Goal: Transaction & Acquisition: Purchase product/service

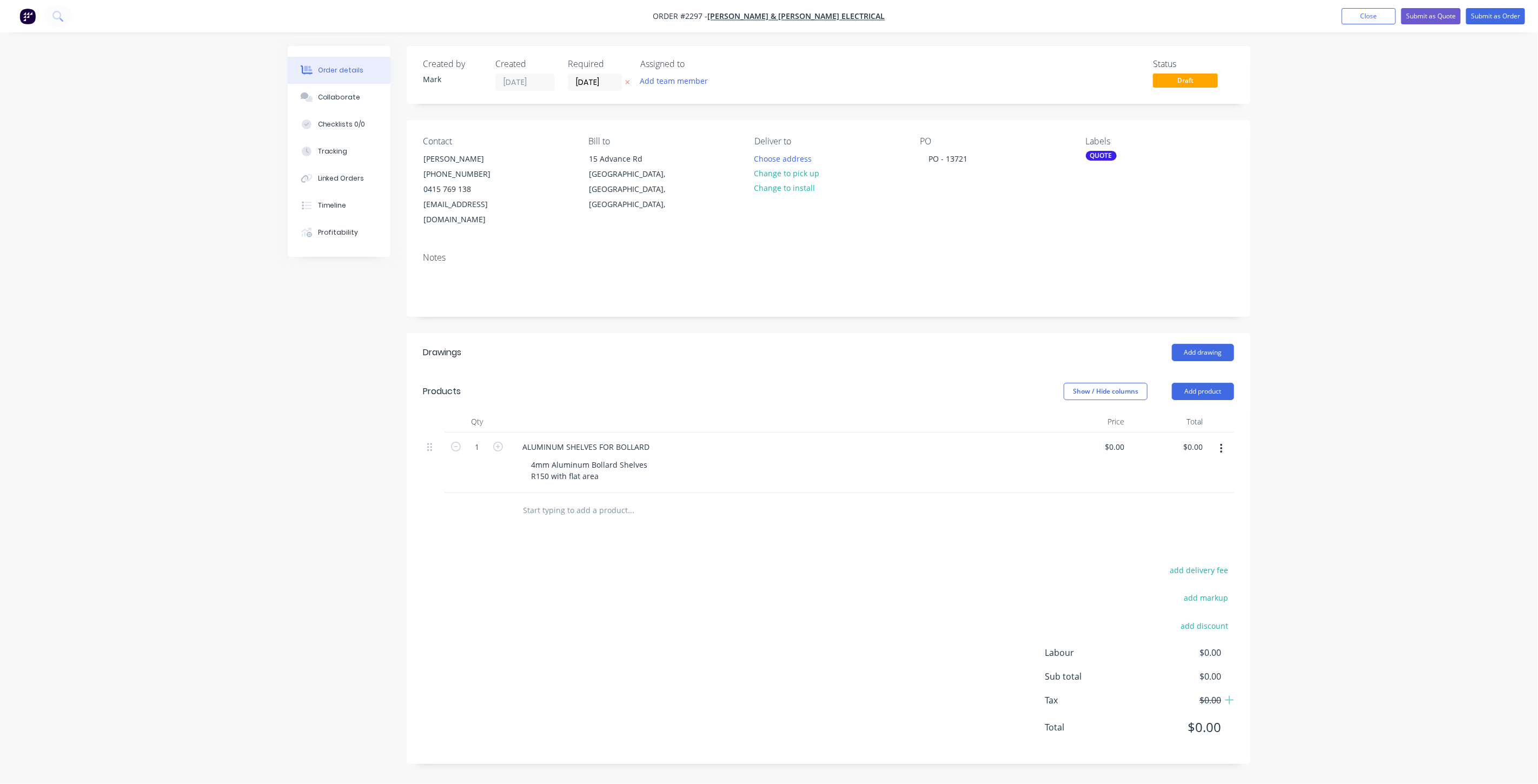
drag, startPoint x: 1329, startPoint y: 189, endPoint x: 1409, endPoint y: 29, distance: 178.9
click at [1331, 185] on div "Order details Collaborate Checklists 0/0 Tracking Linked Orders Timeline Profit…" at bounding box center [769, 392] width 1538 height 784
click at [1367, 12] on button "Close" at bounding box center [1368, 16] width 54 height 16
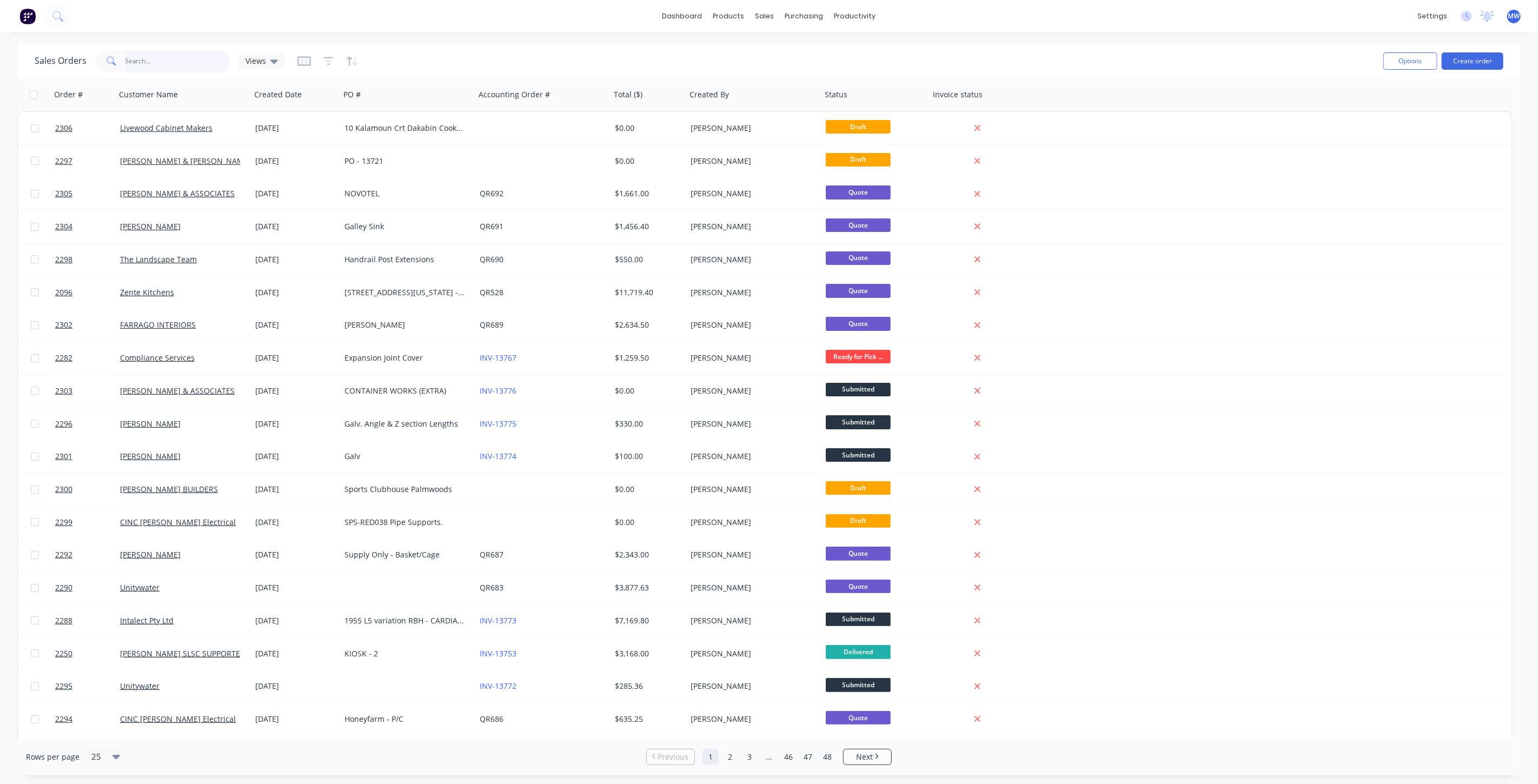
click at [146, 55] on input "text" at bounding box center [178, 61] width 106 height 21
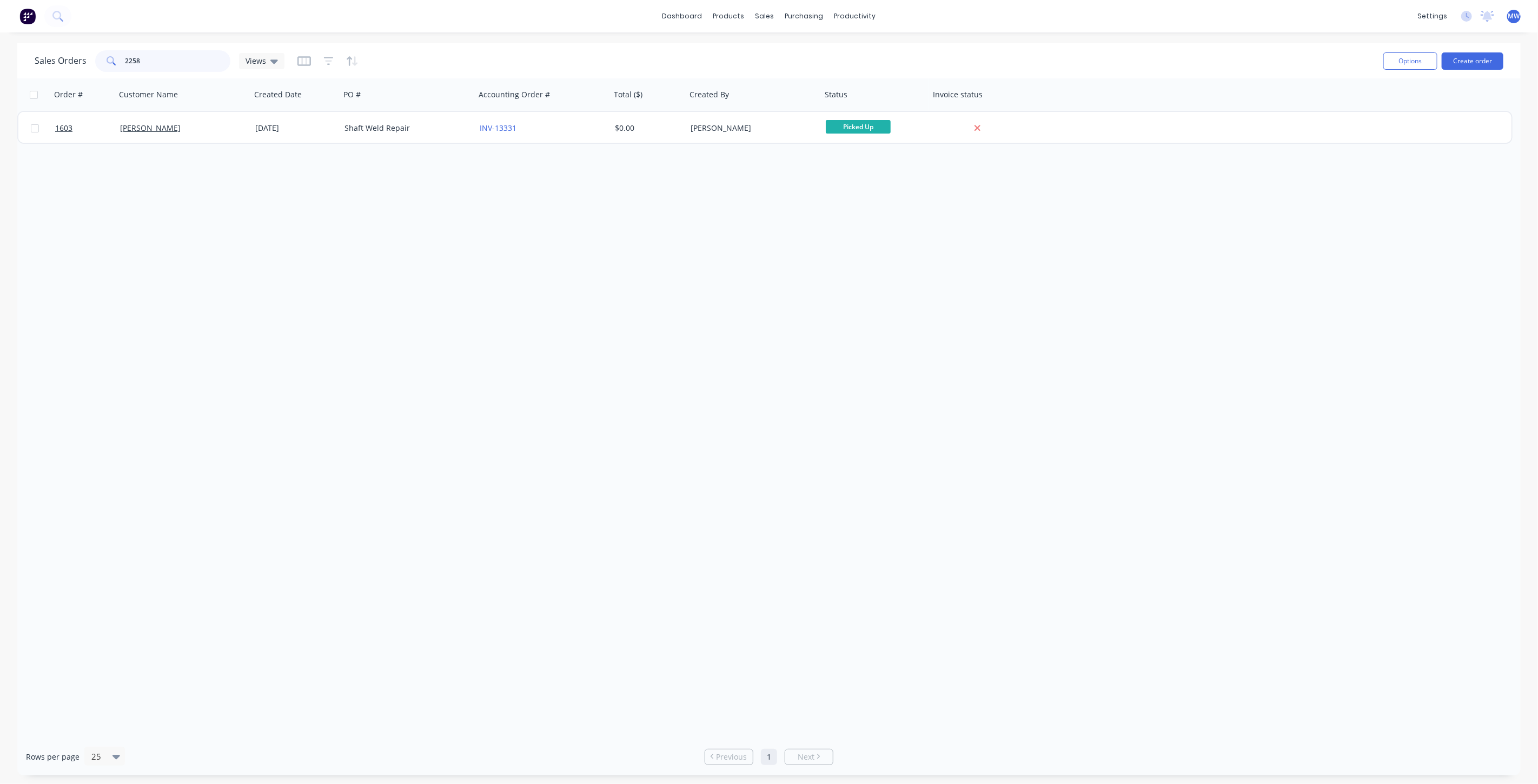
type input "2258"
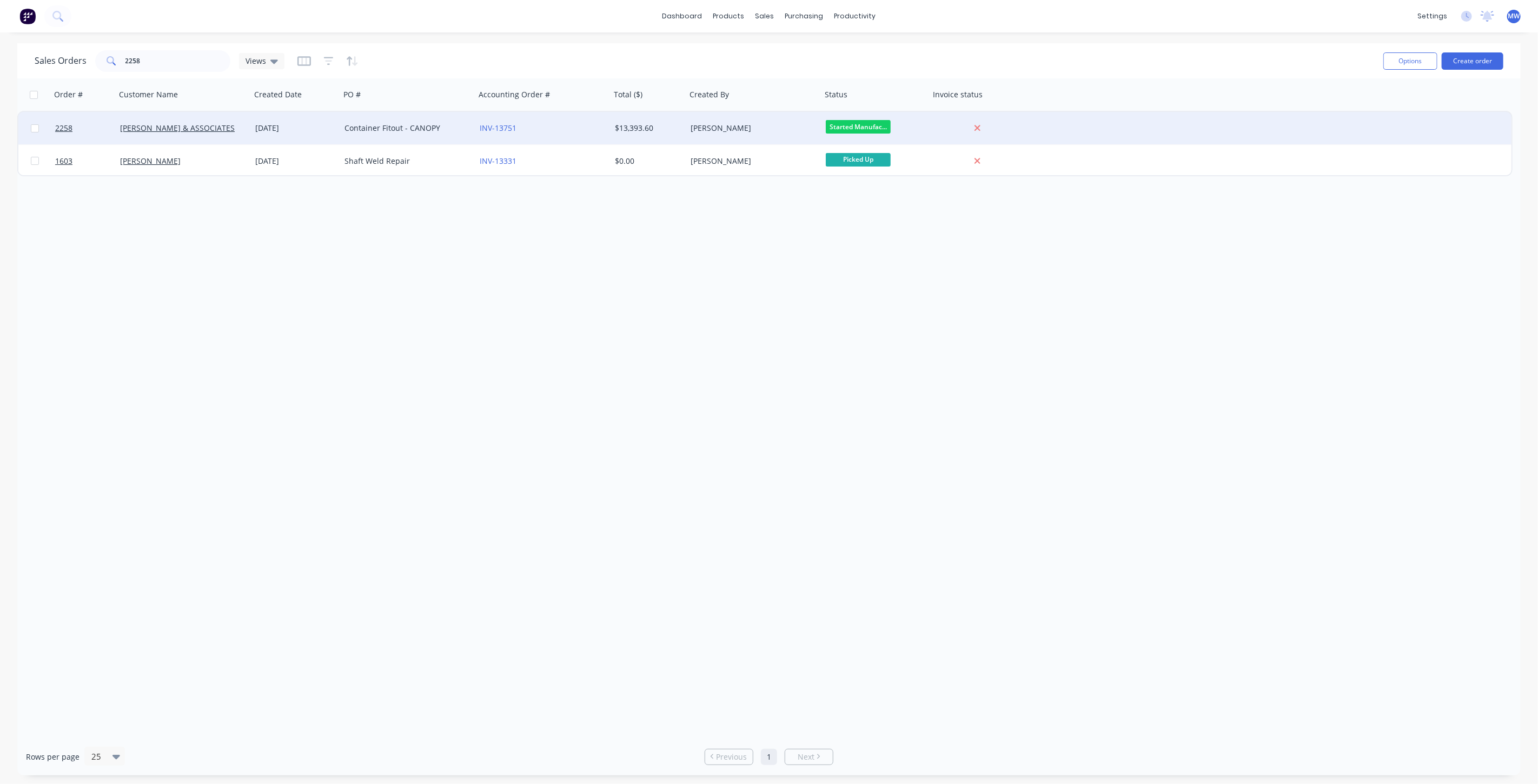
click at [431, 137] on div "Container Fitout - CANOPY" at bounding box center [408, 128] width 135 height 32
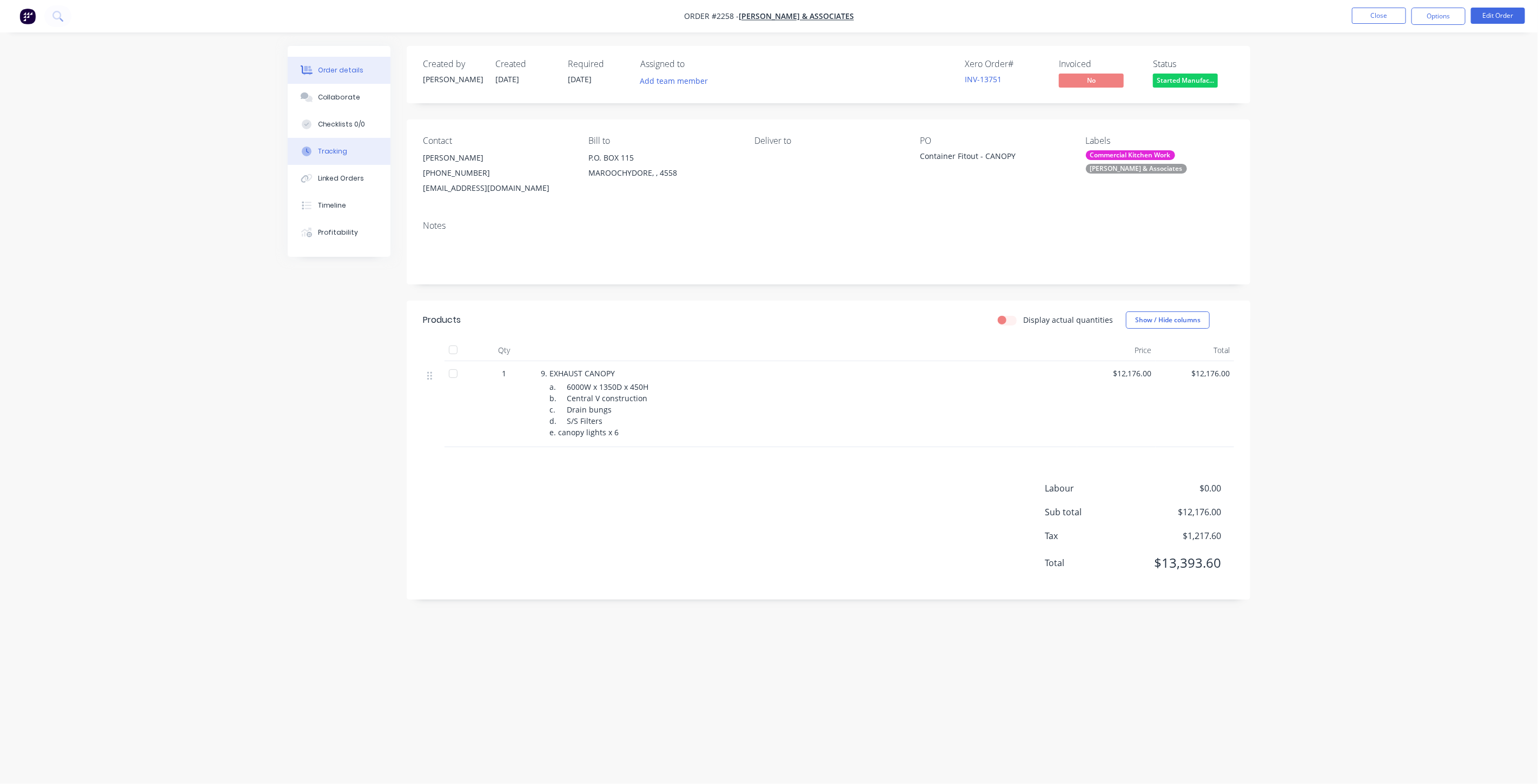
click at [349, 141] on button "Tracking" at bounding box center [339, 151] width 103 height 27
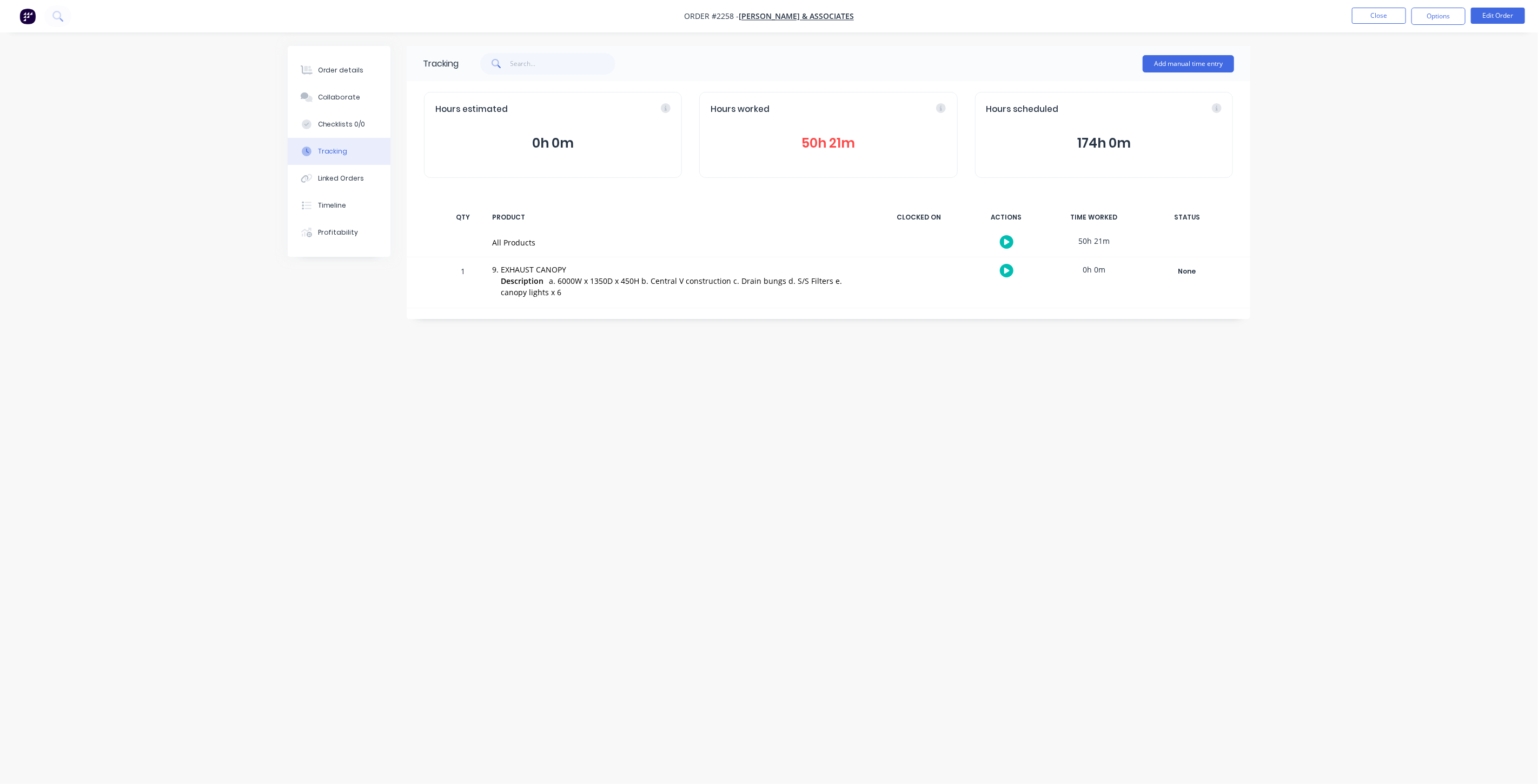
click at [856, 146] on button "50h 21m" at bounding box center [828, 143] width 236 height 21
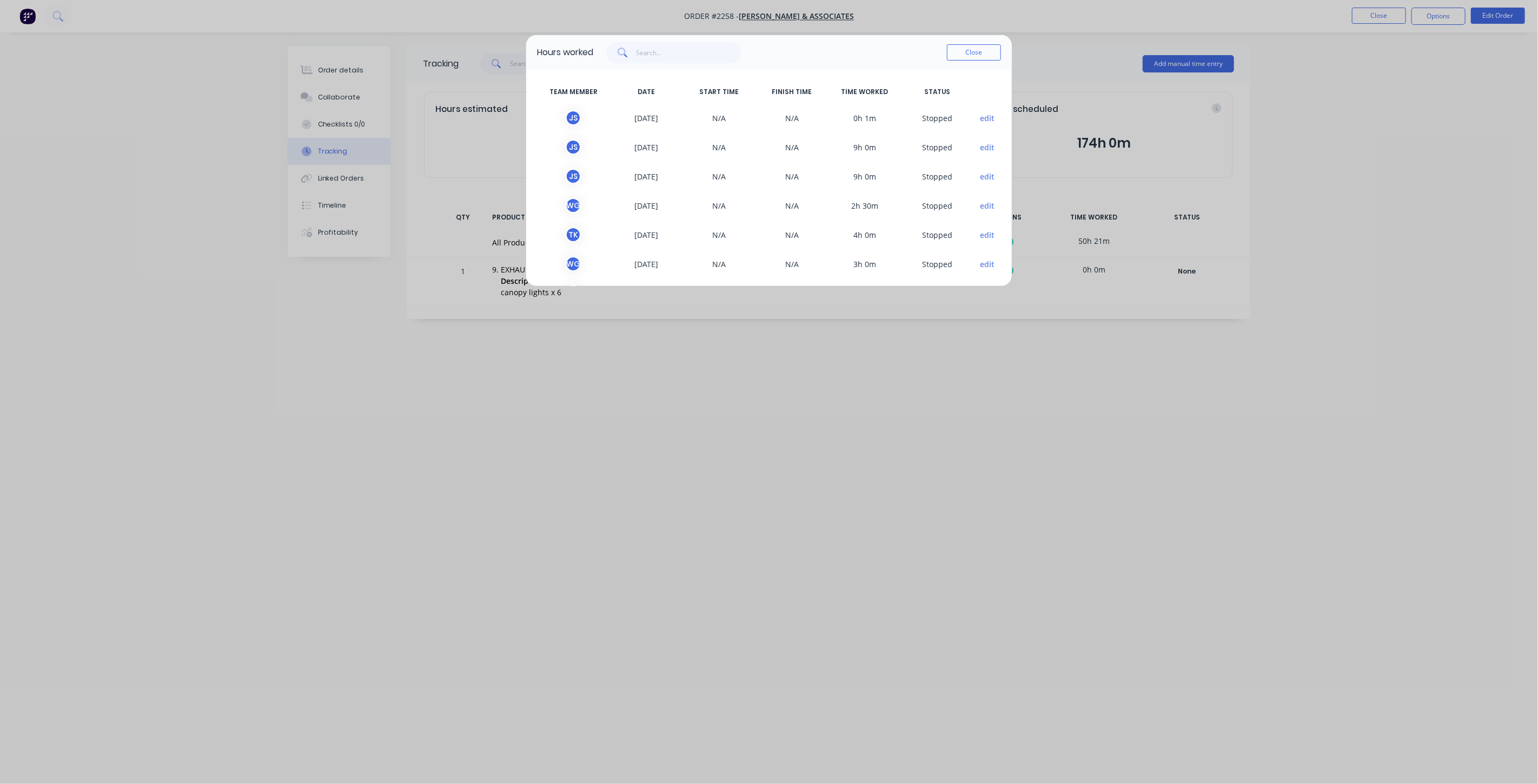
click at [981, 116] on button "edit" at bounding box center [988, 117] width 15 height 11
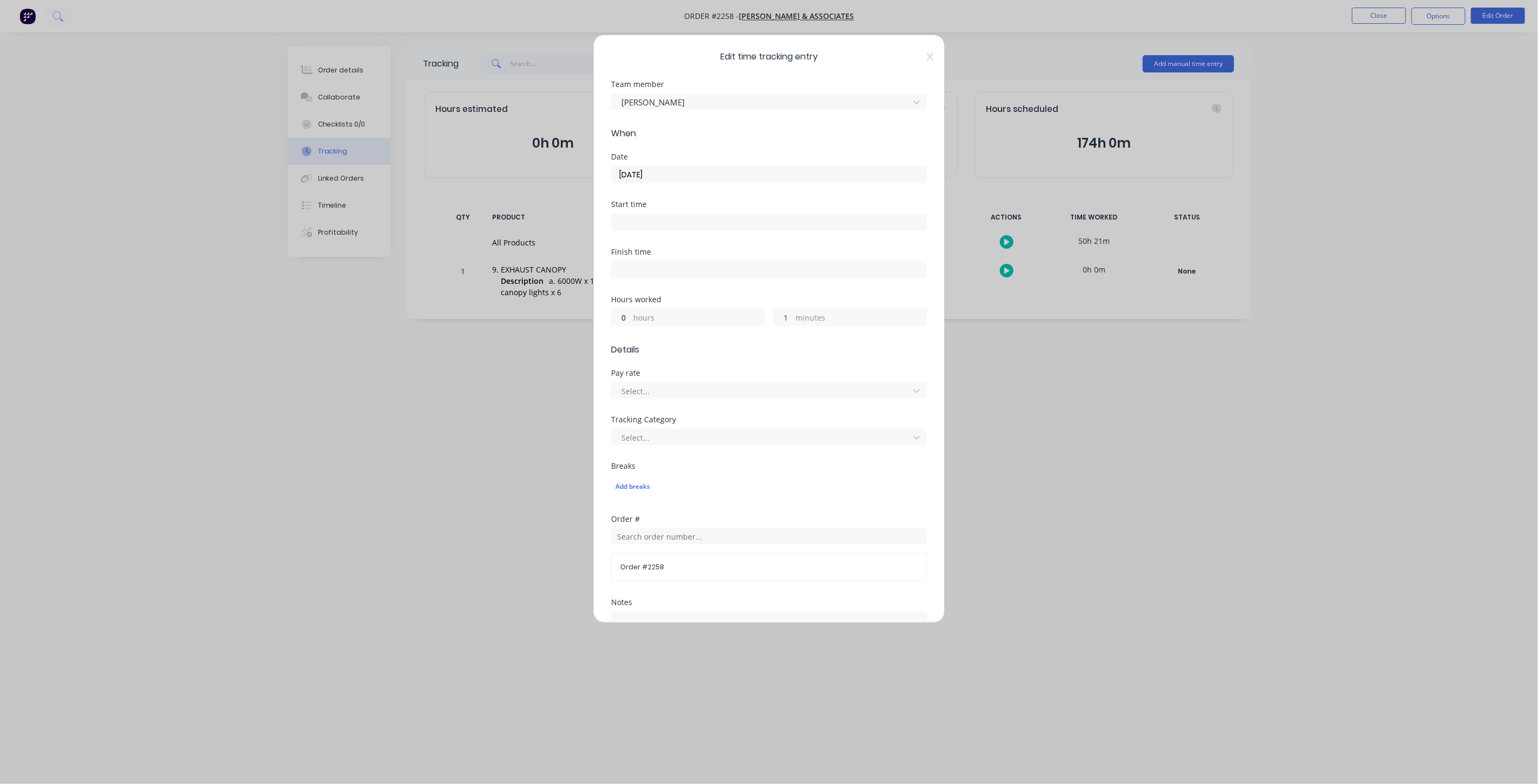
drag, startPoint x: 785, startPoint y: 315, endPoint x: 772, endPoint y: 316, distance: 13.0
click at [774, 316] on input "1" at bounding box center [783, 317] width 19 height 16
type input "0"
click at [725, 603] on button "Done" at bounding box center [735, 601] width 60 height 17
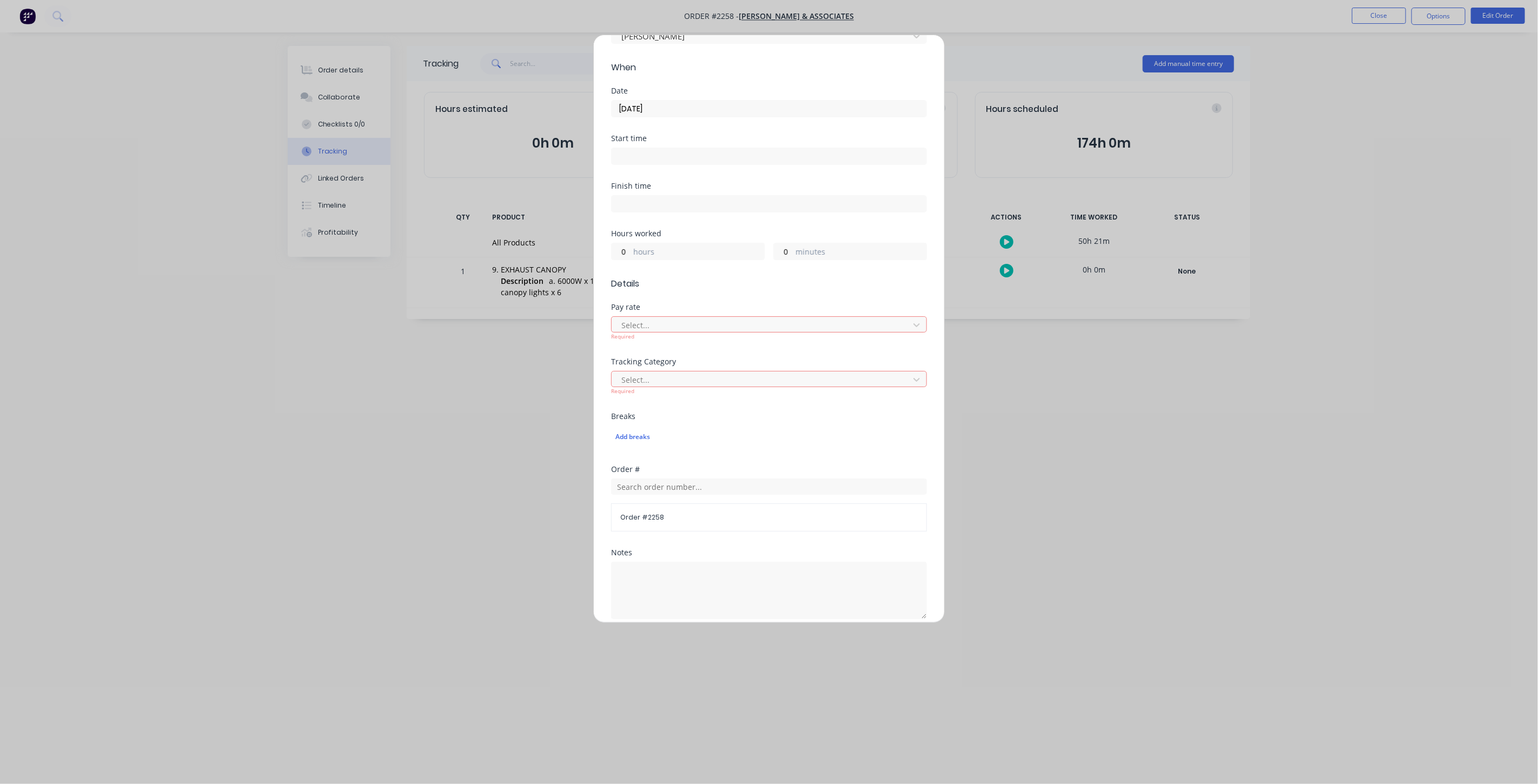
scroll to position [57, 0]
click at [763, 333] on div at bounding box center [762, 334] width 284 height 13
click at [769, 299] on form "Team member Jay Smith When Date 11/09/2025 Start time Finish time Hours worked …" at bounding box center [769, 385] width 316 height 722
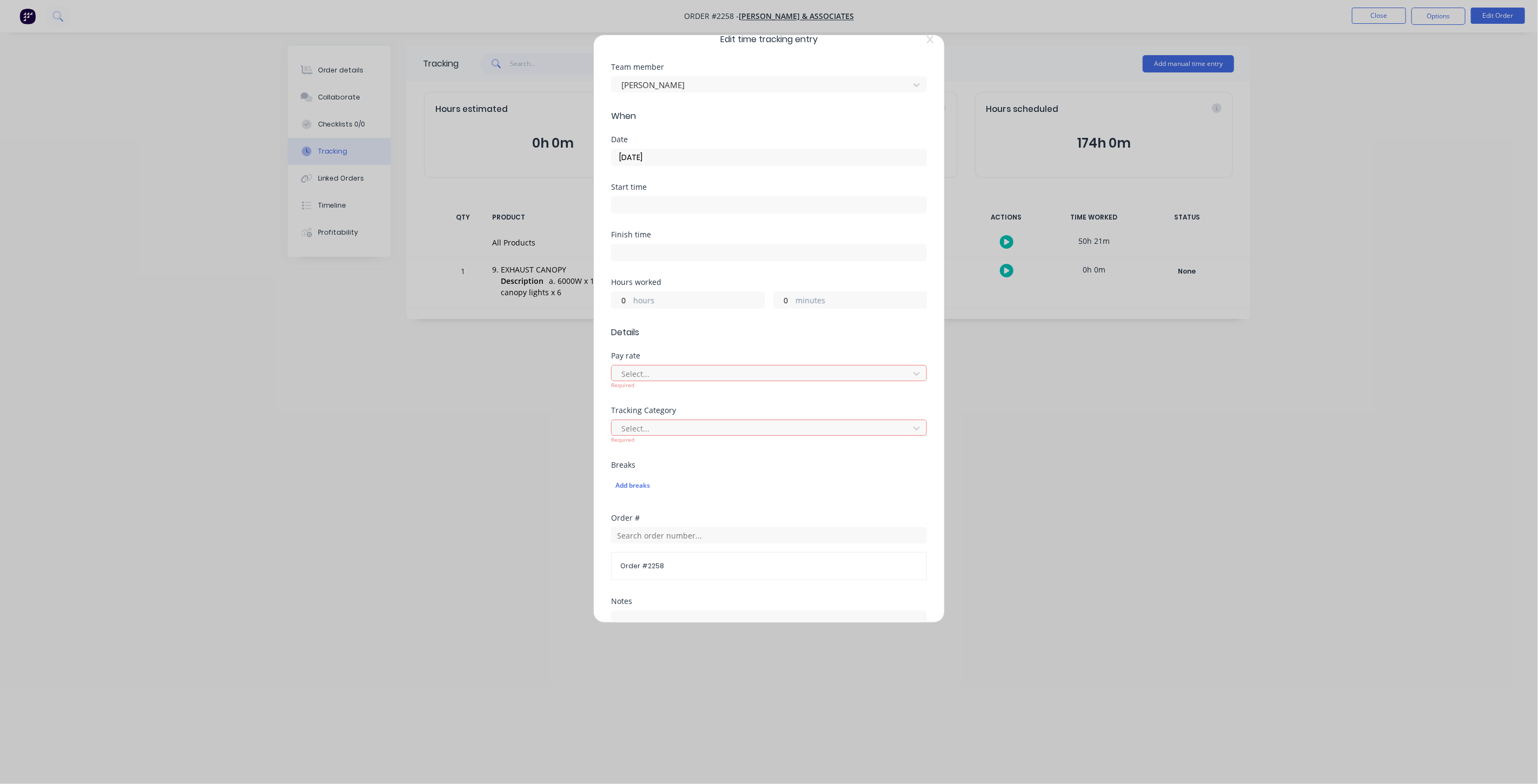
scroll to position [0, 0]
click at [927, 55] on icon at bounding box center [930, 57] width 7 height 7
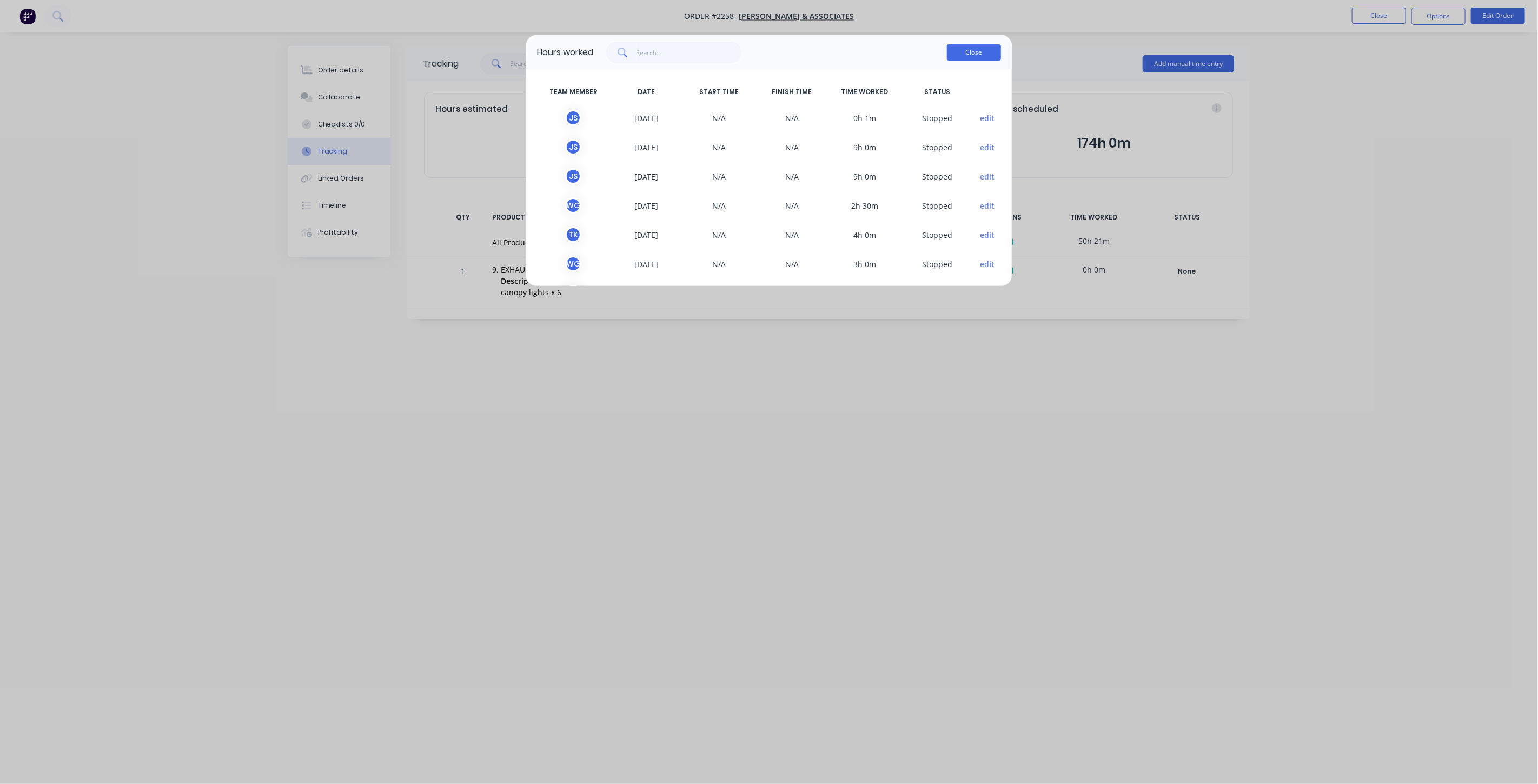
click at [976, 49] on button "Close" at bounding box center [973, 52] width 54 height 16
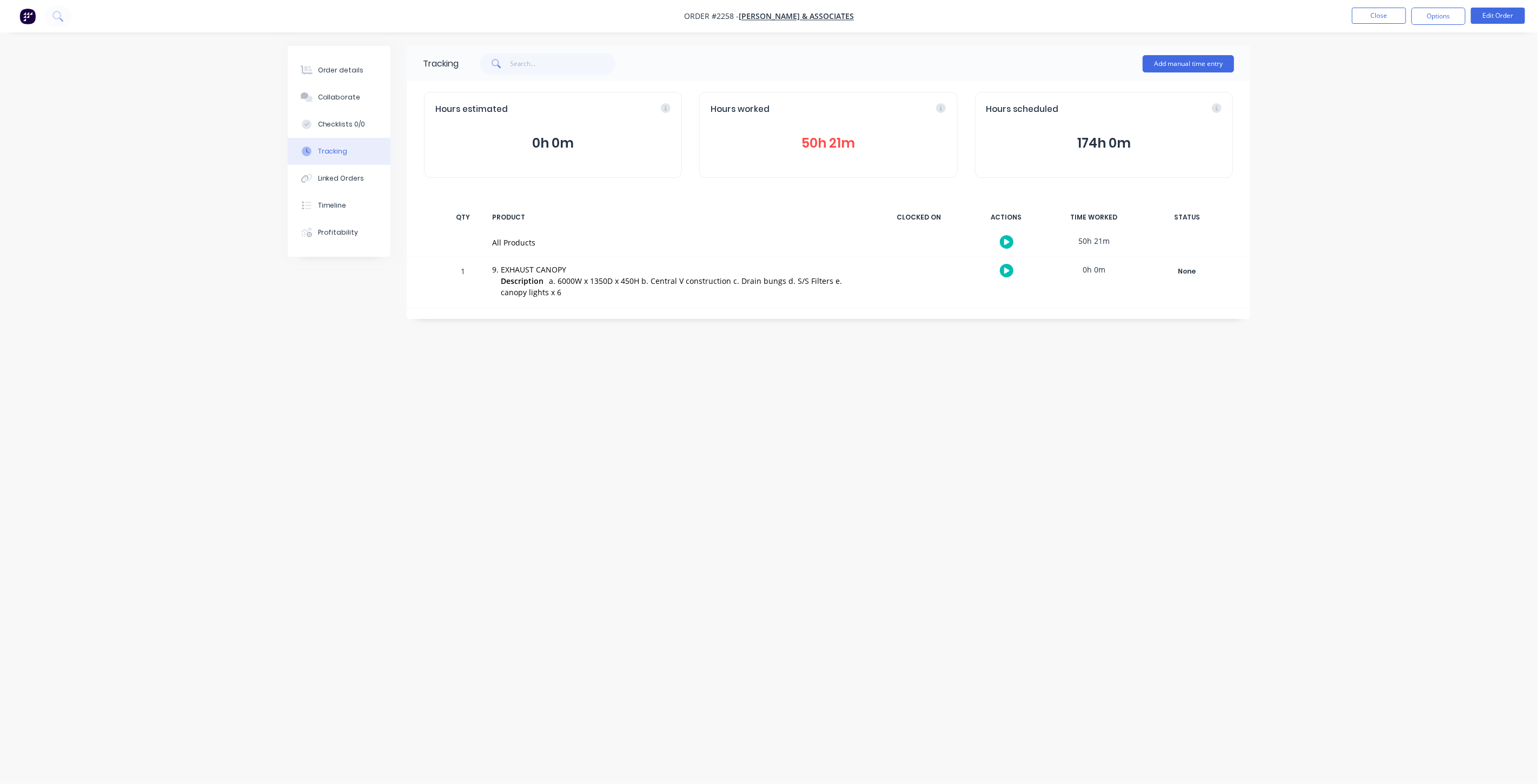
click at [724, 478] on div "Tracking Add manual time entry Hours estimated 0h 0m Hours worked 50h 21m Hours…" at bounding box center [769, 371] width 963 height 651
click at [1355, 154] on div "Order details Collaborate Checklists 0/0 Tracking Linked Orders Timeline Profit…" at bounding box center [769, 392] width 1538 height 784
click at [1381, 18] on button "Close" at bounding box center [1379, 16] width 54 height 16
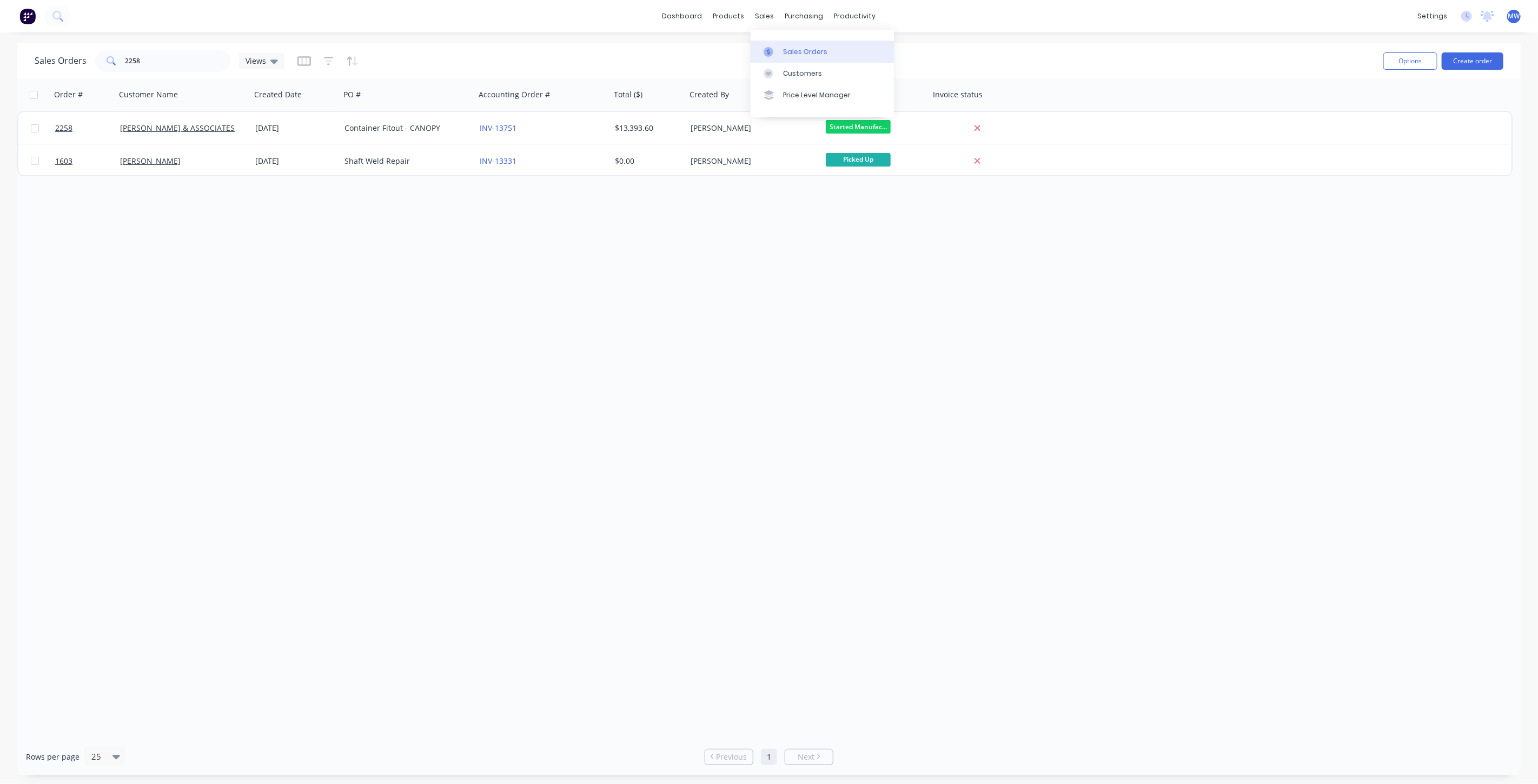
click at [797, 49] on div "Sales Orders" at bounding box center [805, 52] width 44 height 10
click at [1485, 61] on button "Create order" at bounding box center [1472, 61] width 61 height 17
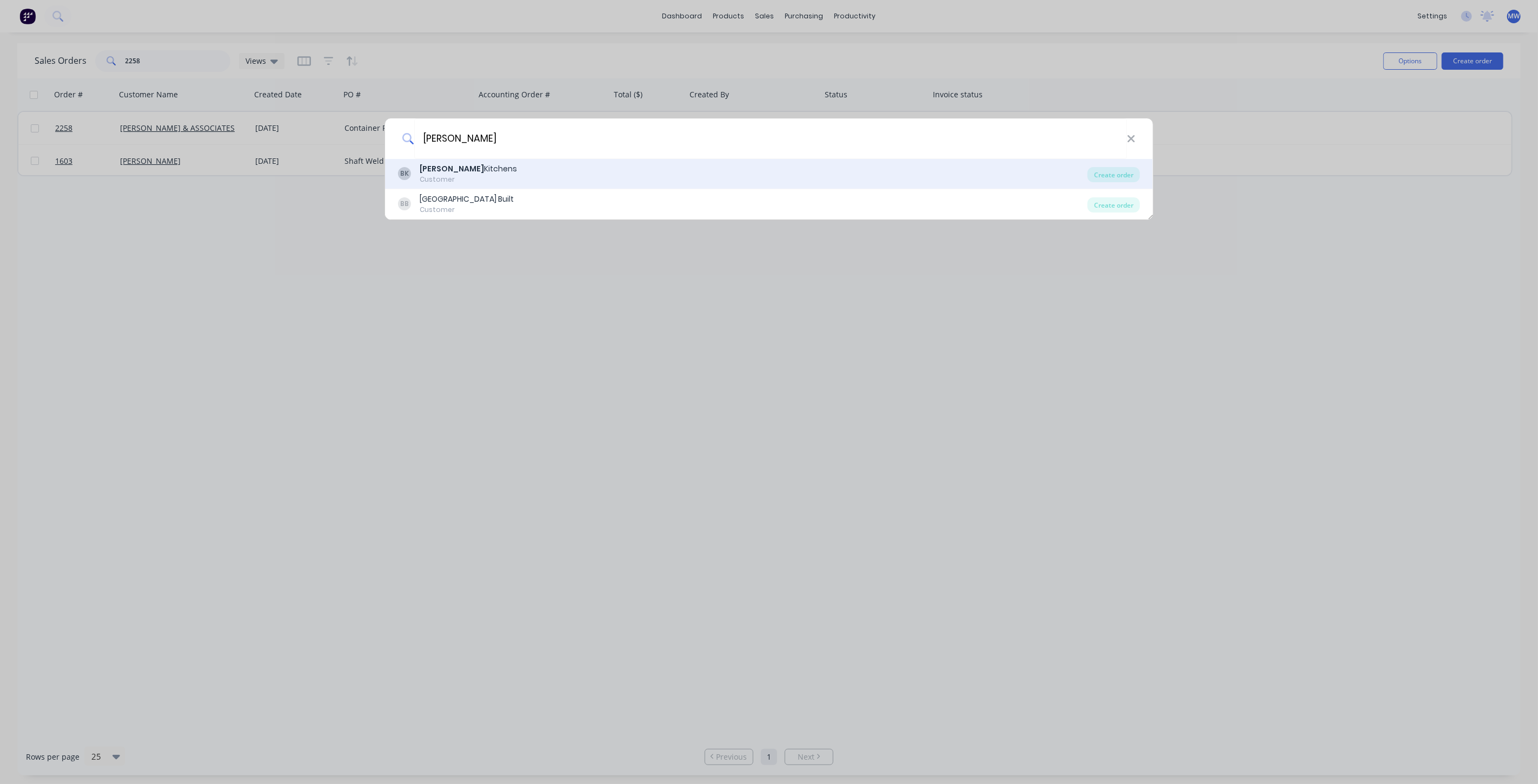
type input "BAIN"
click at [567, 175] on div "BK Bain Kitchens Customer" at bounding box center [743, 173] width 690 height 21
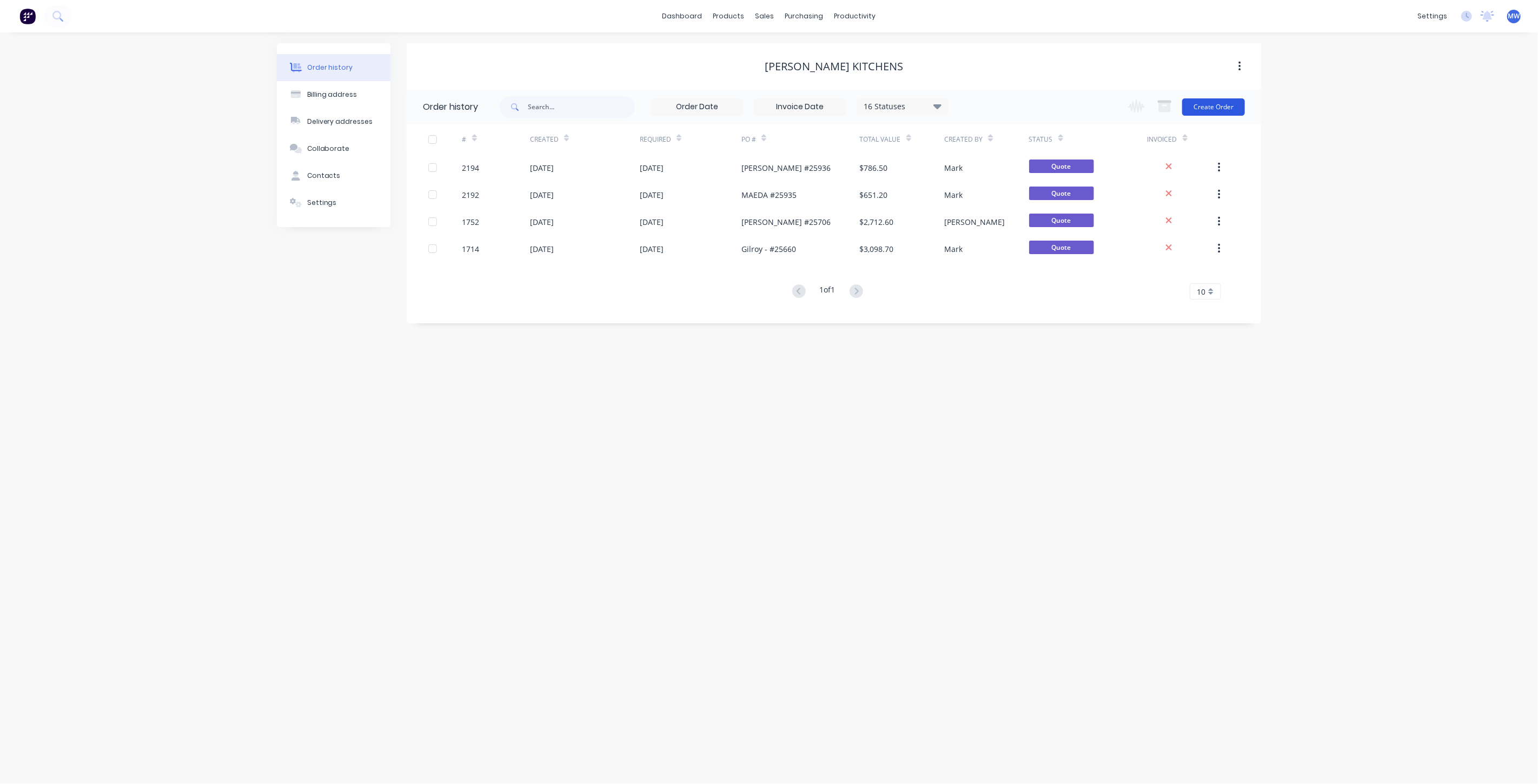
click at [1213, 109] on button "Create Order" at bounding box center [1213, 106] width 63 height 17
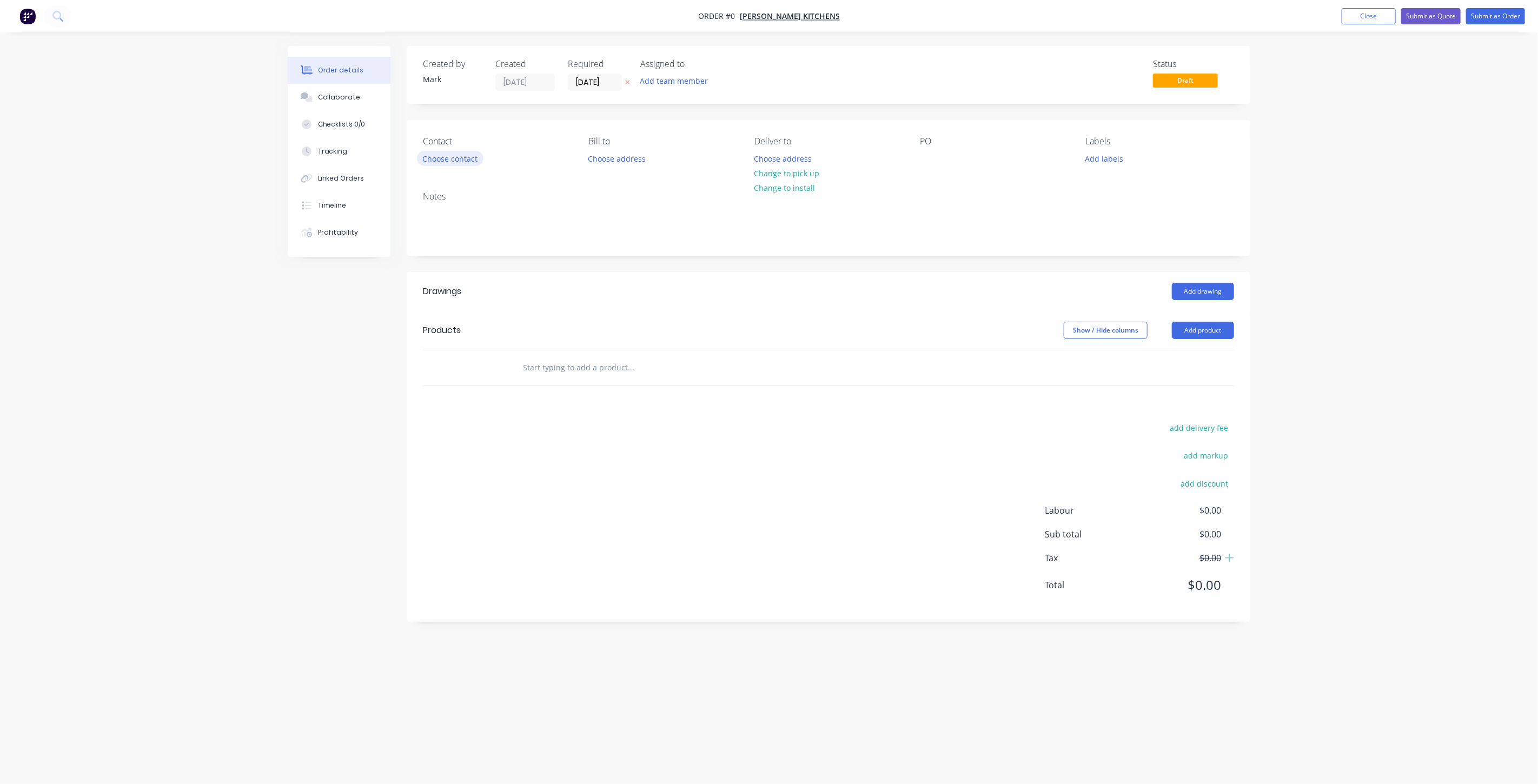
click at [442, 162] on button "Choose contact" at bounding box center [450, 158] width 66 height 15
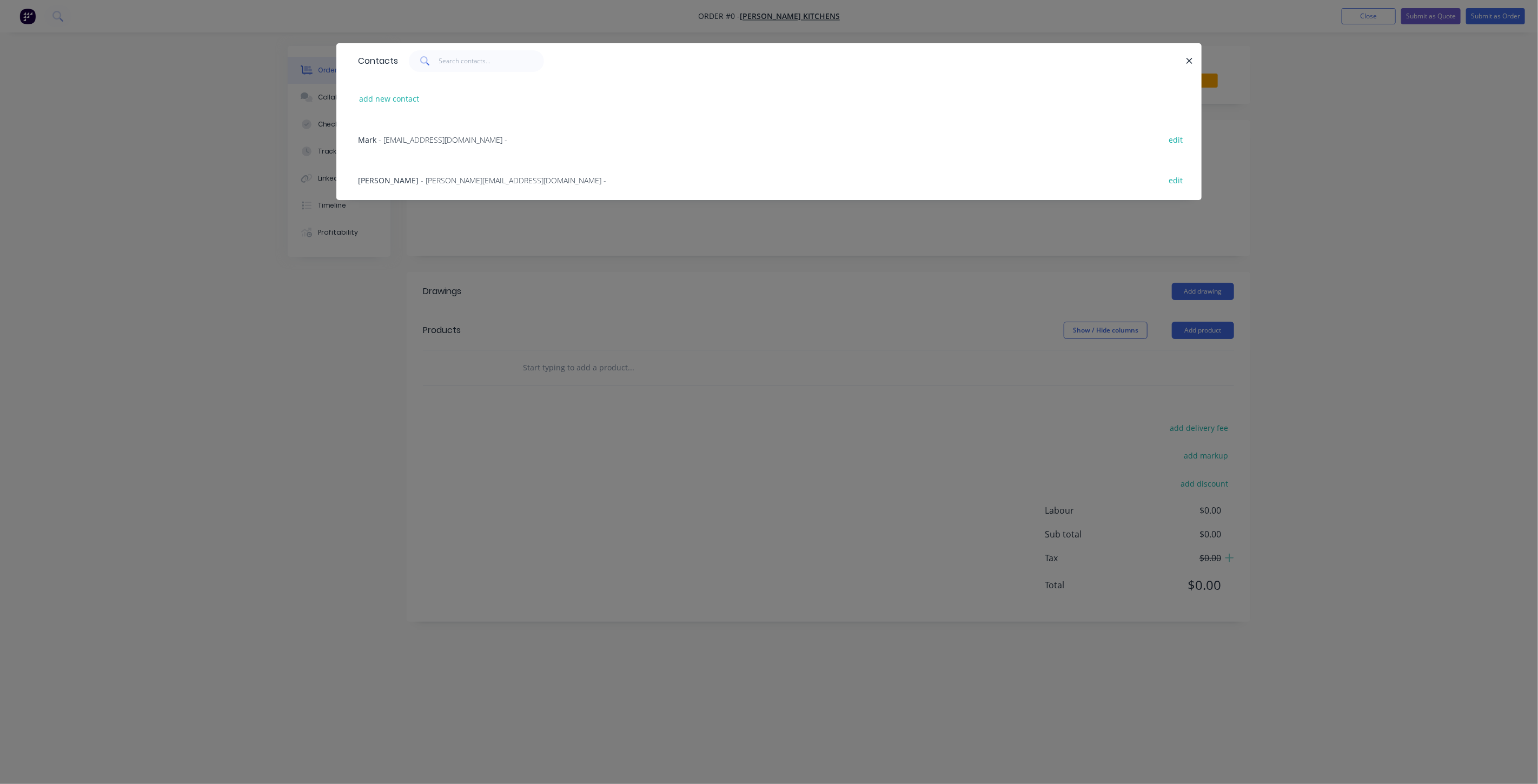
click at [442, 176] on span "- paul@bainkitchens.com.au -" at bounding box center [513, 180] width 185 height 10
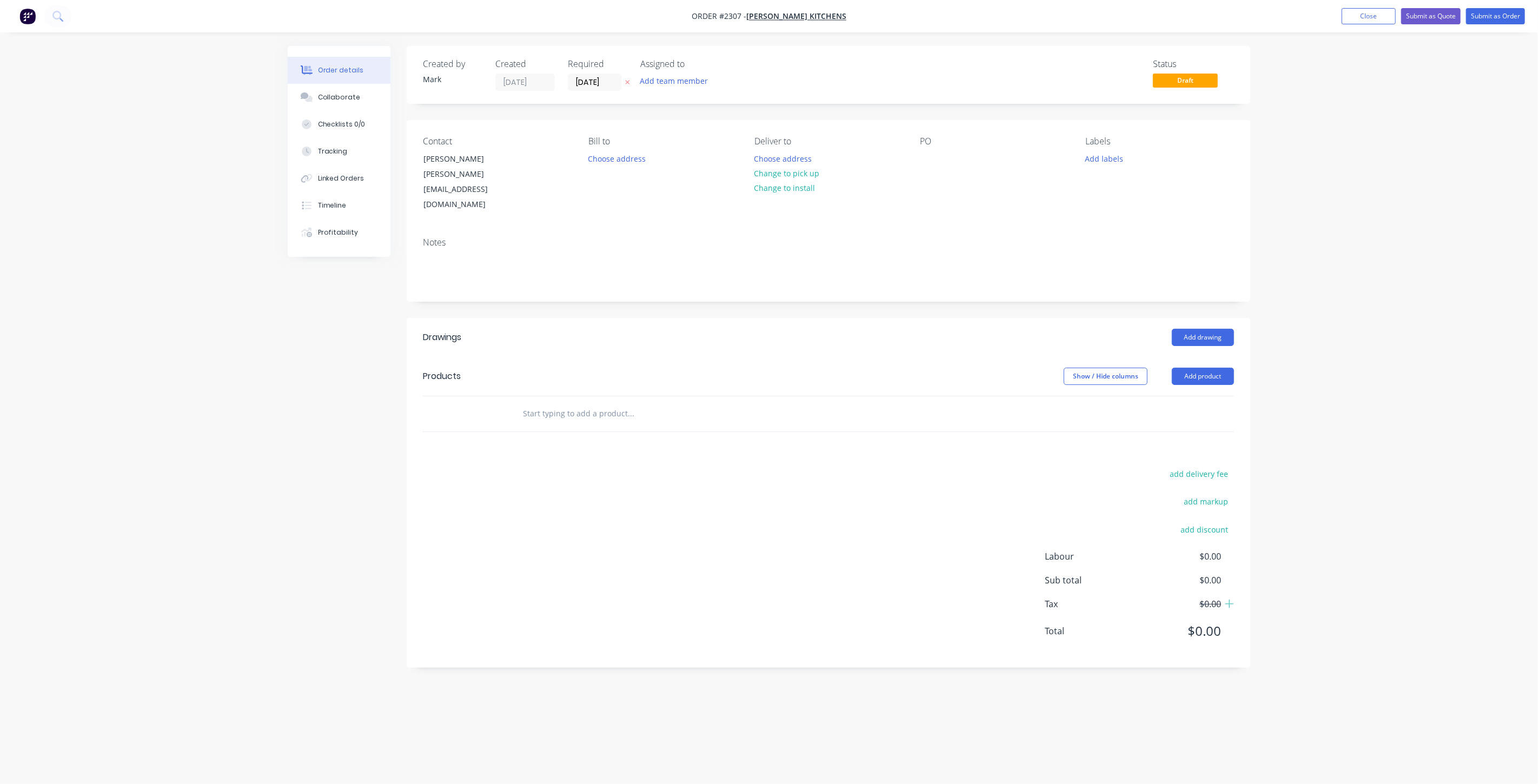
click at [933, 147] on div "PO" at bounding box center [994, 174] width 148 height 76
click at [931, 151] on div at bounding box center [928, 158] width 17 height 16
click at [1106, 157] on button "Add labels" at bounding box center [1104, 158] width 49 height 15
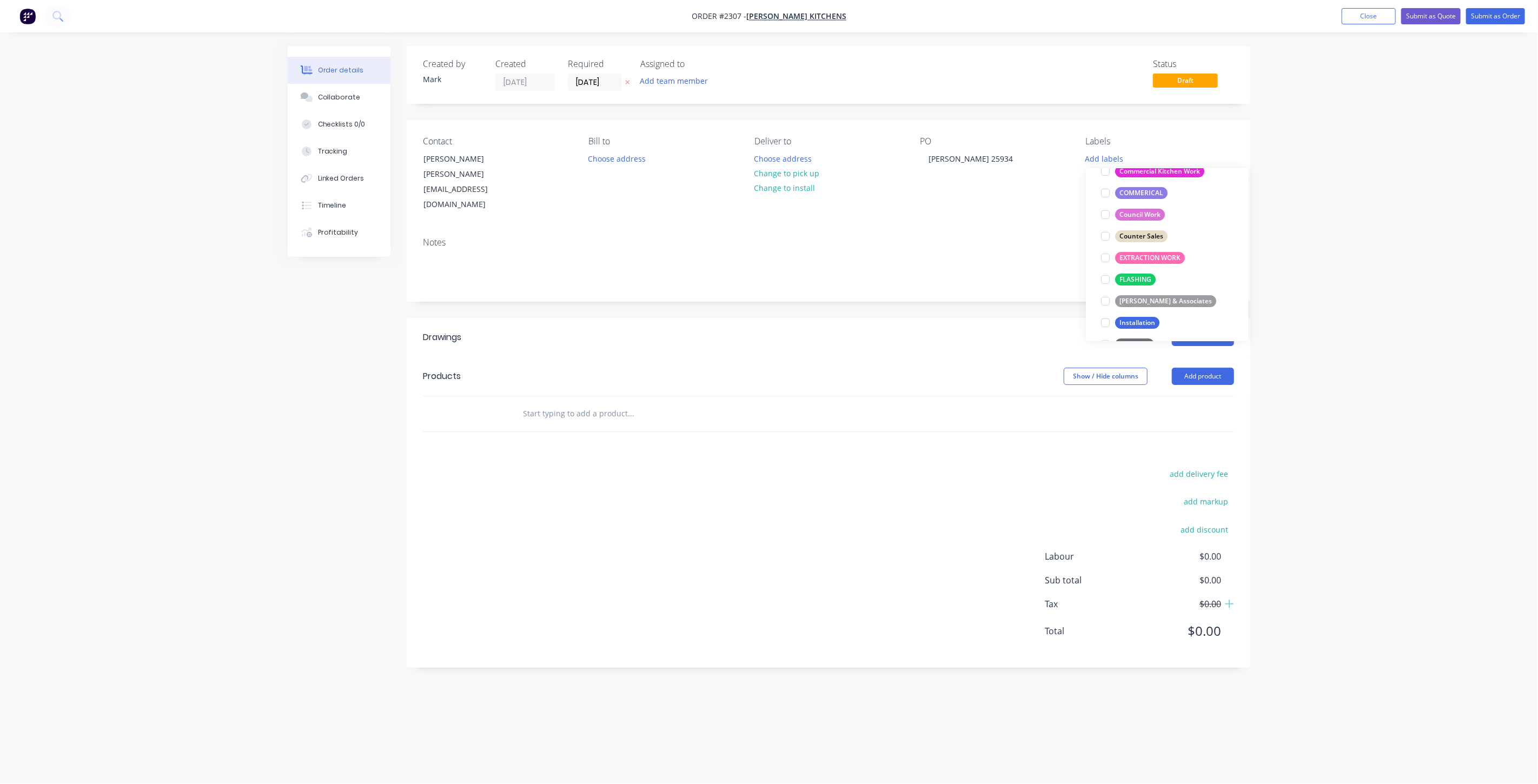
scroll to position [300, 0]
click at [1106, 300] on div at bounding box center [1105, 300] width 21 height 21
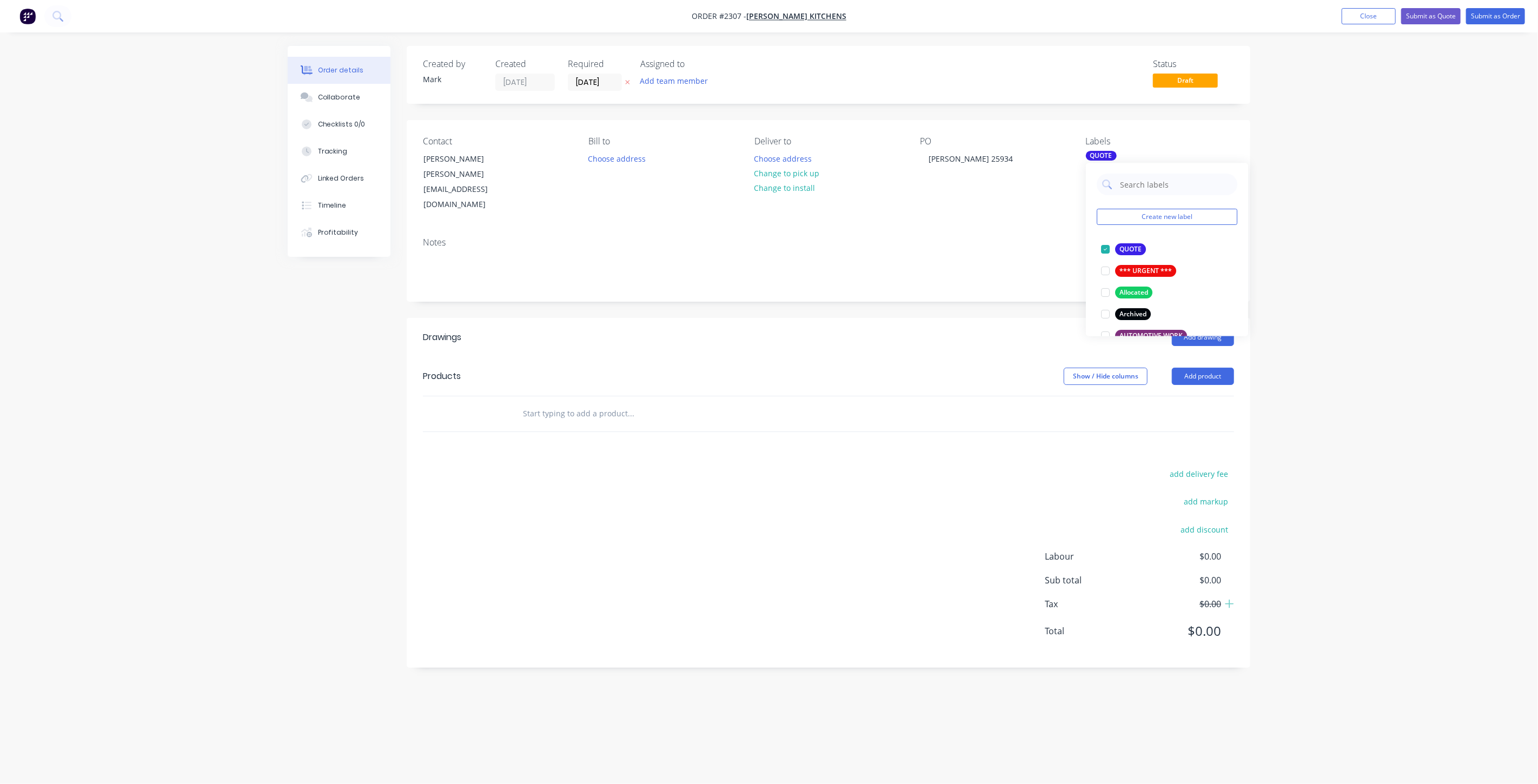
click at [610, 359] on header "Products Show / Hide columns Add product" at bounding box center [828, 376] width 844 height 39
click at [611, 403] on input "text" at bounding box center [630, 413] width 216 height 21
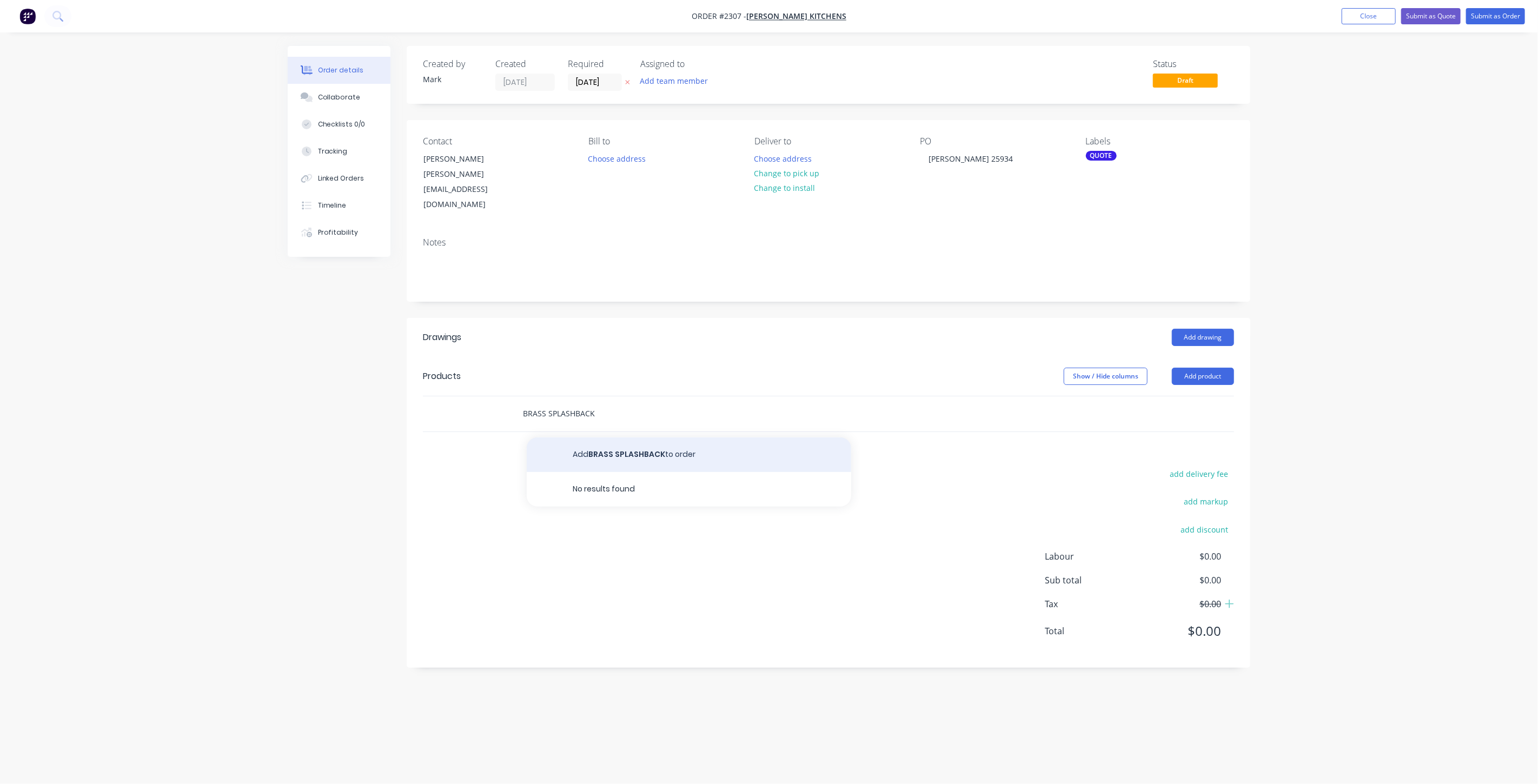
type input "BRASS SPLASHBACK"
click at [636, 437] on button "Add BRASS SPLASHBACK to order" at bounding box center [688, 454] width 324 height 35
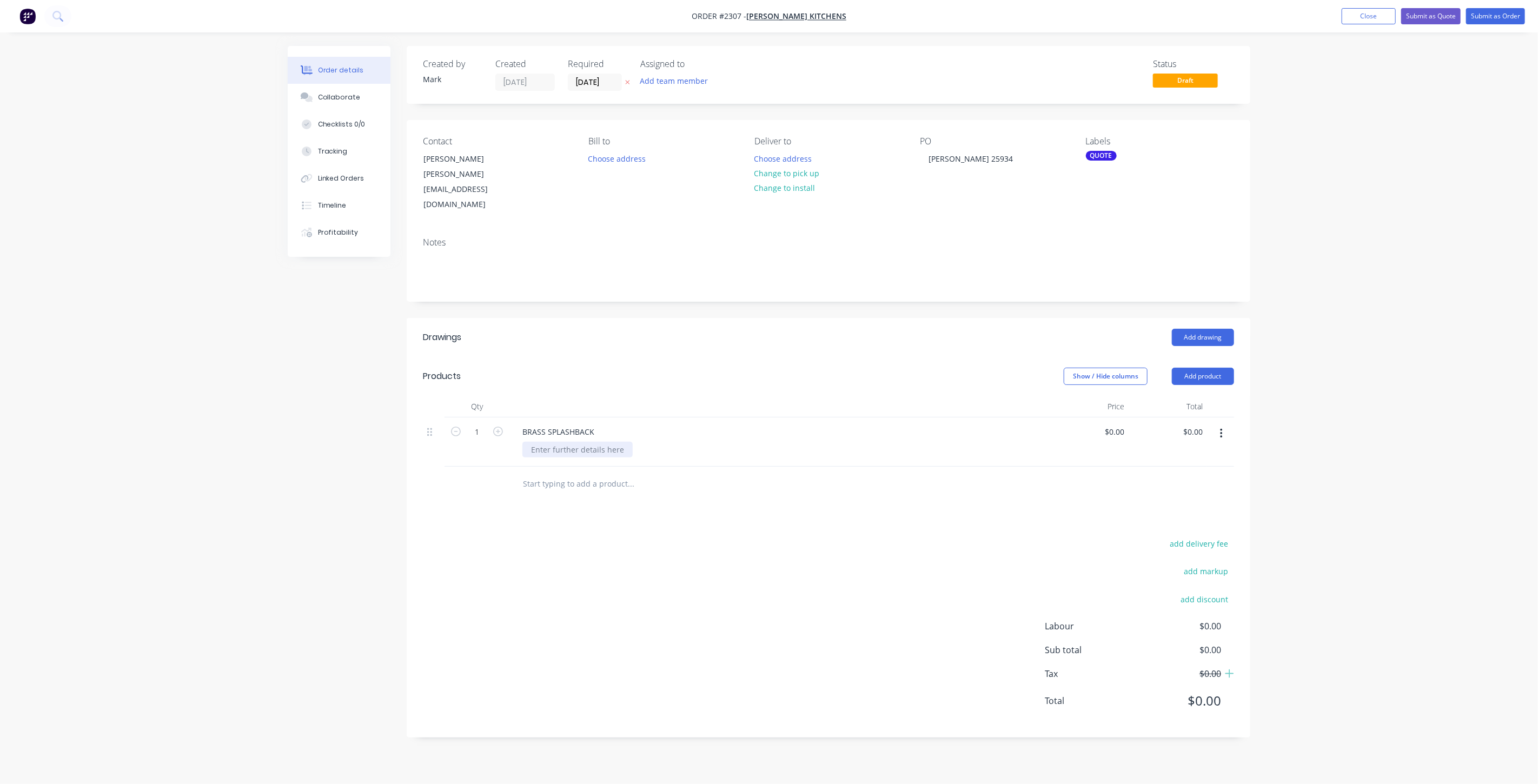
click at [557, 441] on div at bounding box center [577, 449] width 110 height 16
click at [579, 441] on div "1.2mm Thick" at bounding box center [554, 449] width 63 height 16
click at [1308, 403] on div "Order details Collaborate Checklists 0/0 Tracking Linked Orders Timeline Profit…" at bounding box center [769, 392] width 1538 height 784
click at [603, 441] on div "1.2mm Thick 1060mm x 700mm -Supply only Ex our workshop" at bounding box center [584, 461] width 124 height 38
drag, startPoint x: 1270, startPoint y: 424, endPoint x: 1245, endPoint y: 436, distance: 27.7
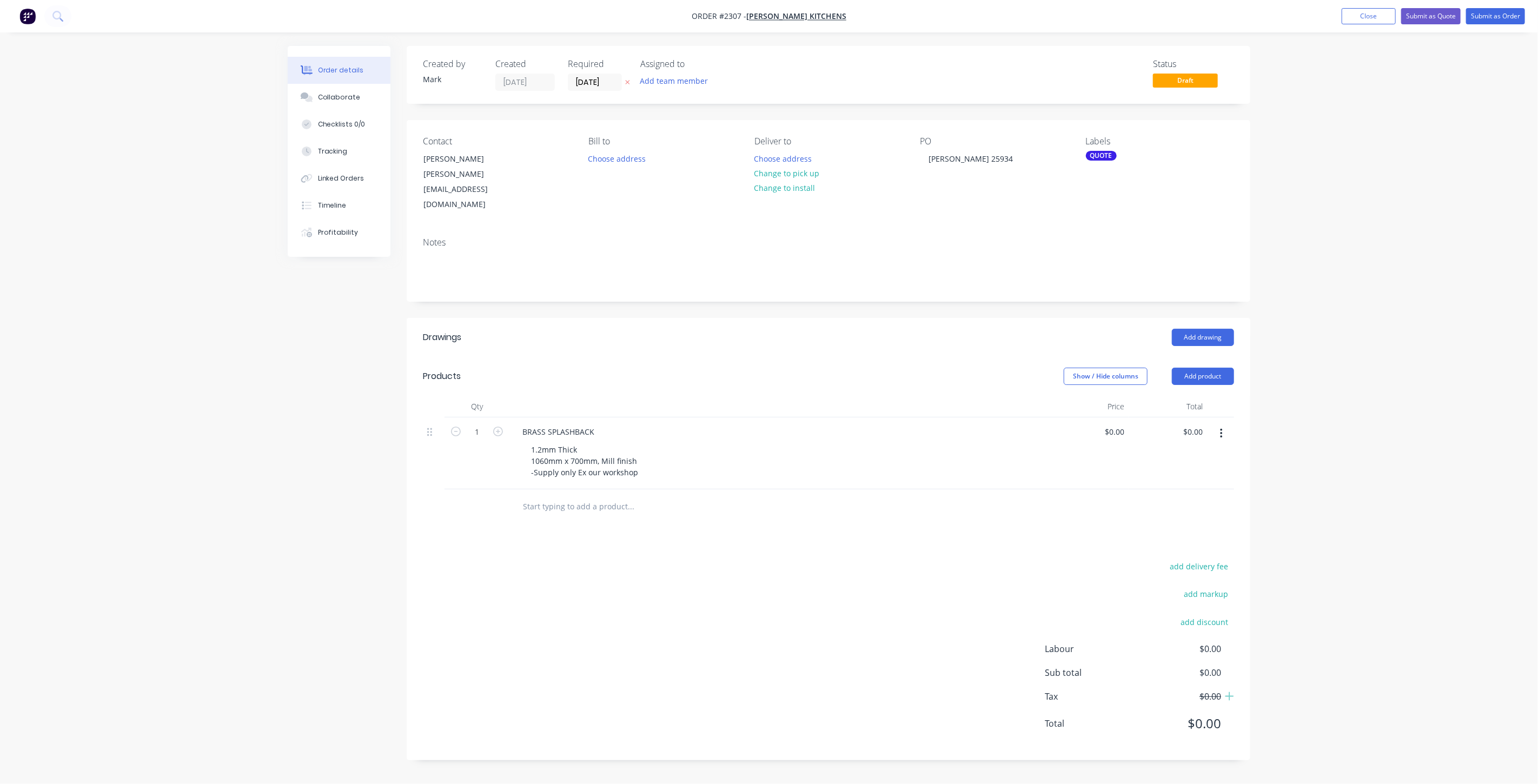
click at [1270, 424] on div "Order details Collaborate Checklists 0/0 Tracking Linked Orders Timeline Profit…" at bounding box center [769, 392] width 1538 height 784
click at [1116, 424] on div "0 $0.00" at bounding box center [1116, 431] width 25 height 16
type input "$817.00"
click at [1313, 418] on div "Order details Collaborate Checklists 0/0 Tracking Linked Orders Timeline Profit…" at bounding box center [769, 392] width 1538 height 784
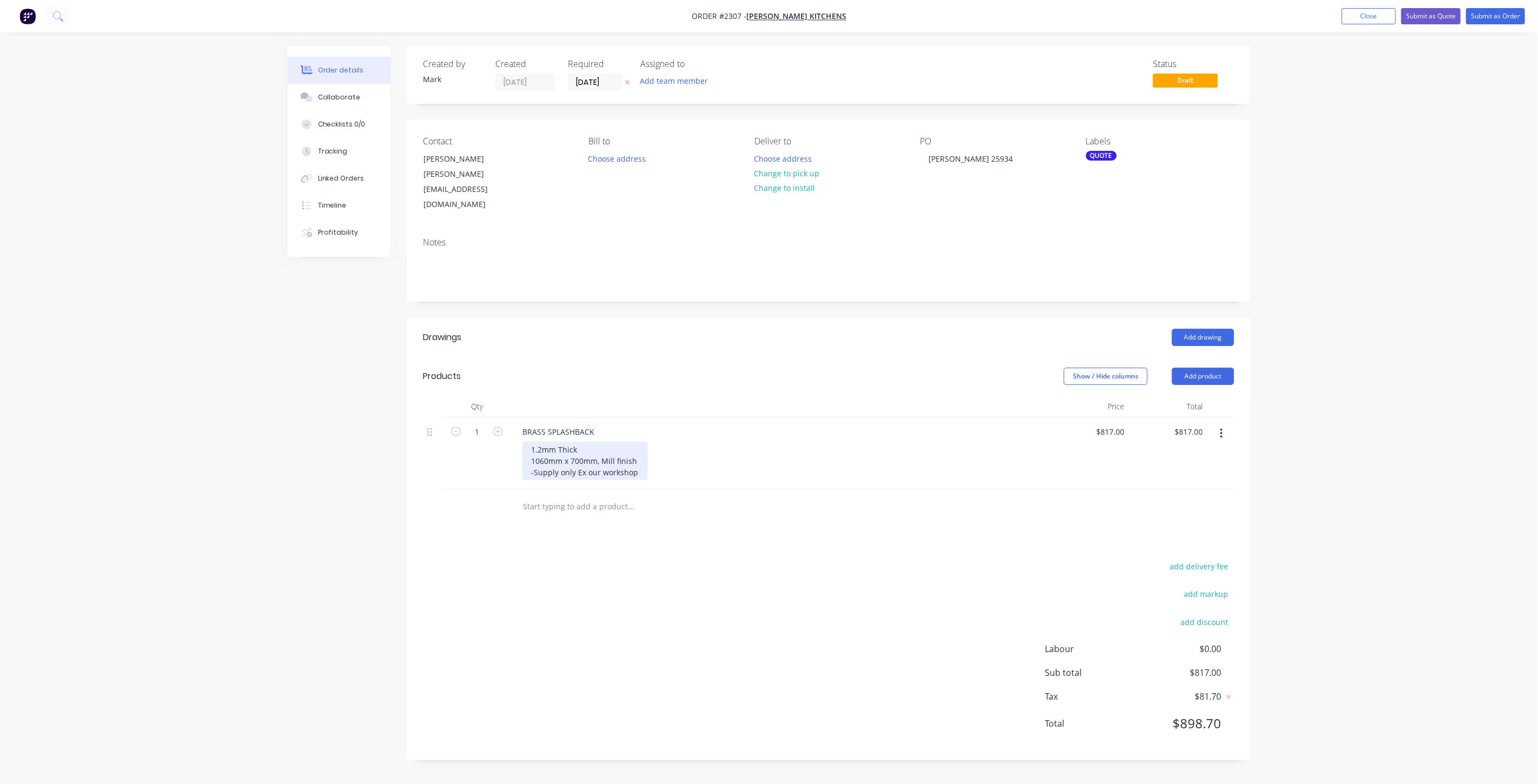
click at [639, 441] on div "1.2mm Thick 1060mm x 700mm, Mill finish -Supply only Ex our workshop" at bounding box center [585, 461] width 126 height 38
drag, startPoint x: 642, startPoint y: 444, endPoint x: 640, endPoint y: 435, distance: 9.2
click at [642, 443] on div "1.2mm Thick 1060mm x 700mm, Mill finish -Supply only Ex our workshop" at bounding box center [585, 461] width 126 height 38
click at [640, 441] on div "1.2mm Thick 1060mm x 700mm, Mill finish -Supply only Ex our workshop" at bounding box center [585, 461] width 126 height 38
drag, startPoint x: 1299, startPoint y: 428, endPoint x: 1277, endPoint y: 431, distance: 22.2
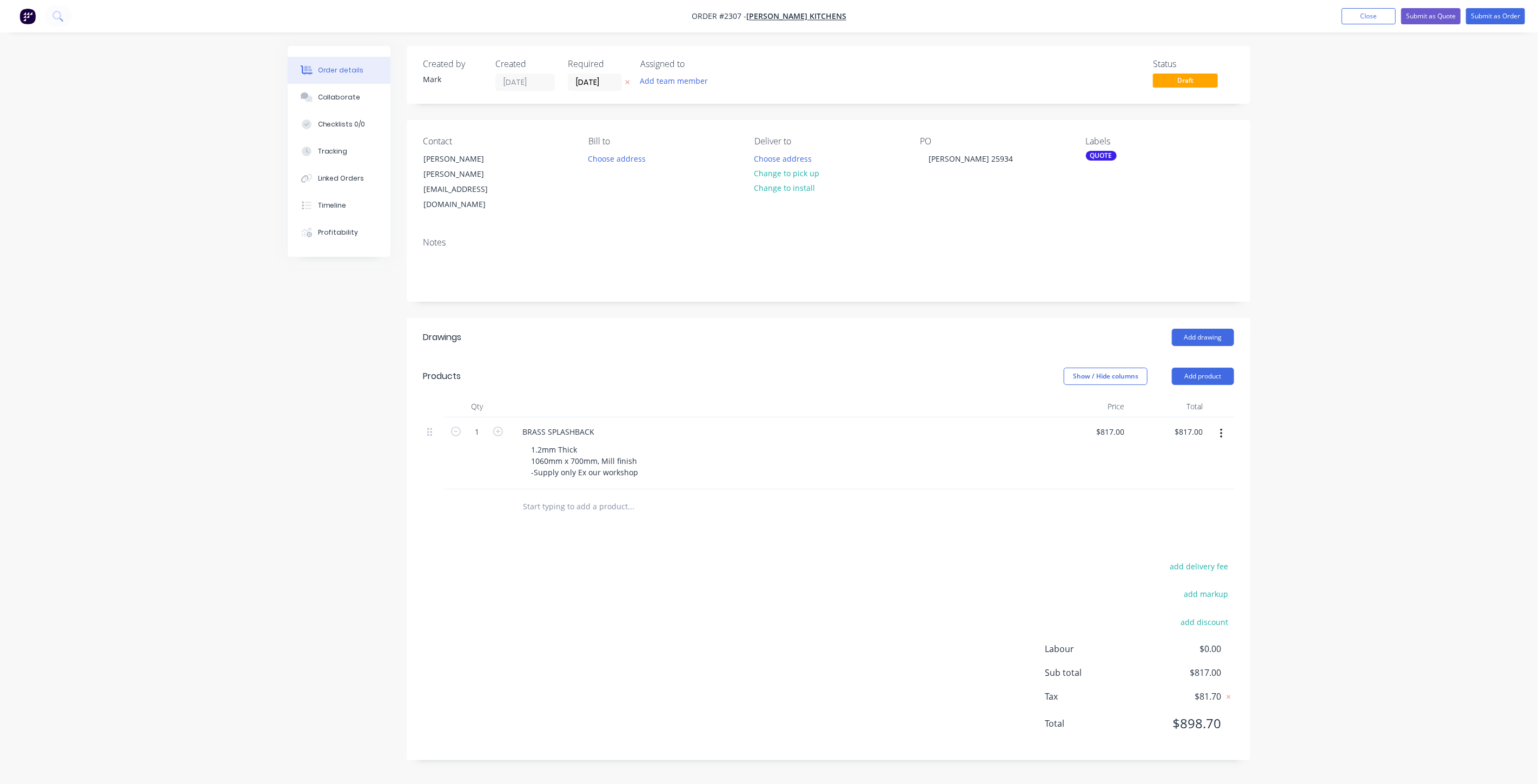
click at [1298, 428] on div "Order details Collaborate Checklists 0/0 Tracking Linked Orders Timeline Profit…" at bounding box center [769, 392] width 1538 height 784
click at [1109, 424] on div "817 $817.00" at bounding box center [1109, 431] width 38 height 16
type input "$742.00"
click at [1396, 290] on div "Order details Collaborate Checklists 0/0 Tracking Linked Orders Timeline Profit…" at bounding box center [769, 392] width 1538 height 784
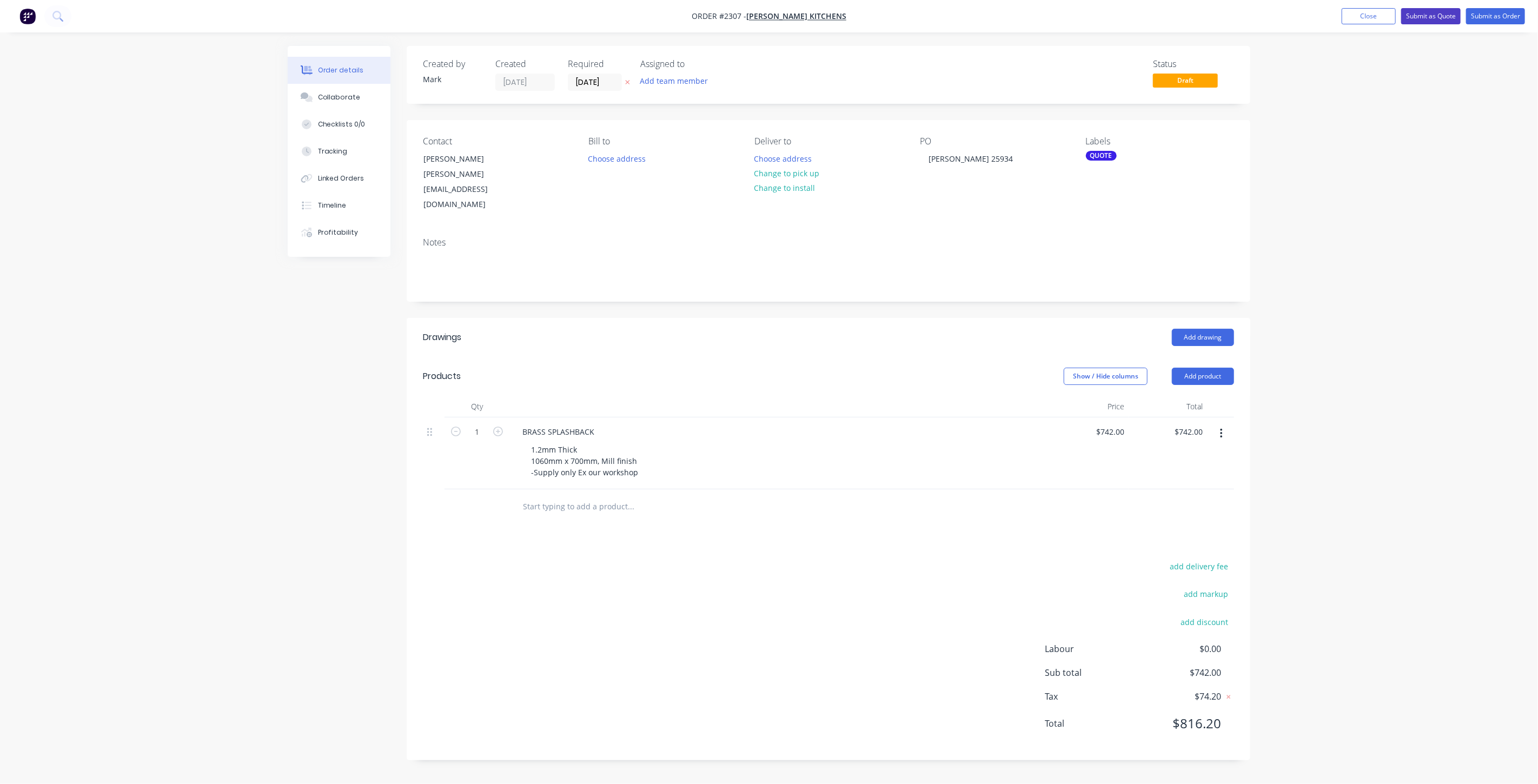
click at [1448, 11] on button "Submit as Quote" at bounding box center [1431, 16] width 60 height 16
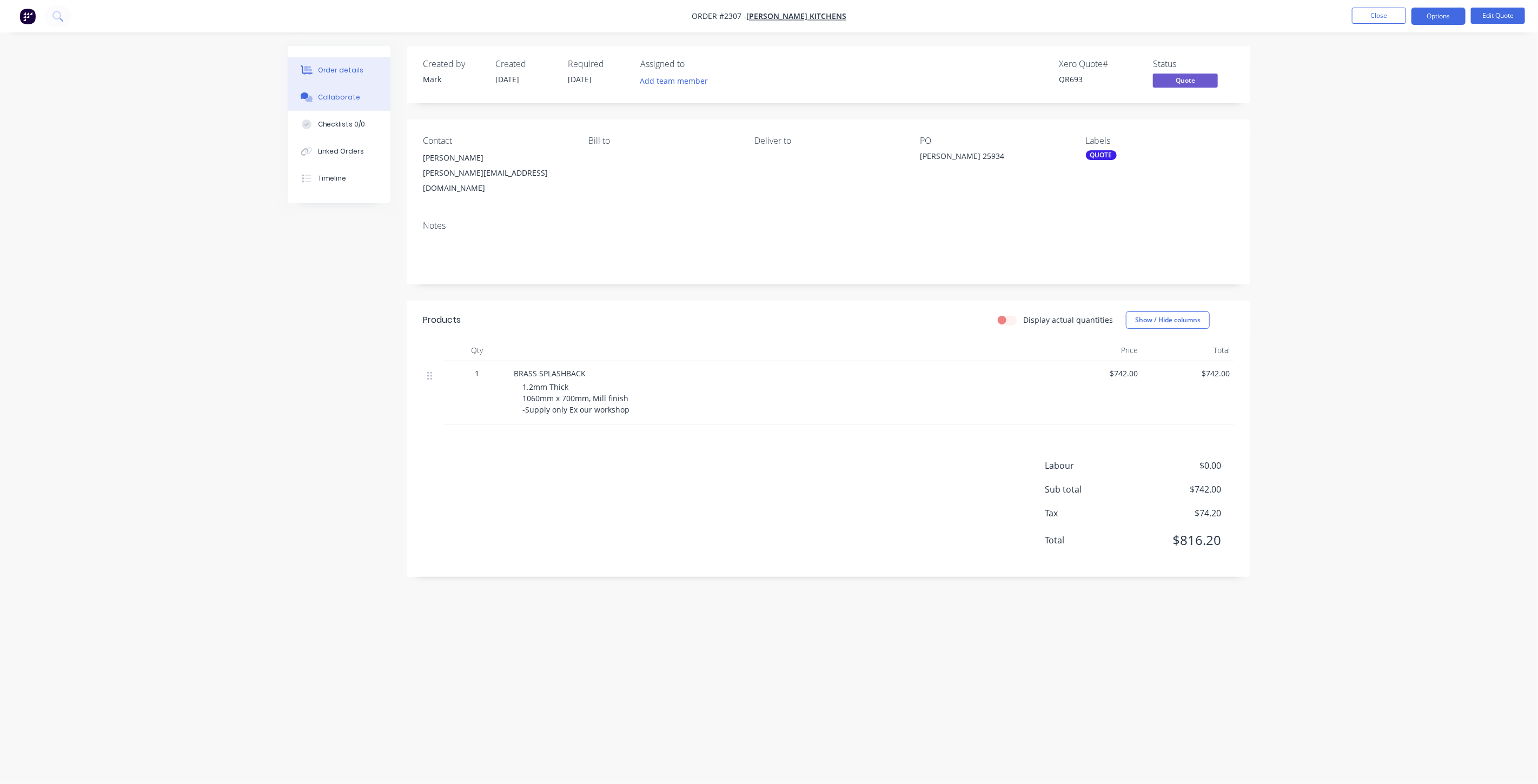
click at [351, 96] on div "Collaborate" at bounding box center [340, 97] width 43 height 10
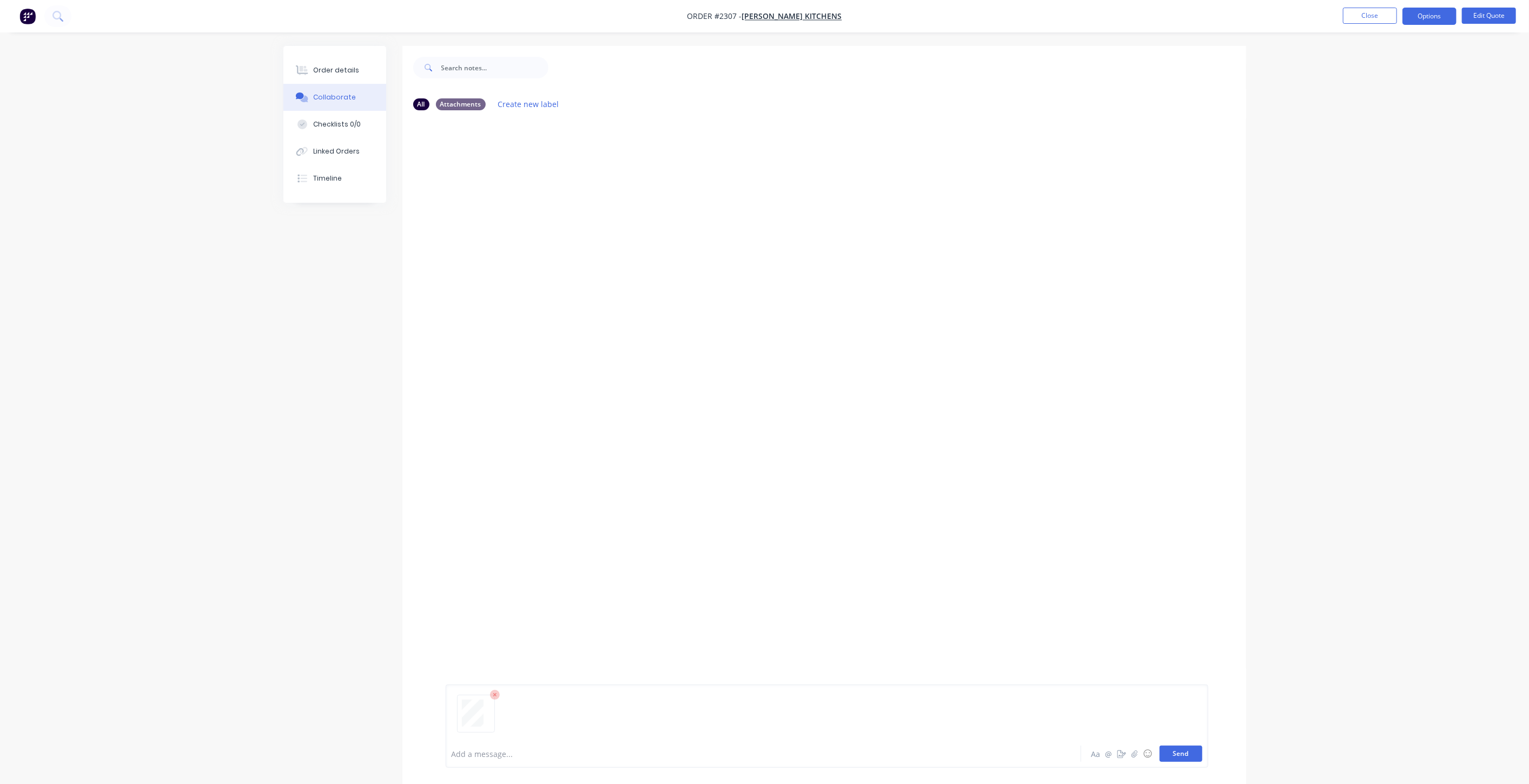
click at [1196, 756] on button "Send" at bounding box center [1181, 754] width 43 height 16
click at [1364, 20] on button "Close" at bounding box center [1369, 16] width 54 height 16
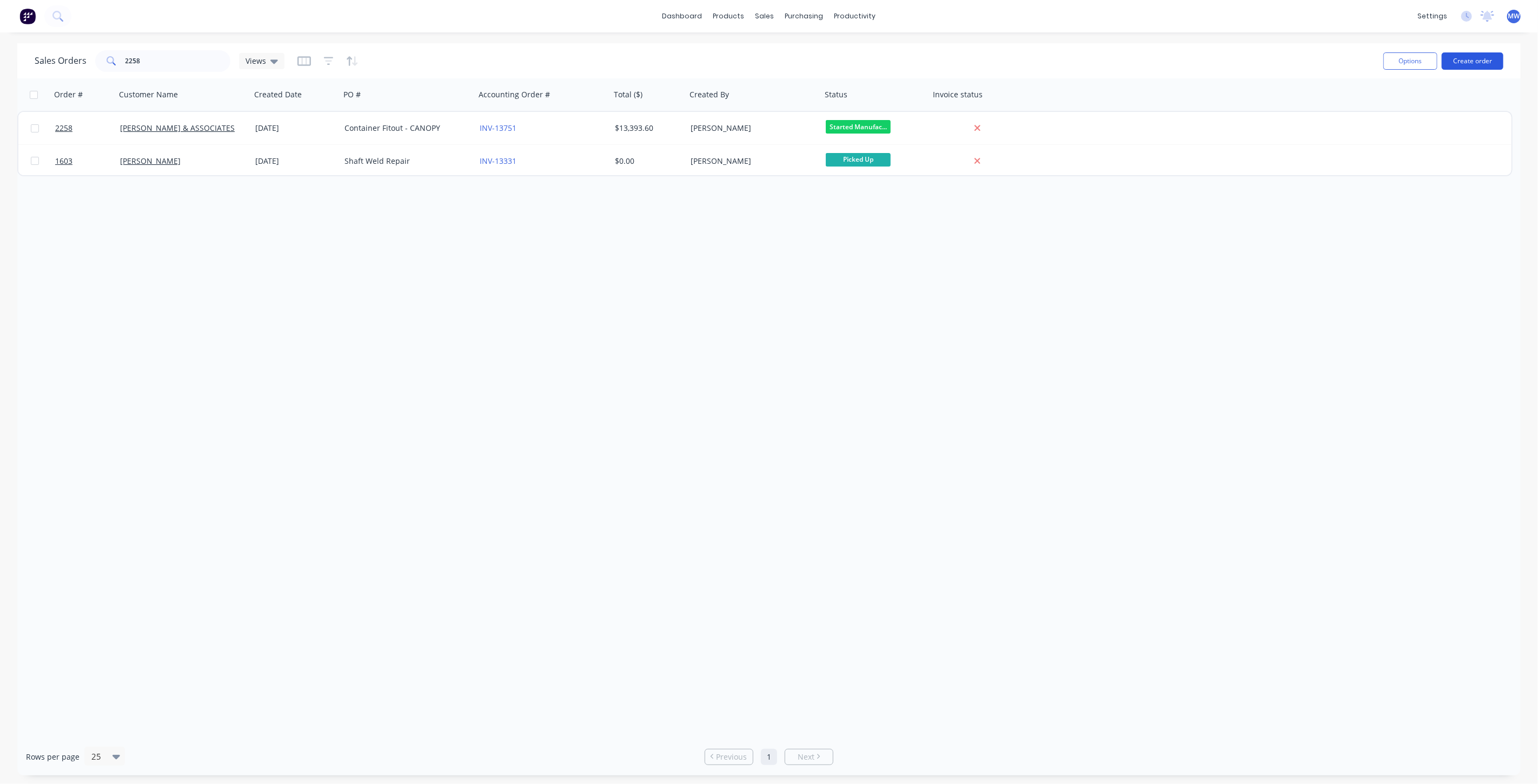
click at [1466, 61] on button "Create order" at bounding box center [1472, 61] width 61 height 17
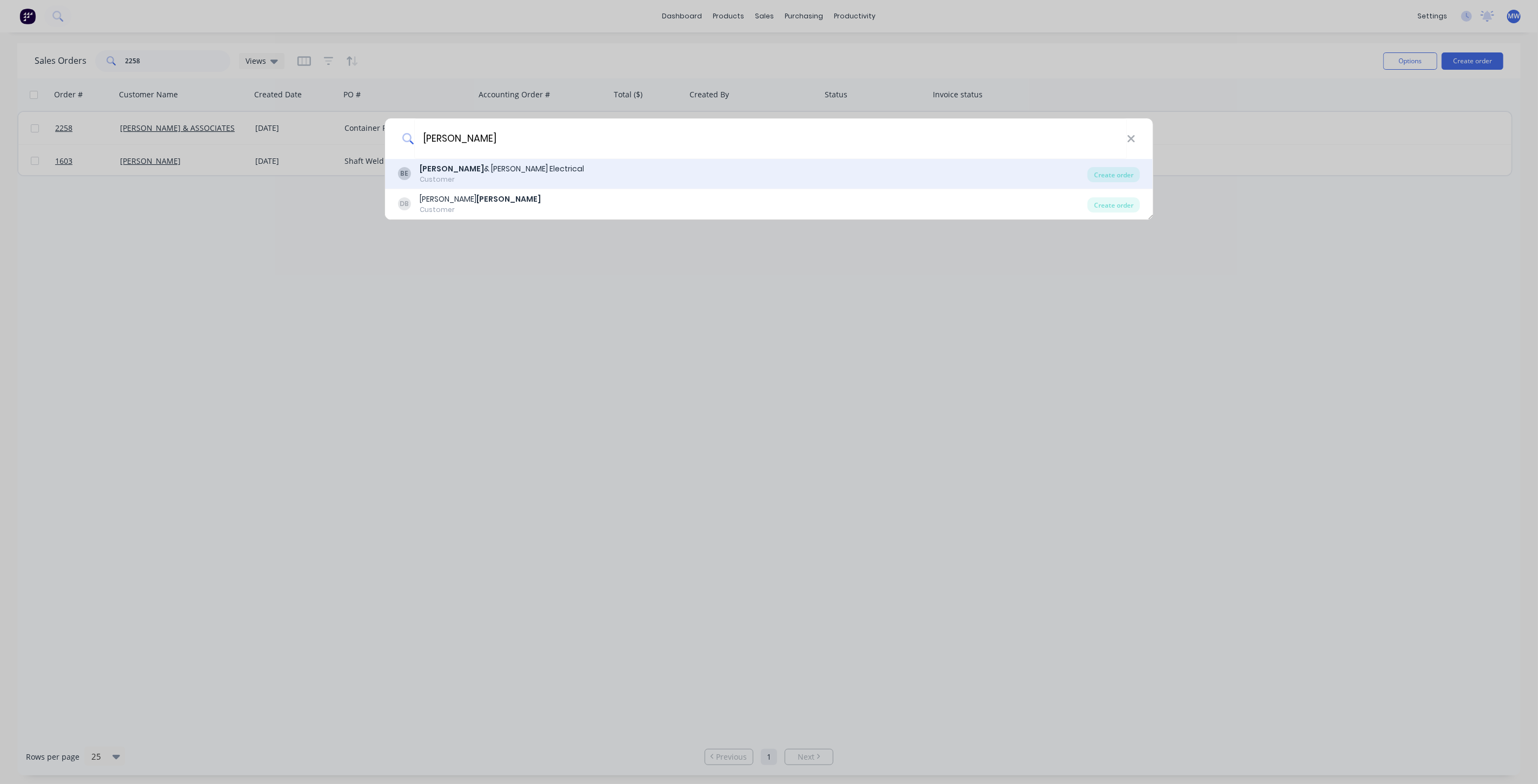
type input "bailey"
click at [563, 165] on div "BE Bailey & Dalton Electrical Customer" at bounding box center [743, 173] width 690 height 21
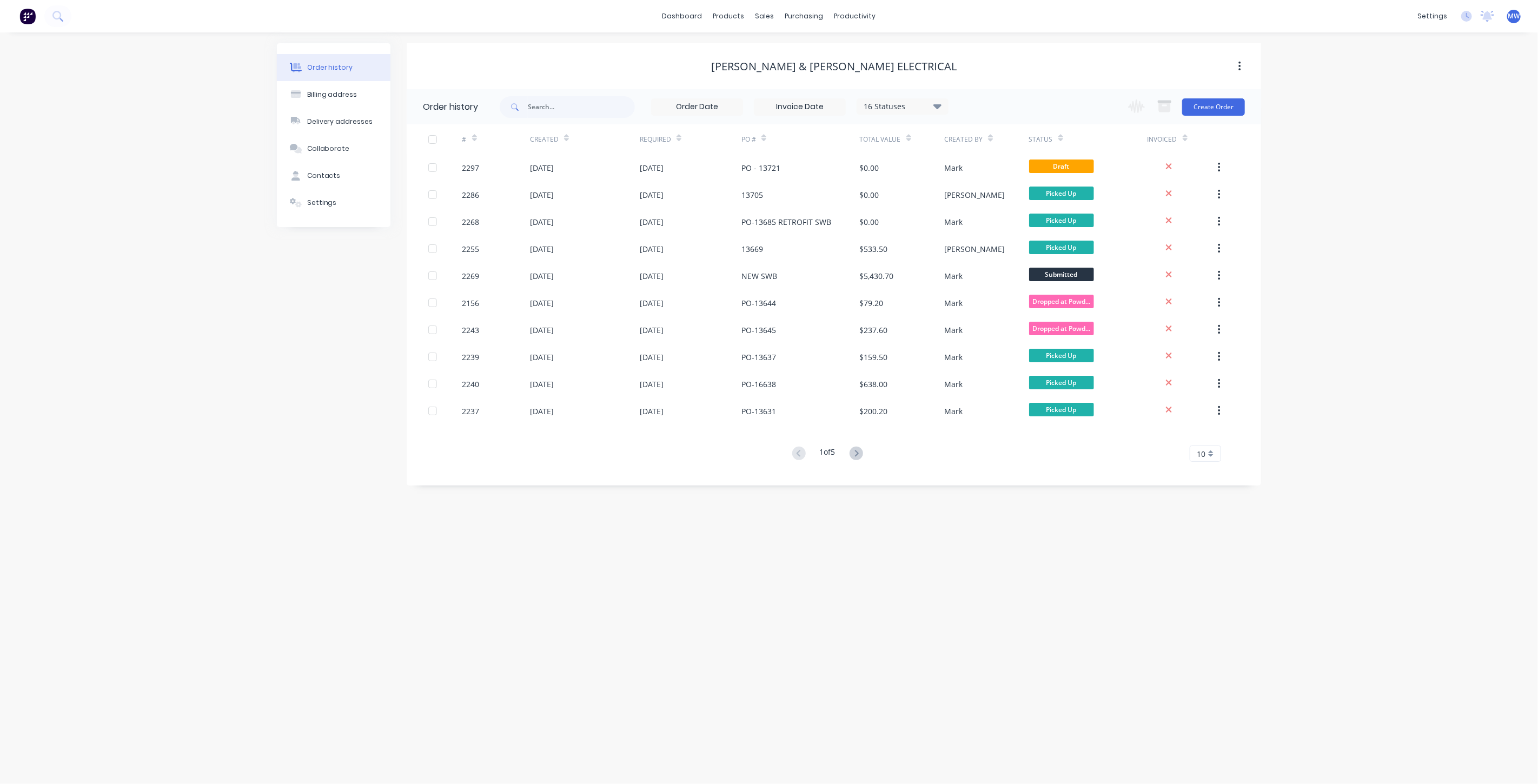
click at [1313, 141] on div "Order history Billing address Delivery addresses Collaborate Contacts Settings …" at bounding box center [769, 408] width 1538 height 752
click at [1220, 108] on button "Create Order" at bounding box center [1213, 106] width 63 height 17
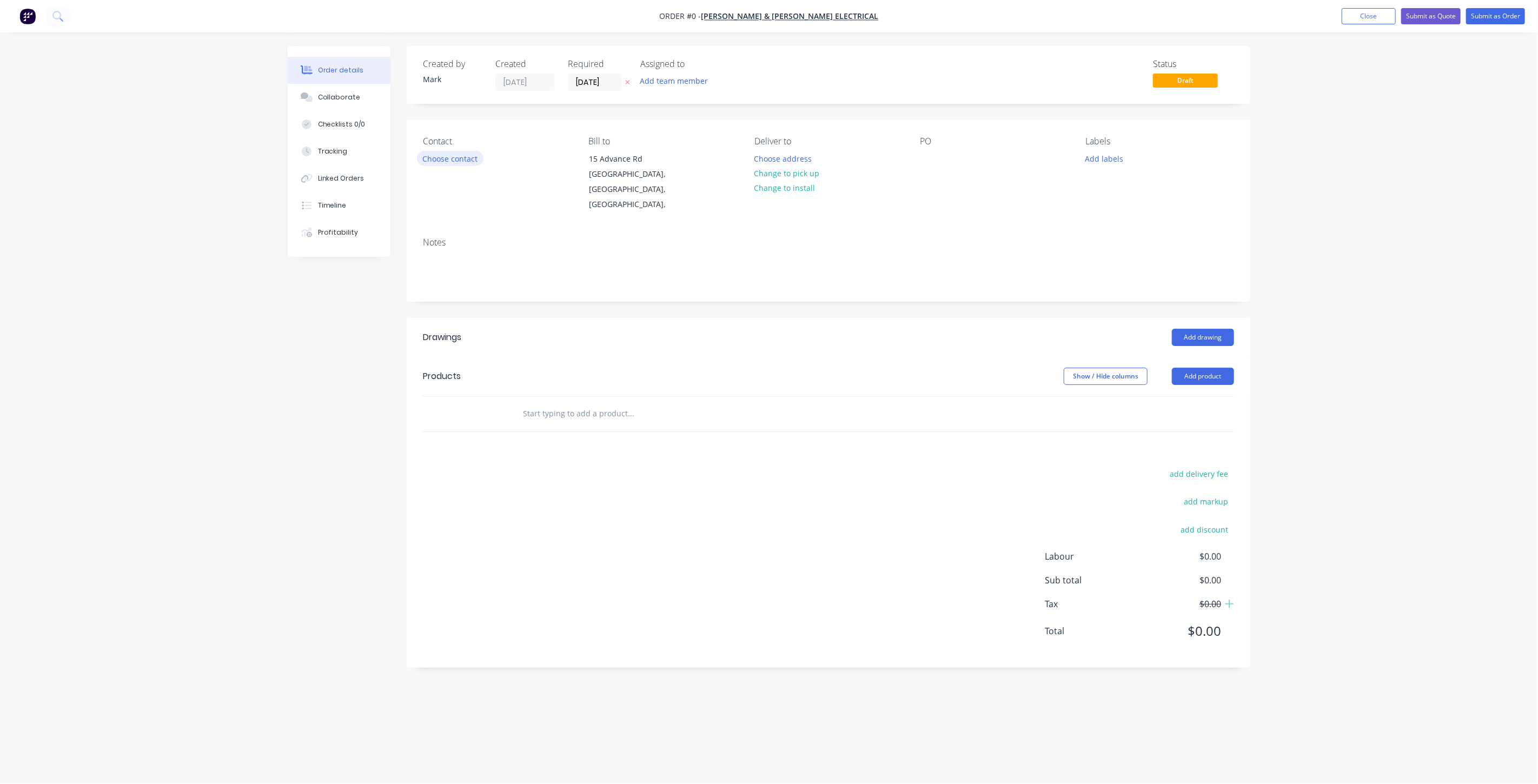
click at [460, 153] on button "Choose contact" at bounding box center [450, 158] width 66 height 15
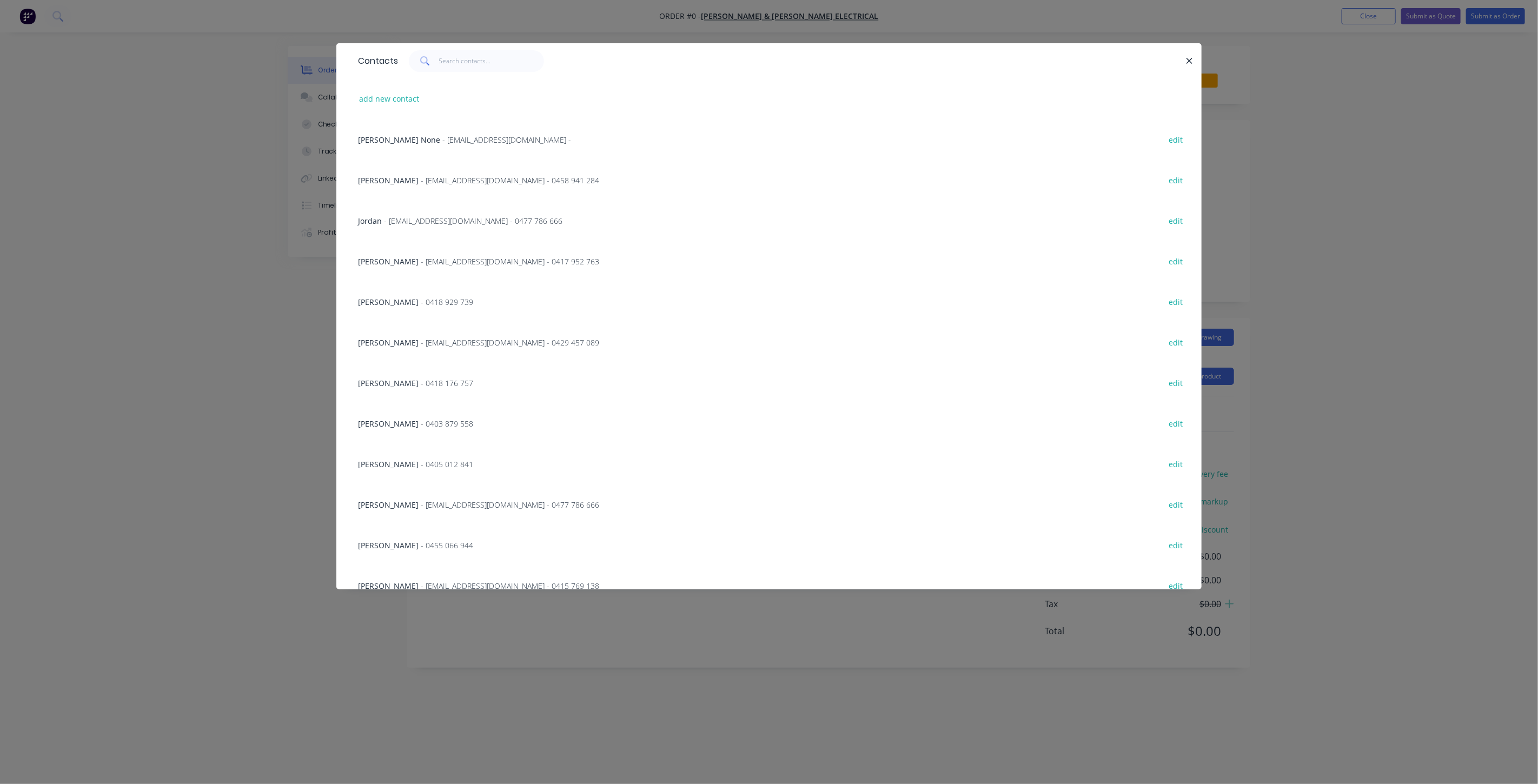
click at [405, 181] on span "[PERSON_NAME]" at bounding box center [388, 180] width 61 height 10
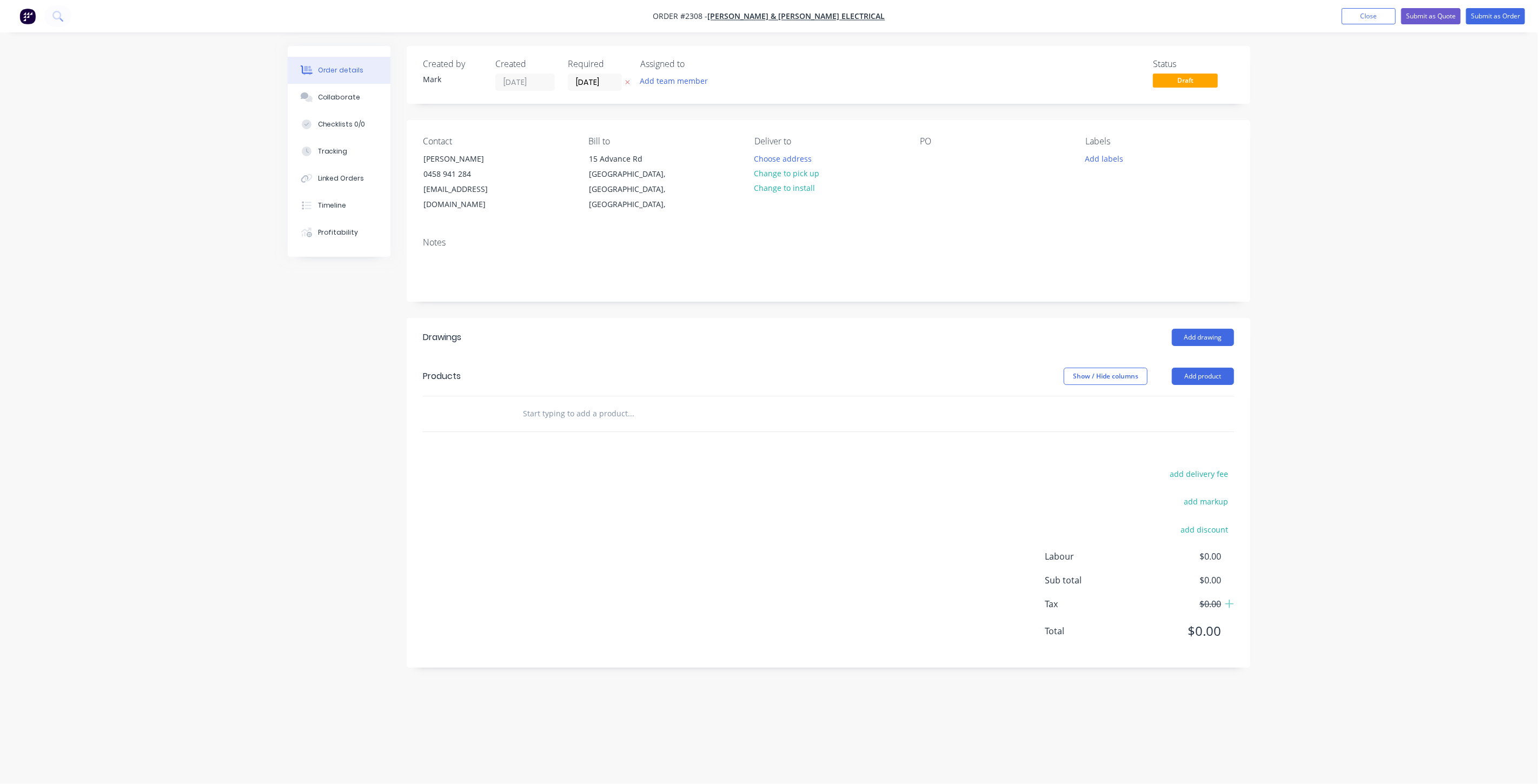
click at [1104, 165] on button "Add labels" at bounding box center [1104, 158] width 49 height 15
click at [1101, 160] on button "Add labels" at bounding box center [1104, 158] width 49 height 15
click at [1102, 154] on button "Add labels" at bounding box center [1104, 158] width 49 height 15
drag, startPoint x: 1103, startPoint y: 239, endPoint x: 1120, endPoint y: 258, distance: 25.5
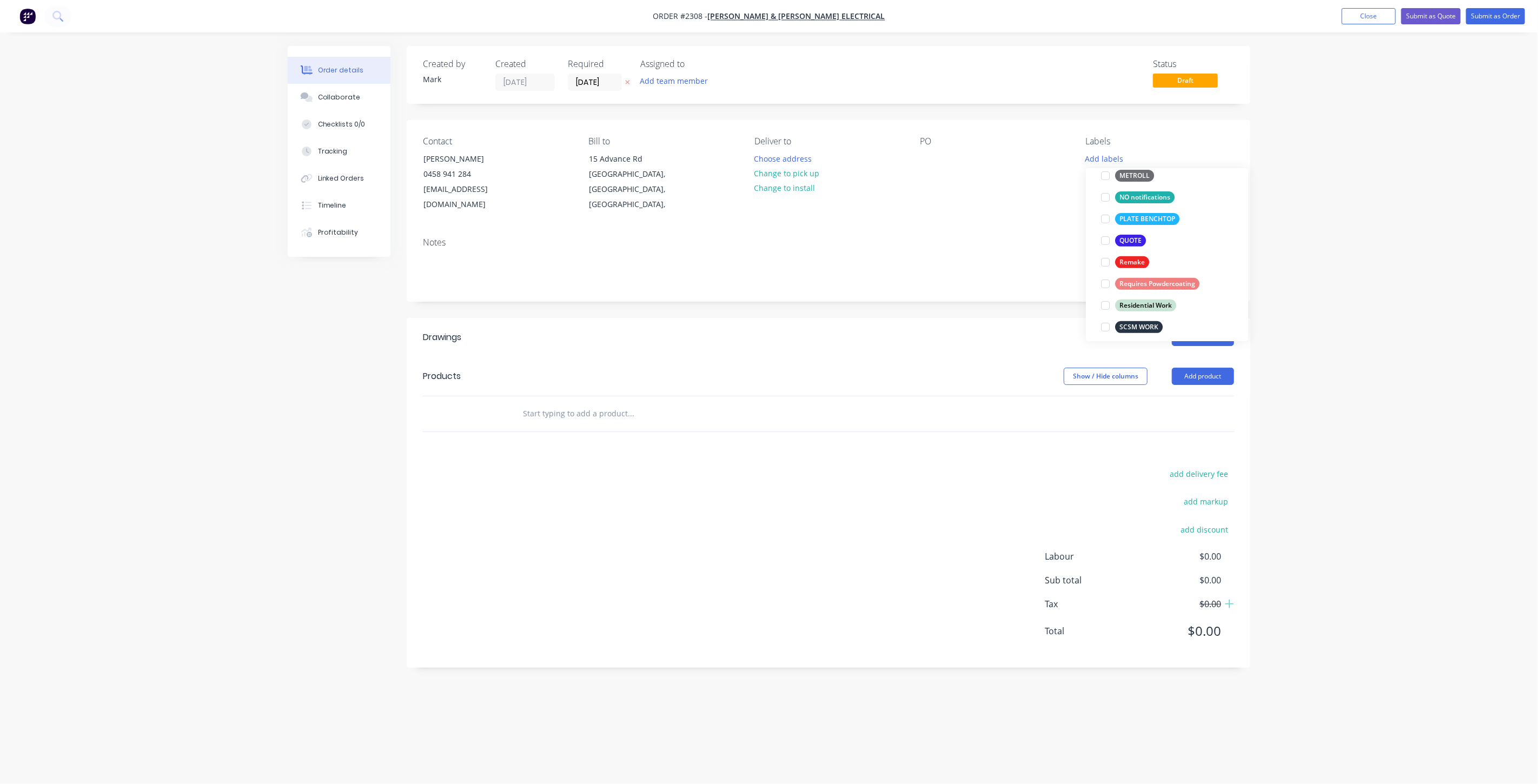
click at [1103, 239] on div at bounding box center [1105, 240] width 21 height 21
click at [1106, 269] on div at bounding box center [1105, 271] width 21 height 21
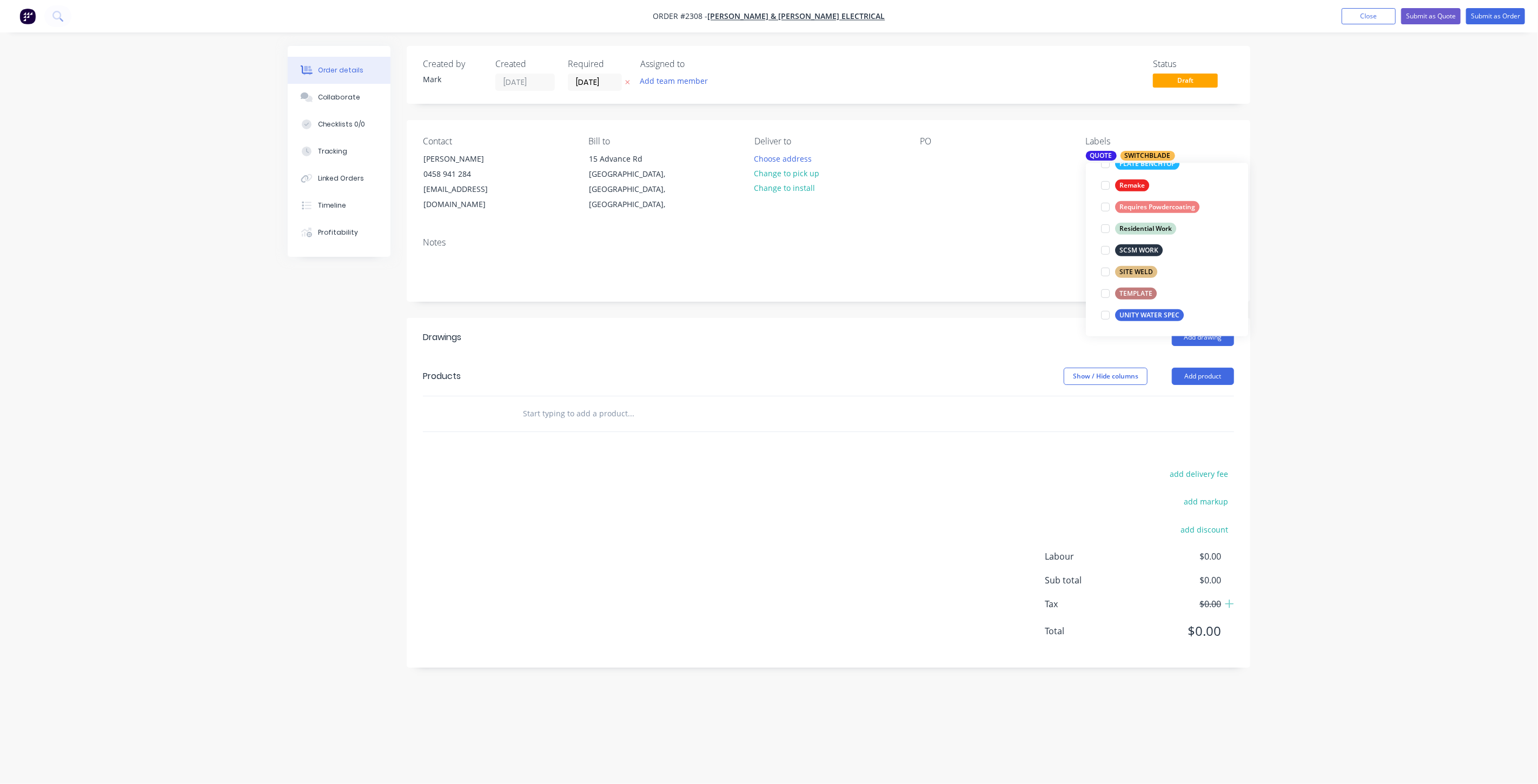
scroll to position [0, 0]
drag, startPoint x: 933, startPoint y: 161, endPoint x: 950, endPoint y: 172, distance: 20.2
click at [933, 161] on div at bounding box center [928, 158] width 17 height 16
click at [581, 403] on input "text" at bounding box center [630, 413] width 216 height 21
type input "A"
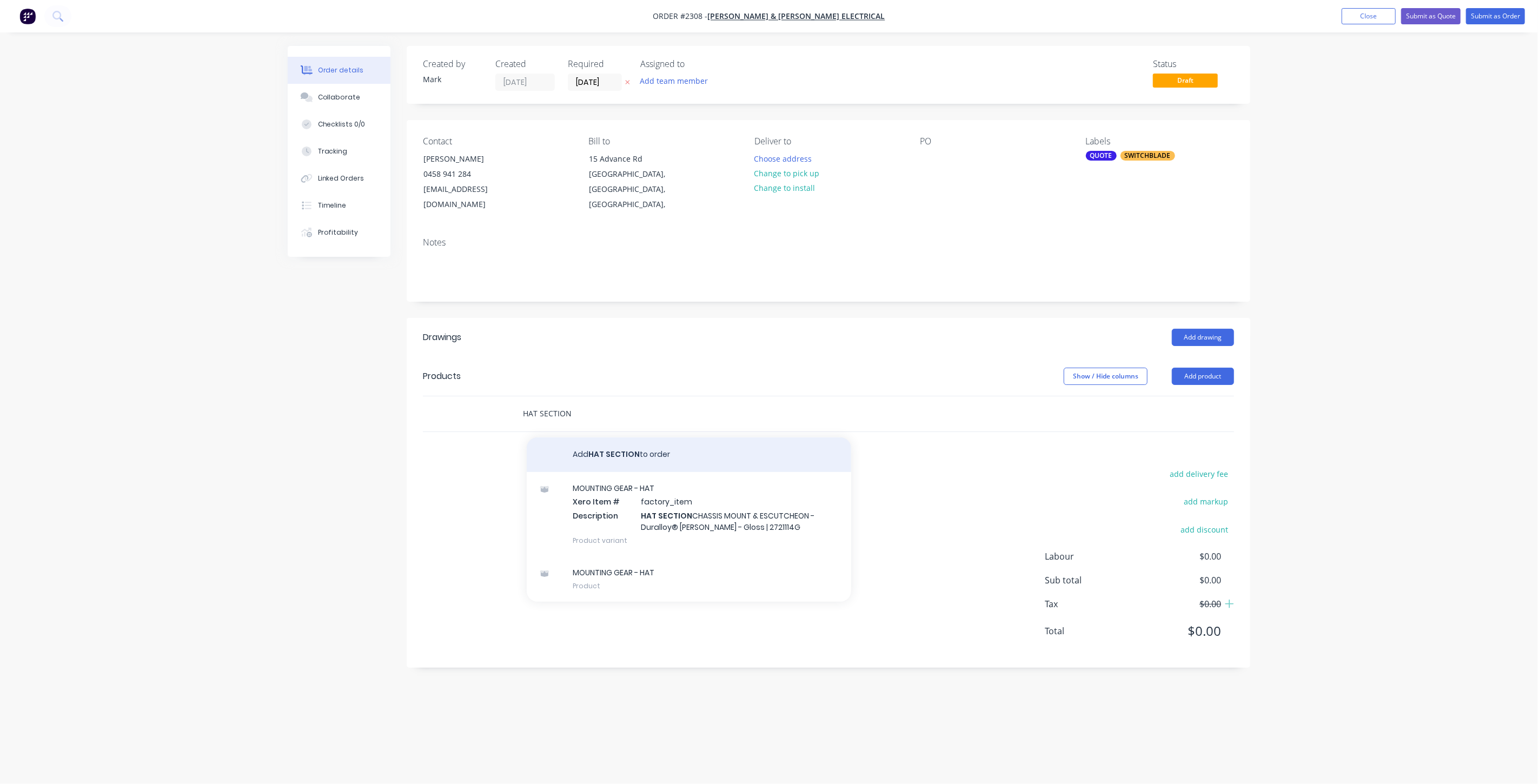
type input "HAT SECTION"
click at [646, 442] on button "Add HAT SECTION to order" at bounding box center [688, 454] width 324 height 35
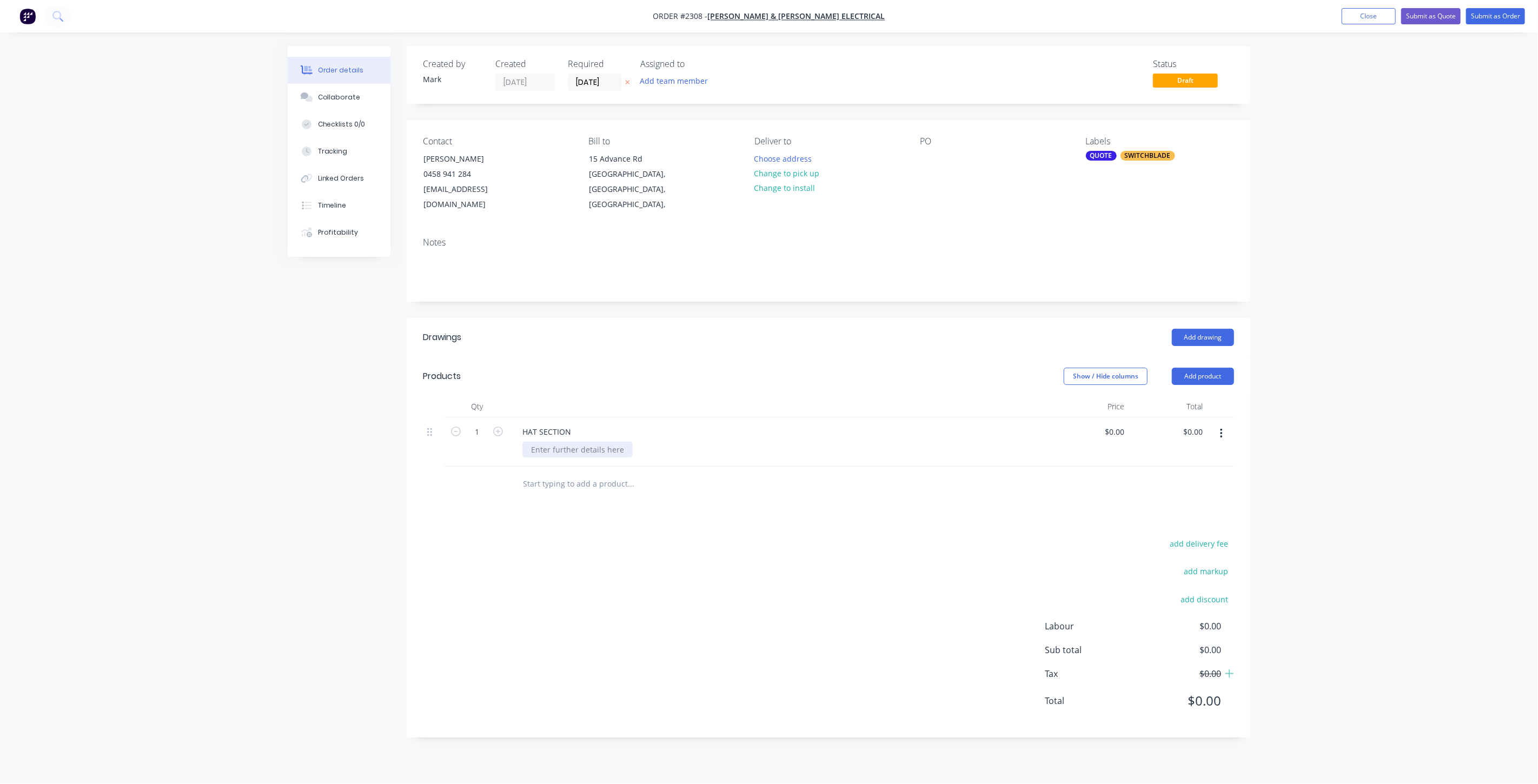
click at [588, 441] on div at bounding box center [577, 449] width 110 height 16
click at [592, 441] on div "3mm Aluminium" at bounding box center [560, 449] width 78 height 16
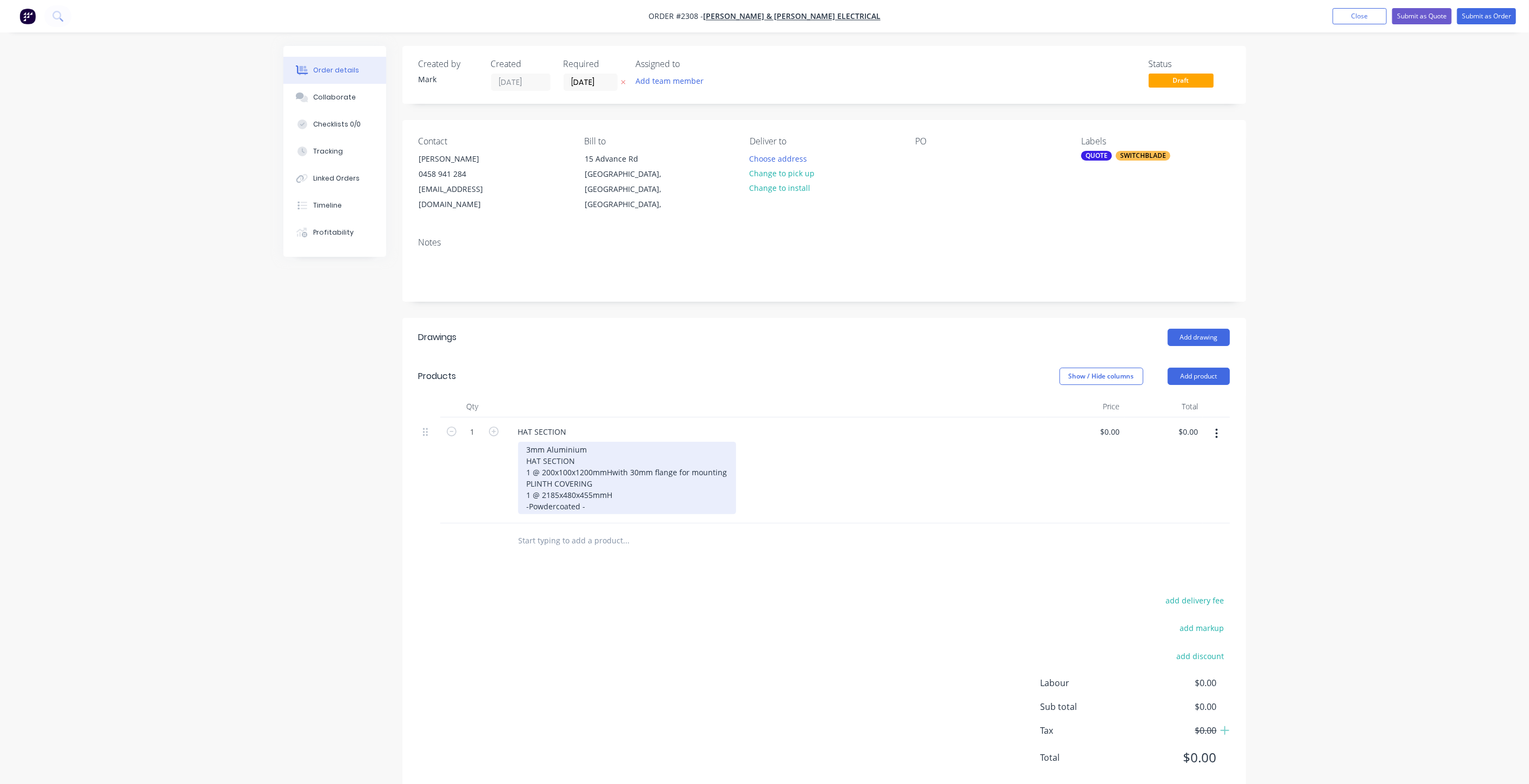
click at [615, 490] on div "3mm Aluminium HAT SECTION 1 @ 200x100x1200mmHwith 30mm flange for mounting PLIN…" at bounding box center [627, 478] width 218 height 72
click at [196, 552] on div "Order details Collaborate Checklists 0/0 Tracking Linked Orders Timeline Profit…" at bounding box center [764, 405] width 1529 height 811
click at [1115, 424] on input "0" at bounding box center [1112, 431] width 25 height 16
type input "$780.00"
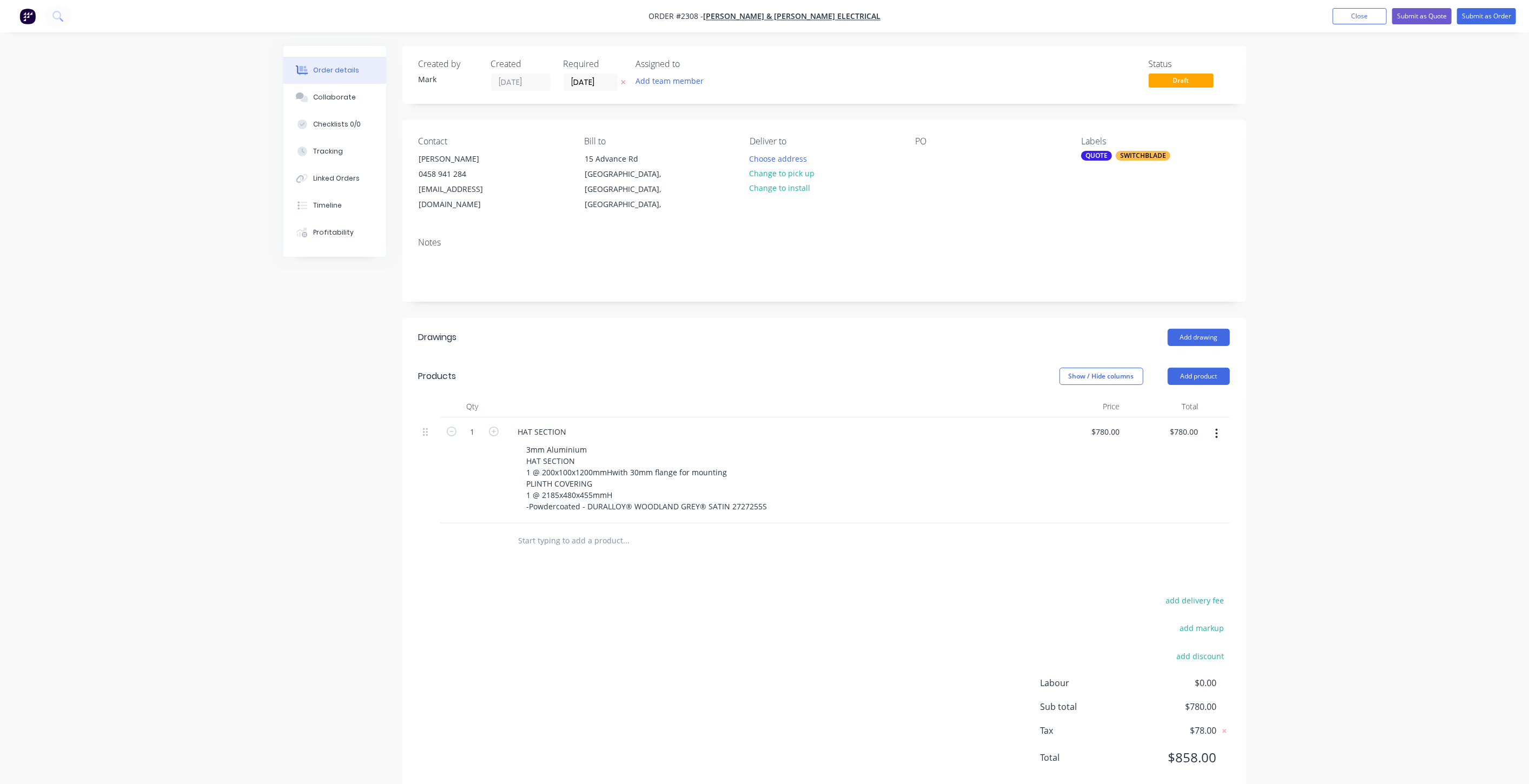
drag, startPoint x: 1389, startPoint y: 488, endPoint x: 1383, endPoint y: 486, distance: 6.3
click at [1389, 487] on div "Order details Collaborate Checklists 0/0 Tracking Linked Orders Timeline Profit…" at bounding box center [764, 405] width 1529 height 811
click at [1373, 554] on div "Order details Collaborate Checklists 0/0 Tracking Linked Orders Timeline Profit…" at bounding box center [764, 405] width 1529 height 811
click at [343, 538] on div "Created by Mark Created 11/09/25 Required 11/09/25 Assigned to Add team member …" at bounding box center [765, 428] width 963 height 765
click at [1421, 447] on div "Order details Collaborate Checklists 0/0 Tracking Linked Orders Timeline Profit…" at bounding box center [764, 405] width 1529 height 811
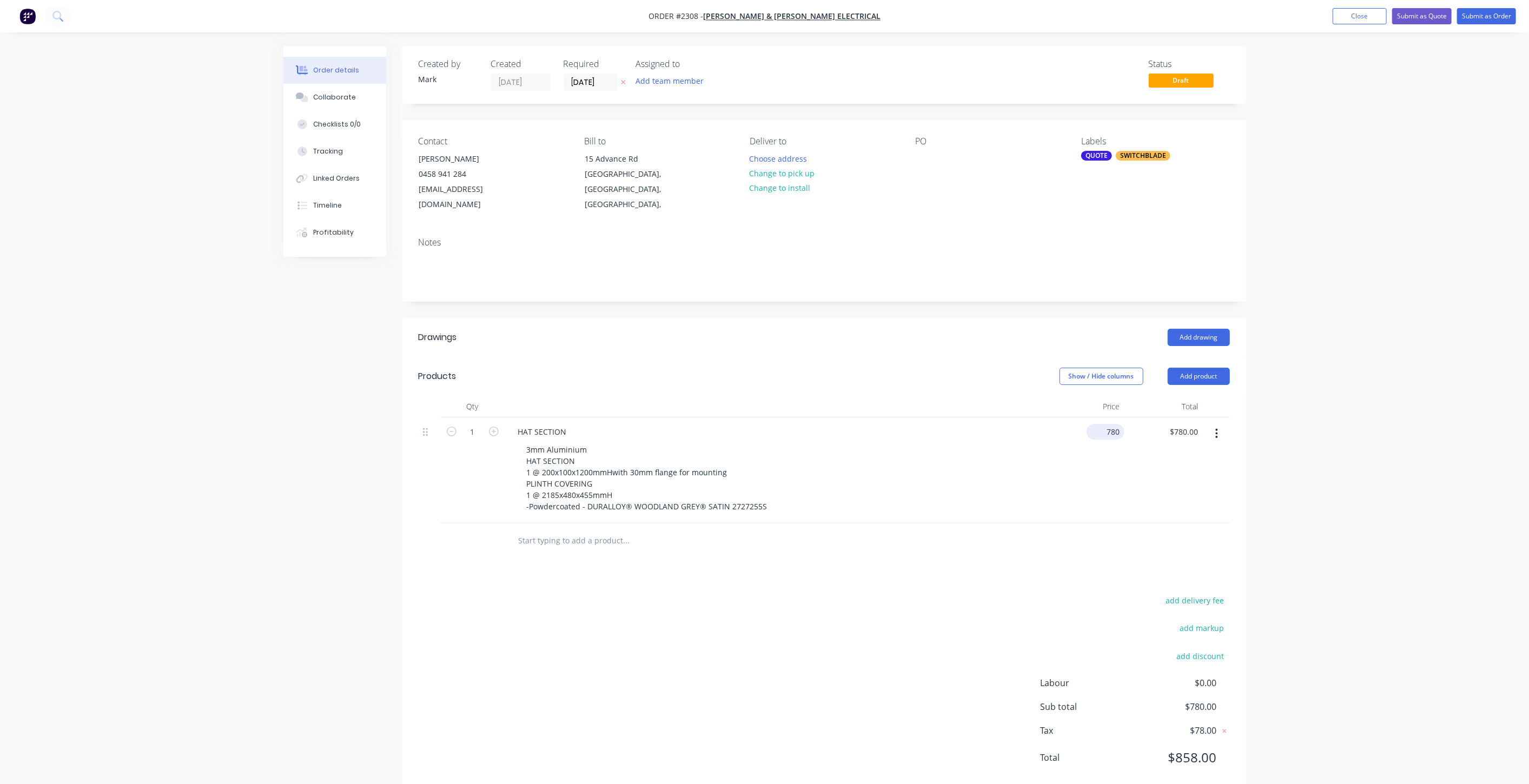
click at [1111, 424] on input "780" at bounding box center [1107, 431] width 33 height 16
type input "4"
type input "$768.00"
click at [1245, 399] on div "Qty Price Total 1 HAT SECTION 3mm Aluminium HAT SECTION 1 @ 200x100x1200mmHwith…" at bounding box center [824, 477] width 844 height 162
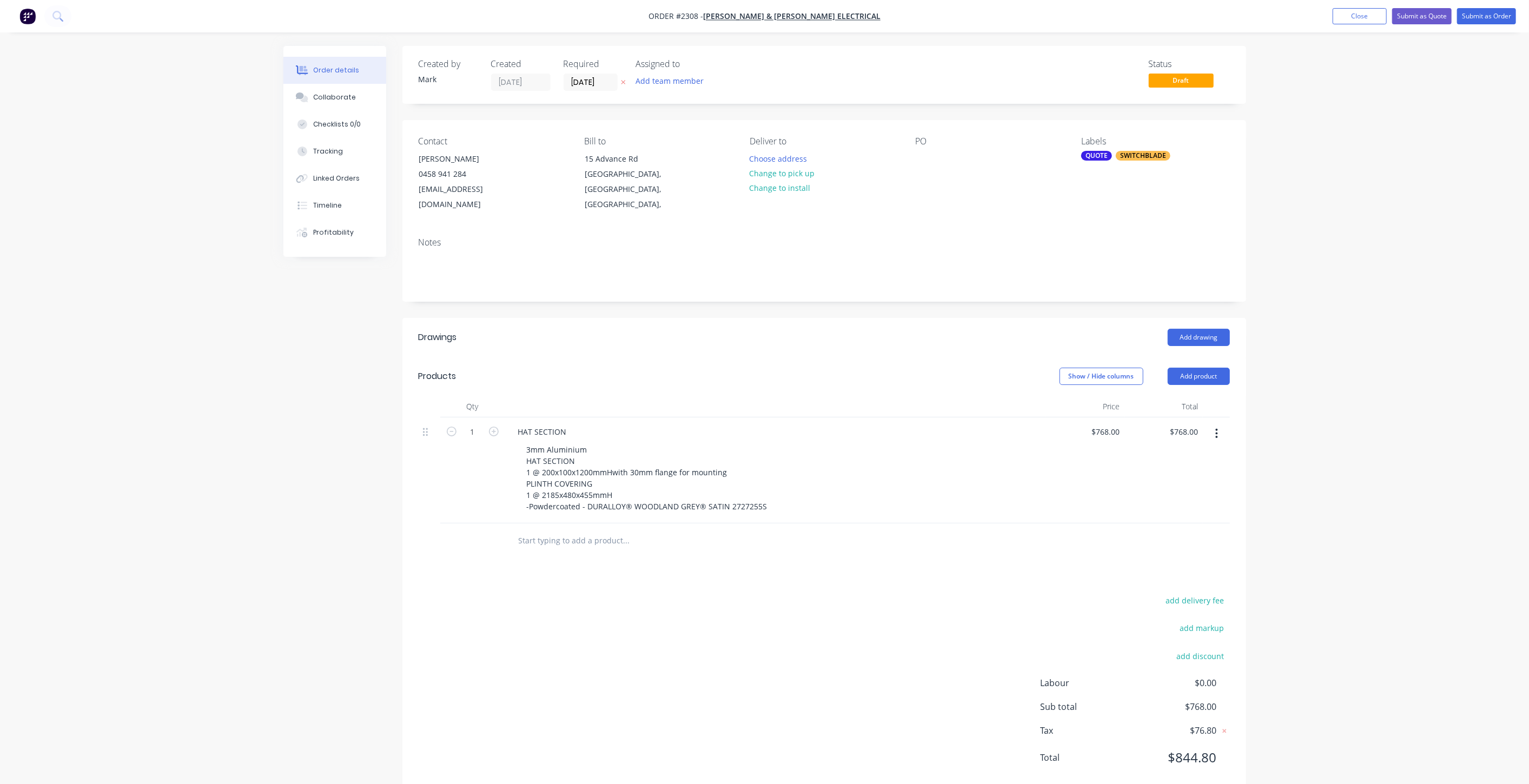
click at [1386, 247] on div "Order details Collaborate Checklists 0/0 Tracking Linked Orders Timeline Profit…" at bounding box center [764, 405] width 1529 height 811
click at [1431, 16] on button "Submit as Quote" at bounding box center [1422, 16] width 60 height 16
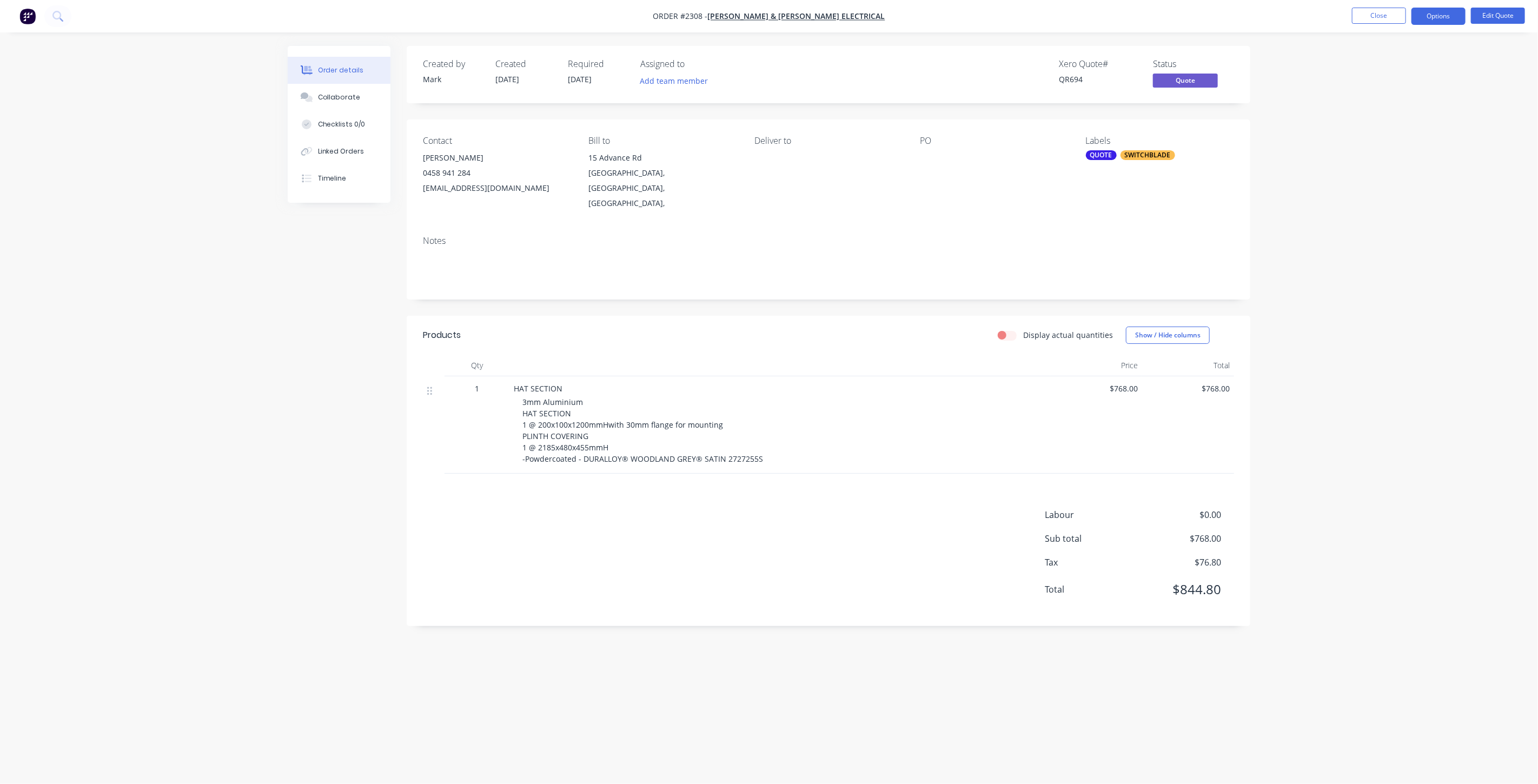
click at [1339, 186] on div "Order details Collaborate Checklists 0/0 Linked Orders Timeline Order details C…" at bounding box center [769, 392] width 1538 height 784
click at [1395, 15] on button "Close" at bounding box center [1379, 16] width 54 height 16
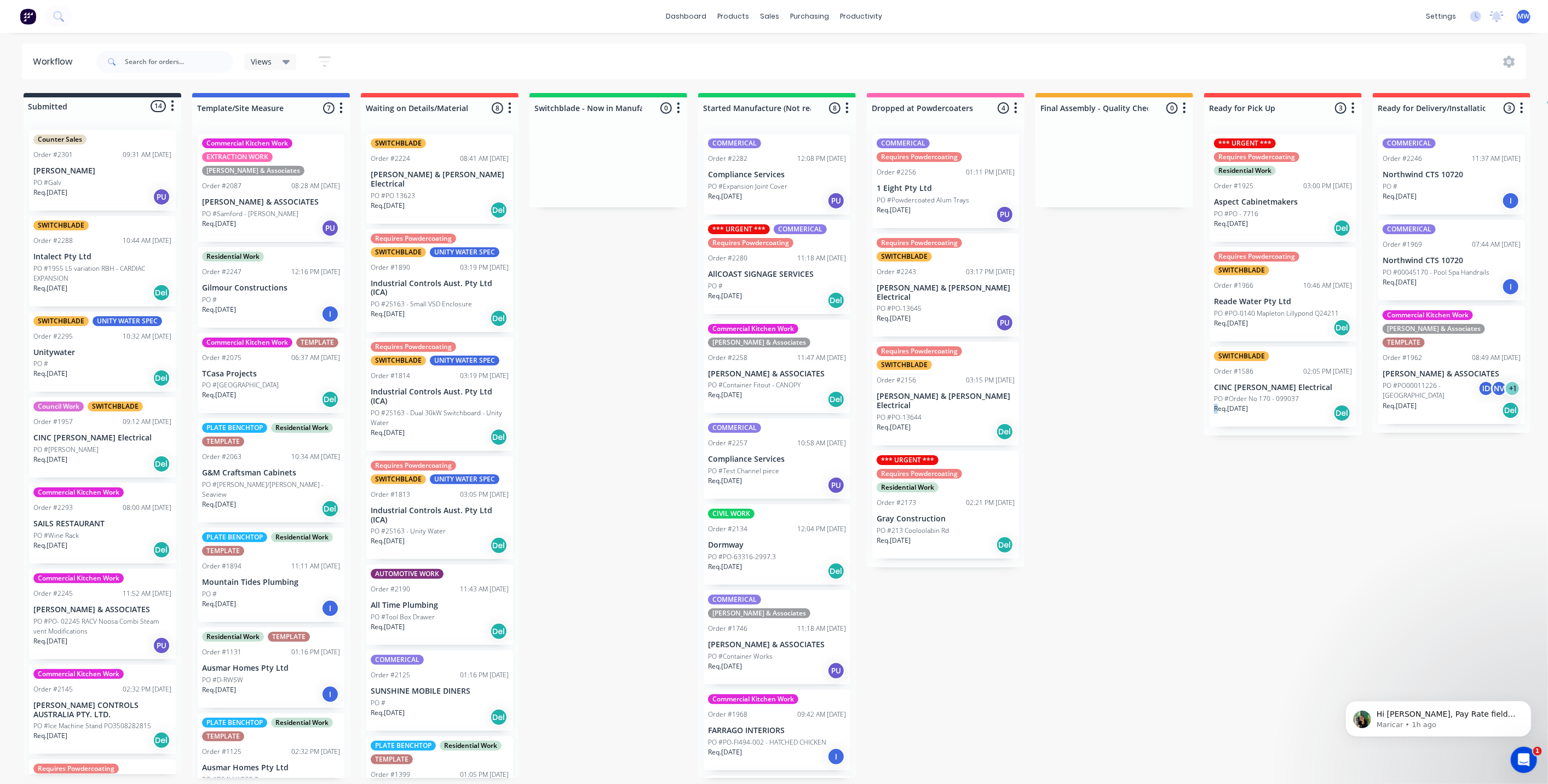
scroll to position [1, 0]
click at [1158, 410] on div "Submitted 14 Status colour #273444 hex #273444 Save Cancel Summaries Total orde…" at bounding box center [905, 436] width 1826 height 685
click at [1158, 410] on div "Submitted 14 Status colour #273444 hex #273444 Save Cancel Summaries Total orde…" at bounding box center [905, 436] width 1826 height 685
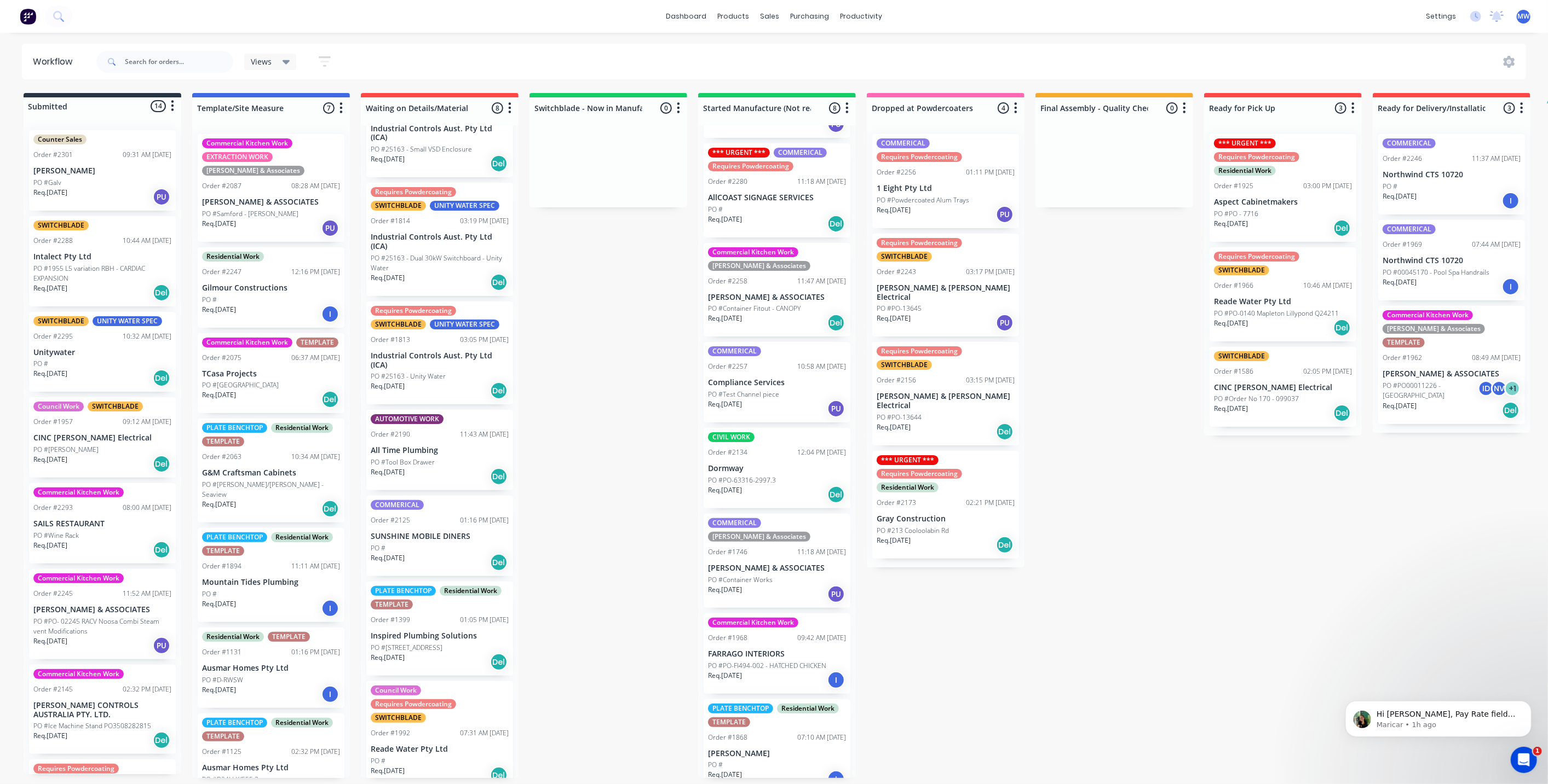
scroll to position [0, 0]
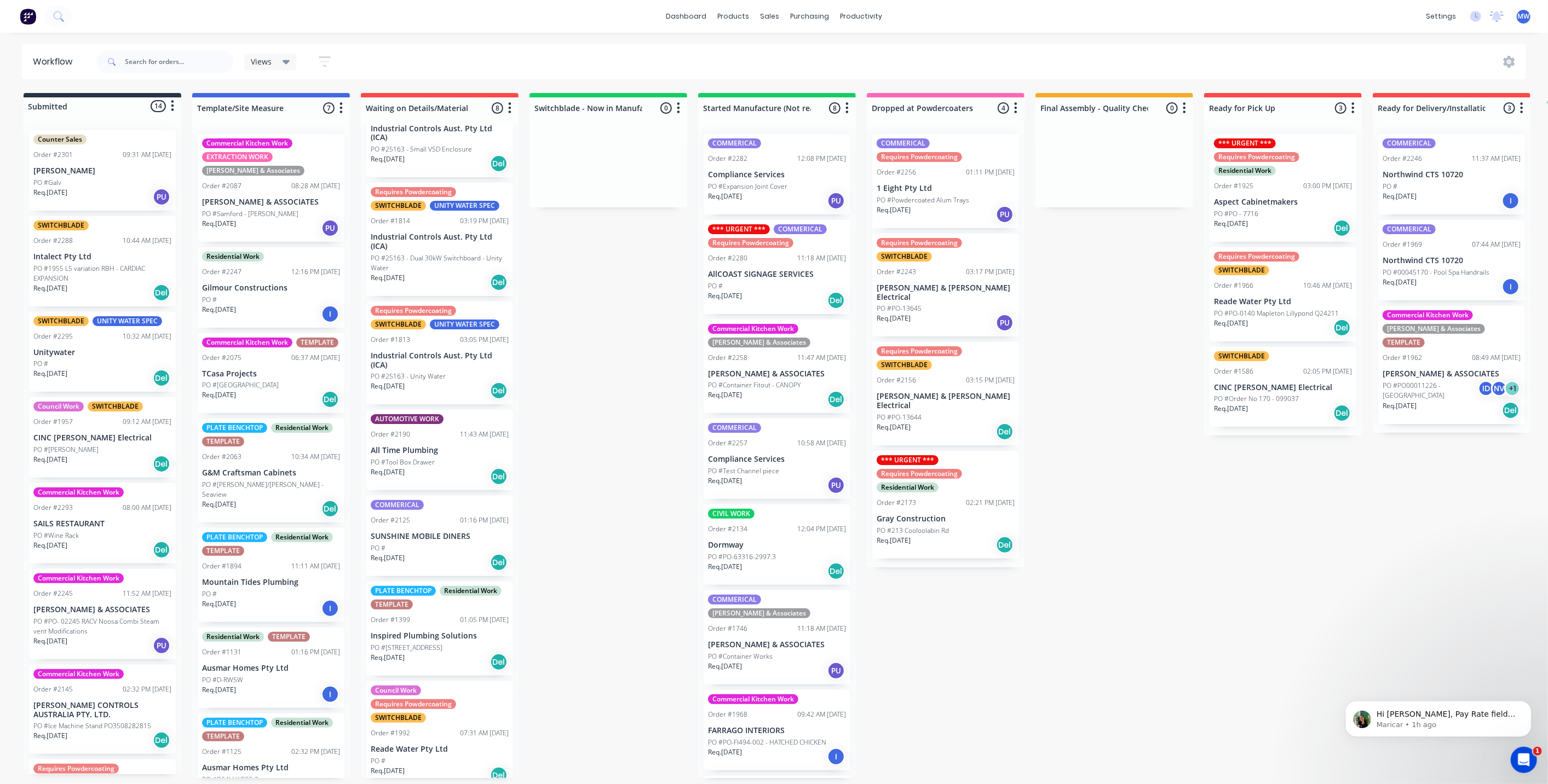
click at [775, 288] on div "PO #" at bounding box center [777, 285] width 138 height 10
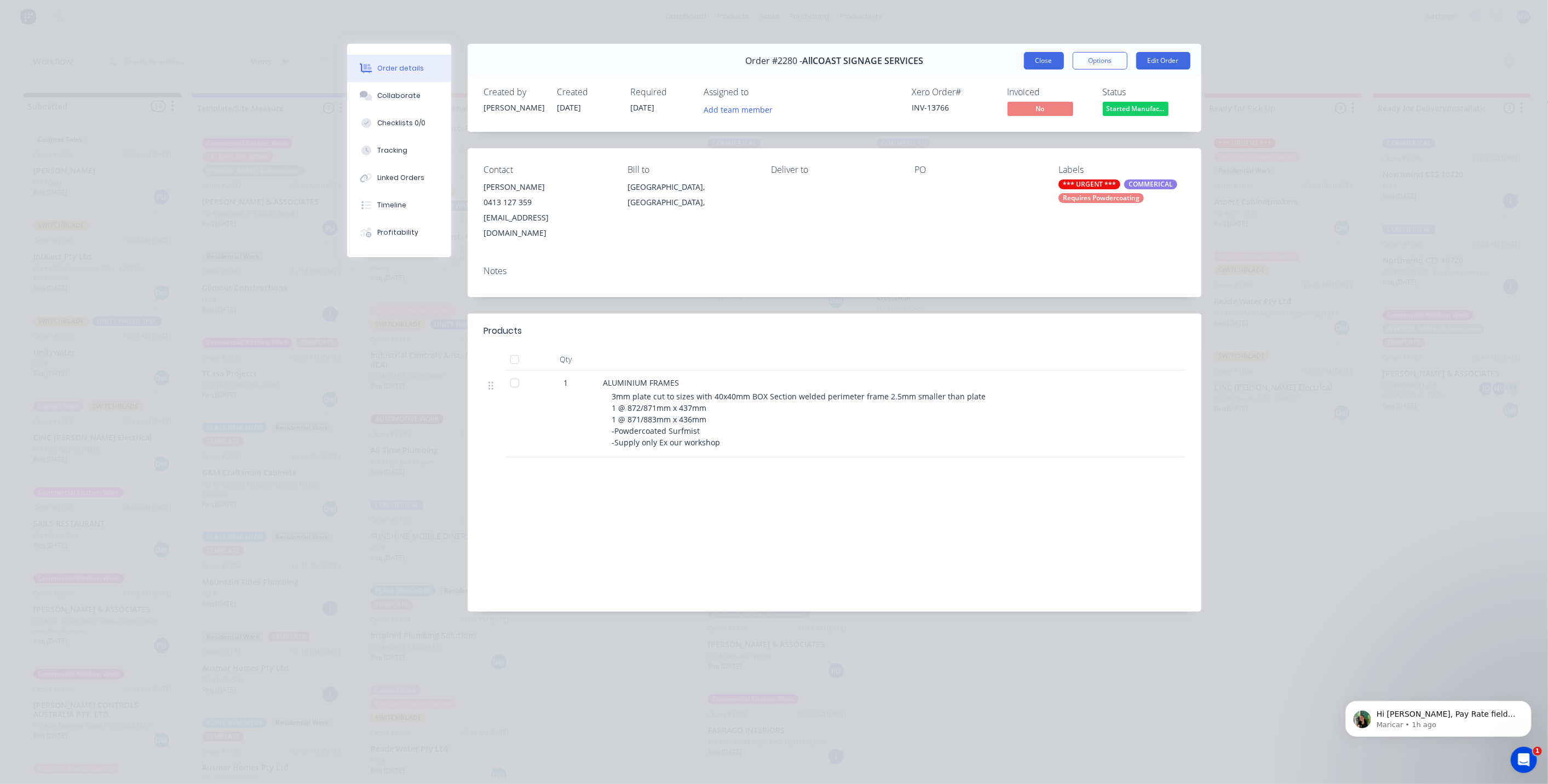
click at [1033, 61] on button "Close" at bounding box center [1044, 61] width 40 height 17
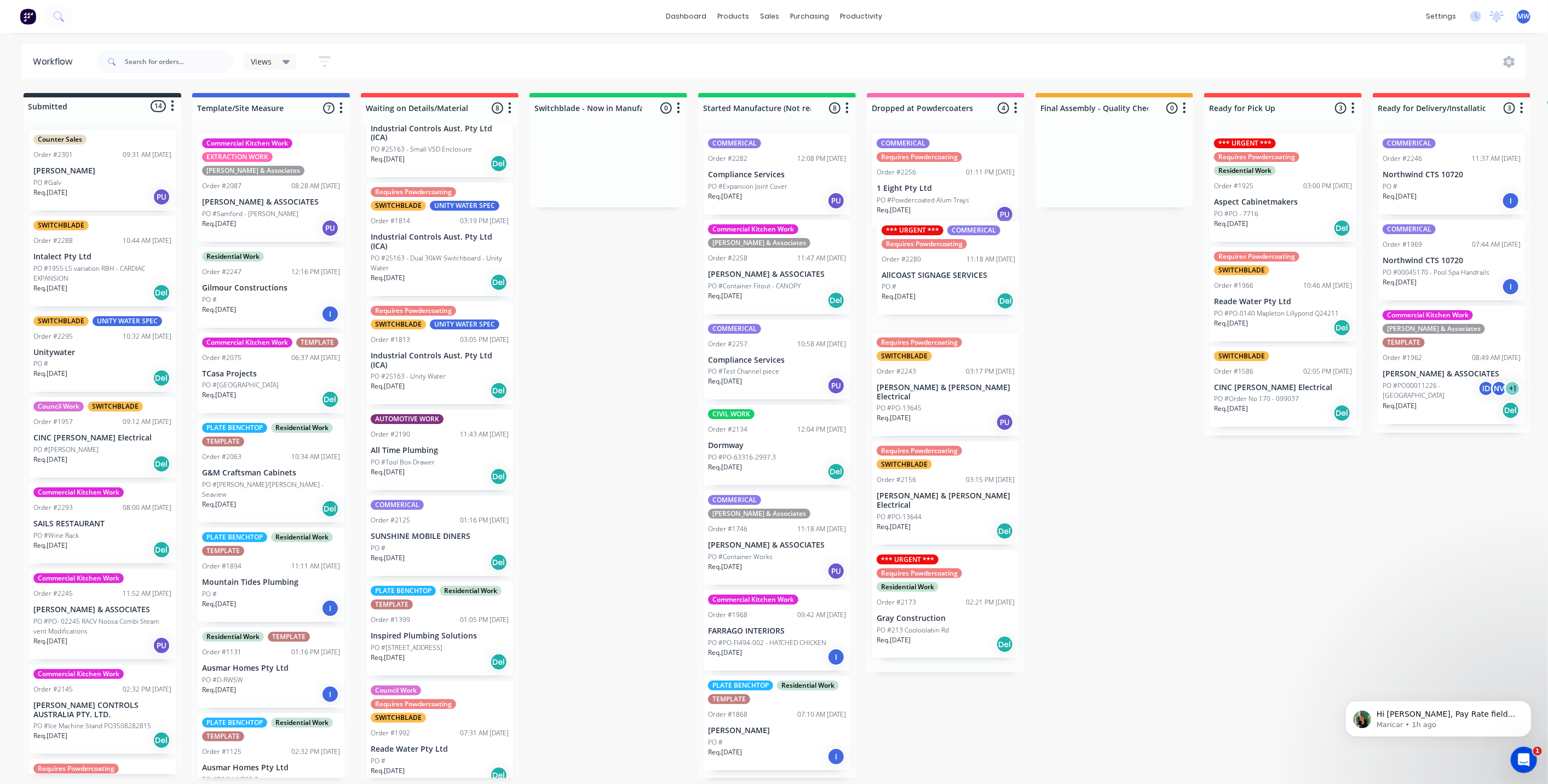
drag, startPoint x: 762, startPoint y: 290, endPoint x: 944, endPoint y: 293, distance: 182.0
click at [944, 293] on div "Submitted 14 Status colour #273444 hex #273444 Save Cancel Summaries Total orde…" at bounding box center [905, 436] width 1826 height 685
click at [1102, 326] on div "Submitted 14 Status colour #273444 hex #273444 Save Cancel Summaries Total orde…" at bounding box center [905, 436] width 1826 height 685
click at [1429, 711] on p "Hi [PERSON_NAME], Pay Rate field should be optional when adding time entries. C…" at bounding box center [1446, 714] width 141 height 11
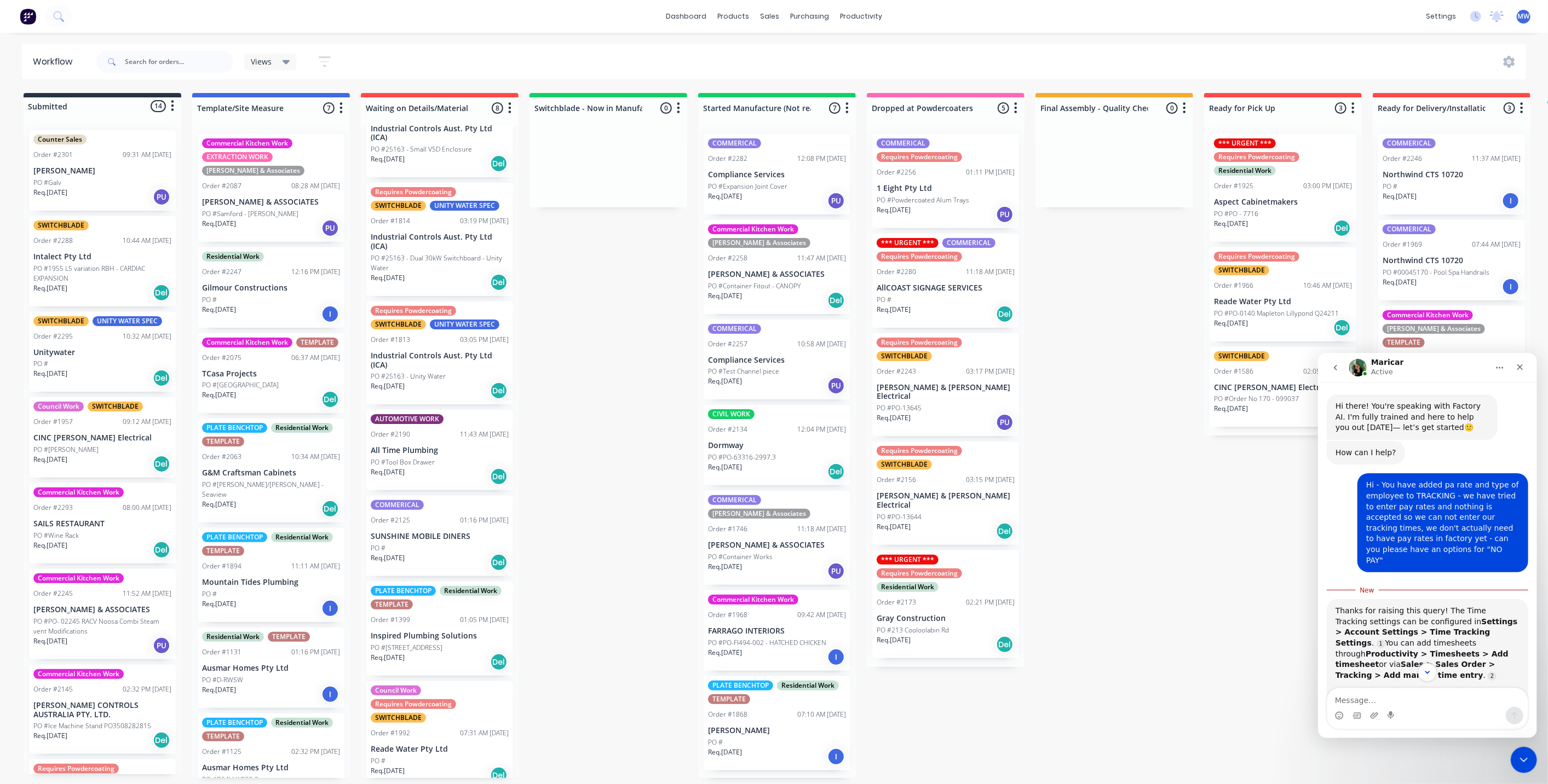
click at [1186, 537] on div "Submitted 14 Status colour #273444 hex #273444 Save Cancel Summaries Total orde…" at bounding box center [905, 436] width 1826 height 685
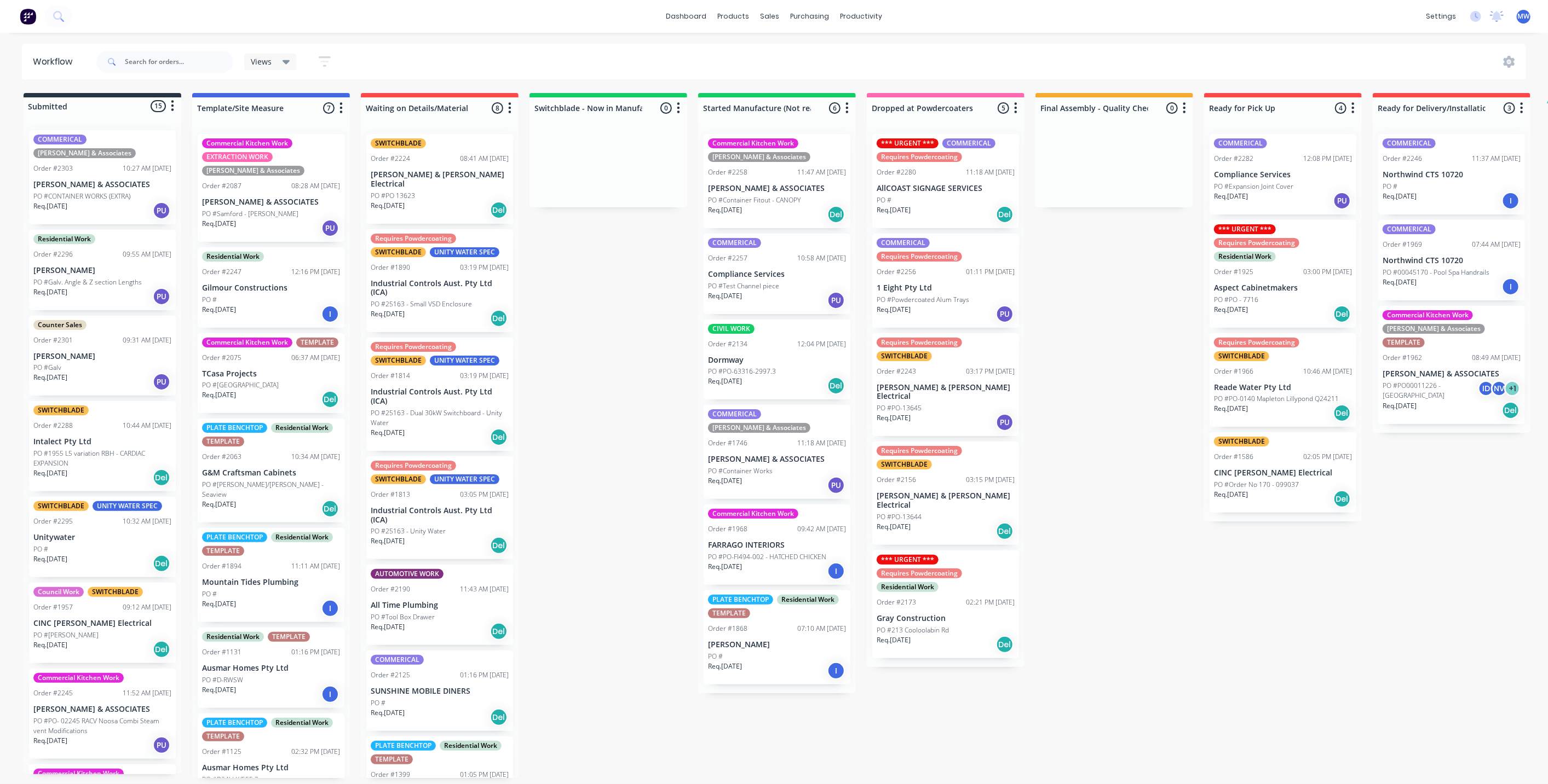
click at [777, 214] on div "Req. 01/09/25 Del" at bounding box center [777, 214] width 138 height 19
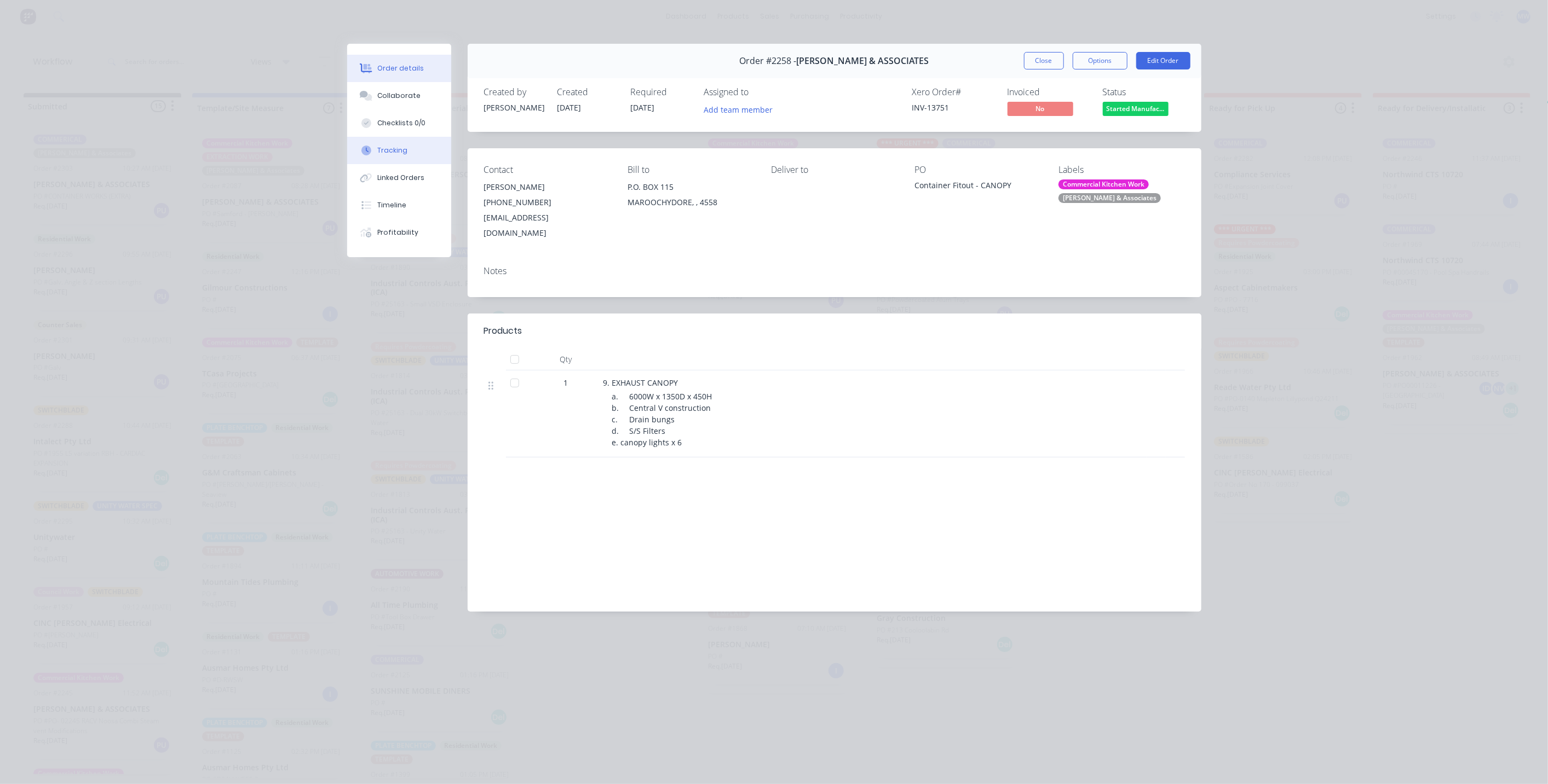
click at [414, 157] on button "Tracking" at bounding box center [399, 150] width 104 height 28
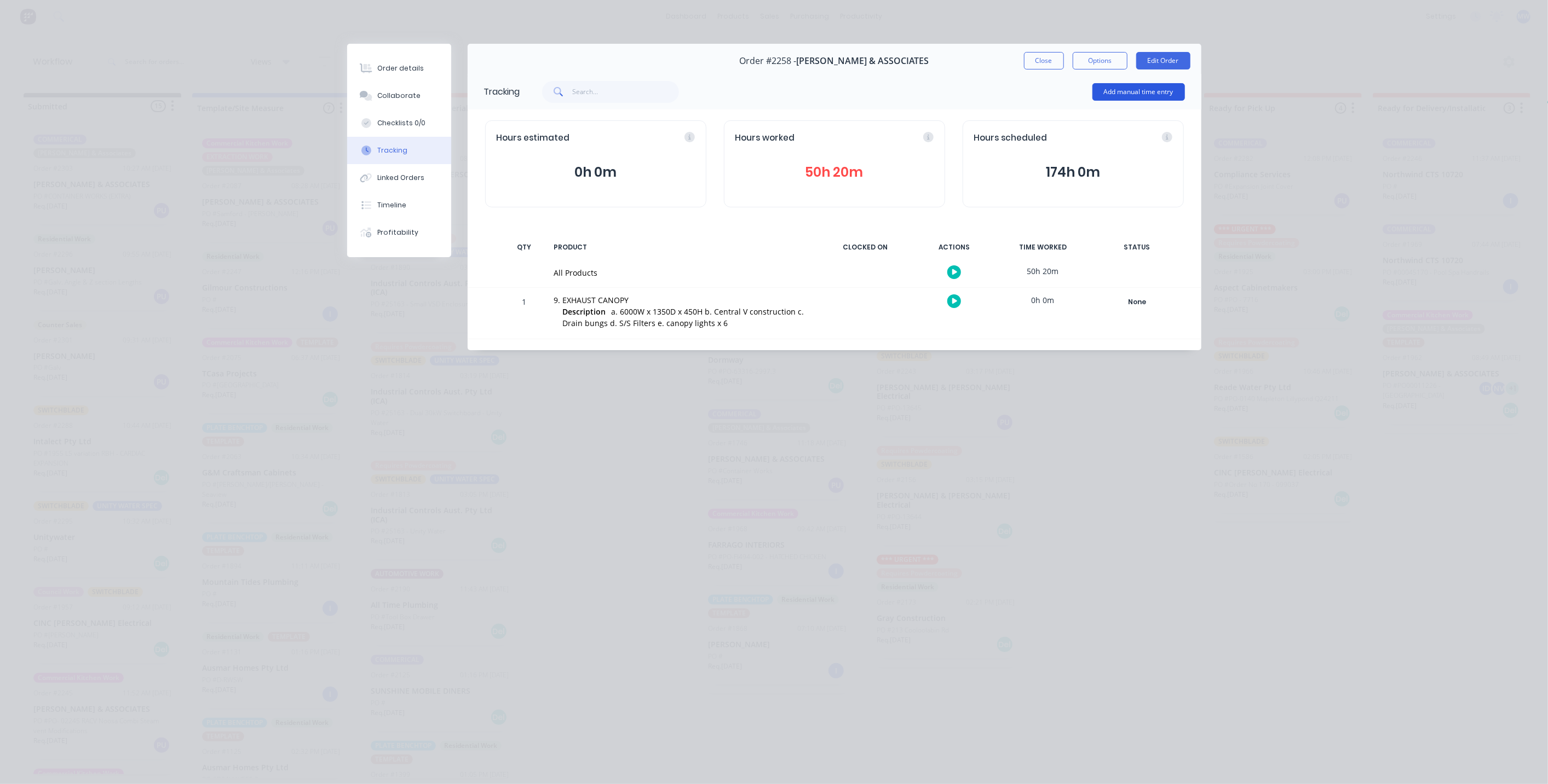
click at [1140, 90] on button "Add manual time entry" at bounding box center [1139, 91] width 93 height 17
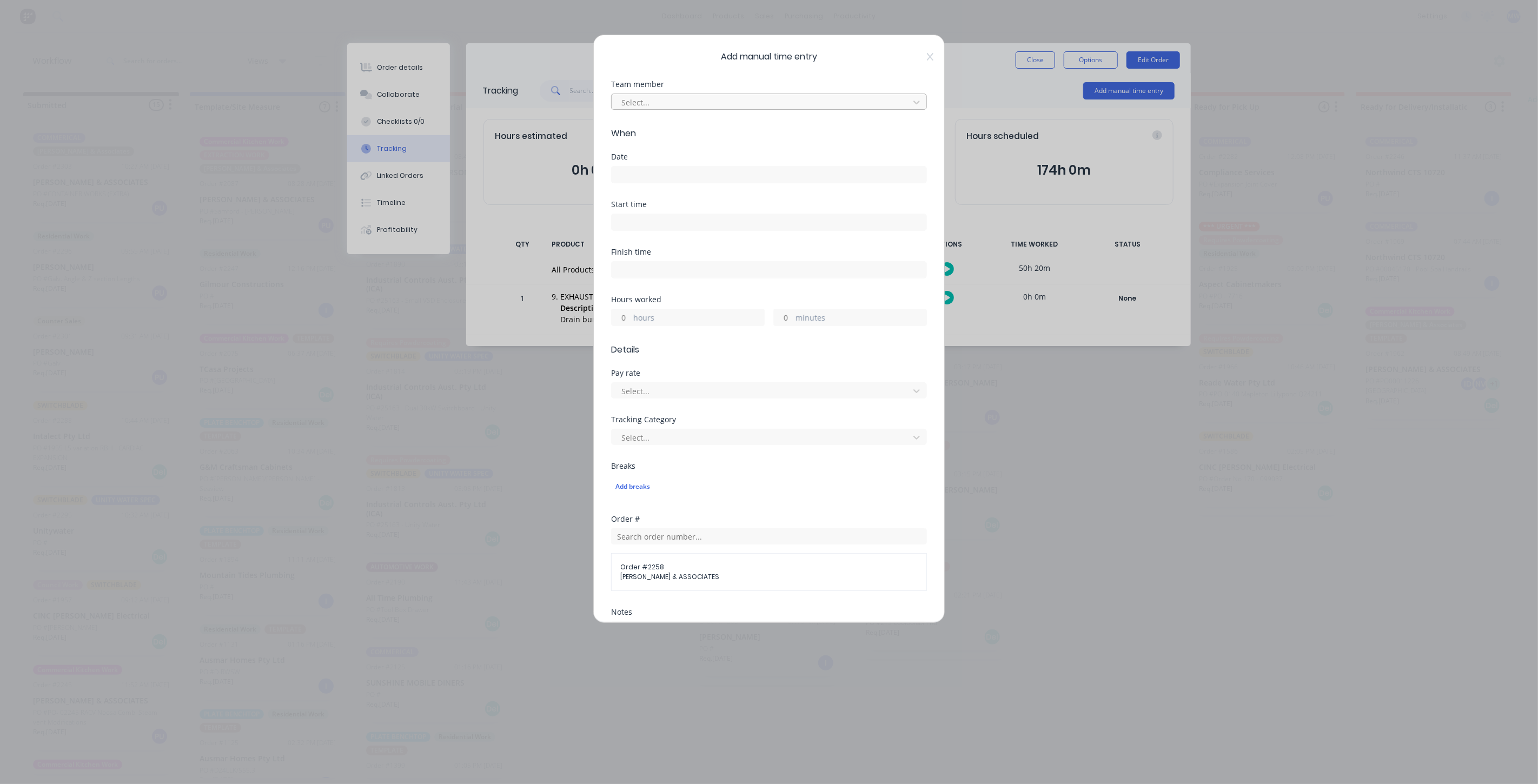
click at [674, 103] on div at bounding box center [762, 103] width 284 height 13
click at [706, 186] on div "[PERSON_NAME]" at bounding box center [764, 186] width 306 height 20
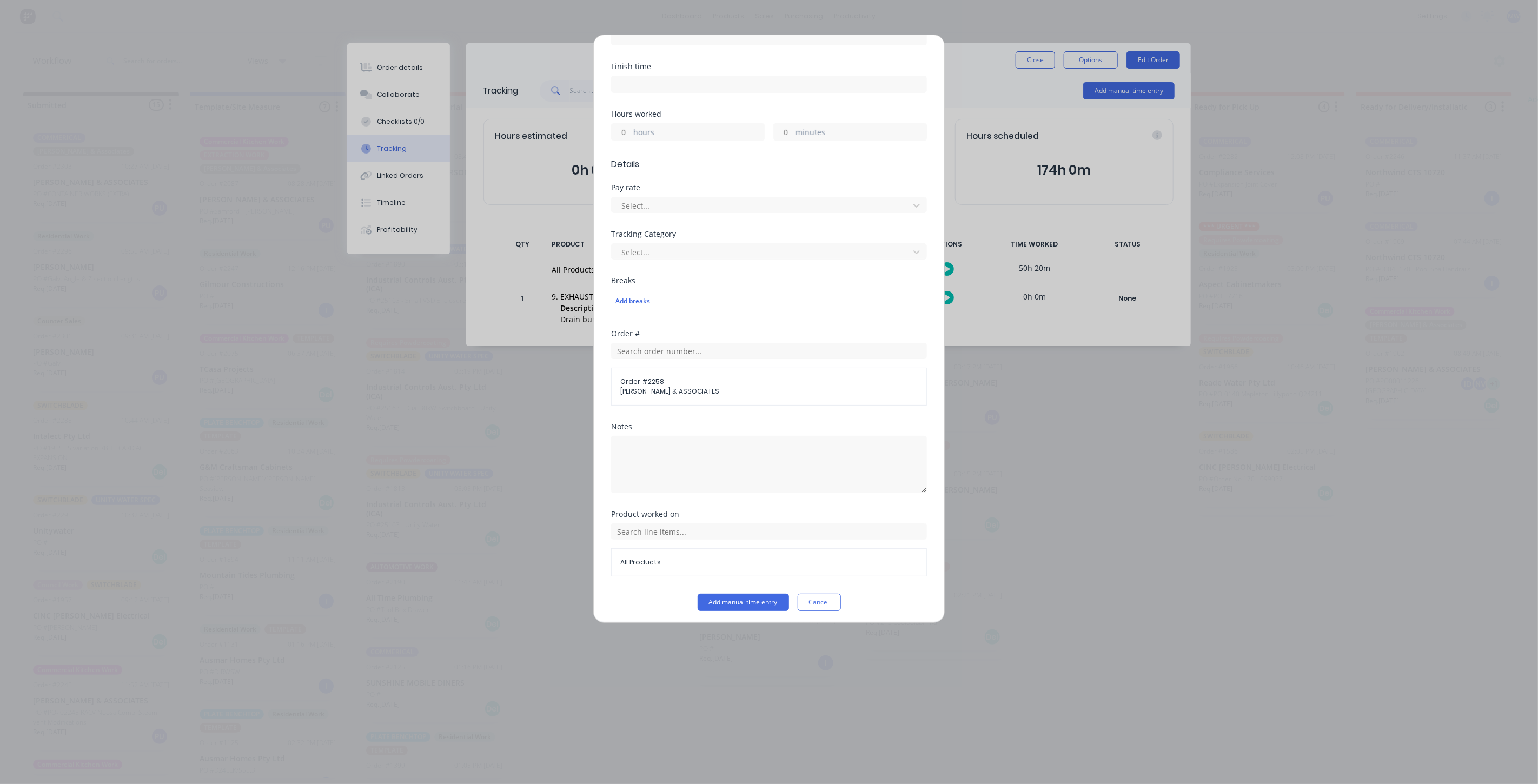
scroll to position [187, 0]
click at [649, 131] on label "hours" at bounding box center [698, 132] width 131 height 13
click at [631, 131] on input "hours" at bounding box center [621, 131] width 19 height 16
type input "1"
click at [772, 164] on span "Details" at bounding box center [769, 163] width 316 height 13
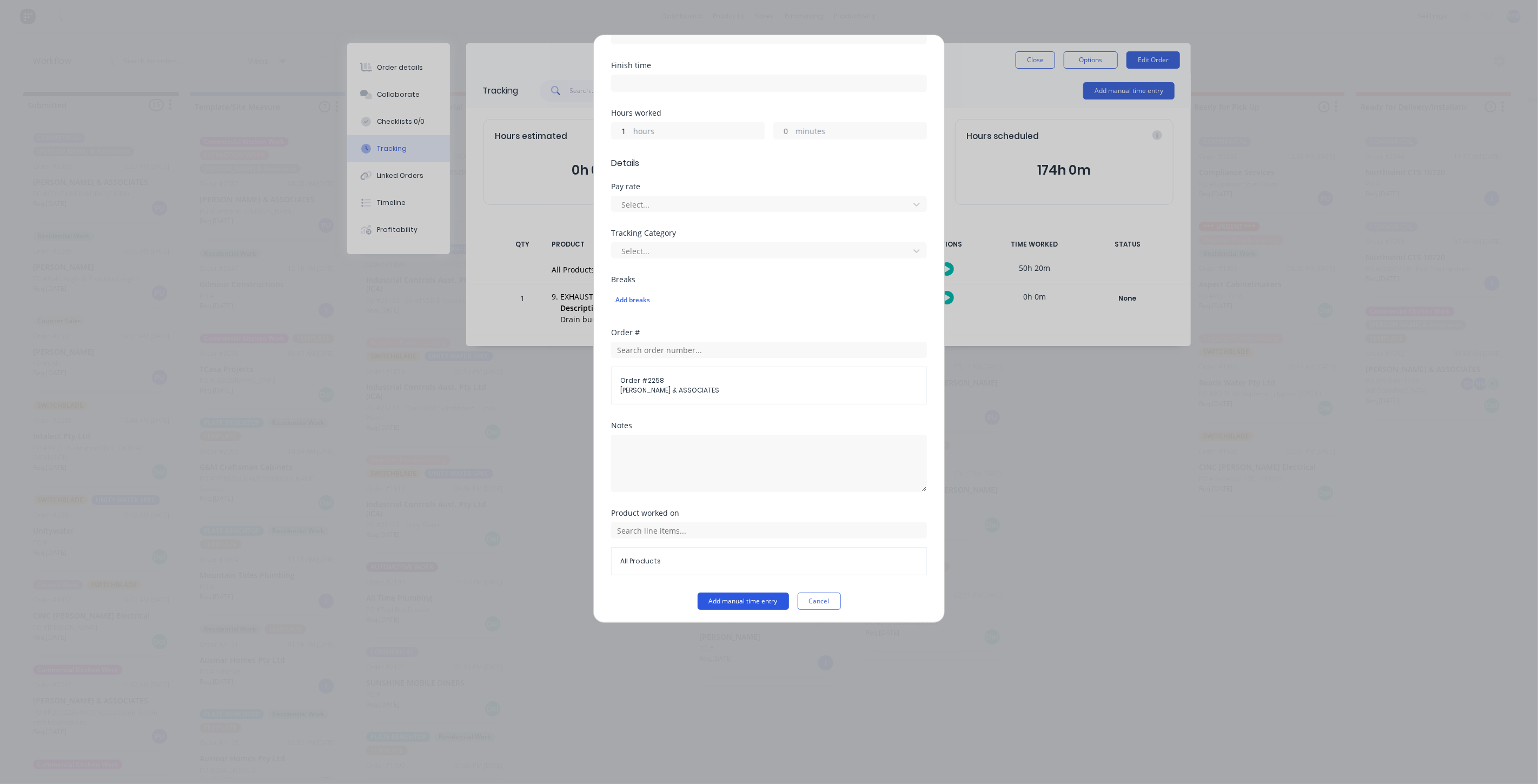
click at [724, 599] on button "Add manual time entry" at bounding box center [744, 601] width 92 height 17
click at [726, 597] on button "Add manual time entry" at bounding box center [744, 601] width 92 height 17
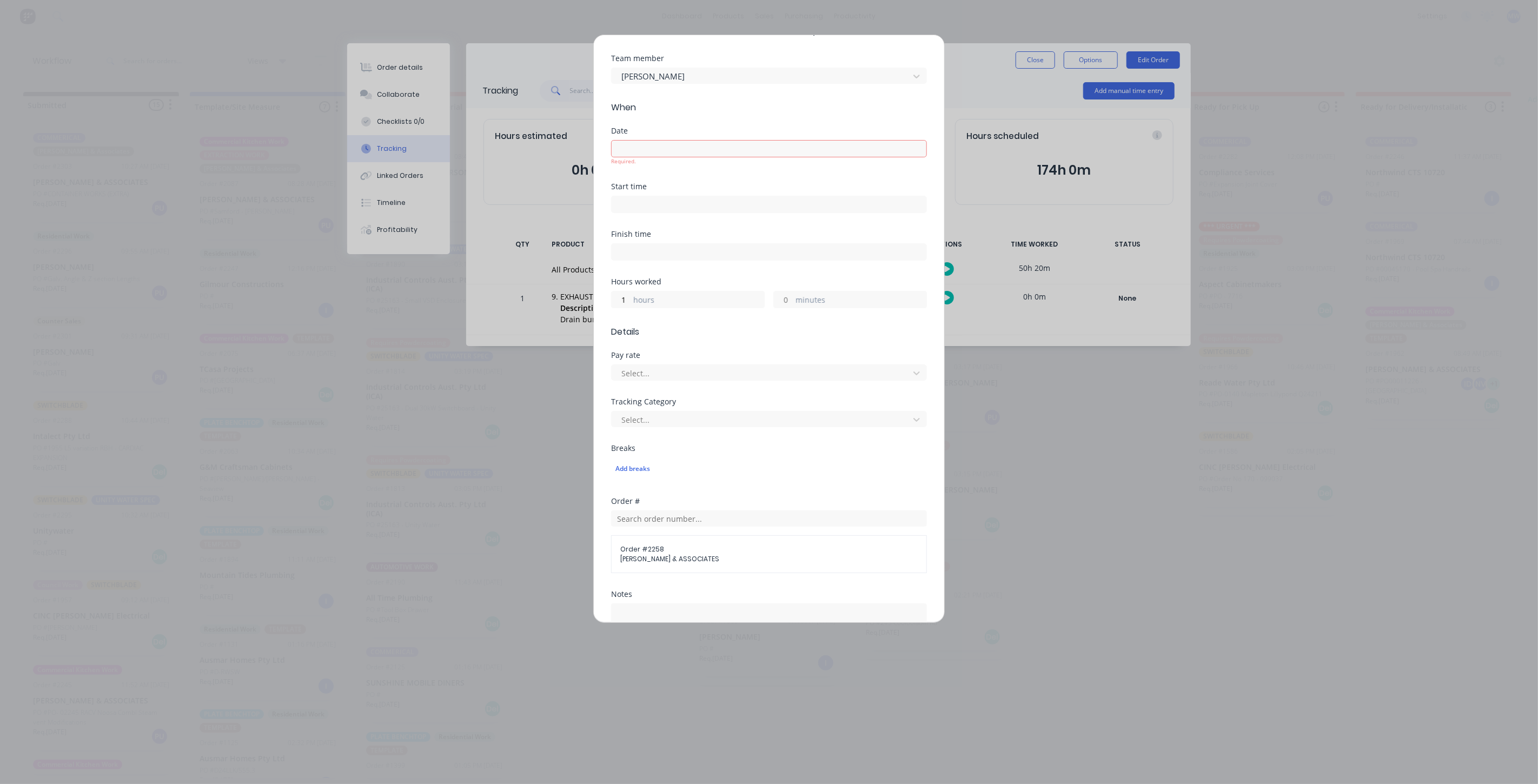
scroll to position [0, 0]
click at [718, 175] on input at bounding box center [769, 175] width 315 height 16
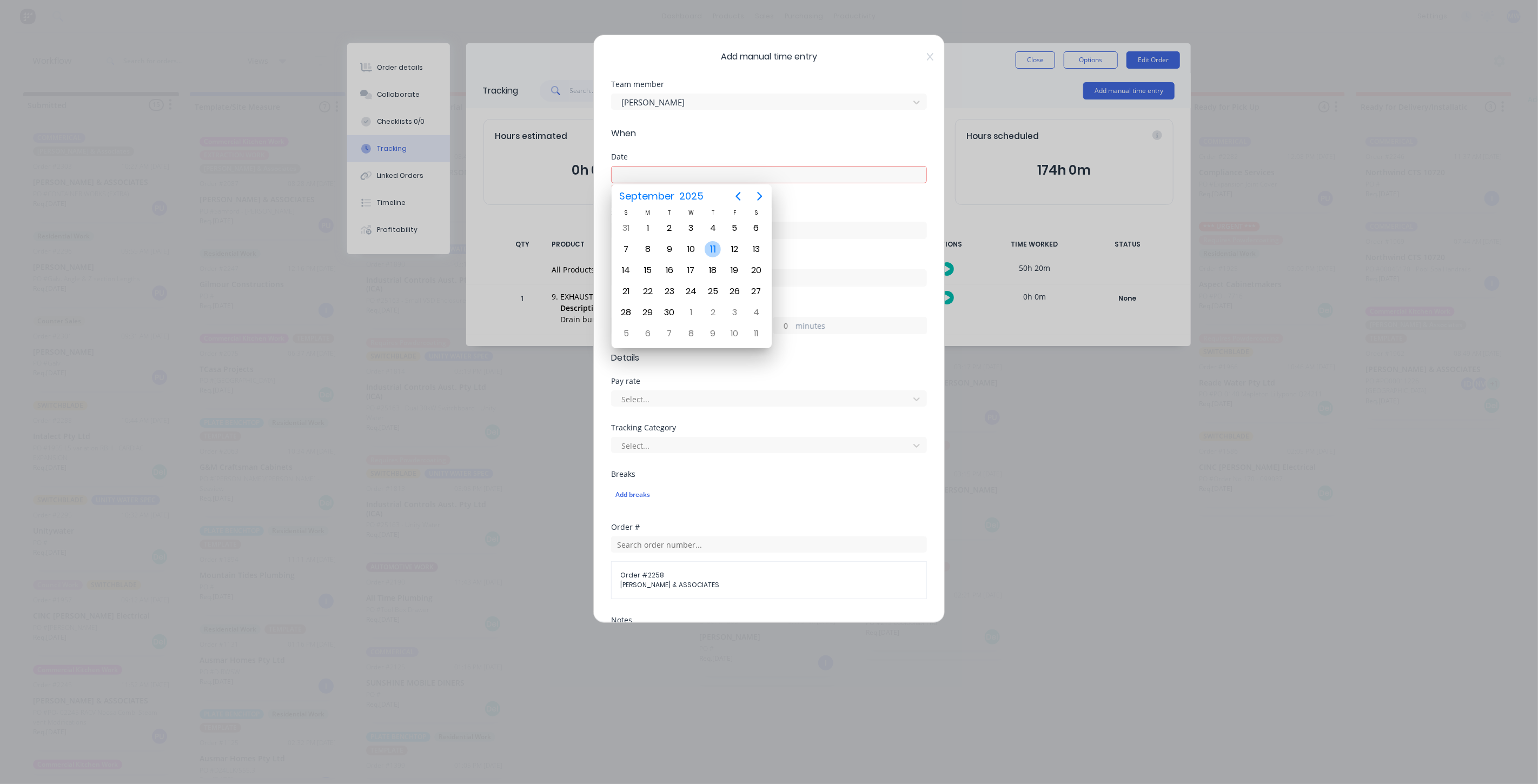
click at [718, 248] on div "11" at bounding box center [713, 250] width 16 height 16
type input "11/09/2025"
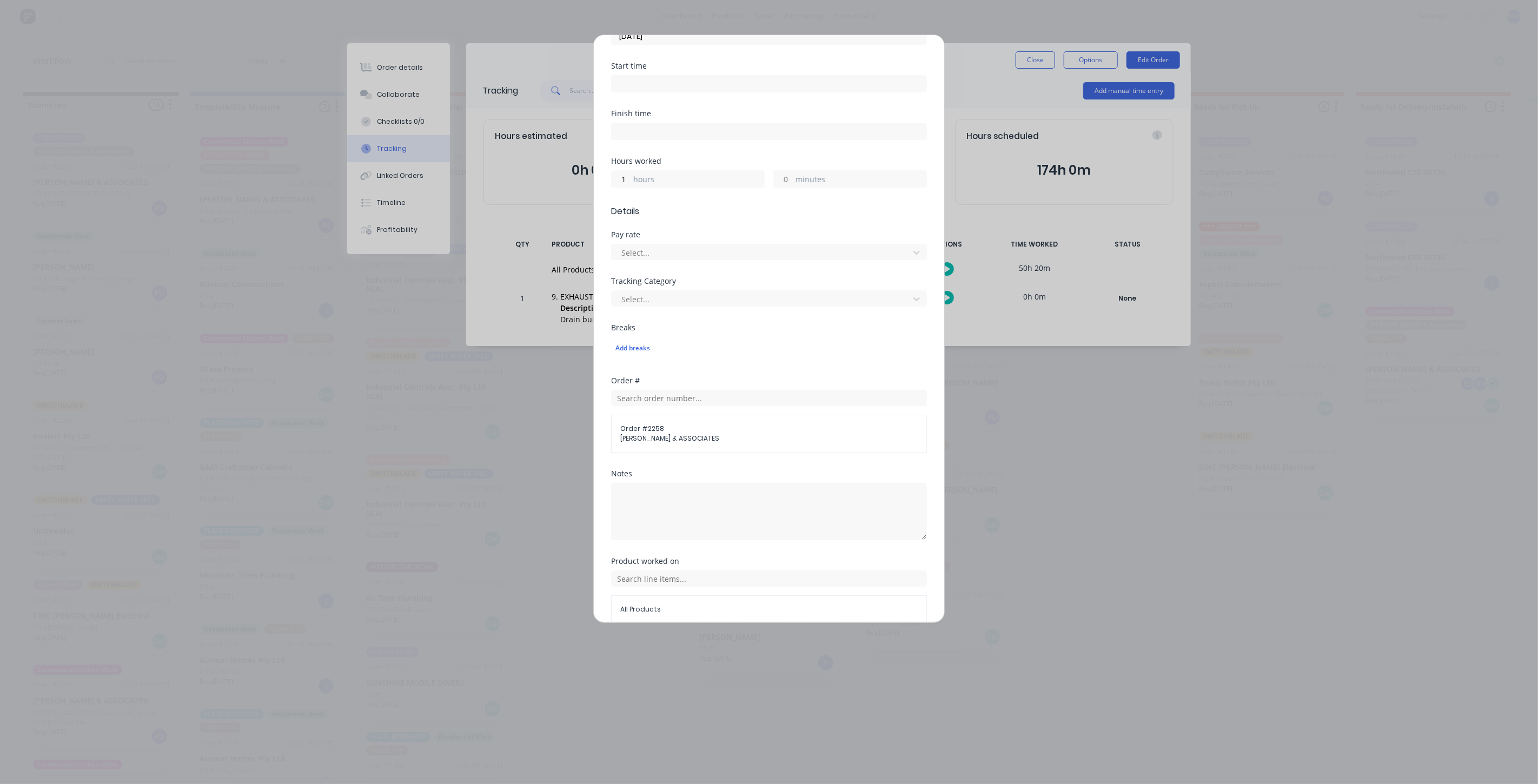
scroll to position [187, 0]
click at [735, 598] on button "Add manual time entry" at bounding box center [744, 601] width 92 height 17
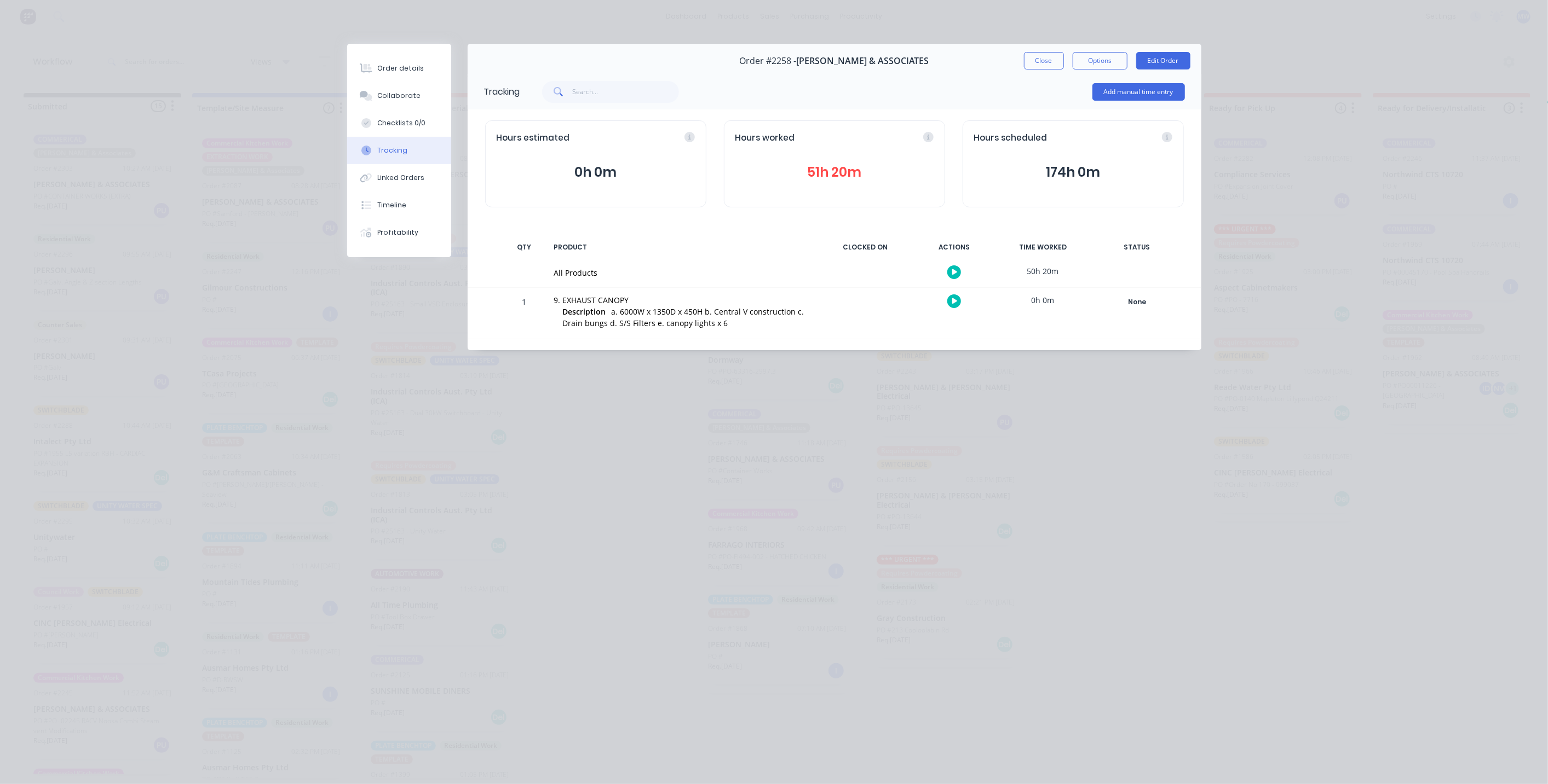
click at [850, 170] on button "51h 20m" at bounding box center [835, 173] width 198 height 21
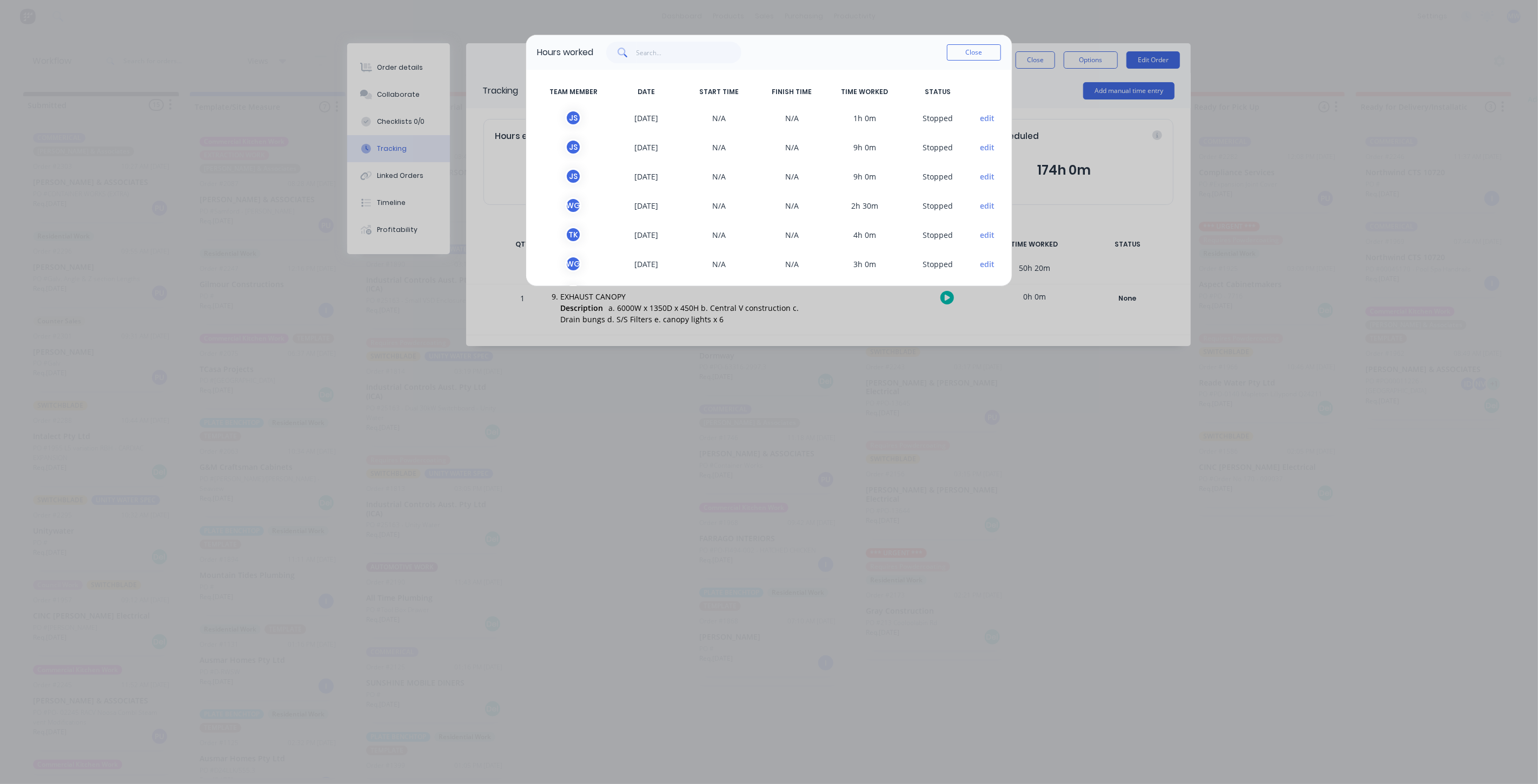
click at [981, 116] on button "edit" at bounding box center [988, 117] width 15 height 11
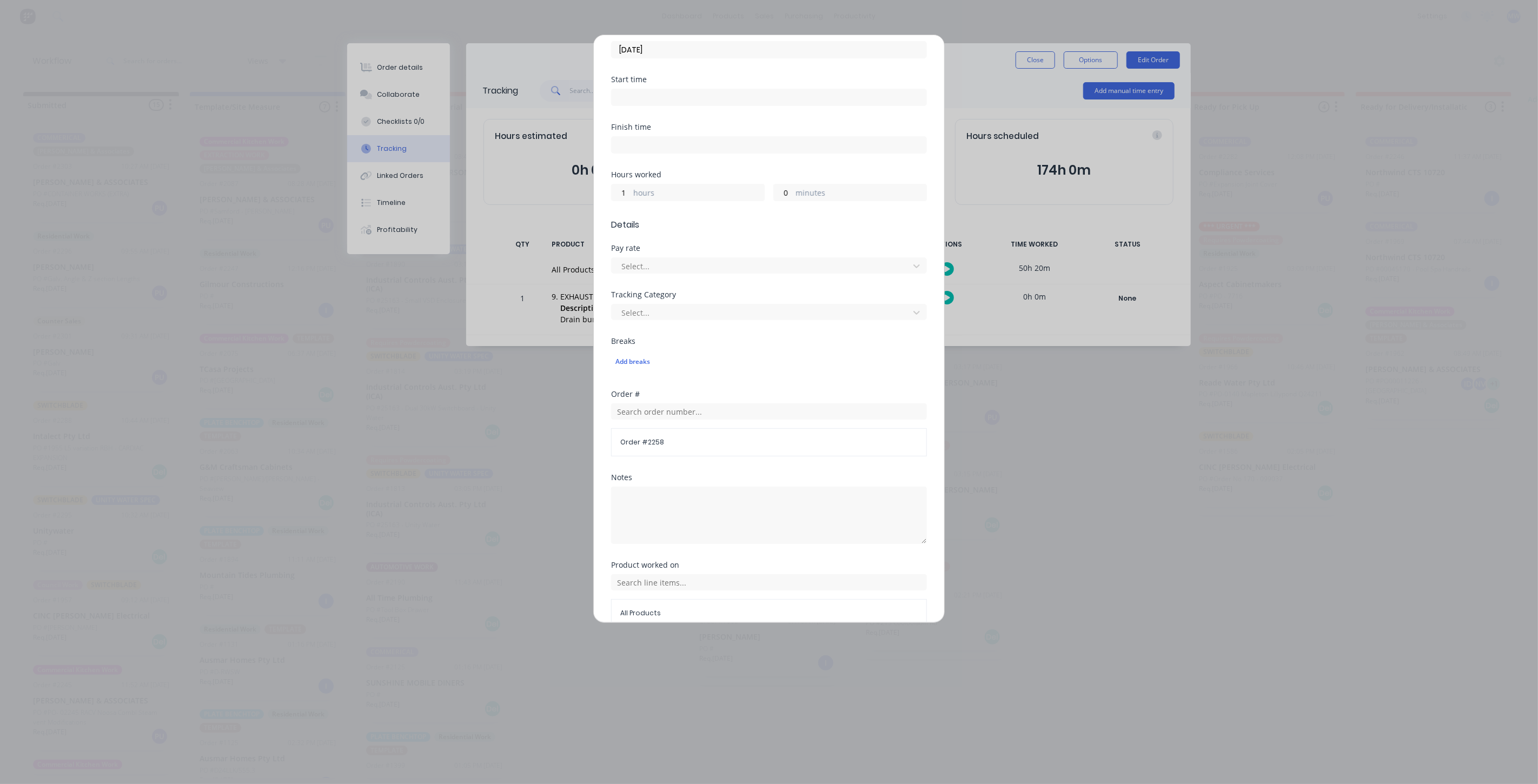
scroll to position [176, 0]
click at [634, 137] on label "hours" at bounding box center [698, 142] width 131 height 13
click at [631, 137] on input "1" at bounding box center [621, 140] width 19 height 16
click at [925, 55] on div "Edit time tracking entry Team member Jay Smith When Date 11/09/2025 Start time …" at bounding box center [769, 329] width 351 height 588
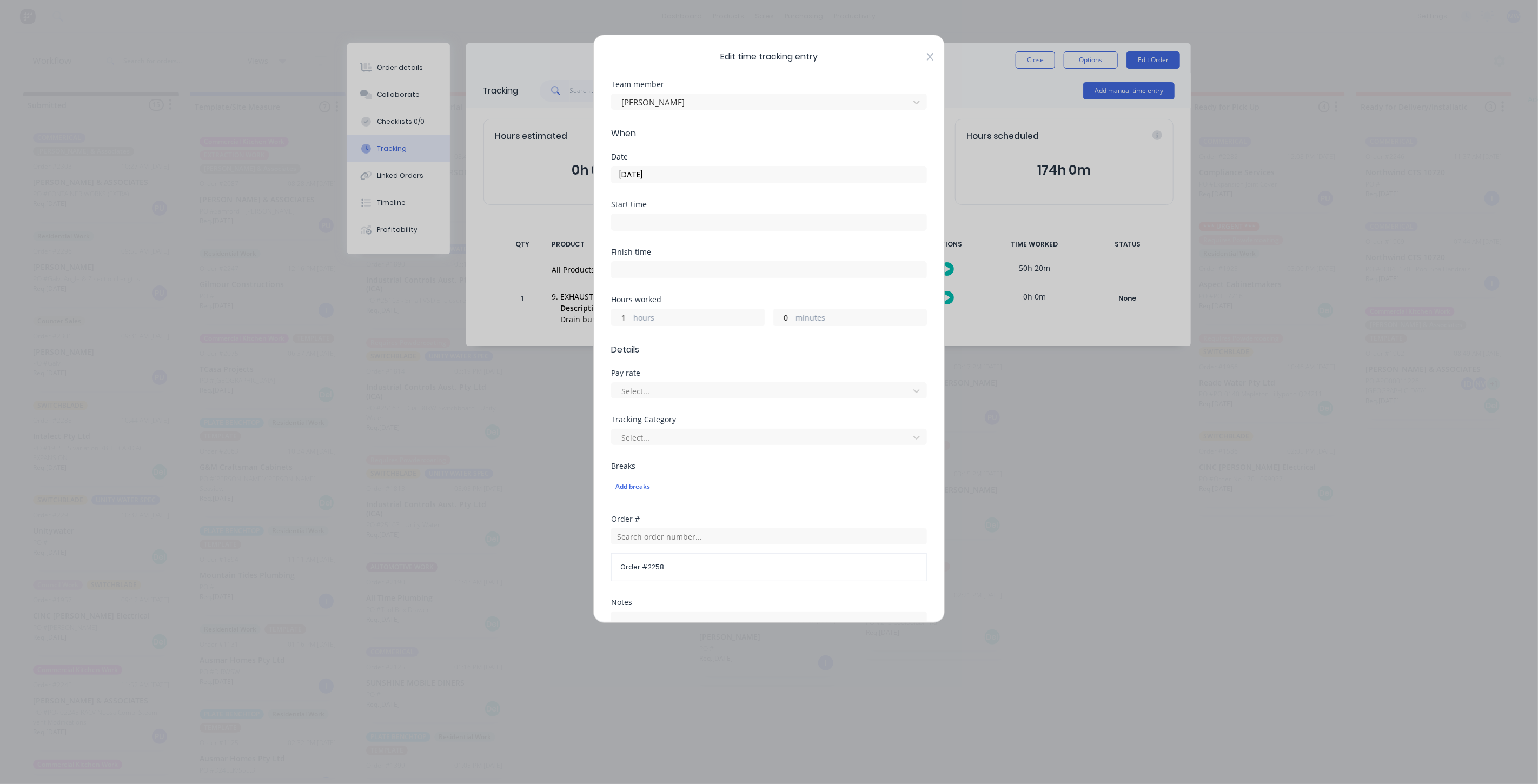
click at [927, 58] on icon at bounding box center [930, 57] width 7 height 9
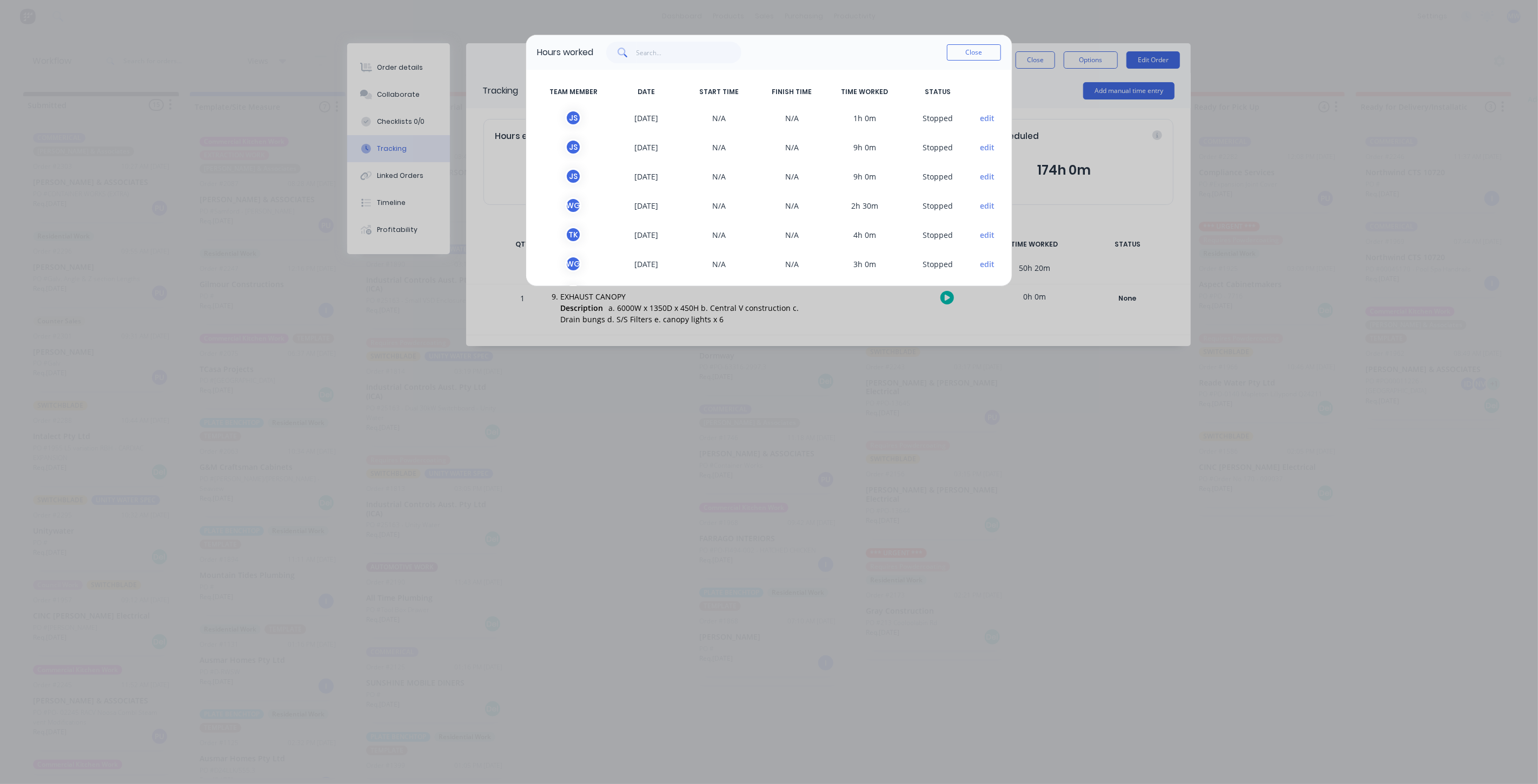
click at [981, 118] on button "edit" at bounding box center [988, 117] width 15 height 11
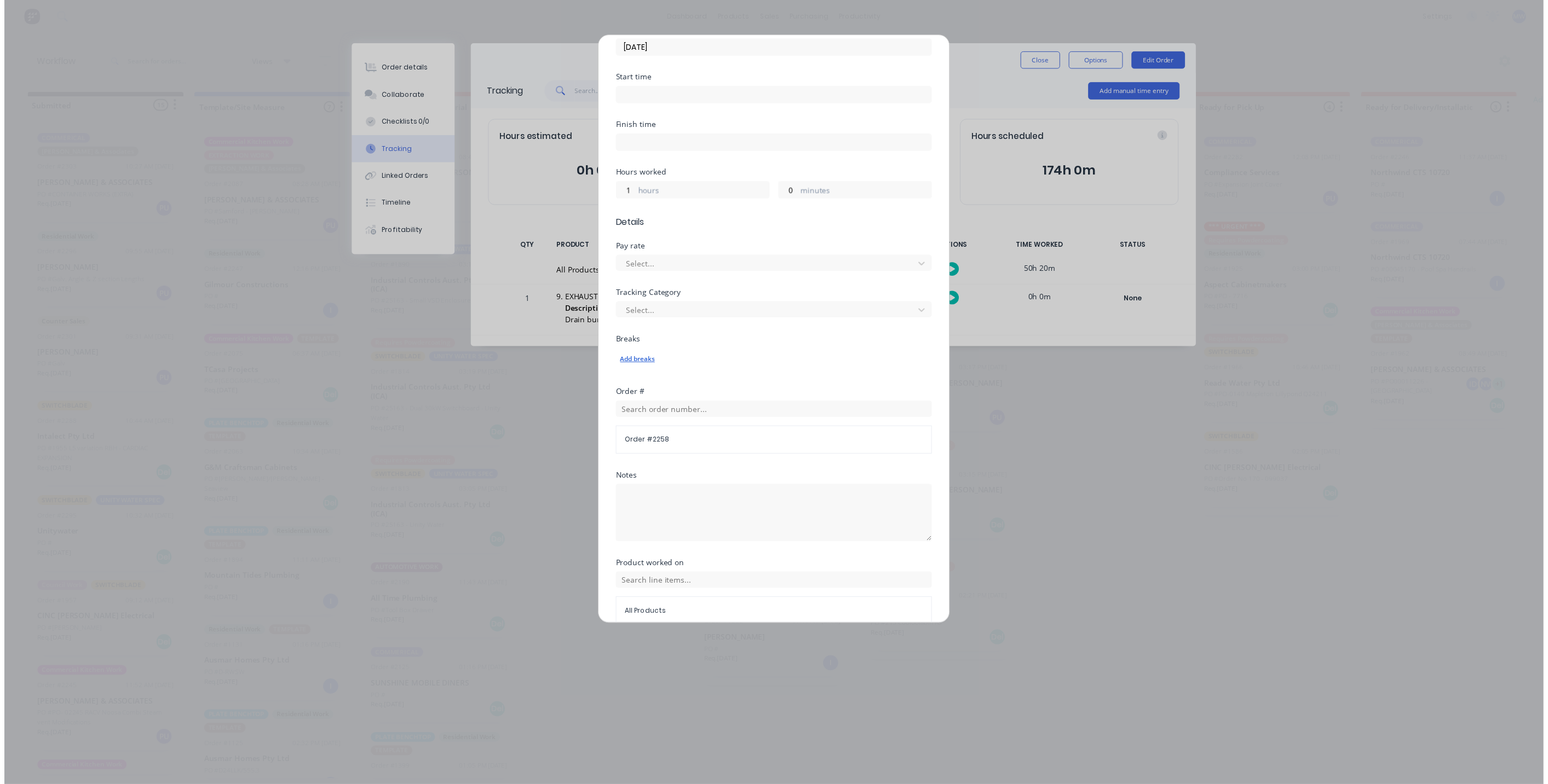
scroll to position [179, 0]
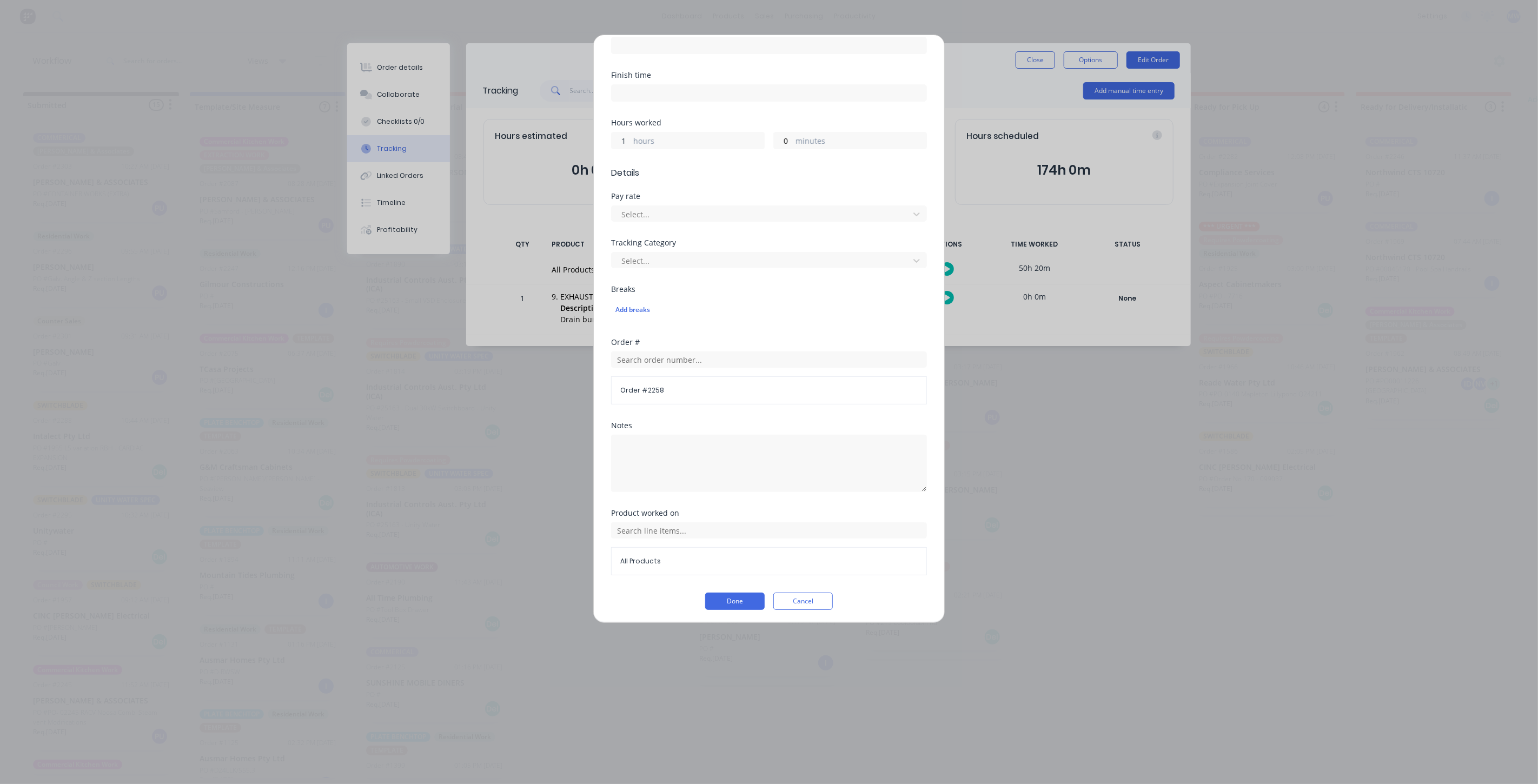
drag, startPoint x: 630, startPoint y: 135, endPoint x: 628, endPoint y: 141, distance: 6.3
click at [629, 135] on input "1" at bounding box center [621, 140] width 19 height 16
type input "0"
click at [721, 596] on button "Done" at bounding box center [735, 601] width 60 height 17
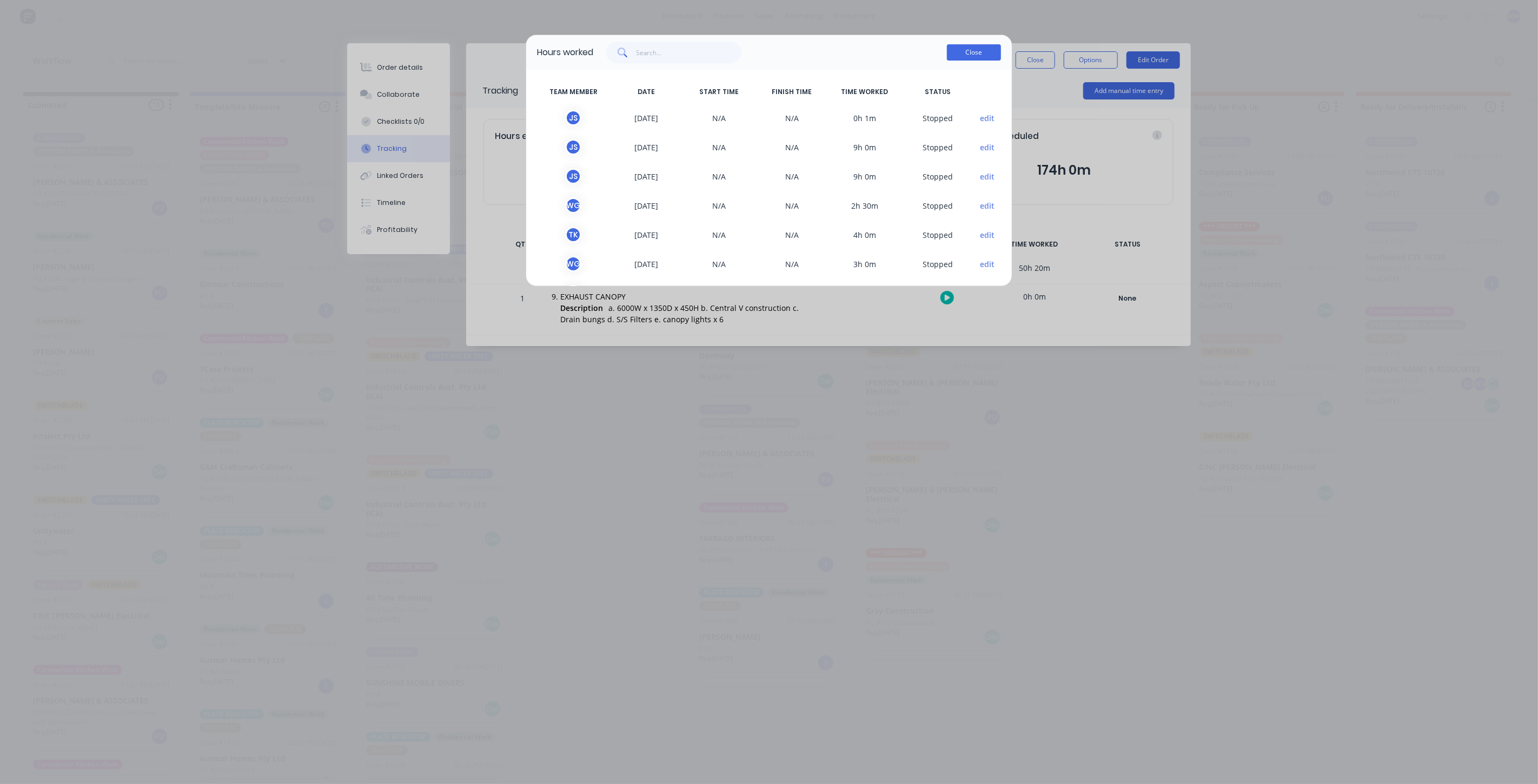
click at [972, 49] on button "Close" at bounding box center [973, 52] width 54 height 16
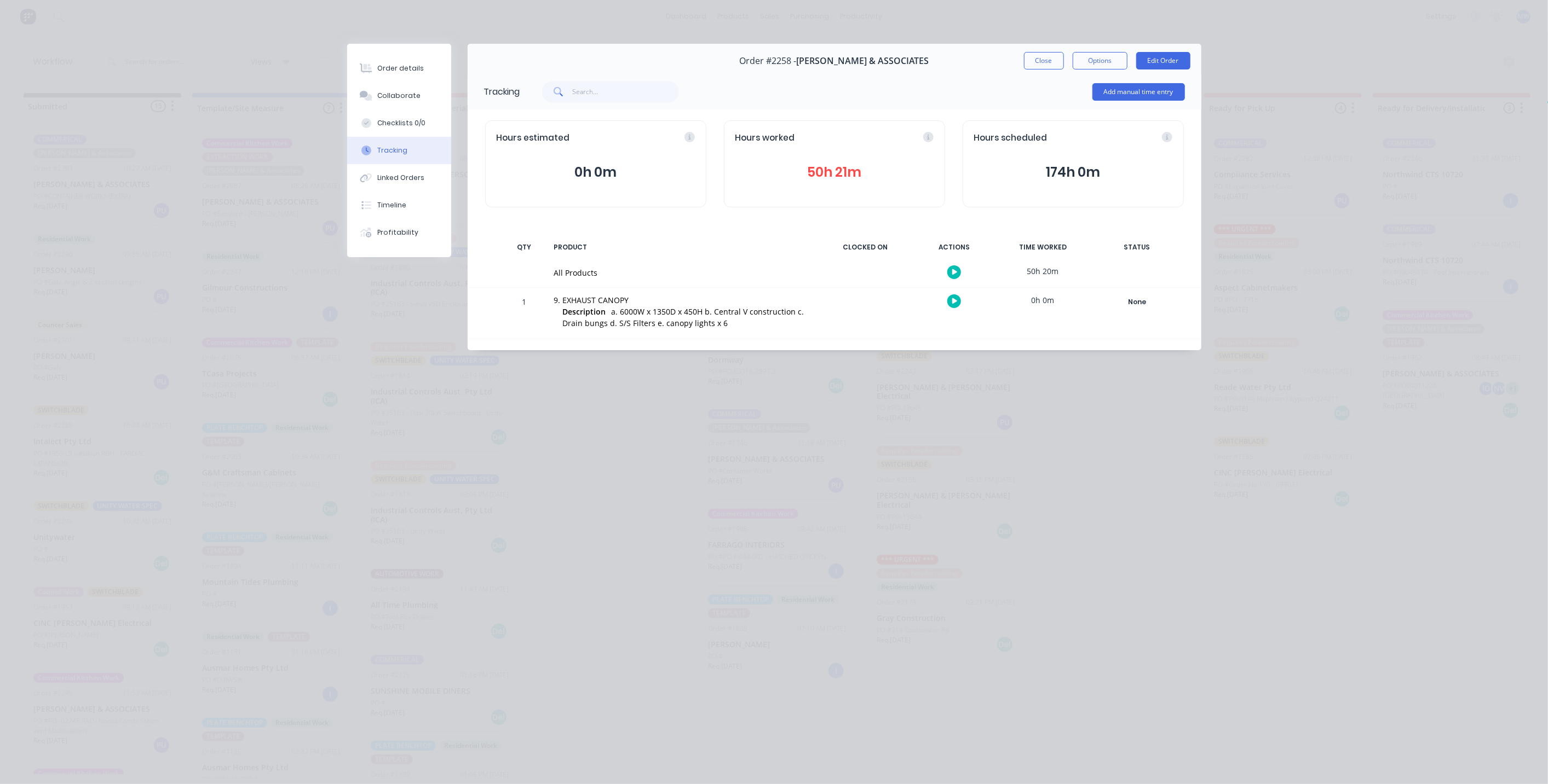
drag, startPoint x: 1033, startPoint y: 64, endPoint x: 1036, endPoint y: 70, distance: 6.7
click at [1033, 63] on button "Close" at bounding box center [1044, 61] width 40 height 17
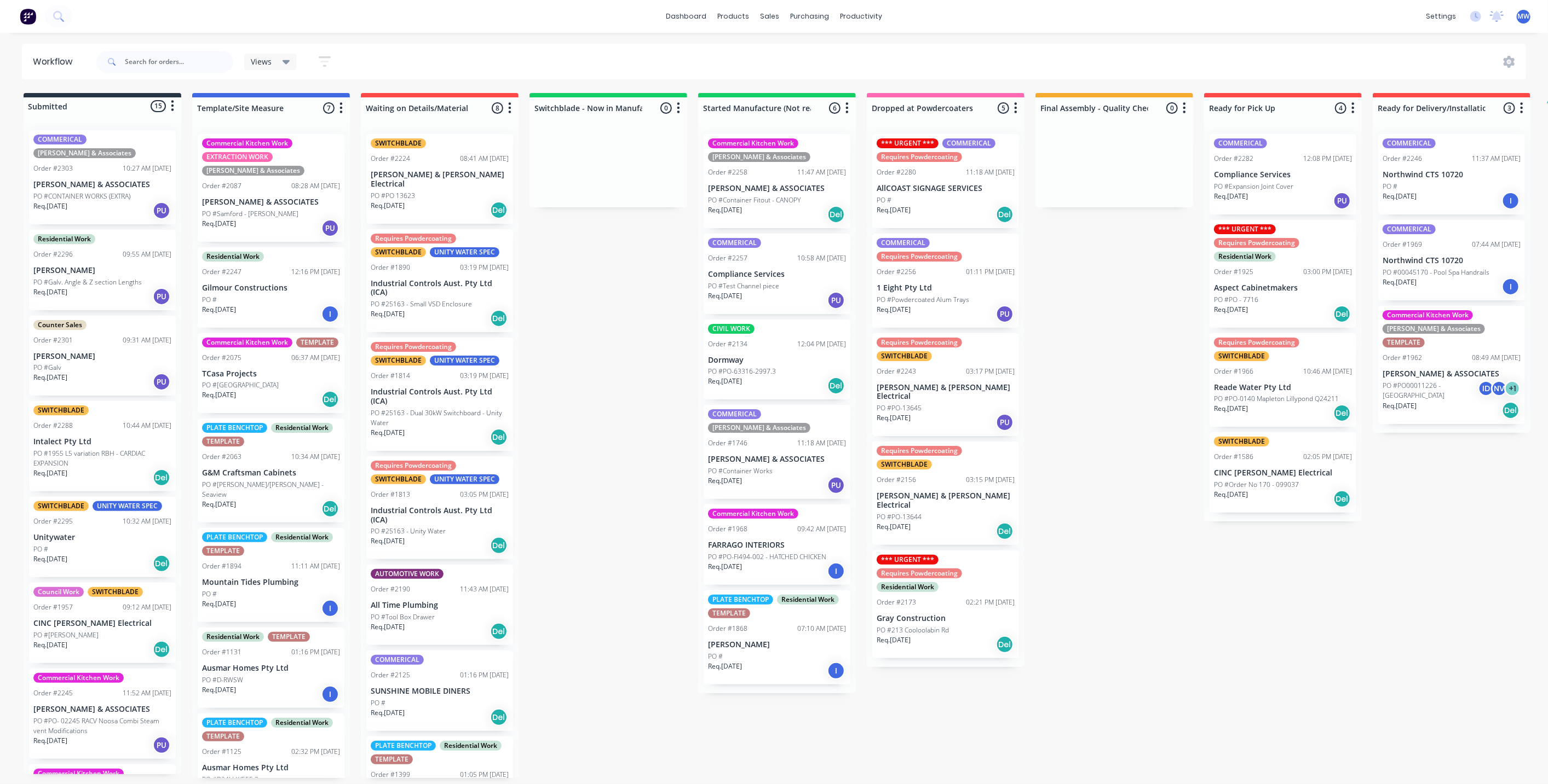
drag, startPoint x: 585, startPoint y: 311, endPoint x: 21, endPoint y: 342, distance: 564.9
click at [586, 310] on div "Submitted 15 Status colour #273444 hex #273444 Save Cancel Summaries Total orde…" at bounding box center [905, 436] width 1826 height 685
click at [81, 451] on p "PO #1955 L5 variation RBH - CARDIAC EXPANSION" at bounding box center [102, 459] width 138 height 19
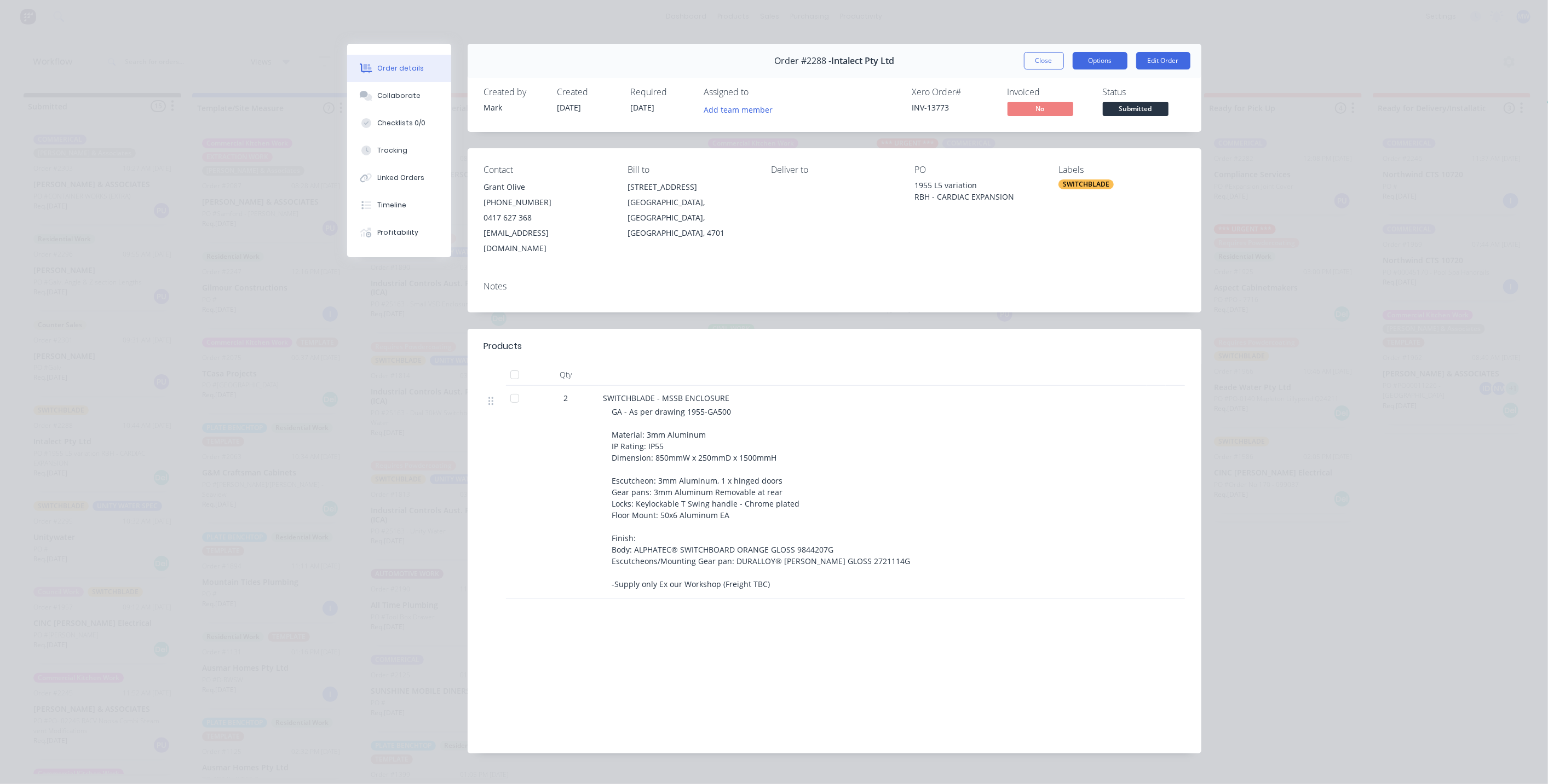
click at [1102, 64] on button "Options" at bounding box center [1100, 61] width 55 height 17
click at [1092, 109] on div "Work Order" at bounding box center [1069, 111] width 95 height 16
click at [1058, 136] on div "Standard" at bounding box center [1069, 132] width 95 height 16
click at [1043, 58] on button "Close" at bounding box center [1044, 61] width 40 height 17
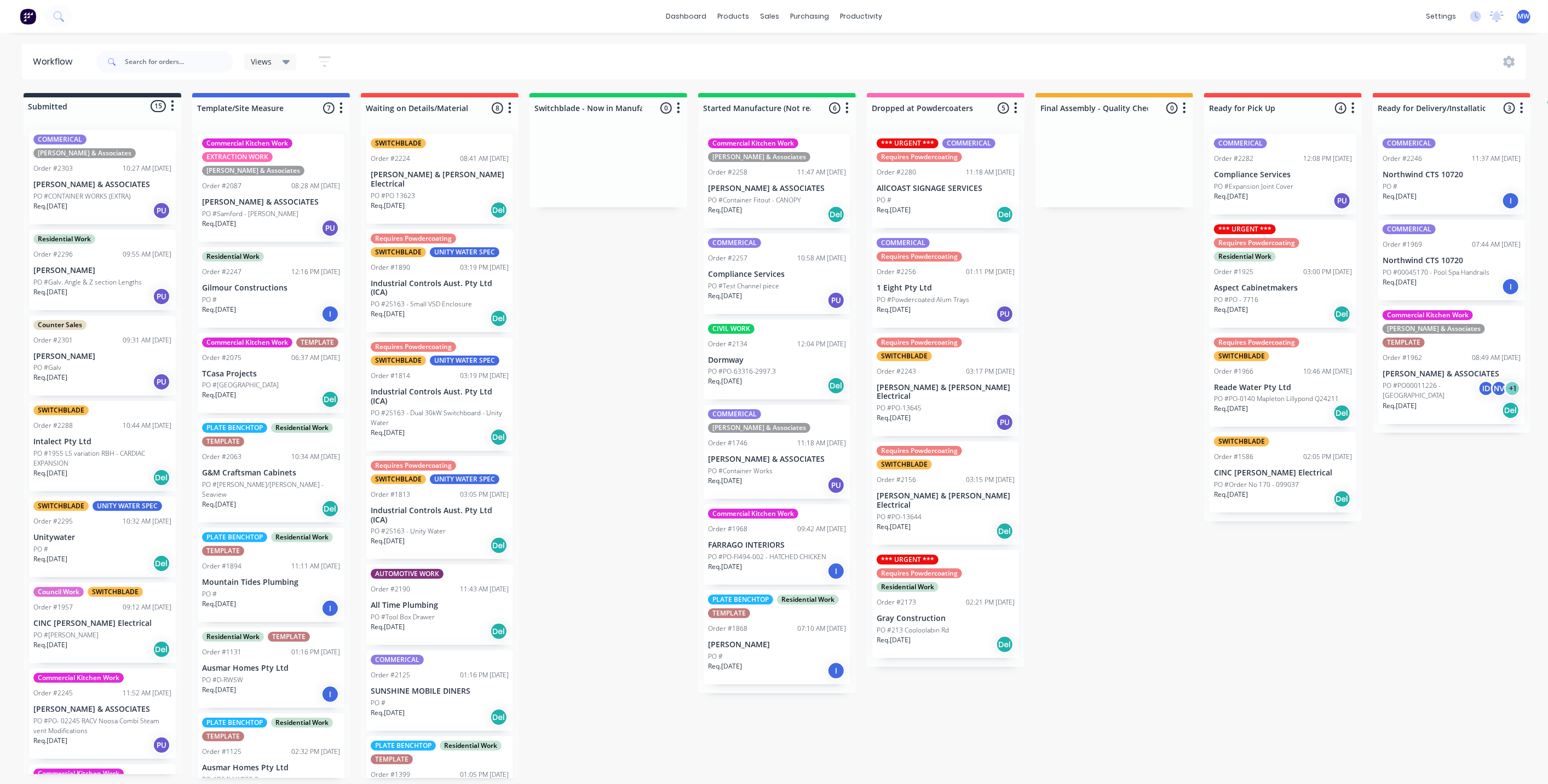
click at [629, 334] on div "Submitted 15 Status colour #273444 hex #273444 Save Cancel Summaries Total orde…" at bounding box center [905, 436] width 1826 height 685
click at [634, 424] on div "Submitted 15 Status colour #273444 hex #273444 Save Cancel Summaries Total orde…" at bounding box center [905, 436] width 1826 height 685
click at [289, 212] on p "PO #Samford - Kenilworth Bakery" at bounding box center [250, 214] width 96 height 10
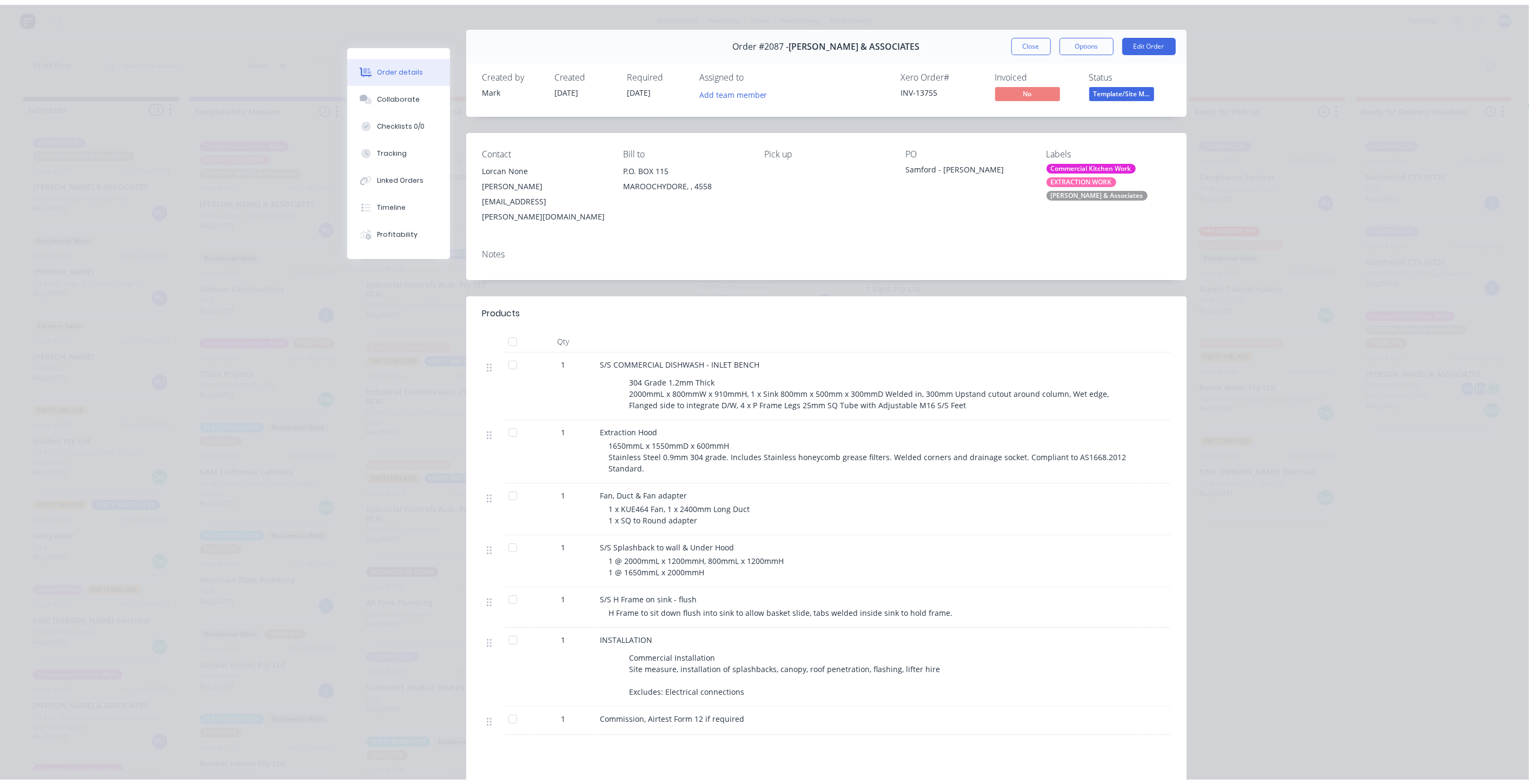
scroll to position [0, 0]
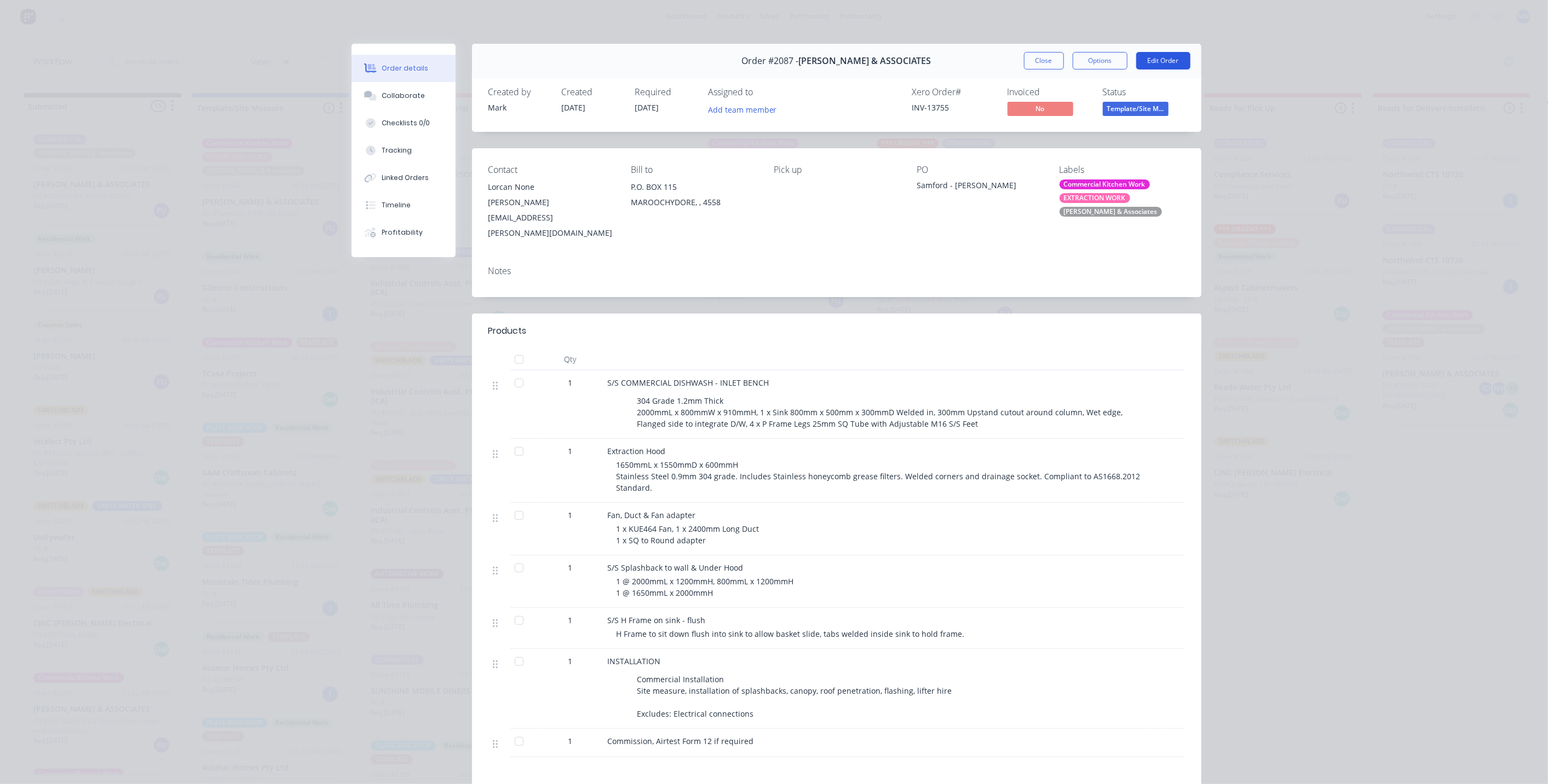
click at [1158, 61] on button "Edit Order" at bounding box center [1164, 61] width 55 height 17
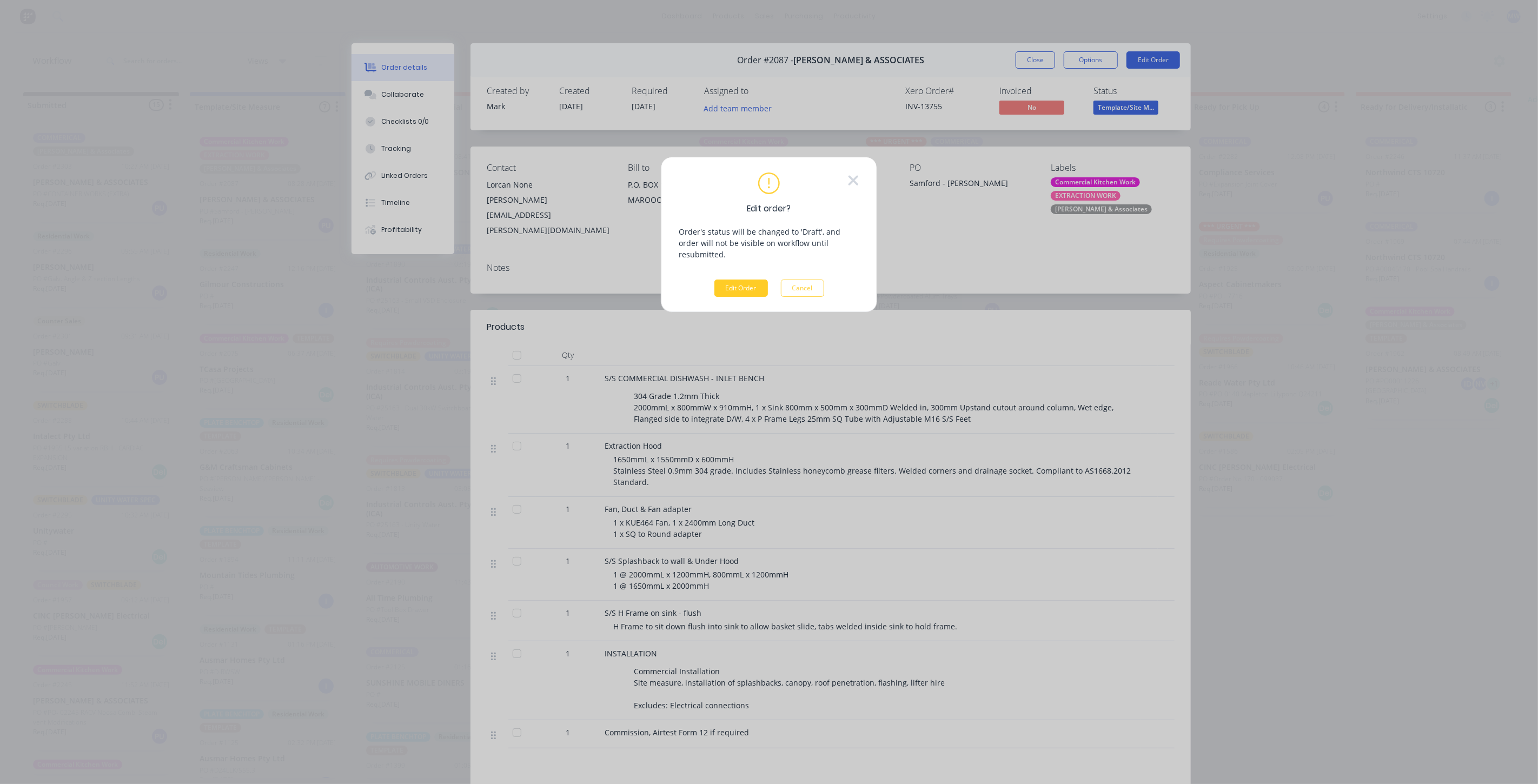
click at [747, 280] on button "Edit Order" at bounding box center [741, 288] width 54 height 17
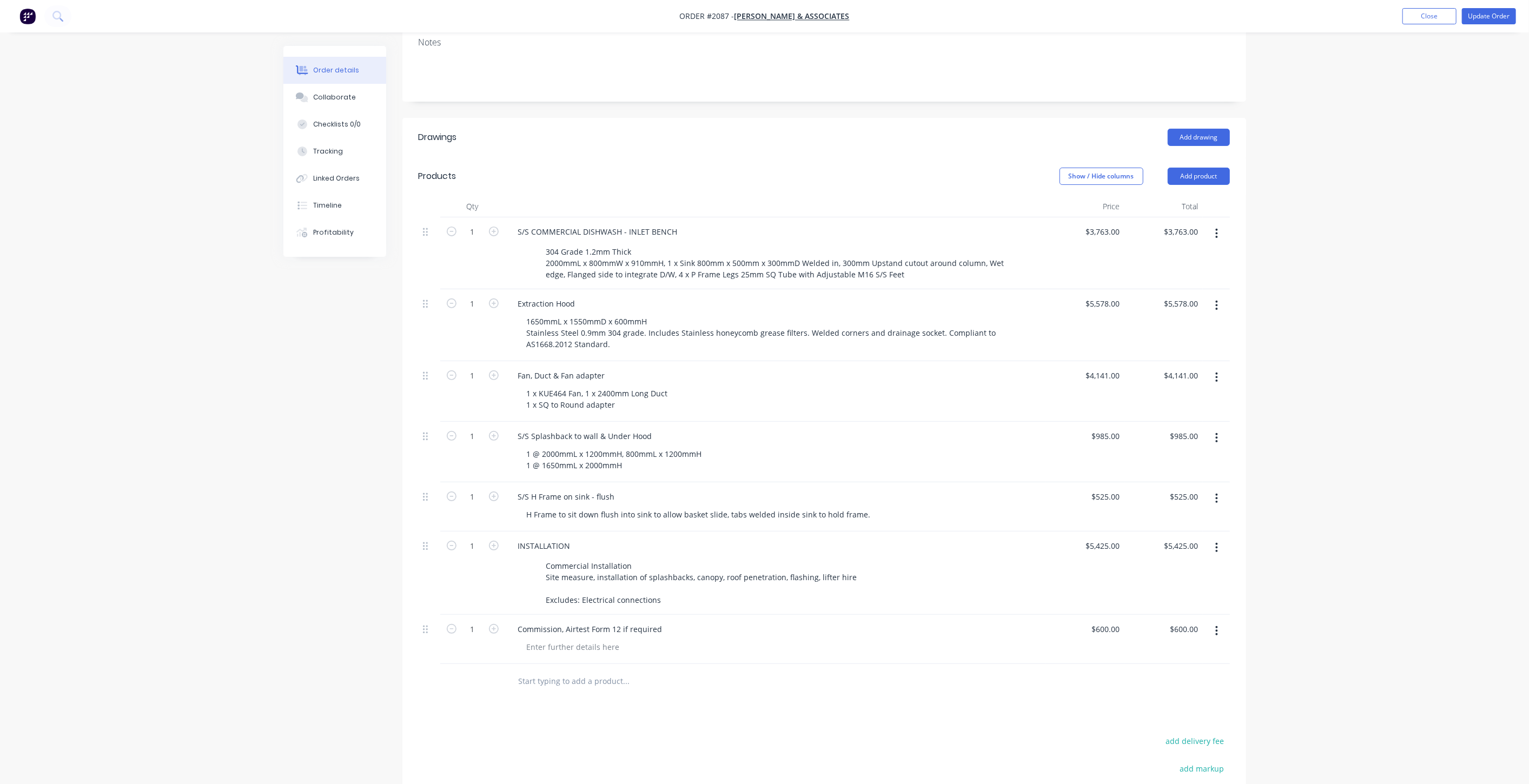
scroll to position [240, 0]
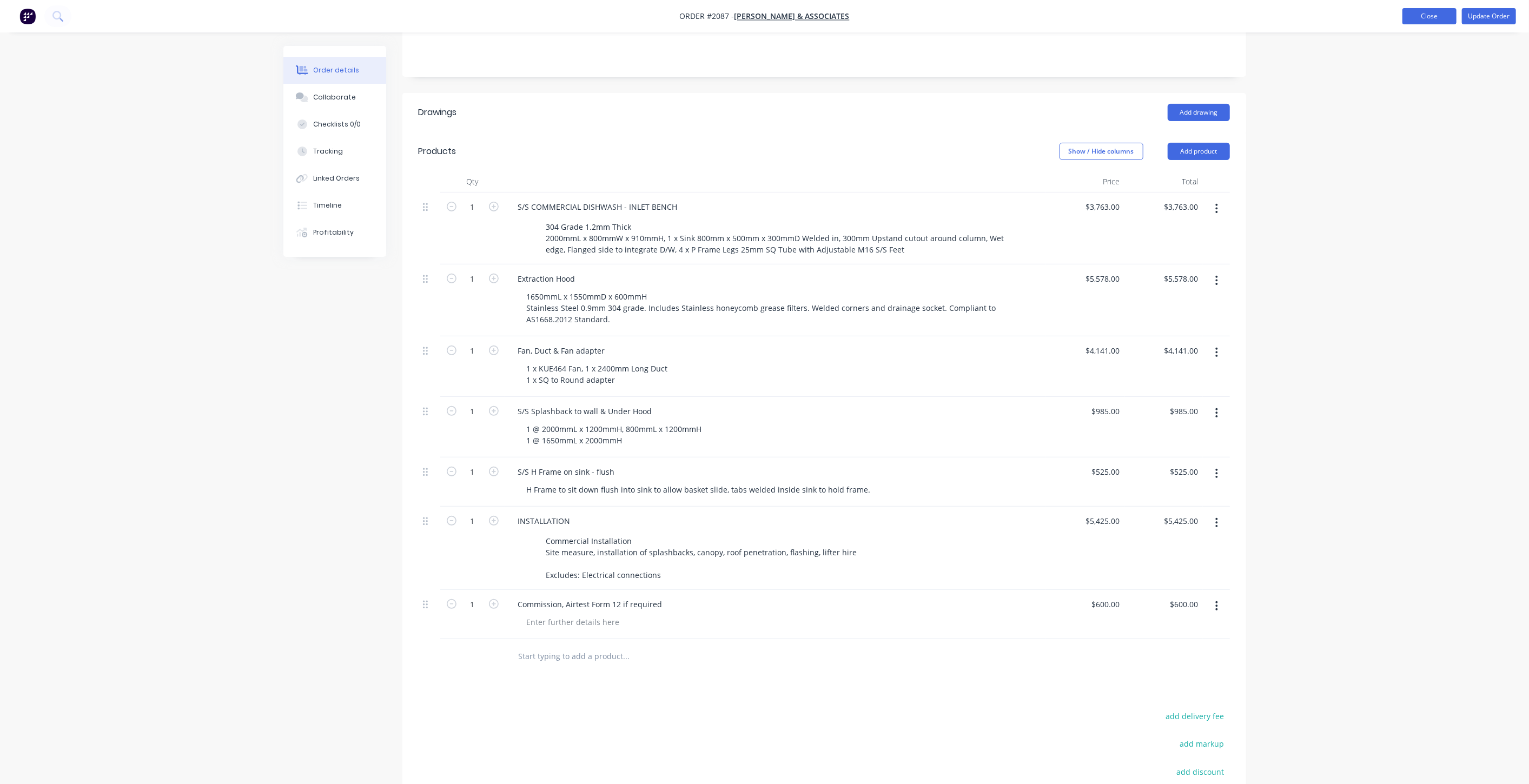
click at [1414, 14] on button "Close" at bounding box center [1429, 16] width 54 height 16
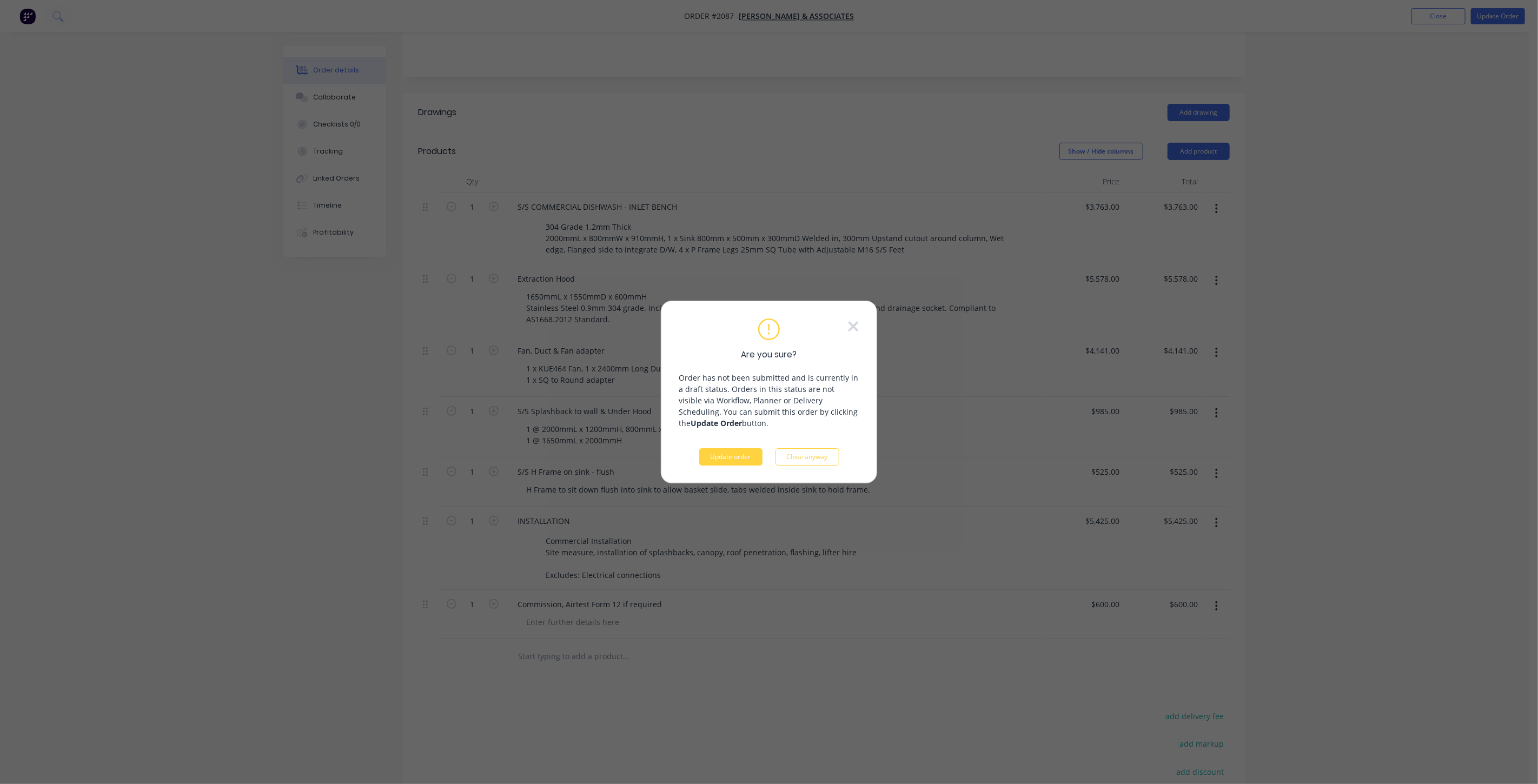
click at [854, 324] on icon at bounding box center [854, 326] width 12 height 16
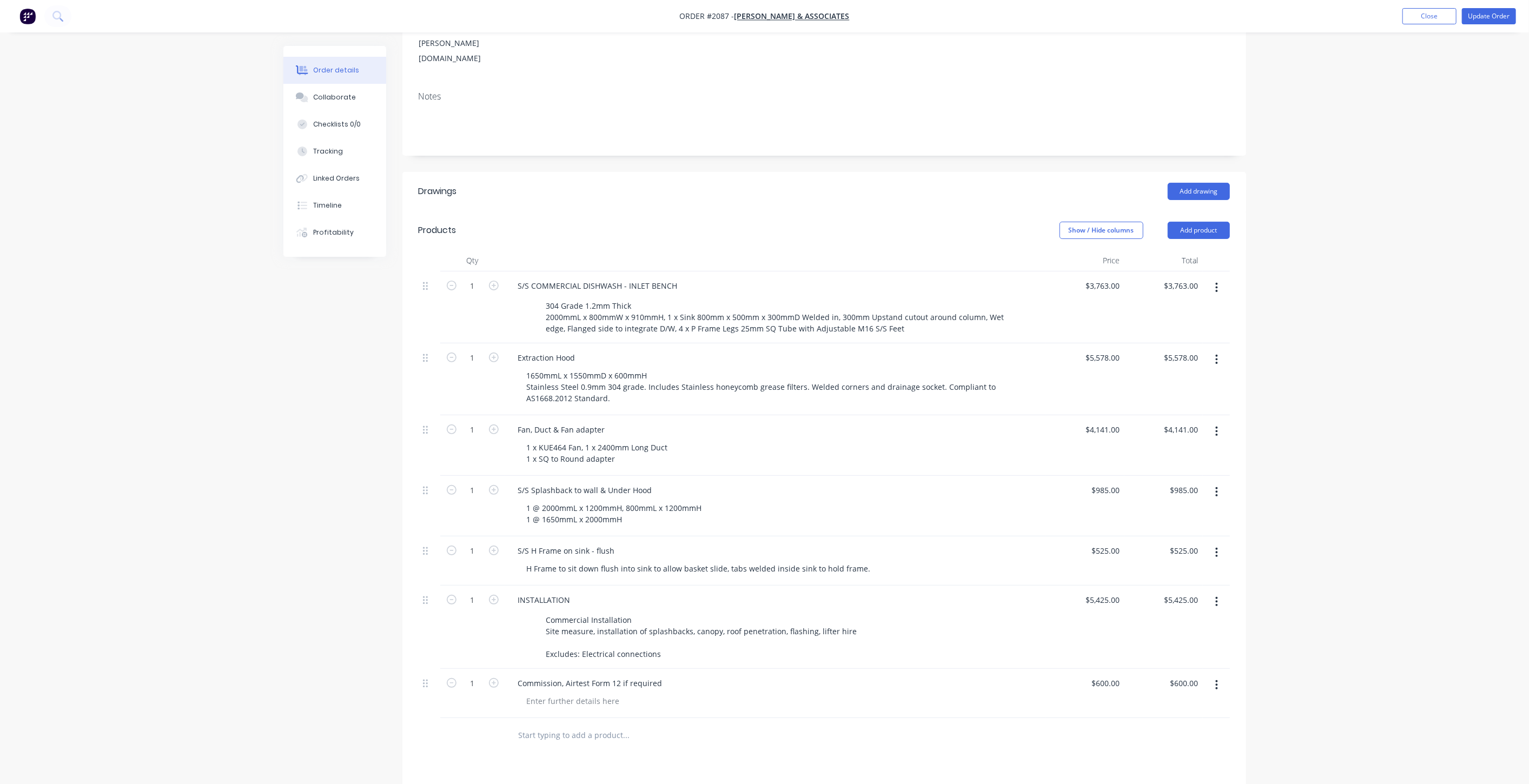
scroll to position [180, 0]
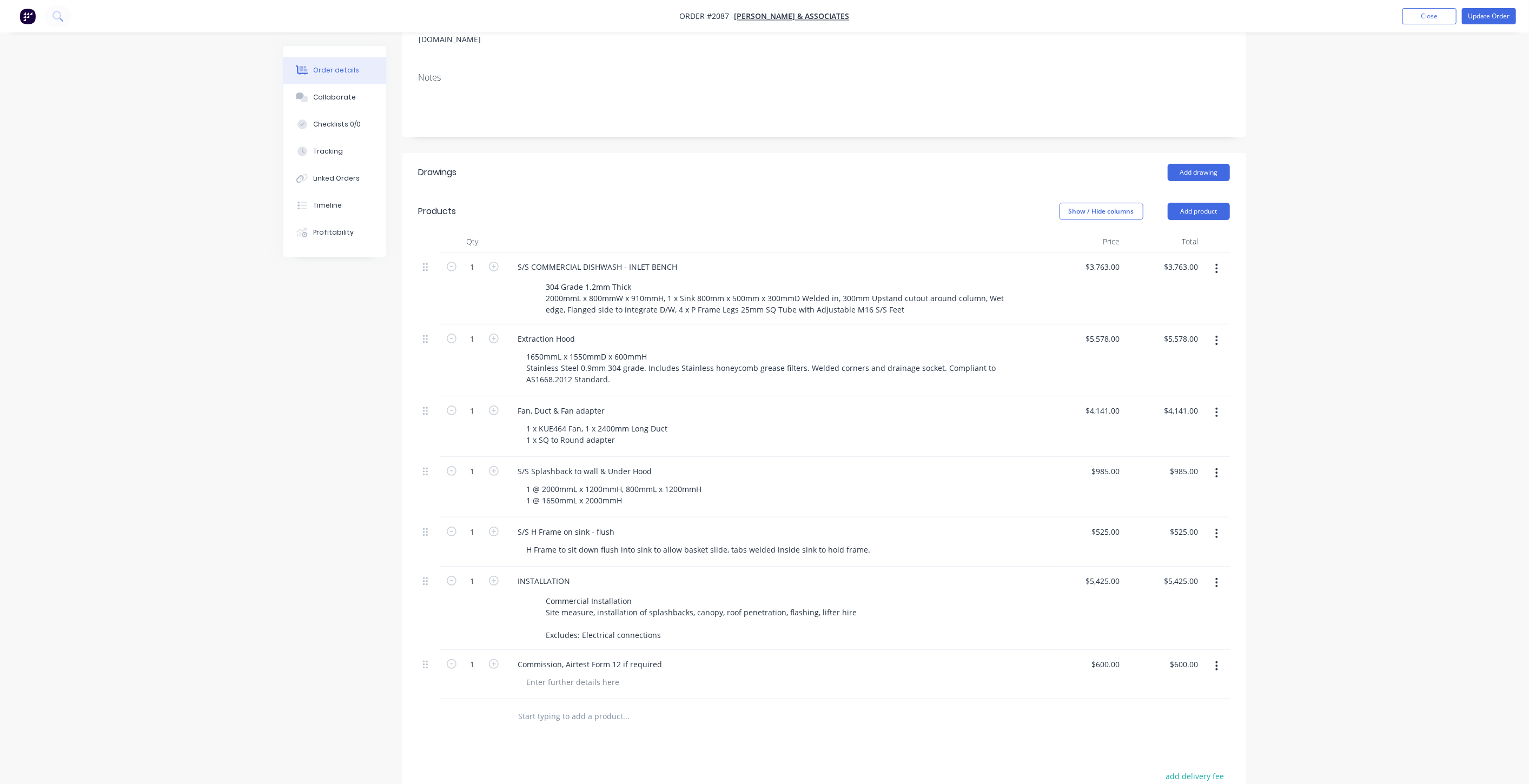
click at [228, 343] on div "Order details Collaborate Checklists 0/0 Tracking Linked Orders Timeline Profit…" at bounding box center [764, 403] width 1529 height 1166
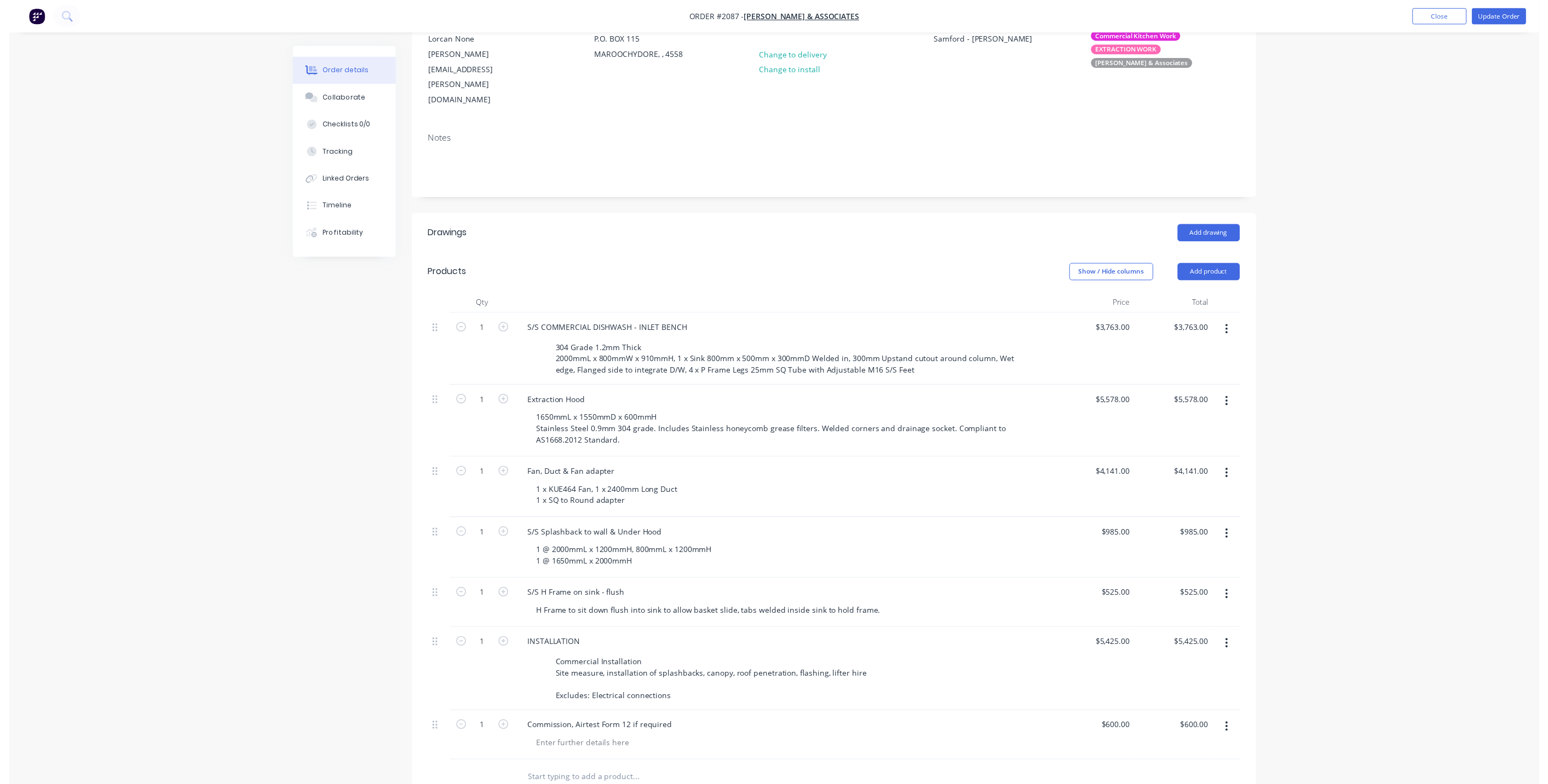
scroll to position [0, 0]
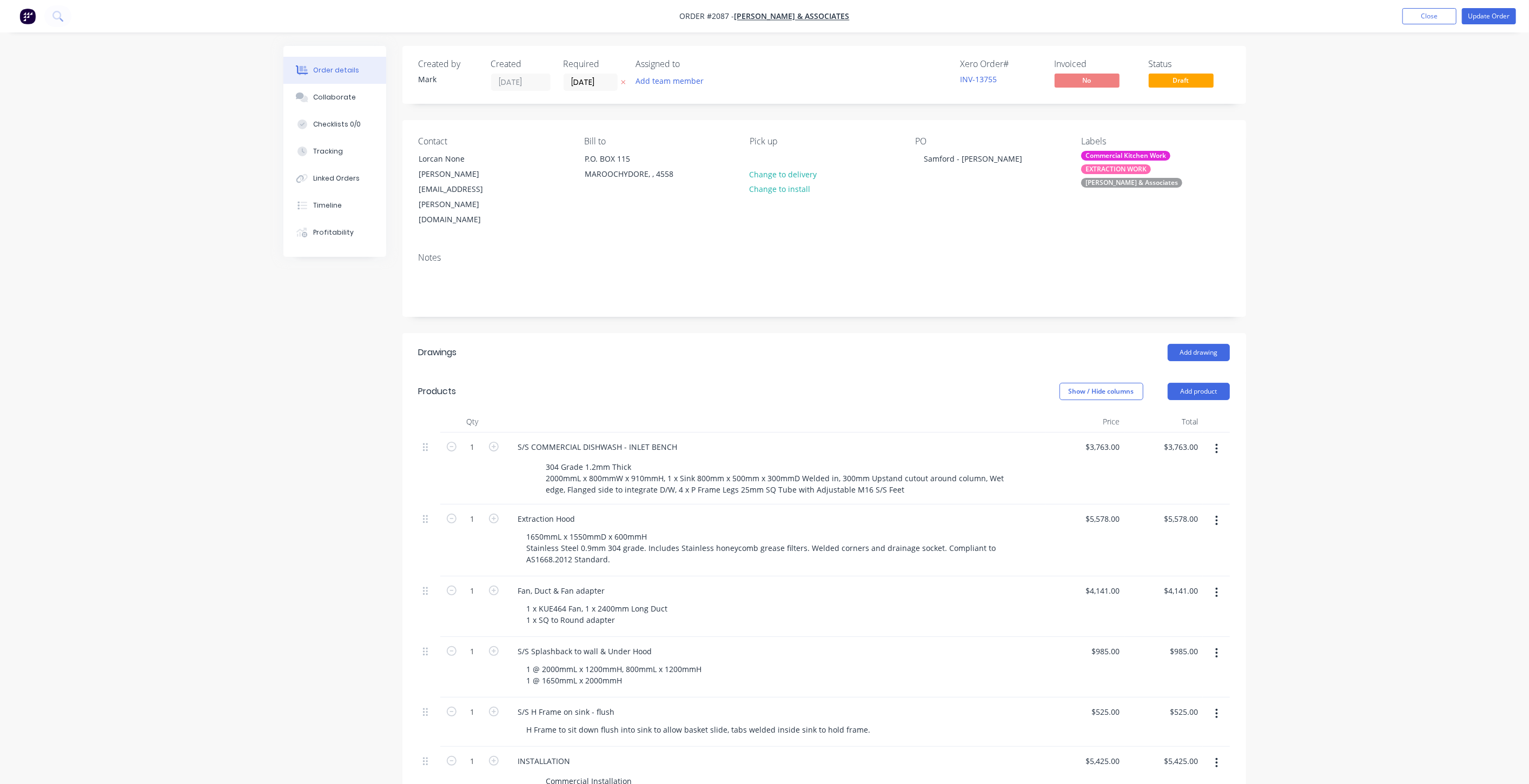
click at [1384, 200] on div "Order details Collaborate Checklists 0/0 Tracking Linked Orders Timeline Profit…" at bounding box center [764, 583] width 1529 height 1166
click at [1423, 16] on button "Close" at bounding box center [1429, 16] width 54 height 16
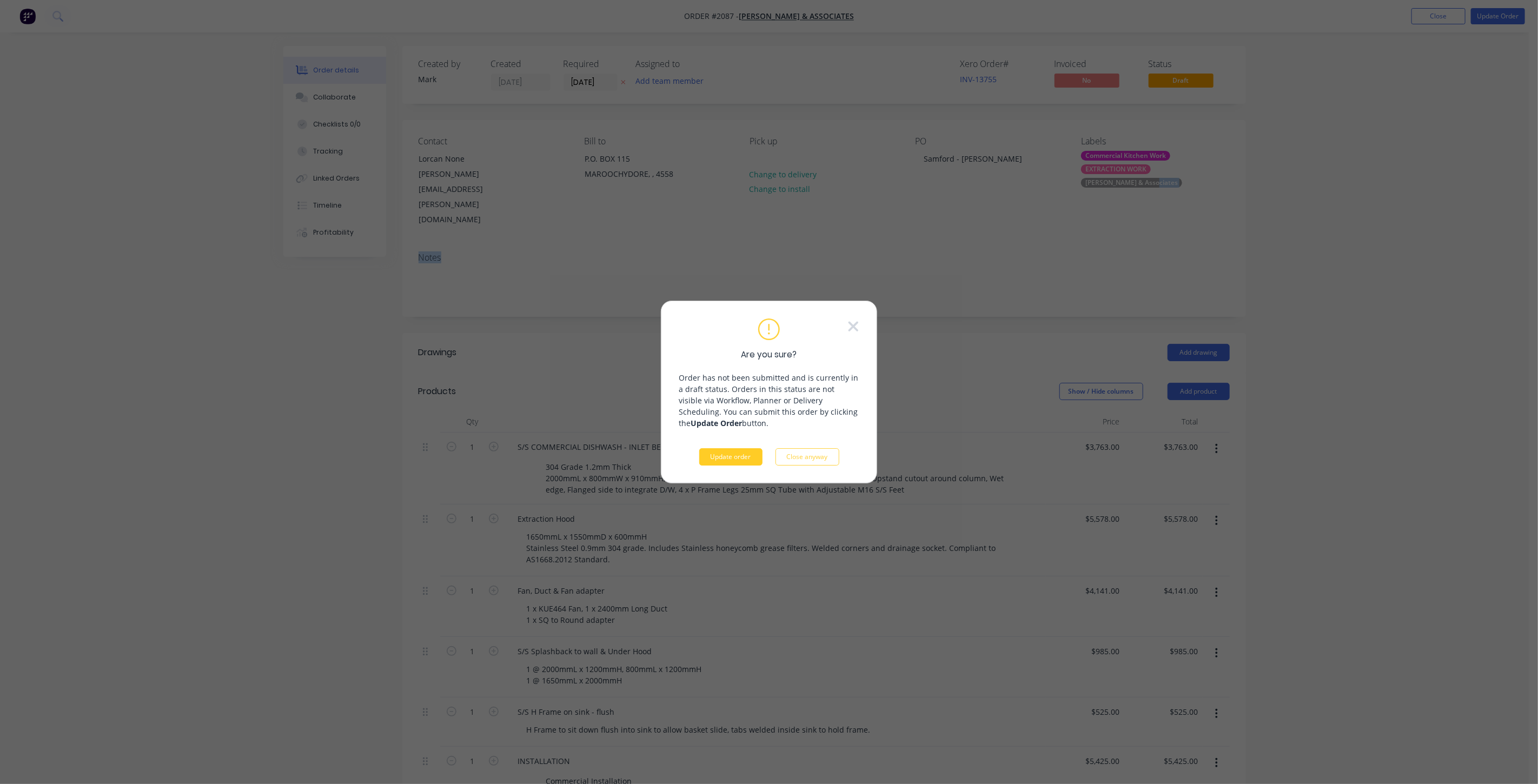
click at [746, 461] on button "Update order" at bounding box center [731, 456] width 63 height 17
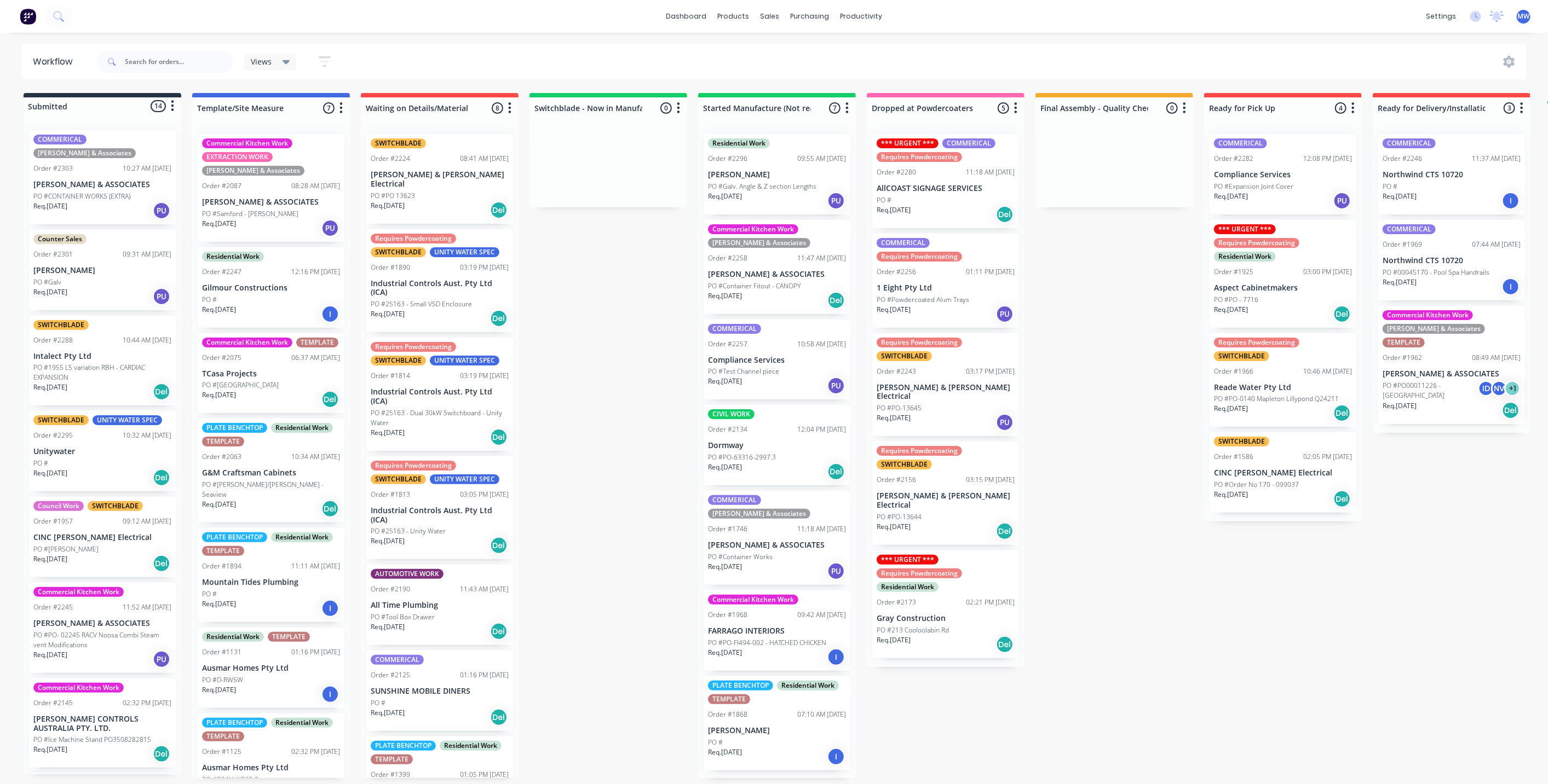
click at [105, 262] on div "Counter Sales Order #2301 09:31 AM 11/09/25 Greg Houlihan PO #Galv Req. 11/09/2…" at bounding box center [102, 271] width 147 height 81
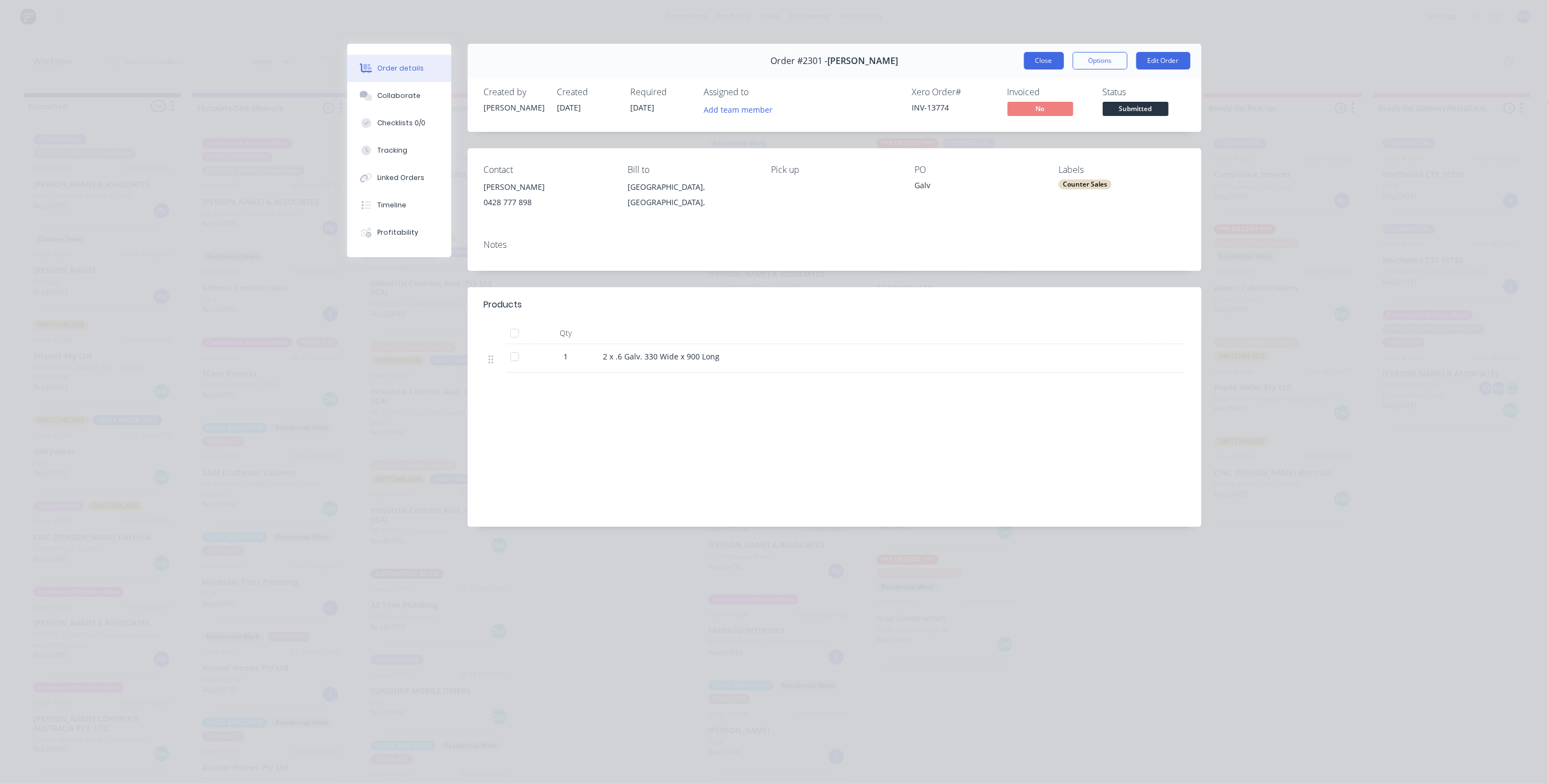
click at [1043, 64] on button "Close" at bounding box center [1044, 61] width 40 height 17
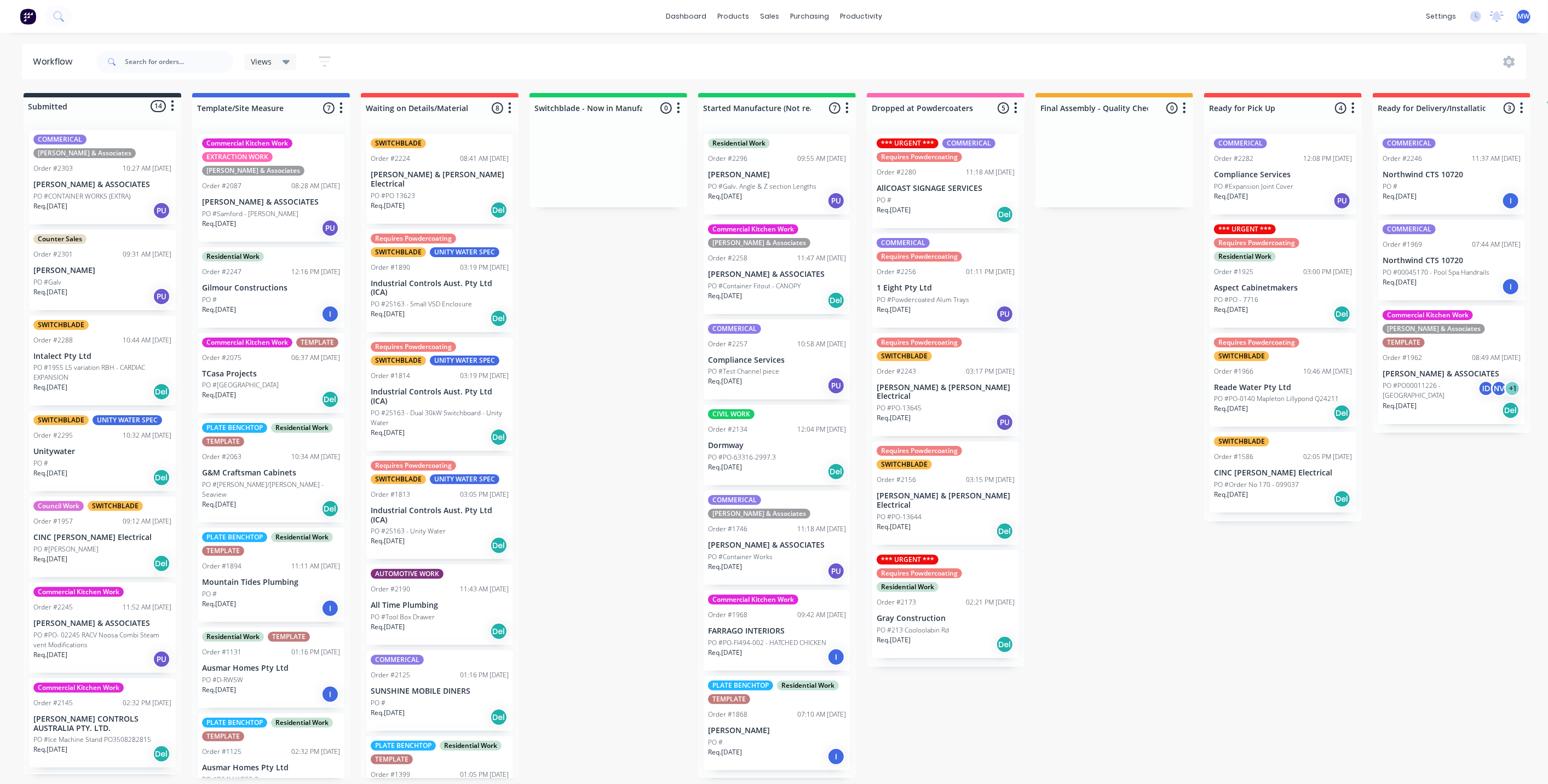
click at [117, 266] on p "[PERSON_NAME]" at bounding box center [102, 271] width 138 height 9
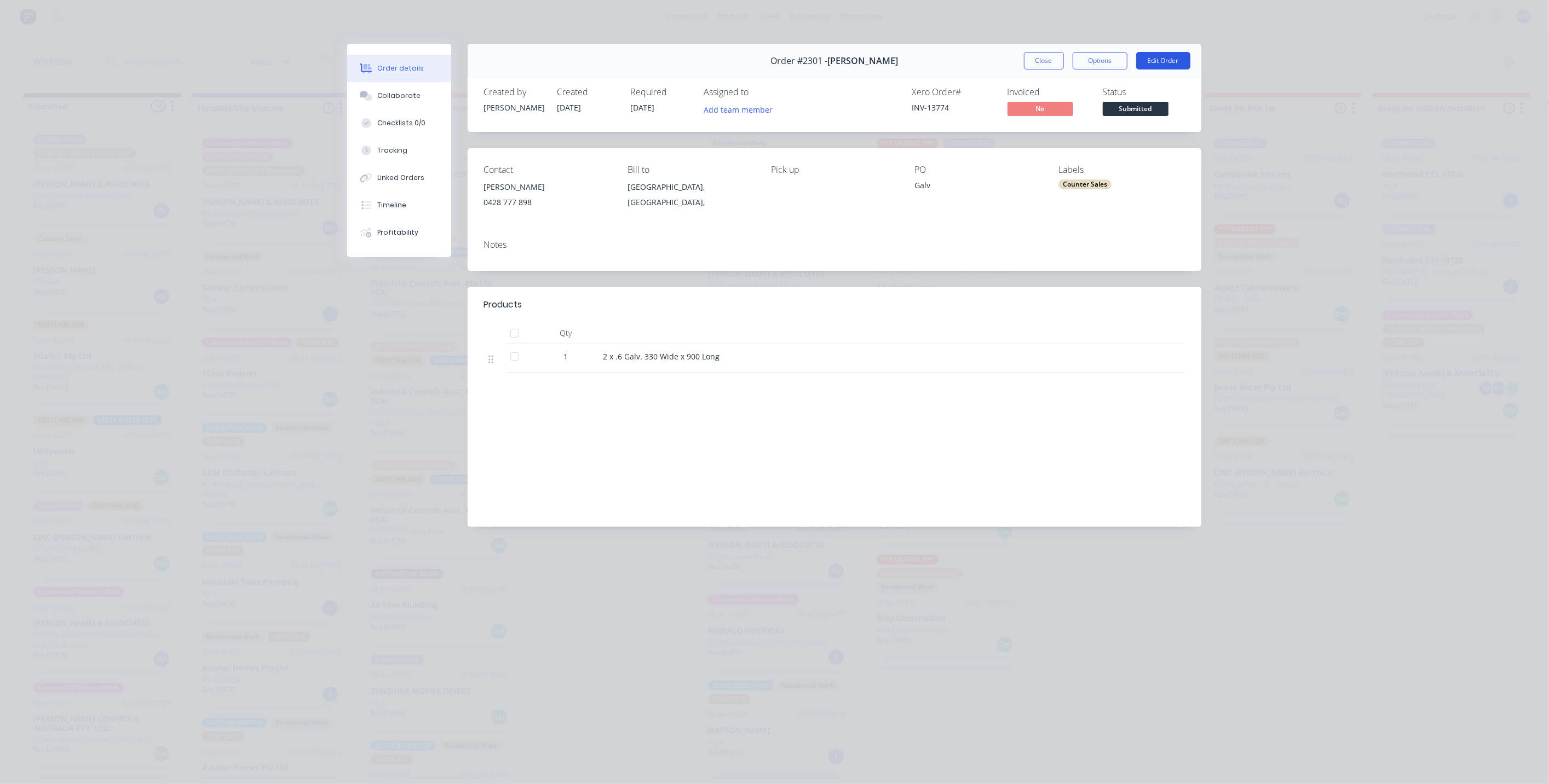
click at [1166, 61] on button "Edit Order" at bounding box center [1164, 61] width 55 height 17
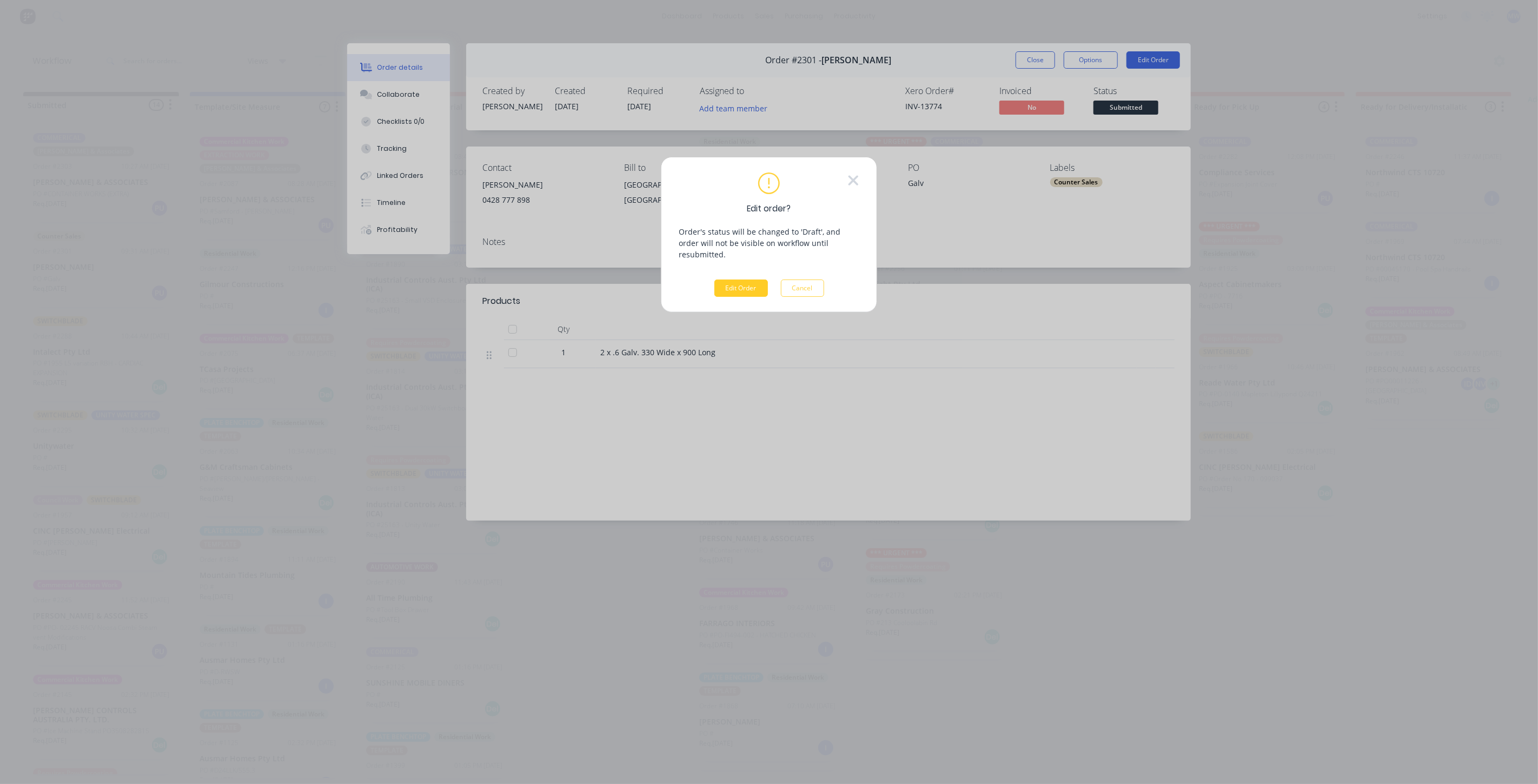
click at [752, 280] on button "Edit Order" at bounding box center [741, 288] width 54 height 17
click at [276, 764] on span "×" at bounding box center [279, 766] width 7 height 16
click at [854, 182] on icon at bounding box center [854, 181] width 12 height 16
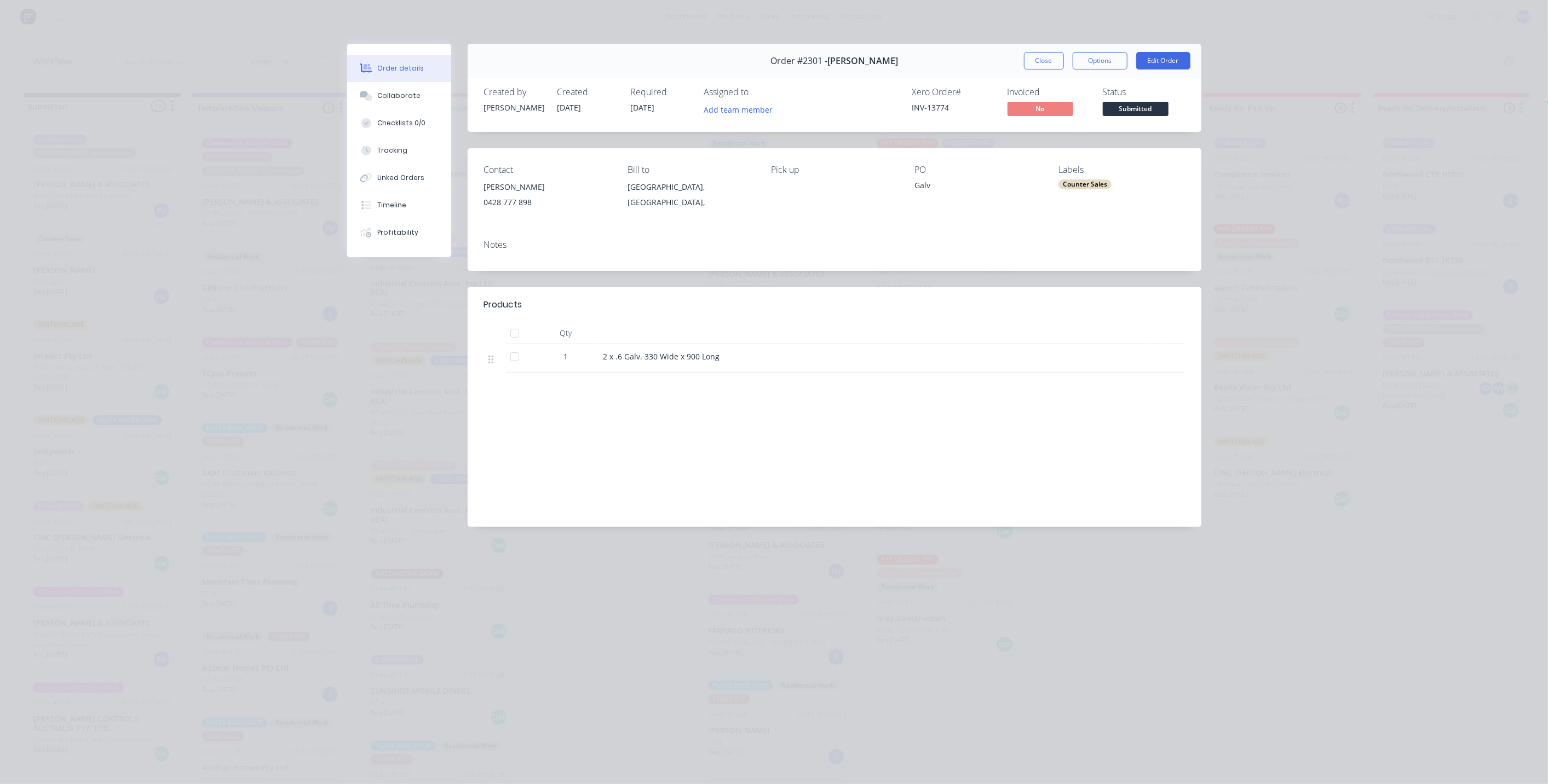
click at [1258, 238] on div "Order details Collaborate Checklists 0/0 Tracking Linked Orders Timeline Profit…" at bounding box center [774, 392] width 1548 height 784
click at [645, 104] on span "[DATE]" at bounding box center [643, 108] width 24 height 10
click at [645, 105] on span "[DATE]" at bounding box center [643, 108] width 24 height 10
click at [1051, 61] on button "Close" at bounding box center [1044, 61] width 40 height 17
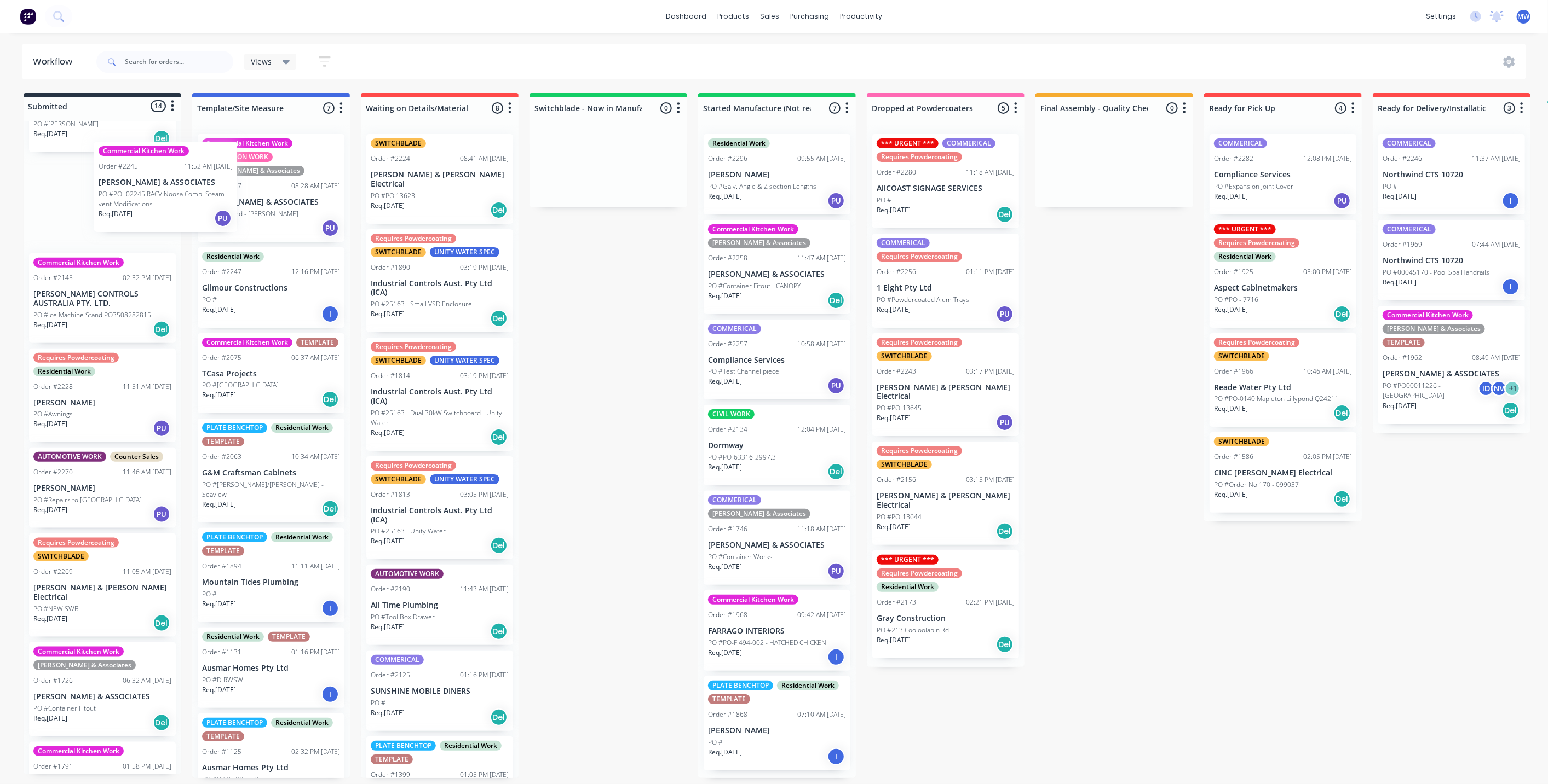
scroll to position [424, 0]
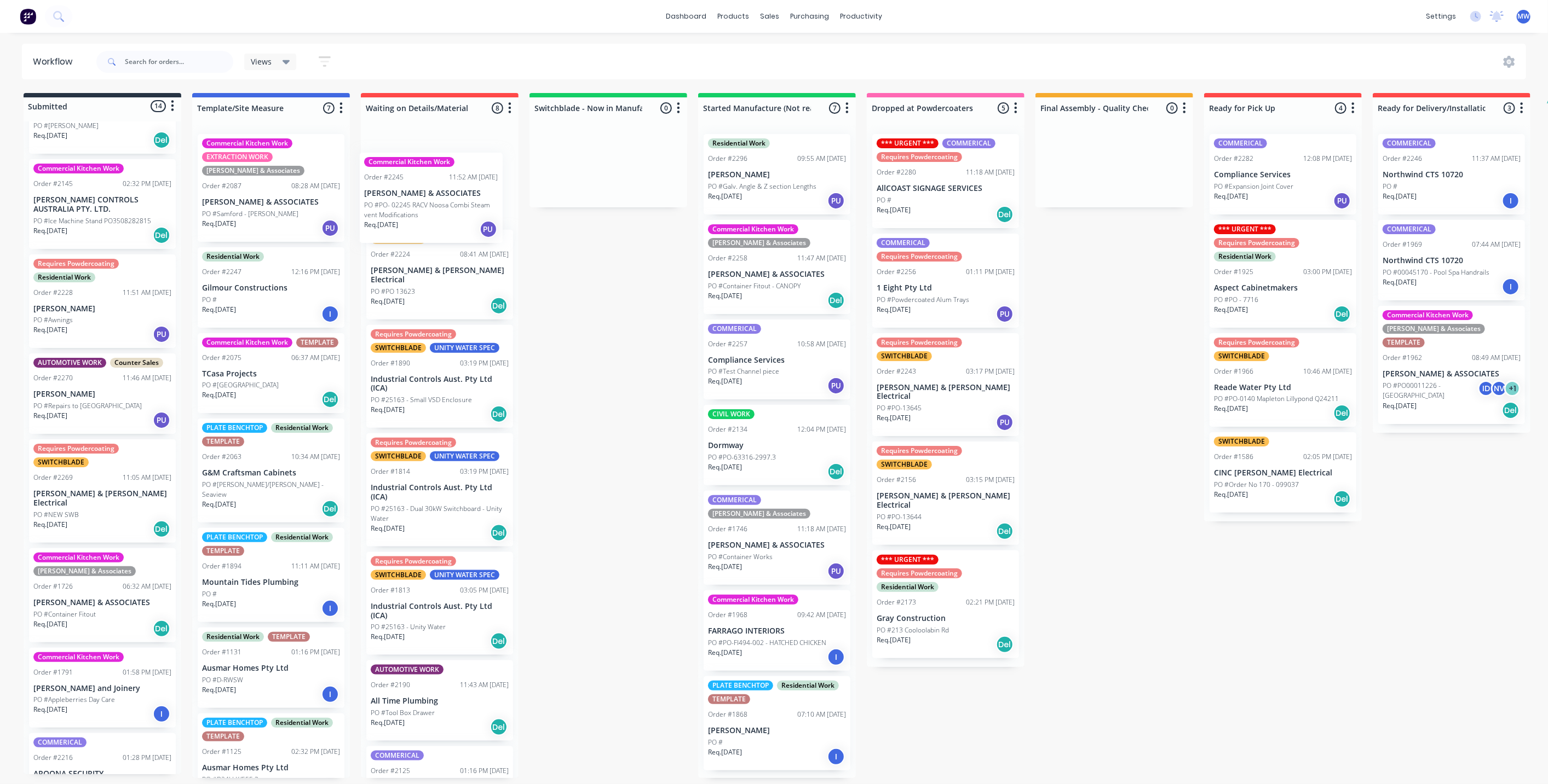
drag, startPoint x: 112, startPoint y: 206, endPoint x: 443, endPoint y: 216, distance: 331.2
click at [443, 216] on div "Submitted 14 Status colour #273444 hex #273444 Save Cancel Summaries Total orde…" at bounding box center [905, 436] width 1826 height 685
click at [81, 304] on p "[PERSON_NAME]" at bounding box center [102, 309] width 138 height 9
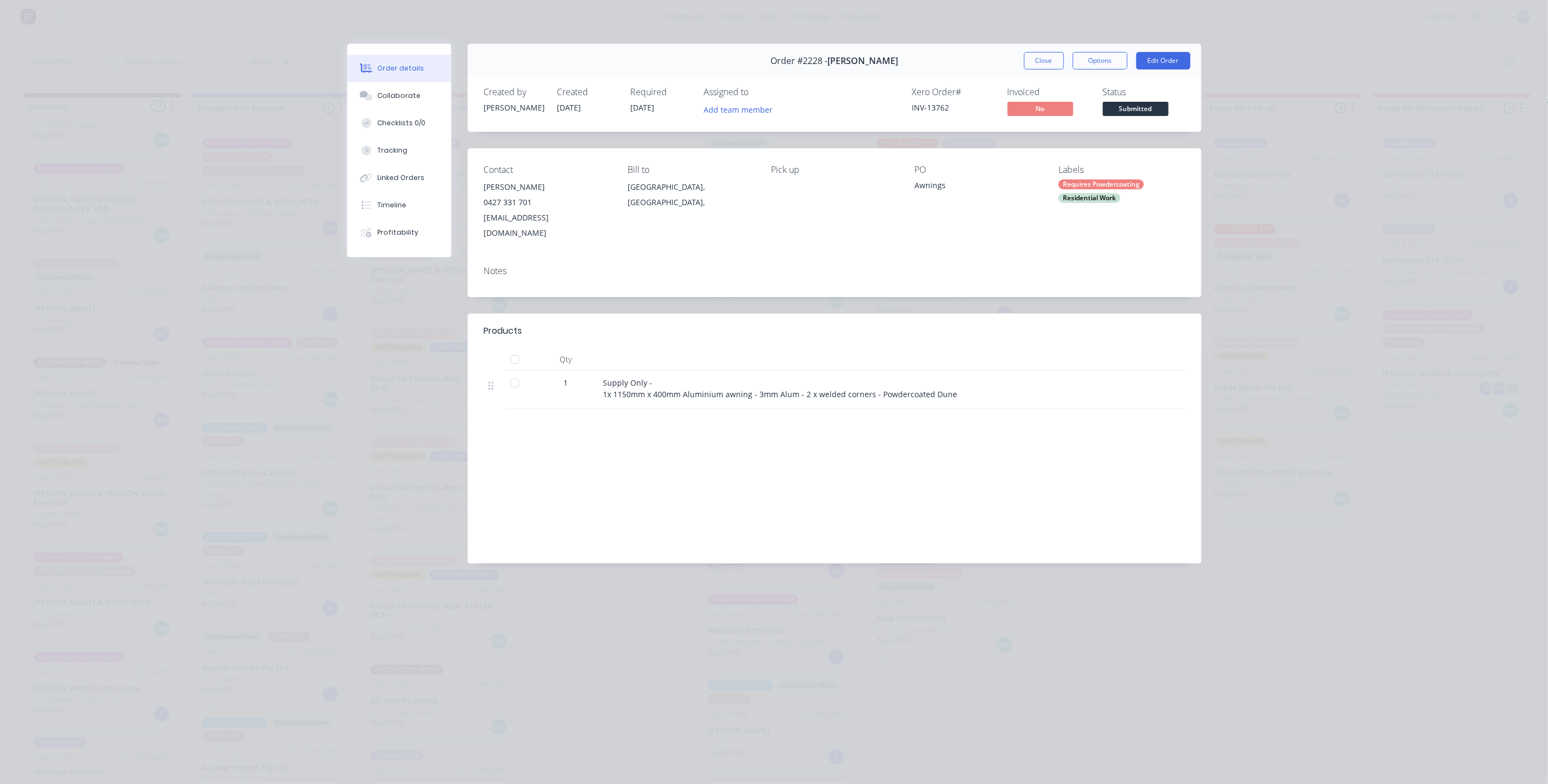
click at [1039, 75] on div "Order #2228 - Ross Gillies Close Options Edit Order" at bounding box center [834, 61] width 734 height 34
click at [1051, 64] on button "Close" at bounding box center [1044, 61] width 40 height 17
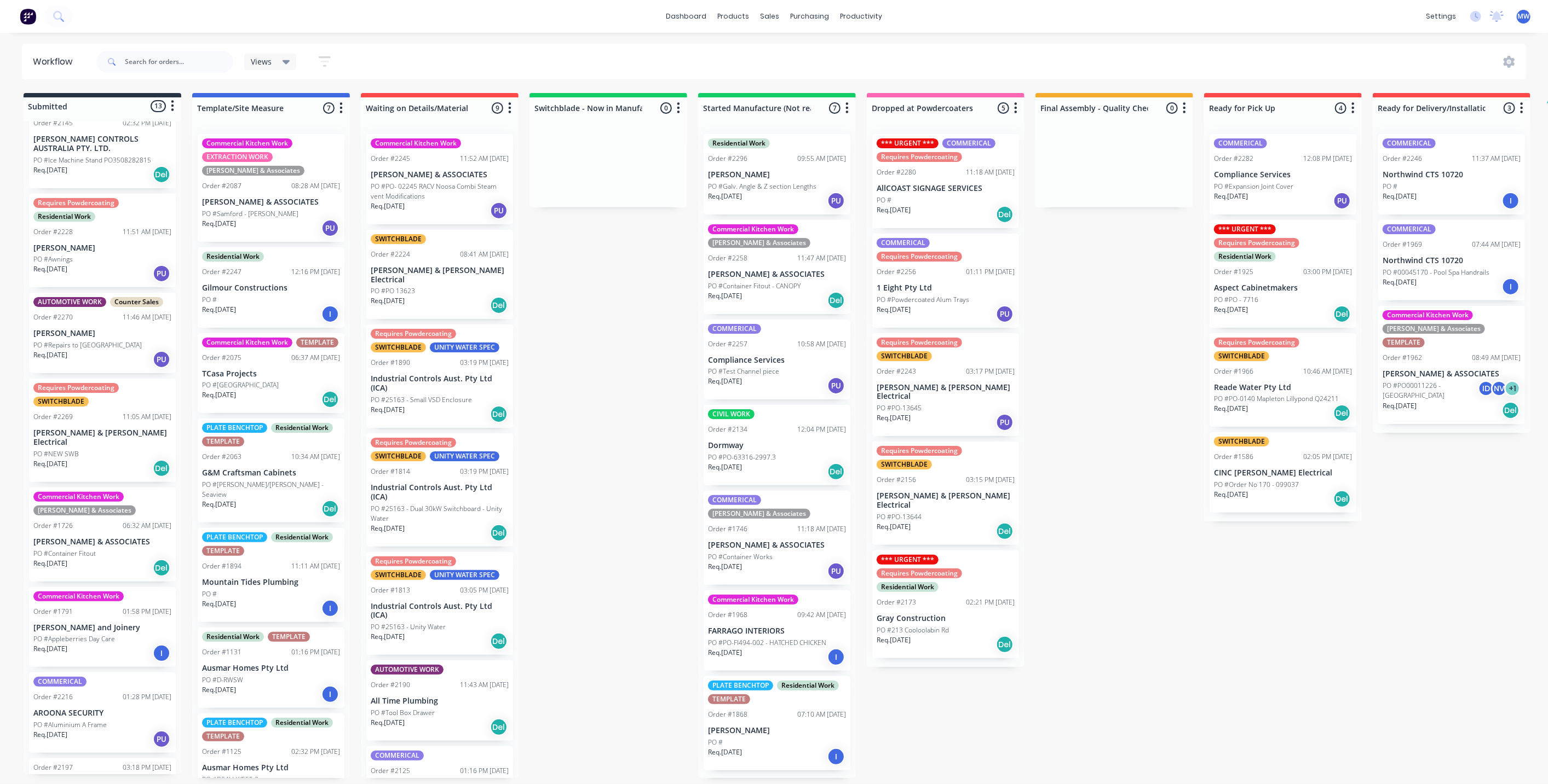
scroll to position [510, 0]
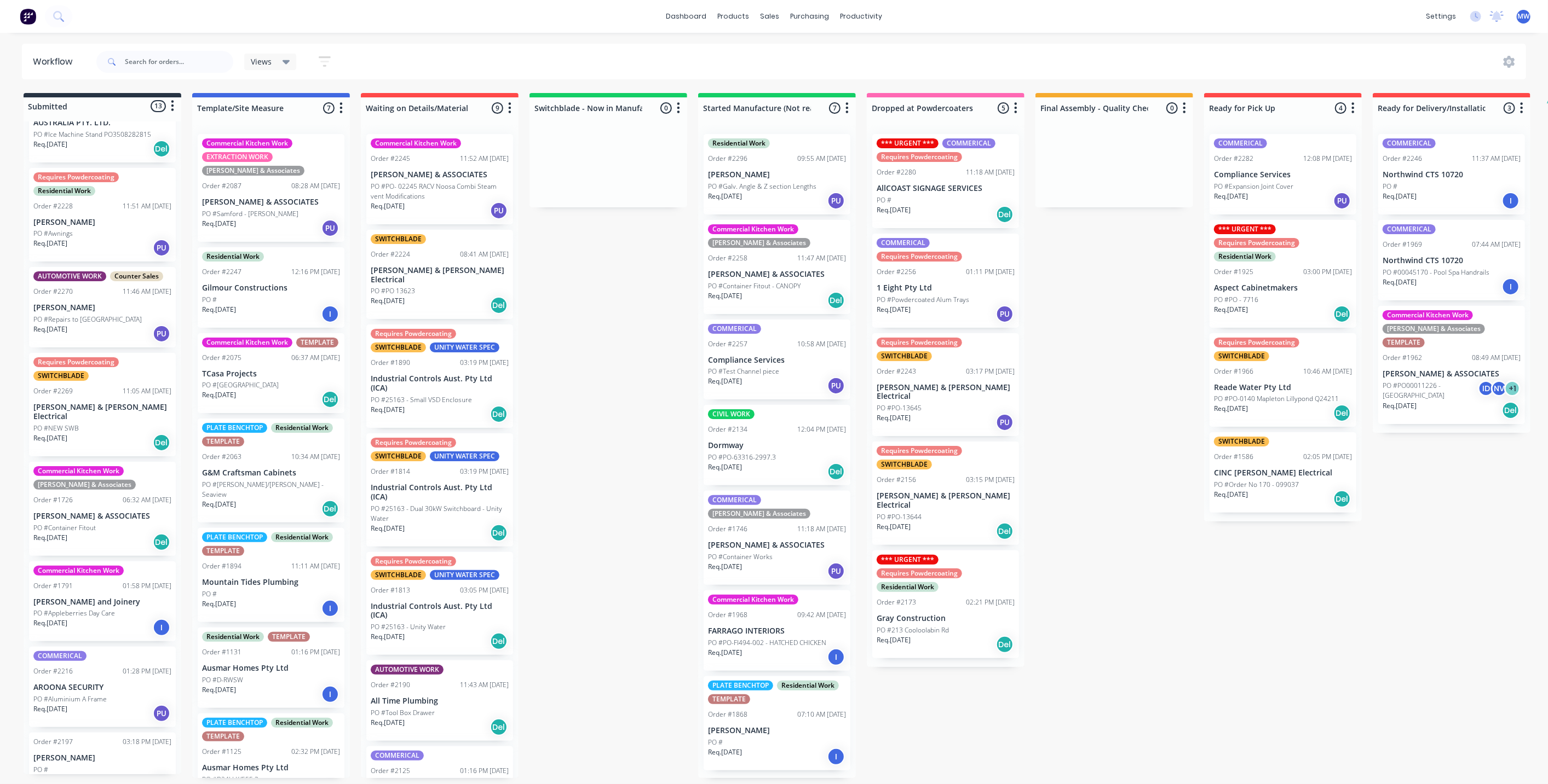
click at [106, 238] on div "Req. 25/09/25 PU" at bounding box center [102, 247] width 138 height 19
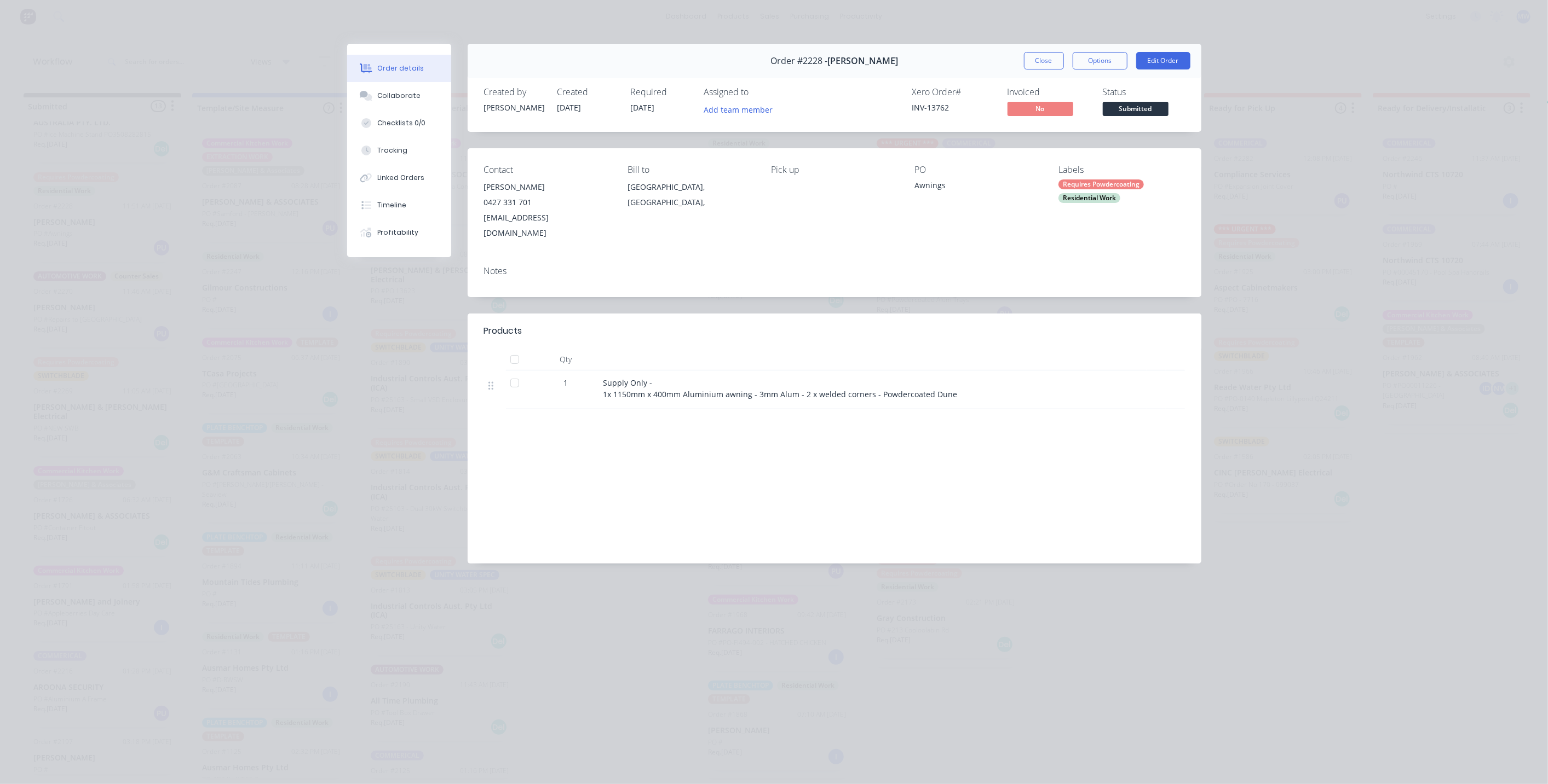
click at [1087, 187] on div "Requires Powdercoating" at bounding box center [1102, 184] width 85 height 10
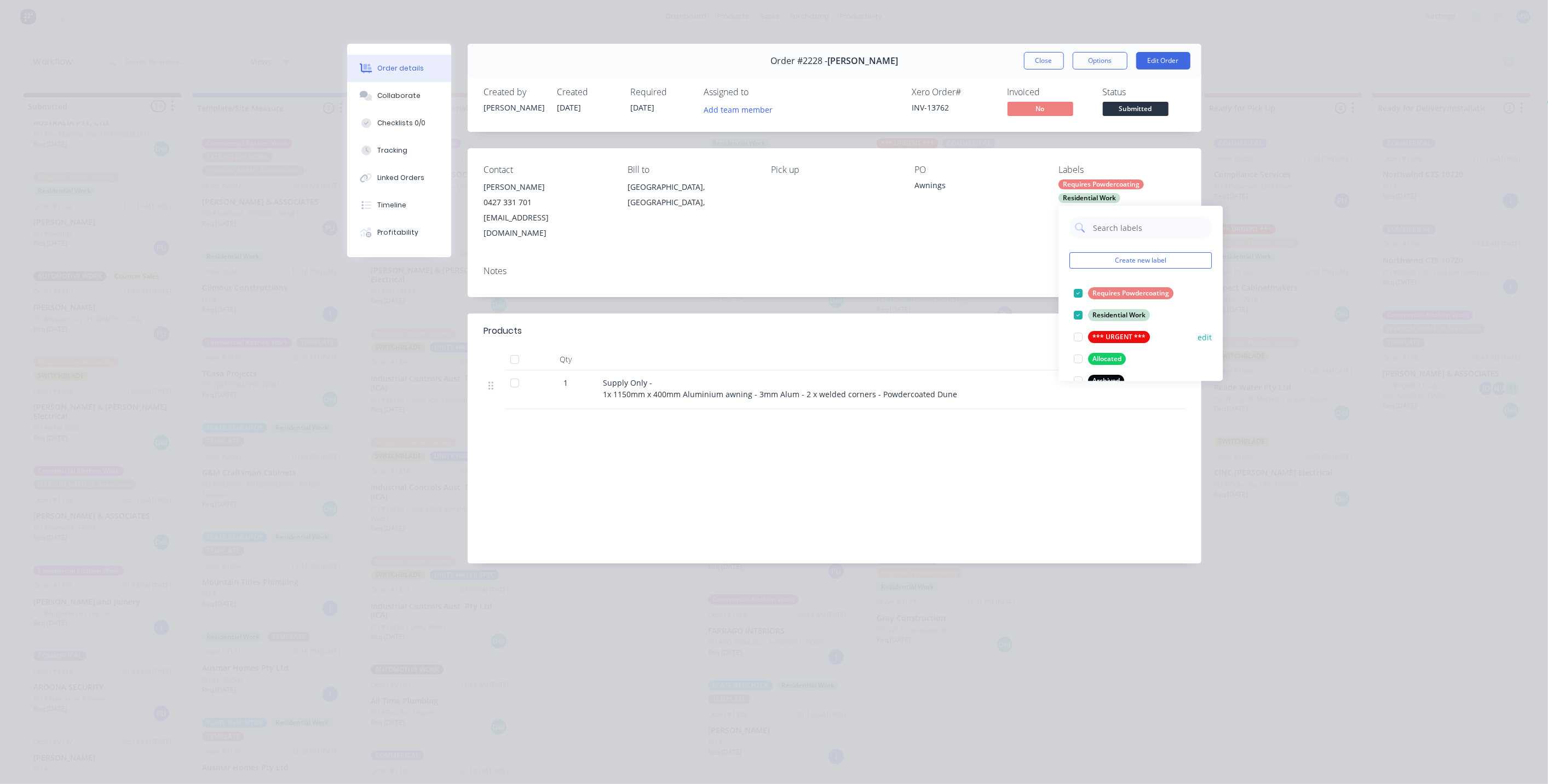
click at [1124, 335] on div "*** URGENT ***" at bounding box center [1119, 337] width 62 height 12
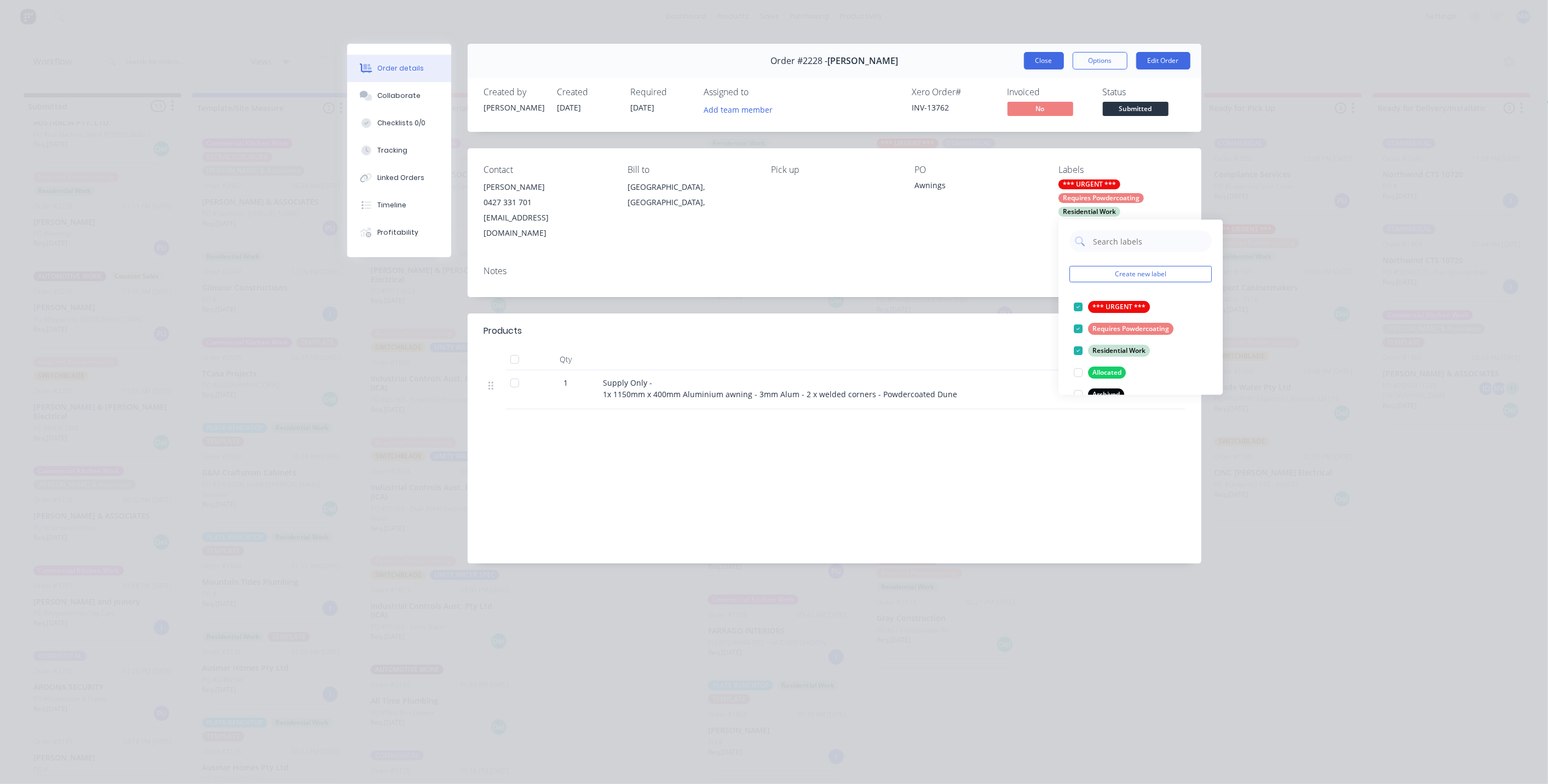
click at [1051, 61] on button "Close" at bounding box center [1044, 61] width 40 height 17
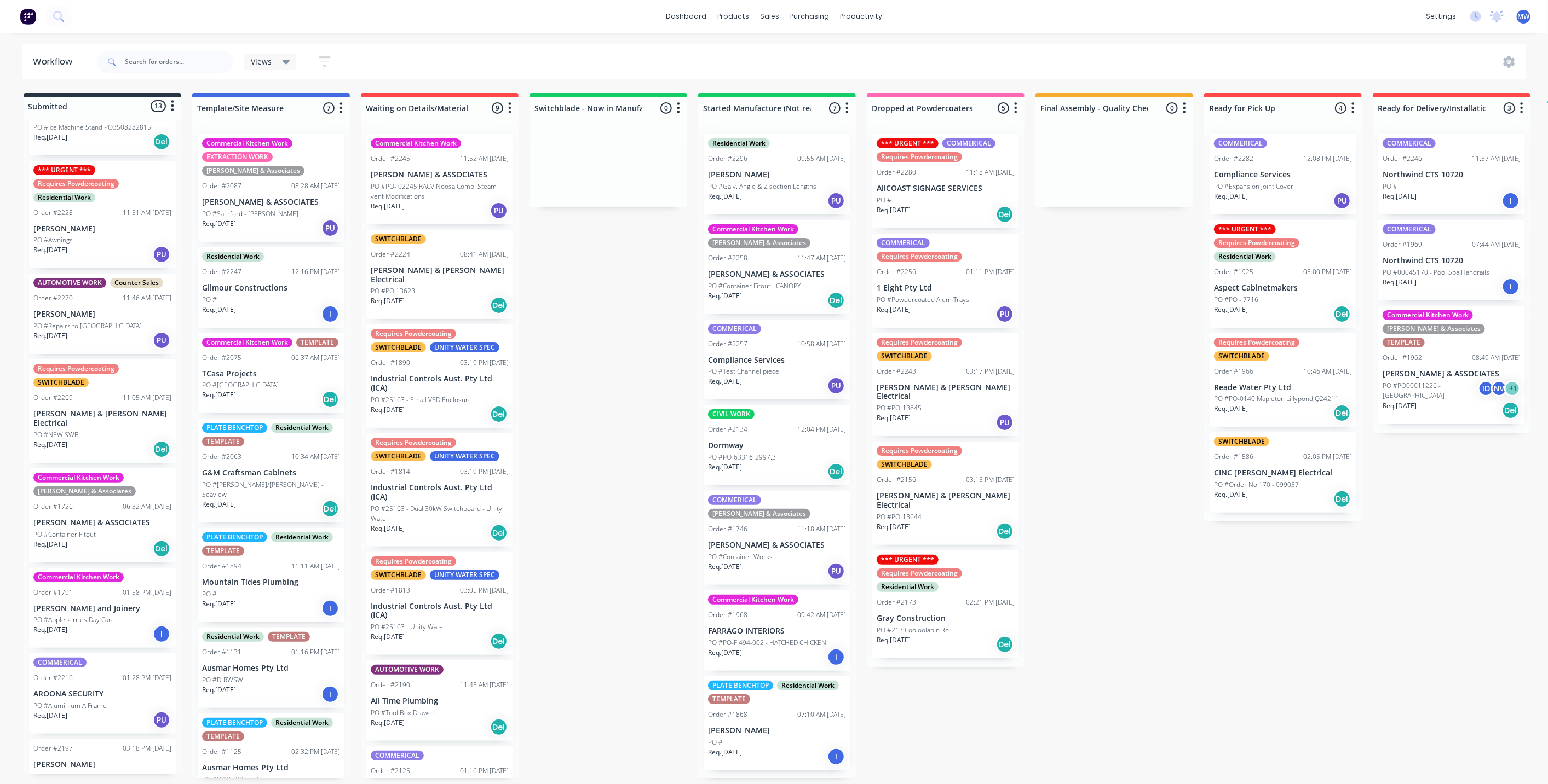
scroll to position [524, 0]
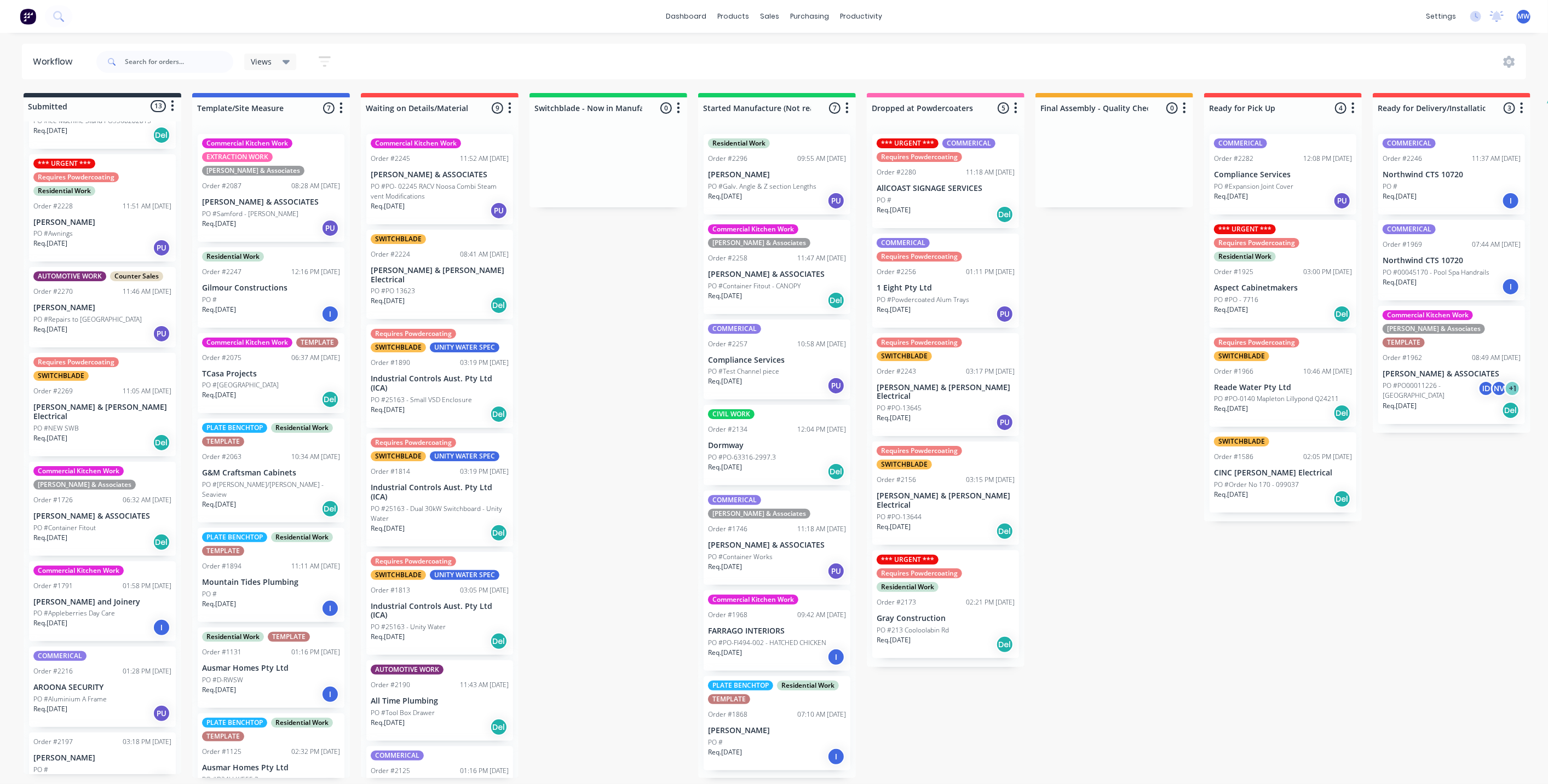
click at [113, 324] on div "Req. 17/09/25 PU" at bounding box center [102, 333] width 138 height 19
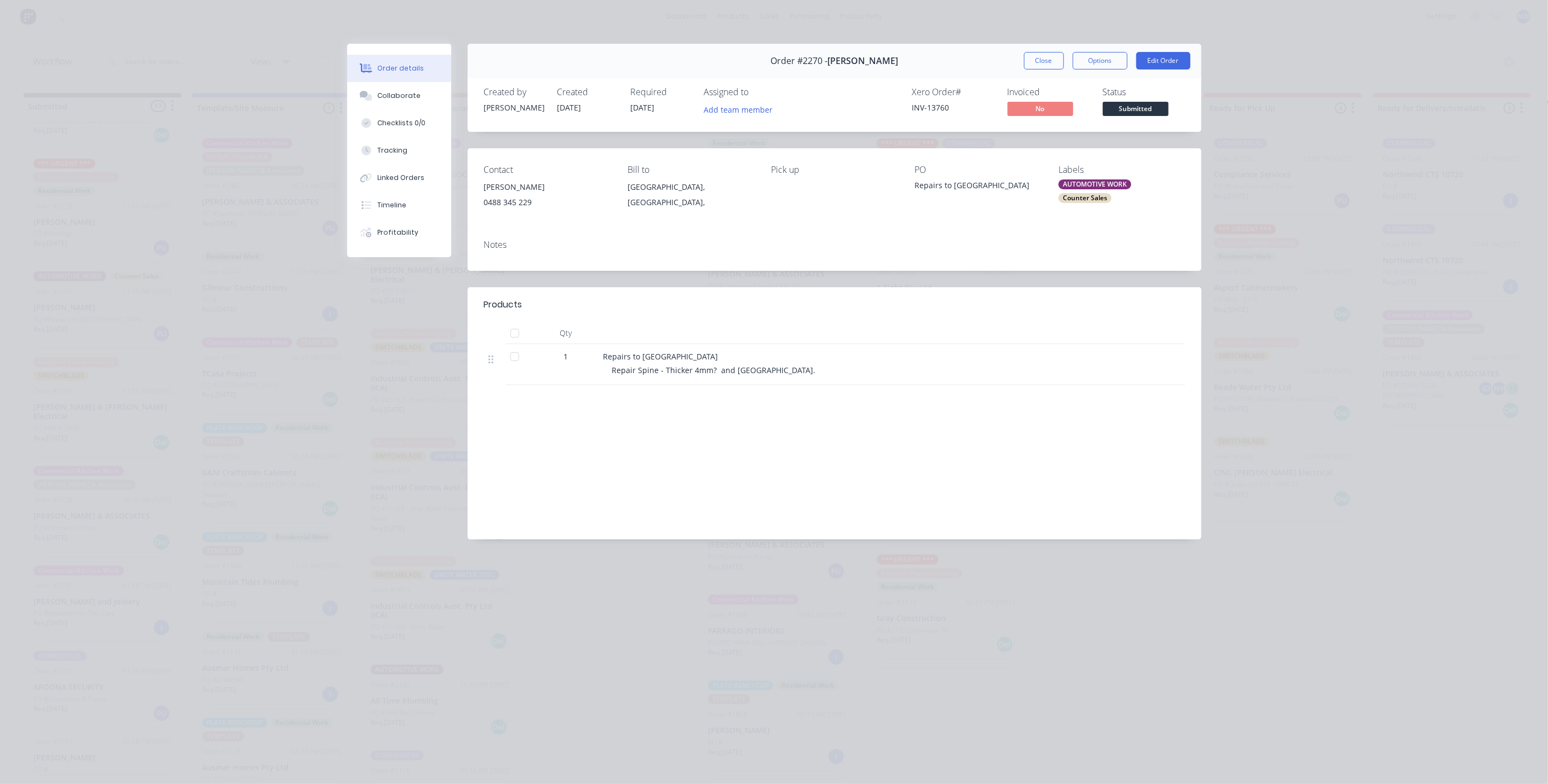
click at [1078, 192] on div "AUTOMOTIVE WORK Counter Sales" at bounding box center [1122, 191] width 126 height 23
click at [1101, 340] on div "*** URGENT ***" at bounding box center [1119, 337] width 62 height 12
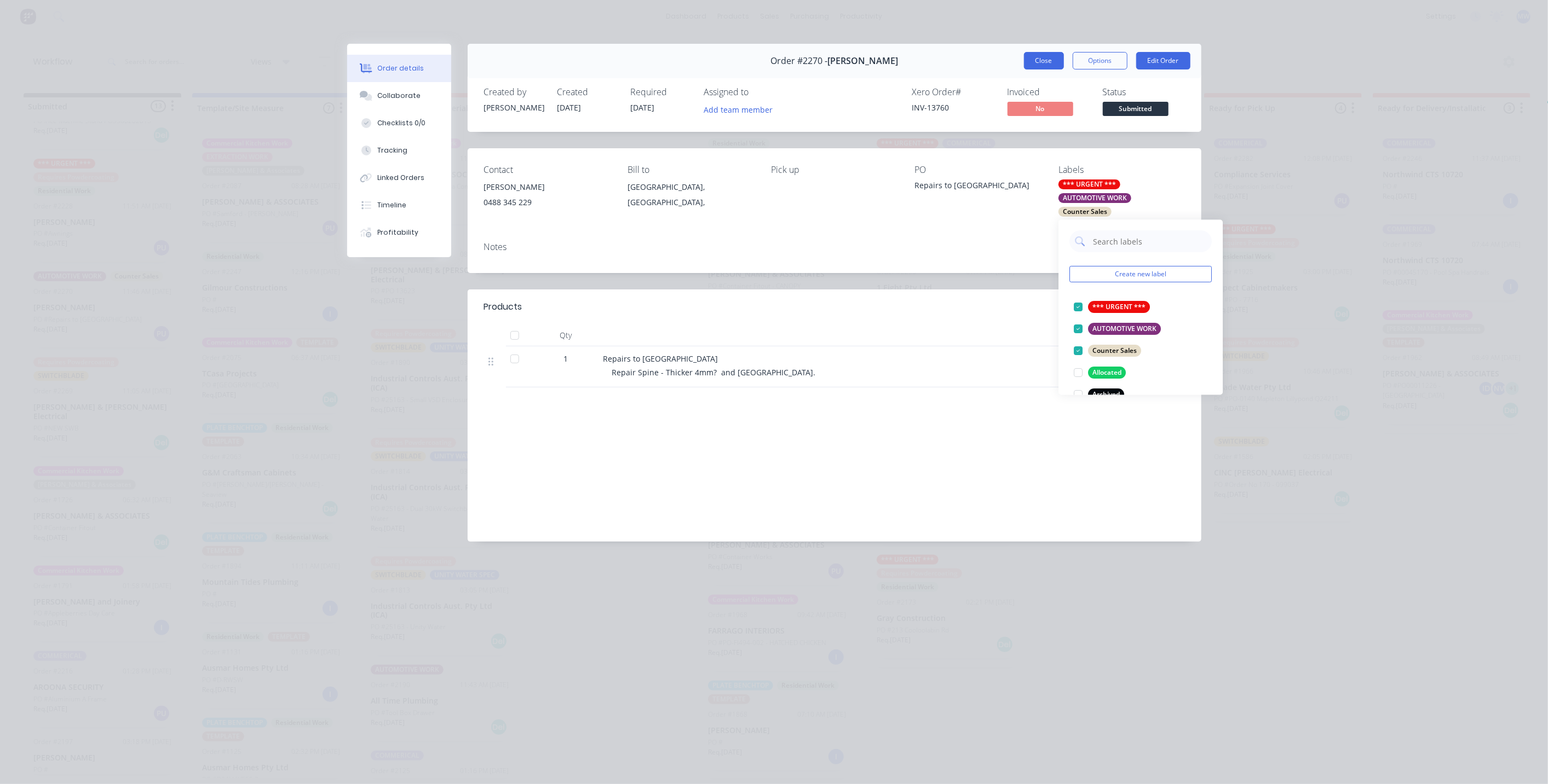
click at [1043, 61] on button "Close" at bounding box center [1044, 61] width 40 height 17
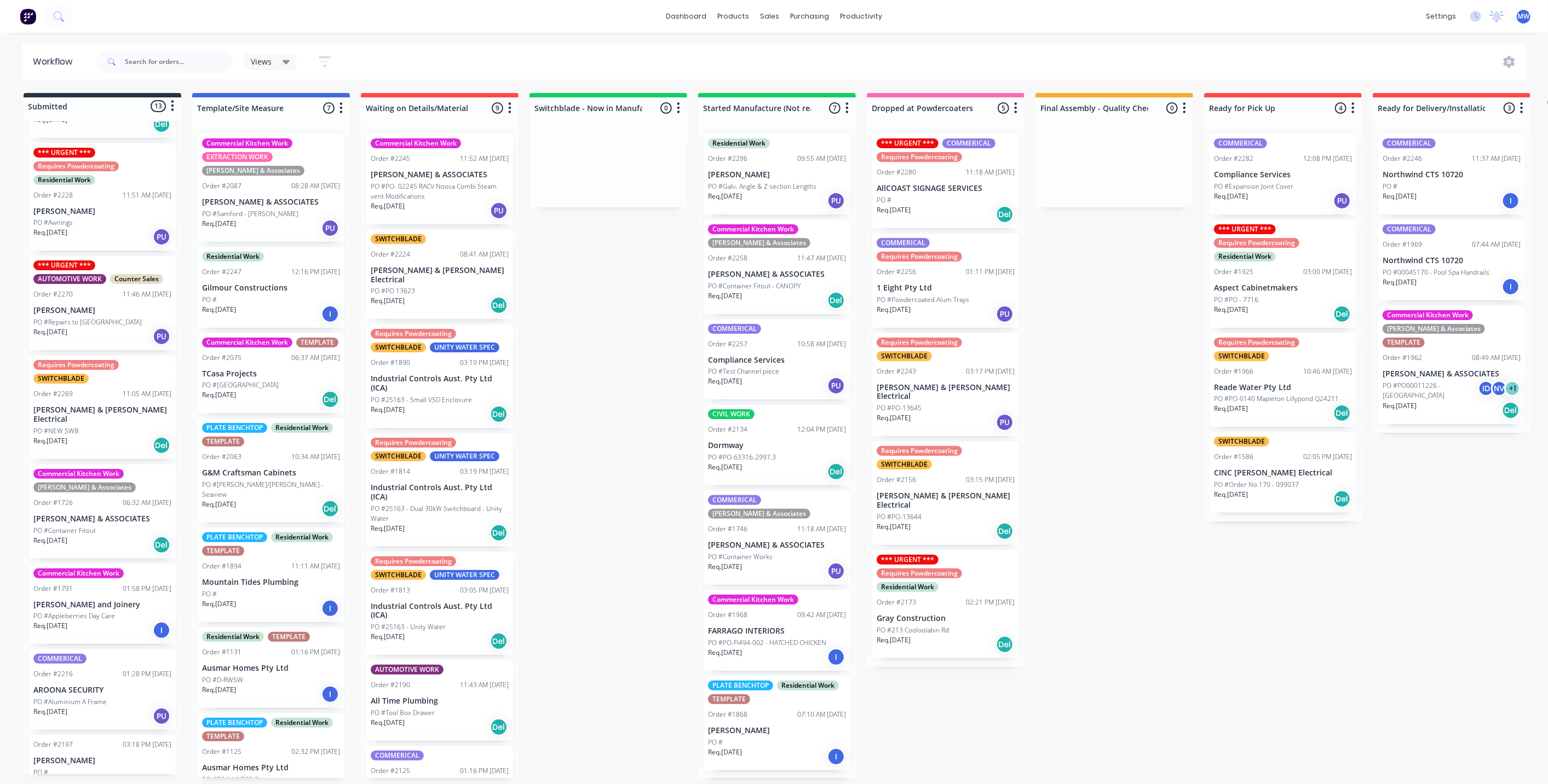
scroll to position [537, 0]
click at [99, 398] on div "Requires Powdercoating SWITCHBLADE Order #2269 11:05 AM 03/09/25 Bailey & Dalto…" at bounding box center [102, 404] width 147 height 103
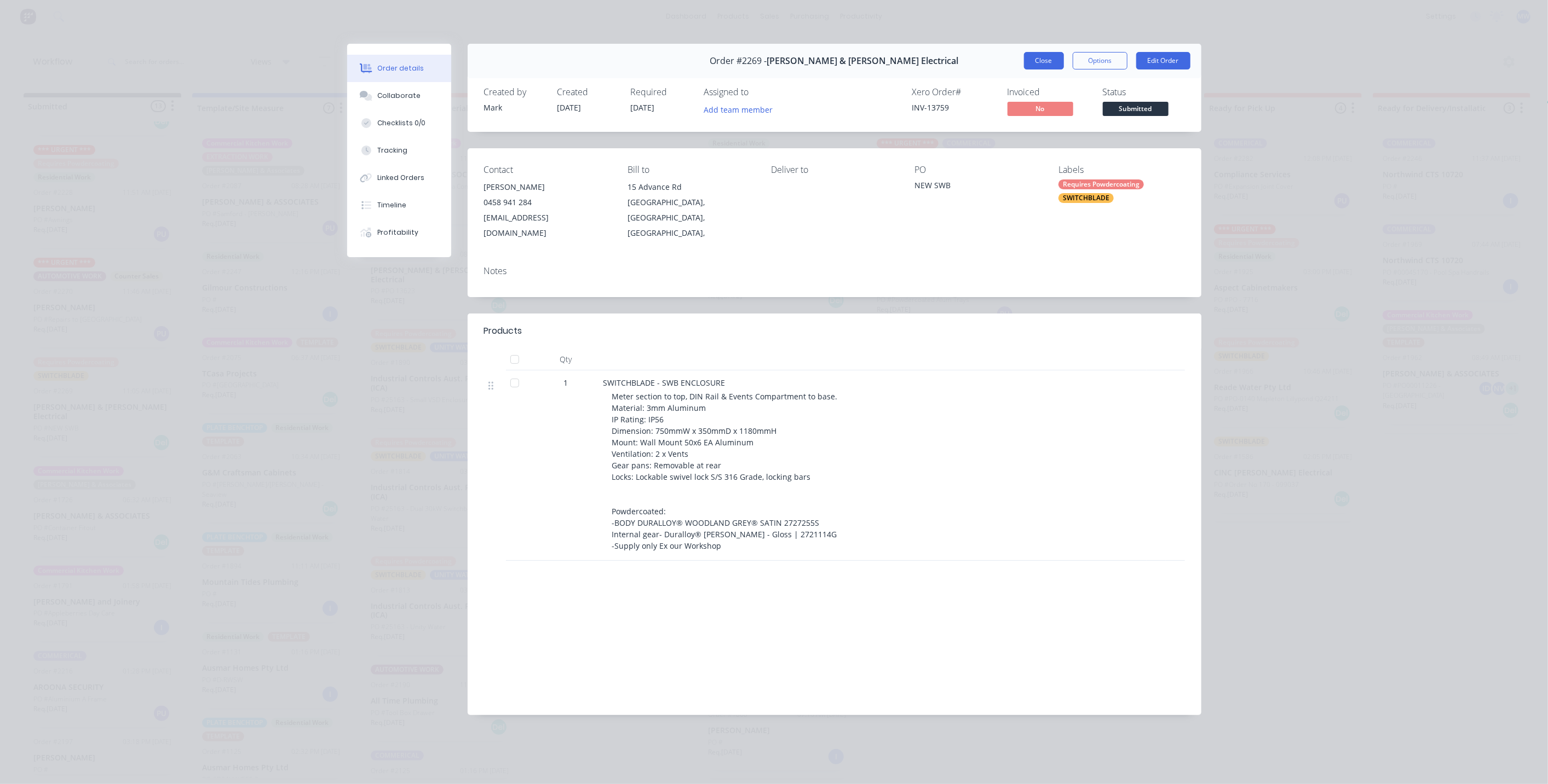
click at [1053, 63] on button "Close" at bounding box center [1044, 61] width 40 height 17
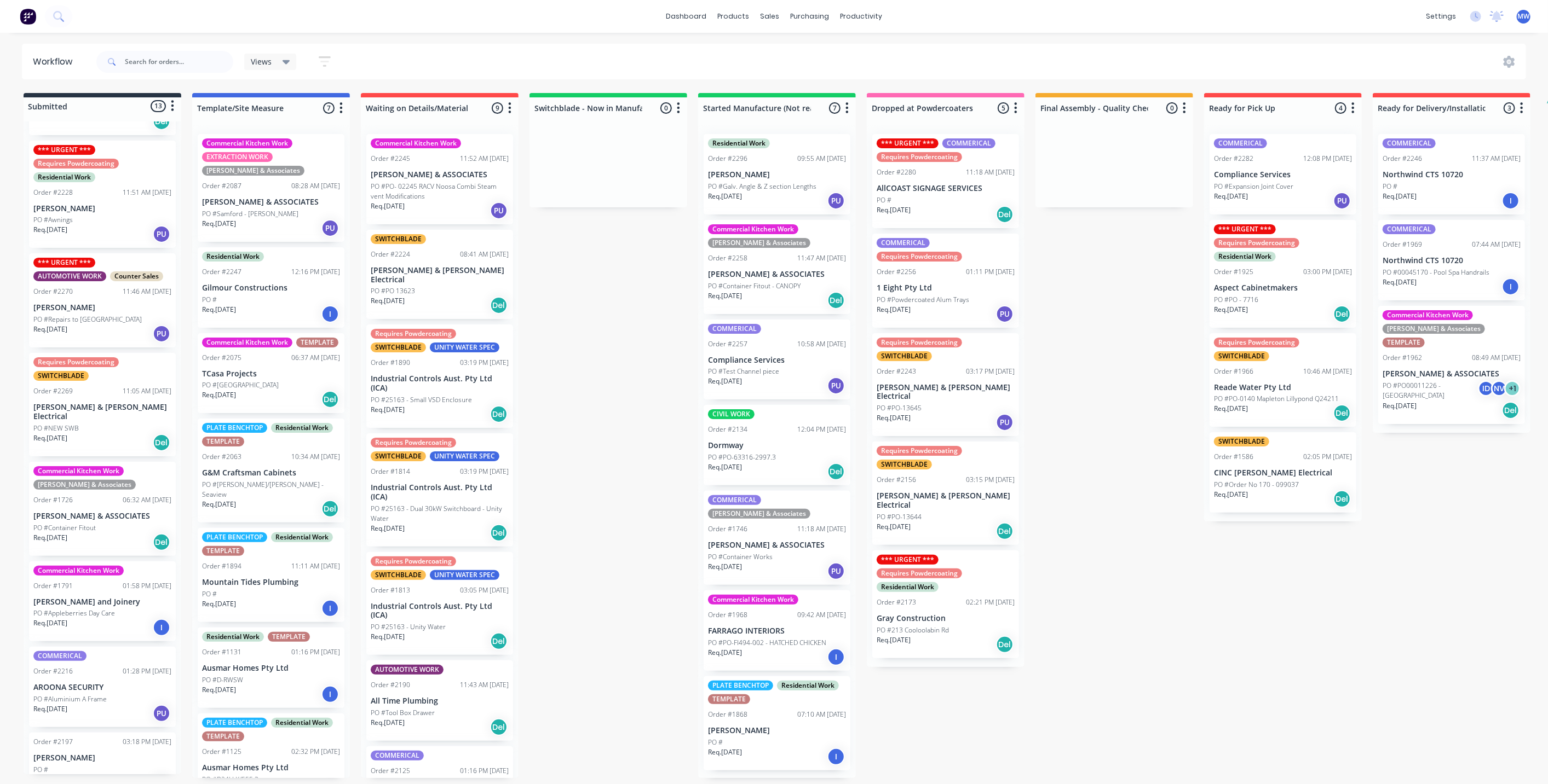
scroll to position [3, 0]
click at [84, 512] on p "[PERSON_NAME] & ASSOCIATES" at bounding box center [102, 516] width 138 height 9
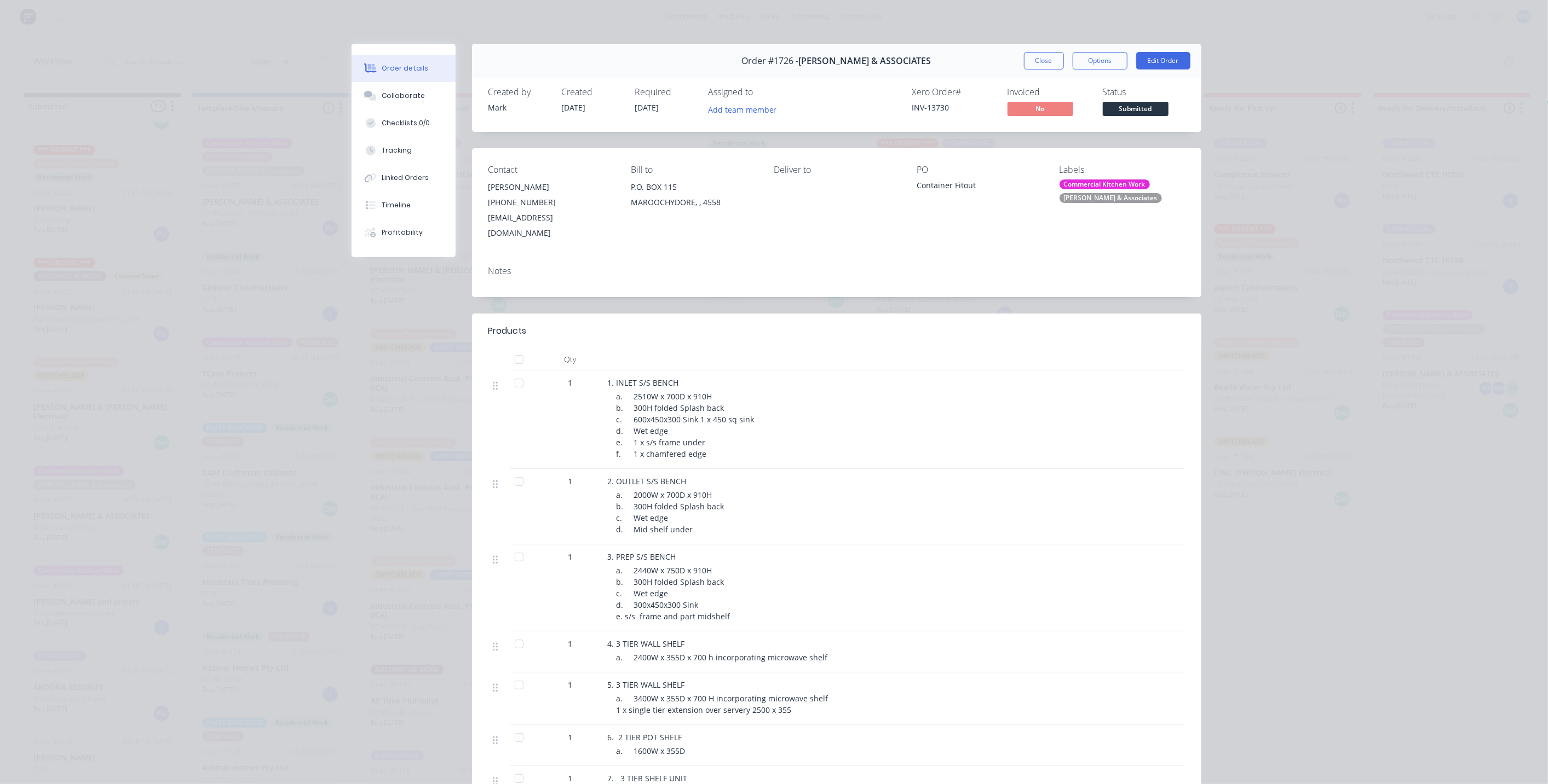
click at [1044, 57] on button "Close" at bounding box center [1044, 61] width 40 height 17
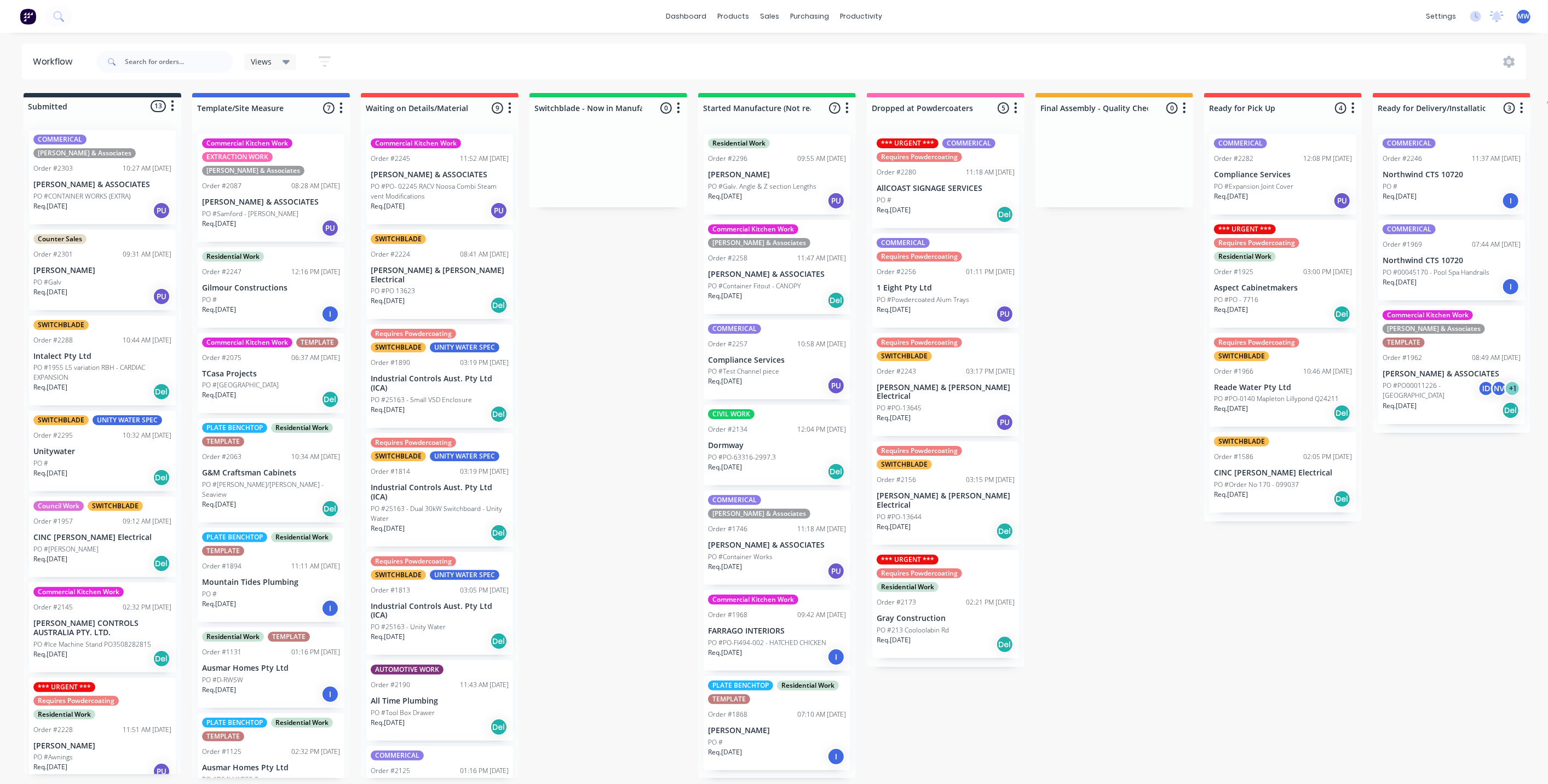
scroll to position [0, 0]
click at [110, 287] on div "Req. 11/09/25 PU" at bounding box center [102, 296] width 138 height 19
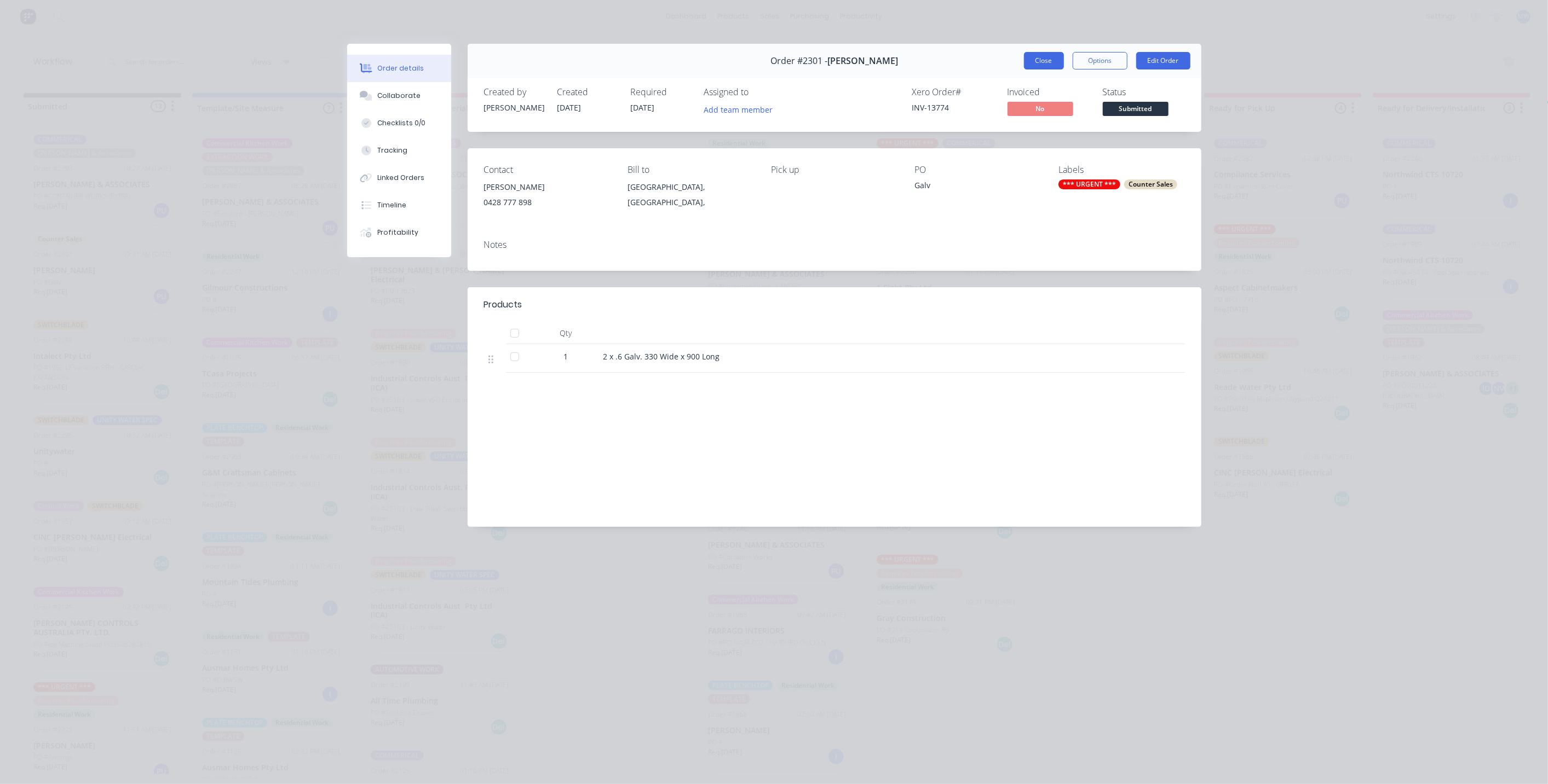
click at [1051, 61] on button "Close" at bounding box center [1044, 61] width 40 height 17
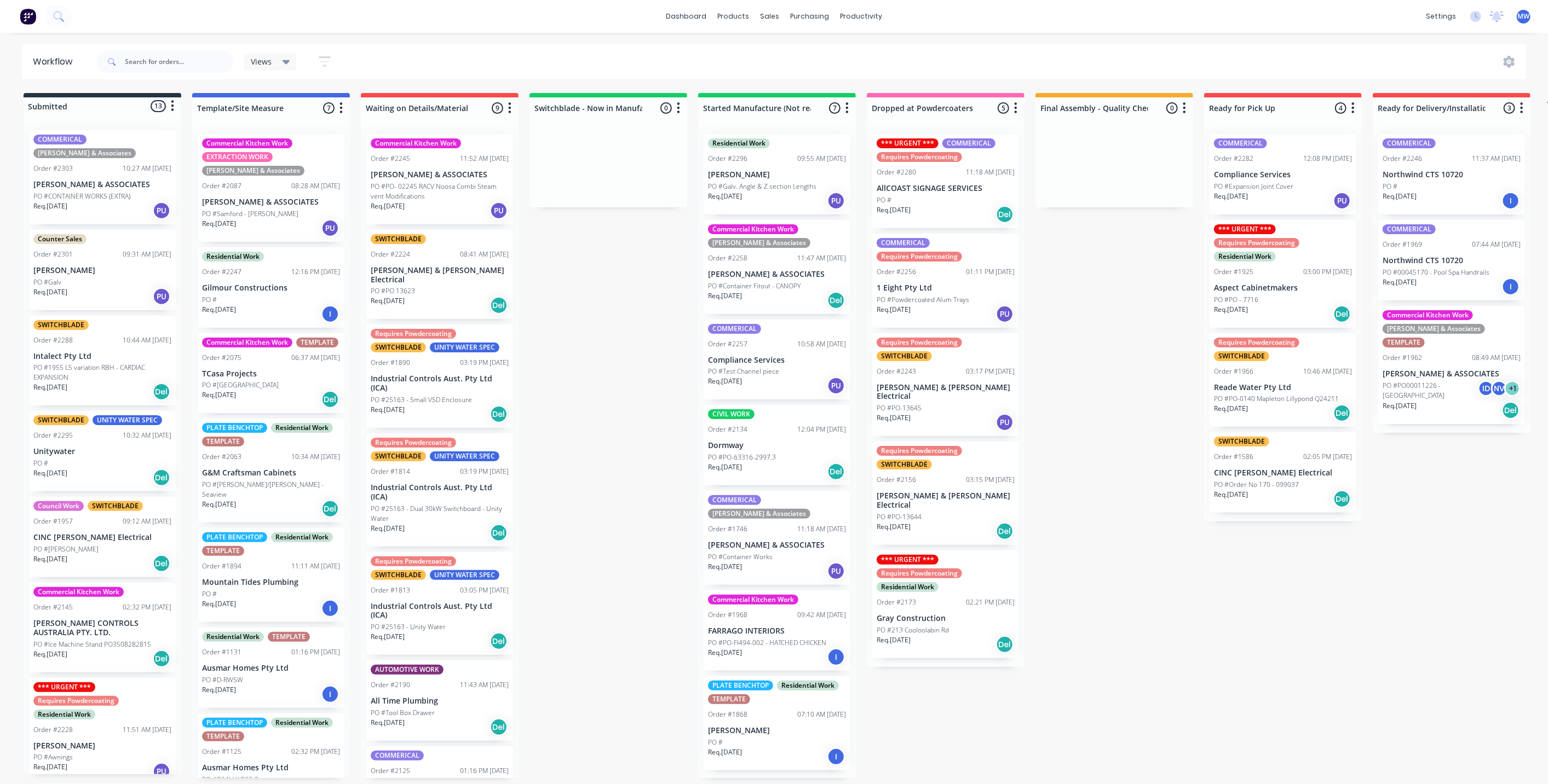
click at [99, 266] on p "[PERSON_NAME]" at bounding box center [102, 271] width 138 height 9
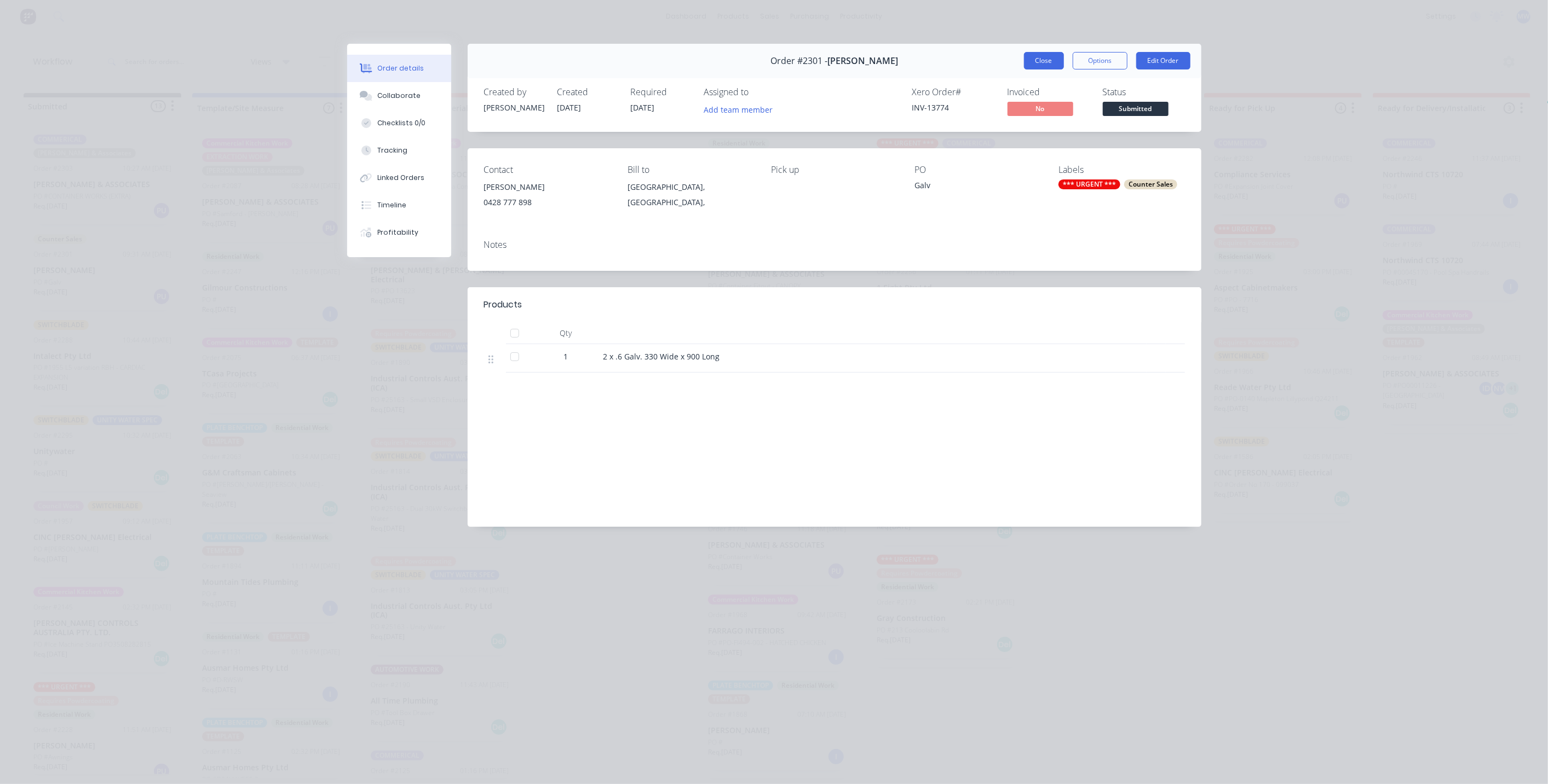
click at [1047, 65] on button "Close" at bounding box center [1044, 61] width 40 height 17
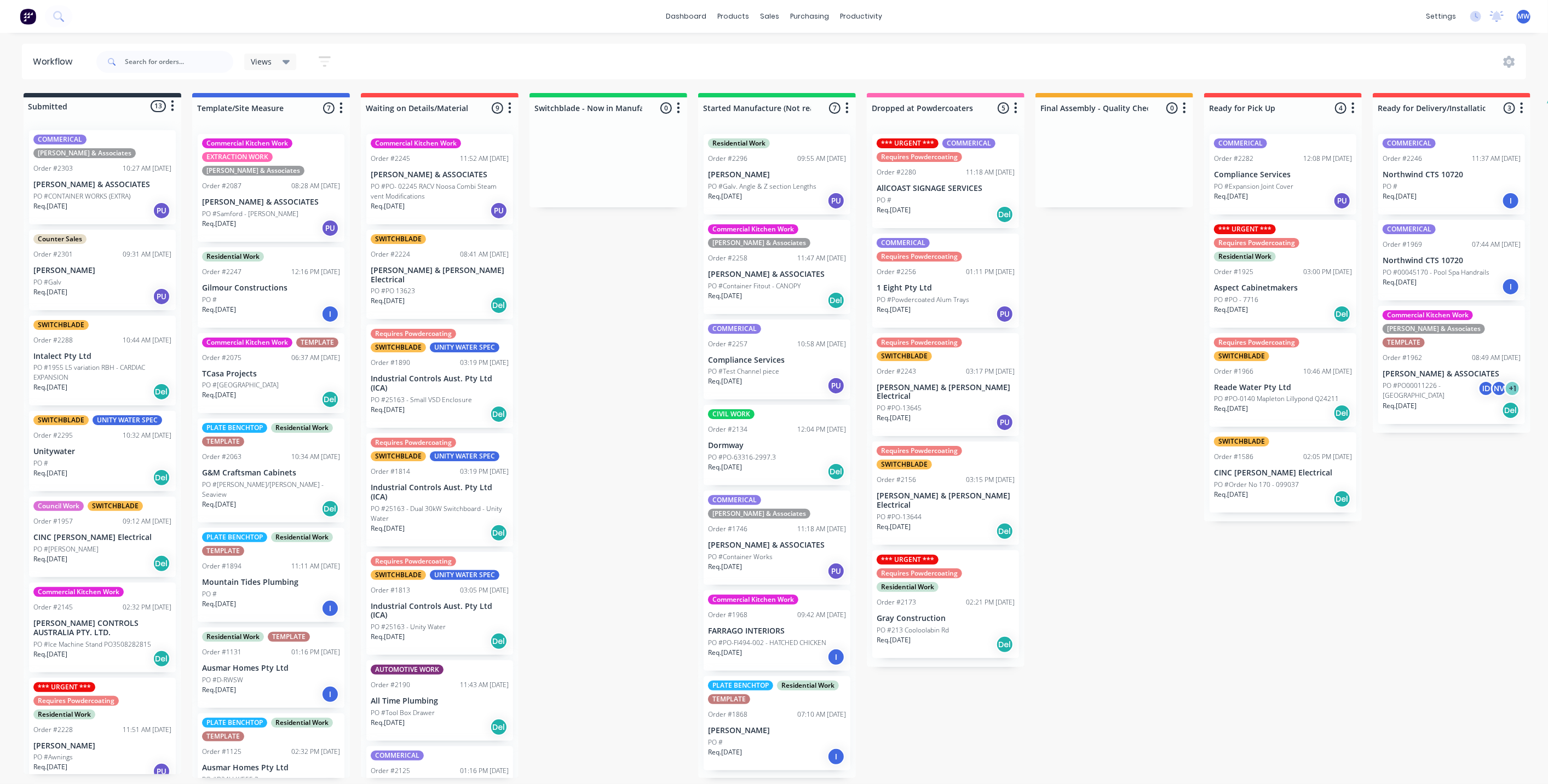
click at [649, 416] on div "Submitted 13 Status colour #273444 hex #273444 Save Cancel Summaries Total orde…" at bounding box center [905, 436] width 1826 height 685
click at [624, 392] on div "Submitted 13 Status colour #273444 hex #273444 Save Cancel Summaries Total orde…" at bounding box center [905, 436] width 1826 height 685
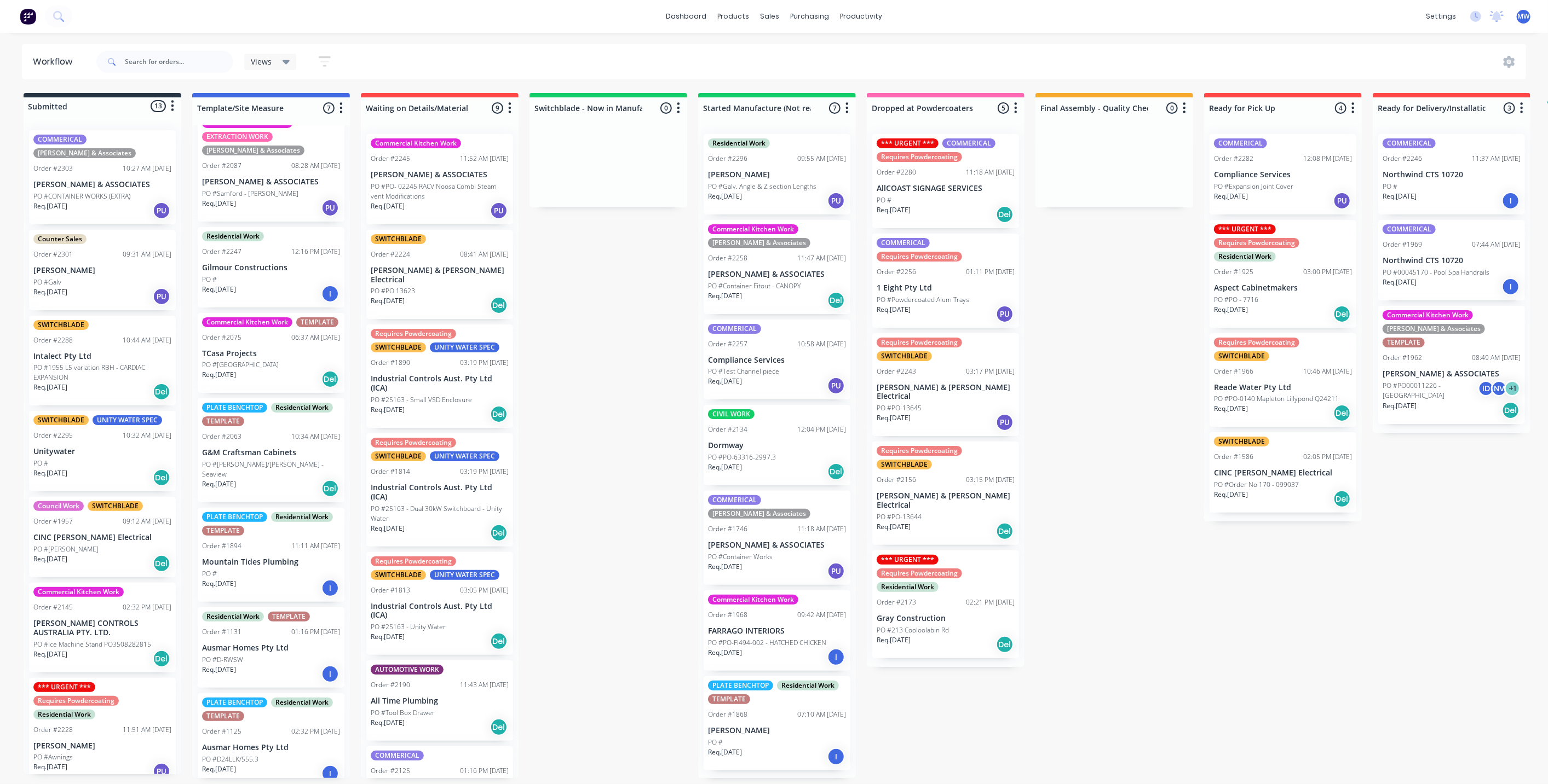
scroll to position [31, 0]
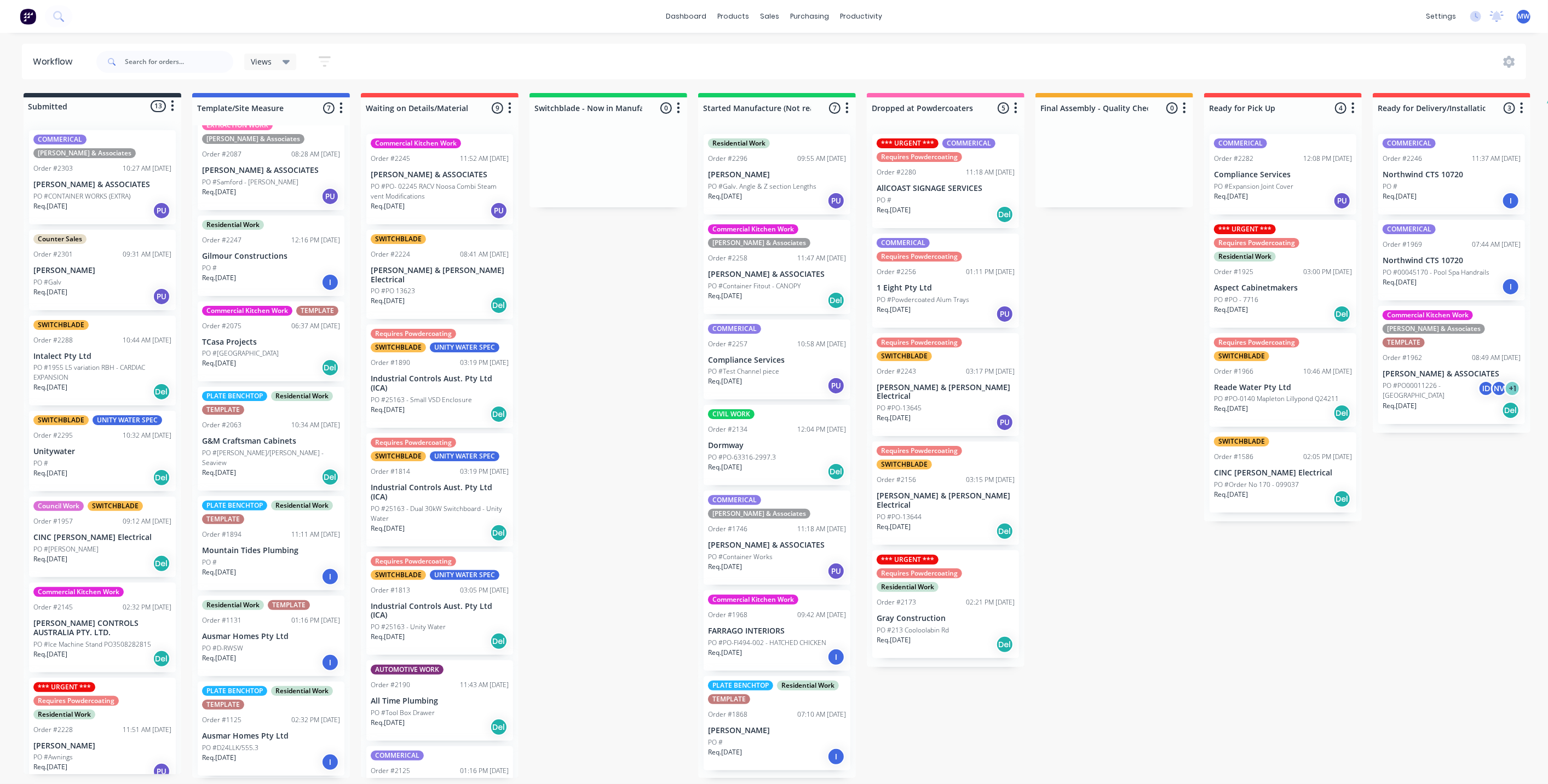
click at [259, 368] on div "Commercial Kitchen Work TEMPLATE Order #2075 06:37 AM 30/07/25 TCasa Projects P…" at bounding box center [271, 342] width 147 height 81
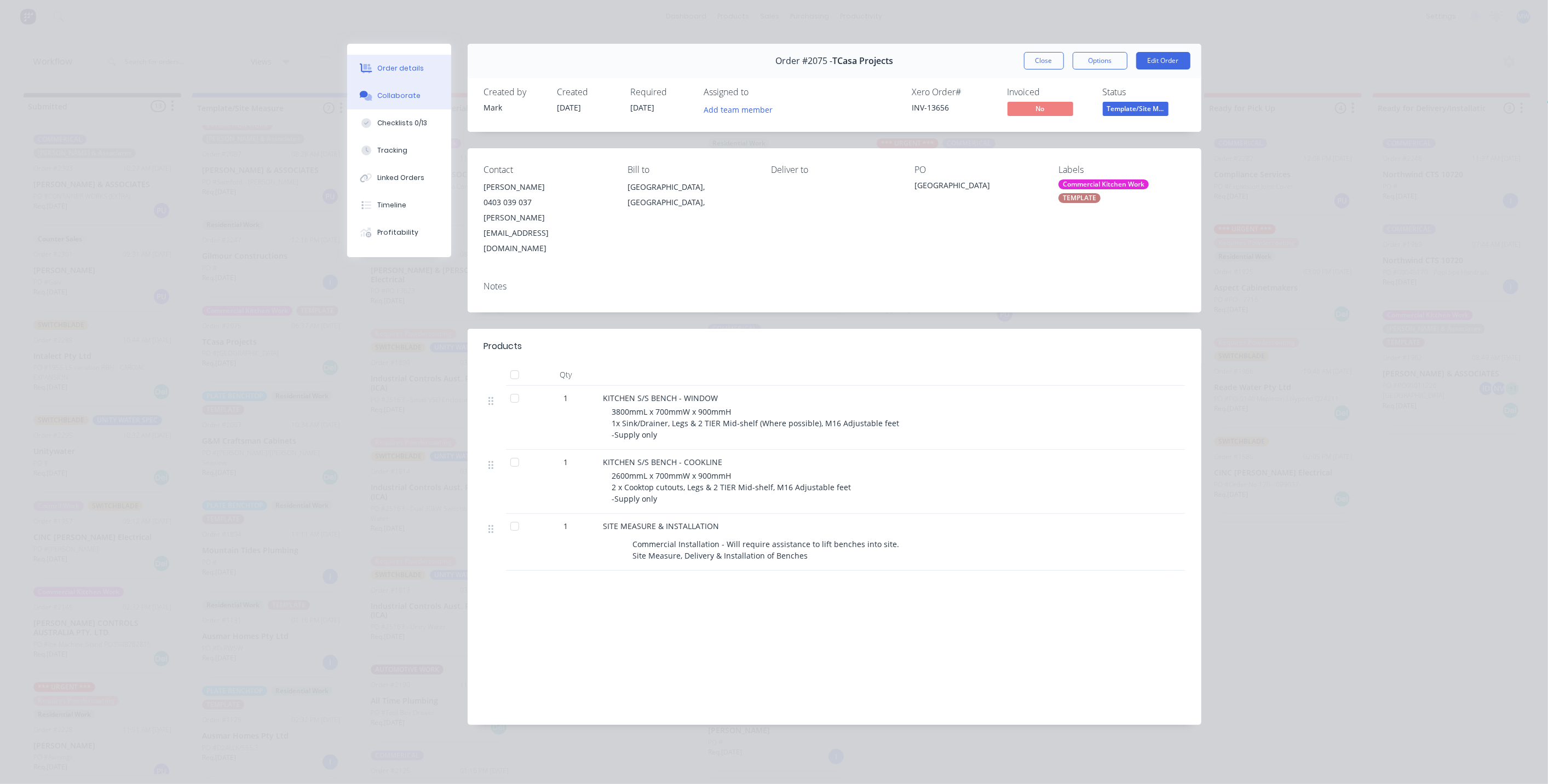
click at [411, 99] on div "Collaborate" at bounding box center [399, 96] width 43 height 10
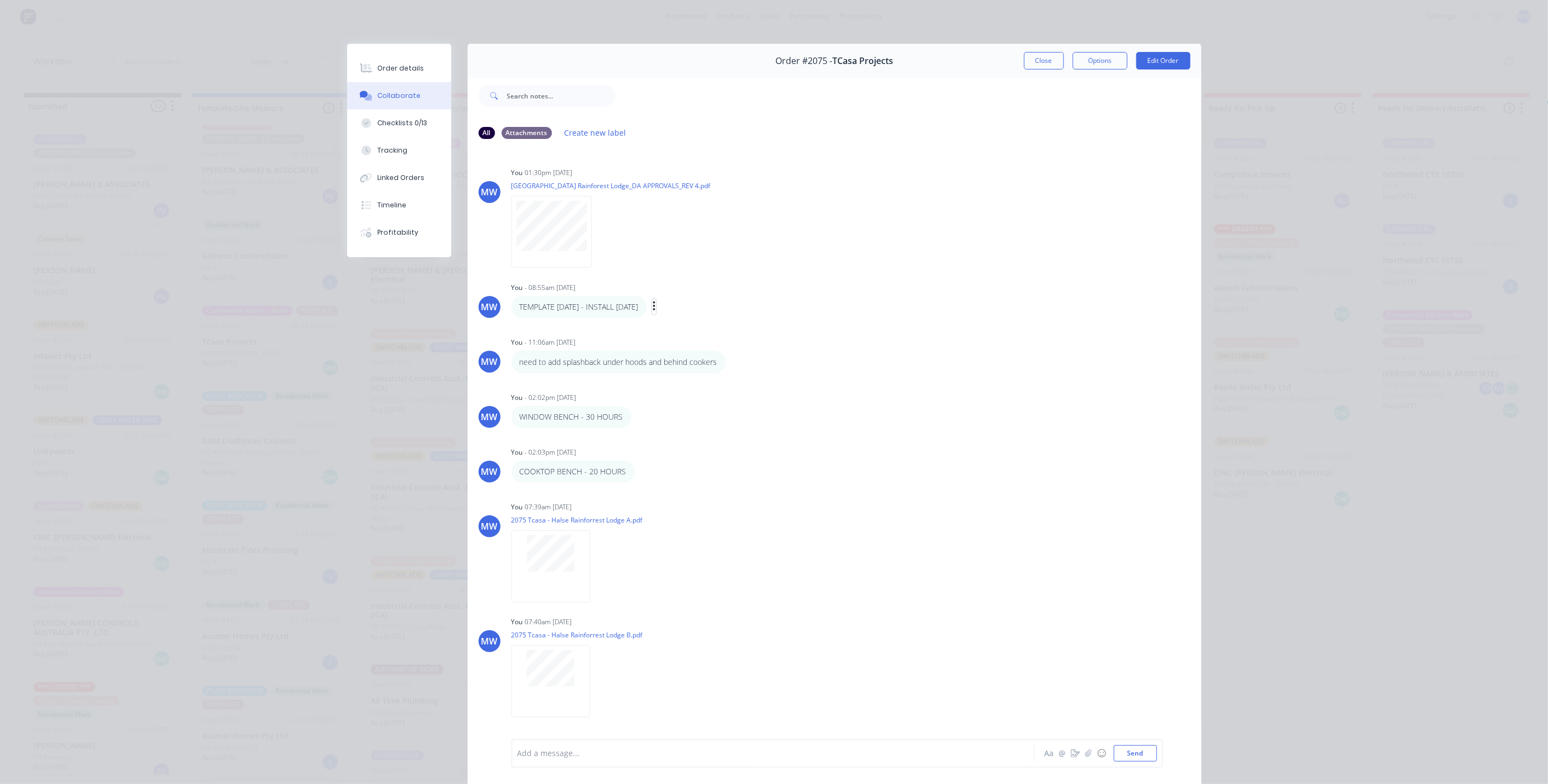
click at [653, 308] on button "button" at bounding box center [654, 306] width 4 height 16
click at [688, 327] on button "Edit" at bounding box center [694, 327] width 69 height 18
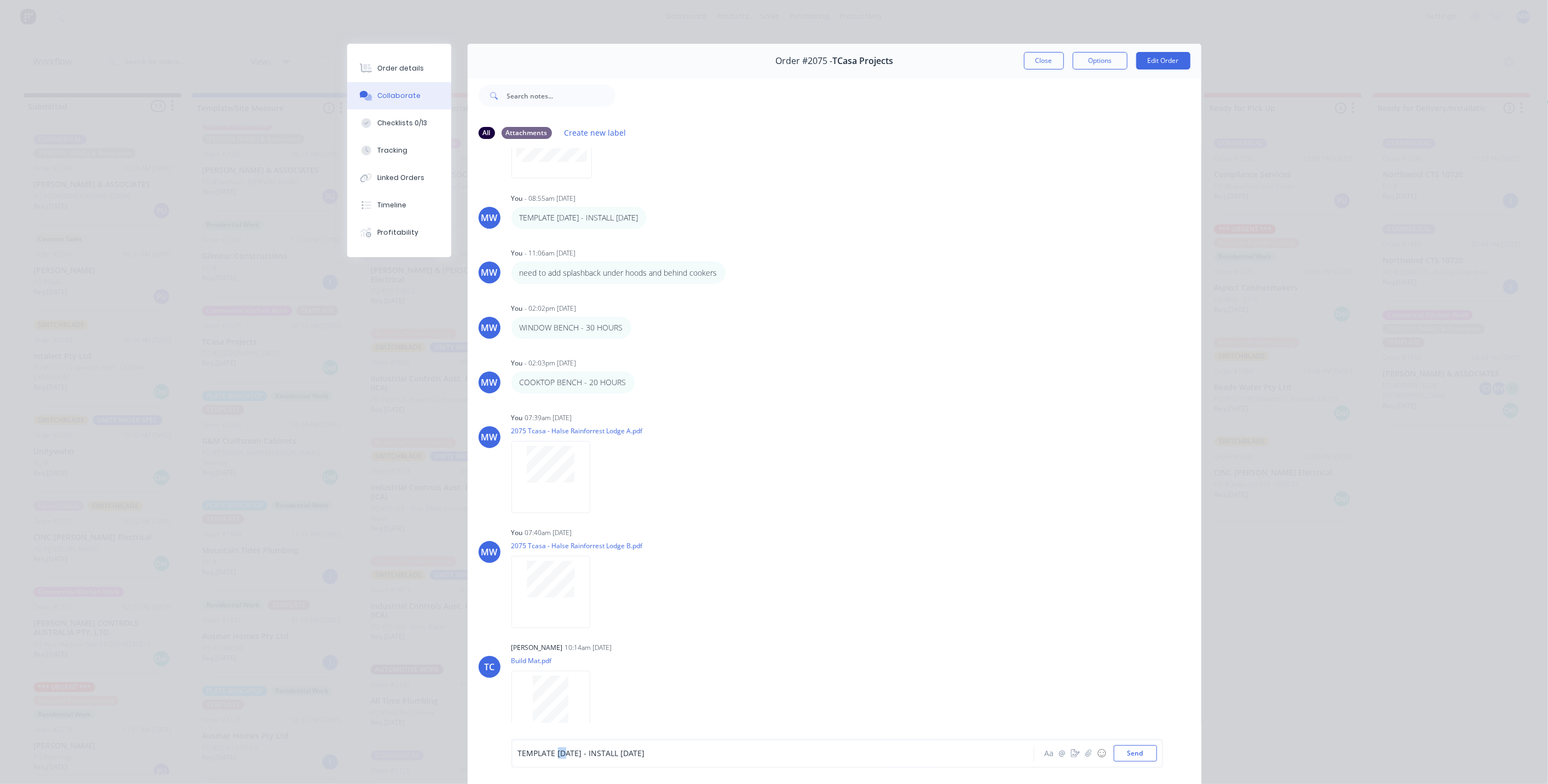
drag, startPoint x: 551, startPoint y: 752, endPoint x: 559, endPoint y: 751, distance: 8.1
click at [559, 751] on span "TEMPLATE 10 SEP - INSTALL 25 SEP" at bounding box center [582, 754] width 127 height 10
click at [1125, 752] on button "Send" at bounding box center [1136, 753] width 43 height 16
click at [1054, 61] on button "Close" at bounding box center [1044, 61] width 40 height 17
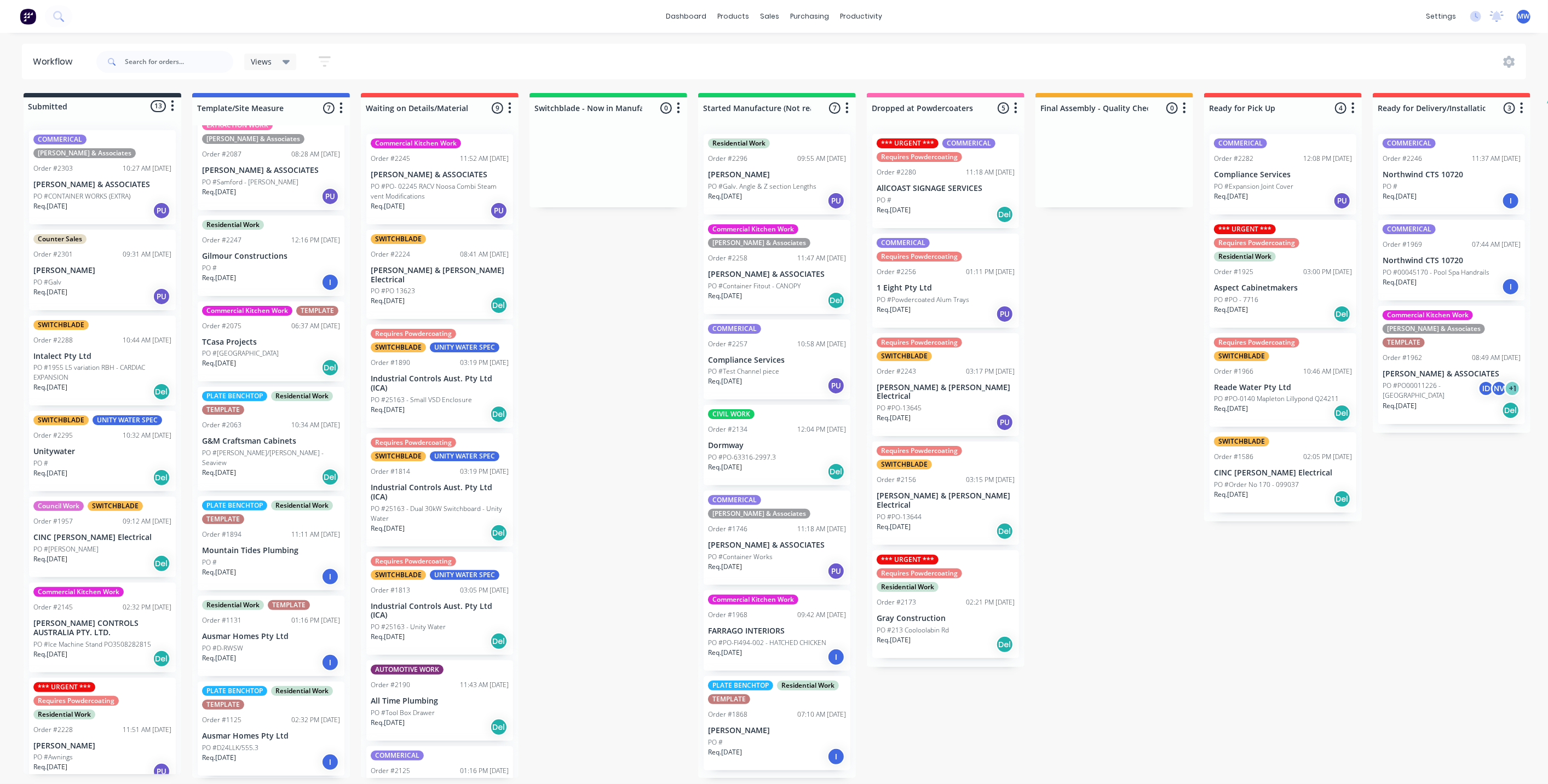
click at [636, 397] on div "Submitted 13 Status colour #273444 hex #273444 Save Cancel Summaries Total orde…" at bounding box center [905, 436] width 1826 height 685
click at [634, 400] on div "Submitted 13 Status colour #273444 hex #273444 Save Cancel Summaries Total orde…" at bounding box center [905, 436] width 1826 height 685
click at [58, 277] on p "PO #Galv" at bounding box center [47, 282] width 28 height 10
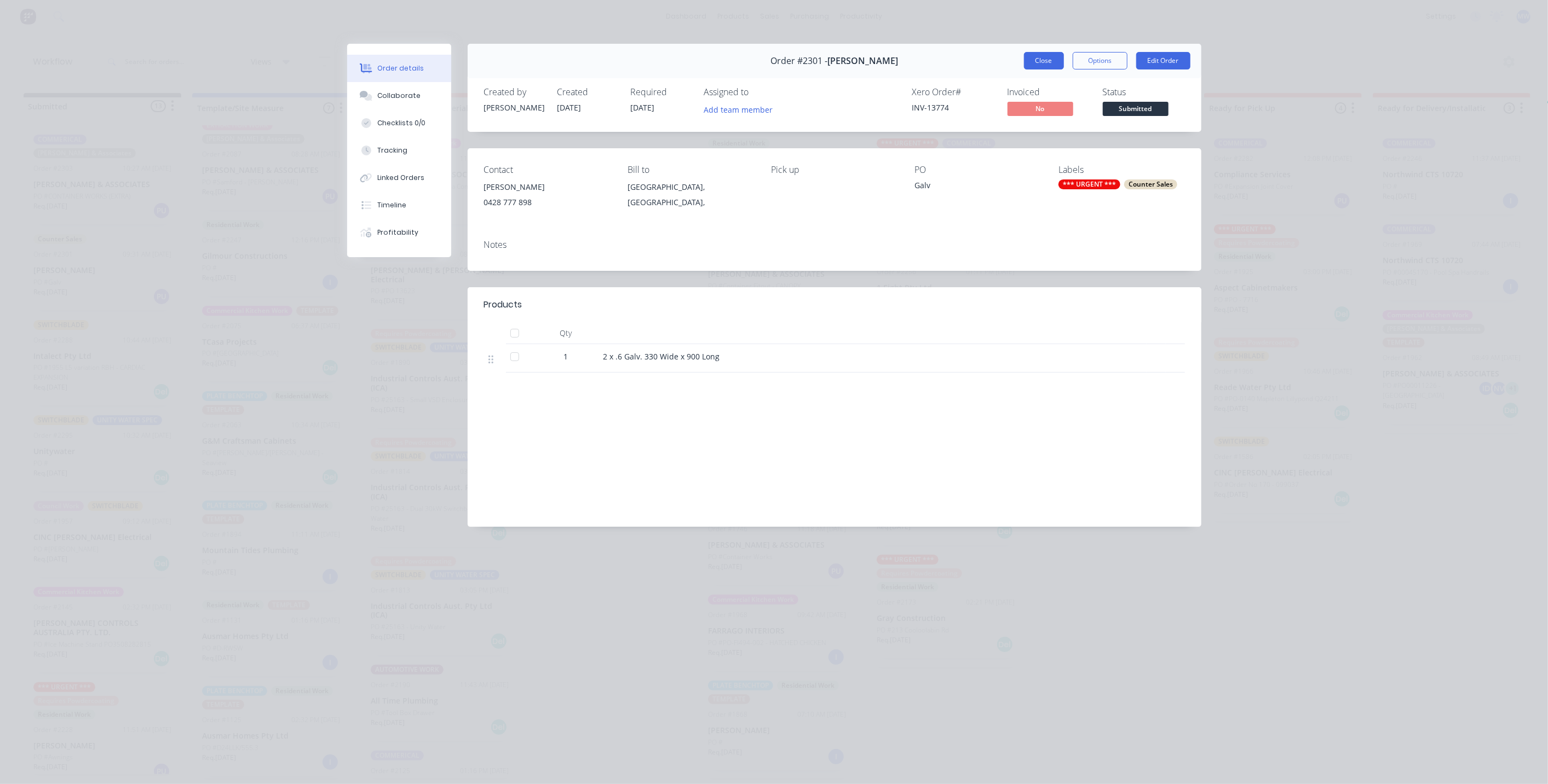
click at [1033, 55] on button "Close" at bounding box center [1044, 61] width 40 height 17
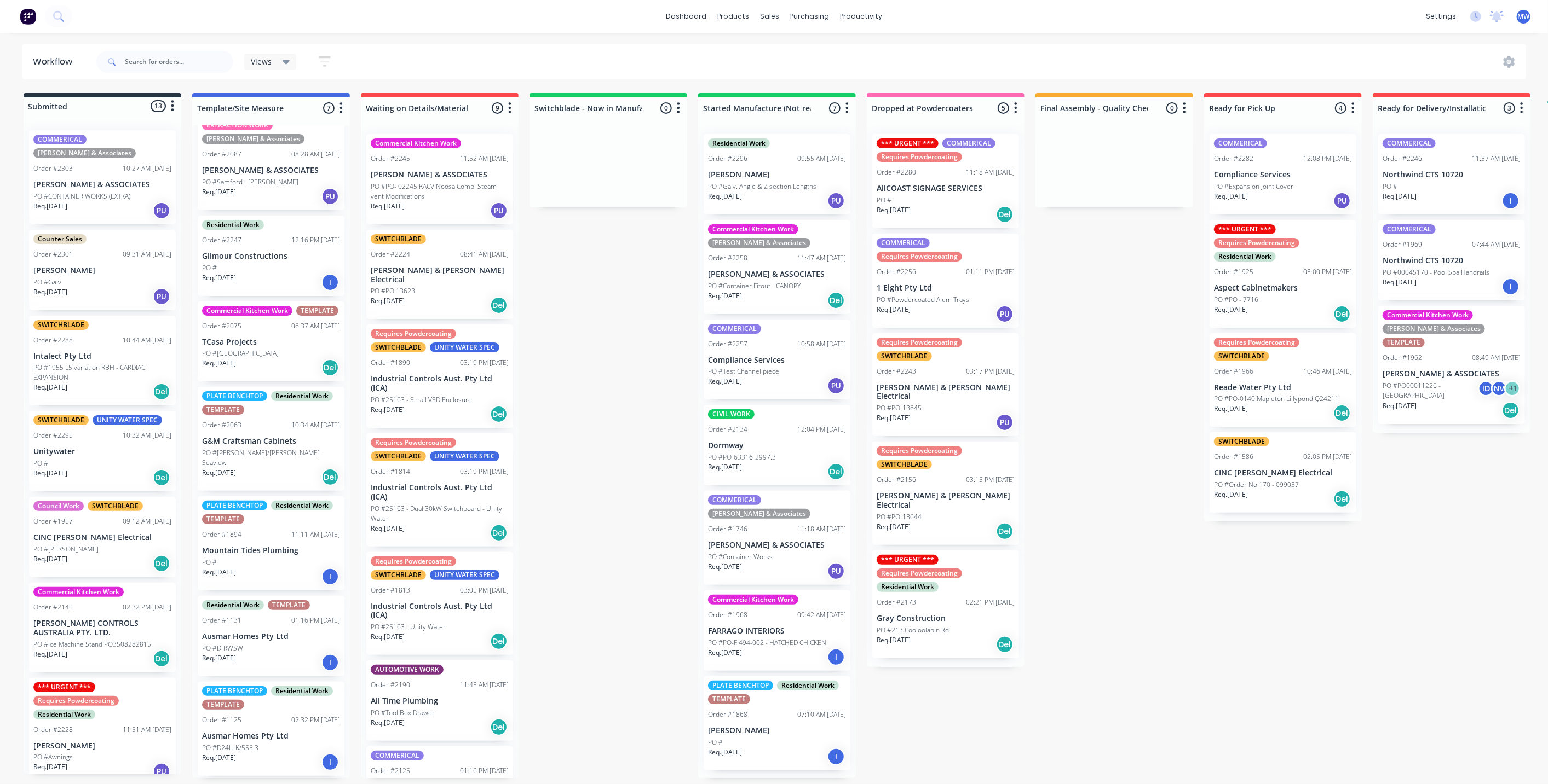
click at [1354, 106] on icon "button" at bounding box center [1353, 108] width 3 height 13
click at [1332, 149] on button "Notifications" at bounding box center [1305, 149] width 109 height 18
click at [1130, 282] on div "Submitted 13 Status colour #273444 hex #273444 Save Cancel Summaries Total orde…" at bounding box center [905, 436] width 1826 height 685
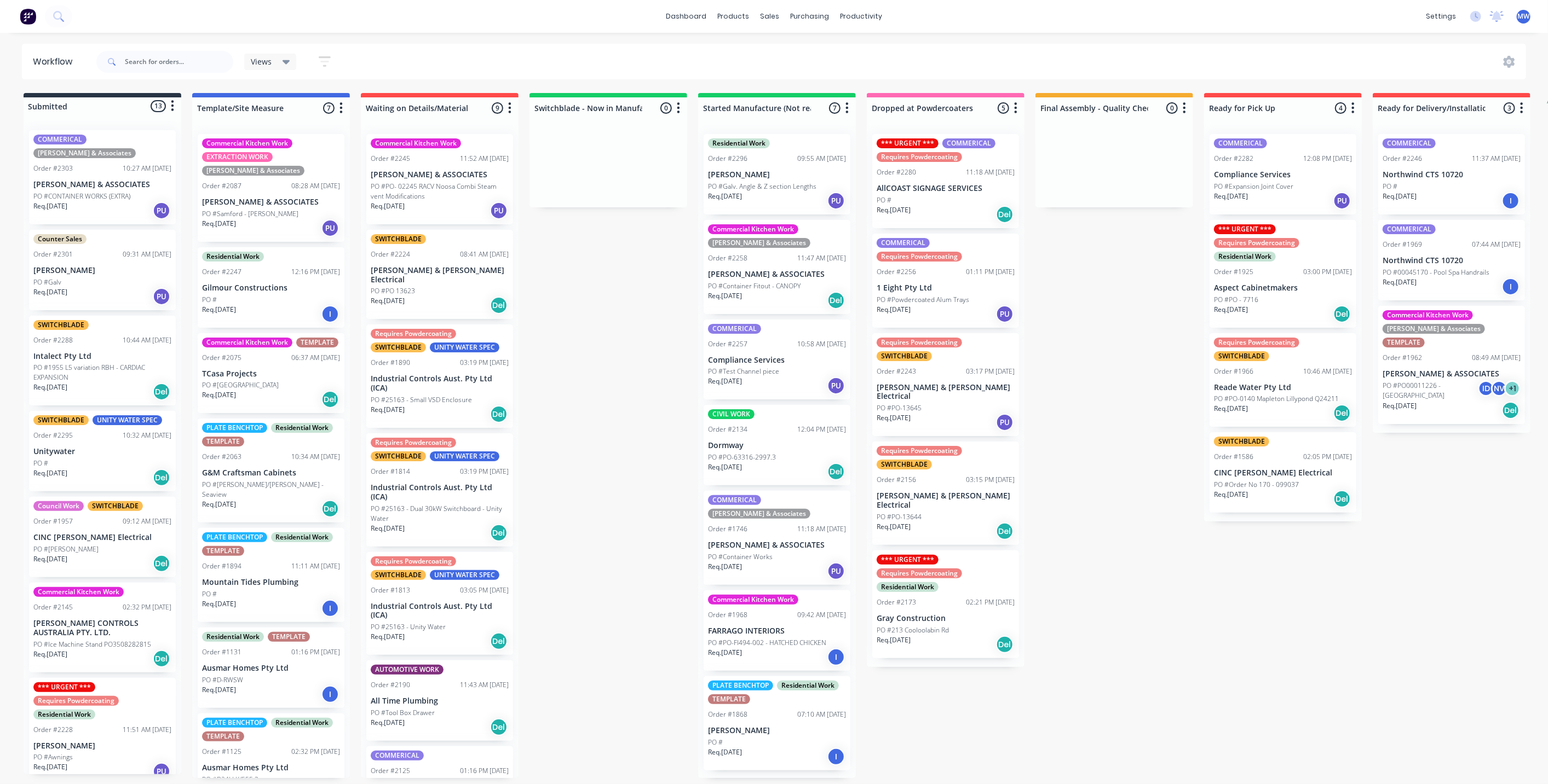
scroll to position [0, 0]
click at [1109, 392] on div "Submitted 13 Status colour #273444 hex #273444 Save Cancel Summaries Total orde…" at bounding box center [905, 436] width 1826 height 685
click at [970, 491] on div "Requires Powdercoating SWITCHBLADE Order #2156 03:15 PM 27/08/25 Bailey & Dalto…" at bounding box center [946, 493] width 147 height 103
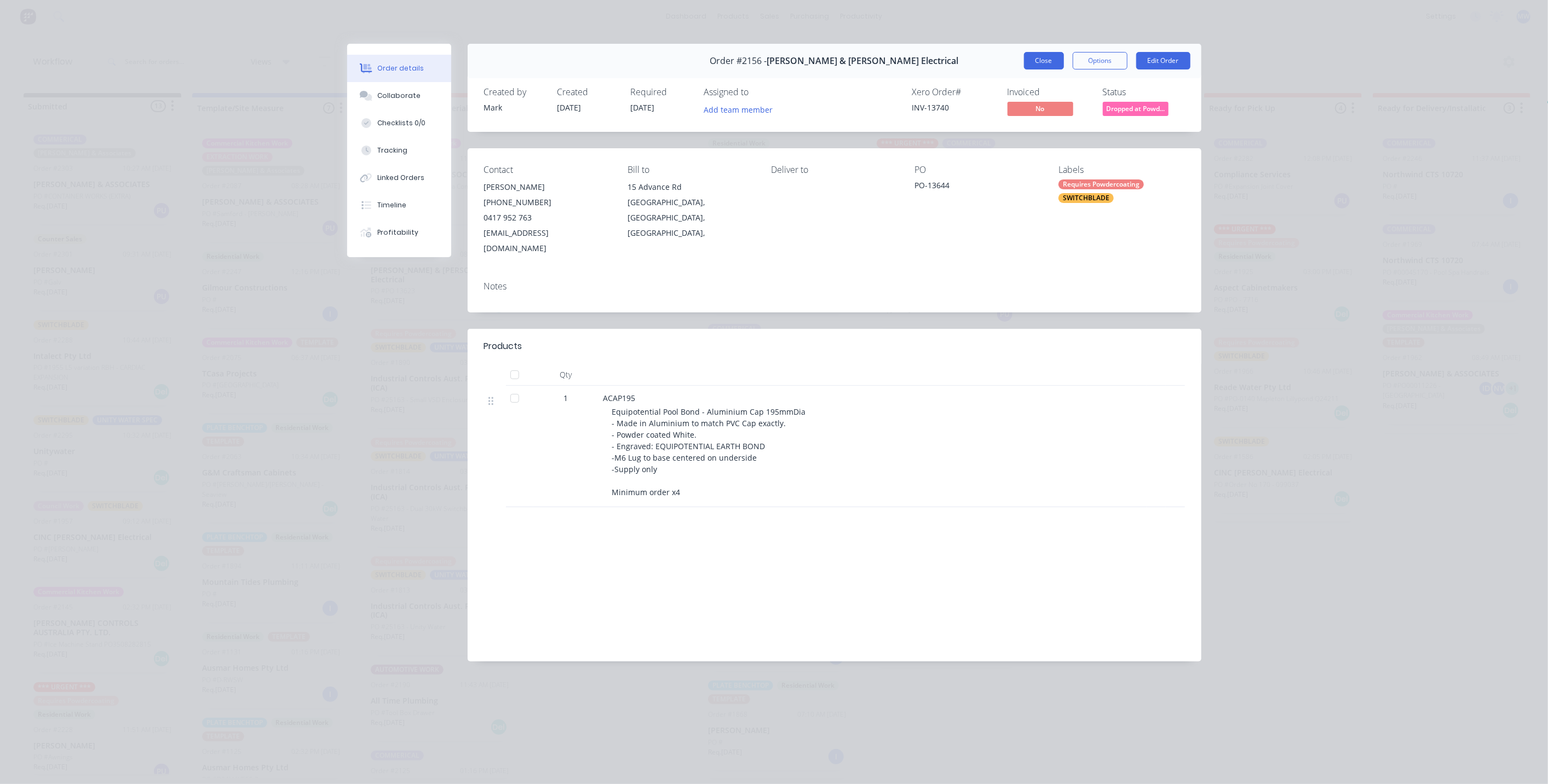
click at [1044, 63] on button "Close" at bounding box center [1044, 61] width 40 height 17
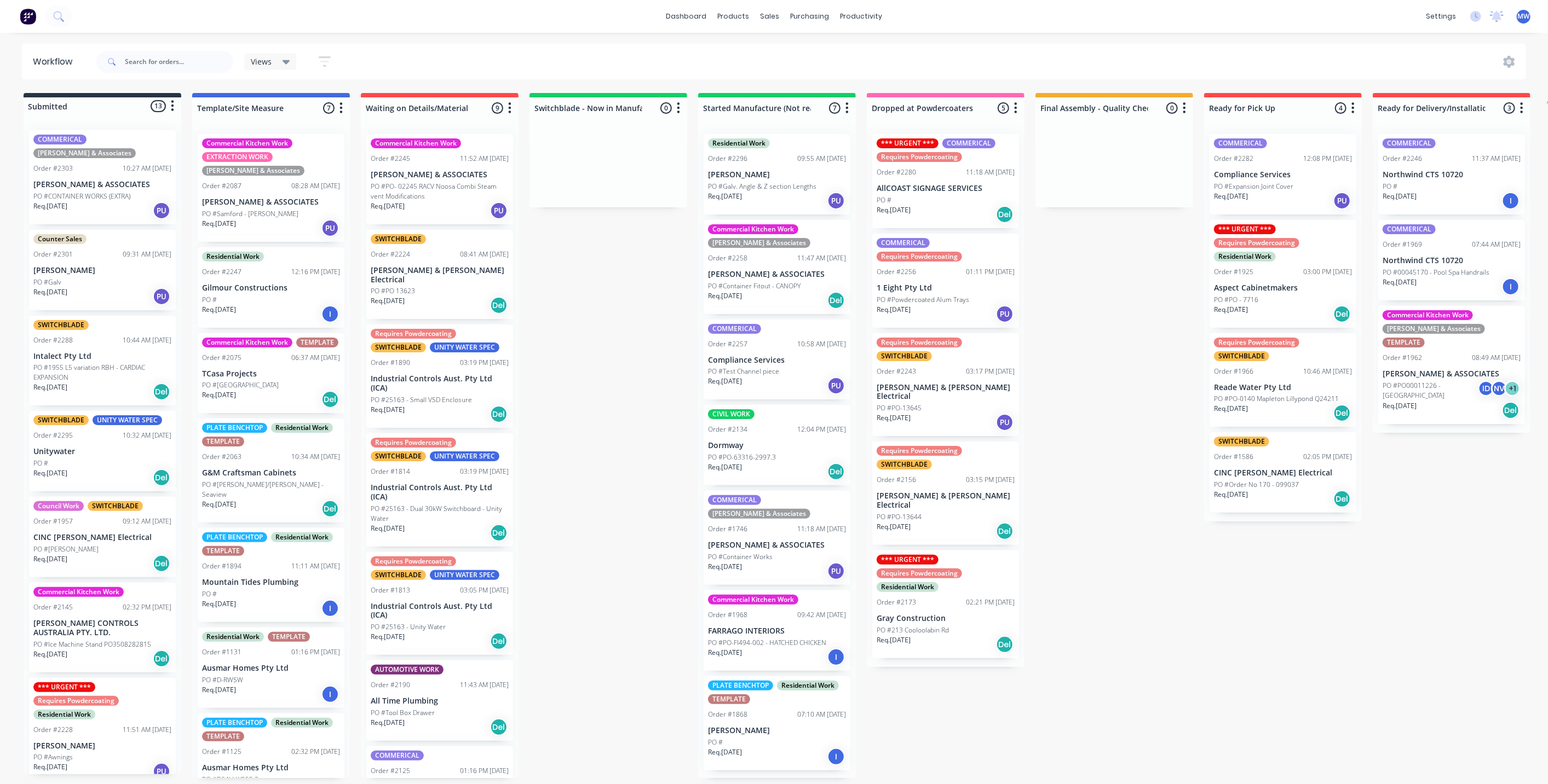
click at [1080, 512] on div "Submitted 13 Status colour #273444 hex #273444 Save Cancel Summaries Total orde…" at bounding box center [905, 436] width 1826 height 685
click at [1092, 572] on div "Submitted 13 Status colour #273444 hex #273444 Save Cancel Summaries Total orde…" at bounding box center [905, 436] width 1826 height 685
click at [1076, 495] on div "Submitted 13 Status colour #273444 hex #273444 Save Cancel Summaries Total orde…" at bounding box center [905, 436] width 1826 height 685
click at [1182, 486] on div "Submitted 13 Status colour #273444 hex #273444 Save Cancel Summaries Total orde…" at bounding box center [905, 436] width 1826 height 685
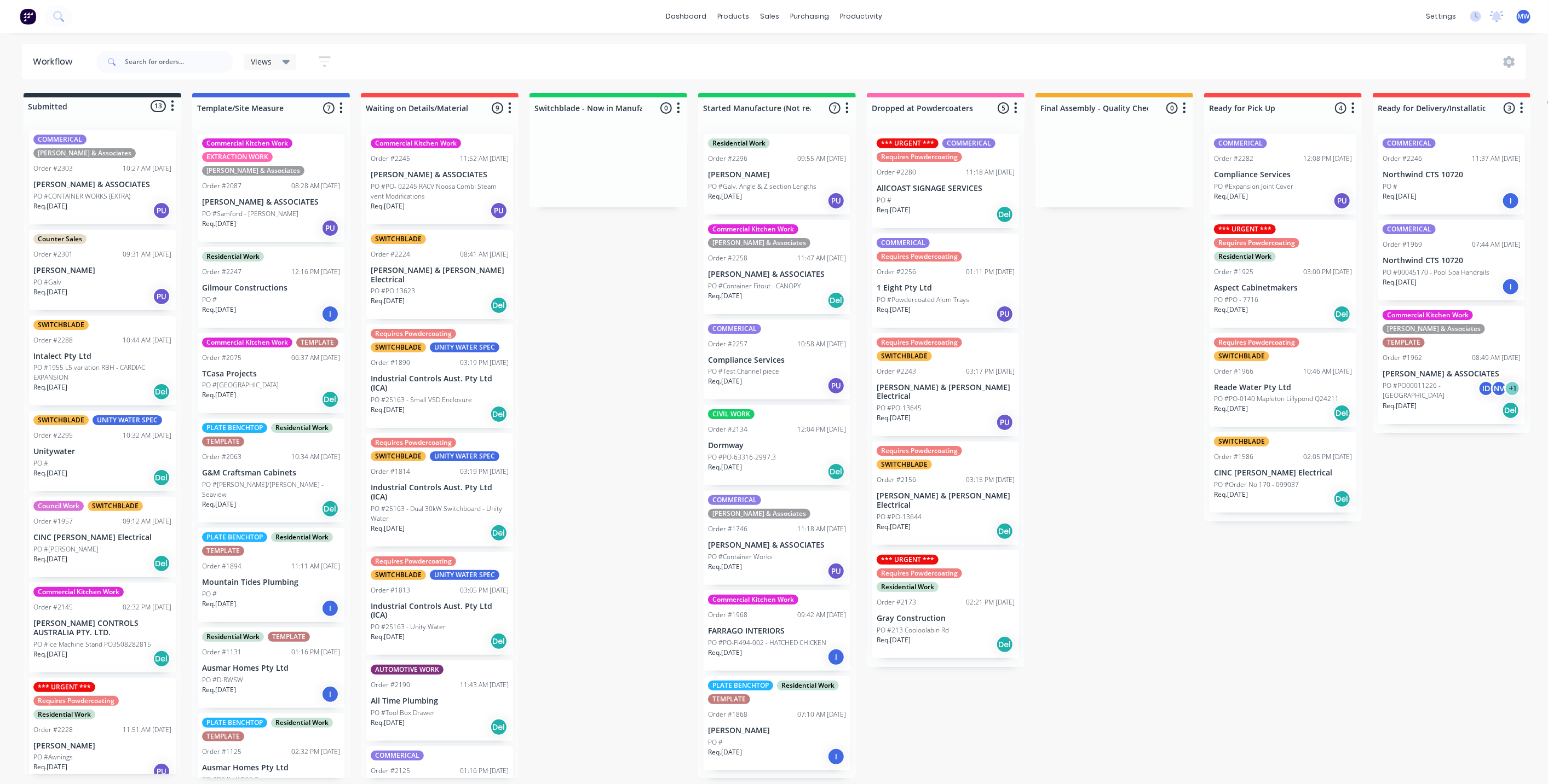
click at [1150, 455] on div "Submitted 13 Status colour #273444 hex #273444 Save Cancel Summaries Total orde…" at bounding box center [905, 436] width 1826 height 685
drag, startPoint x: 603, startPoint y: 287, endPoint x: 612, endPoint y: 176, distance: 111.4
click at [603, 283] on div "Submitted 13 Status colour #273444 hex #273444 Save Cancel Summaries Total orde…" at bounding box center [905, 436] width 1826 height 685
click at [568, 297] on div "Submitted 13 Status colour #273444 hex #273444 Save Cancel Summaries Total orde…" at bounding box center [905, 436] width 1826 height 685
click at [630, 369] on div "Submitted 13 Status colour #273444 hex #273444 Save Cancel Summaries Total orde…" at bounding box center [905, 436] width 1826 height 685
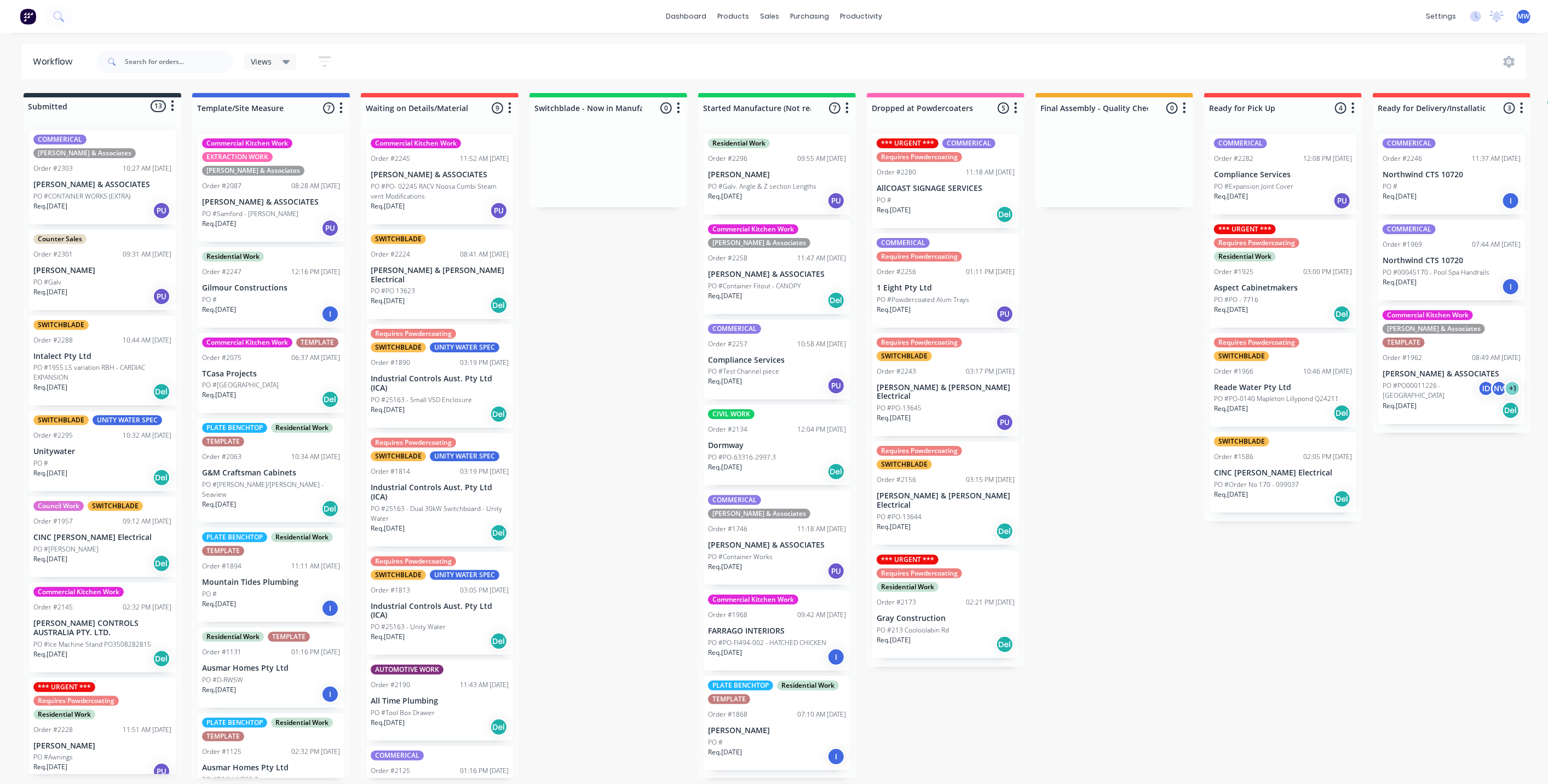
click at [631, 274] on div "Submitted 13 Status colour #273444 hex #273444 Save Cancel Summaries Total orde…" at bounding box center [905, 436] width 1826 height 685
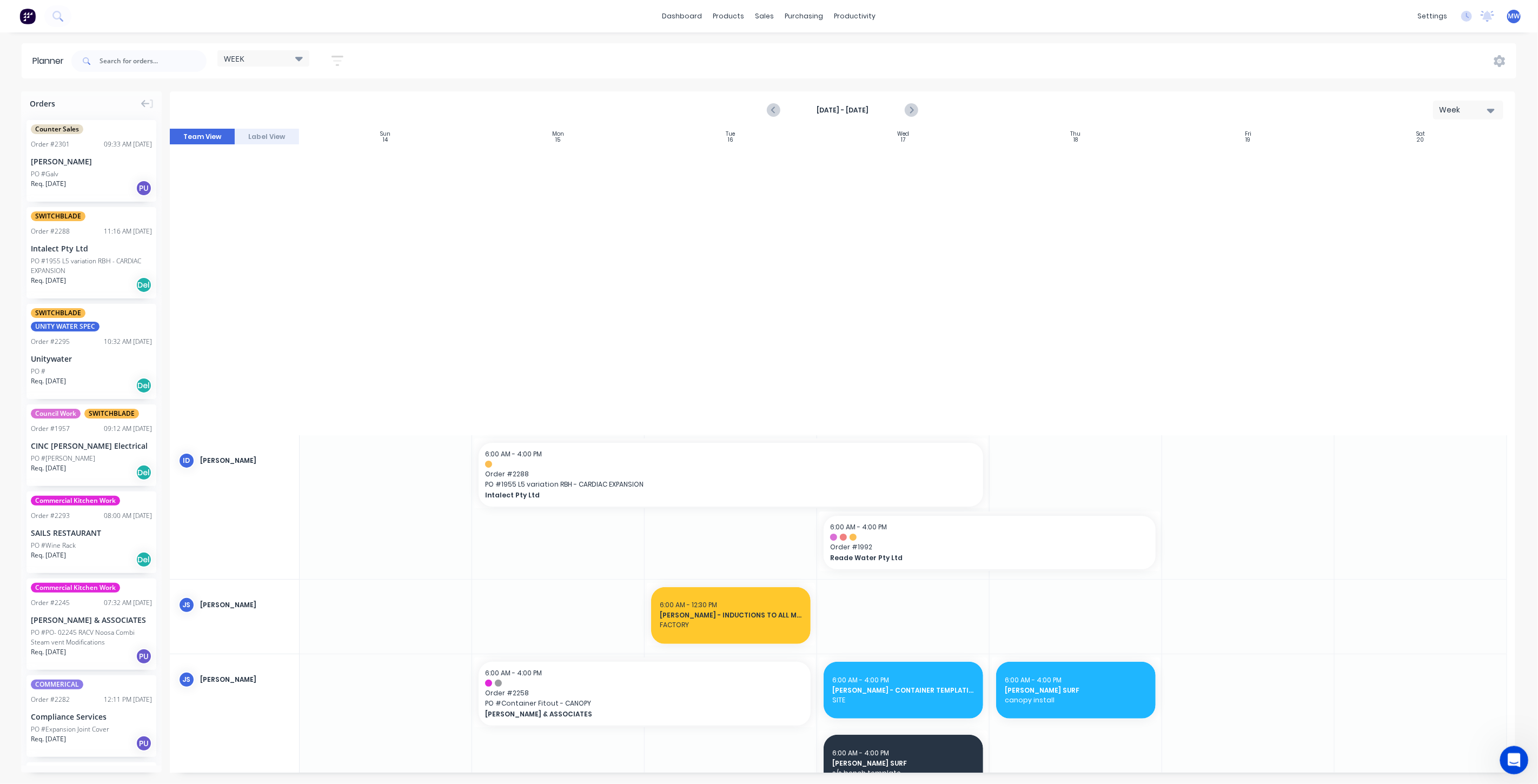
scroll to position [661, 0]
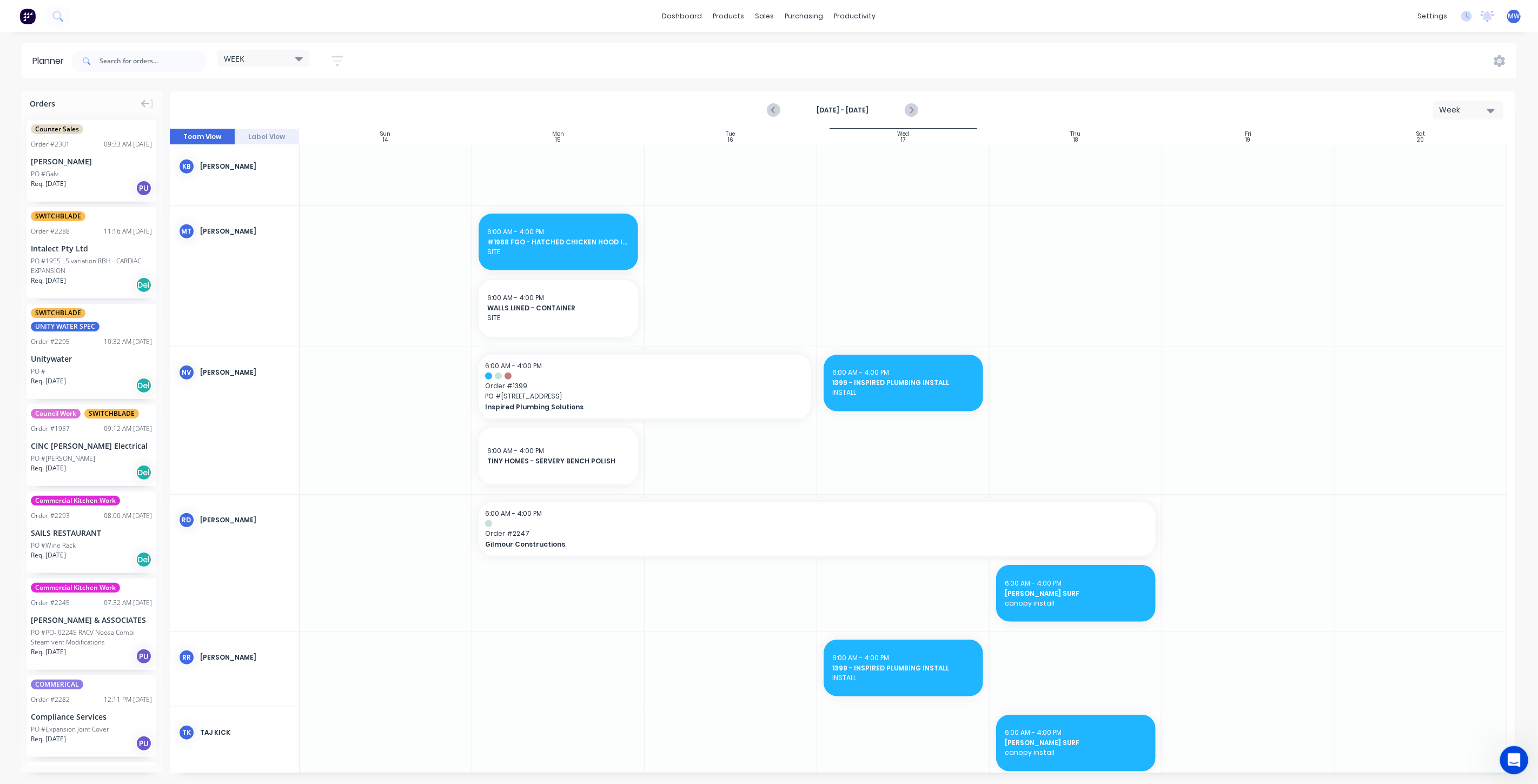
click at [1517, 763] on div "Open Intercom Messenger" at bounding box center [1512, 758] width 35 height 35
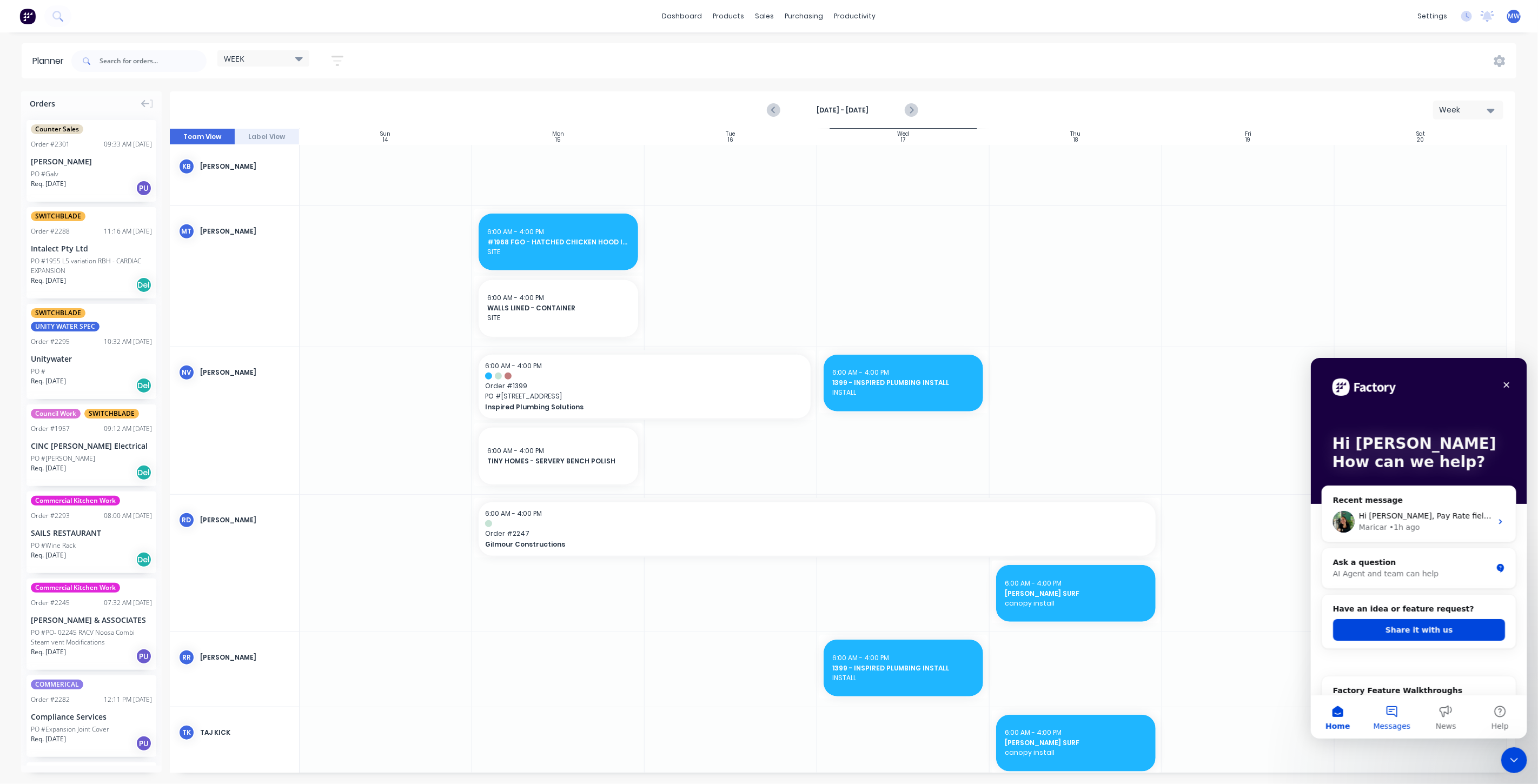
click at [1394, 714] on button "Messages" at bounding box center [1391, 716] width 54 height 44
click at [1415, 523] on div "Maricar • 1h ago" at bounding box center [1425, 526] width 133 height 11
click at [1498, 520] on icon "Intercom messenger" at bounding box center [1500, 521] width 3 height 5
click at [1418, 508] on div "Hi [PERSON_NAME], Pay Rate field should be optional when adding time entries. C…" at bounding box center [1418, 521] width 193 height 40
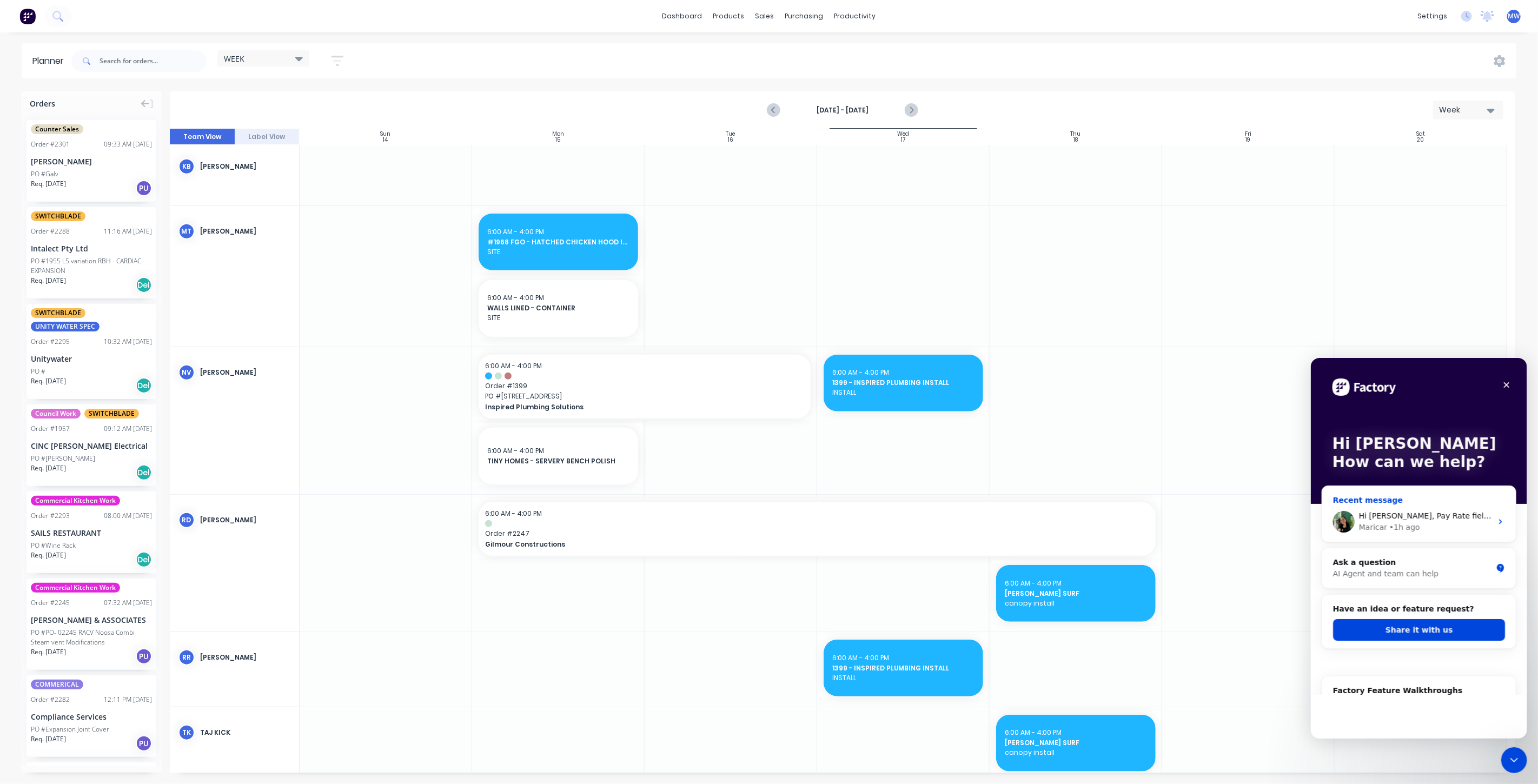
click at [1374, 503] on div "Hi [PERSON_NAME], Pay Rate field should be optional when adding time entries. C…" at bounding box center [1418, 521] width 193 height 40
click at [1373, 494] on div "Recent message" at bounding box center [1418, 499] width 172 height 11
click at [1379, 502] on div "Hi [PERSON_NAME], Pay Rate field should be optional when adding time entries. C…" at bounding box center [1418, 521] width 193 height 40
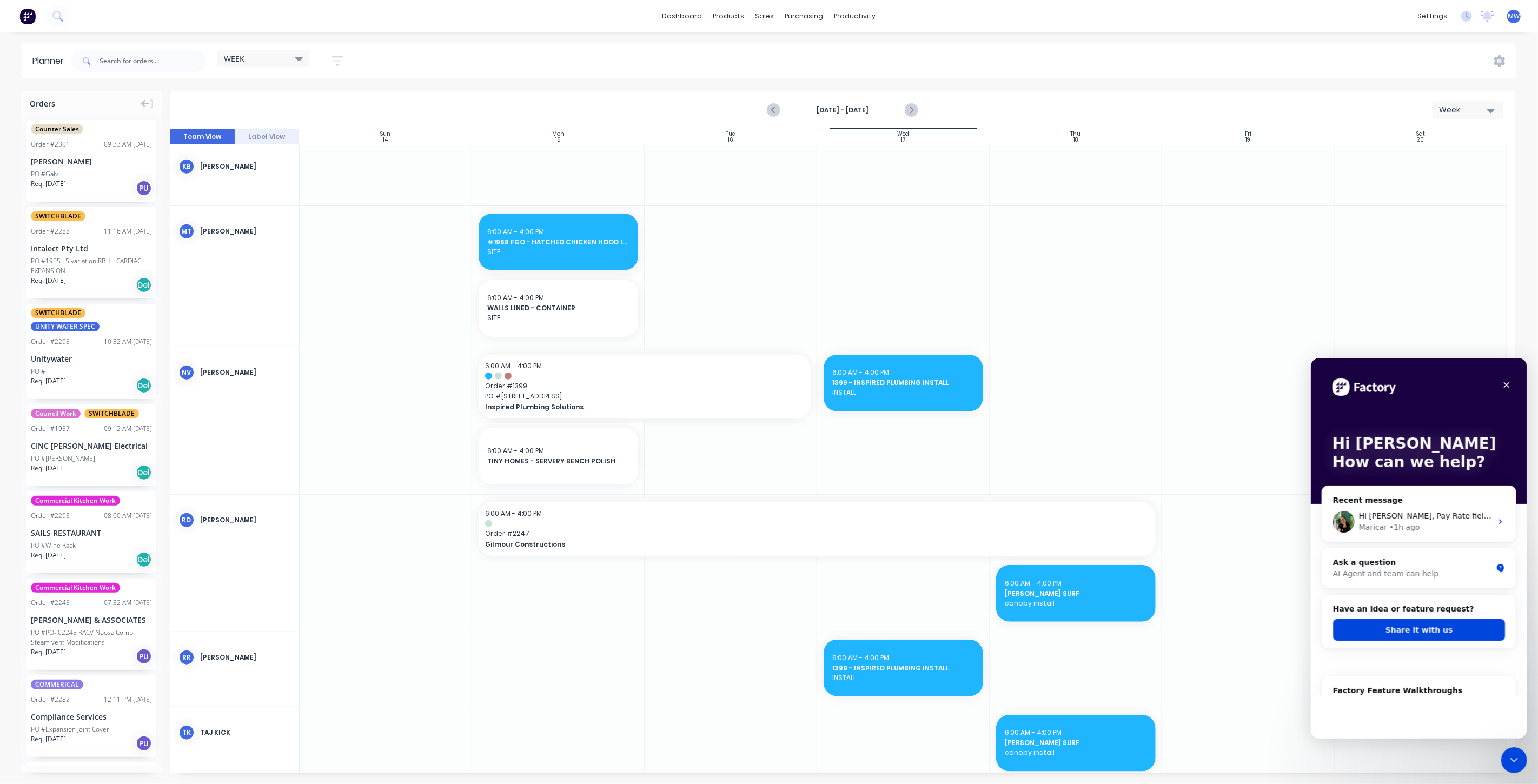
drag, startPoint x: 1443, startPoint y: 527, endPoint x: 1523, endPoint y: 514, distance: 81.0
click at [1446, 524] on div "Maricar • 1h ago" at bounding box center [1425, 526] width 133 height 11
click at [1532, 515] on div "Orders Counter Sales Order # 2301 09:33 AM 11/09/25 Greg Houlihan PO #Galv Req.…" at bounding box center [769, 437] width 1538 height 692
click at [1496, 517] on icon "Intercom messenger" at bounding box center [1500, 521] width 9 height 9
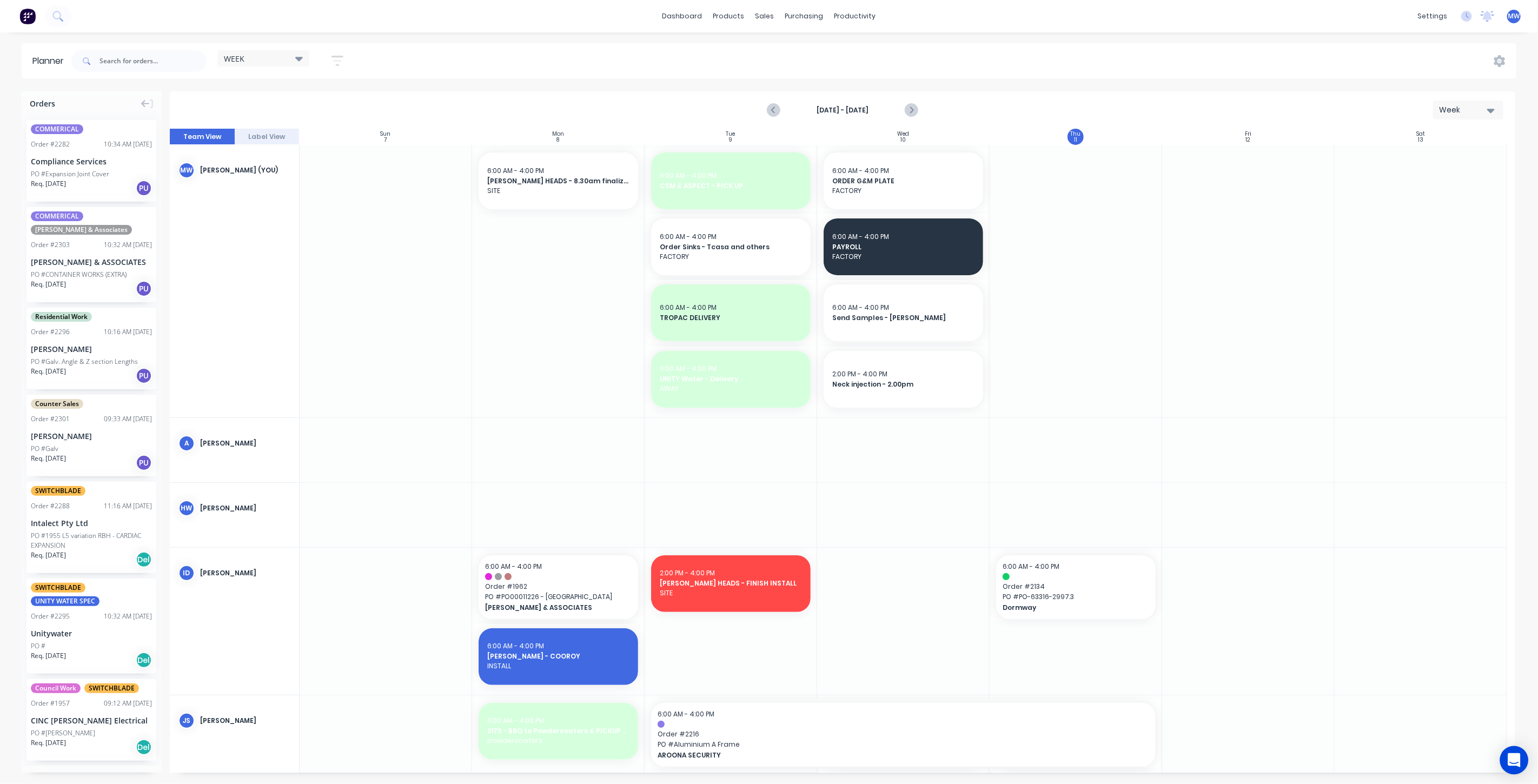
click at [1512, 754] on icon "Open Intercom Messenger" at bounding box center [1514, 760] width 13 height 14
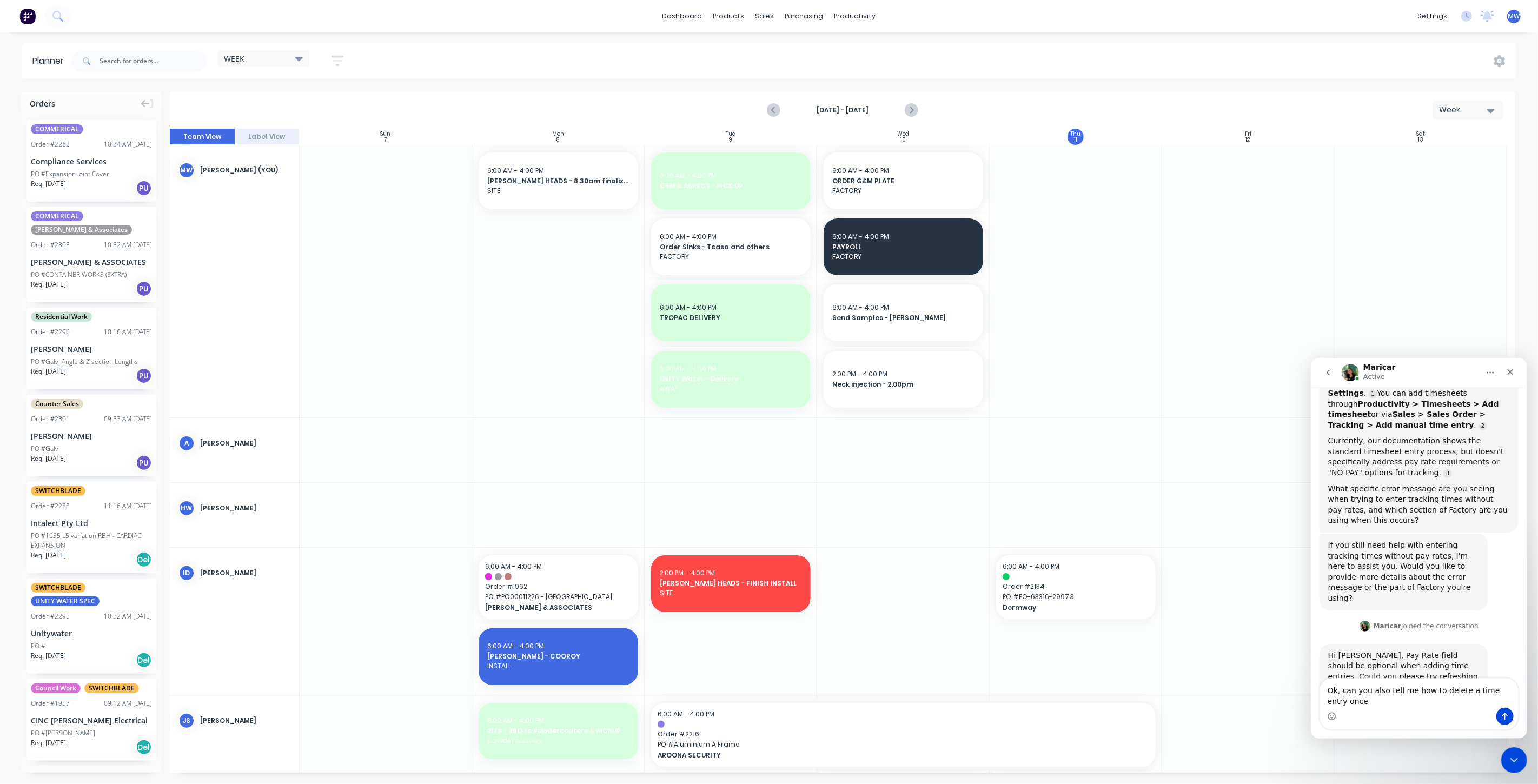
scroll to position [245, 0]
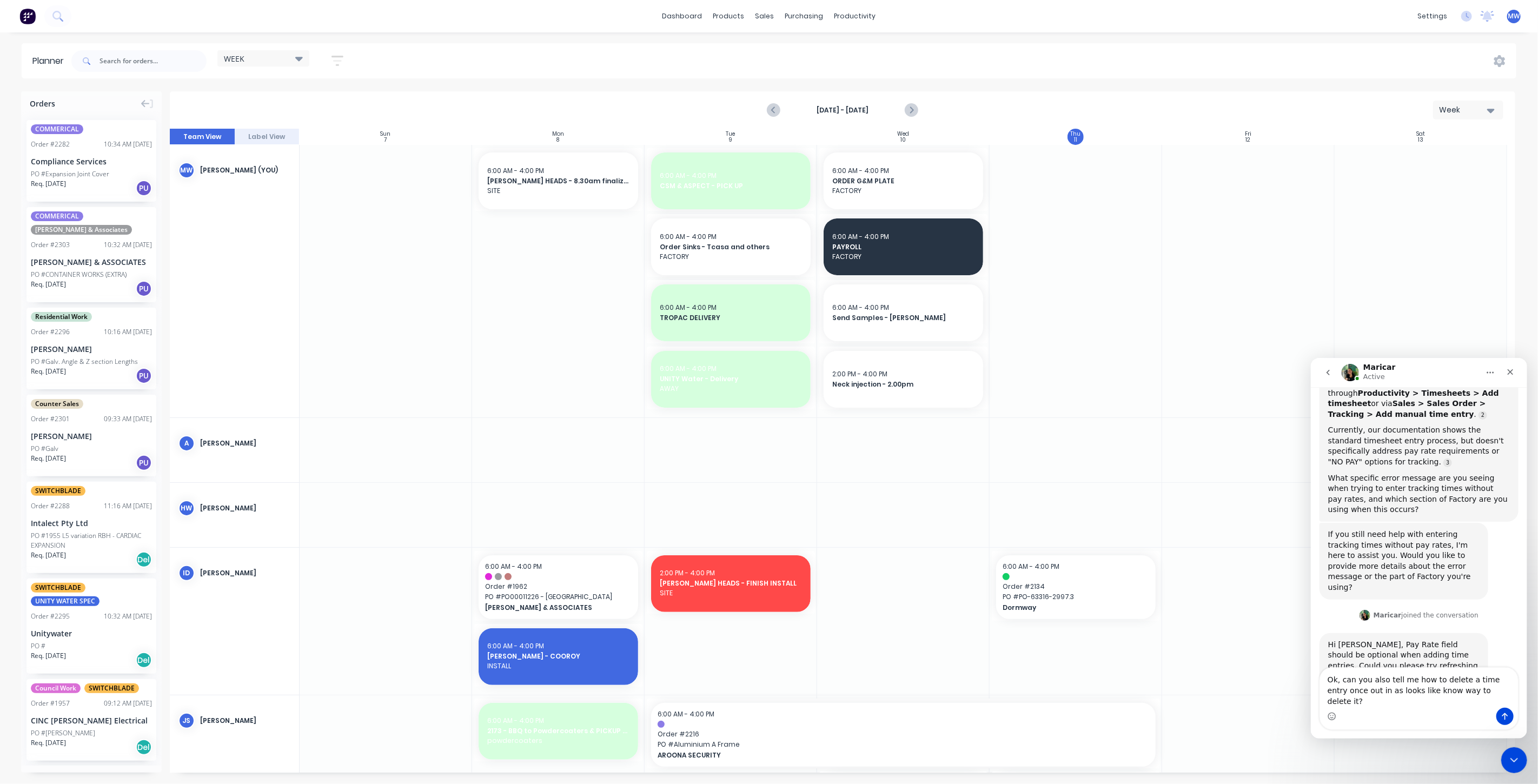
drag, startPoint x: 1354, startPoint y: 700, endPoint x: 1346, endPoint y: 700, distance: 8.0
click at [1346, 700] on textarea "Ok, can you also tell me how to delete a time entry once out in as looks like k…" at bounding box center [1418, 687] width 198 height 40
type textarea "Ok, can you also tell me how to delete a time entry once put in as looks like k…"
click at [1500, 712] on icon "Send a message…" at bounding box center [1505, 716] width 9 height 9
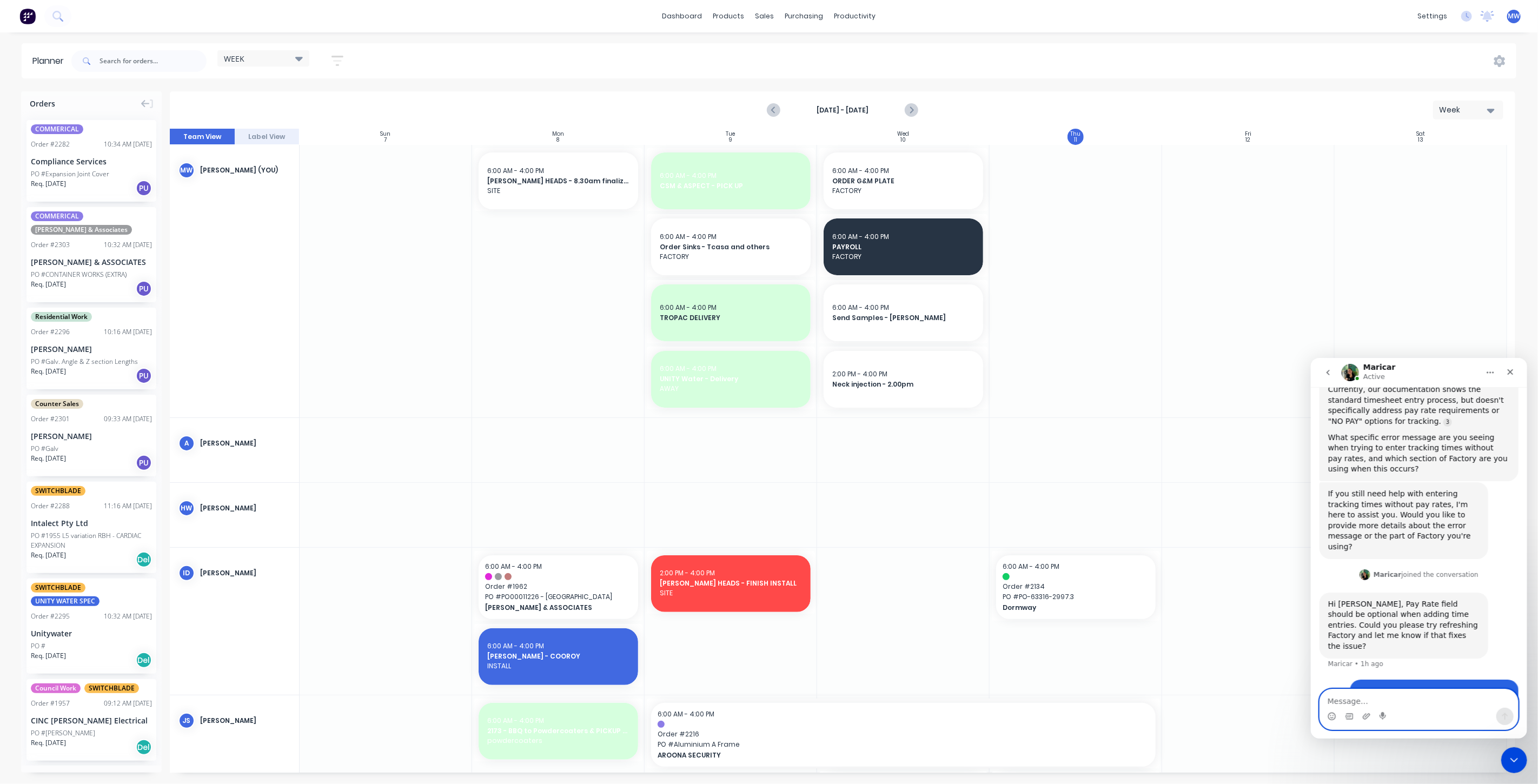
scroll to position [288, 0]
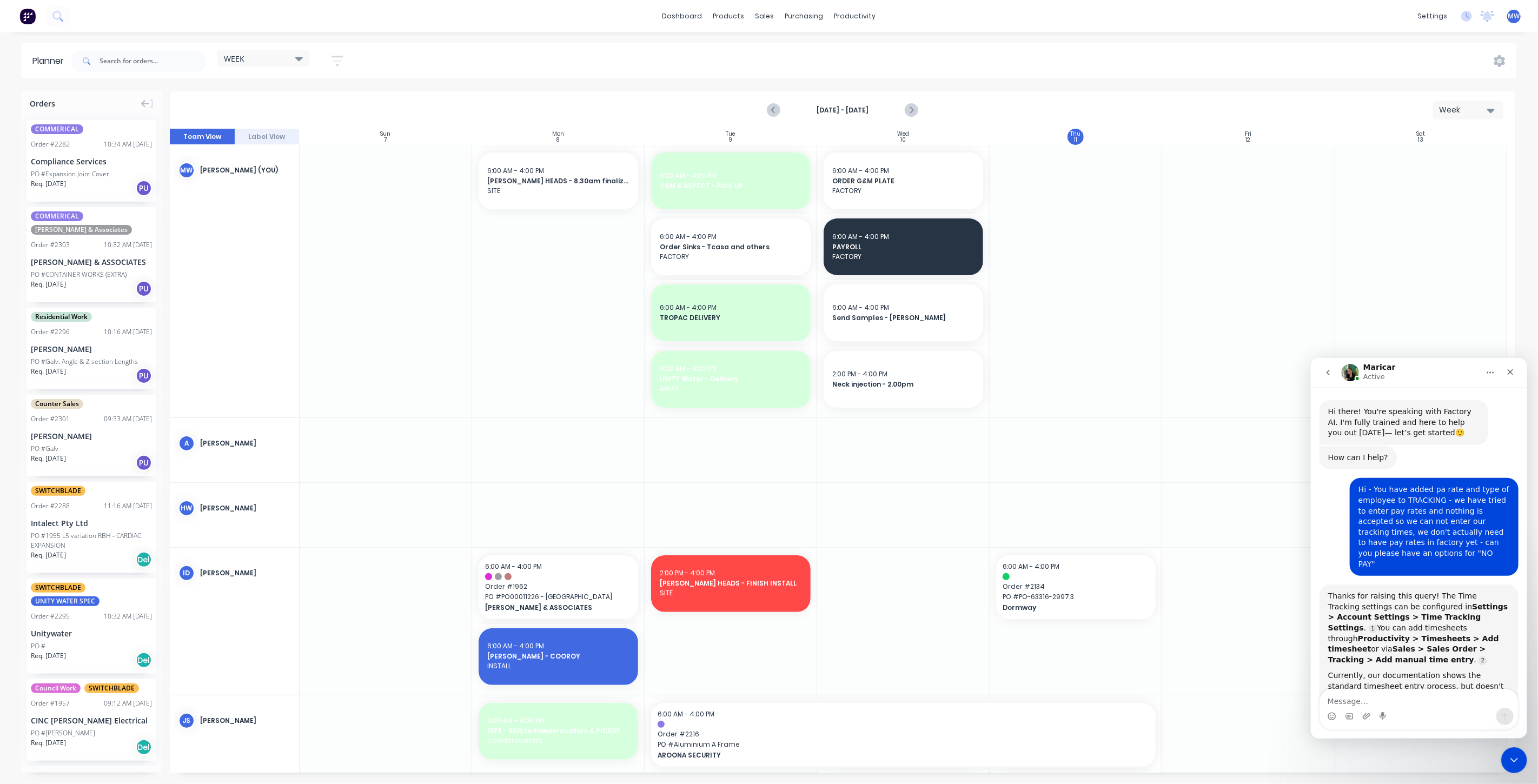
scroll to position [514, 0]
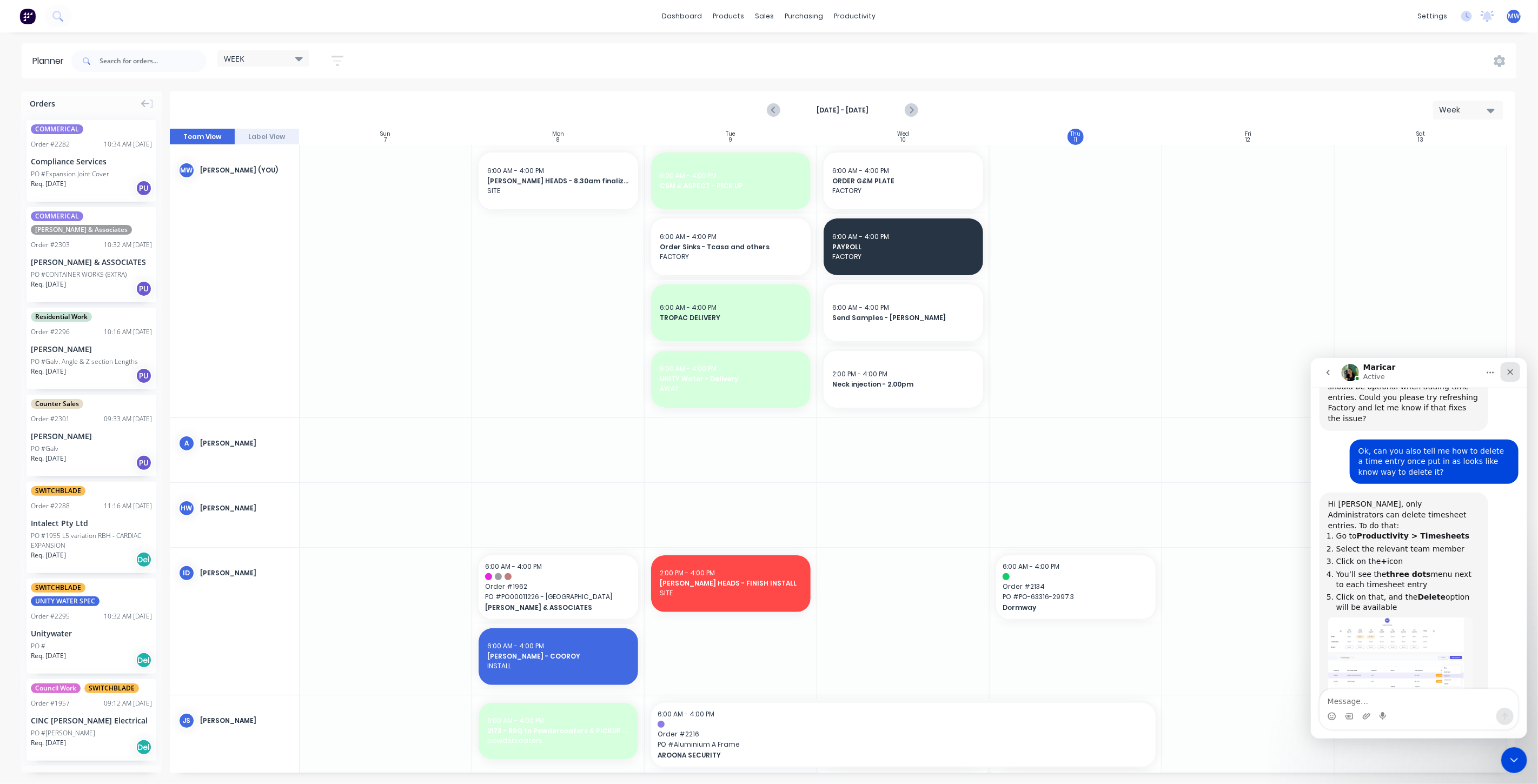
click at [1508, 372] on icon "Close" at bounding box center [1510, 371] width 6 height 6
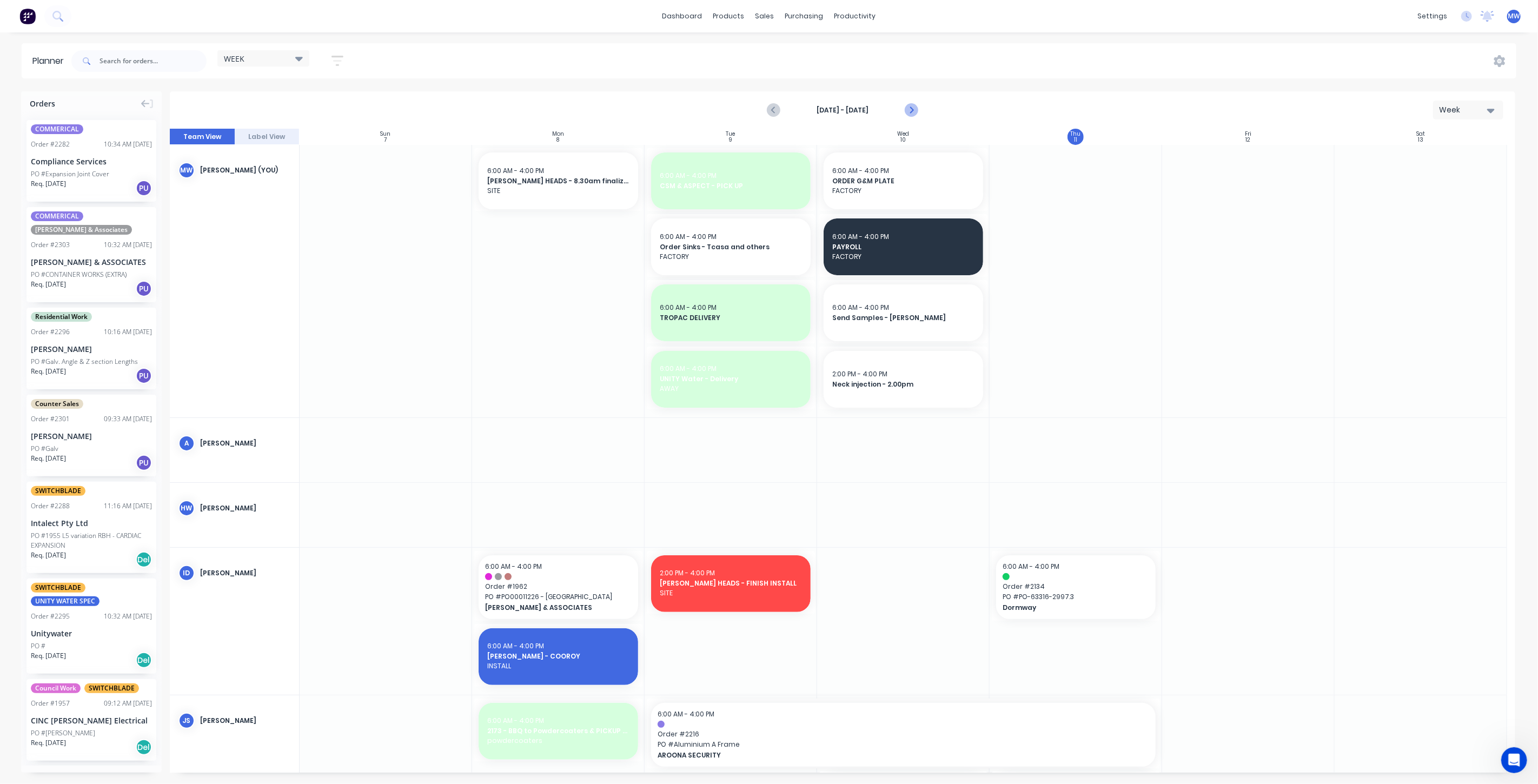
click at [912, 109] on icon "Next page" at bounding box center [910, 111] width 5 height 9
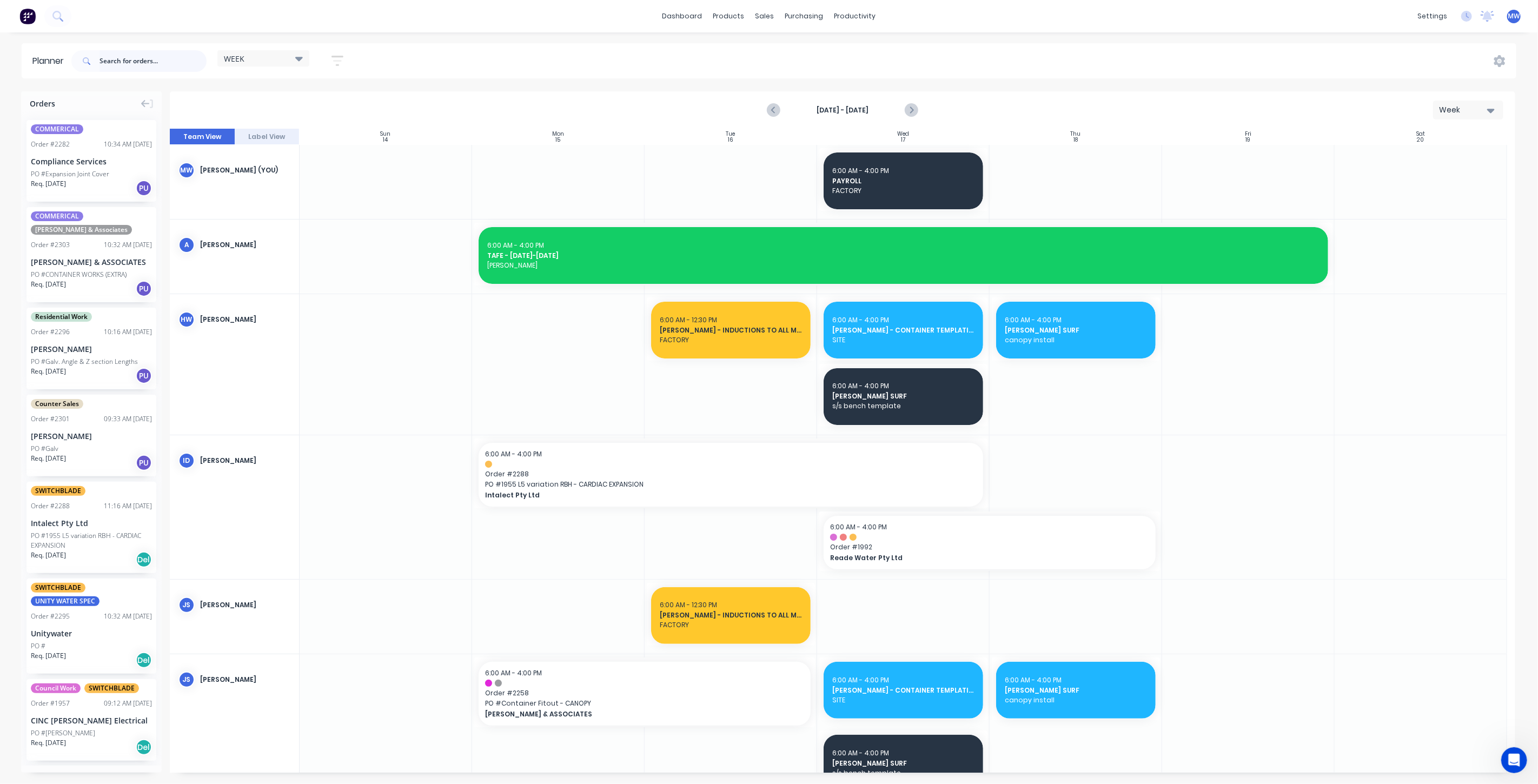
click at [137, 61] on input "text" at bounding box center [153, 61] width 107 height 21
type input "[PERSON_NAME]"
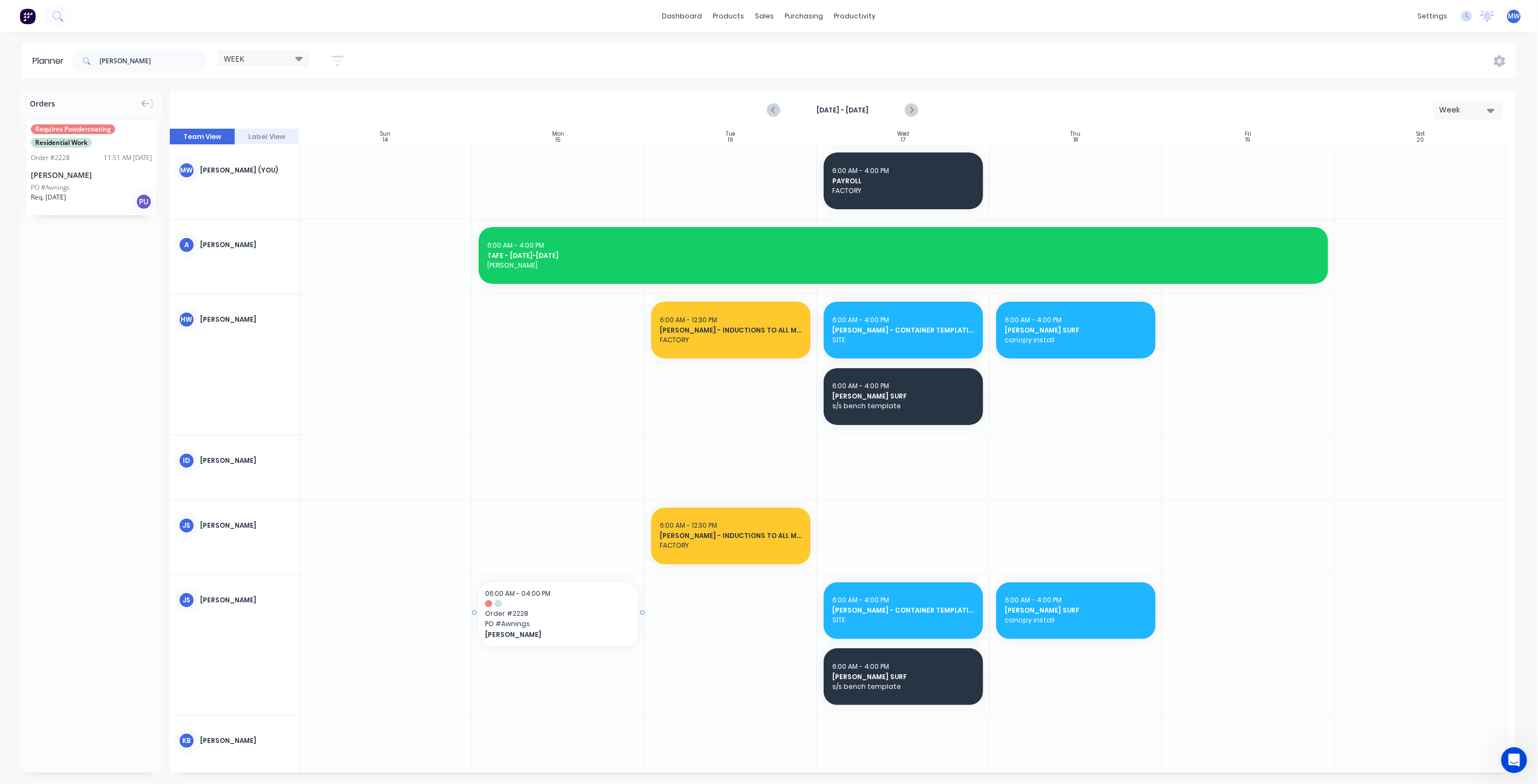
drag, startPoint x: 86, startPoint y: 194, endPoint x: 602, endPoint y: 591, distance: 651.0
drag, startPoint x: 145, startPoint y: 61, endPoint x: 40, endPoint y: 60, distance: 105.0
click at [44, 60] on header "Planner [PERSON_NAME] WEEK Save new view None edit WEEK (Default) edit [PERSON_…" at bounding box center [769, 61] width 1494 height 35
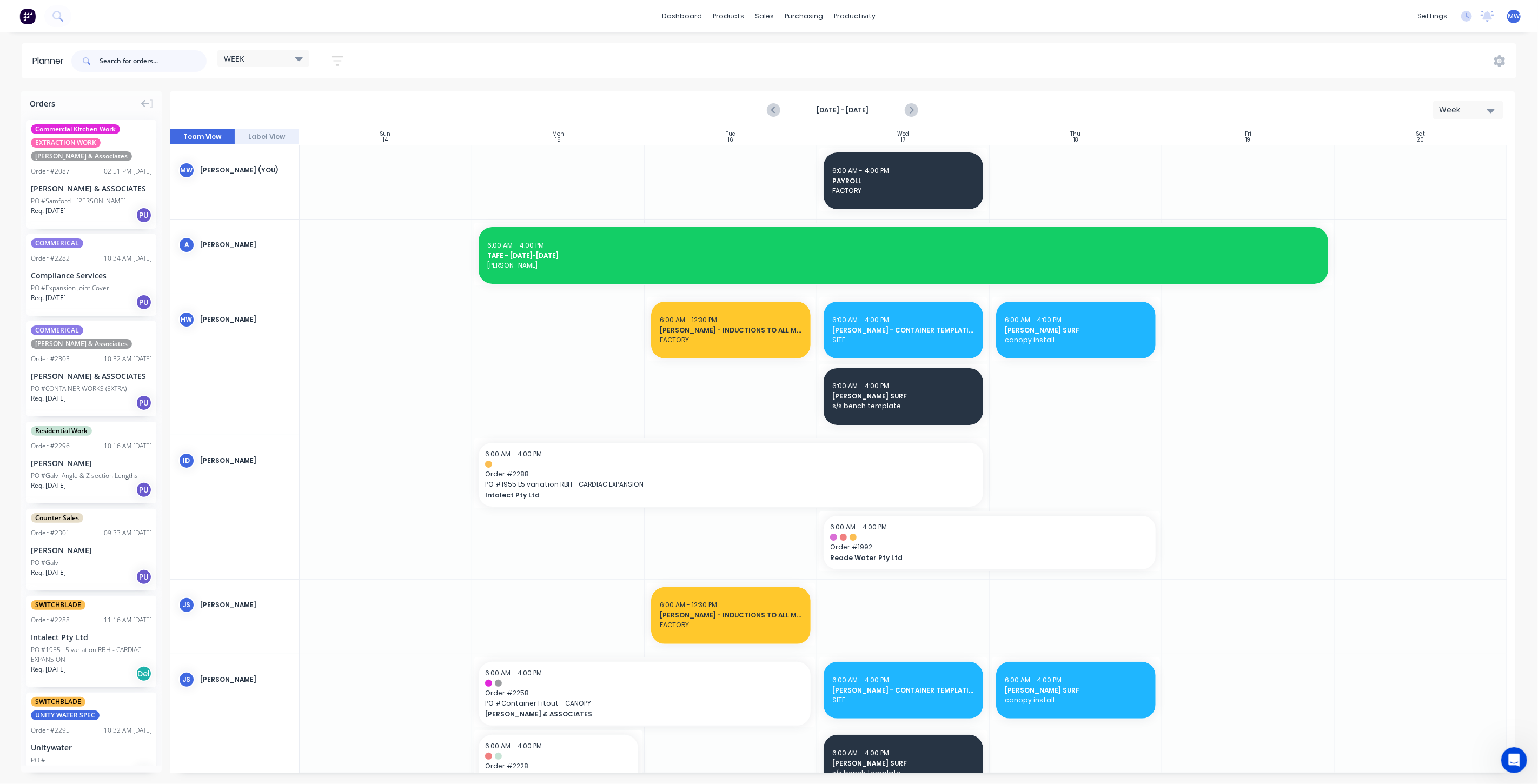
scroll to position [120, 0]
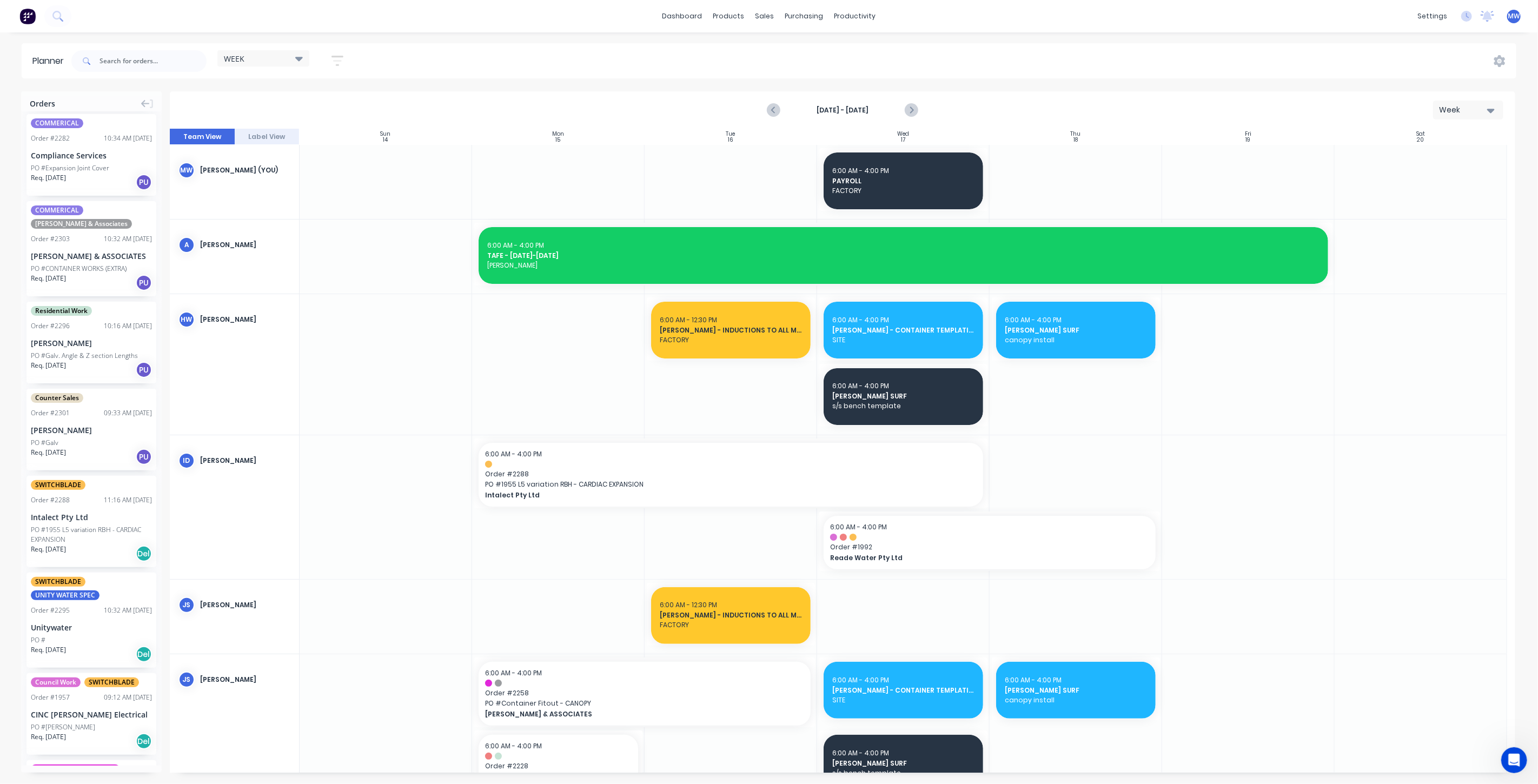
click at [90, 428] on div "[PERSON_NAME]" at bounding box center [92, 430] width 121 height 11
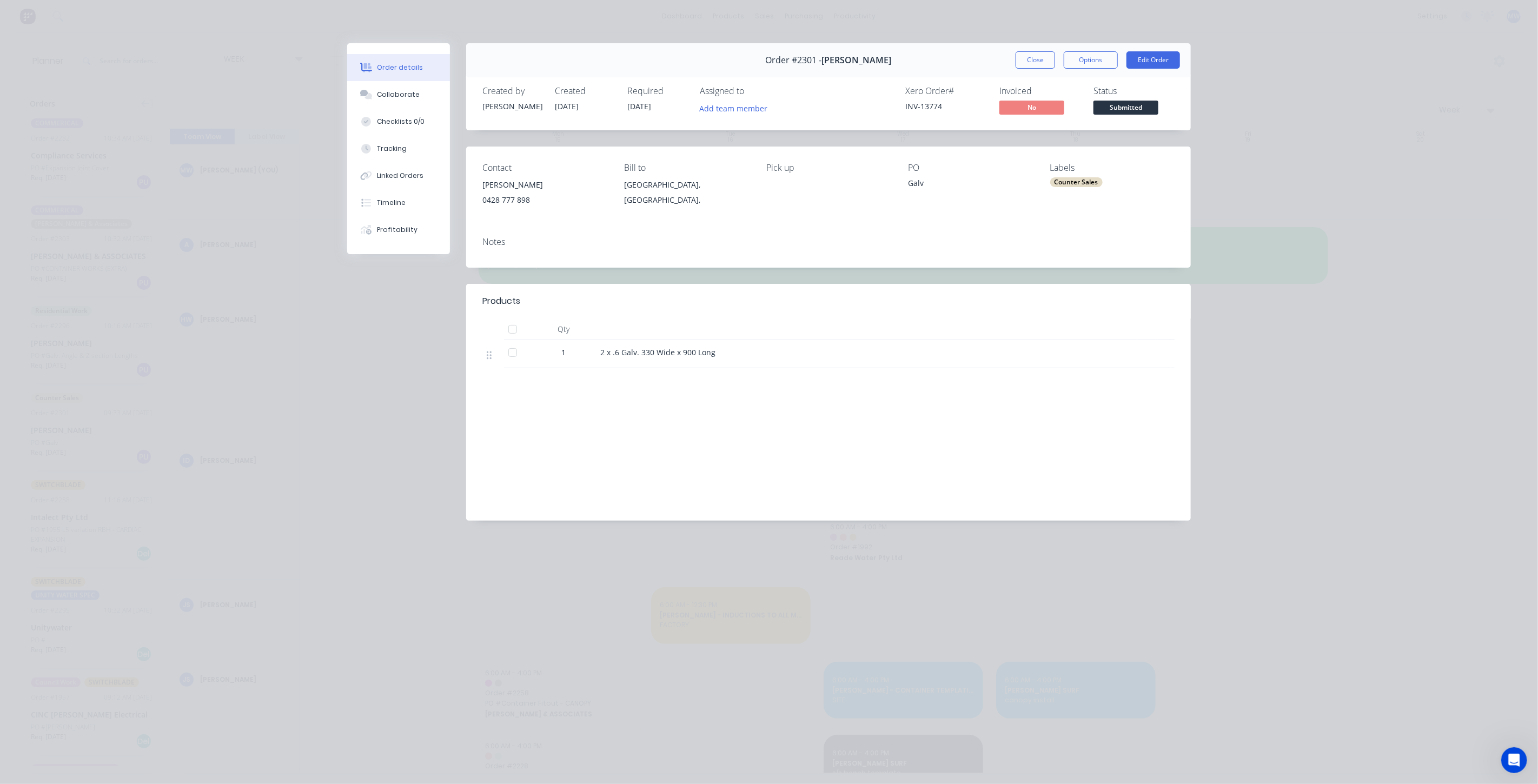
click at [1078, 185] on div "Counter Sales" at bounding box center [1076, 182] width 52 height 10
click at [1100, 299] on div "*** URGENT ***" at bounding box center [1109, 298] width 61 height 12
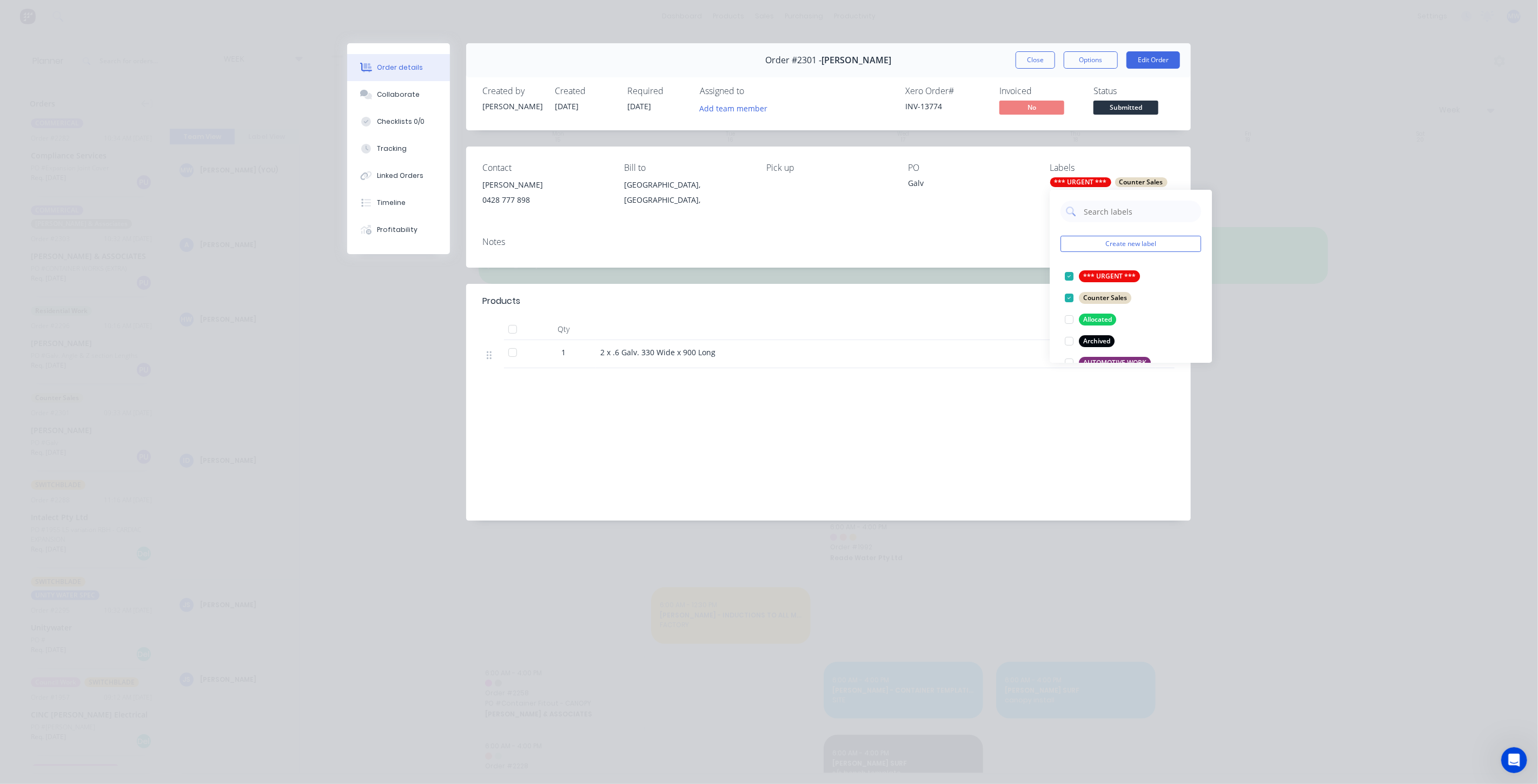
click at [1040, 61] on button "Close" at bounding box center [1034, 60] width 39 height 17
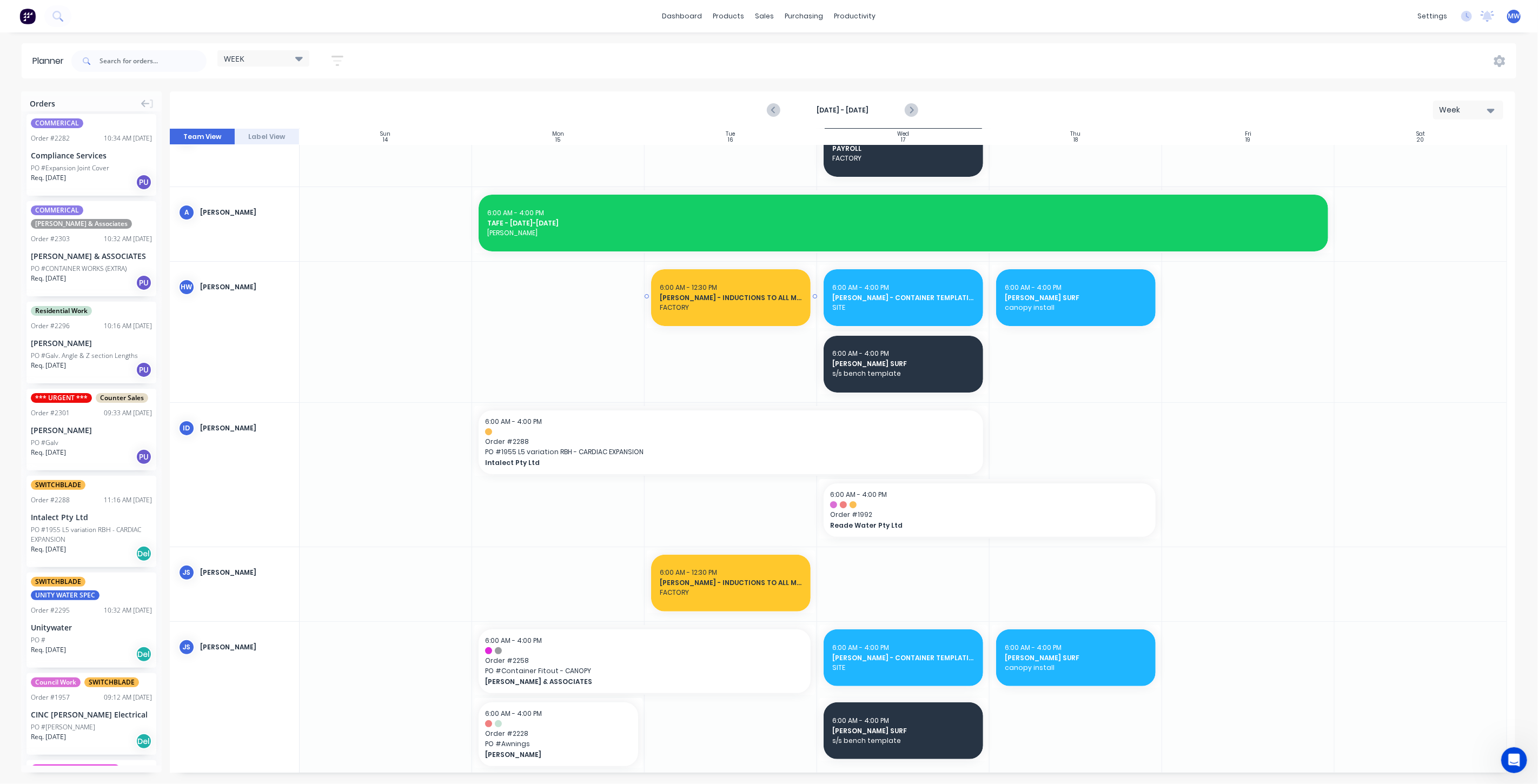
scroll to position [60, 0]
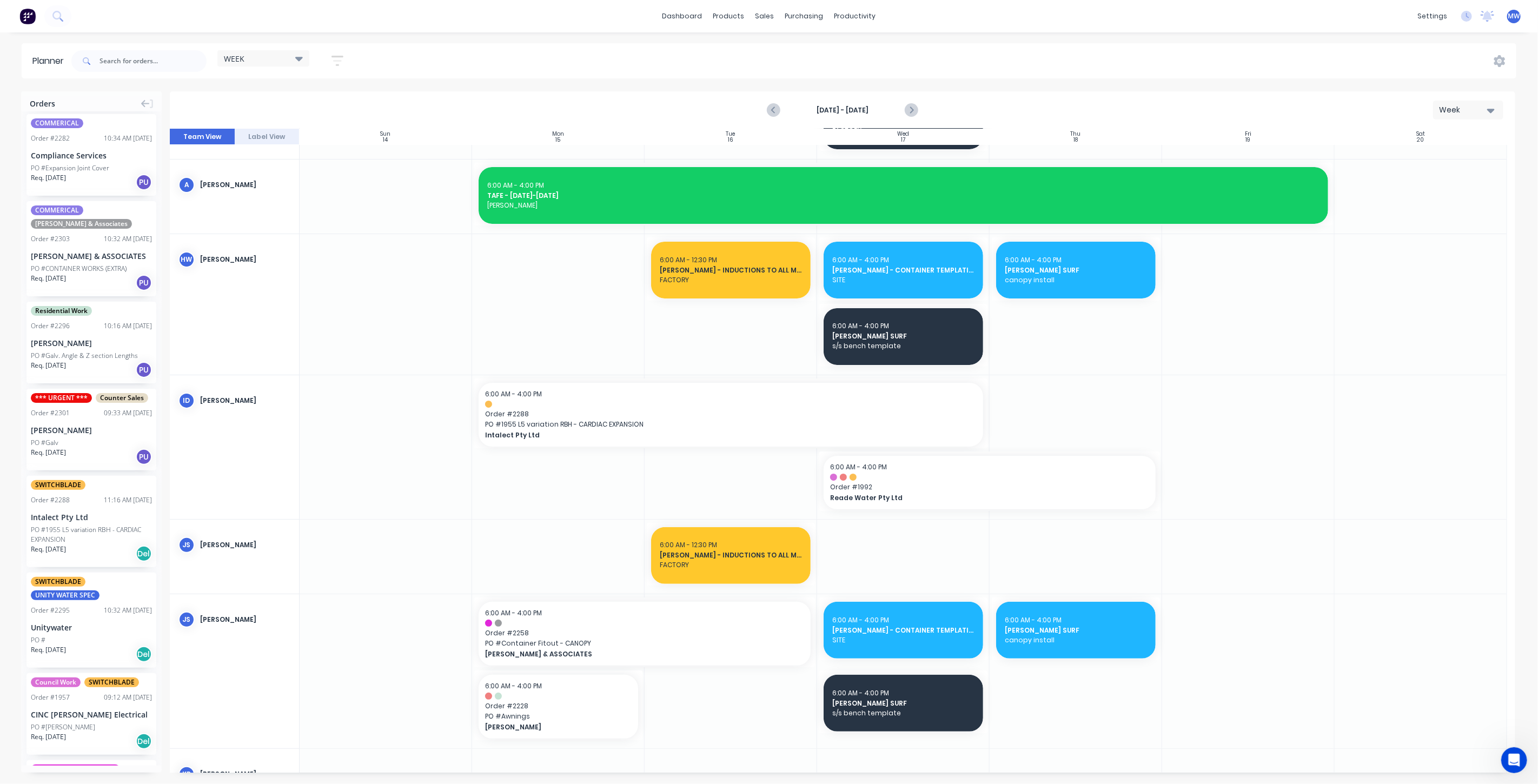
click at [1029, 399] on div at bounding box center [1076, 447] width 173 height 144
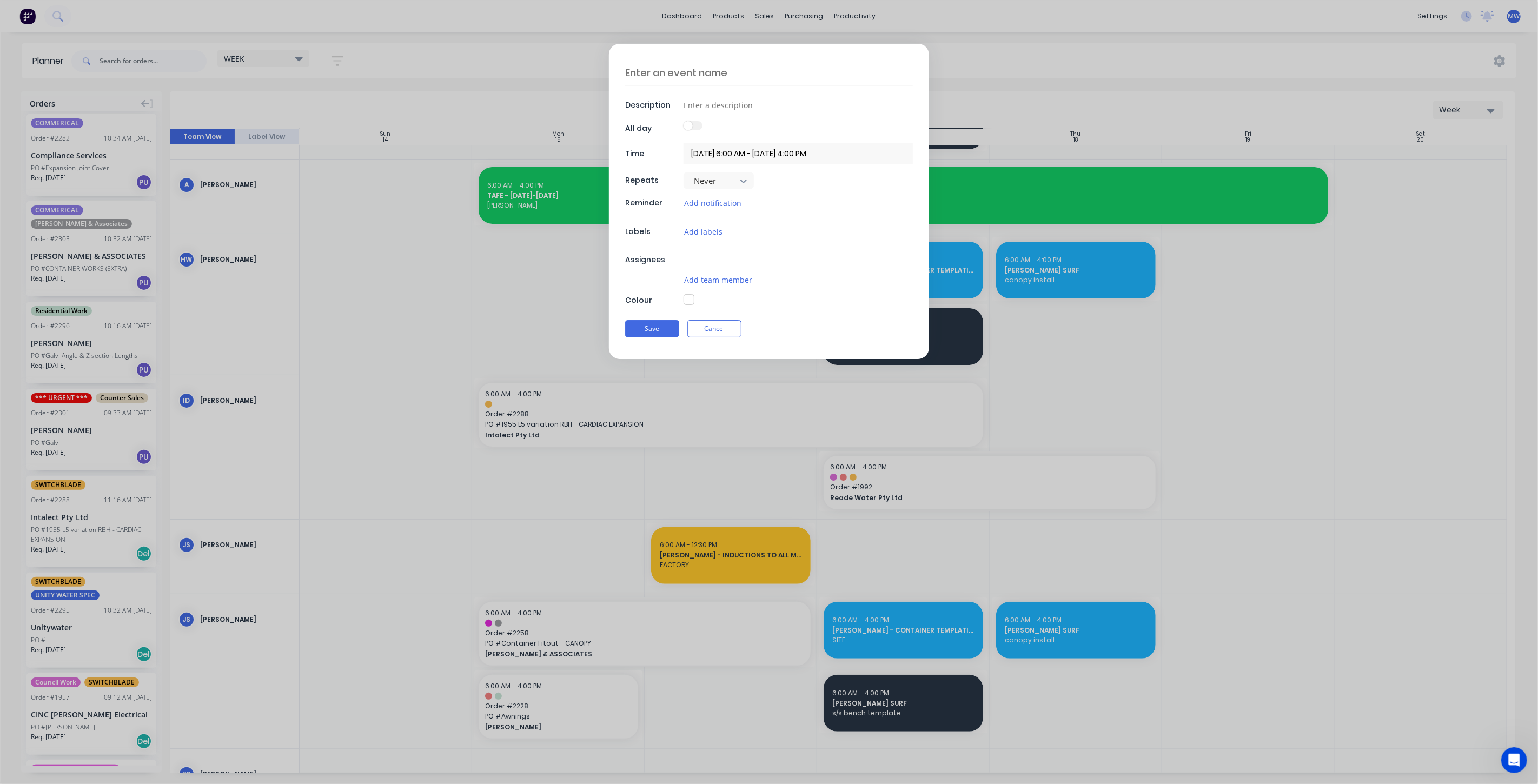
type textarea "x"
click at [695, 78] on textarea at bounding box center [769, 72] width 288 height 25
type textarea "2"
type textarea "x"
type textarea "22"
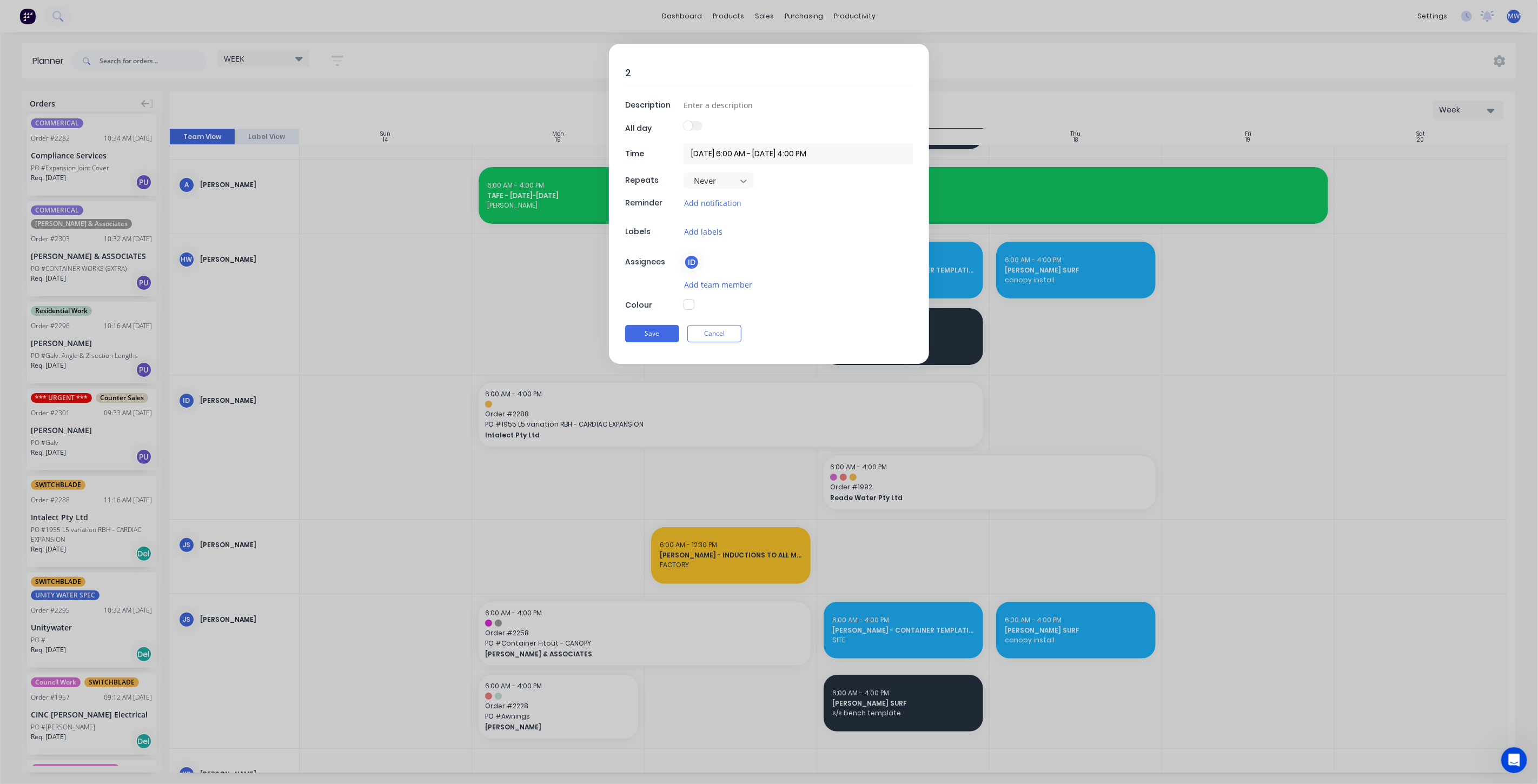
type textarea "x"
type textarea "228"
type textarea "x"
type textarea "2288"
type textarea "x"
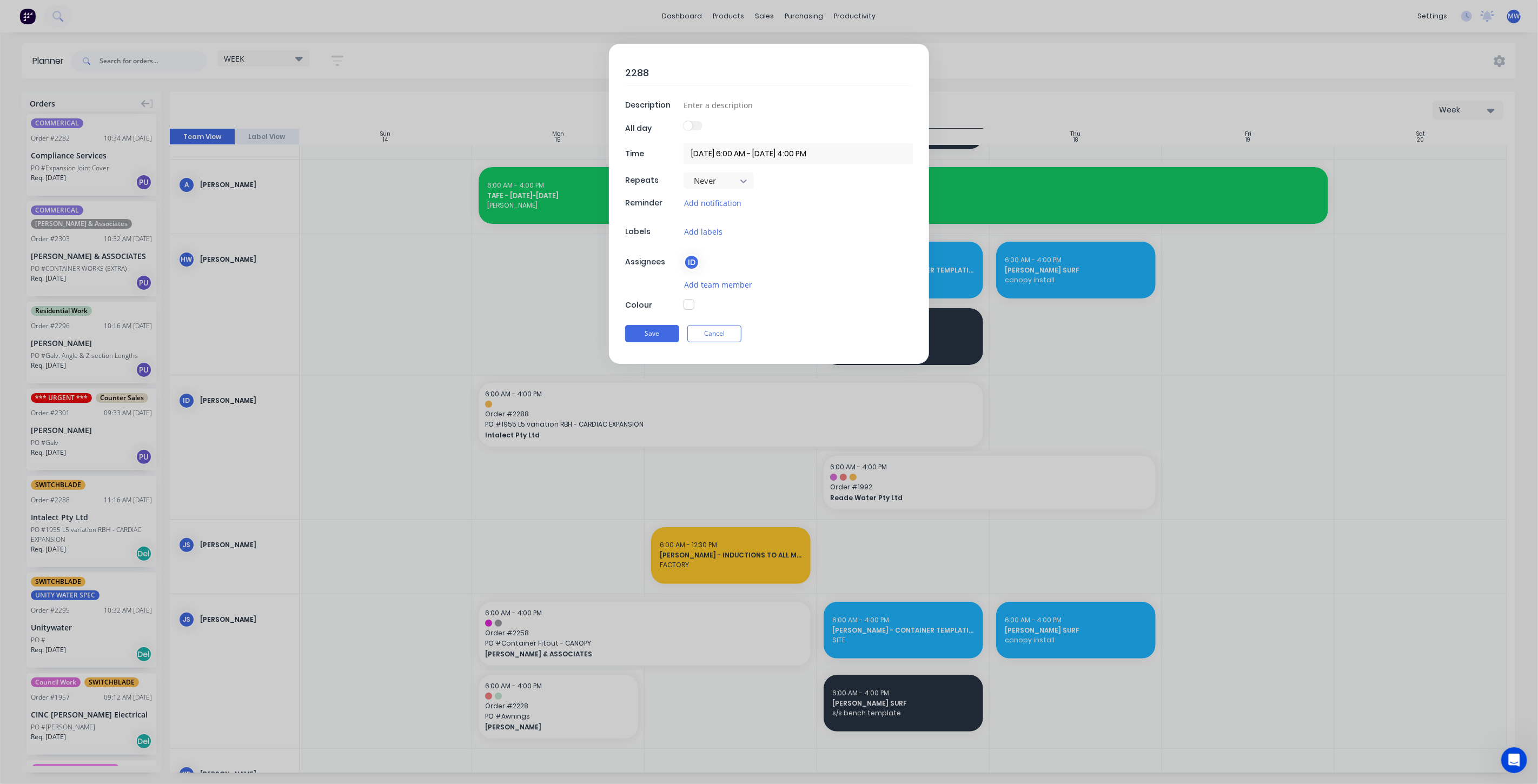
type textarea "2288"
type textarea "x"
type textarea "2288 -"
type textarea "x"
type textarea "2288 -"
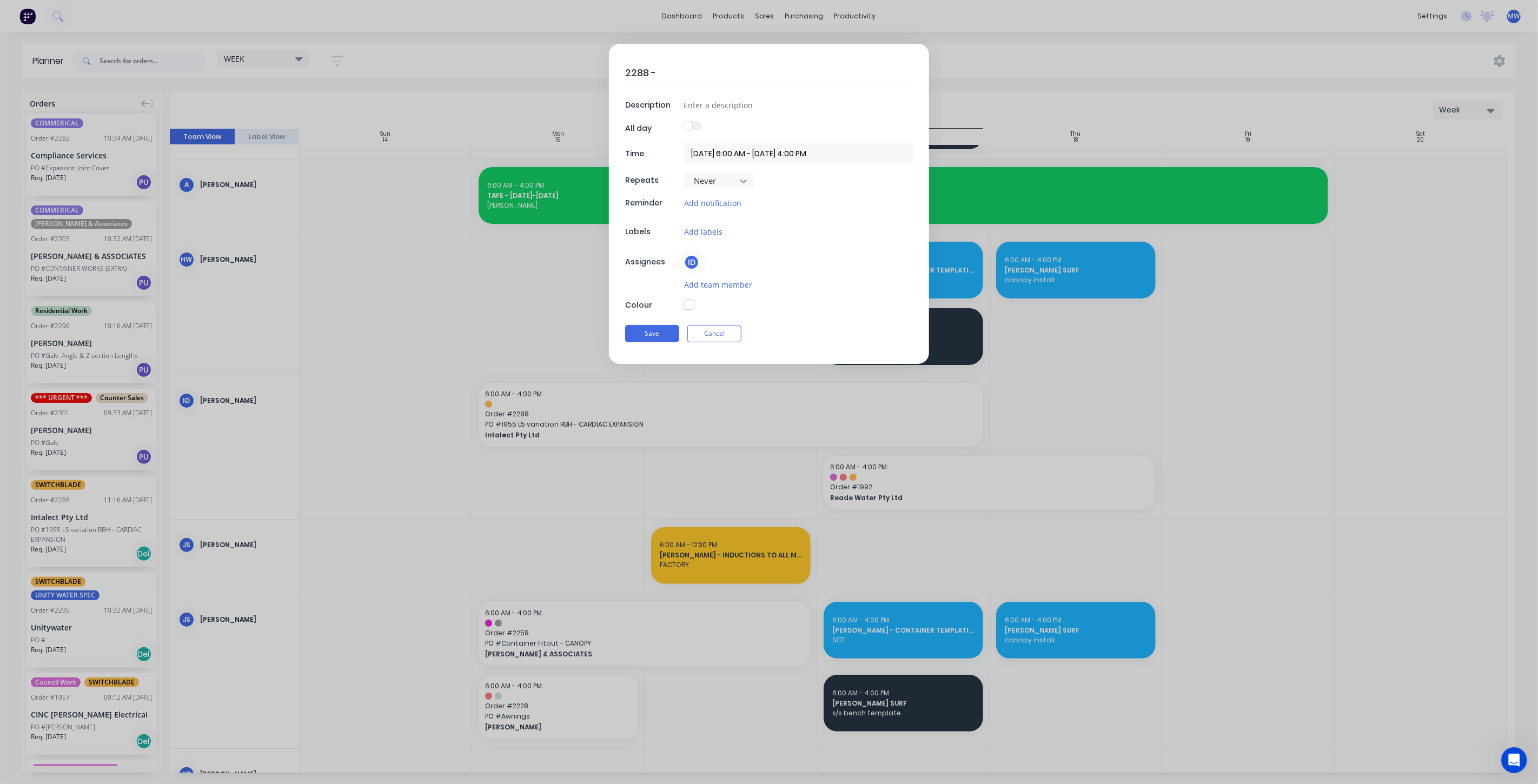
type textarea "x"
type textarea "2288 - I"
type textarea "x"
type textarea "2288 - IN"
type textarea "x"
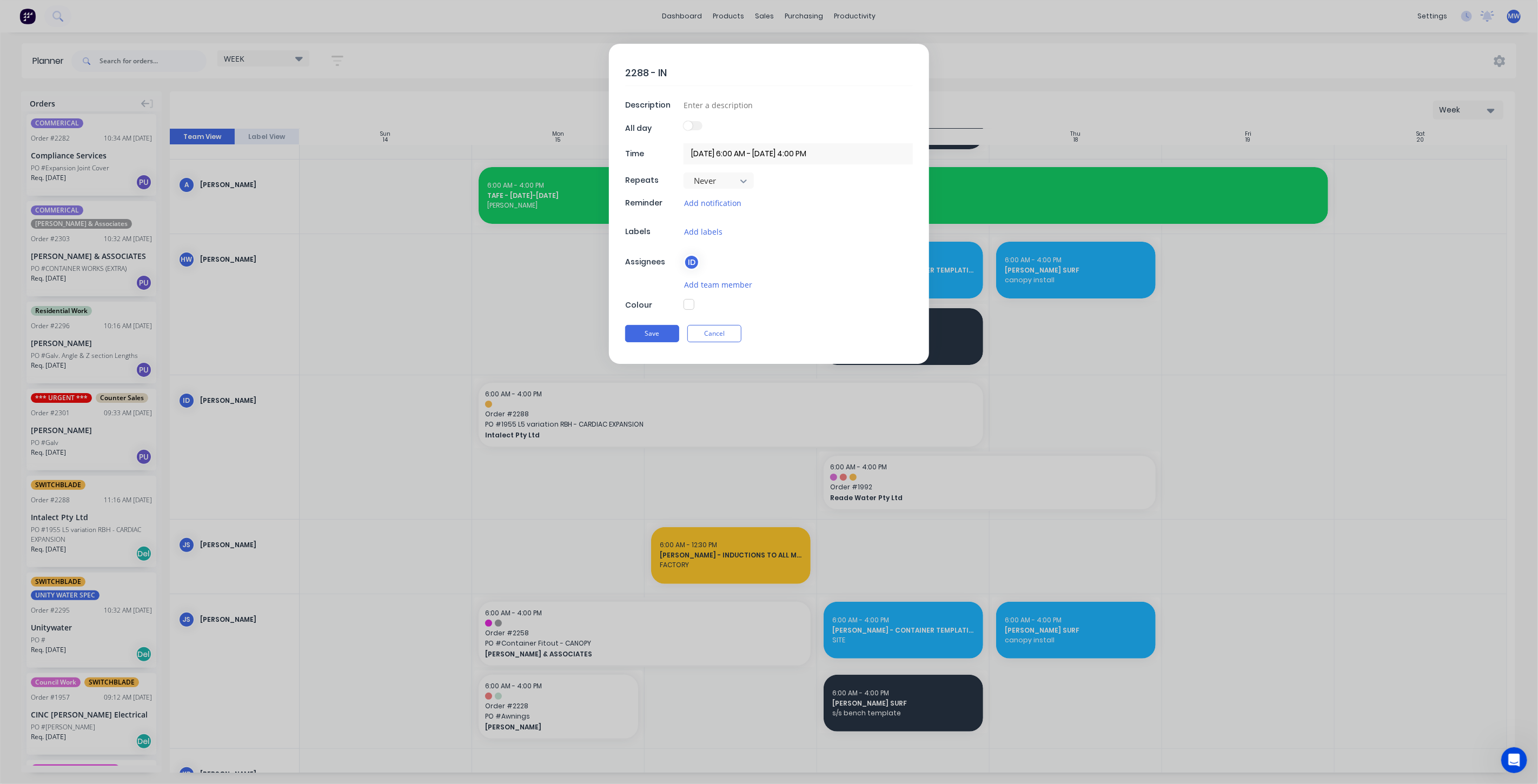
type textarea "2288 - INL"
type textarea "x"
type textarea "2288 - INLA"
type textarea "x"
type textarea "2288 - INL"
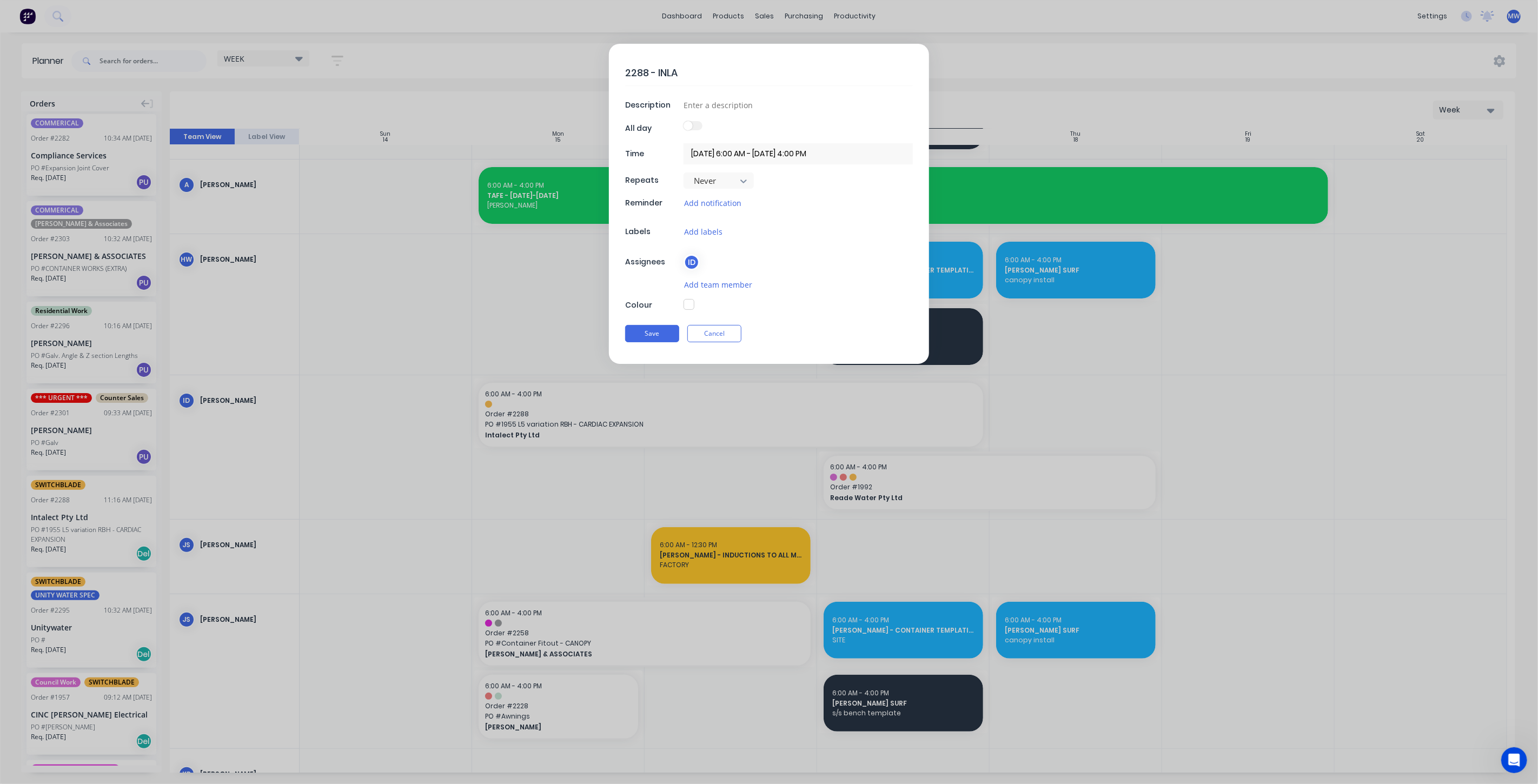
type textarea "x"
type textarea "2288 - IN"
type textarea "x"
type textarea "2288 - INT"
type textarea "x"
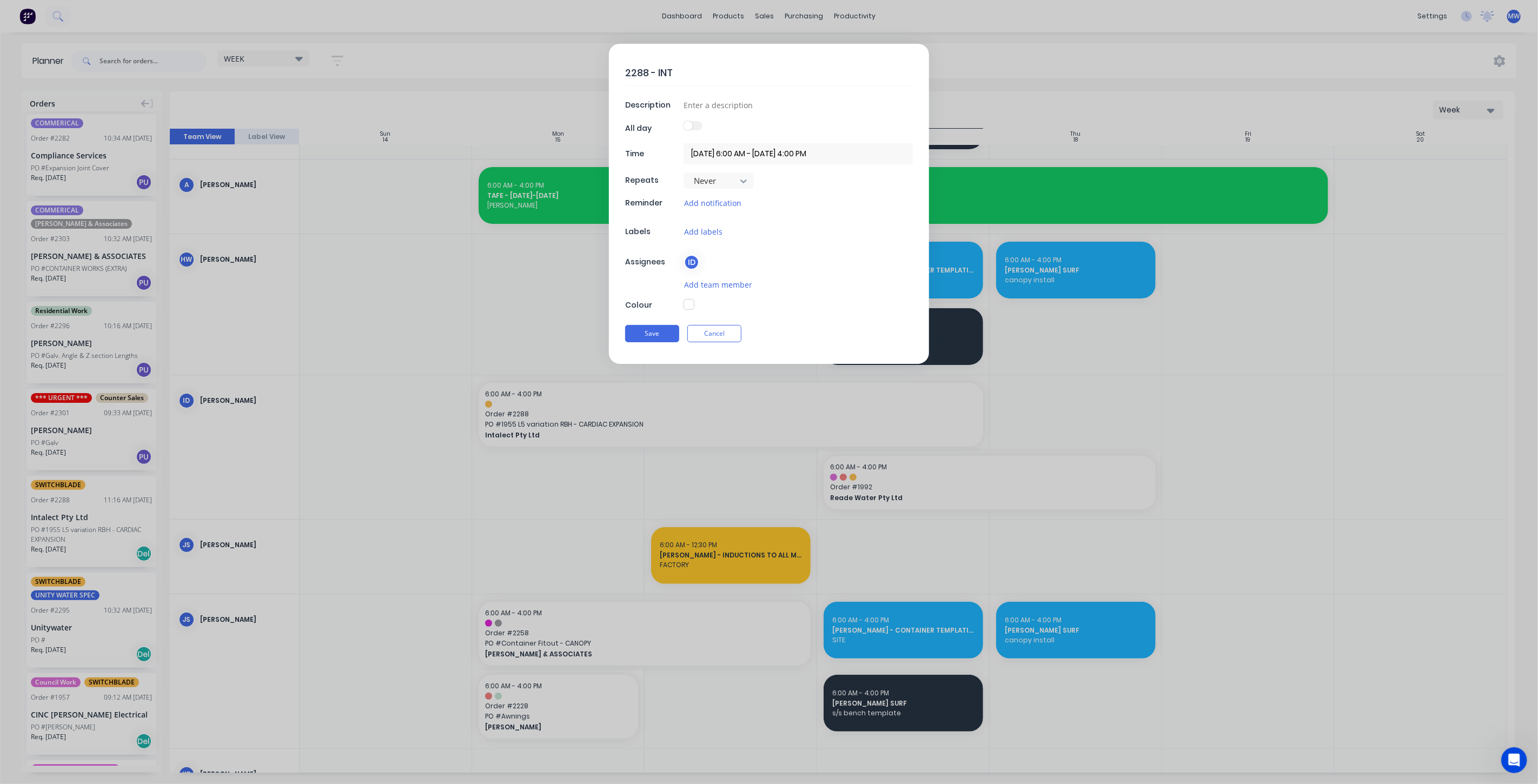
type textarea "2288 - INTA"
type textarea "x"
type textarea "2288 - INTAL"
type textarea "x"
type textarea "2288 - INTALE"
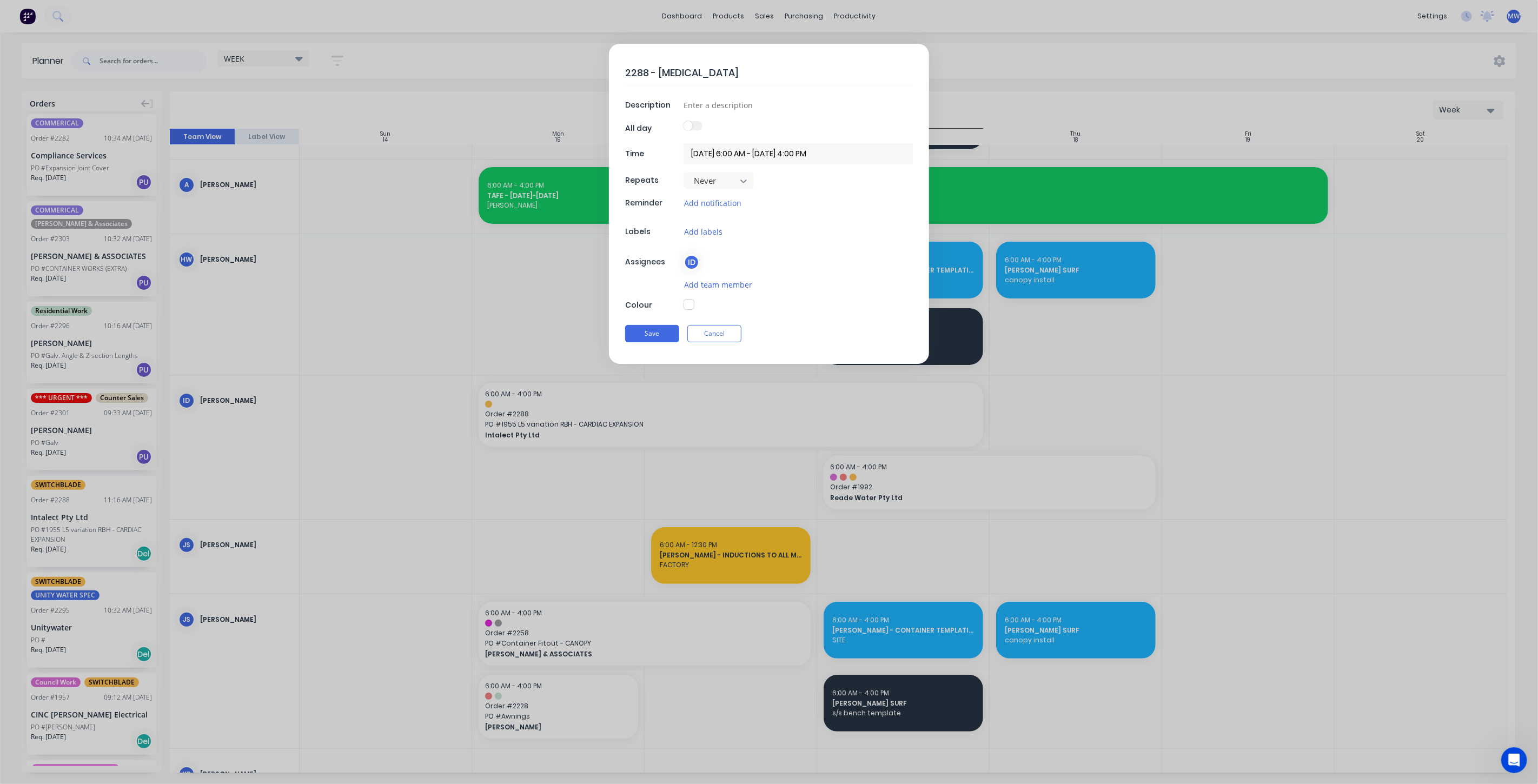
type textarea "x"
type textarea "2288 - INTALEC"
type textarea "x"
type textarea "2288 - INTALECT"
type textarea "x"
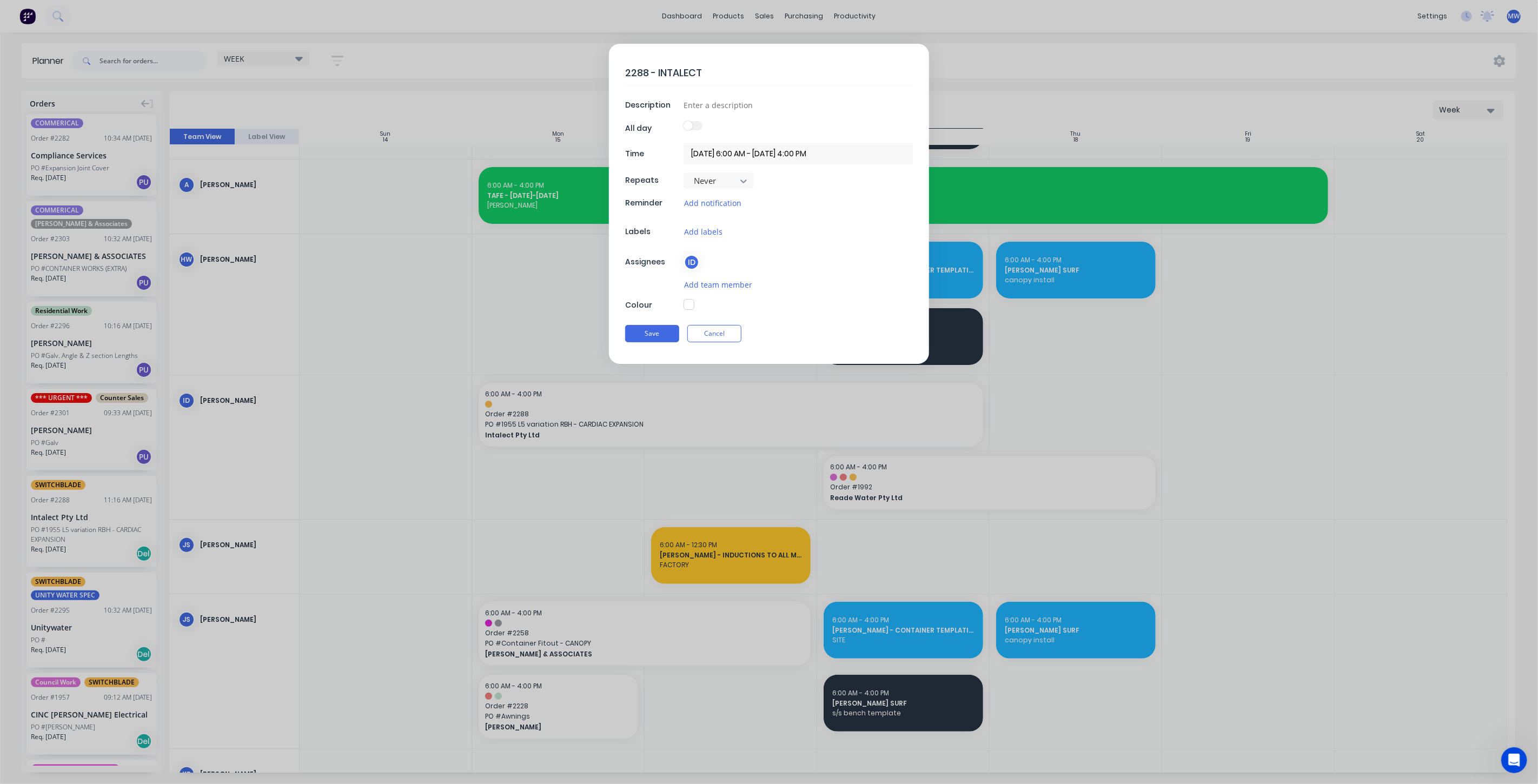
type textarea "2288 - INTALECT"
type textarea "x"
type textarea "2288 - INTALECT -"
type textarea "x"
type textarea "2288 - INTALECT -"
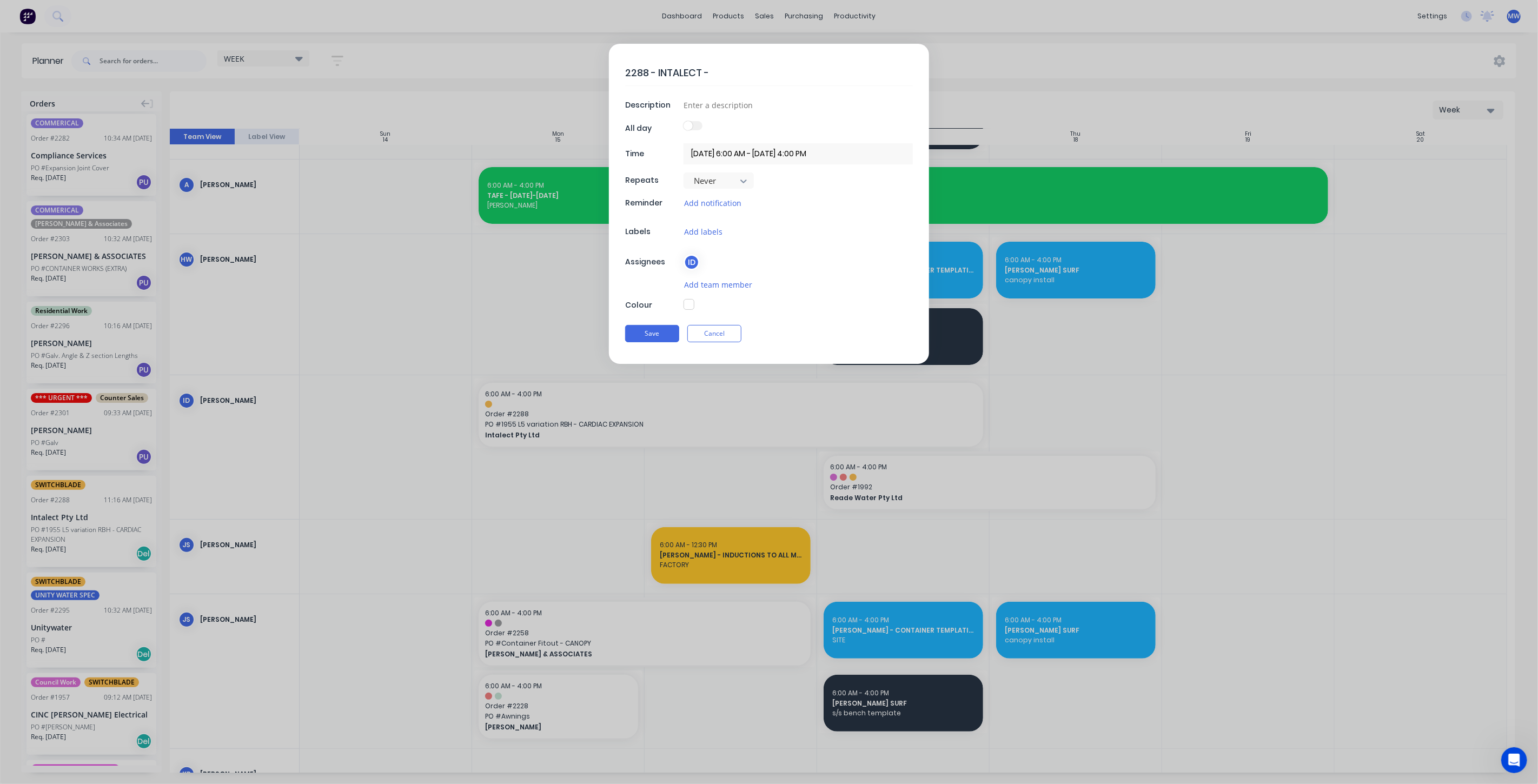
type textarea "x"
type textarea "2288 - INTALECT - D"
type textarea "x"
type textarea "2288 - INTALECT - Dr"
type textarea "x"
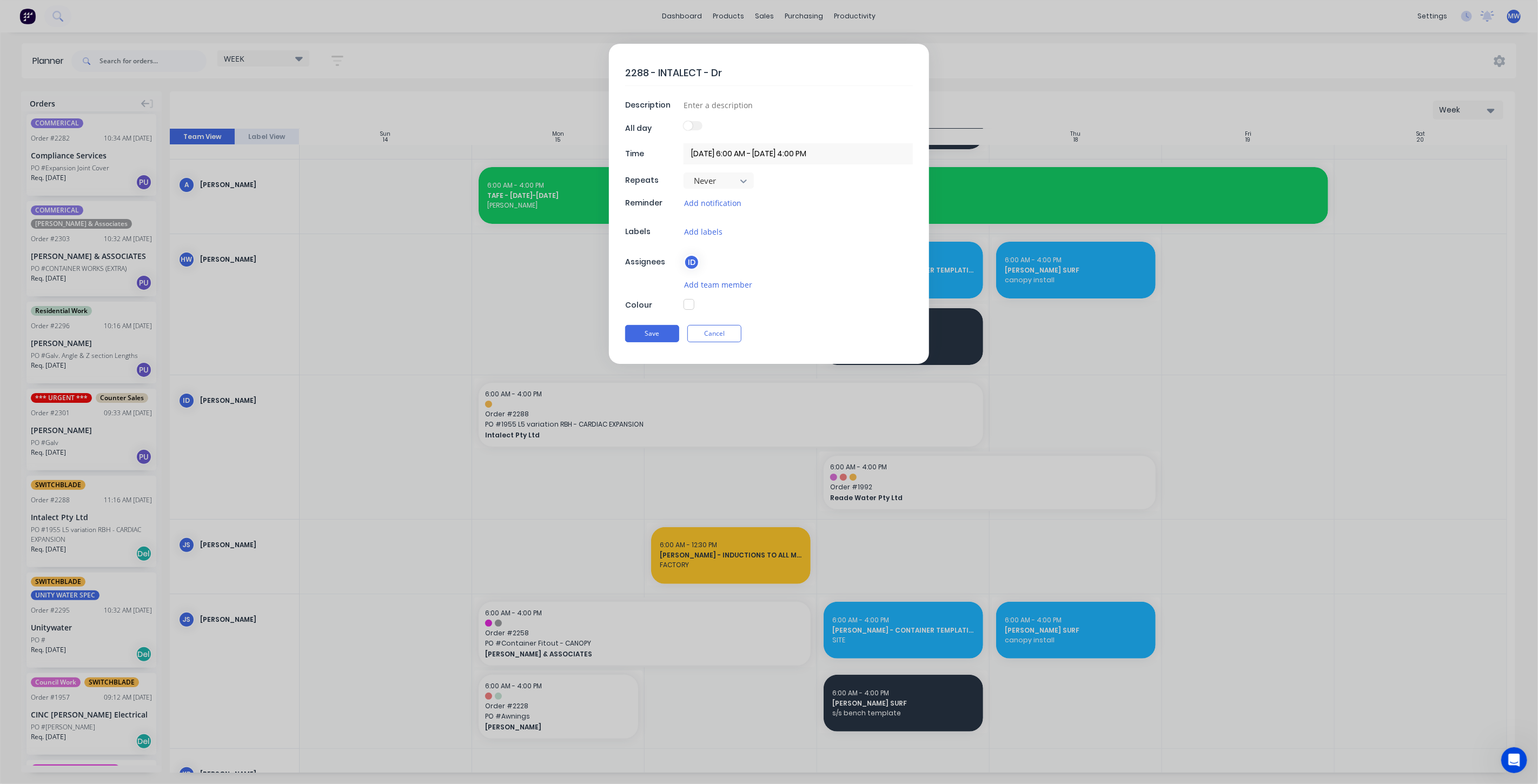
type textarea "2288 - INTALECT - Dro"
type textarea "x"
type textarea "2288 - INTALECT - Drop"
type textarea "x"
type textarea "2288 - INTALECT - Drop"
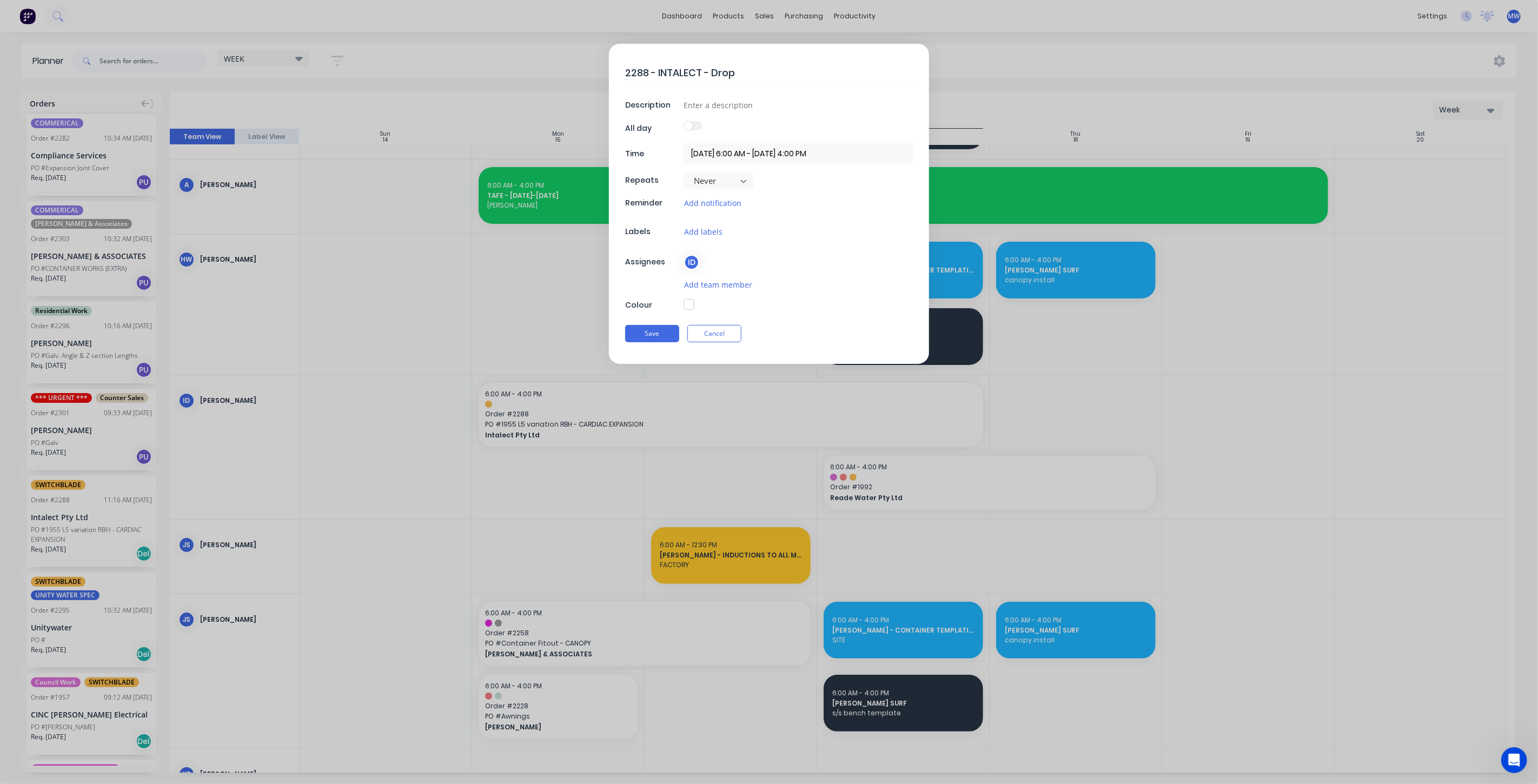
type textarea "x"
type textarea "2288 - INTALECT - Drop a"
type textarea "x"
type textarea "2288 - INTALECT - Drop at"
type textarea "x"
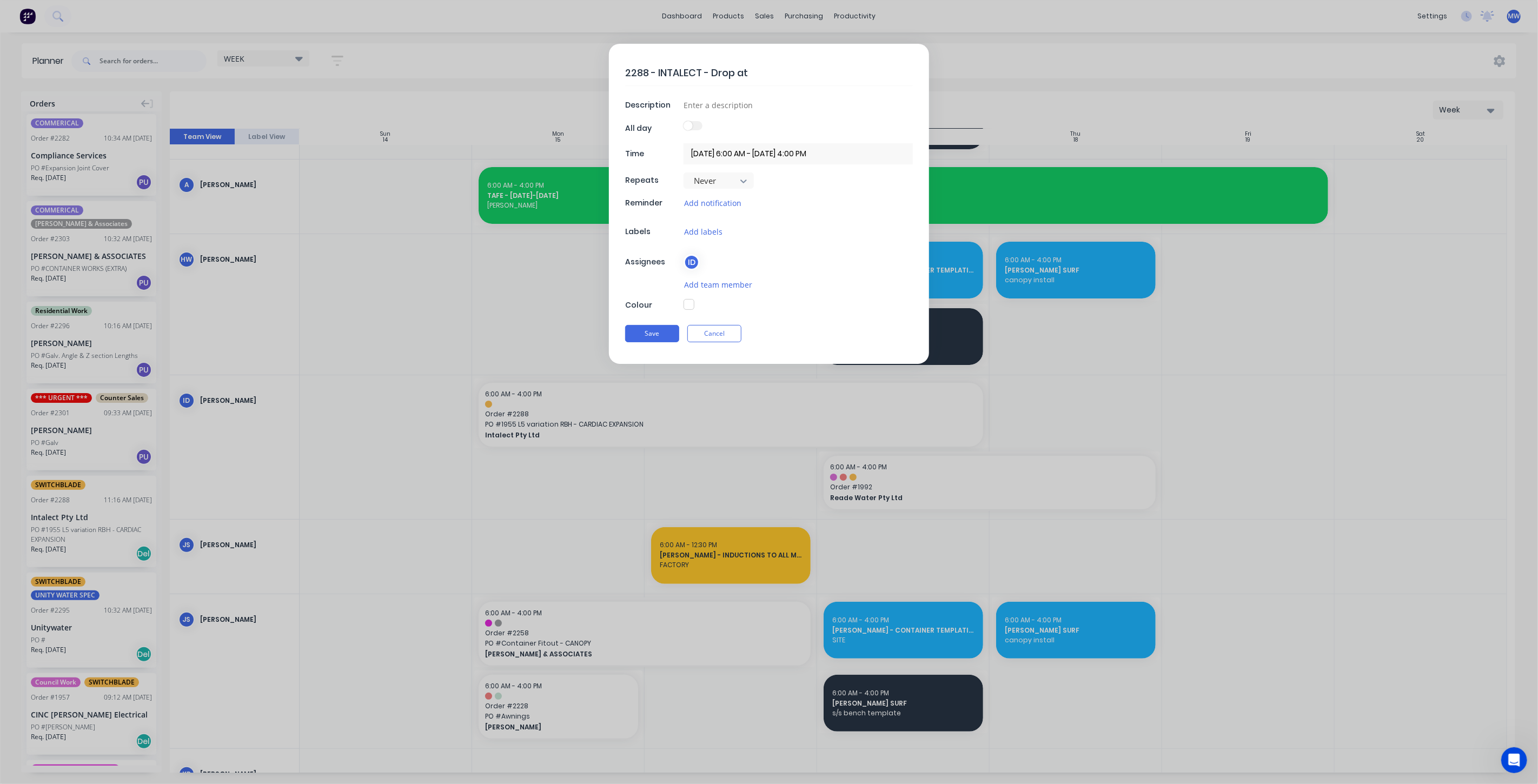
type textarea "2288 - INTALECT - Drop at"
type textarea "x"
type textarea "2288 - INTALECT - Drop at p"
type textarea "x"
type textarea "2288 - INTALECT - Drop at po"
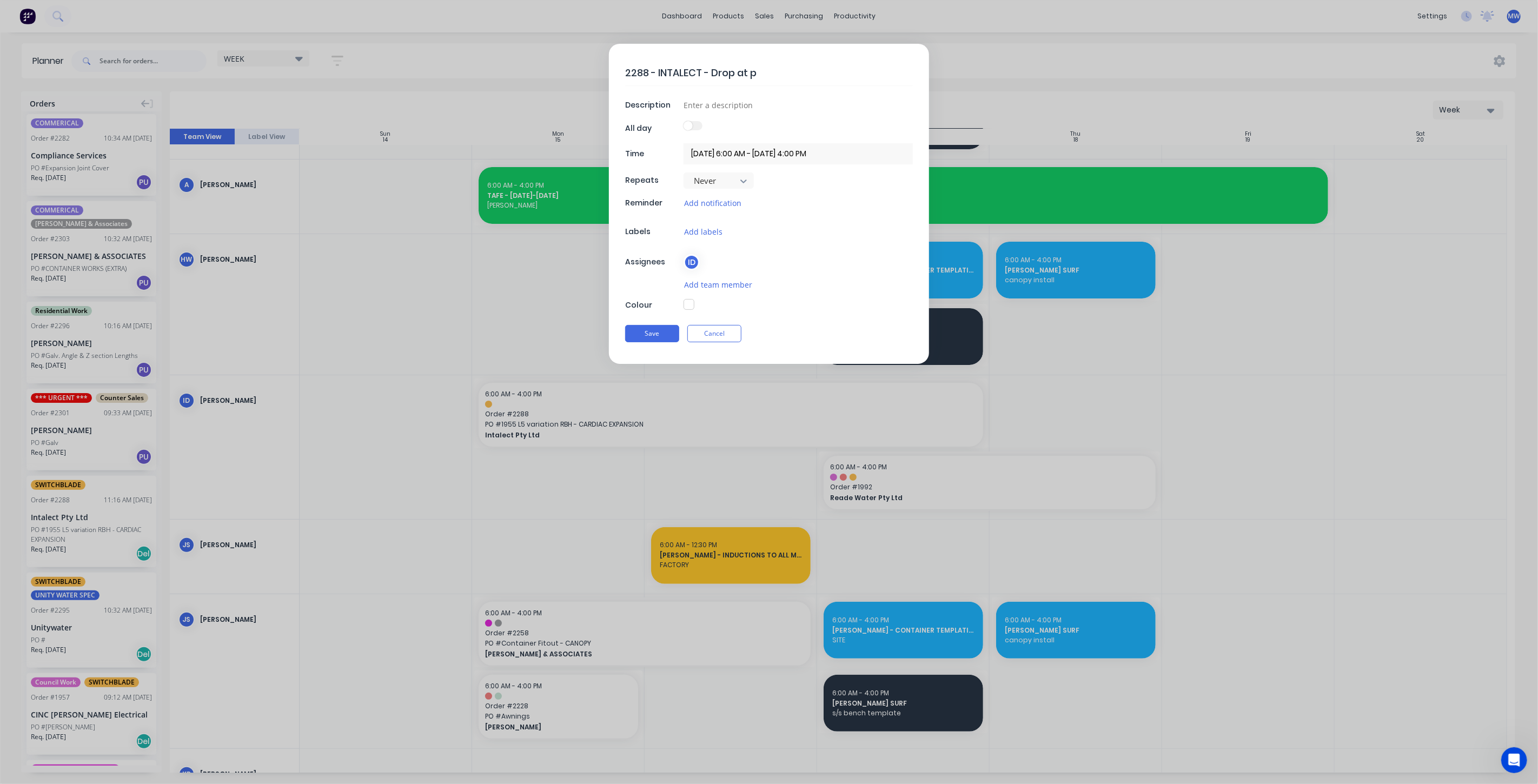
type textarea "x"
type textarea "2288 - INTALECT - Drop at pow"
type textarea "x"
type textarea "2288 - INTALECT - Drop at powd"
type textarea "x"
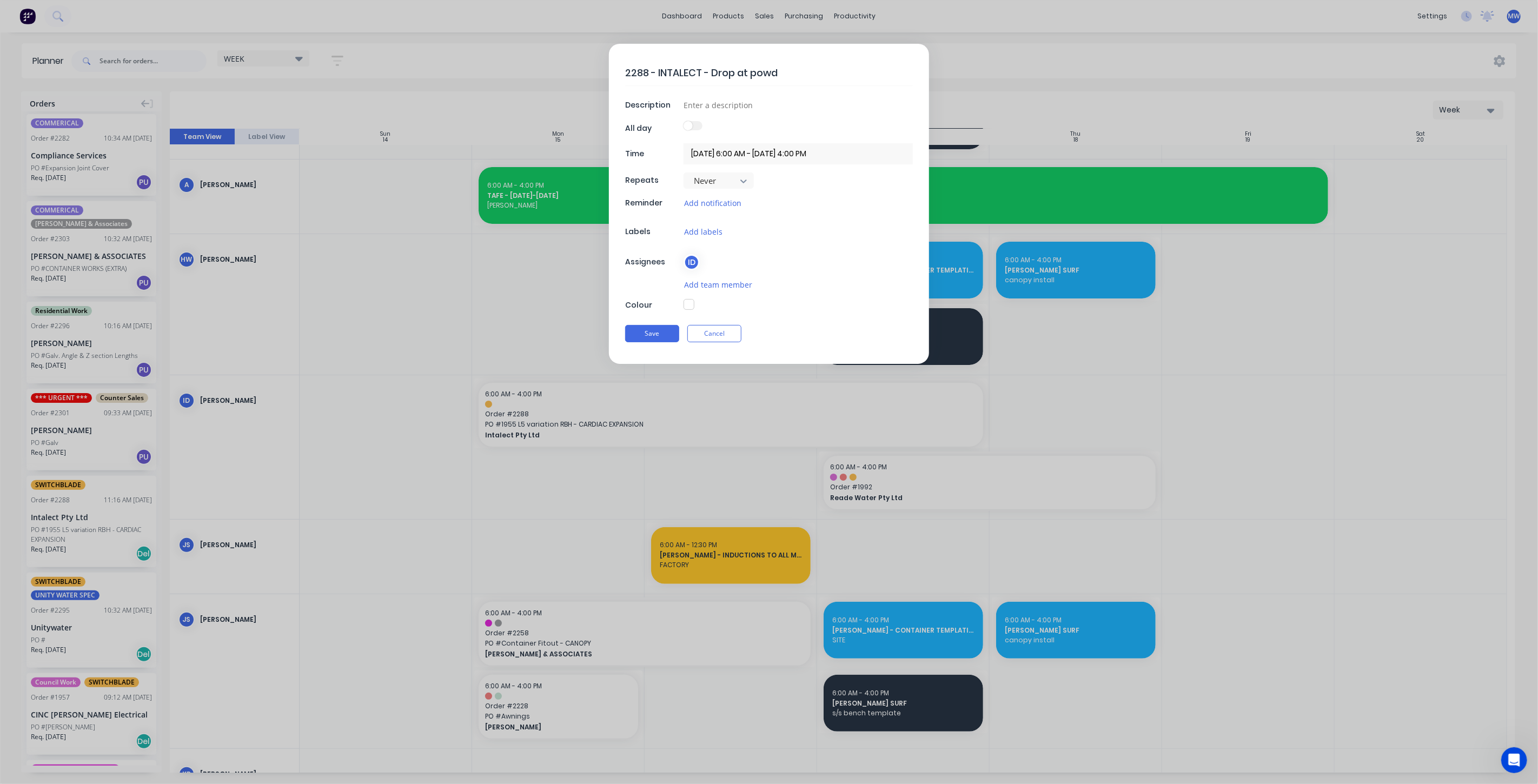
type textarea "2288 - INTALECT - Drop at powde"
type textarea "x"
type textarea "2288 - INTALECT - Drop at powder"
type textarea "x"
type textarea "2288 - INTALECT - Drop at powderc"
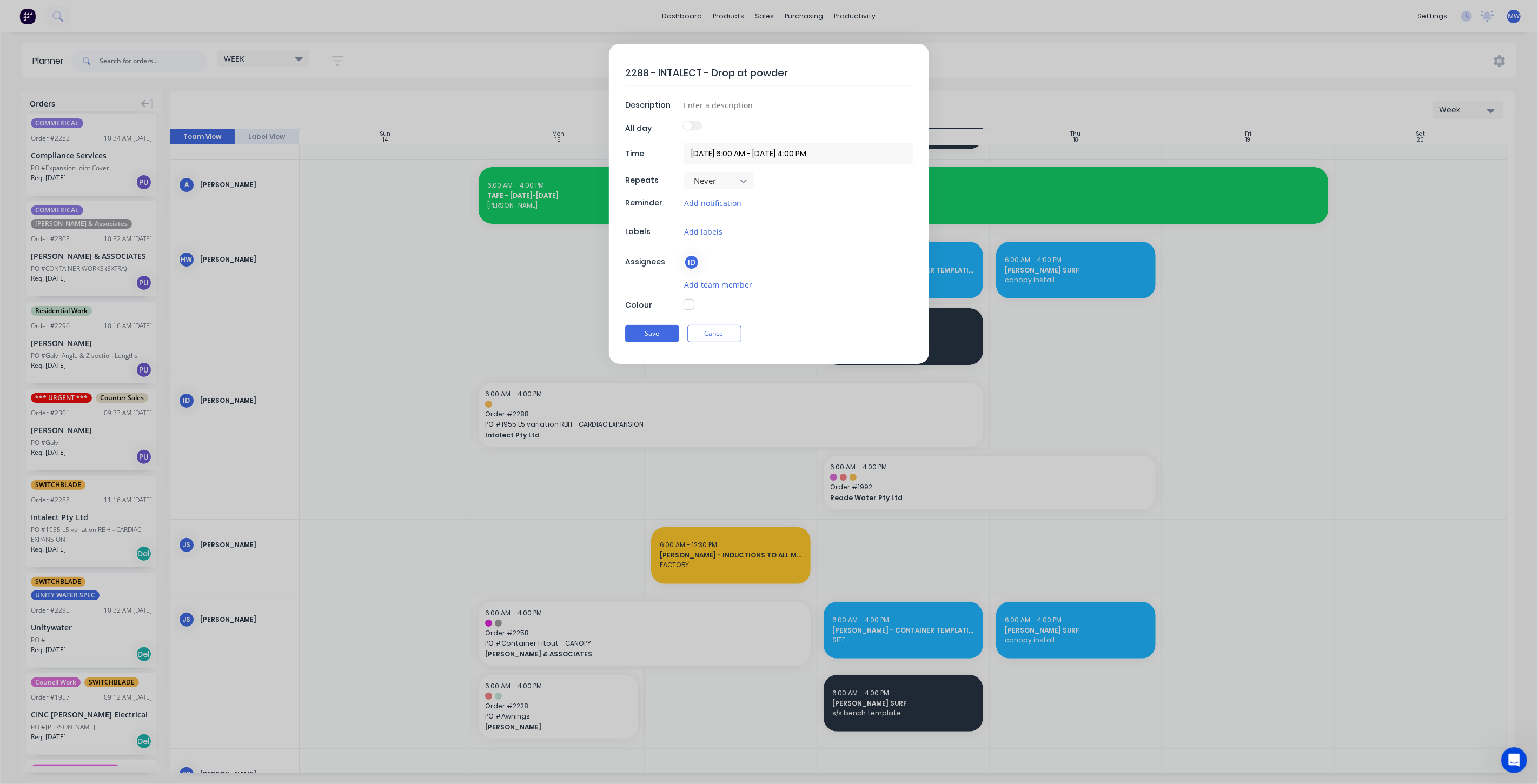
type textarea "x"
type textarea "2288 - INTALECT - Drop at powderco"
type textarea "x"
type textarea "2288 - INTALECT - Drop at powdercoa"
type textarea "x"
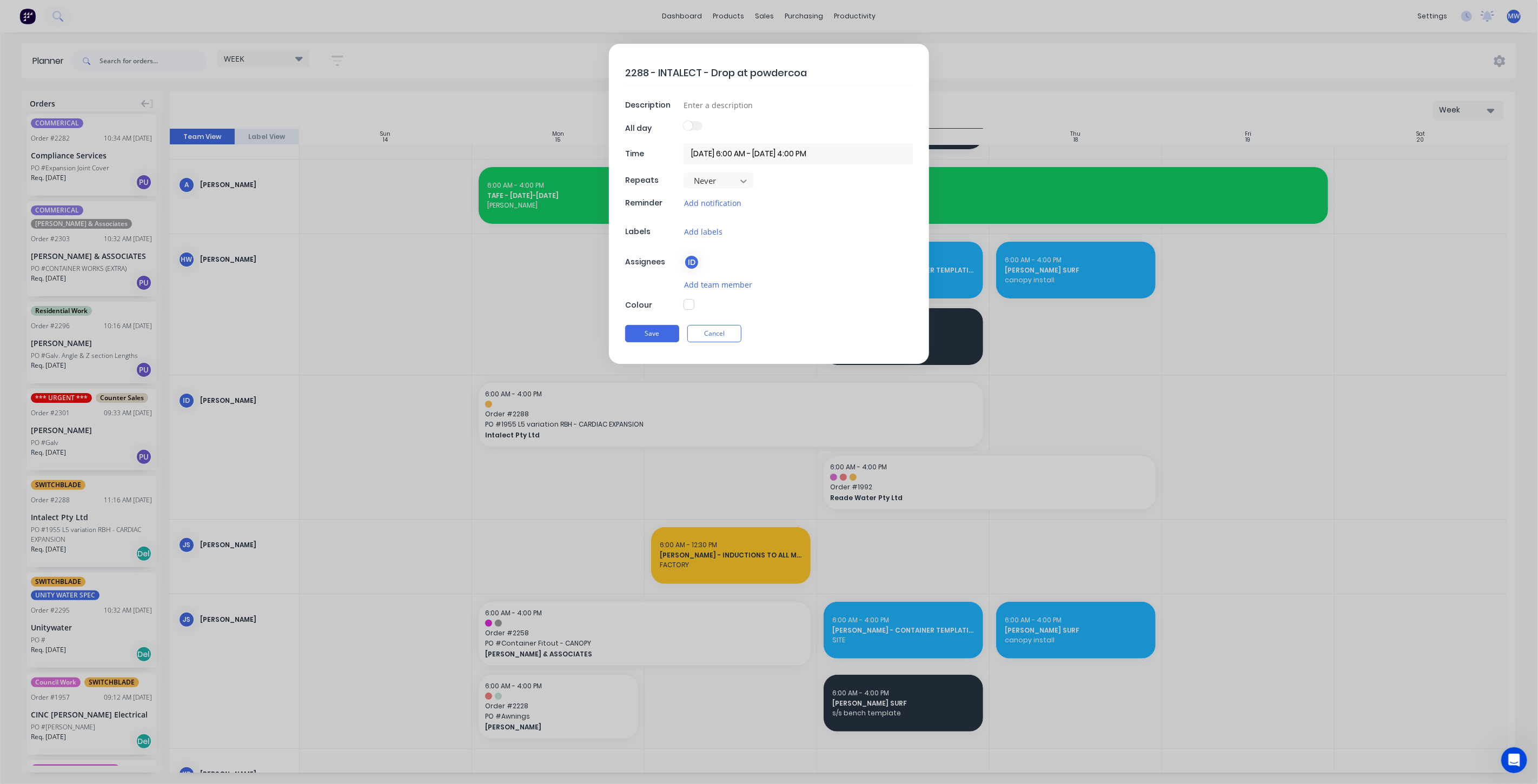
type textarea "2288 - INTALECT - Drop at powdercoat"
type textarea "x"
type textarea "2288 - INTALECT - Drop at powdercoate"
type textarea "x"
type textarea "2288 - INTALECT - Drop at powdercoater"
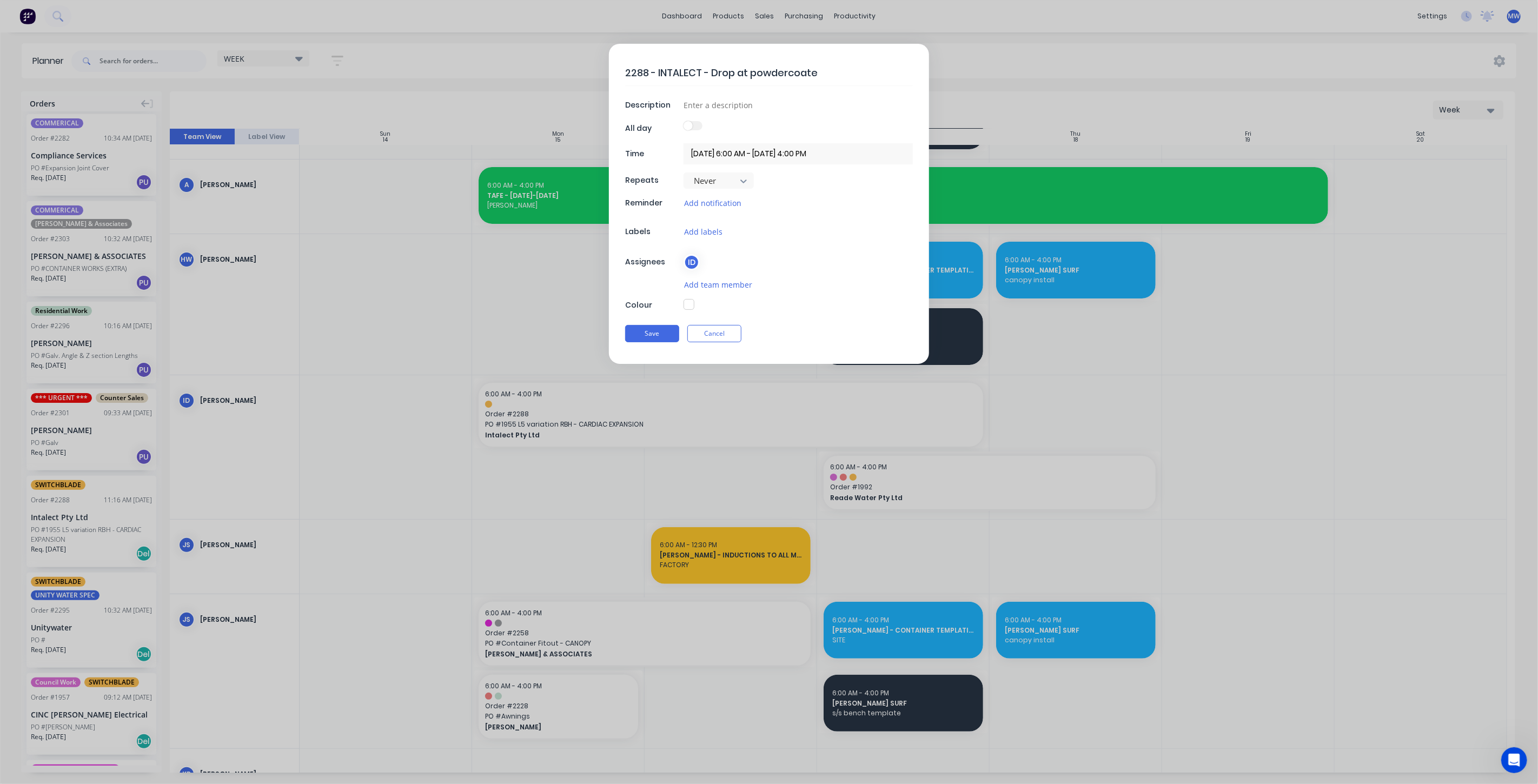
type textarea "x"
type textarea "2288 - INTALECT - Drop at powdercoaters"
type textarea "x"
type textarea "2288 - INTALECT - Drop at powdercoaters"
type textarea "x"
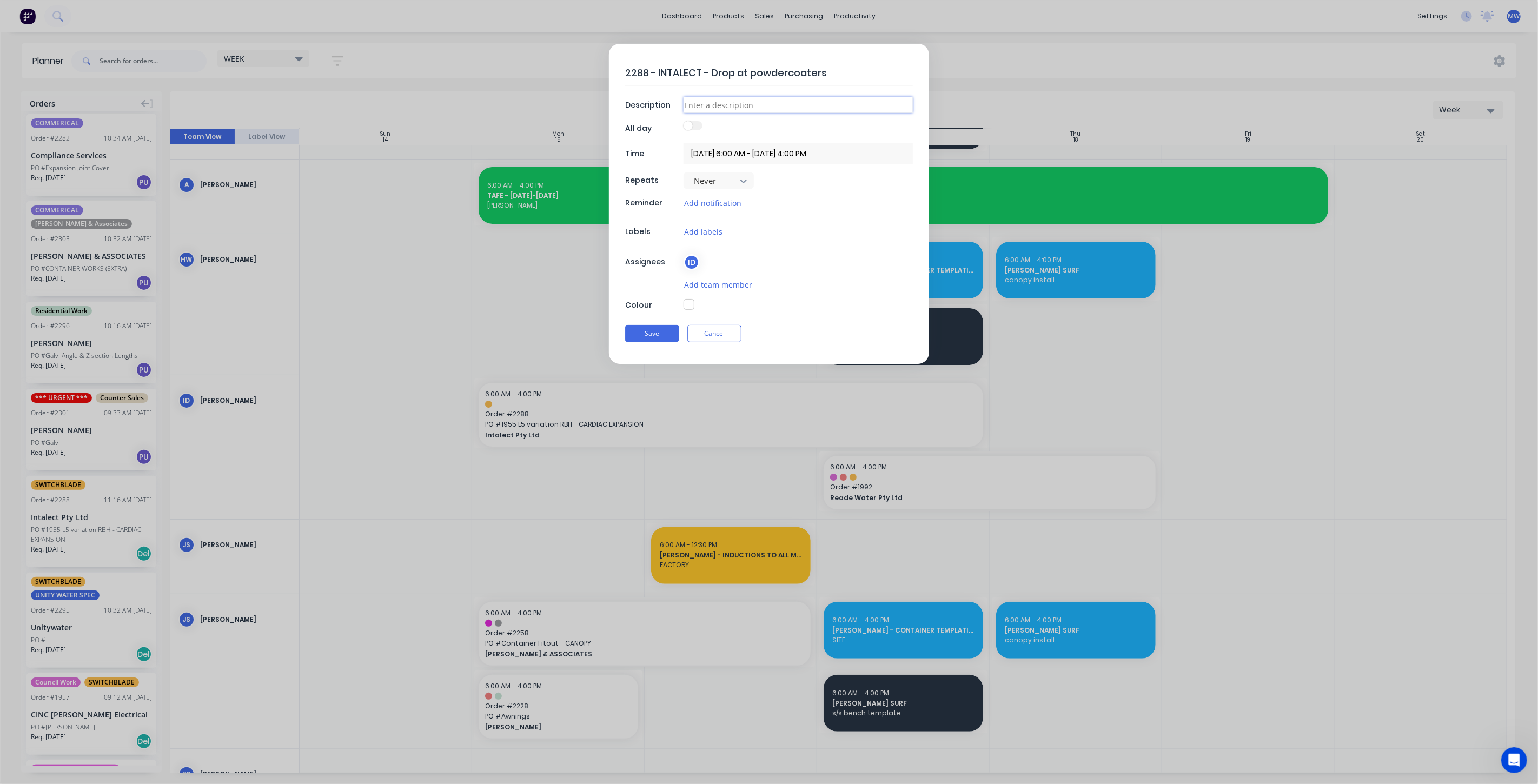
click at [716, 112] on input at bounding box center [798, 105] width 230 height 16
type input "FACTORY"
click at [692, 303] on button "button" at bounding box center [689, 304] width 11 height 11
type textarea "x"
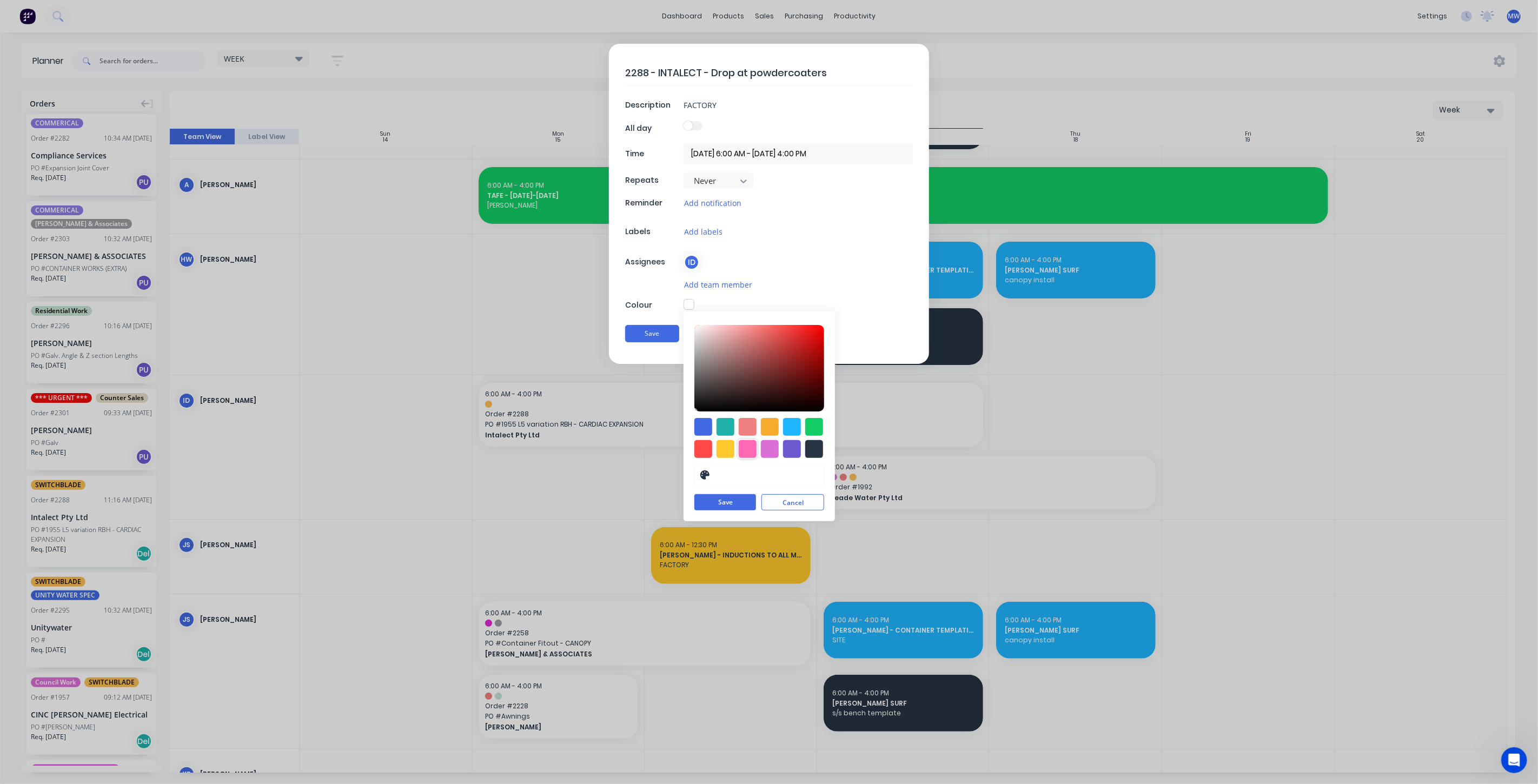
click at [752, 450] on div at bounding box center [747, 449] width 18 height 18
type input "#FF69B4"
click at [736, 498] on button "Save" at bounding box center [724, 503] width 61 height 16
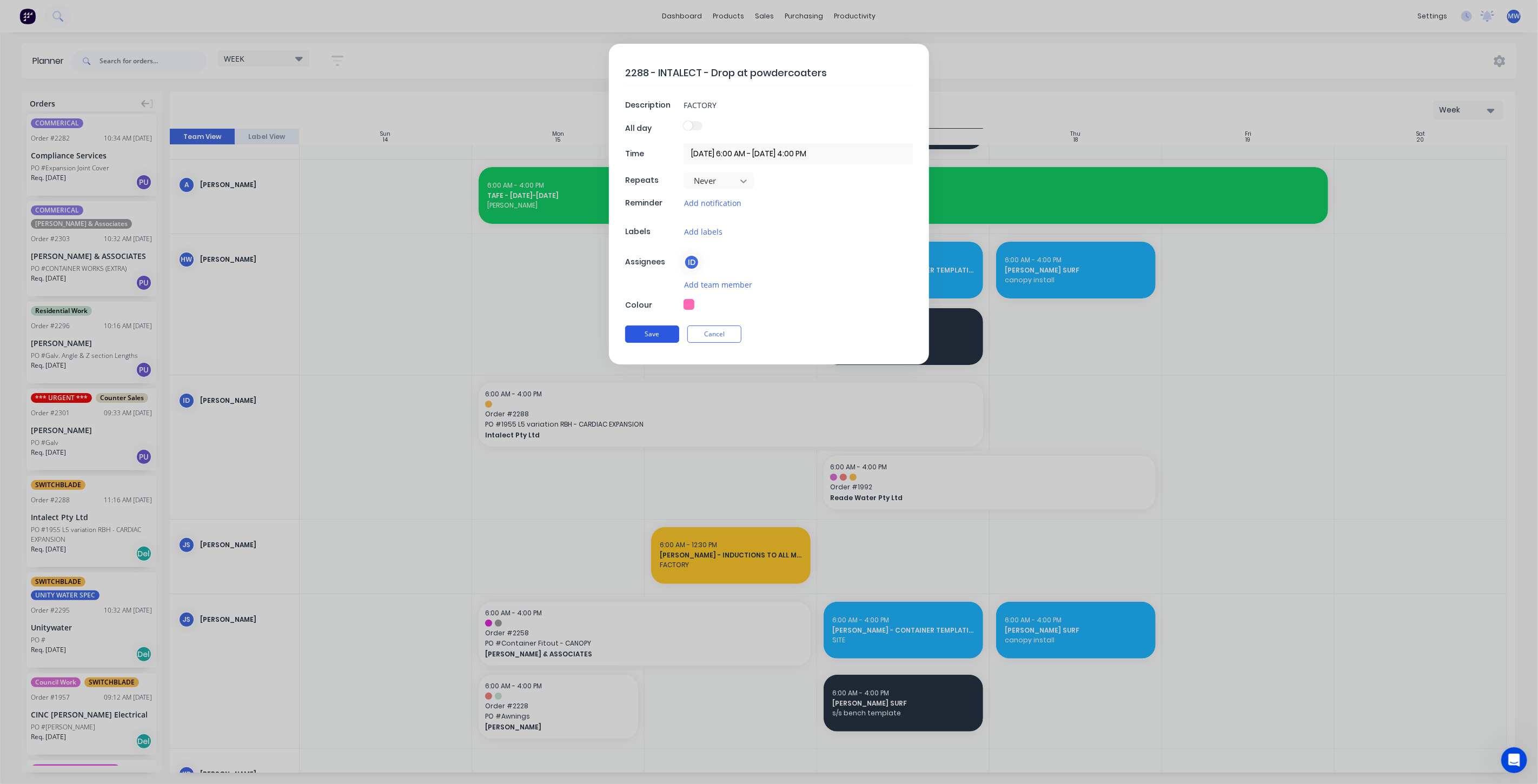
click at [666, 333] on button "Save" at bounding box center [652, 334] width 54 height 17
type textarea "x"
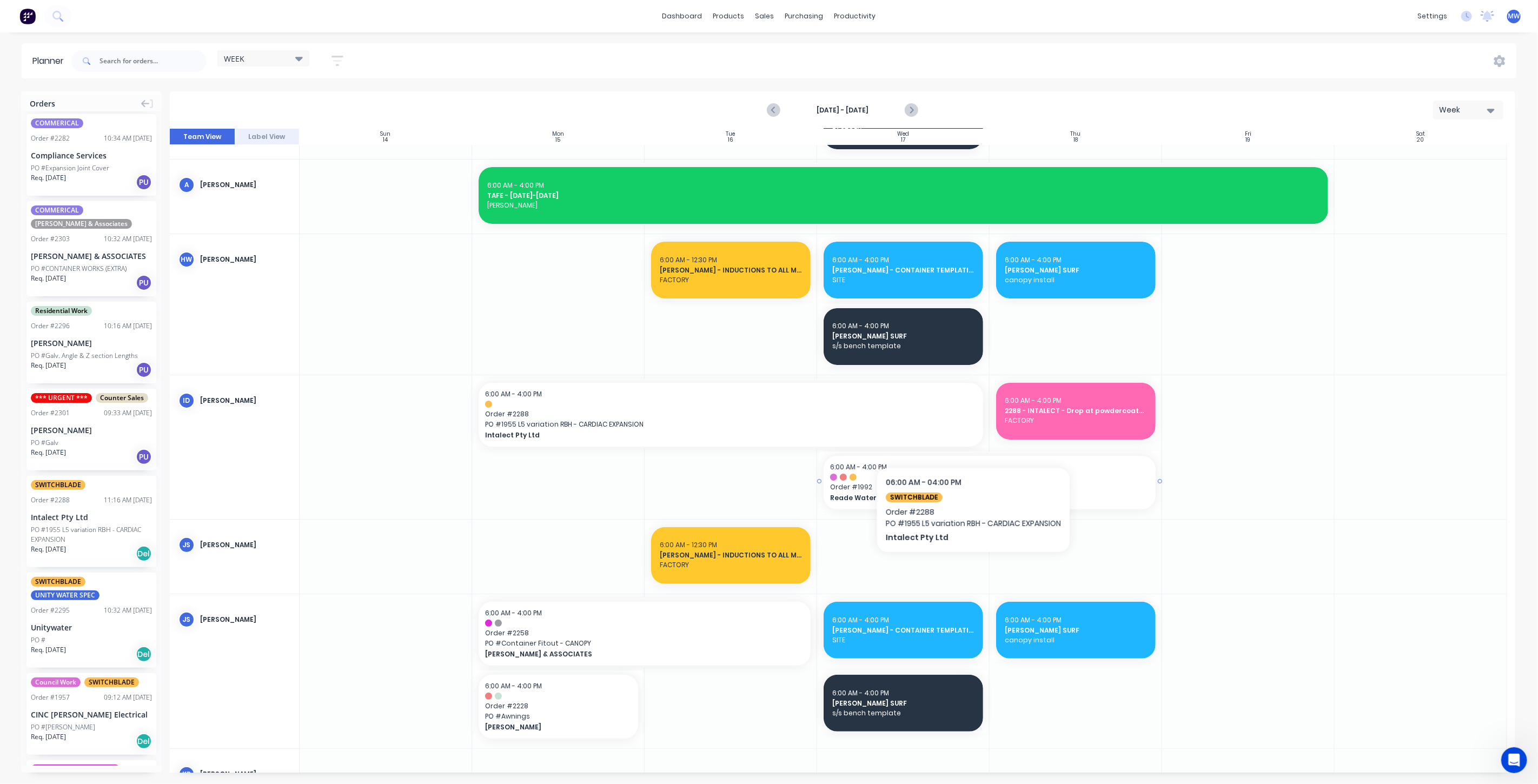
scroll to position [180, 0]
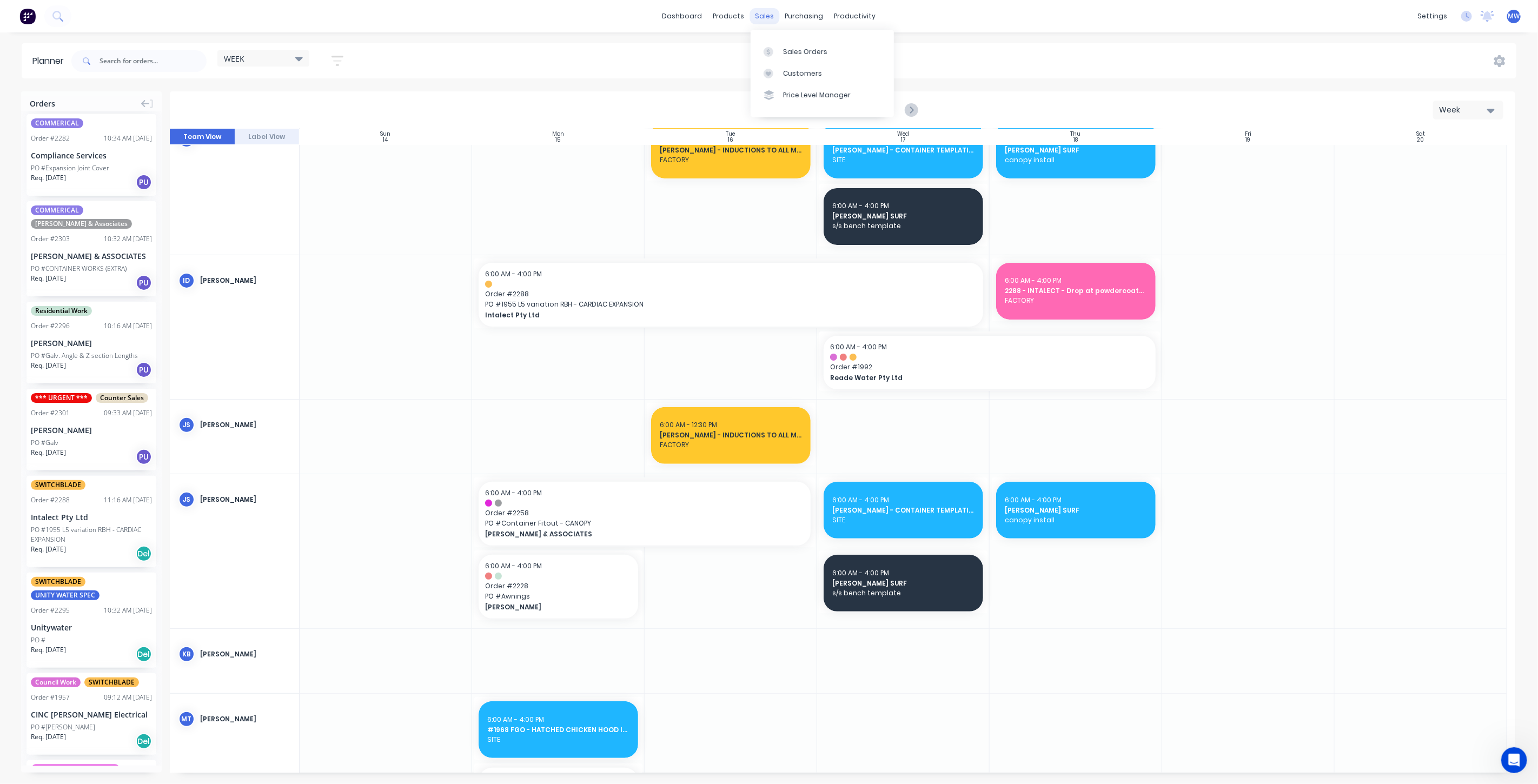
click at [766, 23] on div "sales" at bounding box center [765, 16] width 30 height 16
click at [797, 49] on div "Sales Orders" at bounding box center [805, 52] width 44 height 10
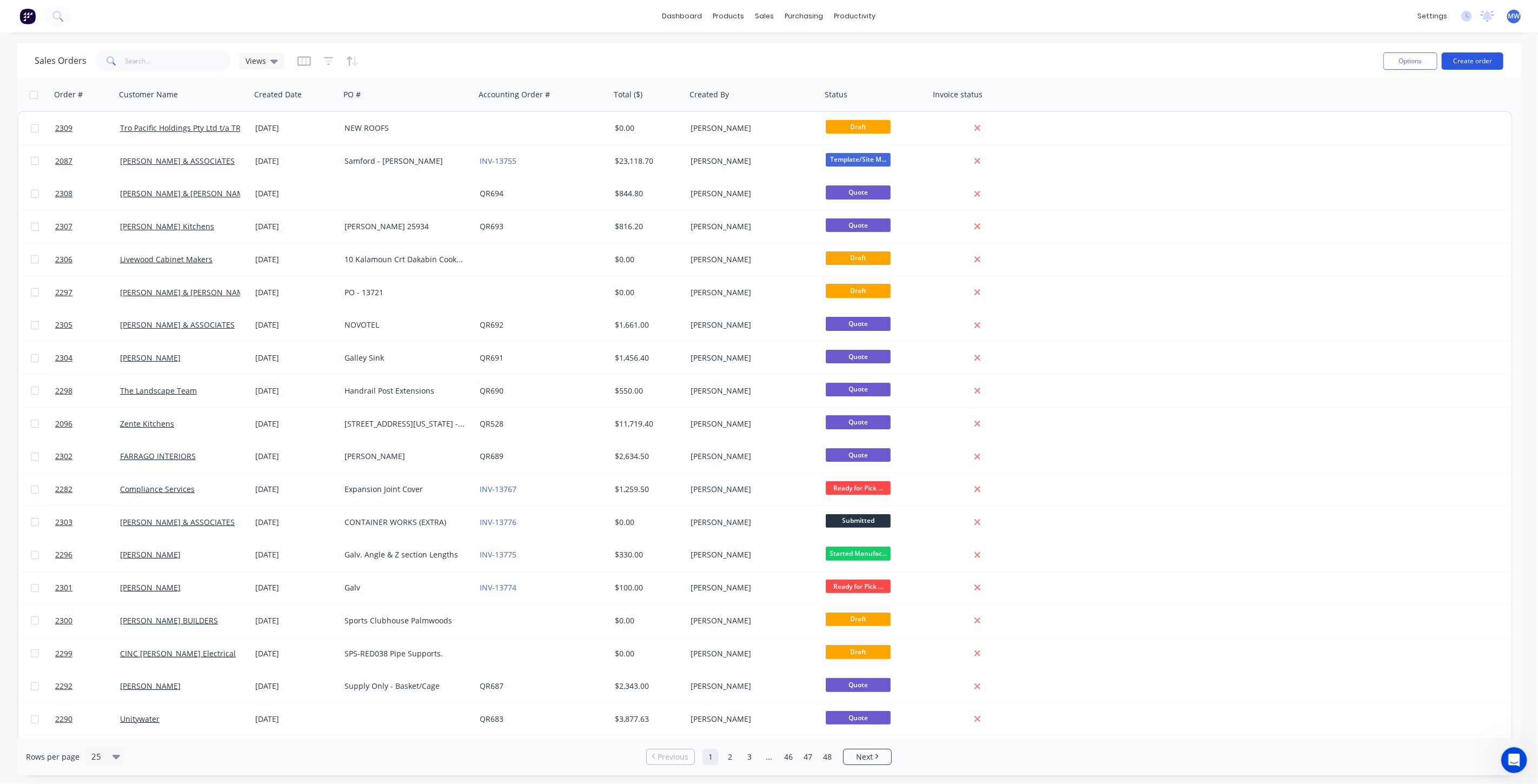
click at [1473, 66] on button "Create order" at bounding box center [1472, 61] width 61 height 17
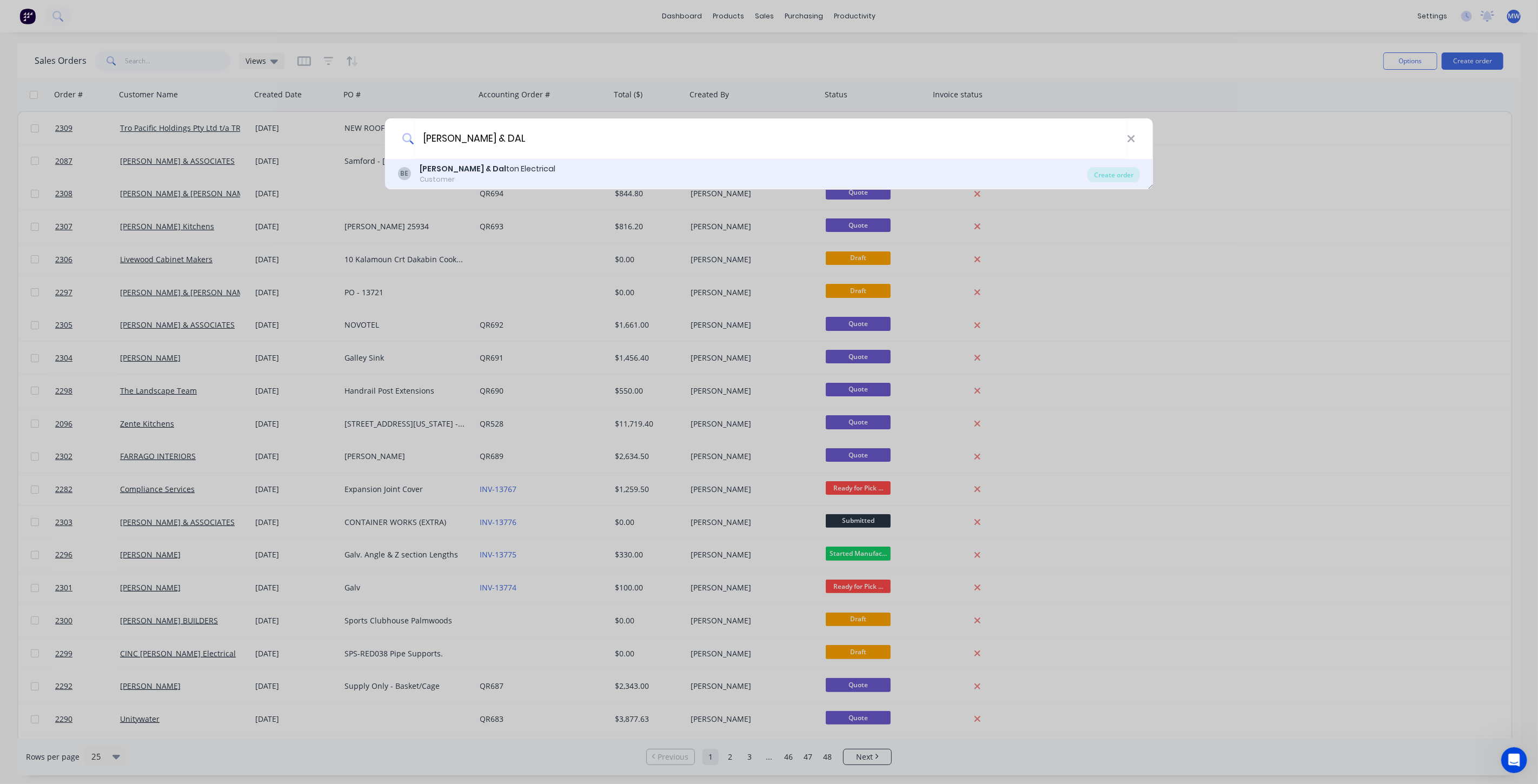
type input "BAILEY & DAL"
click at [610, 176] on div "BE Bailey & Dal ton Electrical Customer" at bounding box center [743, 173] width 690 height 21
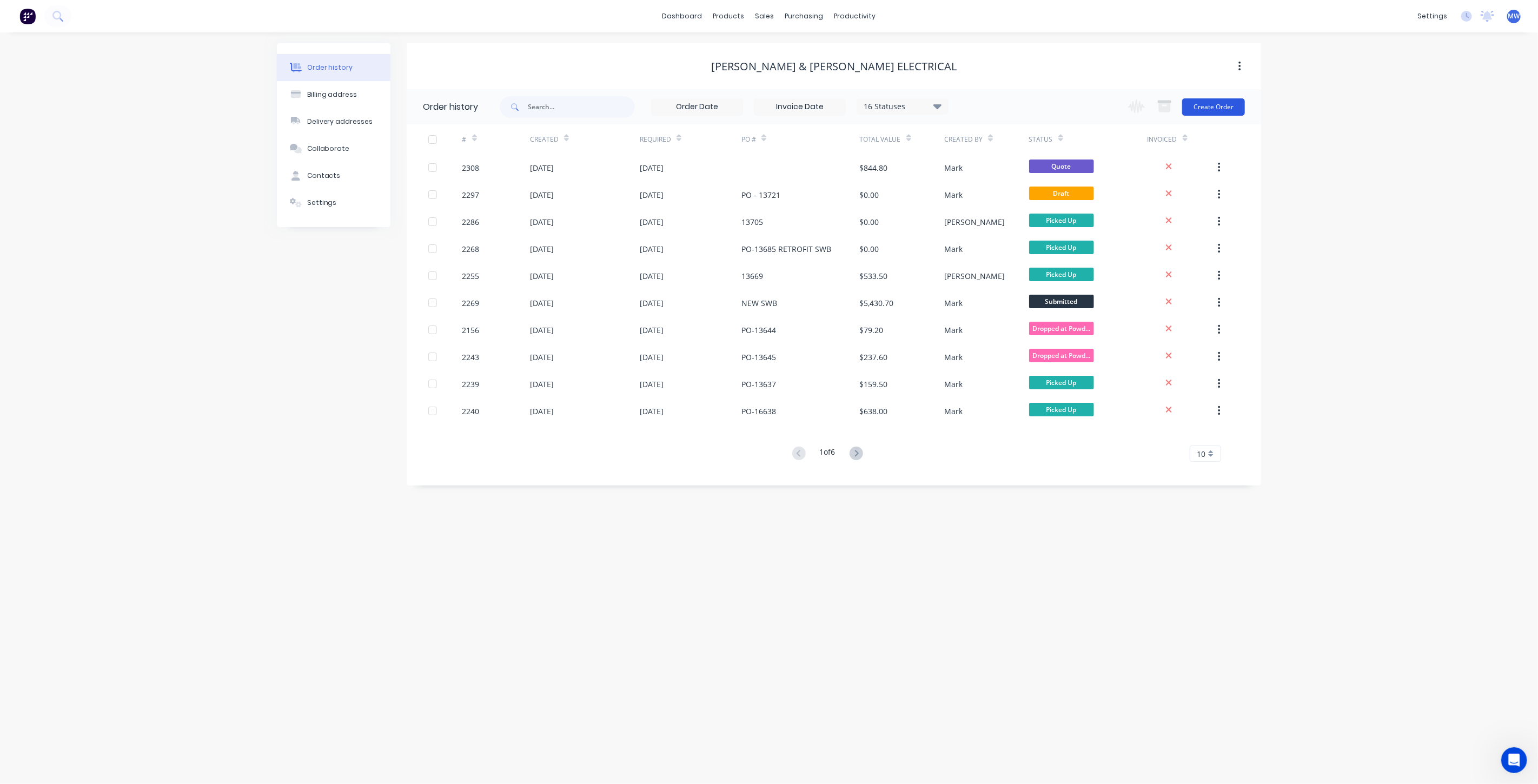
click at [1212, 101] on button "Create Order" at bounding box center [1213, 106] width 63 height 17
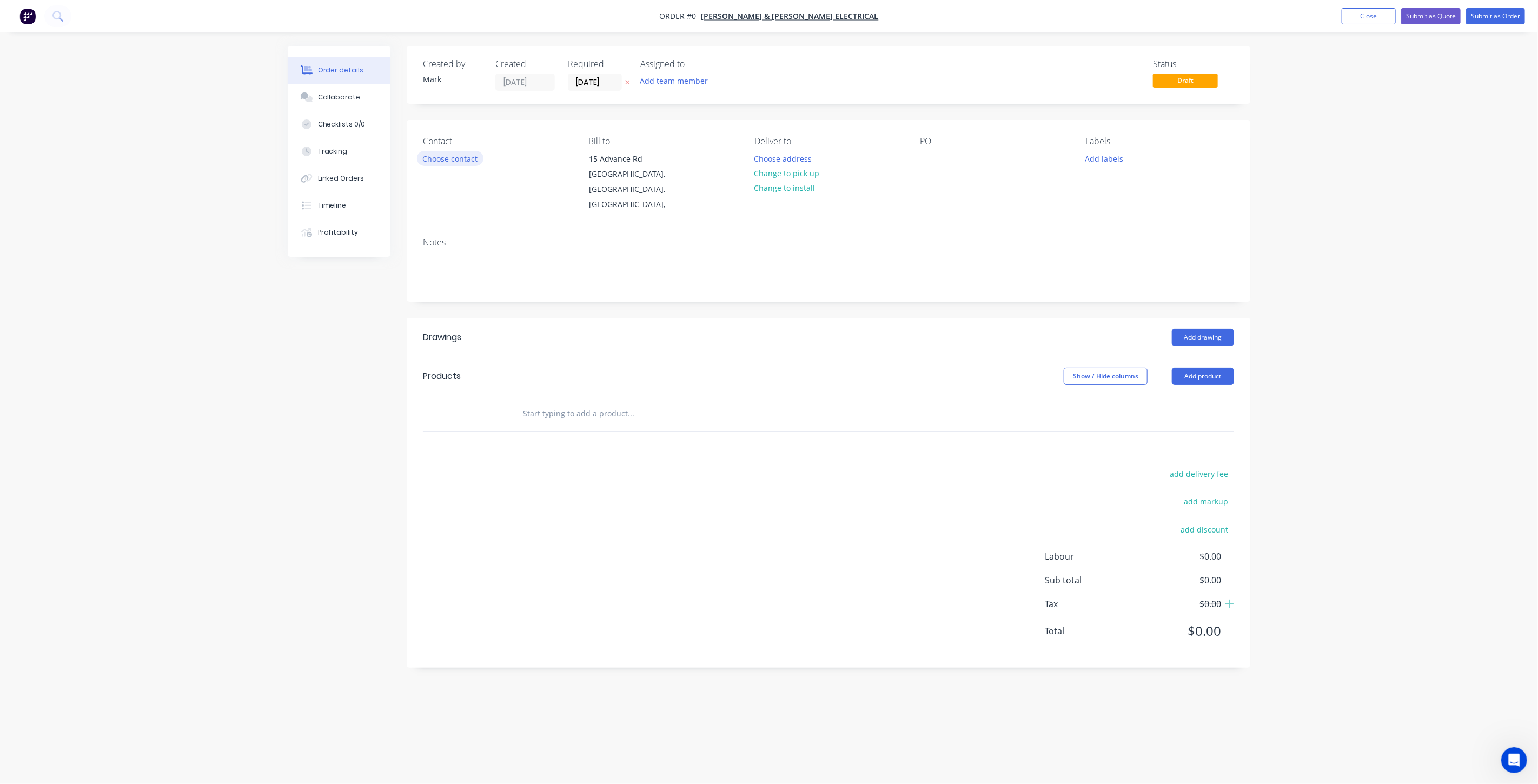
click at [451, 160] on button "Choose contact" at bounding box center [450, 158] width 66 height 15
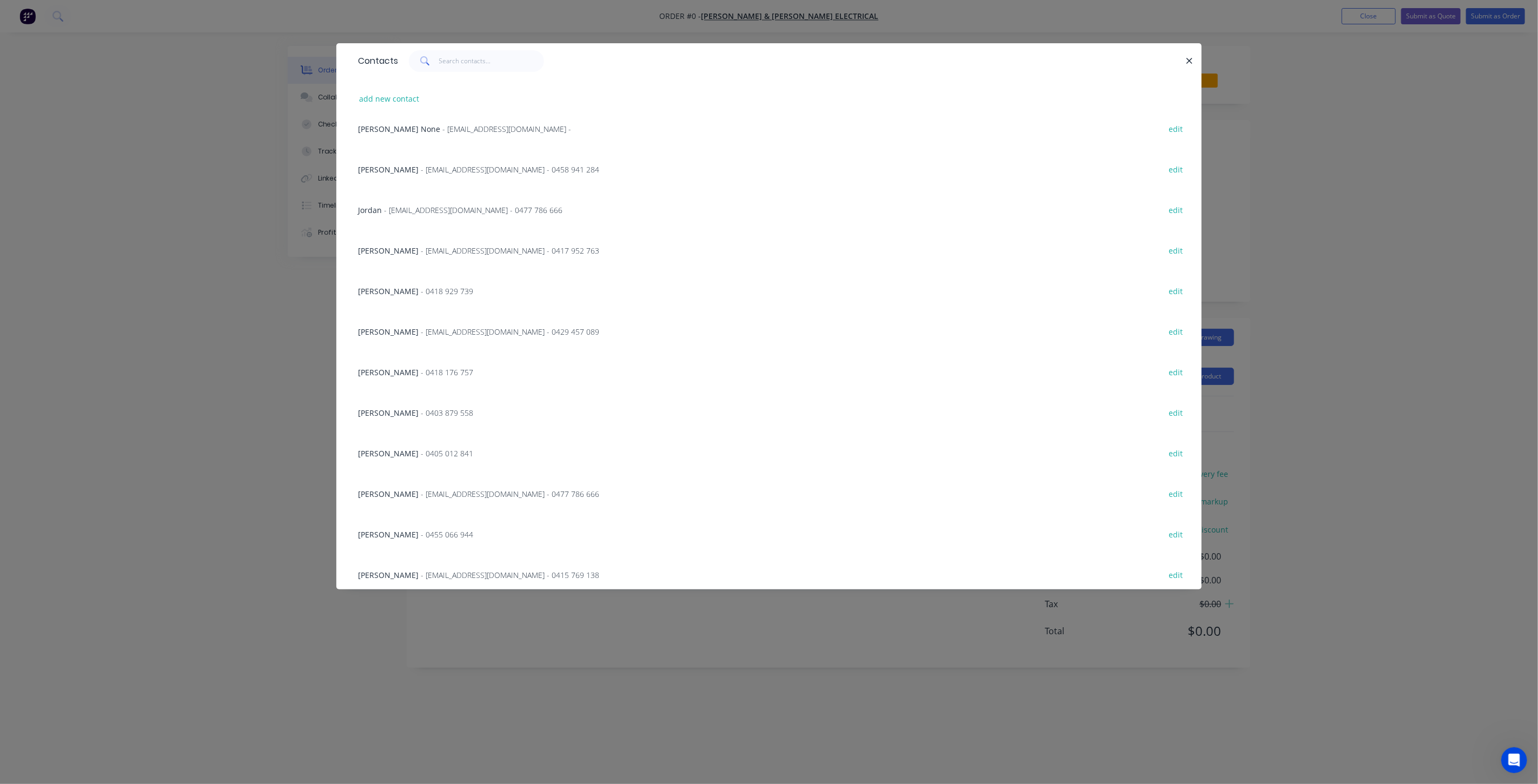
scroll to position [16, 0]
click at [383, 96] on button "add new contact" at bounding box center [389, 99] width 72 height 15
select select "AU"
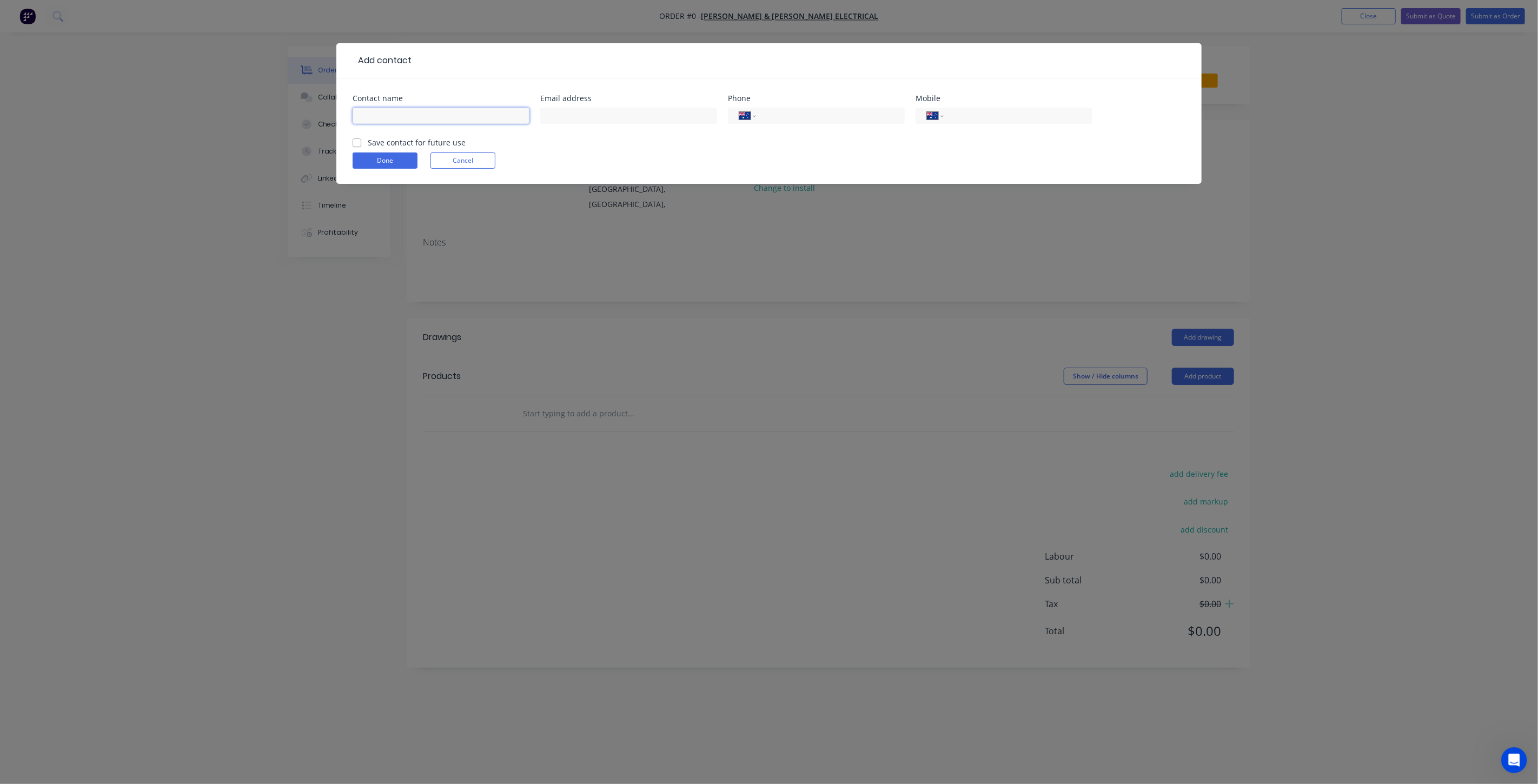
click at [417, 117] on input "text" at bounding box center [441, 116] width 176 height 16
type input "Tyron"
click at [368, 142] on label "Save contact for future use" at bounding box center [416, 142] width 98 height 11
click at [358, 142] on input "Save contact for future use" at bounding box center [357, 142] width 9 height 10
checkbox input "true"
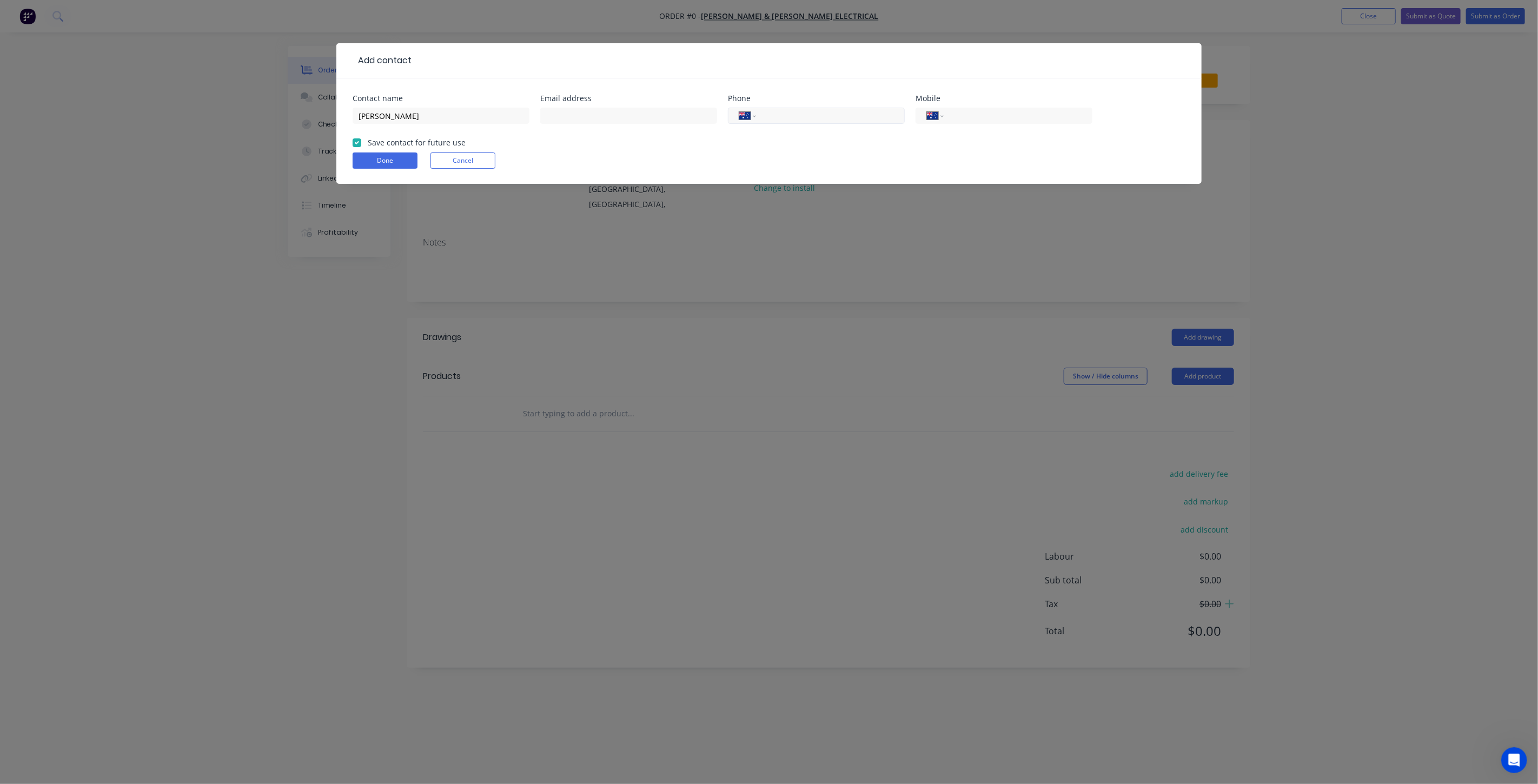
click at [808, 116] on input "tel" at bounding box center [828, 116] width 130 height 13
click at [1004, 115] on input "tel" at bounding box center [1016, 116] width 130 height 13
type input "0421 329 212"
click at [385, 160] on button "Done" at bounding box center [385, 161] width 65 height 16
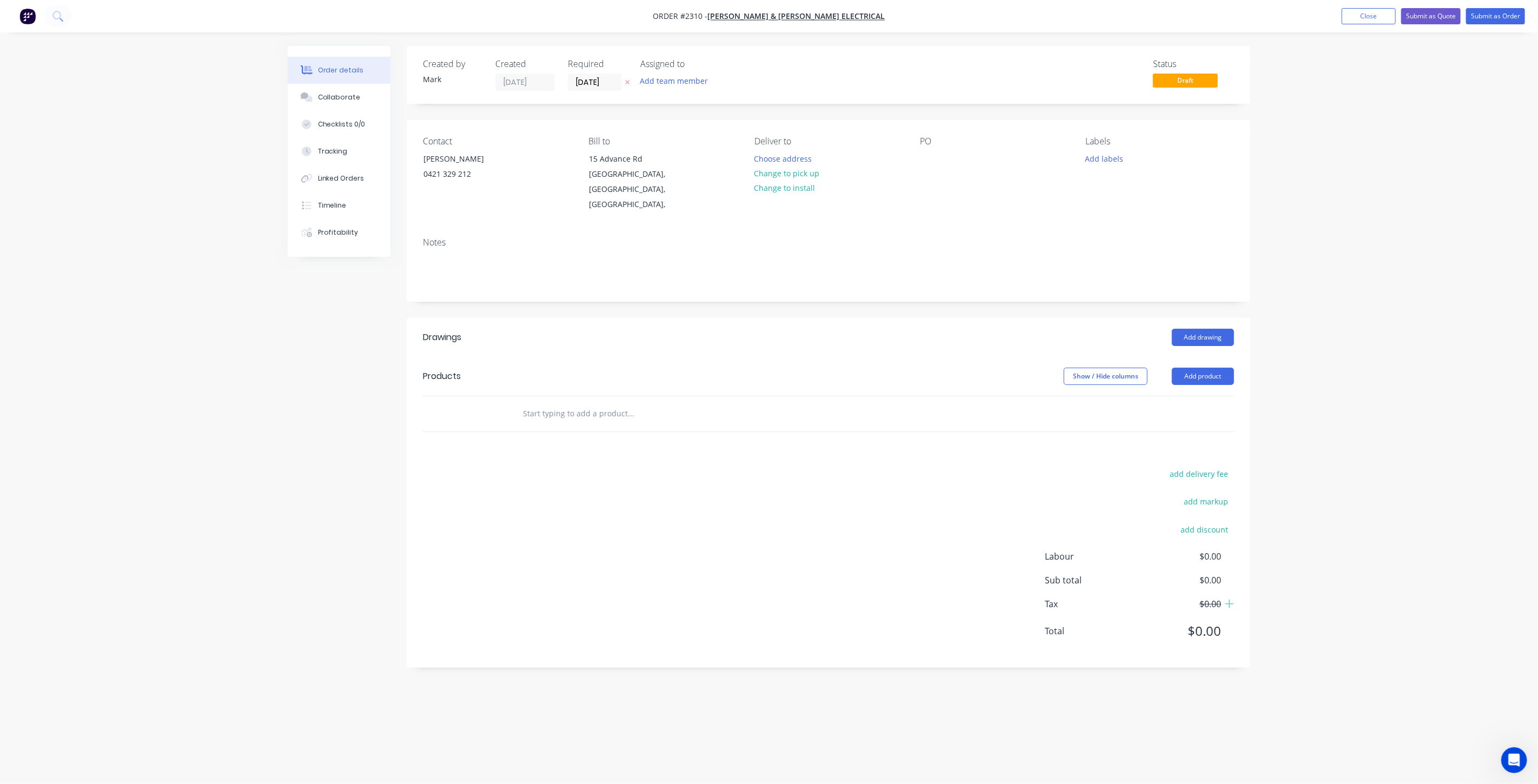
click at [587, 403] on input "text" at bounding box center [630, 413] width 216 height 21
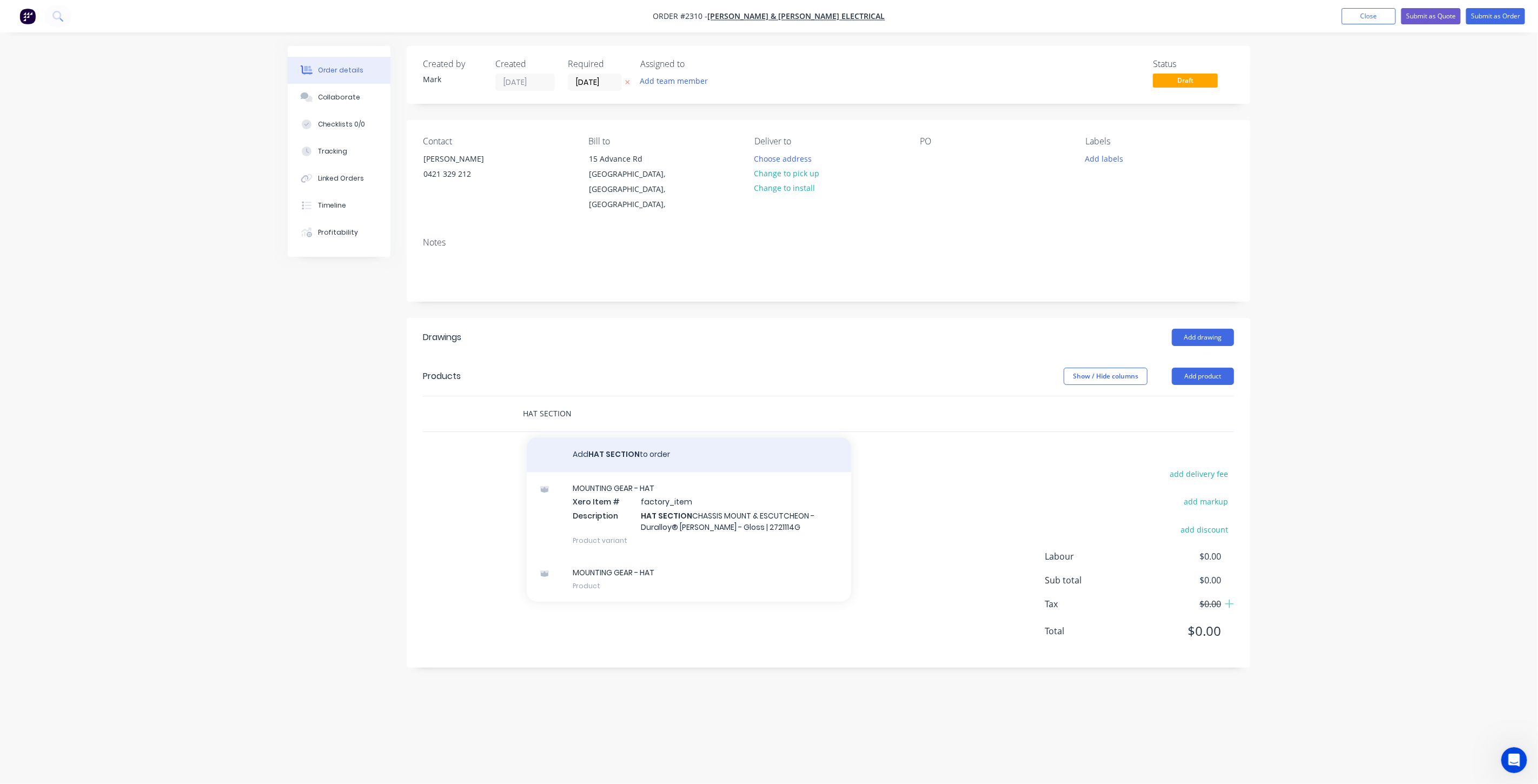
type input "HAT SECTION"
click at [632, 439] on button "Add HAT SECTION to order" at bounding box center [688, 454] width 324 height 35
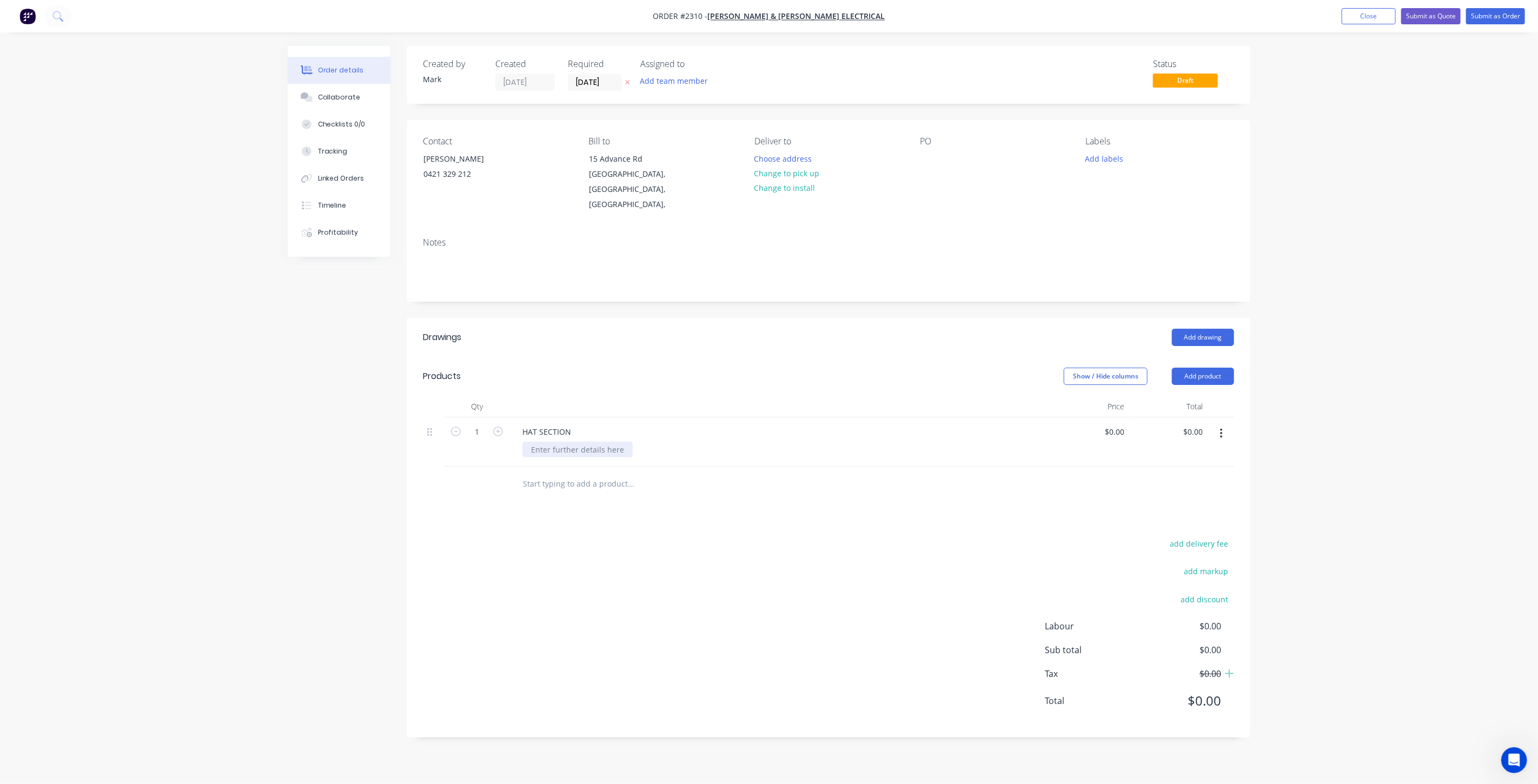
click at [570, 441] on div at bounding box center [577, 449] width 110 height 16
click at [1478, 388] on div "Order details Collaborate Checklists 0/0 Tracking Linked Orders Timeline Profit…" at bounding box center [769, 392] width 1538 height 784
click at [1112, 424] on div "0 $0.00" at bounding box center [1114, 431] width 30 height 16
type input "$0.00"
click at [1398, 331] on div "Order details Collaborate Checklists 0/0 Tracking Linked Orders Timeline Profit…" at bounding box center [769, 392] width 1538 height 784
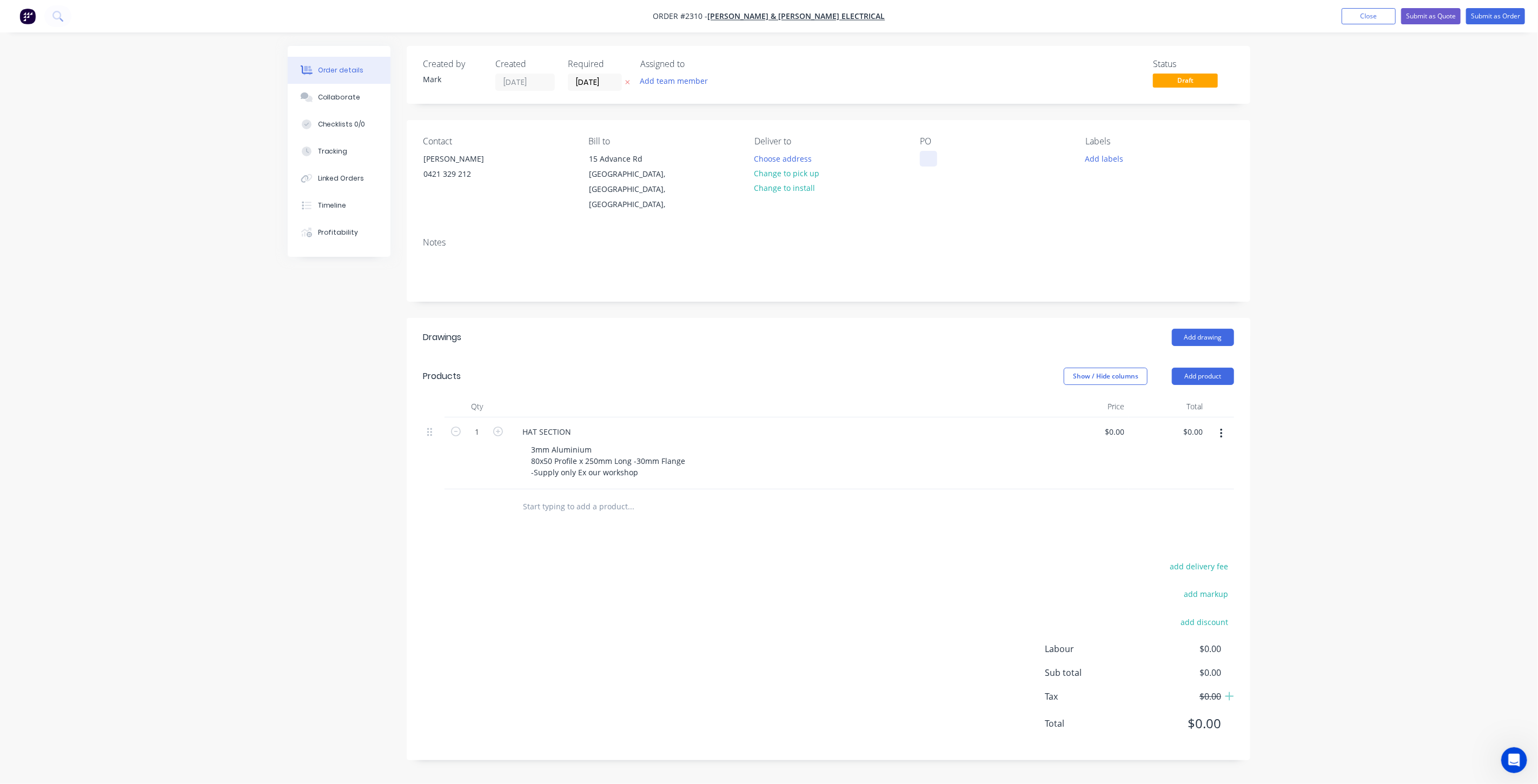
click at [928, 155] on div at bounding box center [928, 158] width 17 height 16
click at [1106, 154] on button "Add labels" at bounding box center [1104, 158] width 49 height 15
click at [1130, 255] on div "*** URGENT ***" at bounding box center [1145, 255] width 61 height 12
click at [1108, 271] on div at bounding box center [1105, 271] width 21 height 21
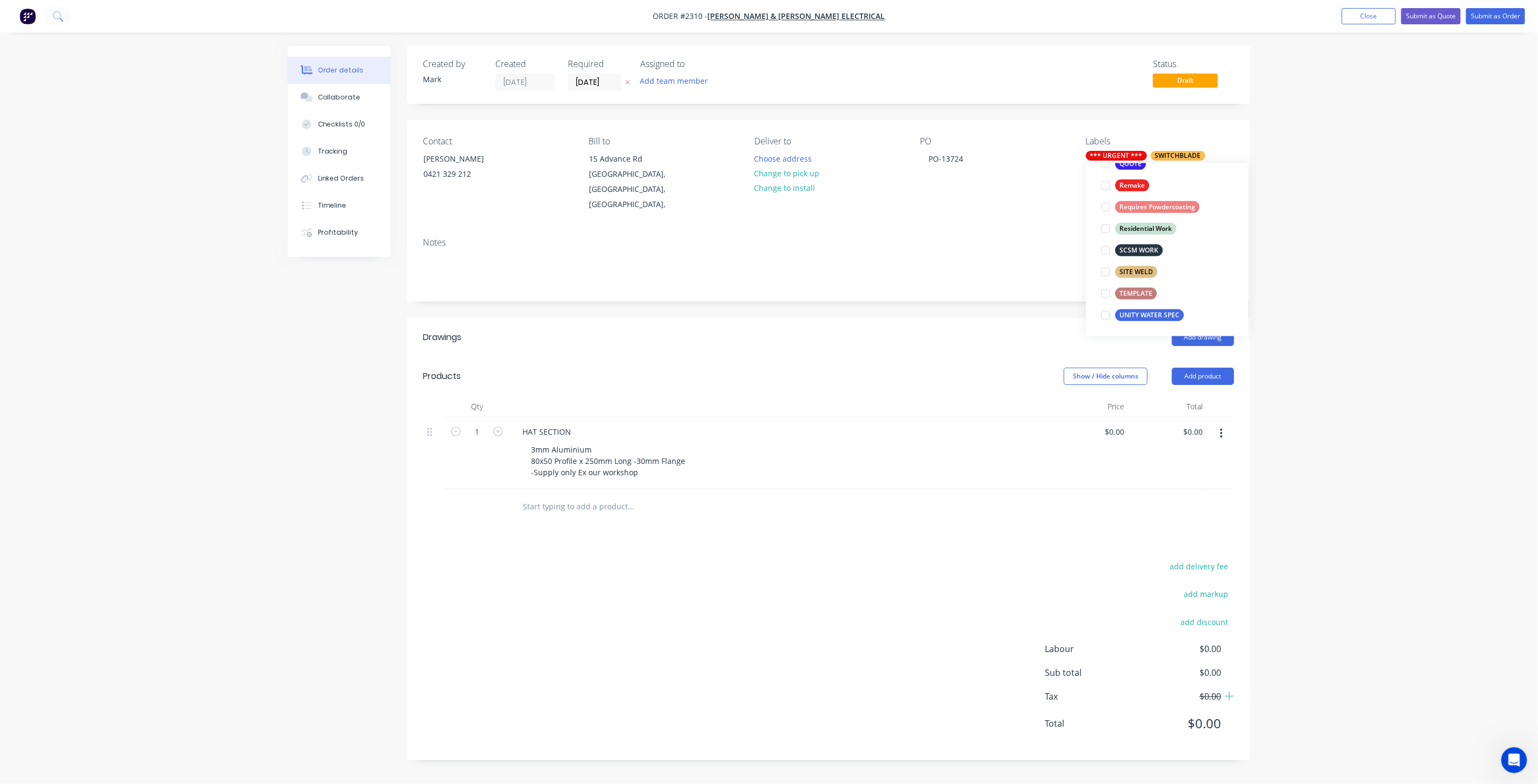
scroll to position [0, 0]
click at [1390, 255] on div "Order details Collaborate Checklists 0/0 Tracking Linked Orders Timeline Profit…" at bounding box center [769, 392] width 1538 height 784
click at [1316, 272] on div "Order details Collaborate Checklists 0/0 Tracking Linked Orders Timeline Profit…" at bounding box center [769, 392] width 1538 height 784
click at [295, 470] on div "Created by Mark Created 11/09/25 Required 11/09/25 Assigned to Add team member …" at bounding box center [769, 410] width 963 height 730
click at [363, 104] on button "Collaborate" at bounding box center [339, 97] width 103 height 27
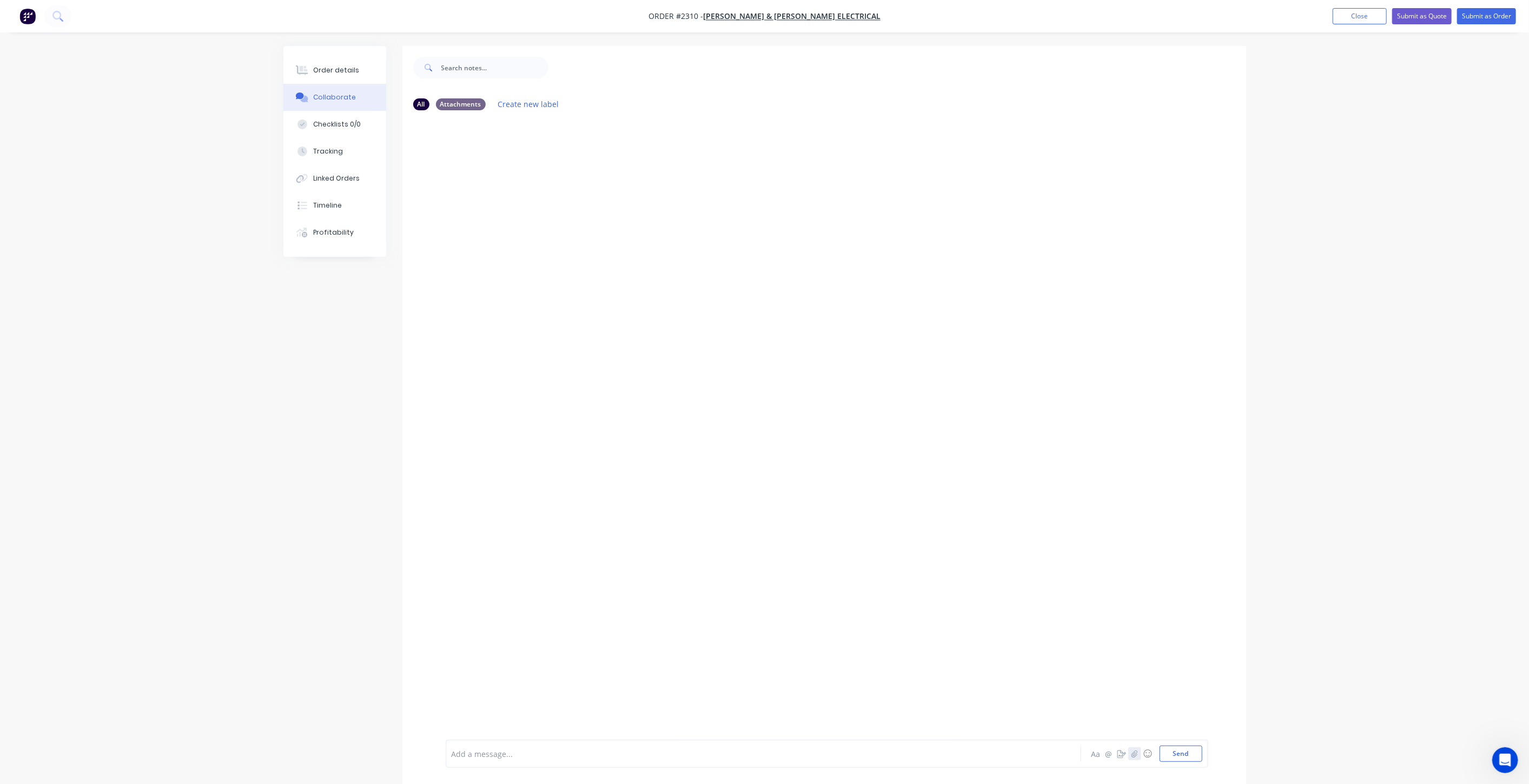
click at [1136, 754] on icon "button" at bounding box center [1135, 754] width 6 height 7
click at [1177, 748] on button "Send" at bounding box center [1181, 754] width 43 height 16
click at [338, 61] on button "Order details" at bounding box center [335, 70] width 103 height 27
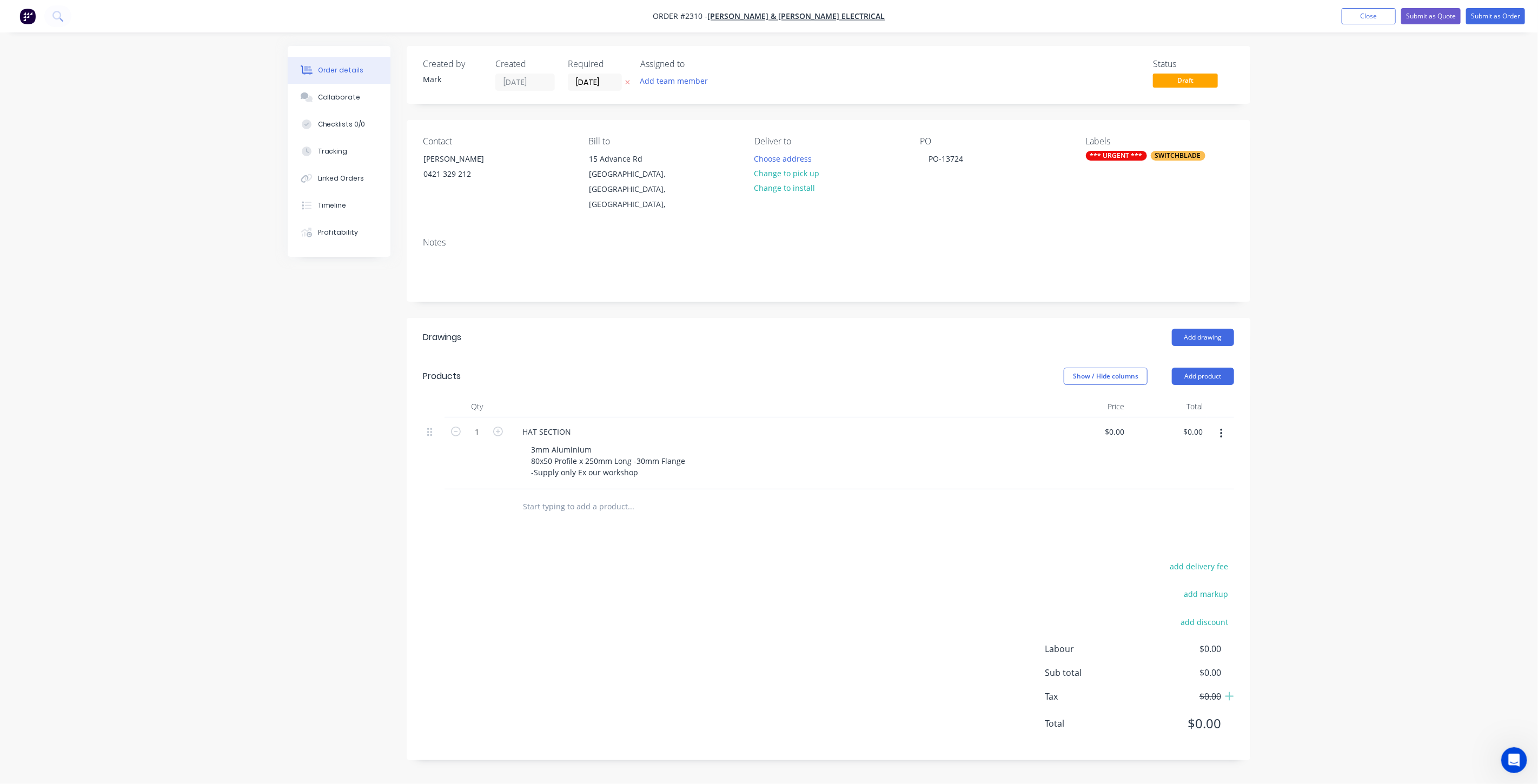
drag, startPoint x: 1359, startPoint y: 204, endPoint x: 1363, endPoint y: 126, distance: 78.1
click at [1359, 203] on div "Order details Collaborate Checklists 0/0 Tracking Linked Orders Timeline Profit…" at bounding box center [769, 392] width 1538 height 784
click at [1503, 17] on button "Submit as Order" at bounding box center [1495, 16] width 59 height 16
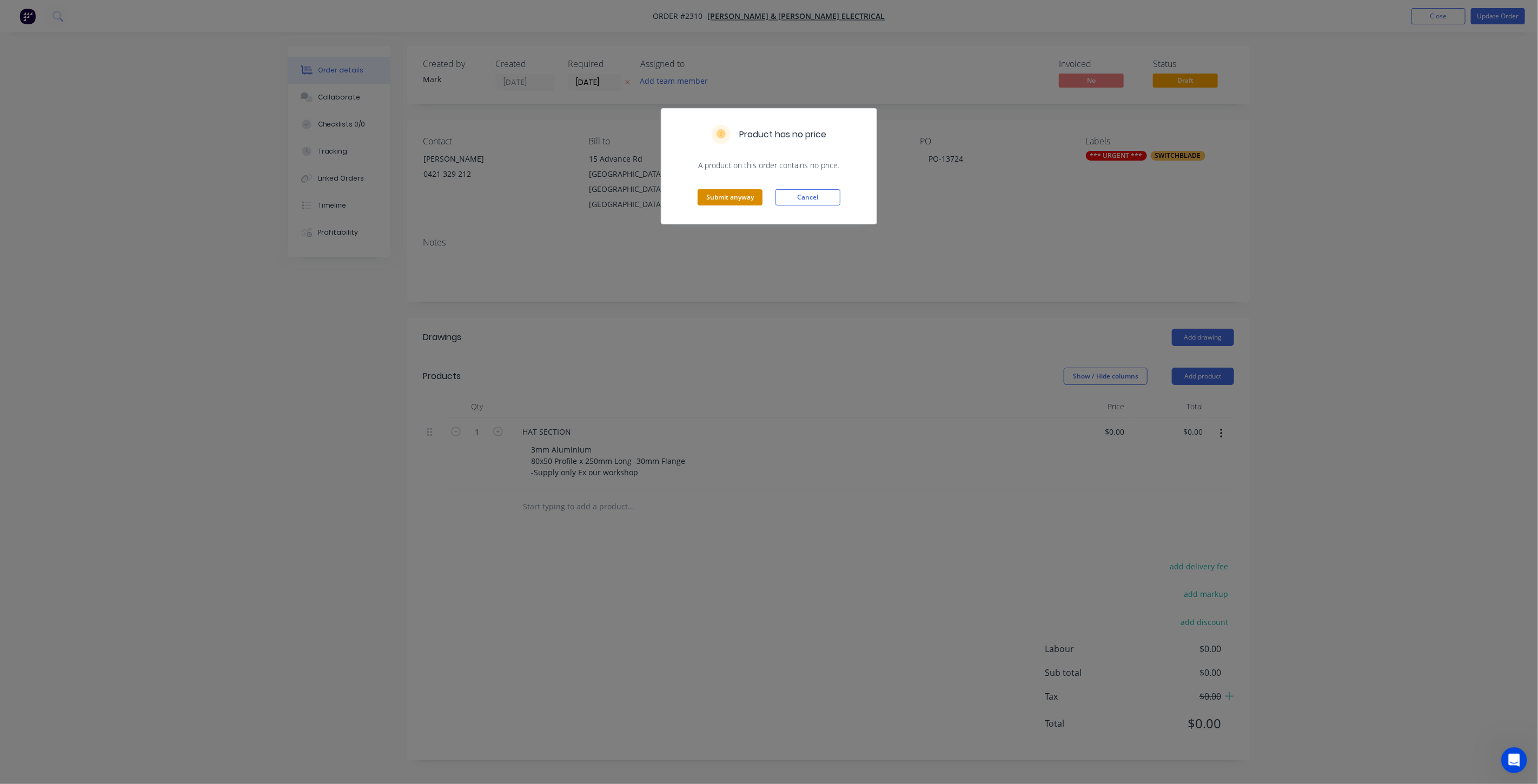
click at [724, 199] on button "Submit anyway" at bounding box center [730, 197] width 65 height 16
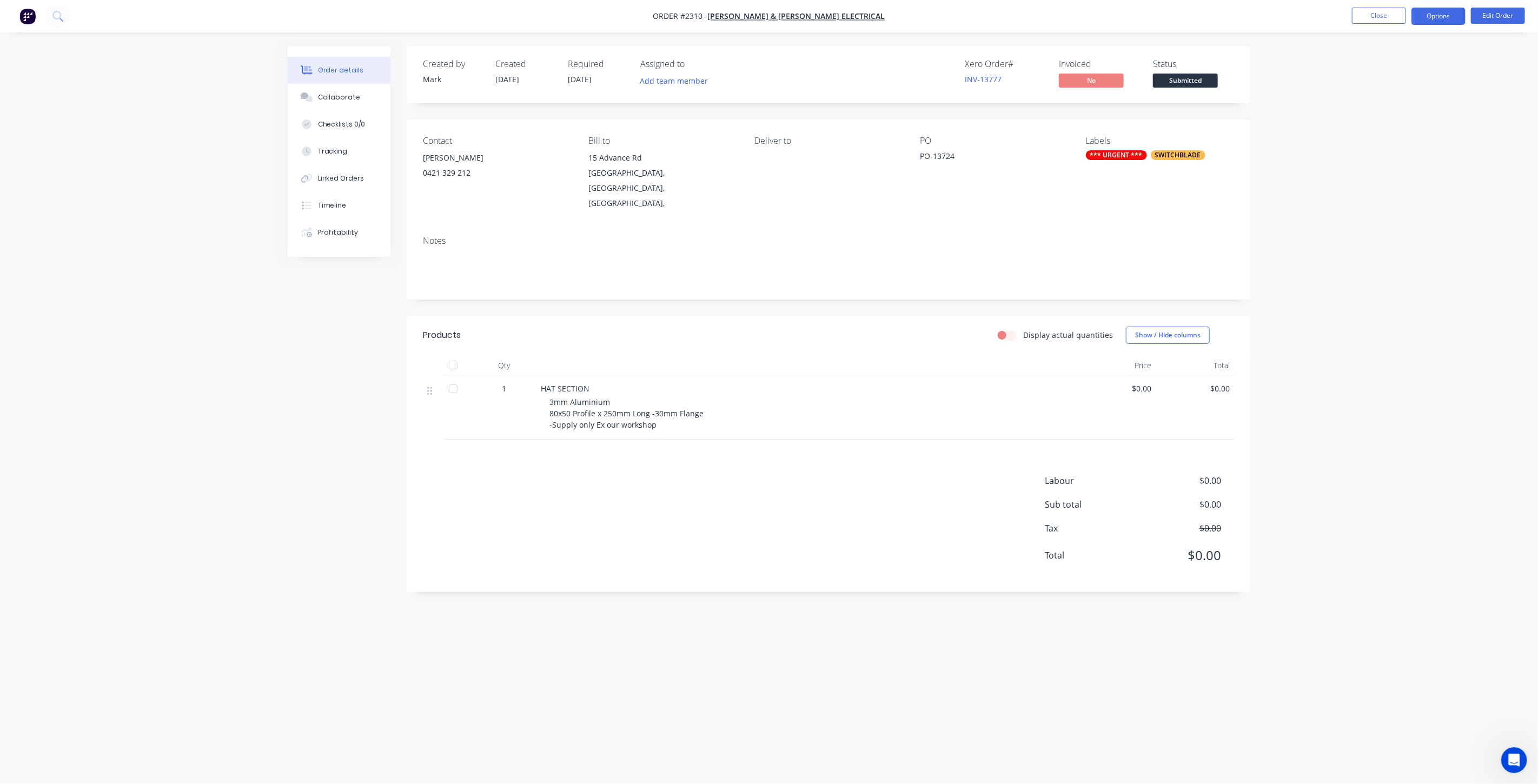
click at [1449, 12] on button "Options" at bounding box center [1438, 16] width 54 height 17
click at [1426, 110] on div "Order Confirmation" at bounding box center [1406, 109] width 100 height 16
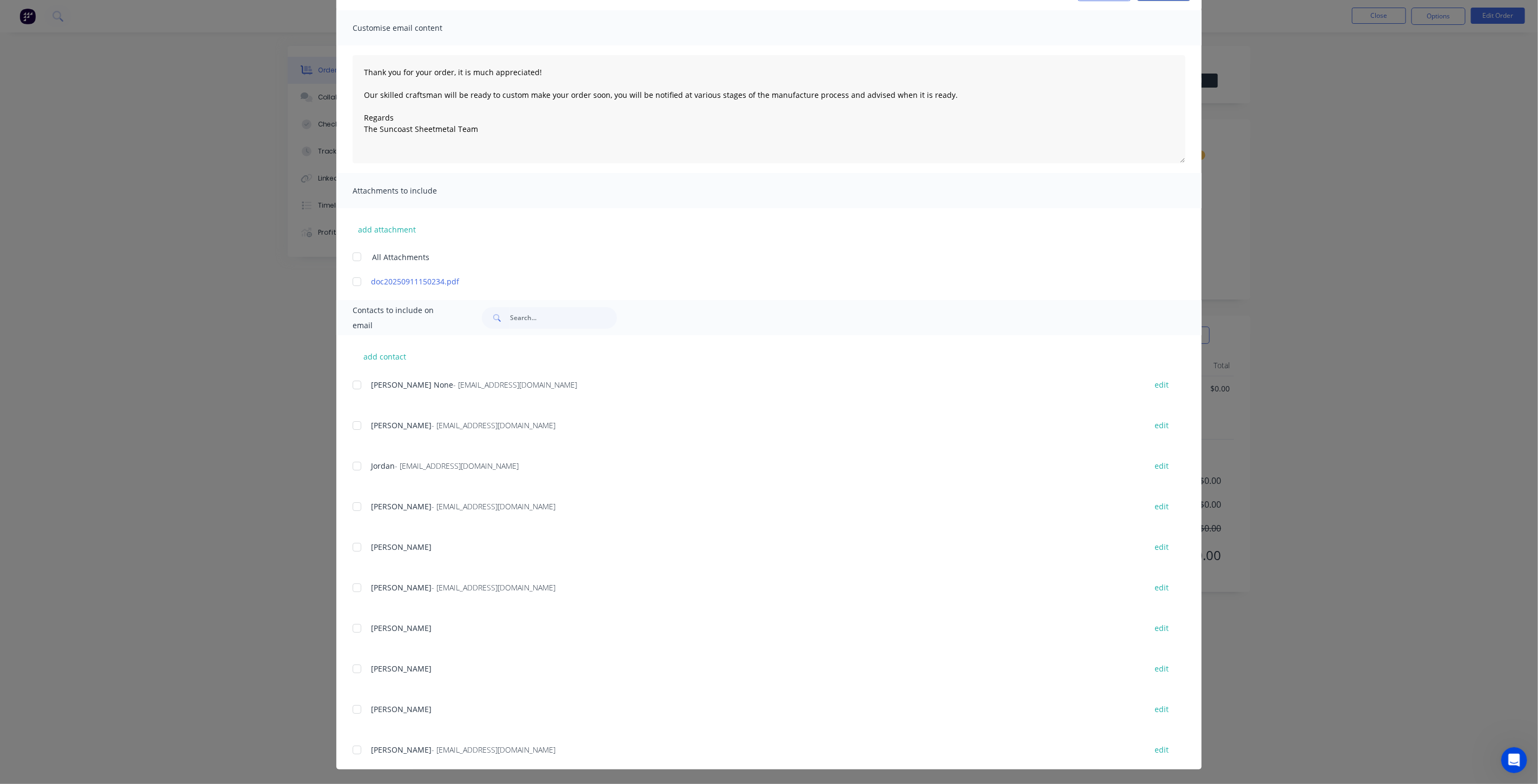
scroll to position [134, 0]
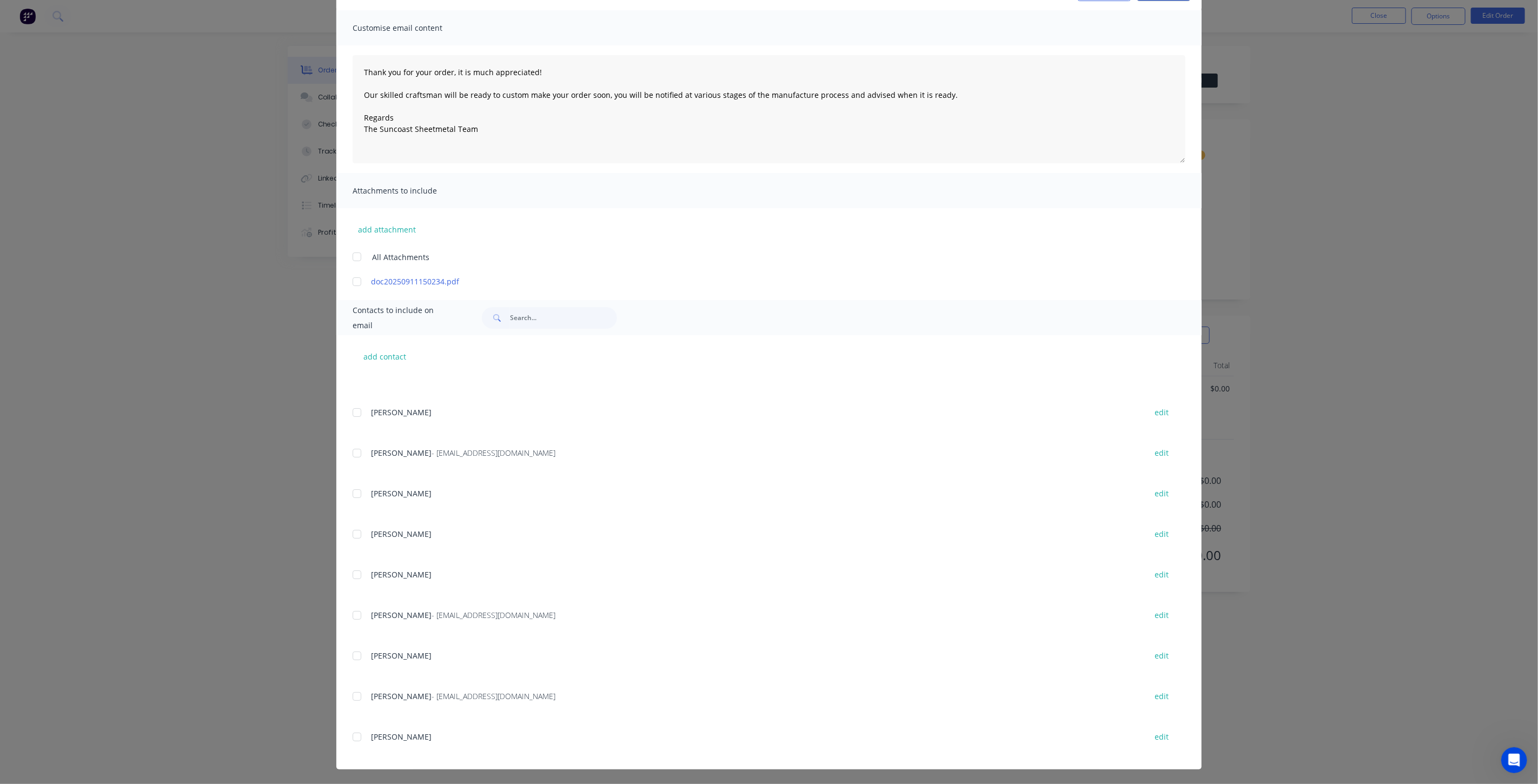
click at [377, 738] on span "Tyron" at bounding box center [401, 737] width 61 height 10
click at [351, 737] on div at bounding box center [357, 737] width 21 height 21
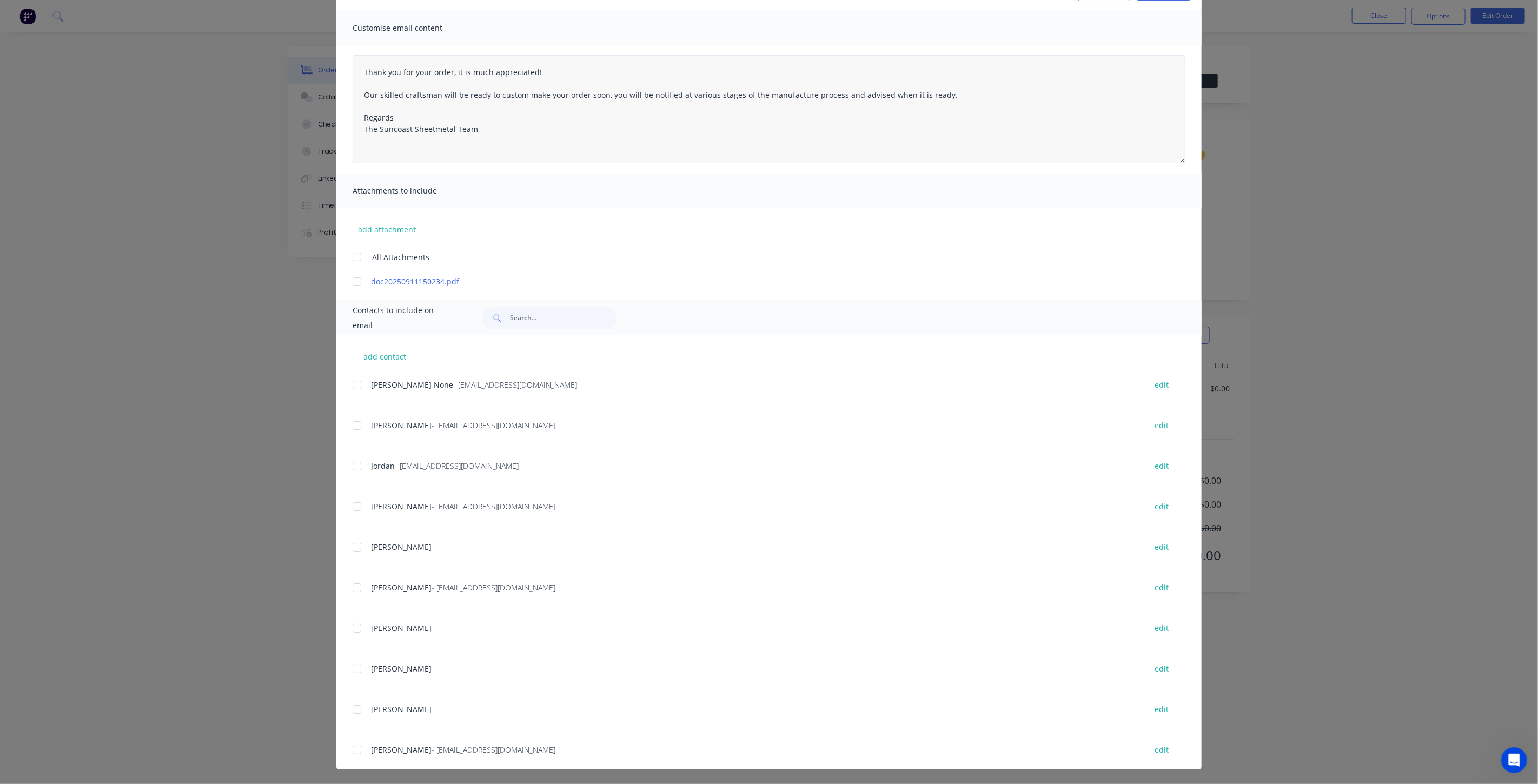
scroll to position [0, 0]
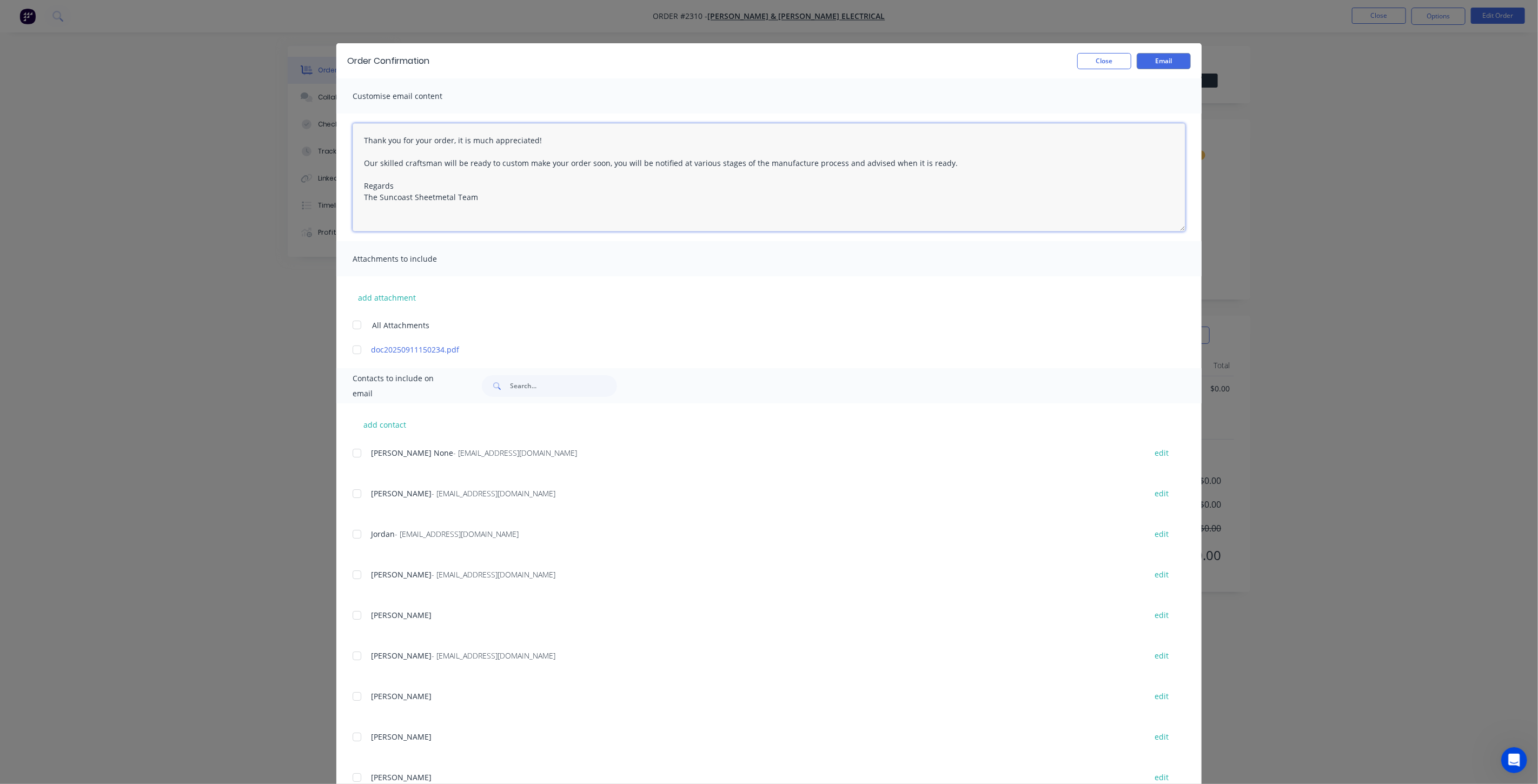
click at [461, 173] on textarea "Thank you for your order, it is much appreciated! Our skilled craftsman will be…" at bounding box center [769, 177] width 833 height 108
type textarea "Thank you for your order, it is much appreciated! Our skilled craftsman will be…"
click at [1096, 63] on button "Close" at bounding box center [1104, 61] width 54 height 16
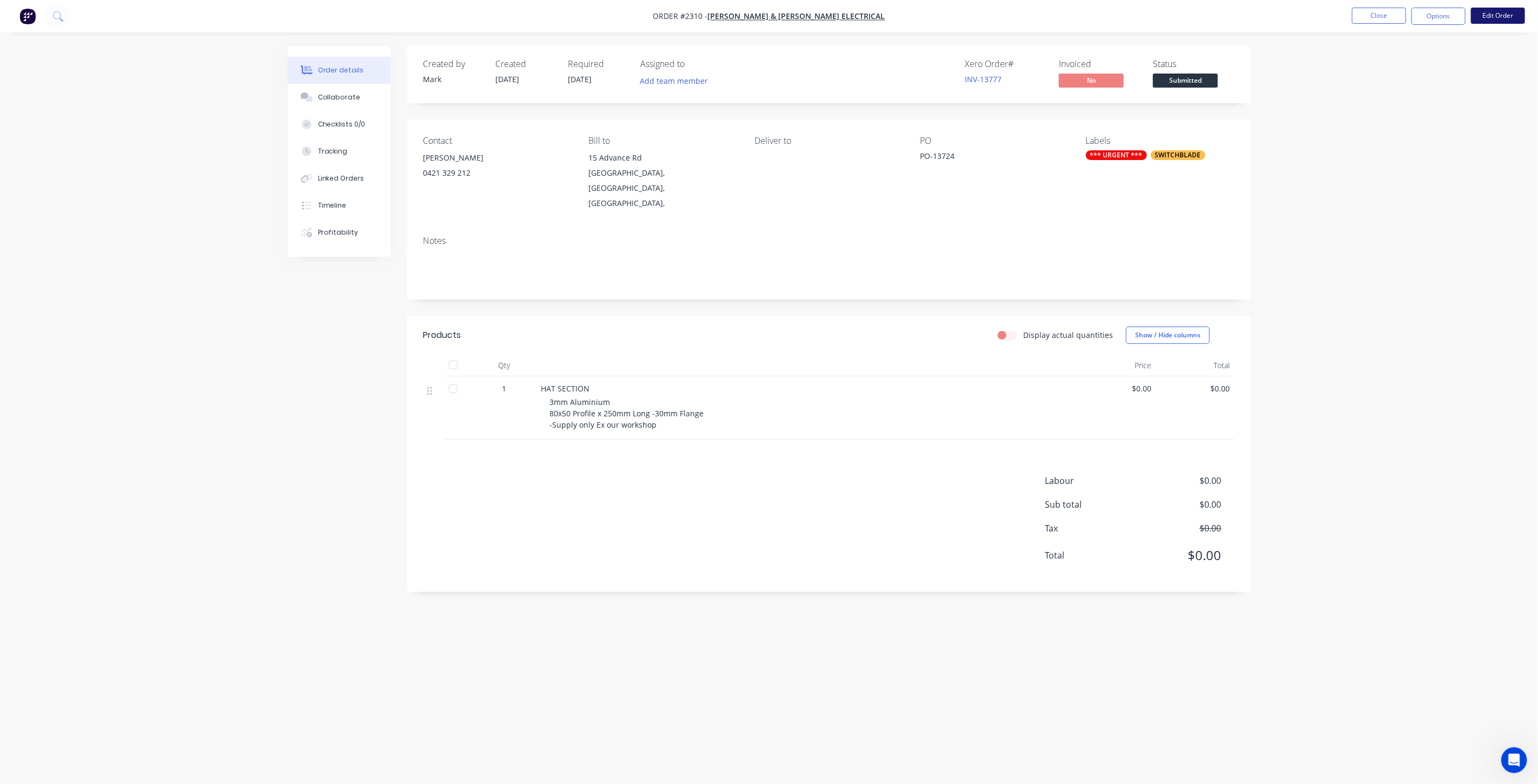
click at [1504, 15] on button "Edit Order" at bounding box center [1497, 16] width 54 height 16
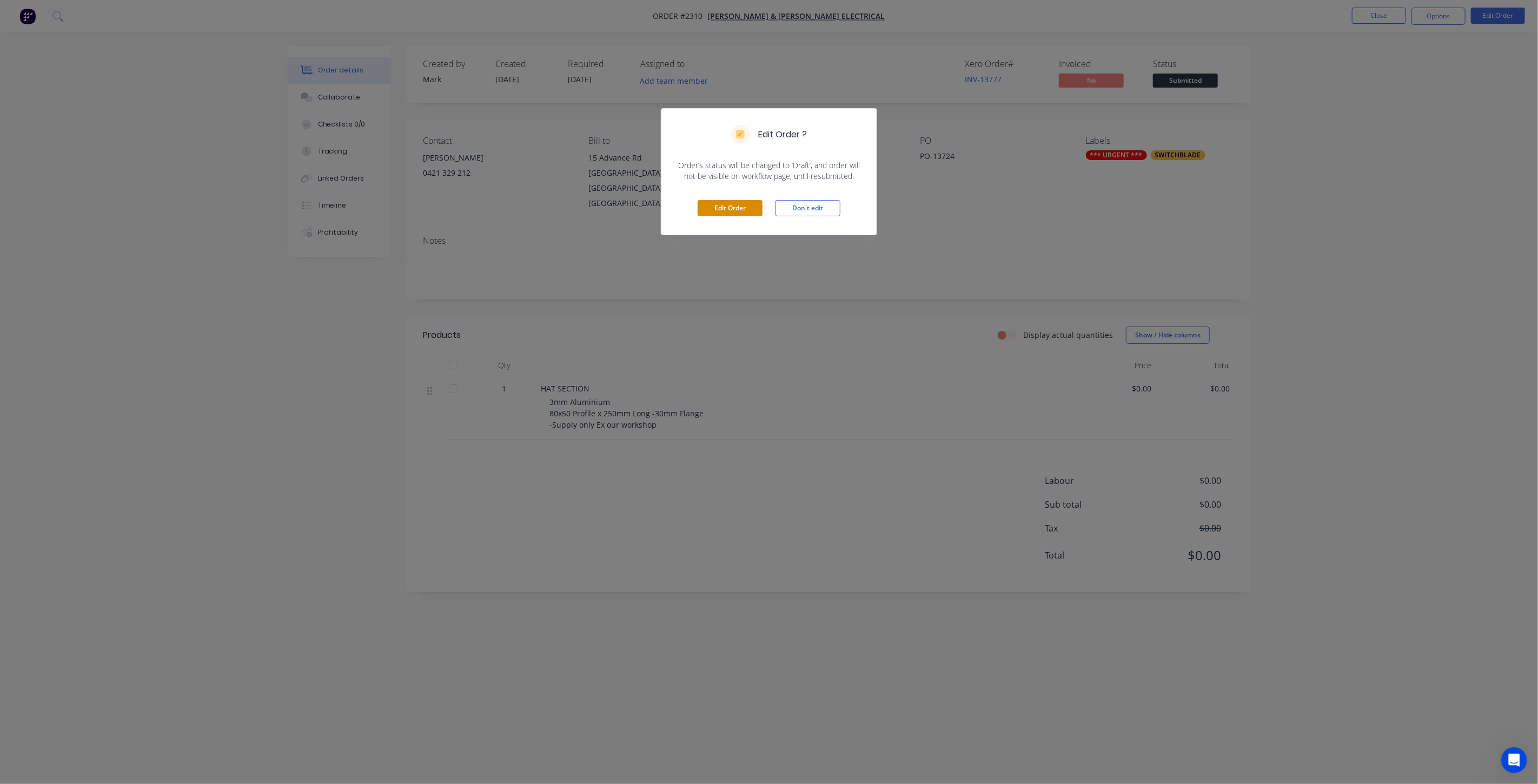
click at [733, 204] on button "Edit Order" at bounding box center [730, 208] width 65 height 16
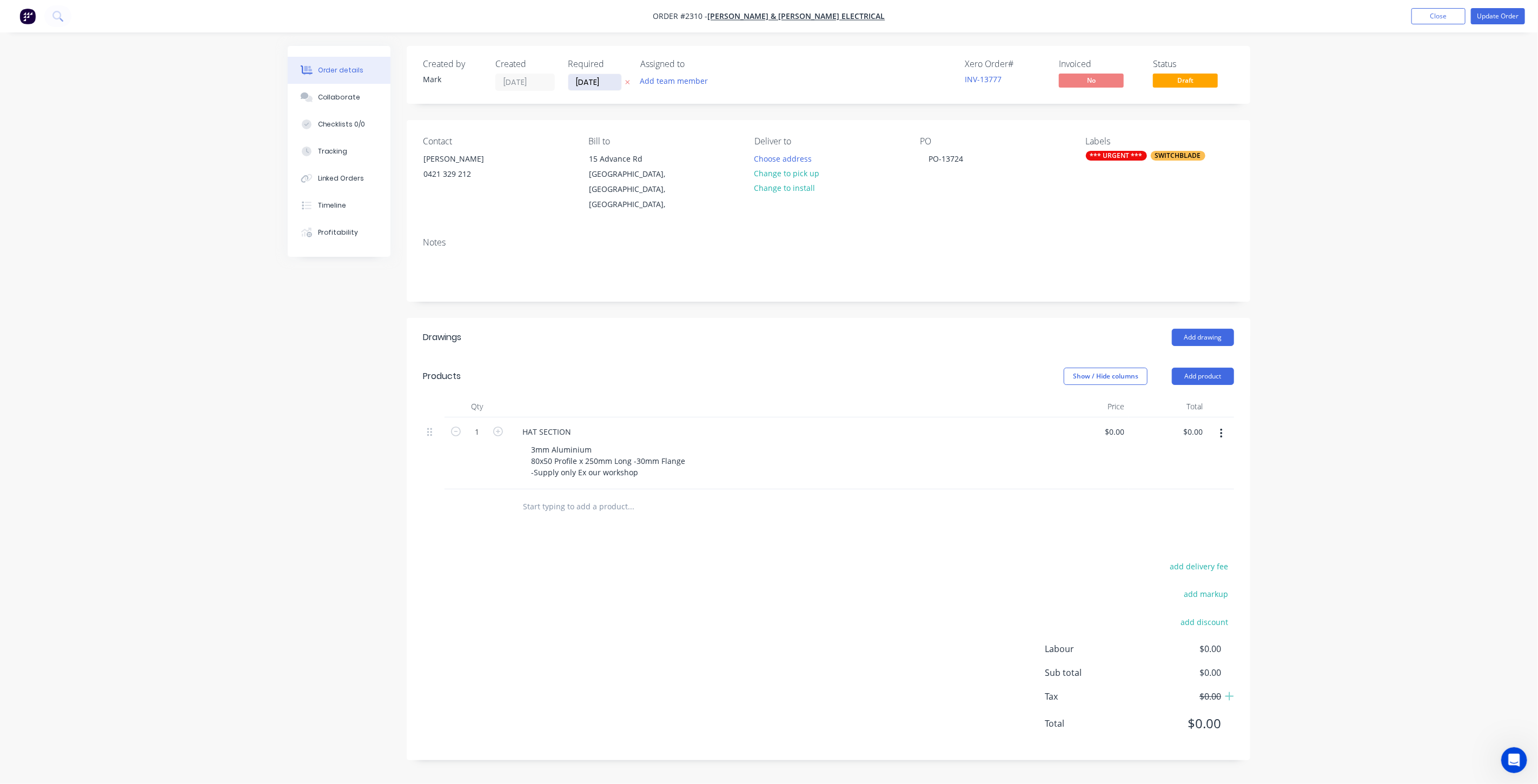
click at [602, 86] on input "[DATE]" at bounding box center [595, 82] width 53 height 16
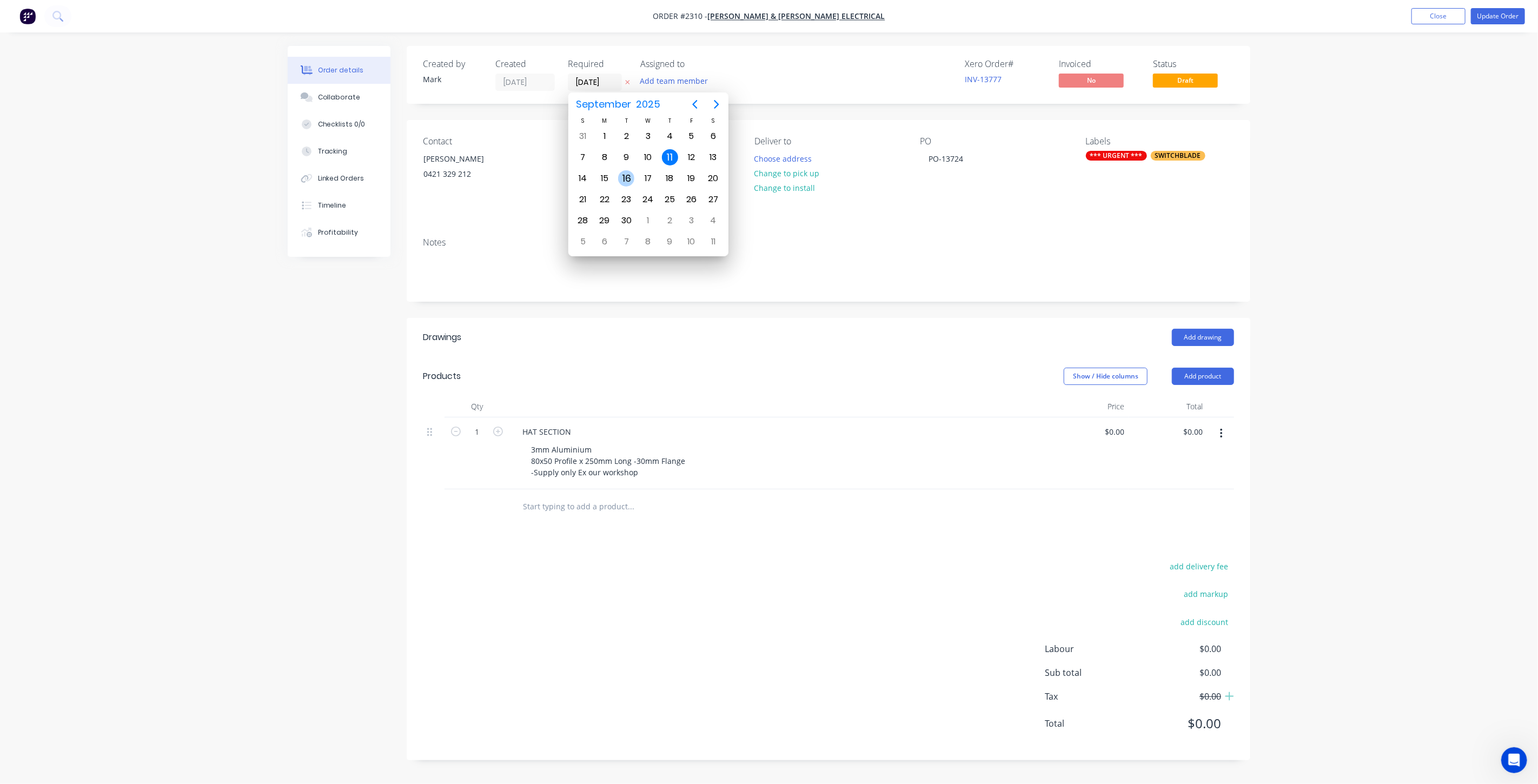
click at [626, 174] on div "16" at bounding box center [626, 179] width 16 height 16
type input "[DATE]"
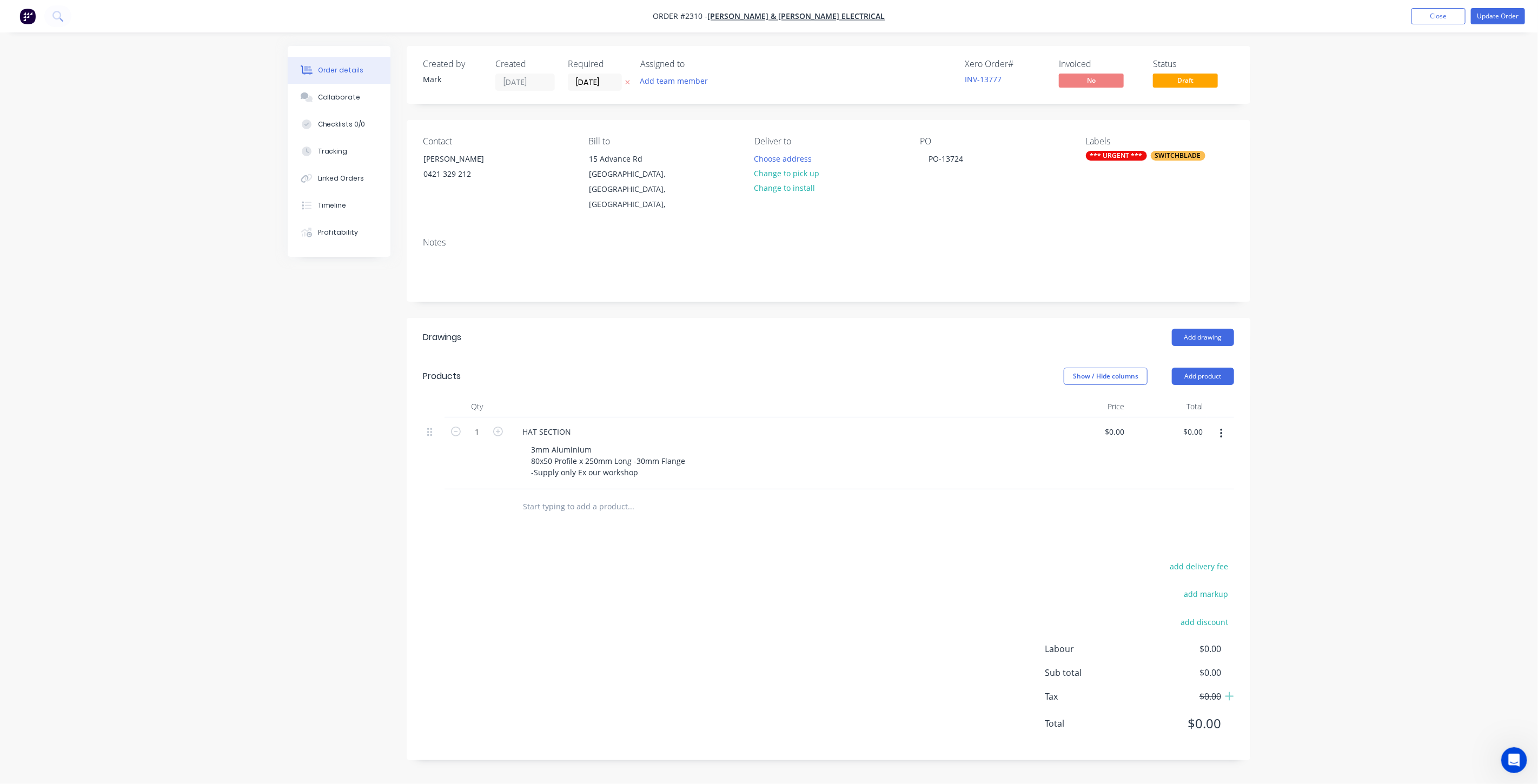
drag, startPoint x: 1480, startPoint y: 106, endPoint x: 1528, endPoint y: 30, distance: 89.9
click at [1480, 105] on div "Order details Collaborate Checklists 0/0 Tracking Linked Orders Timeline Profit…" at bounding box center [769, 392] width 1538 height 784
click at [1511, 15] on button "Update Order" at bounding box center [1497, 16] width 54 height 16
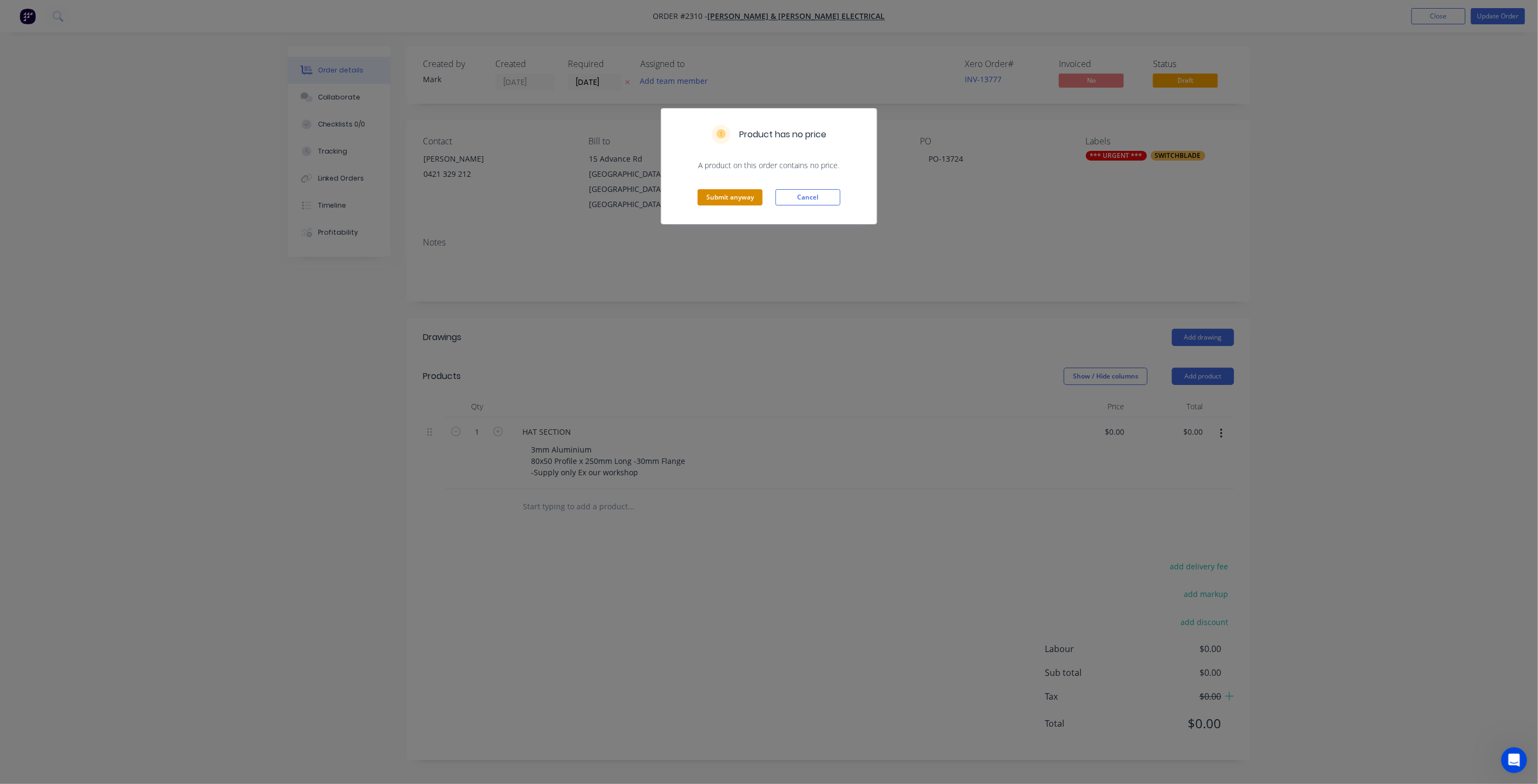
click at [735, 199] on button "Submit anyway" at bounding box center [730, 197] width 65 height 16
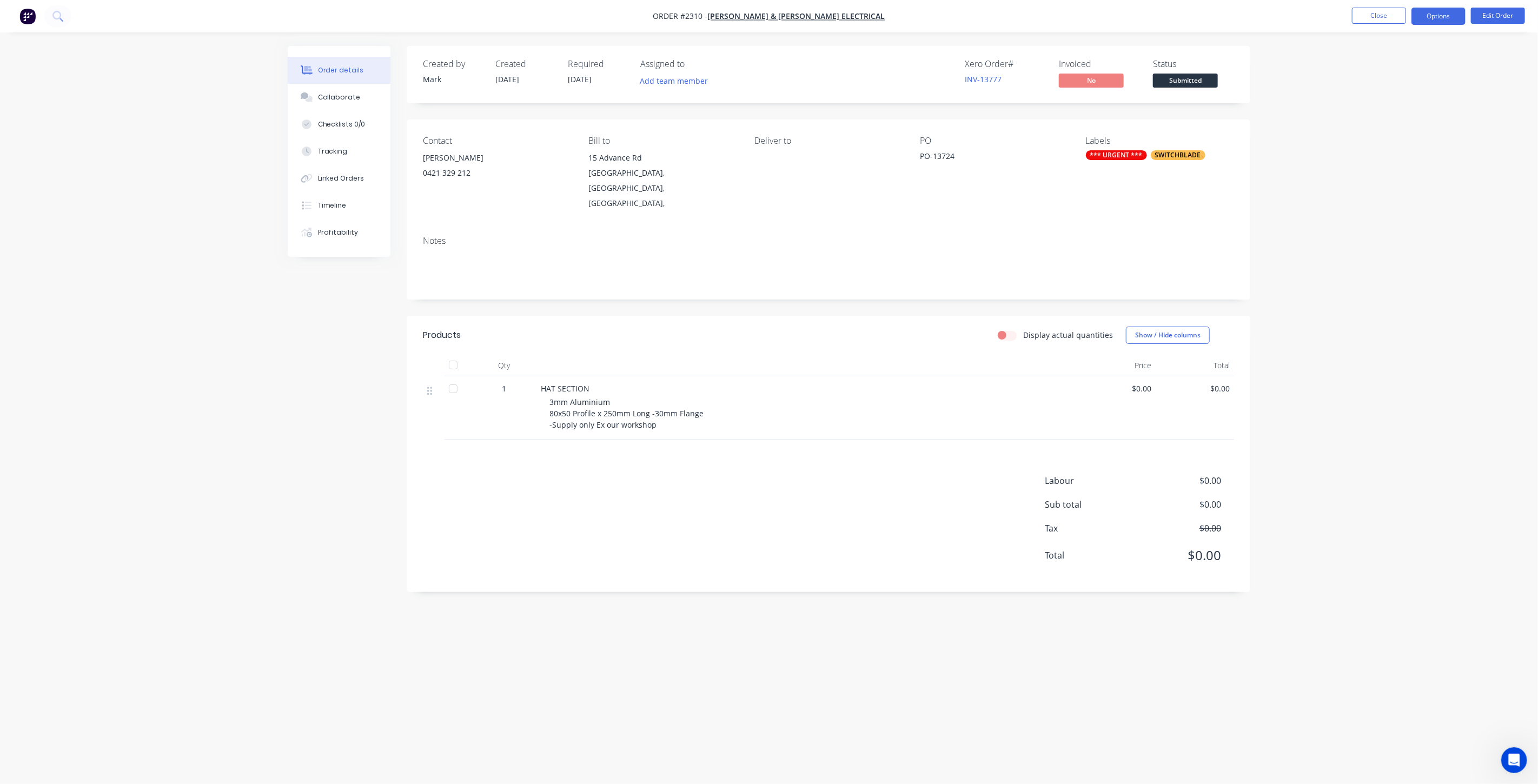
click at [1435, 20] on button "Options" at bounding box center [1438, 16] width 54 height 17
click at [1417, 110] on div "Order Confirmation" at bounding box center [1406, 109] width 100 height 16
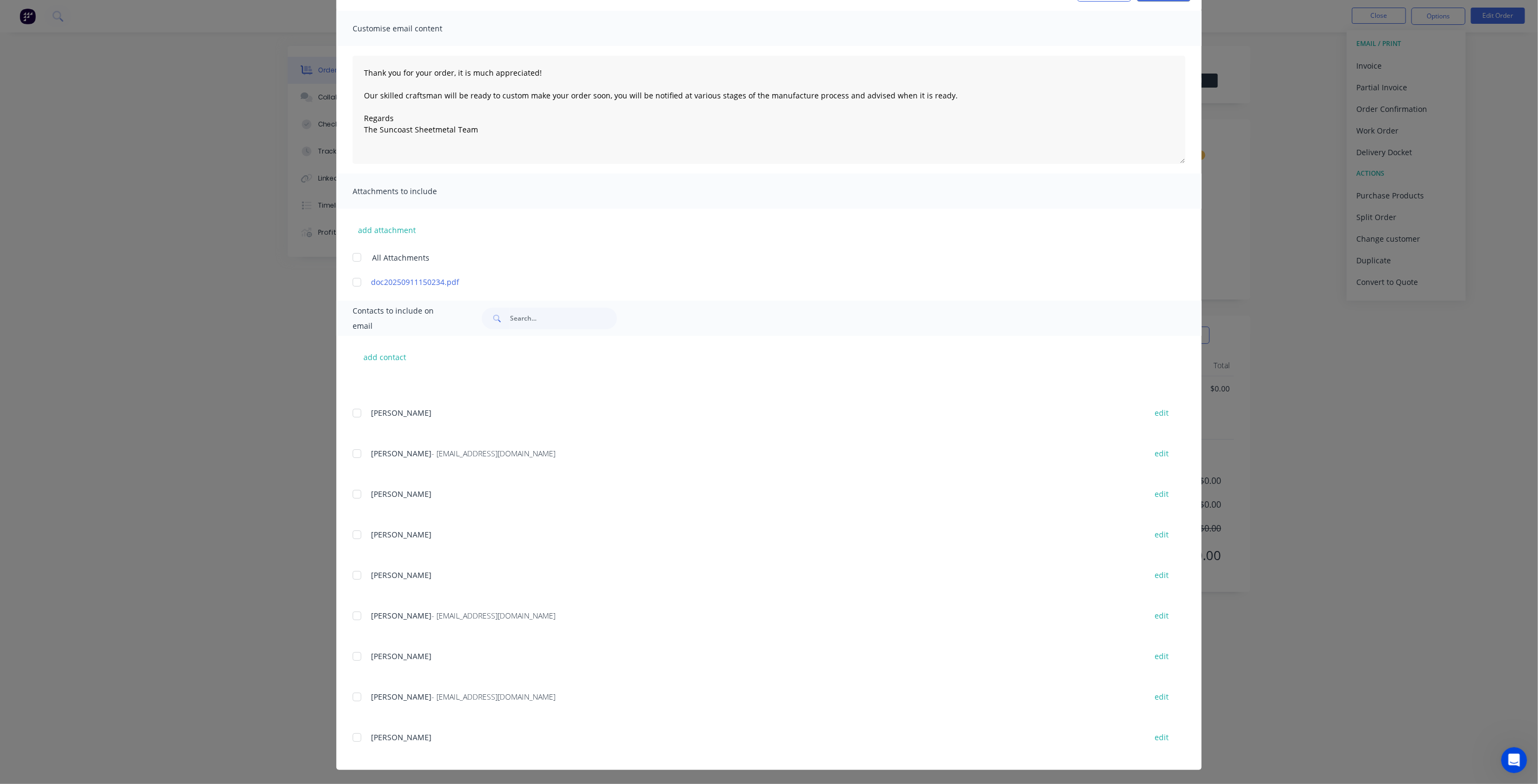
scroll to position [68, 0]
click at [354, 738] on div at bounding box center [357, 737] width 21 height 21
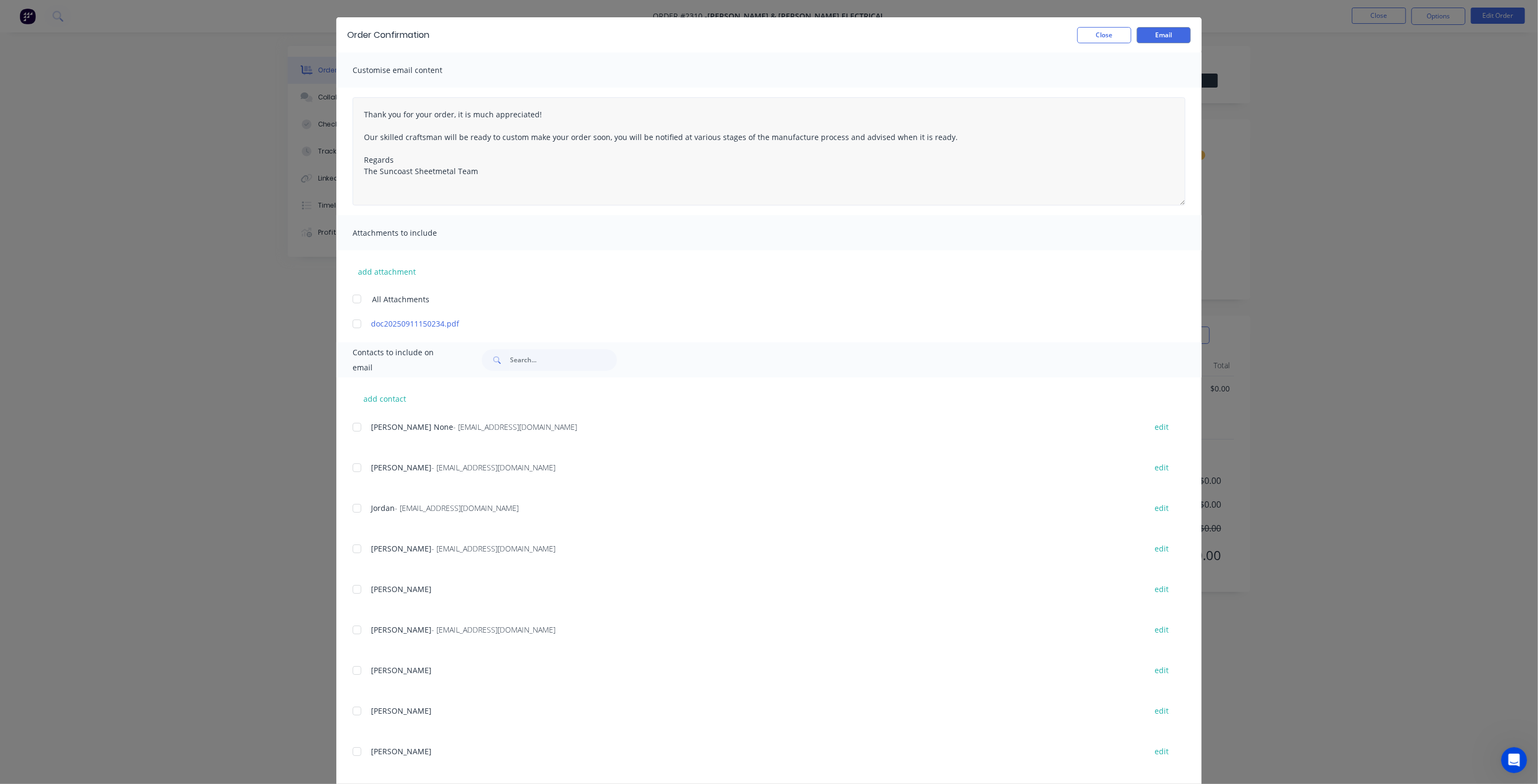
scroll to position [0, 0]
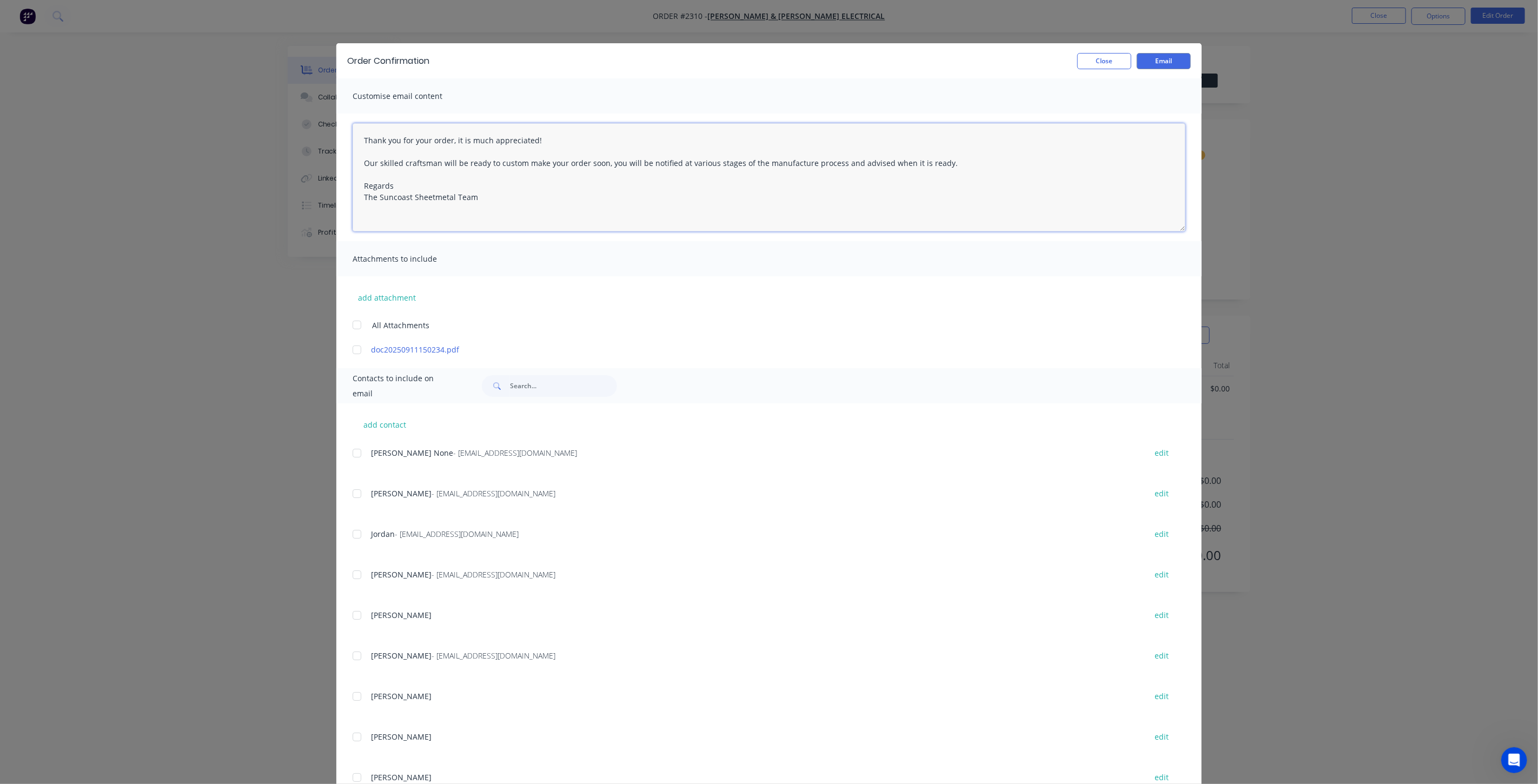
click at [385, 170] on textarea "Thank you for your order, it is much appreciated! Our skilled craftsman will be…" at bounding box center [769, 177] width 833 height 108
drag, startPoint x: 449, startPoint y: 183, endPoint x: 400, endPoint y: 185, distance: 49.0
click at [400, 185] on textarea "Thank you for your order, it is much appreciated! Our skilled craftsman will be…" at bounding box center [769, 177] width 833 height 108
click at [516, 182] on textarea "Thank you for your order, it is much appreciated! Our skilled craftsman will be…" at bounding box center [769, 177] width 833 height 108
drag, startPoint x: 359, startPoint y: 185, endPoint x: 371, endPoint y: 199, distance: 18.4
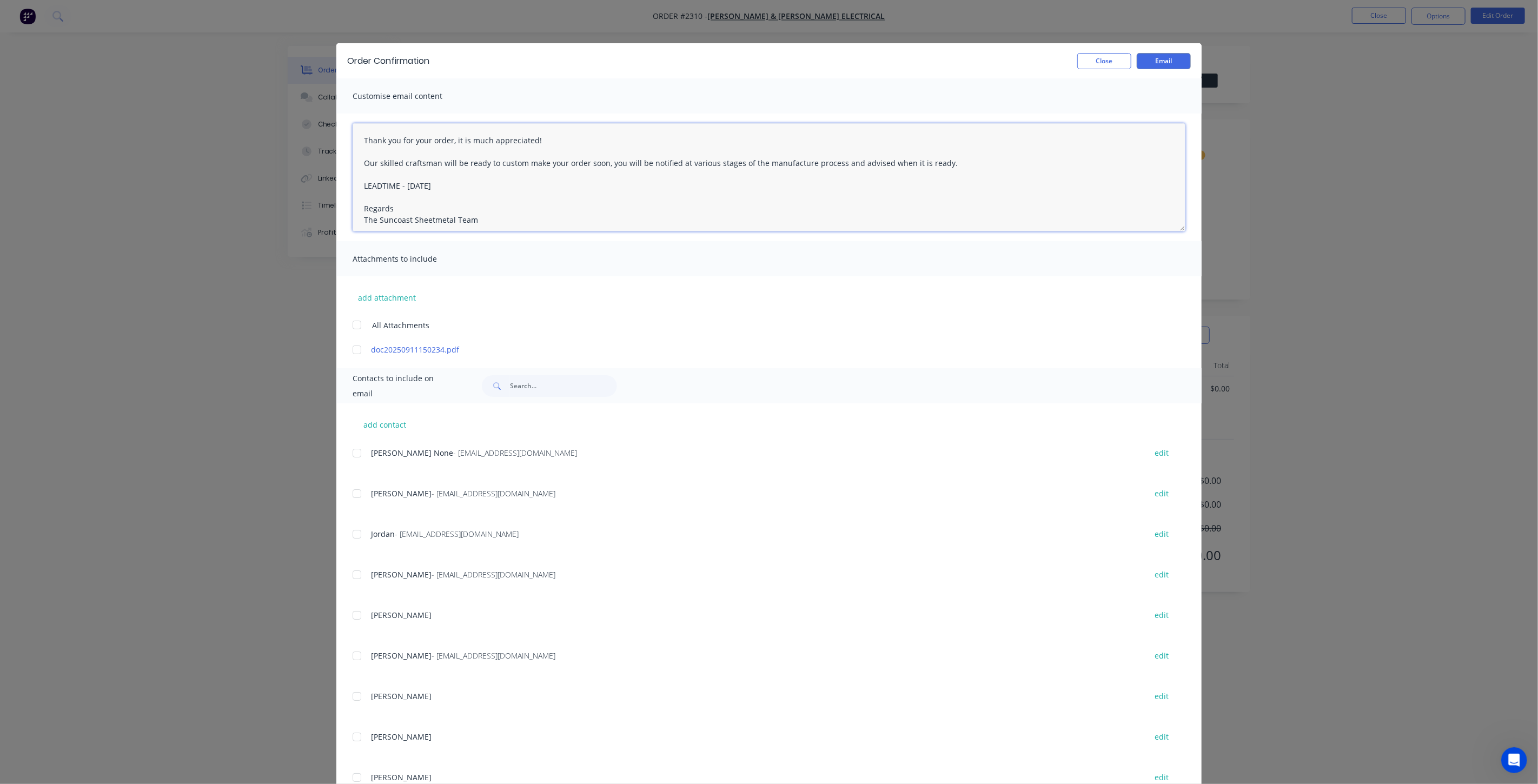
click at [360, 185] on textarea "Thank you for your order, it is much appreciated! Our skilled craftsman will be…" at bounding box center [769, 177] width 833 height 108
type textarea "Thank you for your order, it is much appreciated! Our skilled craftsman will be…"
click at [1161, 63] on button "Email" at bounding box center [1163, 61] width 54 height 16
click at [1110, 66] on button "Close" at bounding box center [1104, 61] width 54 height 16
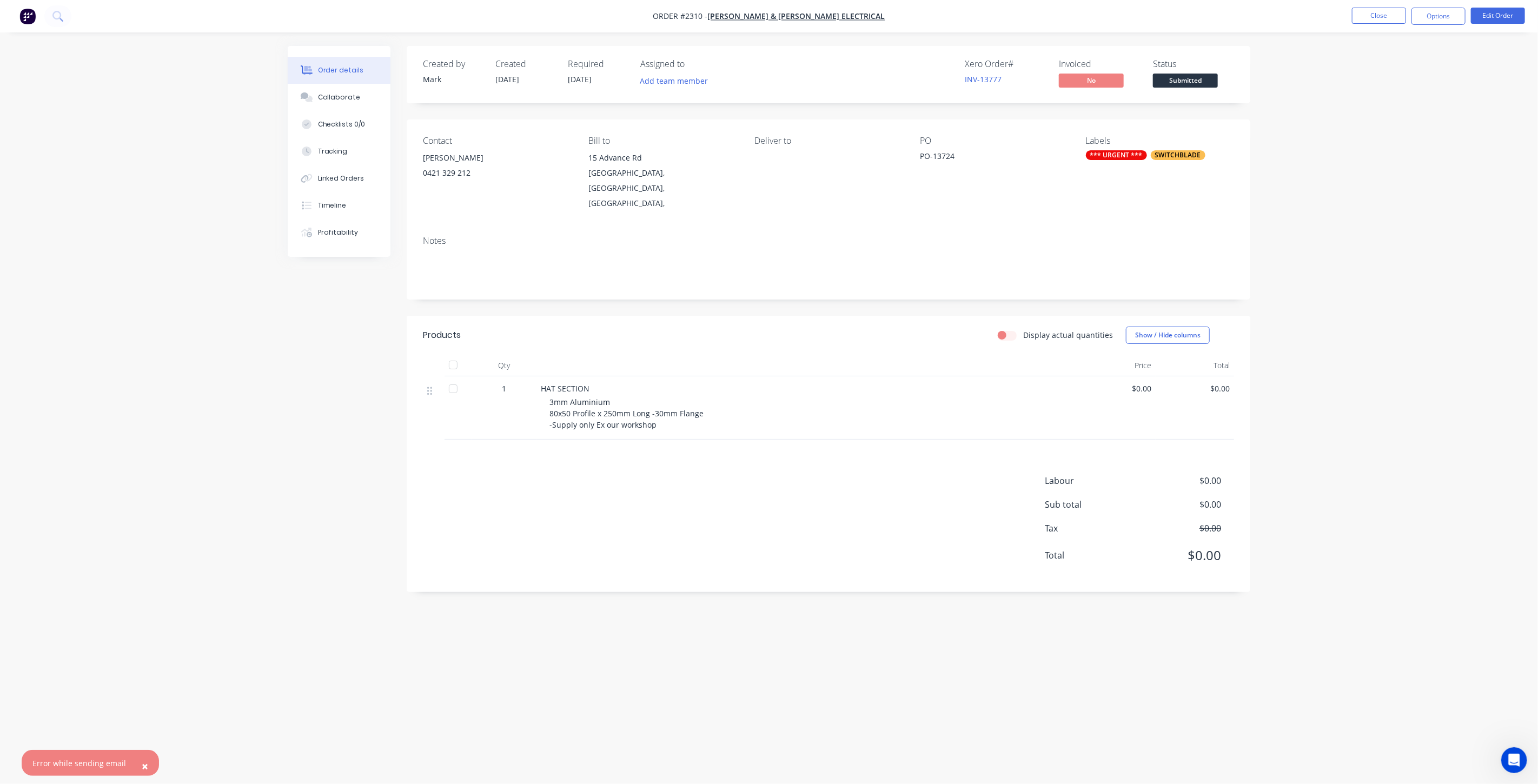
drag, startPoint x: 487, startPoint y: 340, endPoint x: 492, endPoint y: 336, distance: 6.4
click at [492, 354] on div "Qty" at bounding box center [504, 365] width 65 height 21
click at [1449, 235] on div "Order details Collaborate Checklists 0/0 Tracking Linked Orders Timeline Profit…" at bounding box center [769, 392] width 1538 height 784
click at [1434, 17] on button "Options" at bounding box center [1438, 16] width 54 height 17
click at [1418, 128] on div "Work Order" at bounding box center [1406, 130] width 100 height 16
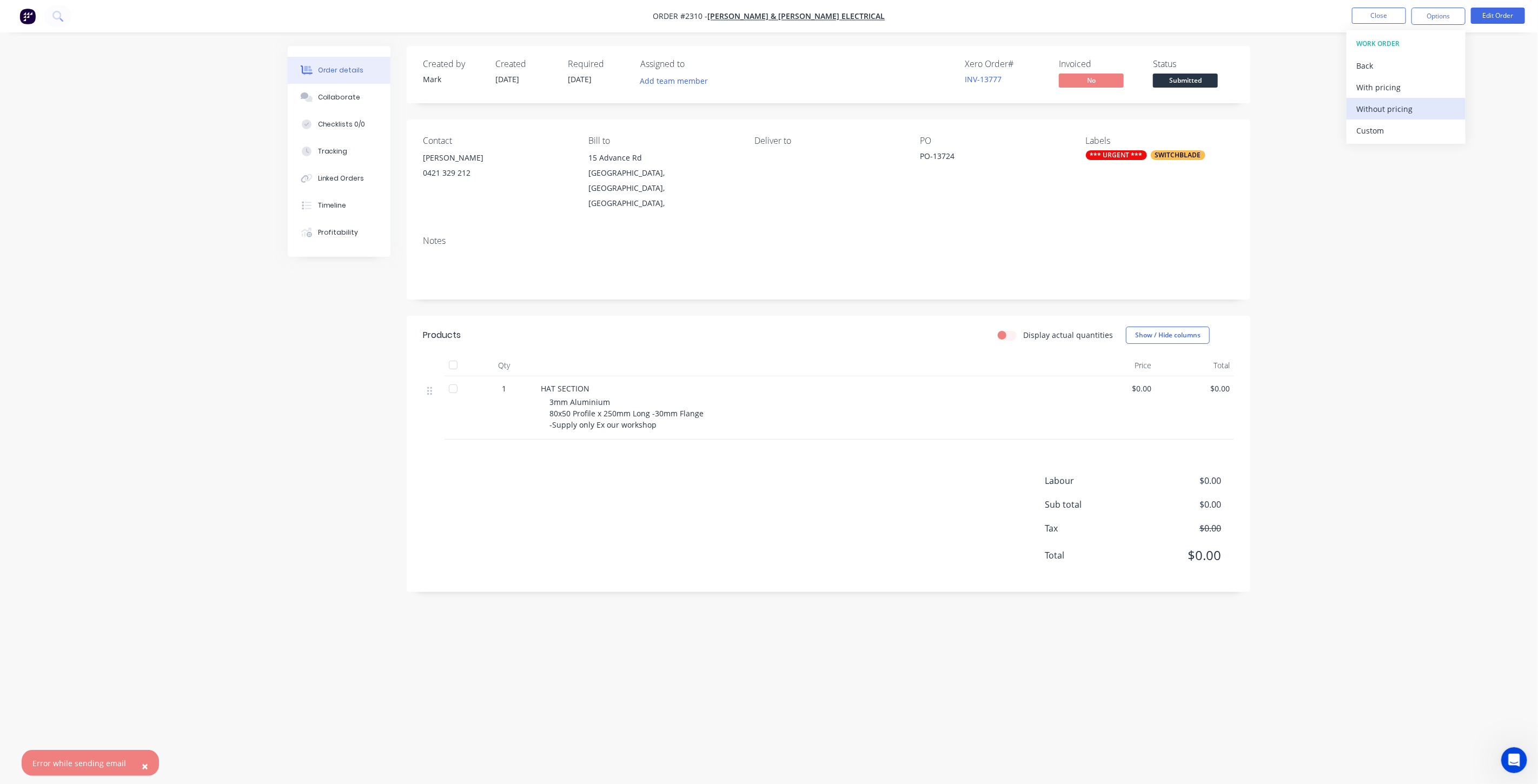
click at [1399, 108] on div "Without pricing" at bounding box center [1406, 109] width 100 height 16
click at [1511, 754] on icon "Open Intercom Messenger" at bounding box center [1513, 759] width 18 height 18
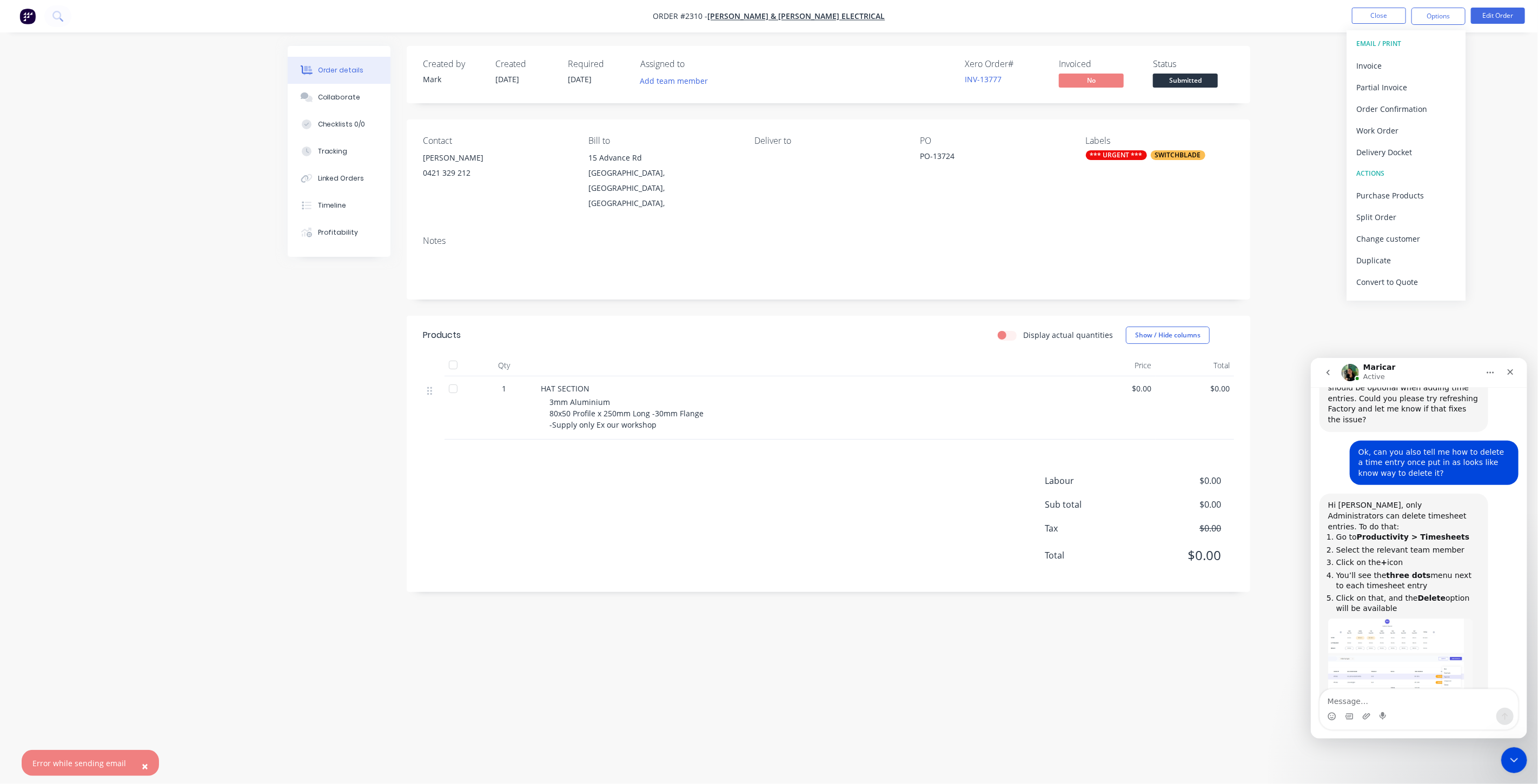
scroll to position [514, 0]
click at [1325, 371] on icon "go back" at bounding box center [1328, 372] width 9 height 9
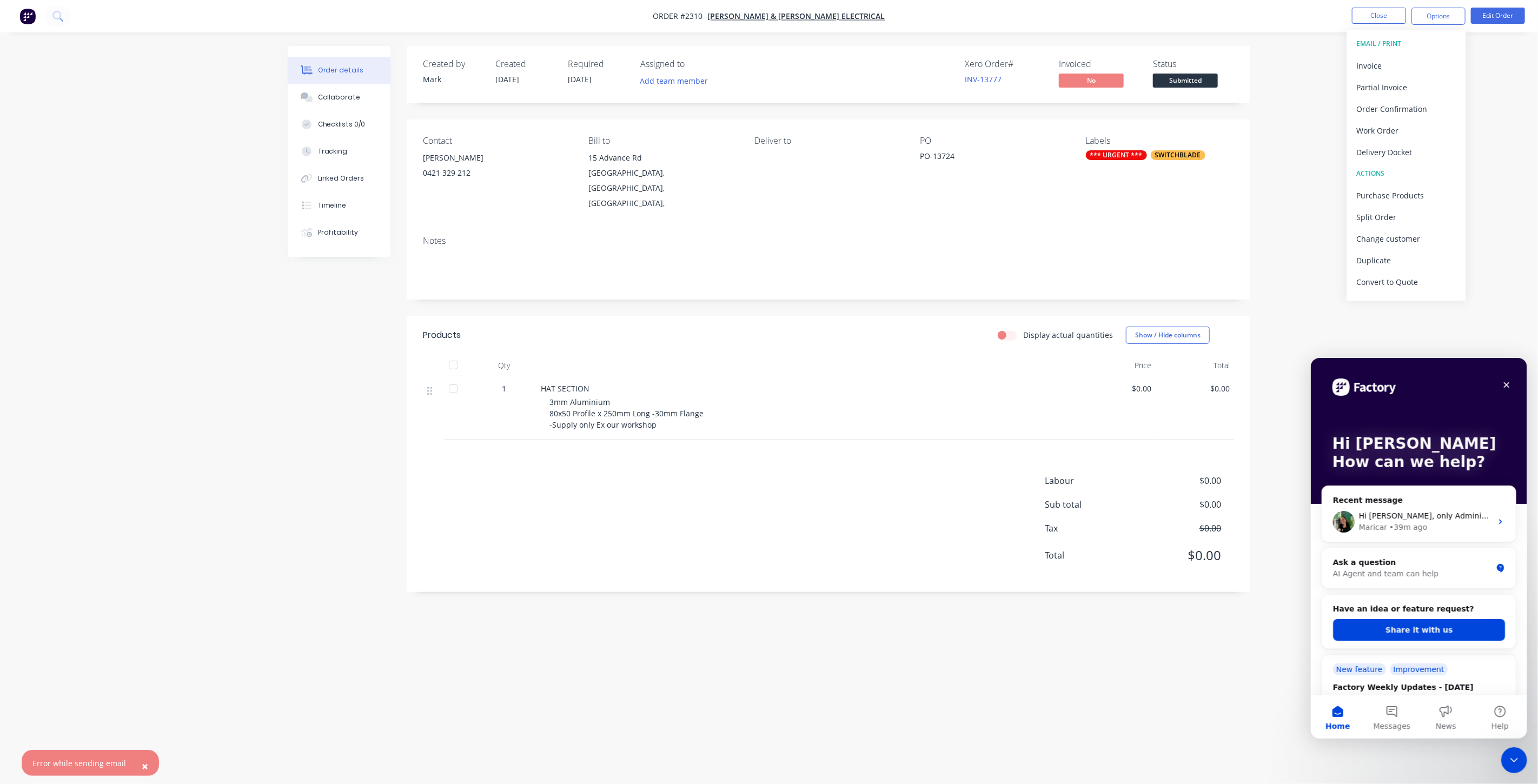
click at [1388, 716] on button "Messages" at bounding box center [1391, 716] width 54 height 44
click at [1393, 706] on button "Messages" at bounding box center [1391, 716] width 54 height 44
click at [1205, 700] on div "Order details Collaborate Checklists 0/0 Tracking Linked Orders Timeline Profit…" at bounding box center [769, 392] width 1538 height 784
click at [244, 319] on div "Order details Collaborate Checklists 0/0 Tracking Linked Orders Timeline Profit…" at bounding box center [769, 392] width 1538 height 784
click at [142, 765] on span "×" at bounding box center [145, 766] width 7 height 16
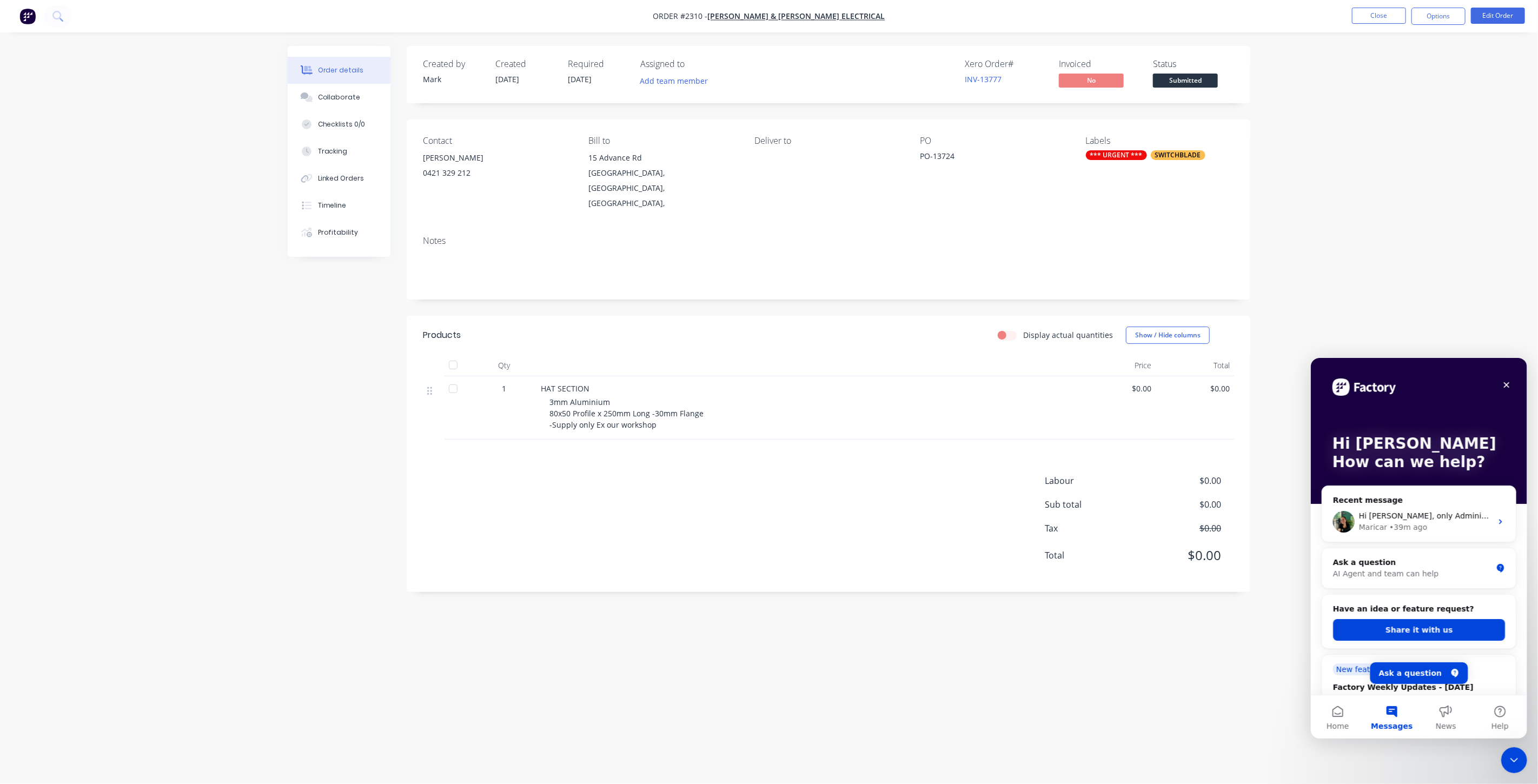
click at [168, 197] on div "Order details Collaborate Checklists 0/0 Tracking Linked Orders Timeline Profit…" at bounding box center [769, 392] width 1538 height 784
click at [1399, 146] on div "Order details Collaborate Checklists 0/0 Tracking Linked Orders Timeline Profit…" at bounding box center [769, 392] width 1538 height 784
click at [1384, 16] on button "Close" at bounding box center [1379, 16] width 54 height 16
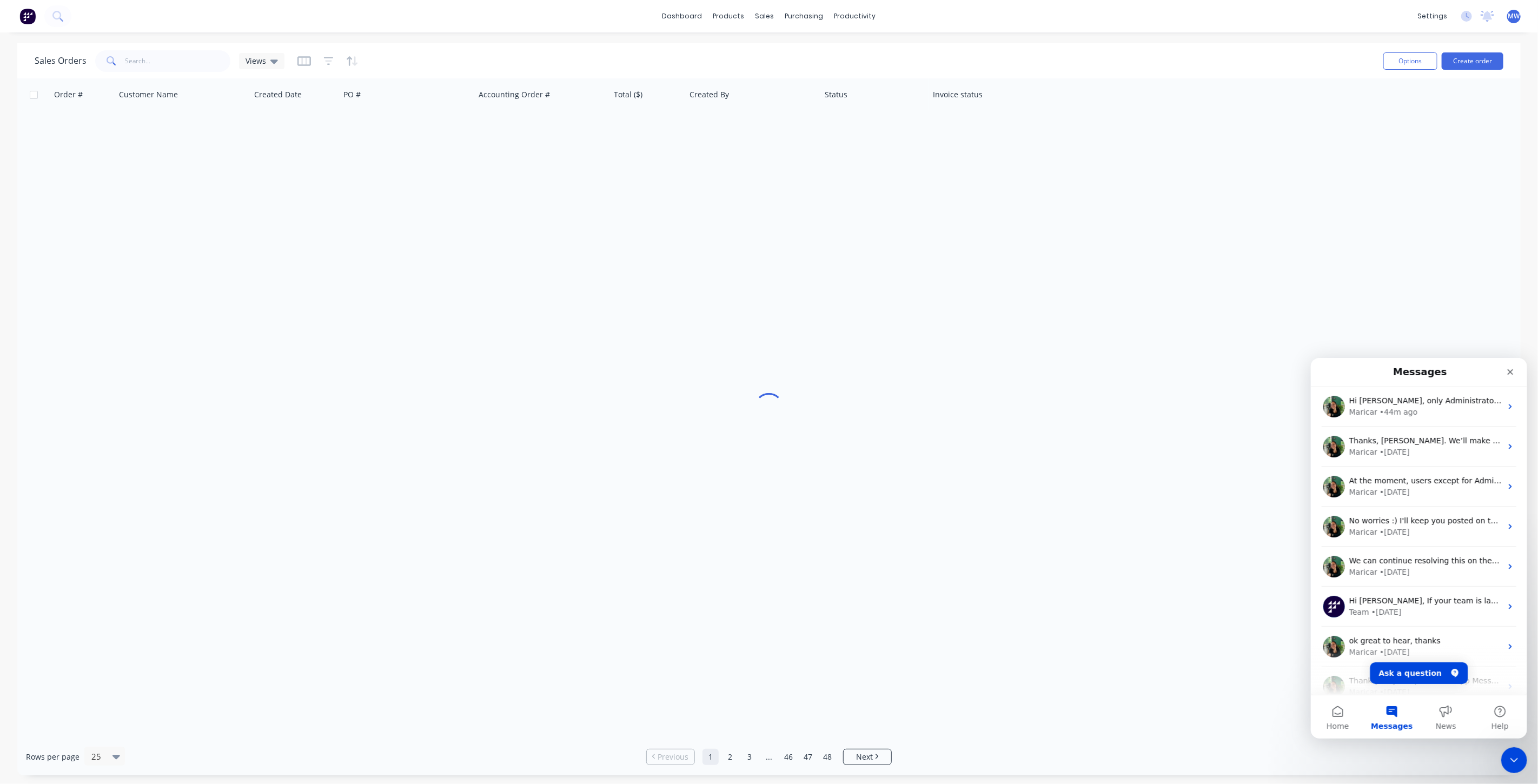
scroll to position [120, 0]
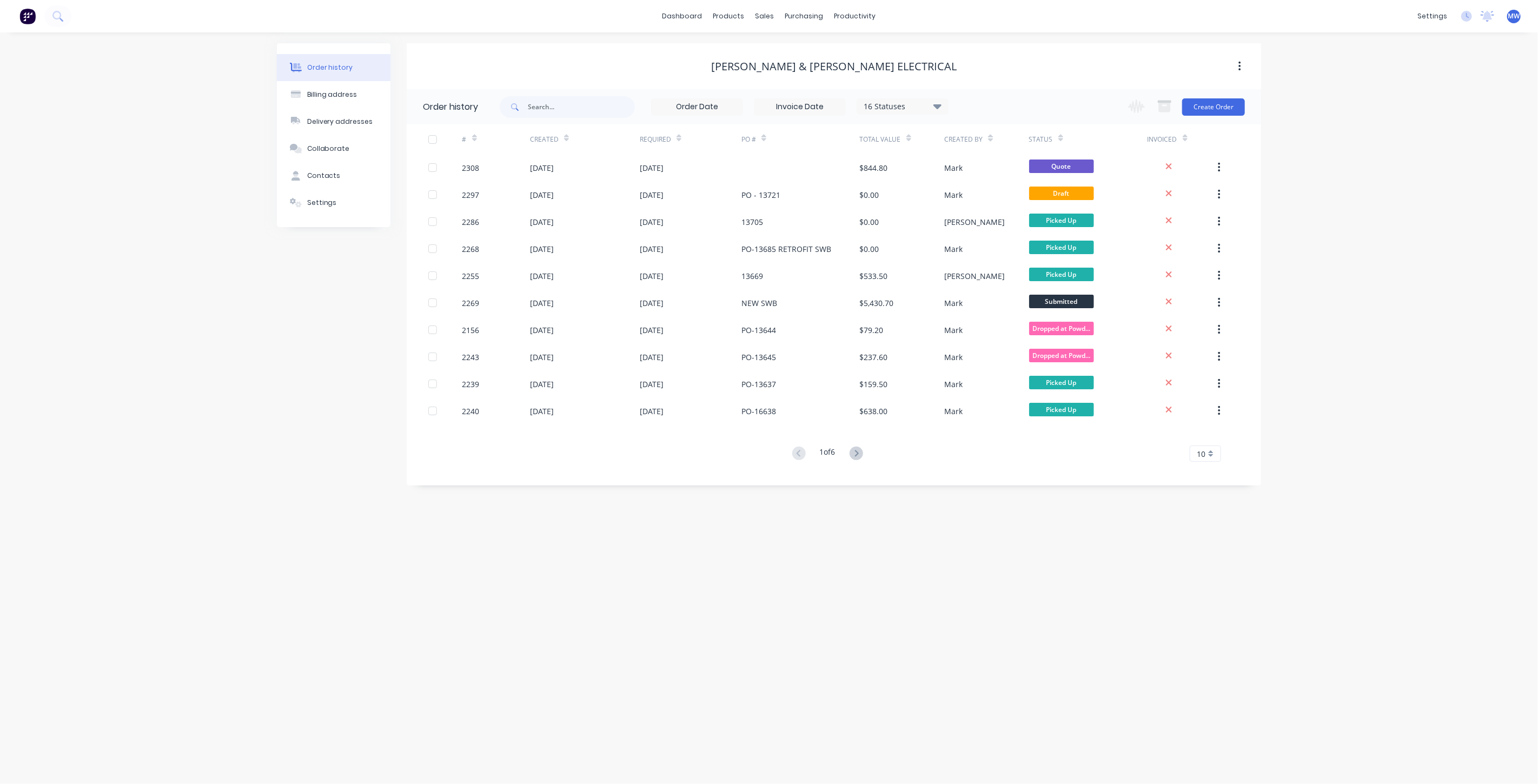
click at [1390, 230] on div "Order history Billing address Delivery addresses Collaborate Contacts Settings …" at bounding box center [769, 408] width 1538 height 752
click at [788, 47] on div "Sales Orders" at bounding box center [805, 52] width 44 height 10
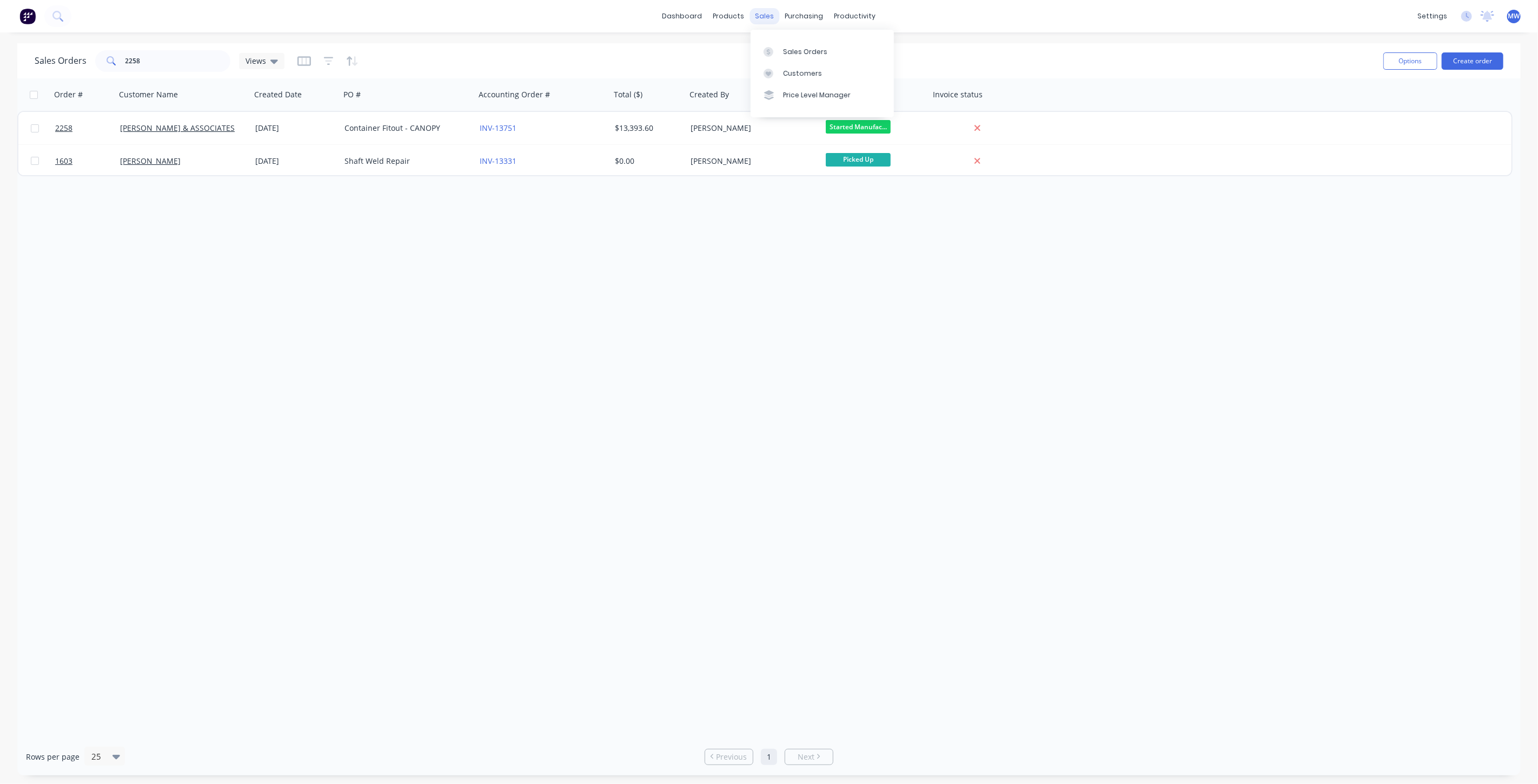
click at [769, 17] on div "sales" at bounding box center [765, 16] width 30 height 16
click at [799, 58] on link "Sales Orders" at bounding box center [823, 51] width 143 height 21
click at [83, 53] on div "Sales Orders 2258 Views" at bounding box center [159, 61] width 250 height 21
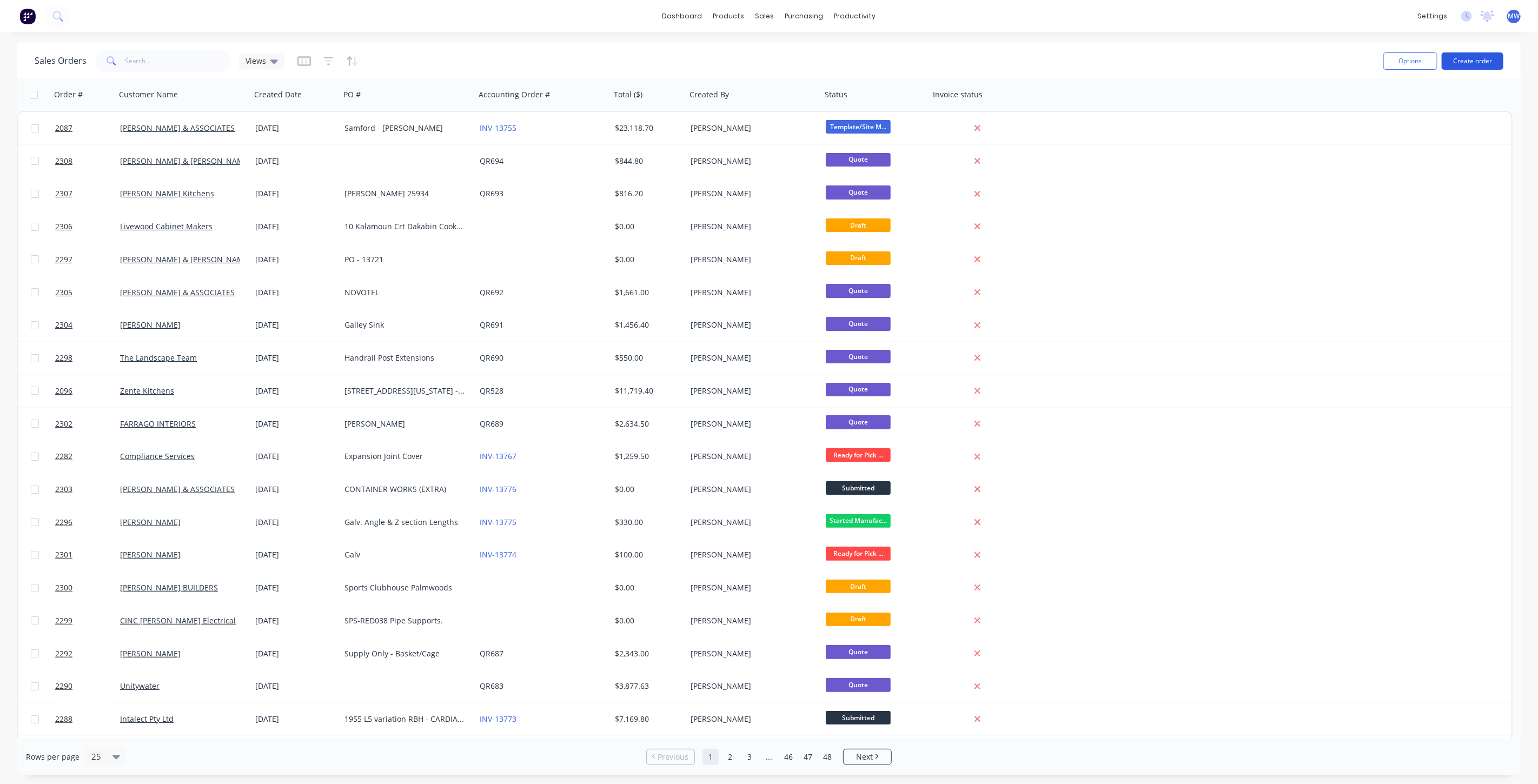
click at [1471, 58] on button "Create order" at bounding box center [1472, 61] width 61 height 17
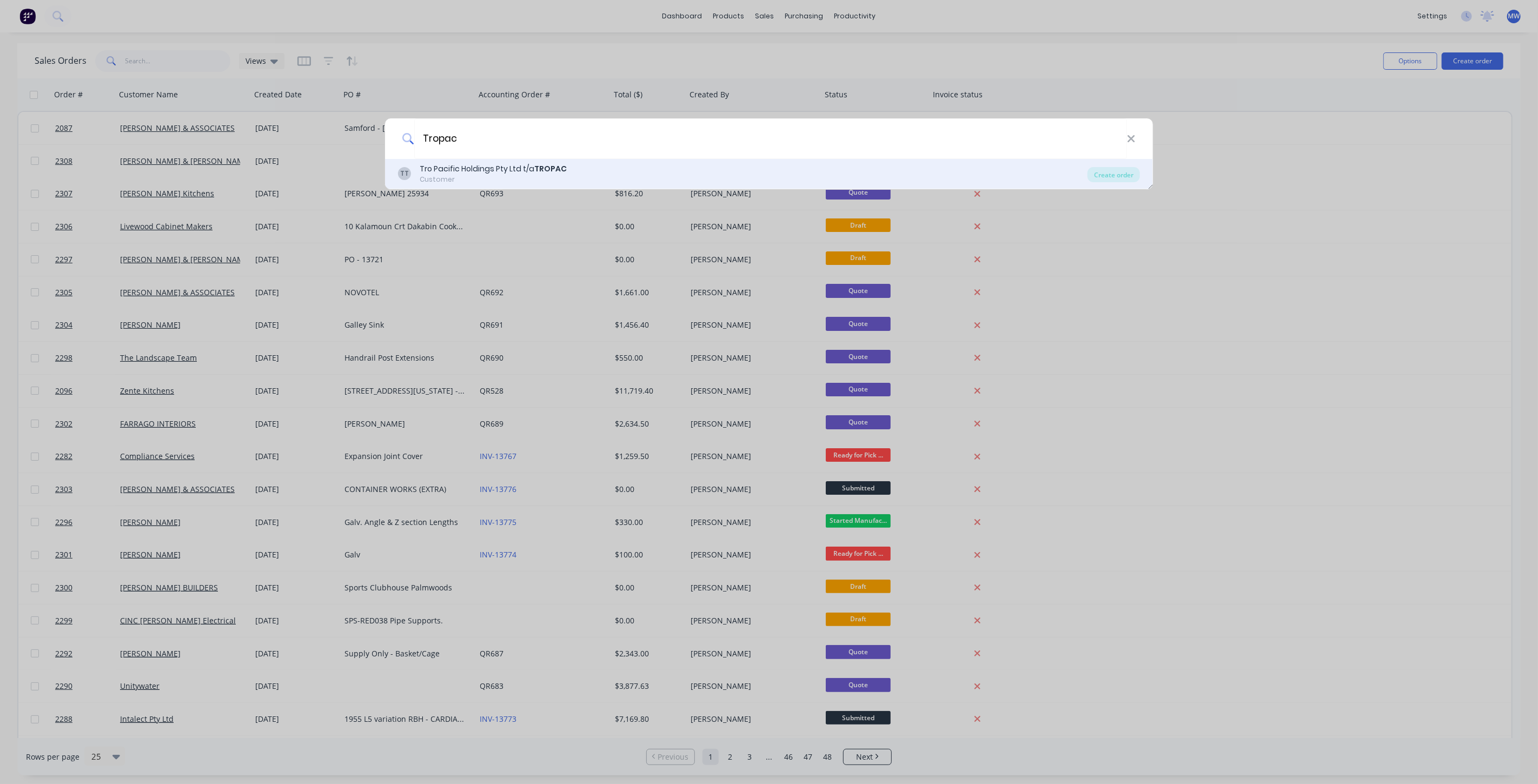
type input "Tropac"
click at [573, 173] on div "TT Tro Pacific Holdings Pty Ltd t/a TROPAC Customer" at bounding box center [743, 173] width 690 height 21
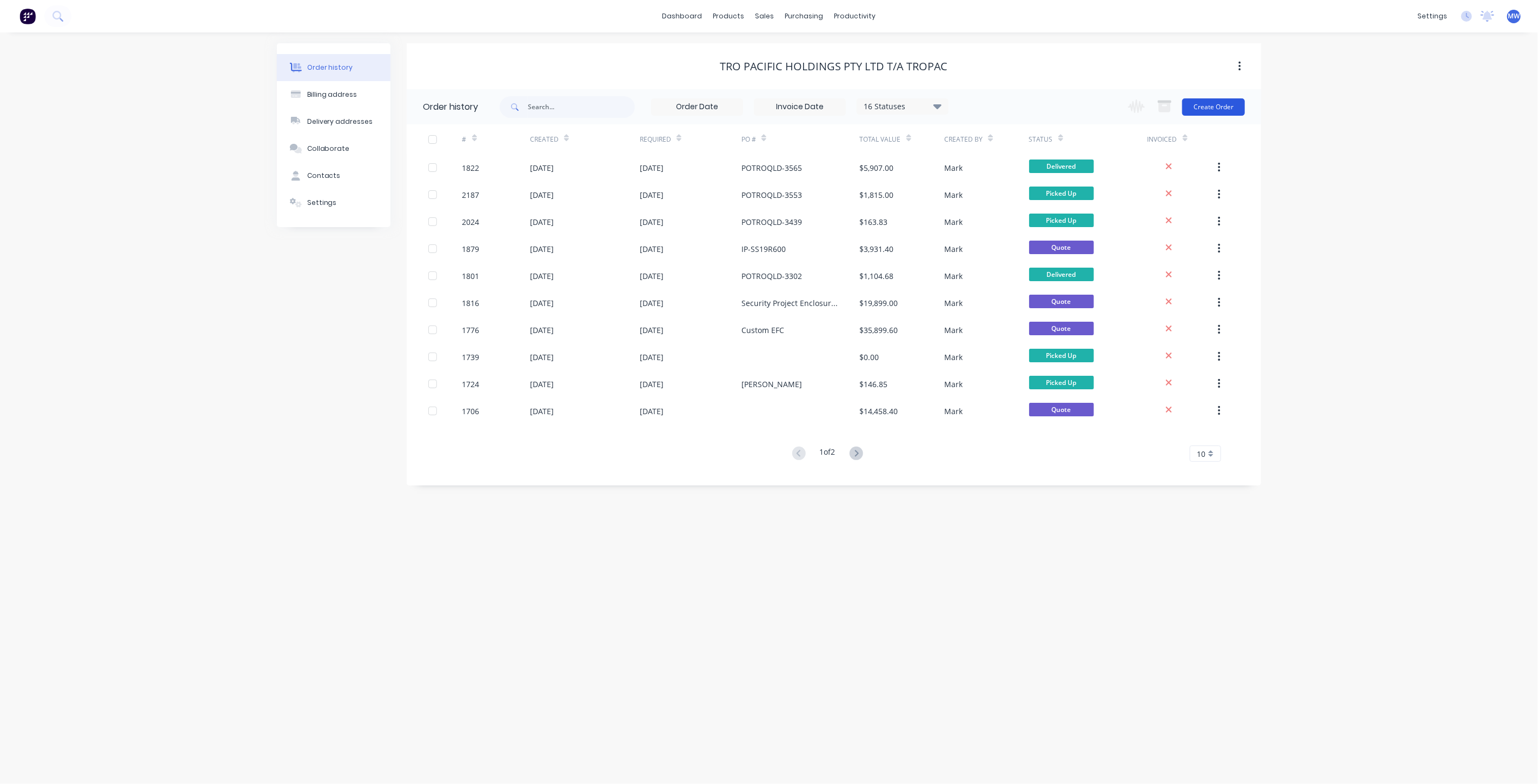
click at [1235, 104] on button "Create Order" at bounding box center [1213, 106] width 63 height 17
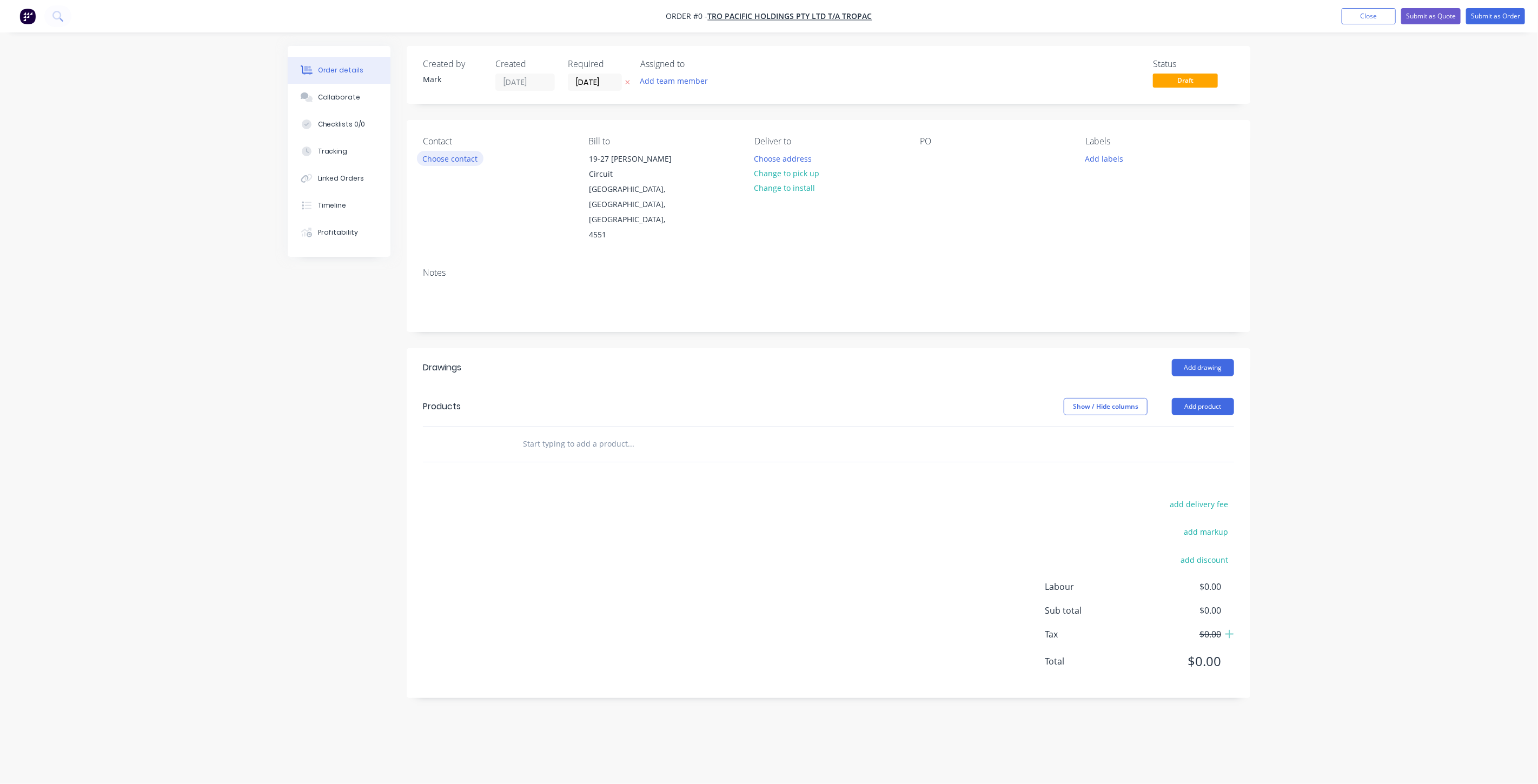
click at [448, 157] on button "Choose contact" at bounding box center [450, 158] width 66 height 15
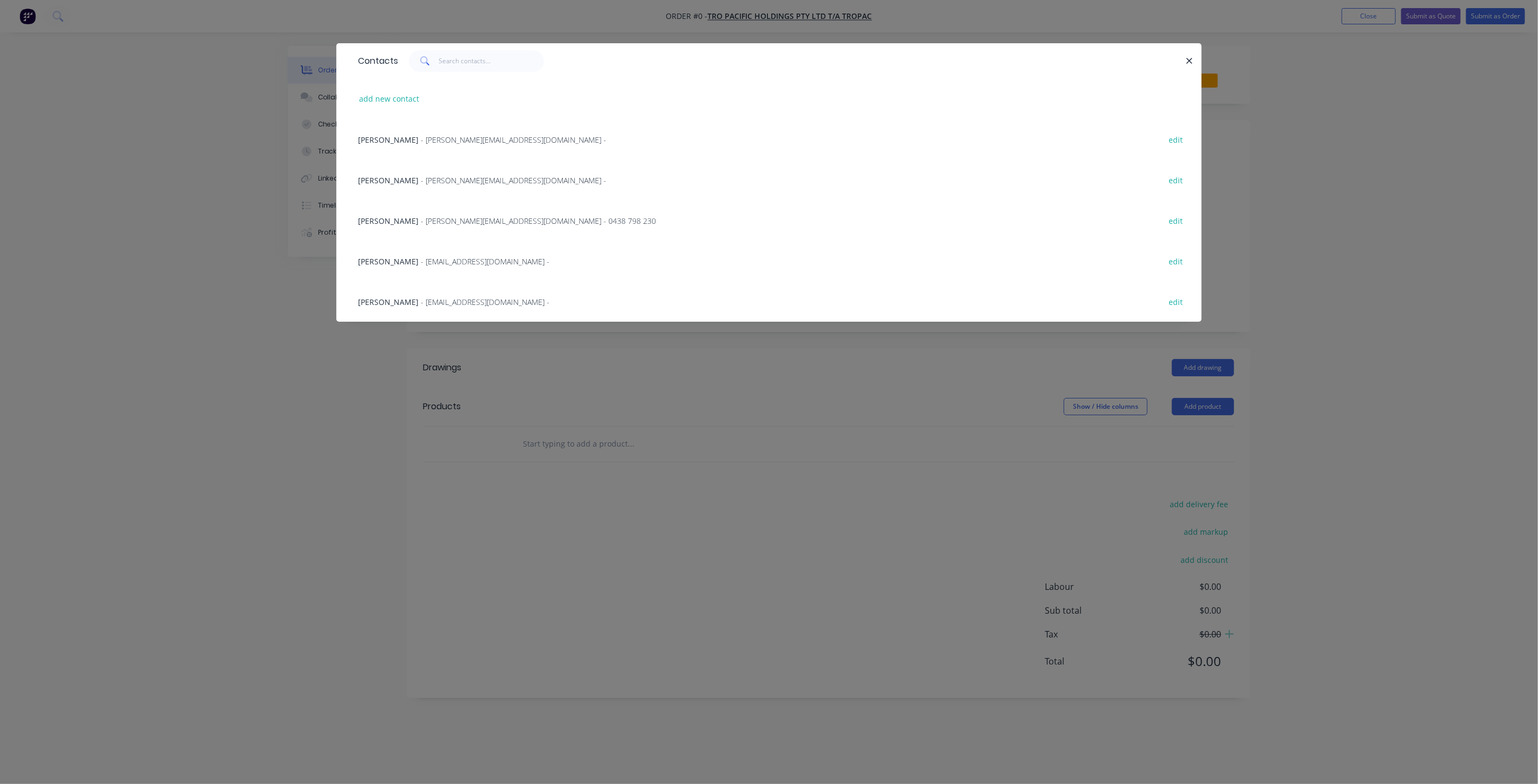
click at [430, 145] on span "- marty.f@tropac.com.au -" at bounding box center [513, 140] width 185 height 10
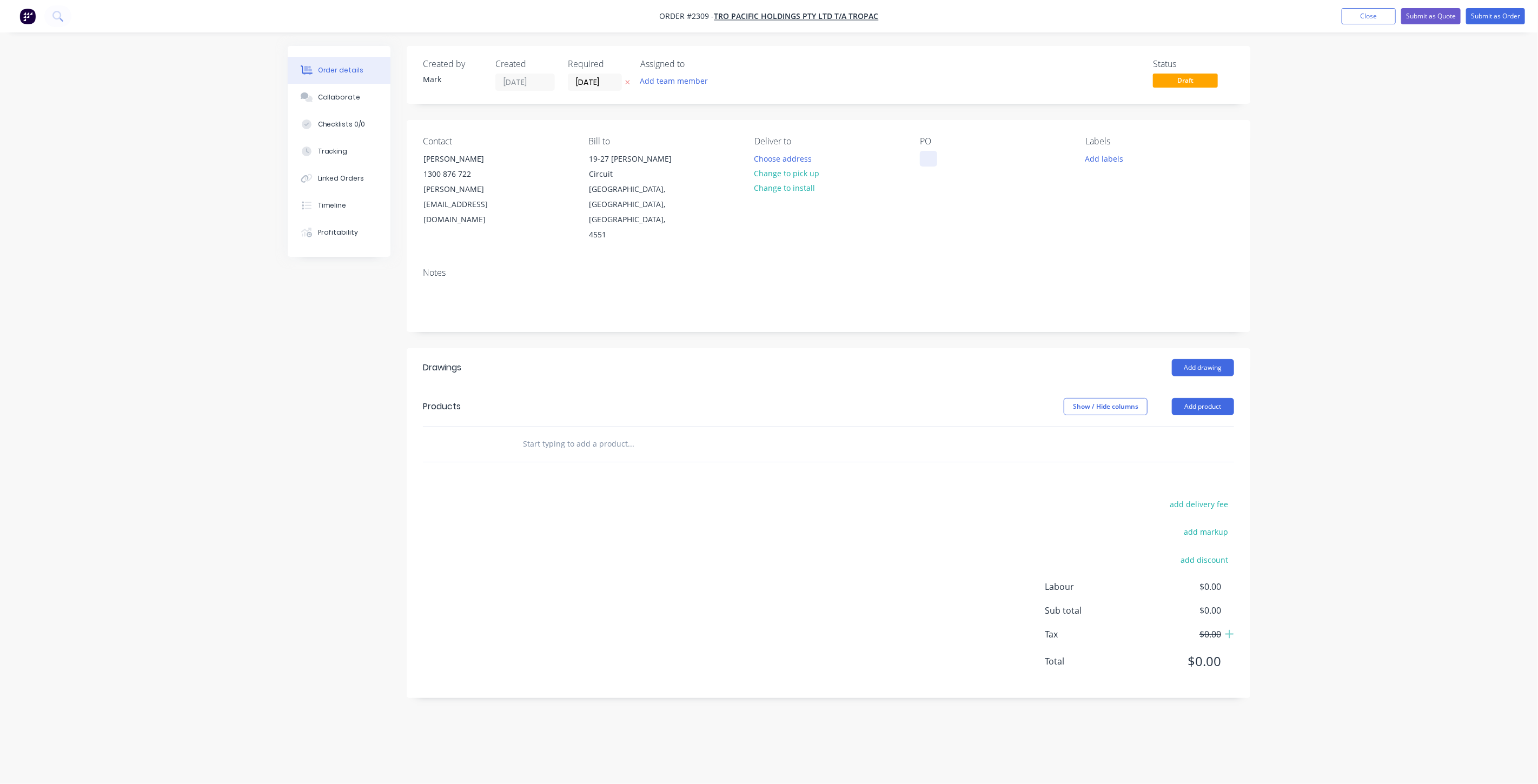
click at [928, 159] on div at bounding box center [928, 158] width 17 height 16
click at [1100, 158] on button "Add labels" at bounding box center [1104, 158] width 49 height 15
drag, startPoint x: 250, startPoint y: 411, endPoint x: 247, endPoint y: 30, distance: 381.0
click at [250, 411] on div "Order details Collaborate Checklists 0/0 Tracking Linked Orders Timeline Profit…" at bounding box center [769, 392] width 1538 height 784
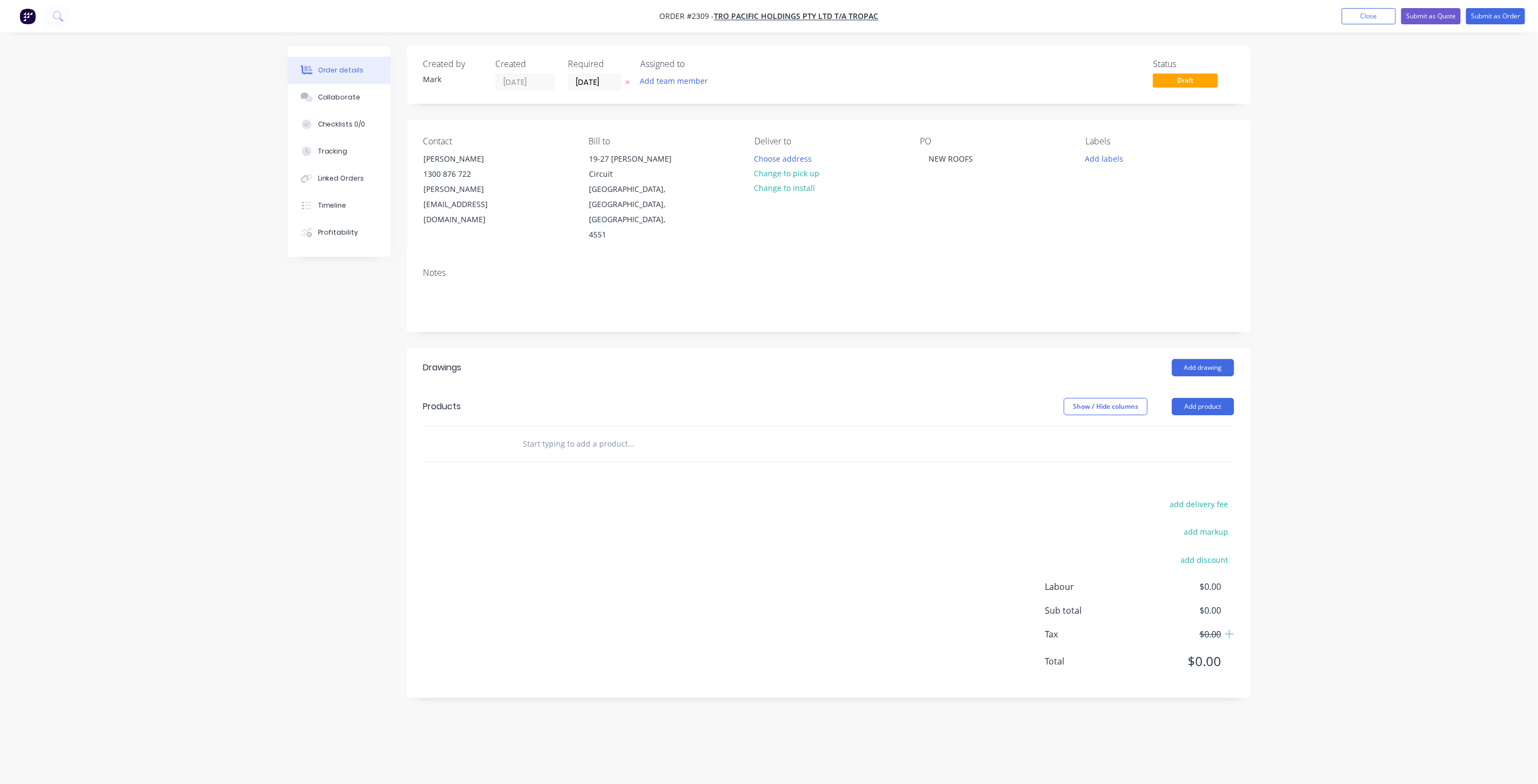
click at [1335, 175] on div "Order details Collaborate Checklists 0/0 Tracking Linked Orders Timeline Profit…" at bounding box center [769, 392] width 1538 height 784
click at [316, 455] on div "Created by Mark Created 11/09/25 Required 11/09/25 Assigned to Add team member …" at bounding box center [769, 379] width 963 height 668
click at [566, 433] on input "text" at bounding box center [630, 444] width 216 height 21
drag, startPoint x: 583, startPoint y: 406, endPoint x: 587, endPoint y: 422, distance: 16.5
click at [571, 433] on input "BUDGET ESTIMET - PENDING FIRST PROTOTYPE" at bounding box center [630, 444] width 216 height 21
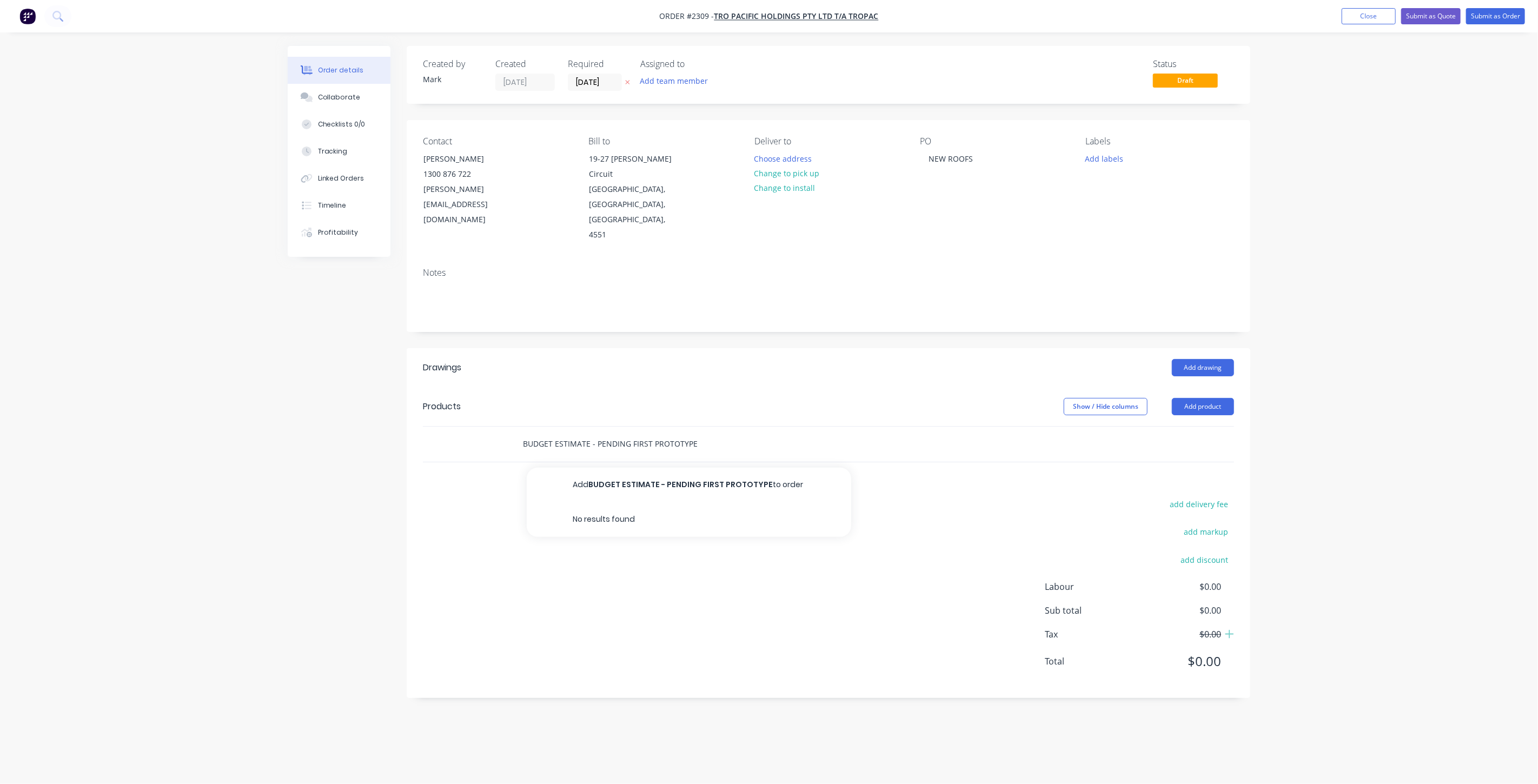
click at [698, 433] on input "BUDGET ESTIMATE - PENDING FIRST PROTOTYPE" at bounding box center [630, 444] width 216 height 21
drag, startPoint x: 630, startPoint y: 415, endPoint x: 597, endPoint y: 413, distance: 33.1
click at [597, 433] on input "BUDGET ESTIMATE - PENDING FIRST PROTOTYPE" at bounding box center [630, 444] width 216 height 21
type input "BUDGET ESTIMATE - FIRST PROTOTYPE"
drag, startPoint x: 670, startPoint y: 435, endPoint x: 669, endPoint y: 450, distance: 15.0
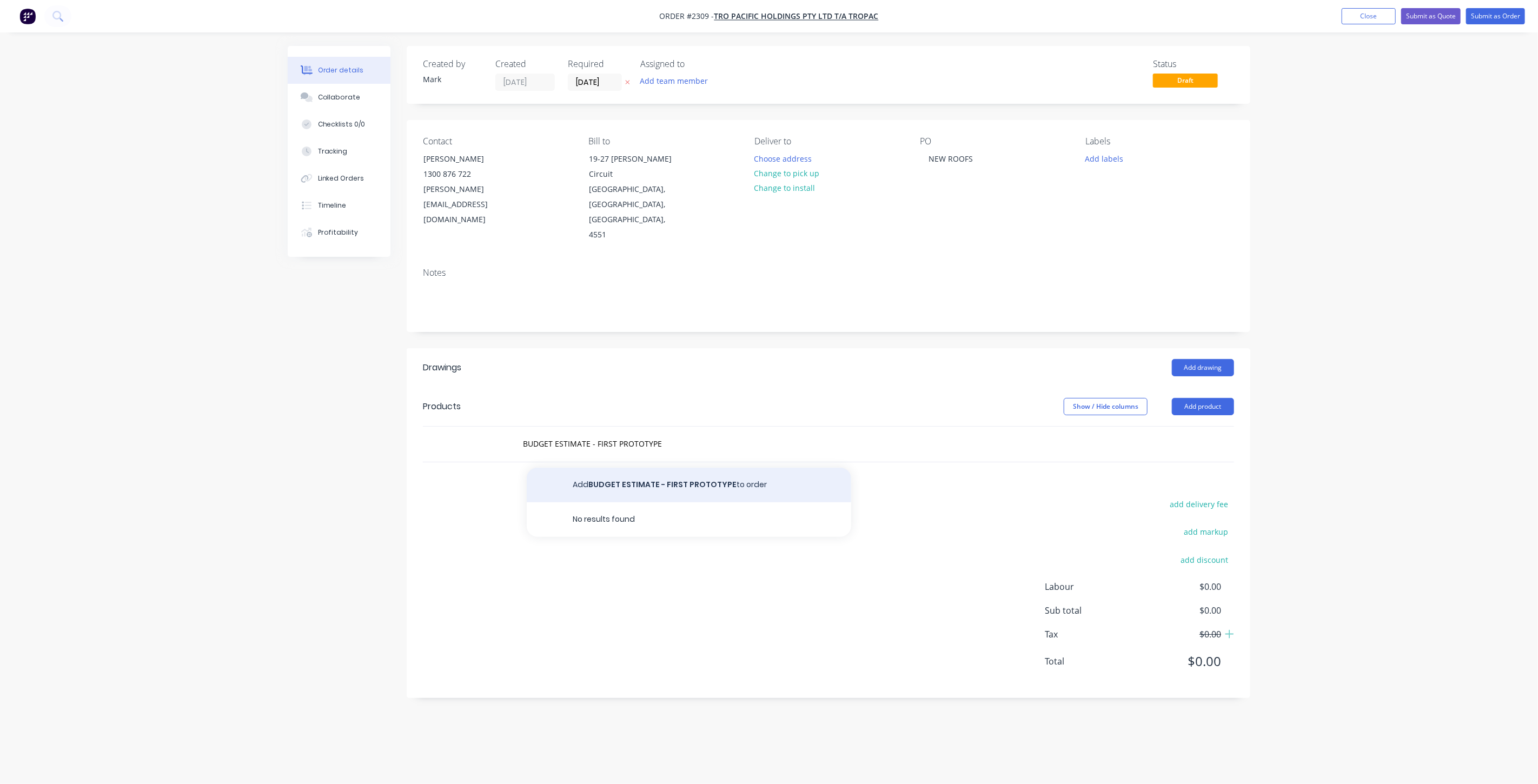
click at [669, 468] on button "Add BUDGET ESTIMATE - FIRST PROTOTYPE to order" at bounding box center [688, 485] width 324 height 35
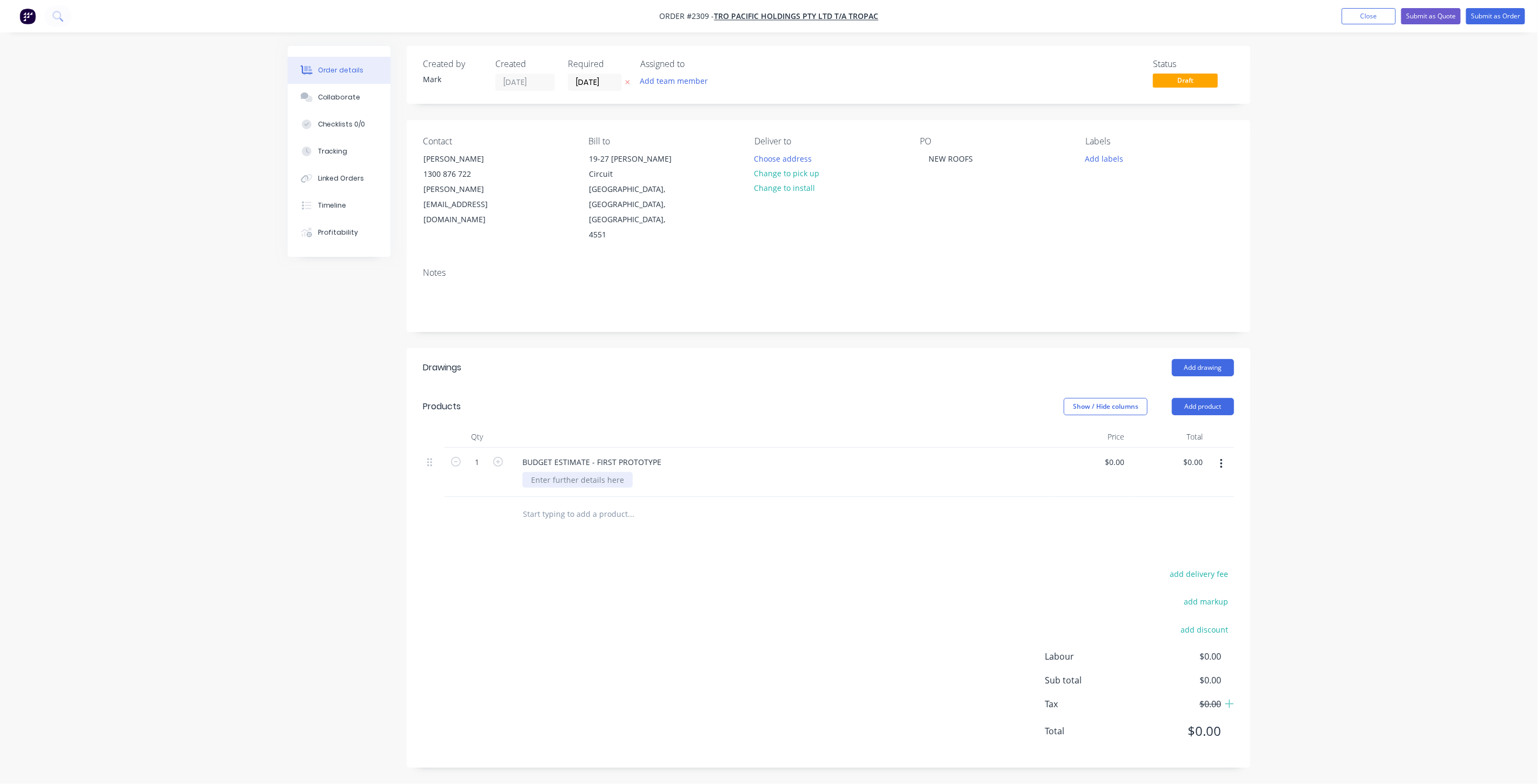
click at [587, 472] on div at bounding box center [577, 479] width 110 height 16
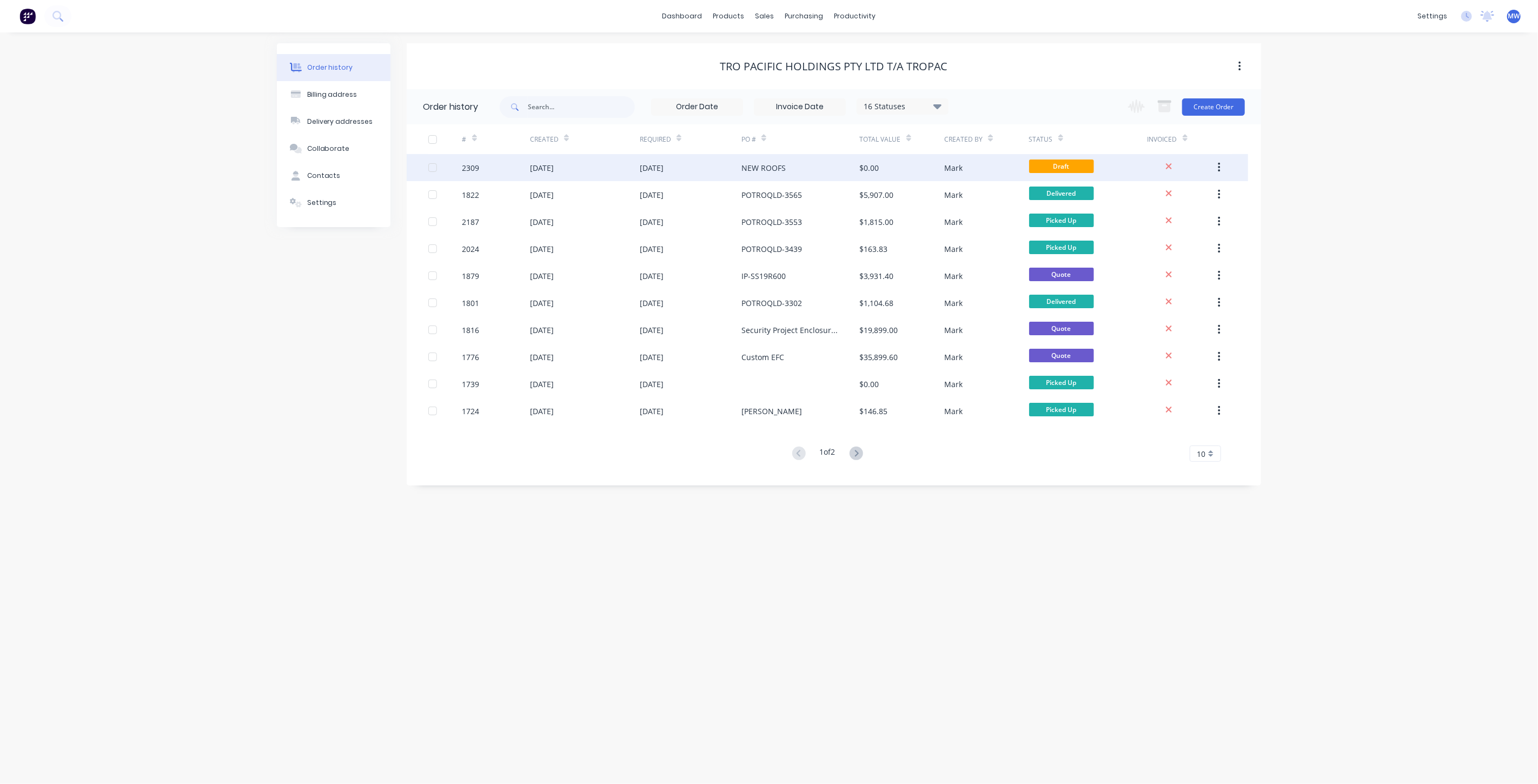
click at [620, 166] on div "[DATE]" at bounding box center [585, 168] width 110 height 27
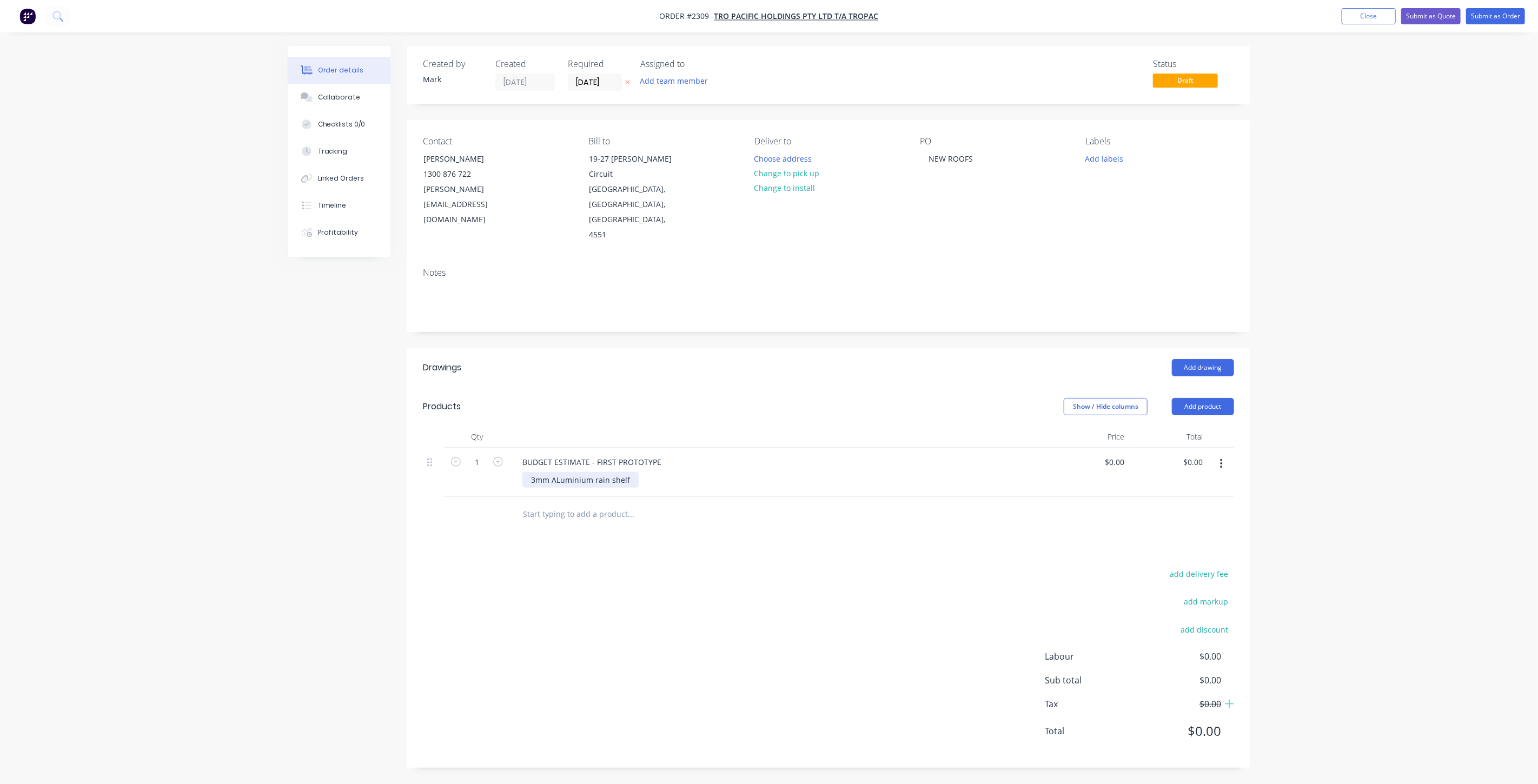
click at [564, 472] on div "3mm ALuminium rain shelf" at bounding box center [580, 479] width 116 height 16
click at [566, 472] on div "3mm ALuminium rain shelf" at bounding box center [580, 479] width 116 height 16
click at [627, 472] on div "3mm Aluminum rain shelf" at bounding box center [578, 479] width 112 height 16
click at [827, 472] on div "3mm Aluminum RAIN SHEILD 870mm x 670mm - 20Deg slope to Centre ridge - mounts t…" at bounding box center [680, 485] width 317 height 27
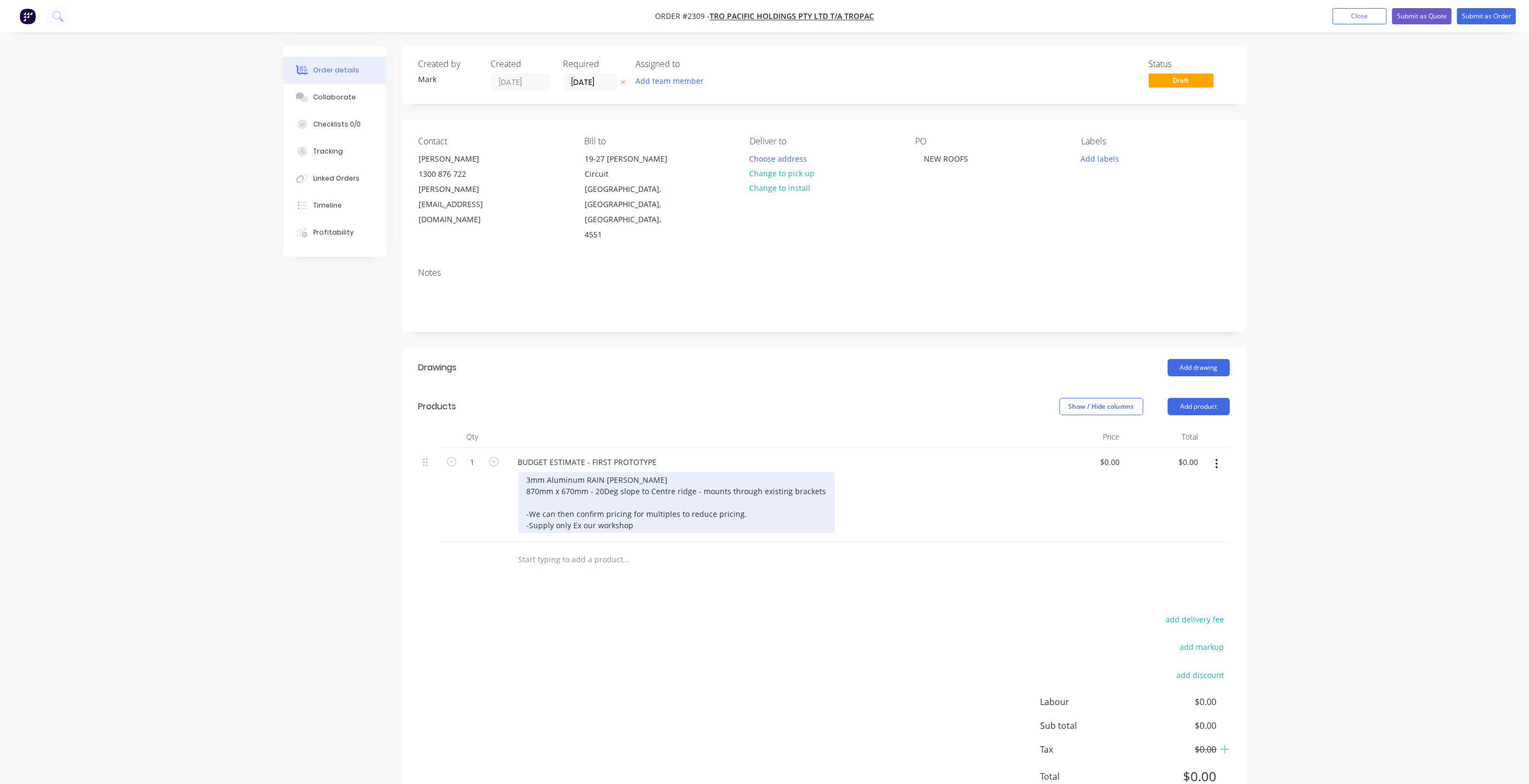
click at [573, 472] on div "3mm Aluminum RAIN SHEILD 870mm x 670mm - 20Deg slope to Centre ridge - mounts t…" at bounding box center [677, 502] width 317 height 61
click at [528, 472] on div "3mm Aluminum RAIN SHEILD 870mm x 670mm - 20Deg slope to Centre ridge - mounts t…" at bounding box center [677, 502] width 317 height 61
click at [534, 472] on div "3mm Aluminum RAIN SHEILD 870mm x 670mm - 20Deg slope to Centre ridge - mounts t…" at bounding box center [677, 502] width 317 height 61
click at [737, 472] on div "3mm Aluminum RAIN SHEILD 870mm x 670mm - 20Deg slope to Centre ridge - mounts t…" at bounding box center [677, 502] width 317 height 61
drag, startPoint x: 759, startPoint y: 490, endPoint x: 753, endPoint y: 481, distance: 10.8
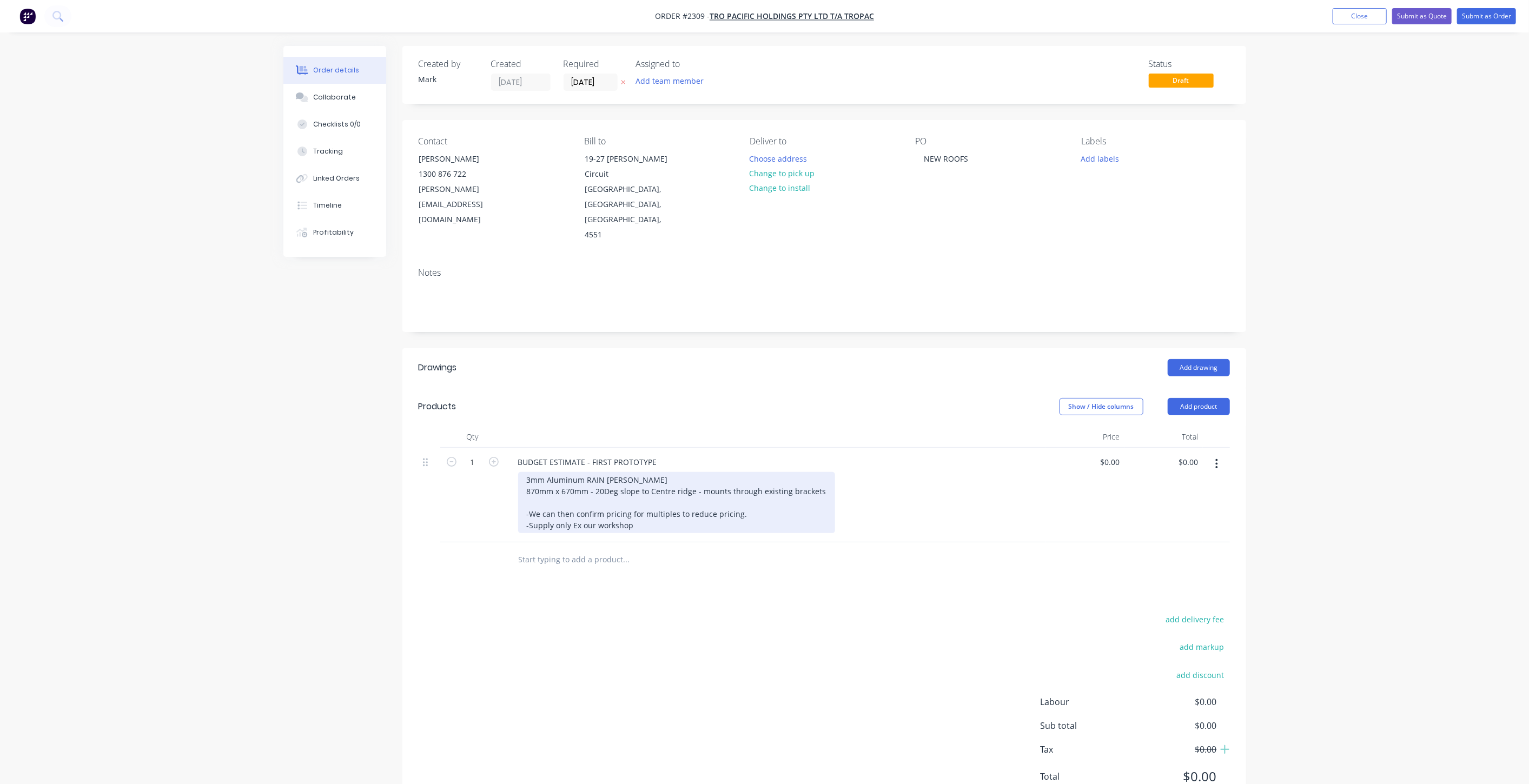
click at [756, 488] on div "3mm Aluminum RAIN SHEILD 870mm x 670mm - 20Deg slope to Centre ridge - mounts t…" at bounding box center [677, 502] width 317 height 61
click at [750, 473] on div "3mm Aluminum RAIN SHEILD 870mm x 670mm - 20Deg slope to Centre ridge - mounts t…" at bounding box center [677, 502] width 317 height 61
click at [747, 472] on div "3mm Aluminum RAIN SHEILD 870mm x 670mm - 20Deg slope to Centre ridge - mounts t…" at bounding box center [677, 502] width 317 height 61
click at [822, 472] on div "3mm Aluminum RAIN SHEILD 870mm x 670mm - 20Deg slope to Centre ridge - mounts t…" at bounding box center [677, 502] width 317 height 61
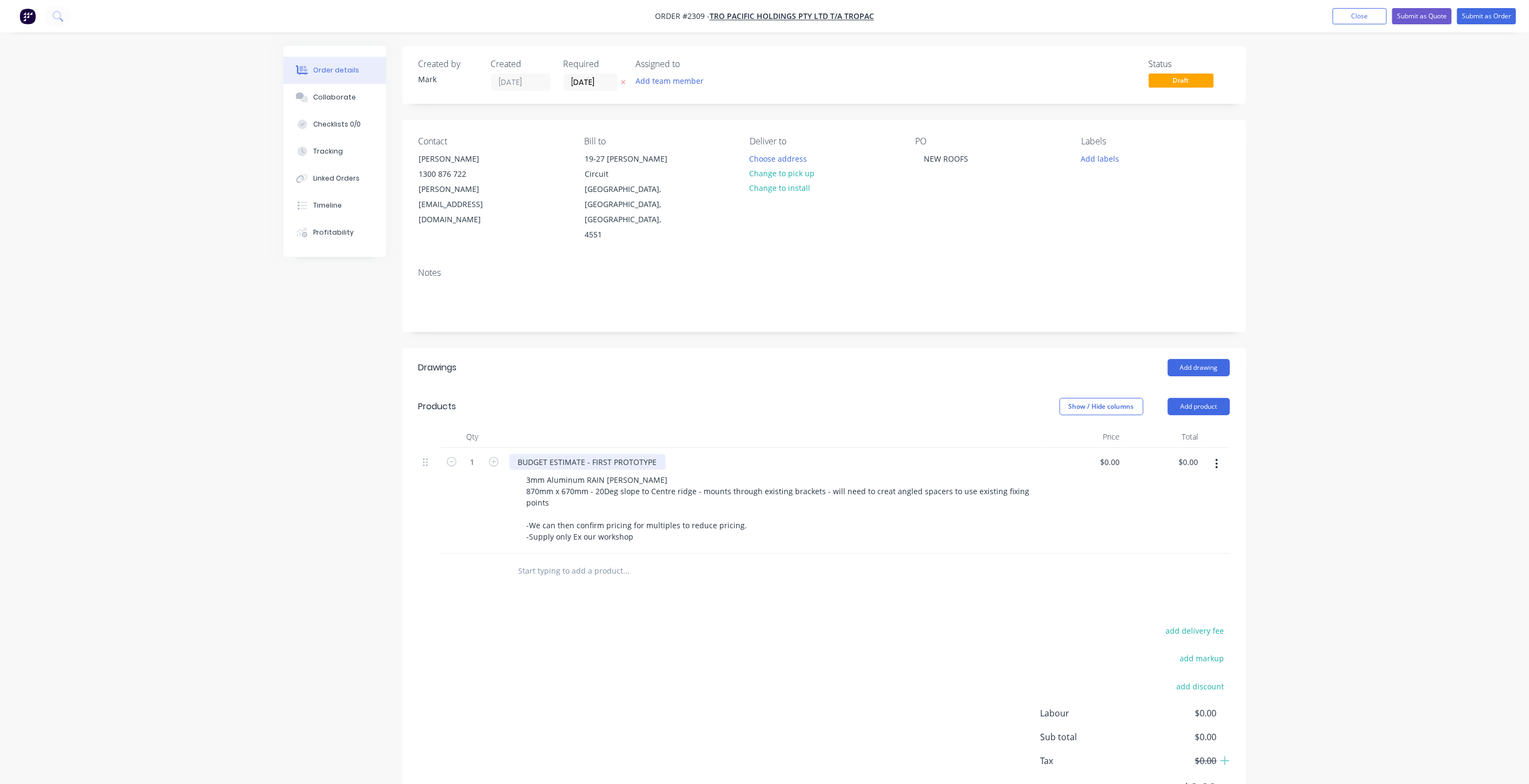
click at [656, 454] on div "BUDGET ESTIMATE - FIRST PROTOTYPE" at bounding box center [588, 461] width 157 height 16
click at [1115, 454] on input "0" at bounding box center [1112, 461] width 25 height 16
type input "$1,750.00"
click at [1272, 440] on div "Order details Collaborate Checklists 0/0 Tracking Linked Orders Timeline Profit…" at bounding box center [764, 420] width 1529 height 841
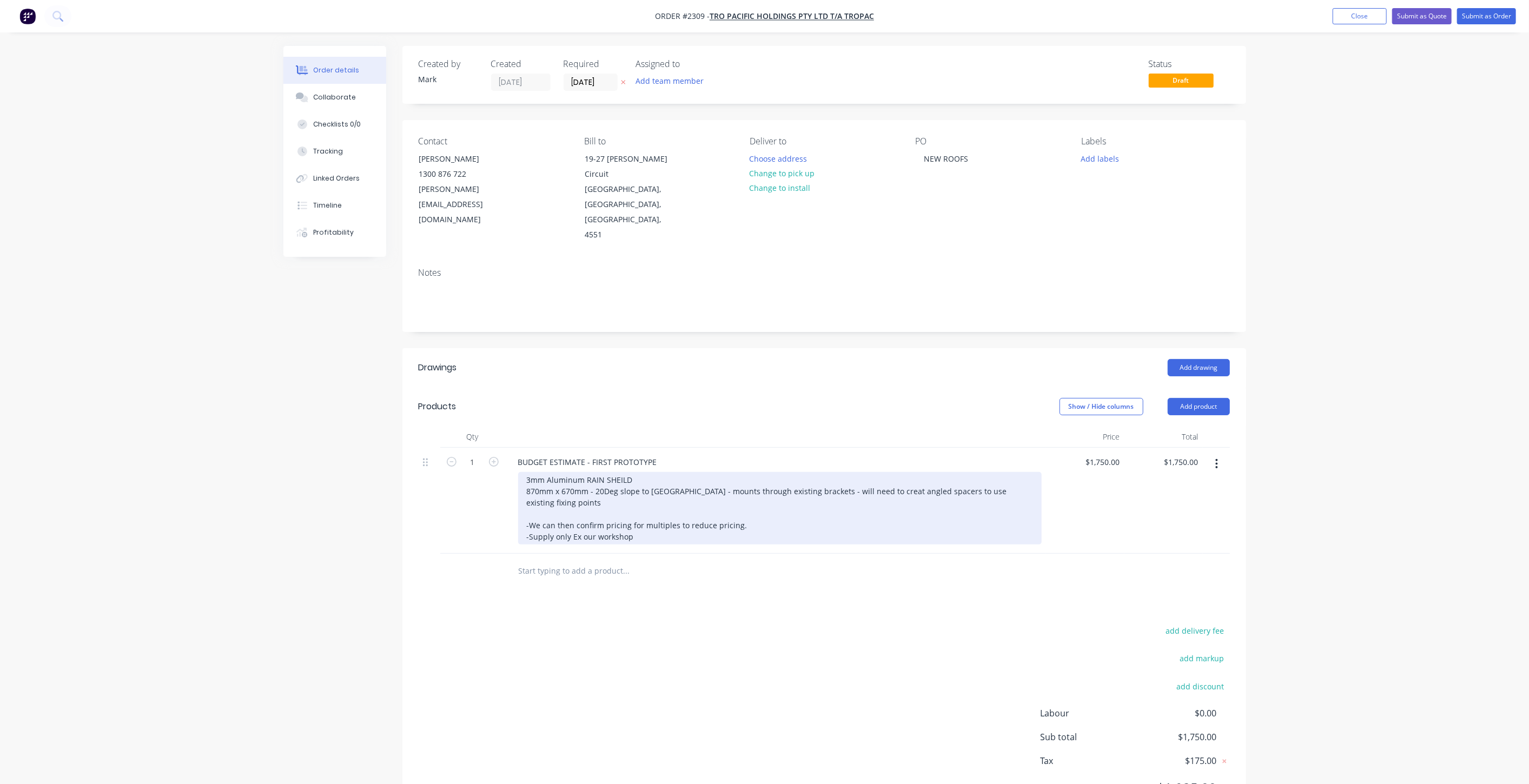
drag, startPoint x: 777, startPoint y: 495, endPoint x: 588, endPoint y: 493, distance: 189.0
click at [776, 495] on div "3mm Aluminum RAIN SHEILD 870mm x 670mm - 20Deg slope to Centre ridge - mounts t…" at bounding box center [780, 508] width 524 height 72
click at [565, 484] on div "3mm Aluminum RAIN SHEILD 870mm x 670mm - 20Deg slope to Centre ridge - mounts t…" at bounding box center [780, 508] width 524 height 72
click at [697, 481] on div "3mm Aluminum RAIN SHEILD 870mm x 670mm - 20Deg slope to Centre ridge - mounts t…" at bounding box center [780, 508] width 524 height 72
click at [775, 490] on div "3mm Aluminum RAIN SHEILD 870mm x 670mm - 20Deg slope to Centre ridge - mounts t…" at bounding box center [780, 508] width 524 height 72
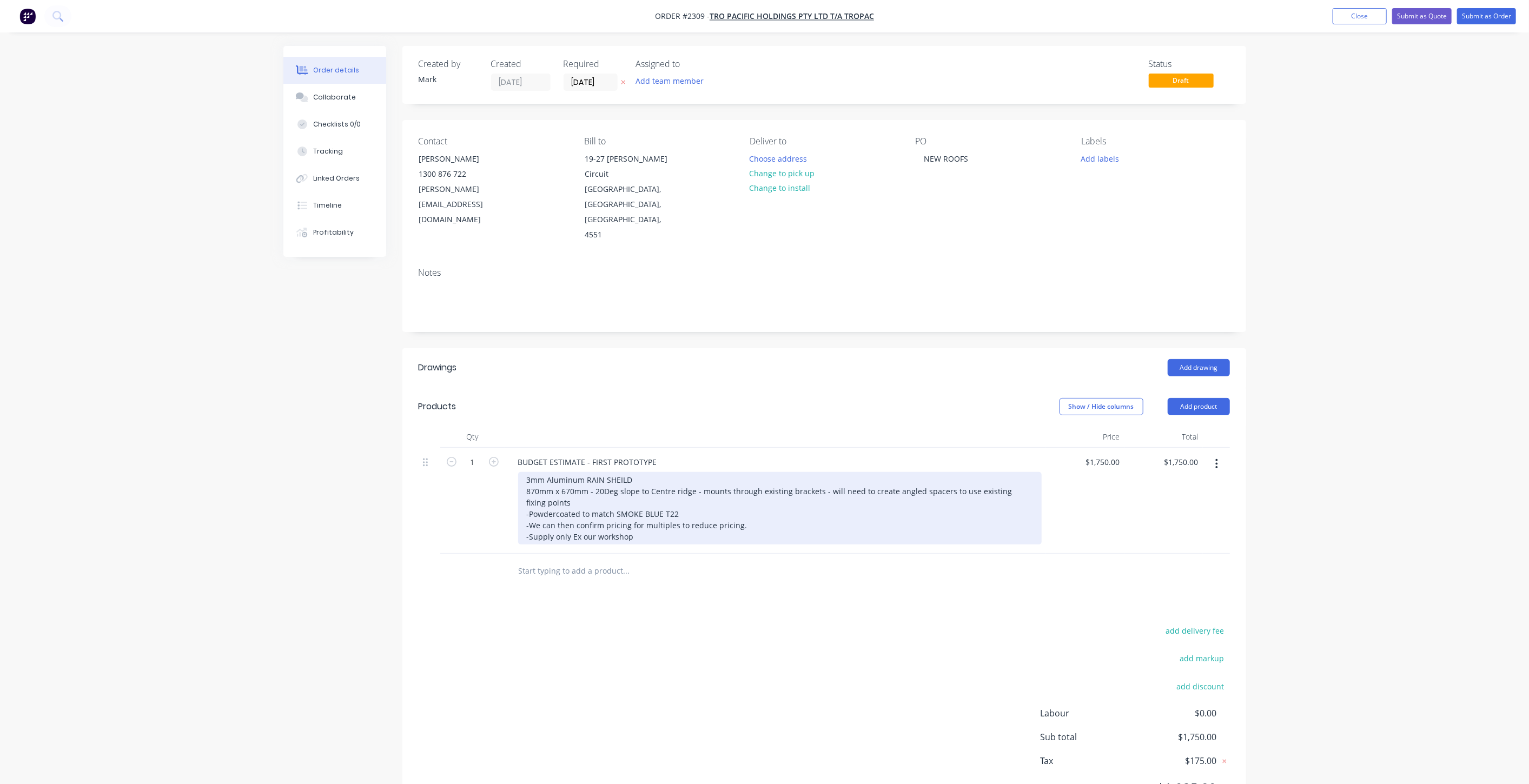
click at [898, 478] on div "3mm Aluminum RAIN SHEILD 870mm x 670mm - 20Deg slope to Centre ridge - mounts t…" at bounding box center [780, 508] width 524 height 72
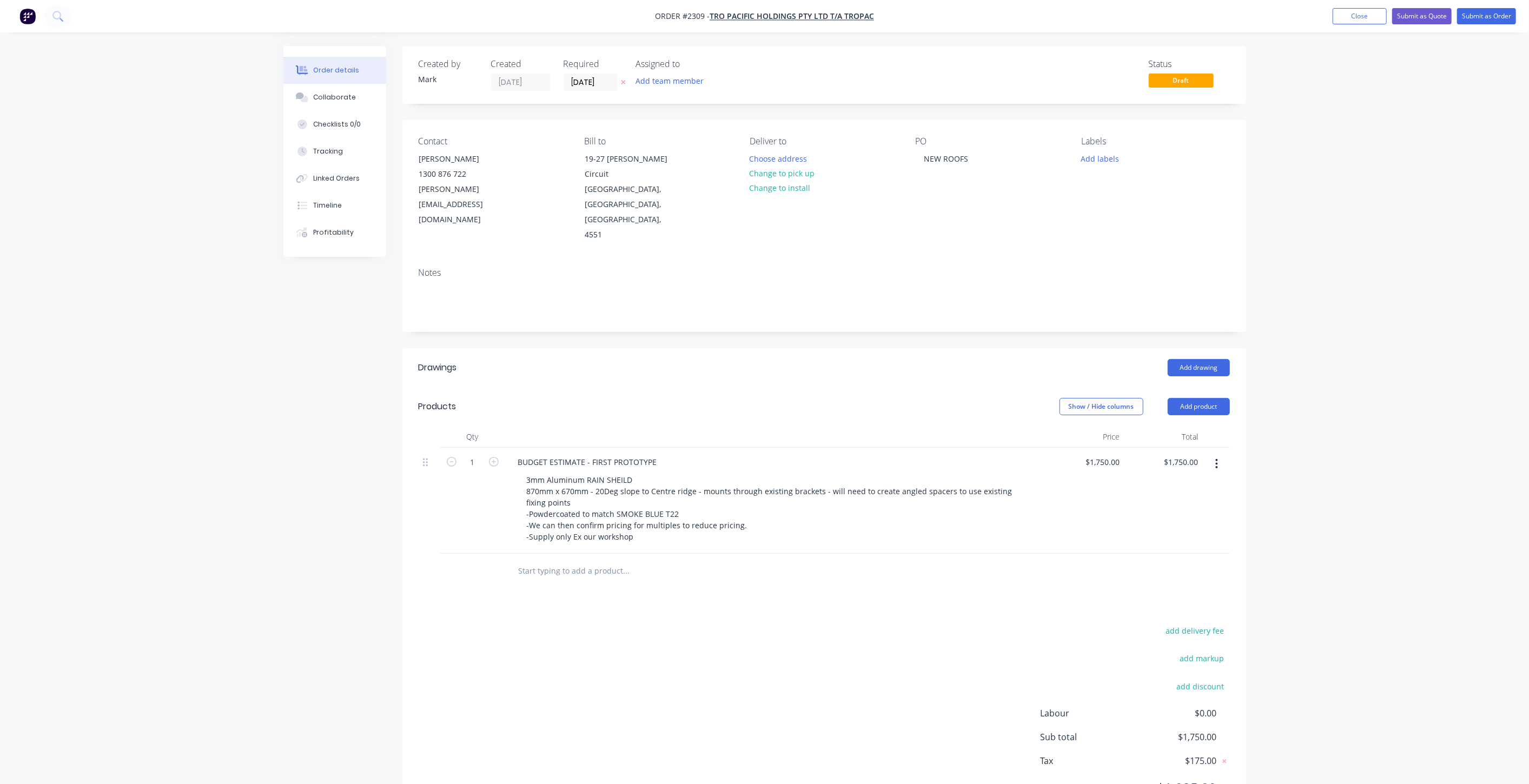
click at [1373, 387] on div "Order details Collaborate Checklists 0/0 Tracking Linked Orders Timeline Profit…" at bounding box center [764, 420] width 1529 height 841
click at [1379, 387] on div "Order details Collaborate Checklists 0/0 Tracking Linked Orders Timeline Profit…" at bounding box center [764, 420] width 1529 height 841
click at [1397, 128] on div "Order details Collaborate Checklists 0/0 Tracking Linked Orders Timeline Profit…" at bounding box center [764, 420] width 1529 height 841
click at [1118, 454] on input "1750" at bounding box center [1104, 461] width 39 height 16
type input "$1,650.00"
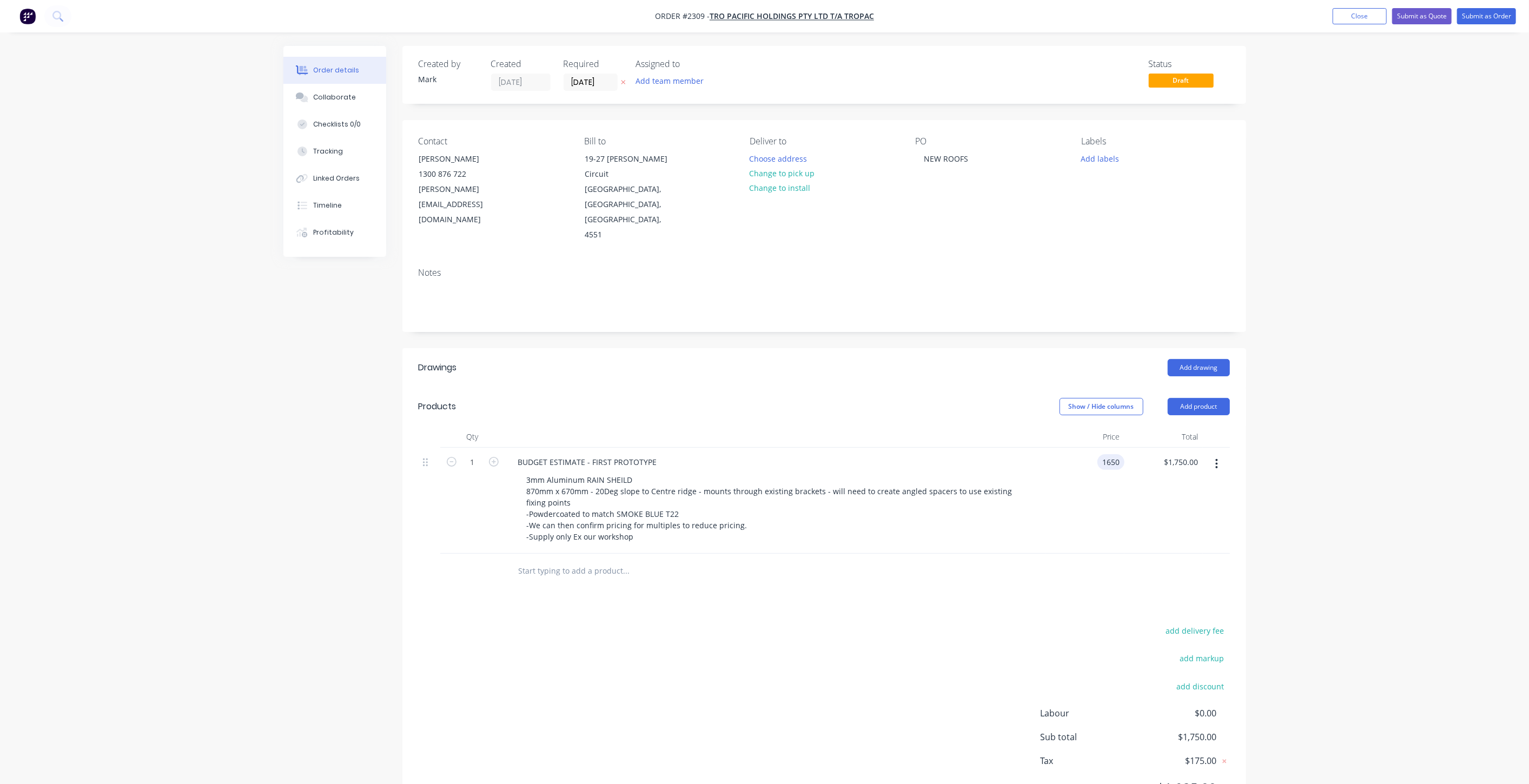
type input "$1,650.00"
click at [1350, 374] on div "Order details Collaborate Checklists 0/0 Tracking Linked Orders Timeline Profit…" at bounding box center [764, 420] width 1529 height 841
click at [1431, 15] on button "Submit as Quote" at bounding box center [1422, 16] width 60 height 16
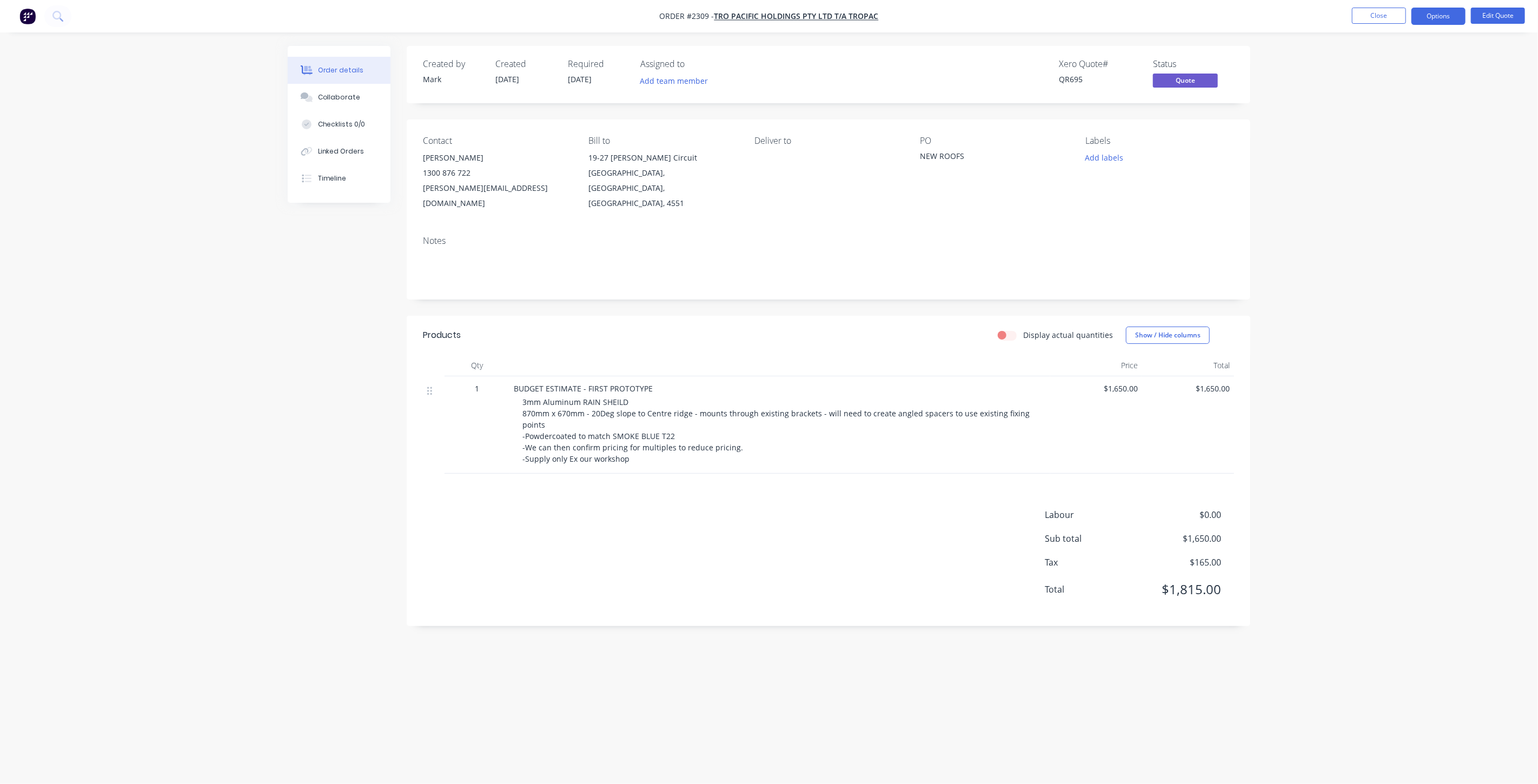
drag, startPoint x: 306, startPoint y: 347, endPoint x: 301, endPoint y: 343, distance: 6.4
click at [306, 347] on div "Created by Mark Created 11/09/25 Required 11/09/25 Assigned to Add team member …" at bounding box center [769, 371] width 963 height 651
click at [1482, 118] on div "Order details Collaborate Checklists 0/0 Linked Orders Timeline Order details C…" at bounding box center [769, 392] width 1538 height 784
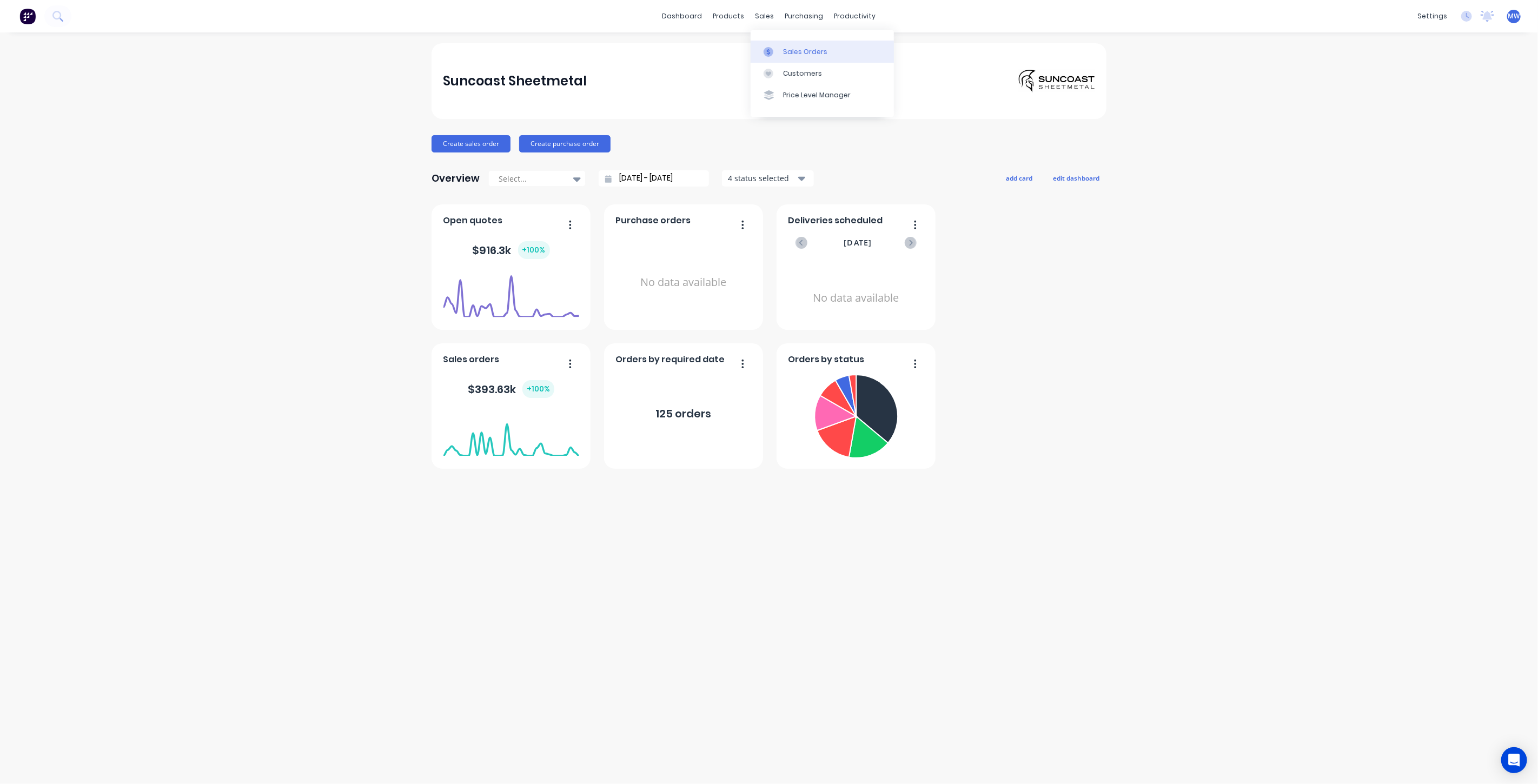
click at [787, 52] on div "Sales Orders" at bounding box center [805, 52] width 44 height 10
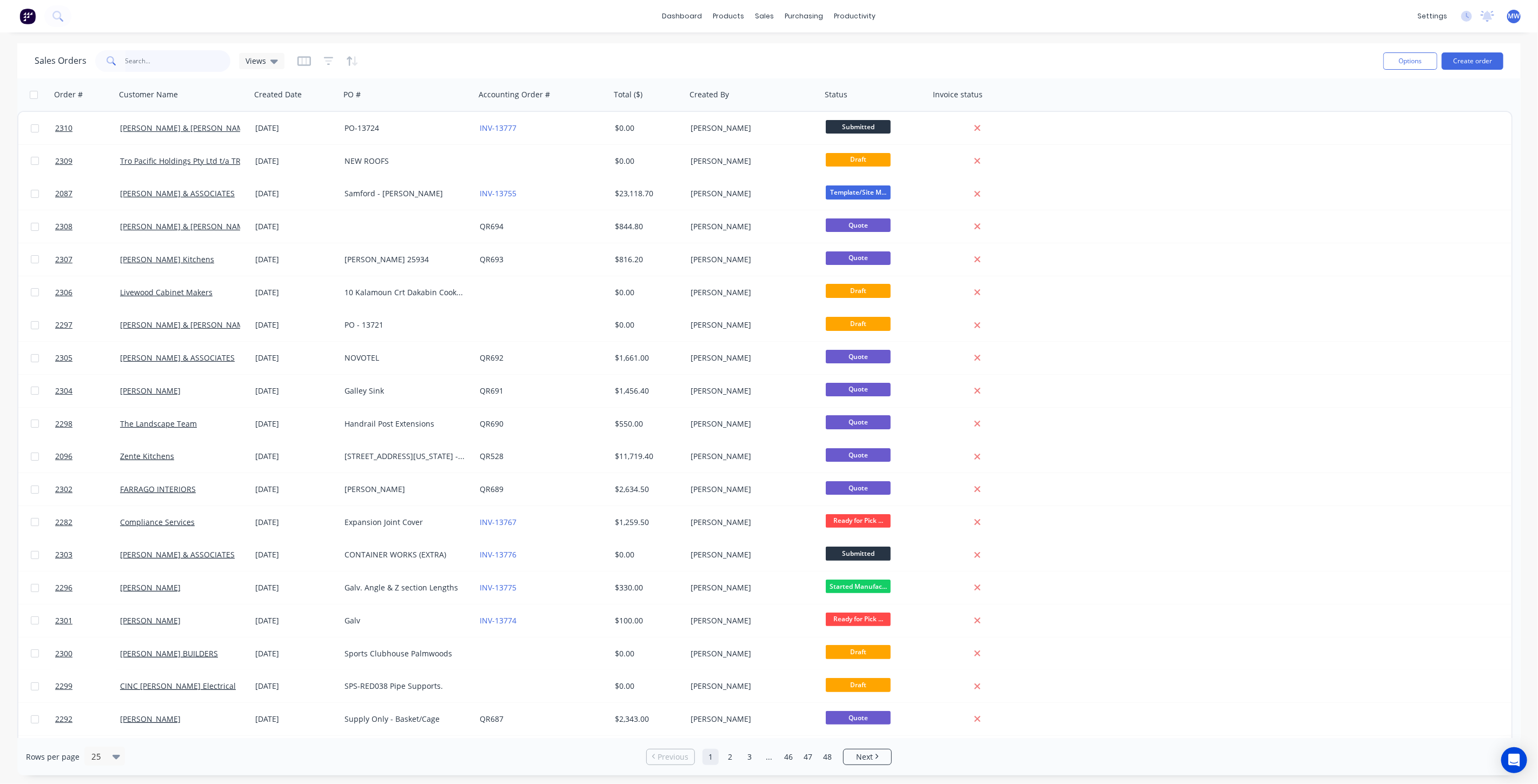
click at [191, 61] on input "text" at bounding box center [178, 61] width 106 height 21
type input "zente"
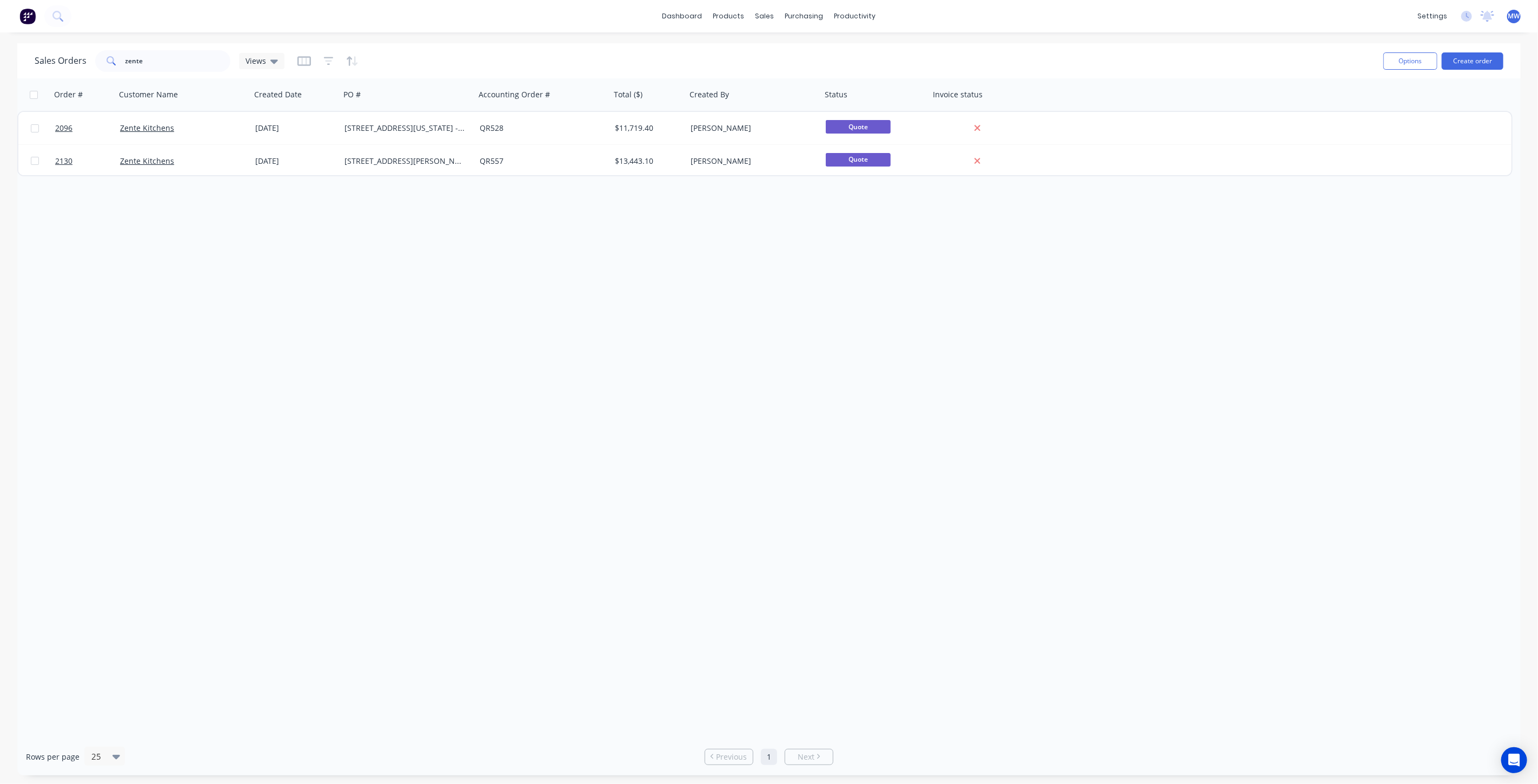
click at [222, 330] on div "Order # Customer Name Created Date PO # Accounting Order # Total ($) Created By…" at bounding box center [769, 408] width 1503 height 659
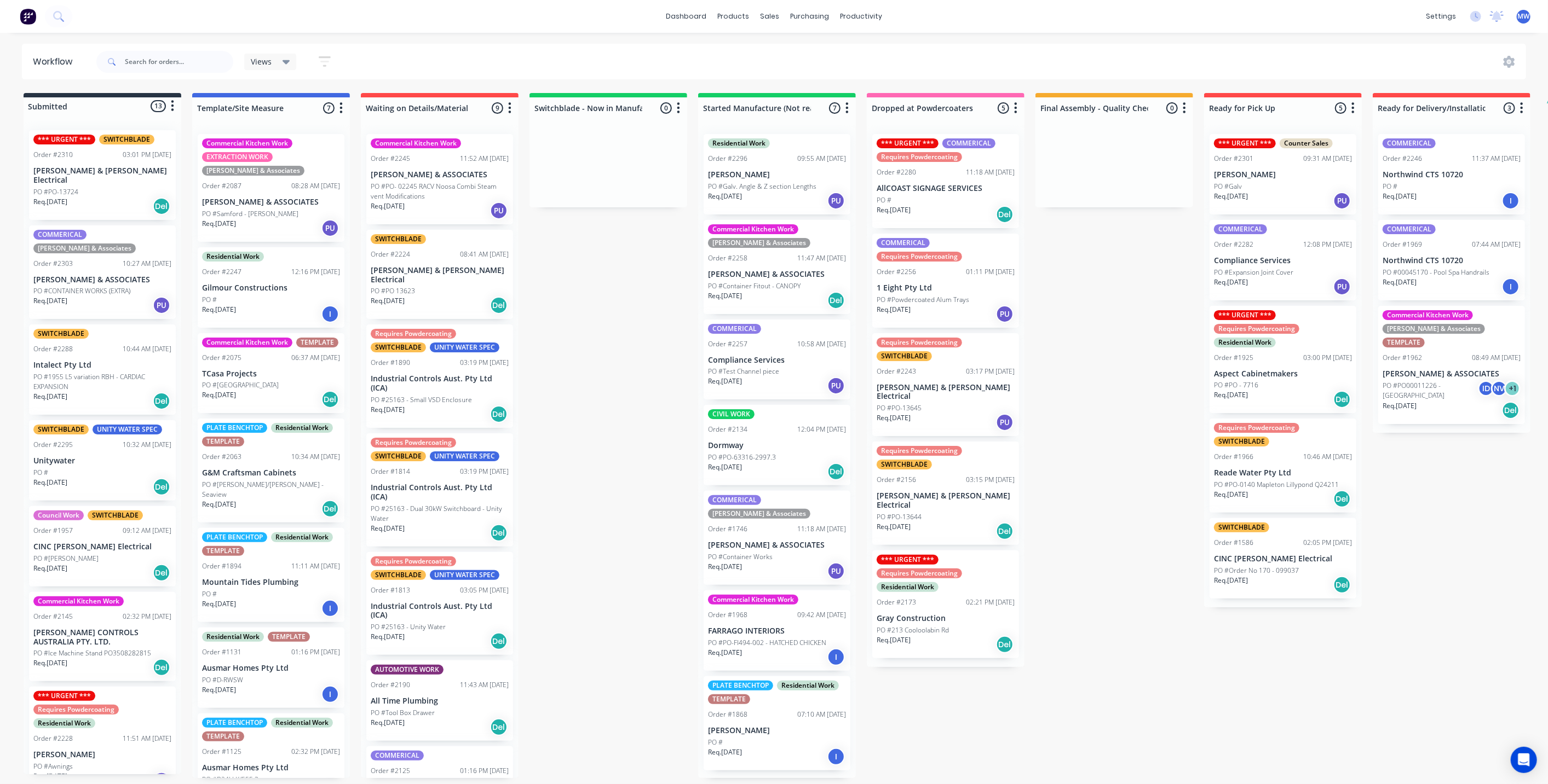
click at [590, 315] on div "Submitted 13 Status colour #273444 hex #273444 Save Cancel Summaries Total orde…" at bounding box center [905, 436] width 1826 height 685
click at [546, 324] on div "Submitted 13 Status colour #273444 hex #273444 Save Cancel Summaries Total orde…" at bounding box center [905, 436] width 1826 height 685
click at [565, 308] on div "Submitted 13 Status colour #273444 hex #273444 Save Cancel Summaries Total orde…" at bounding box center [905, 436] width 1826 height 685
click at [550, 373] on div "Submitted 13 Status colour #273444 hex #273444 Save Cancel Summaries Total orde…" at bounding box center [905, 436] width 1826 height 685
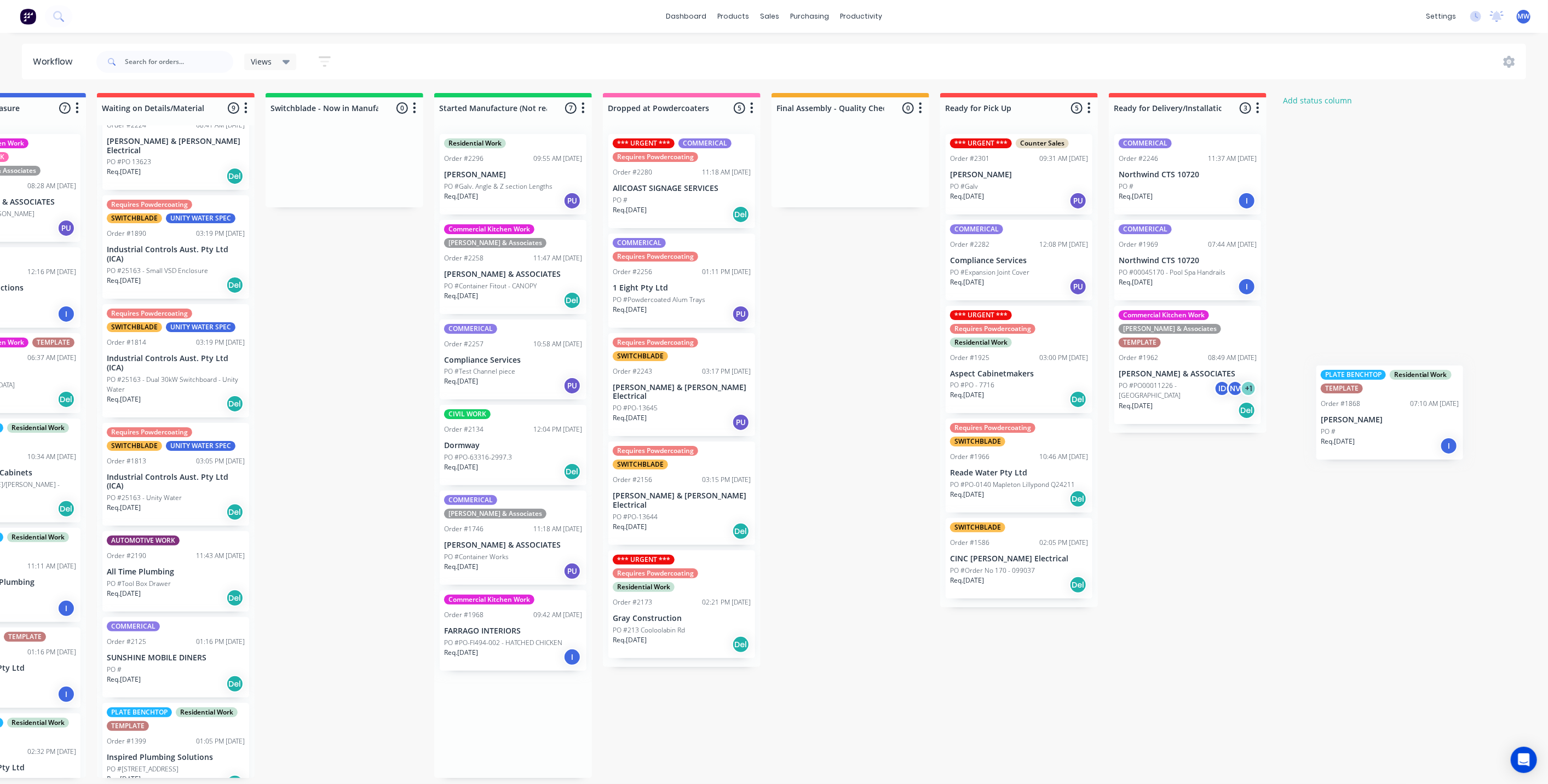
scroll to position [3, 277]
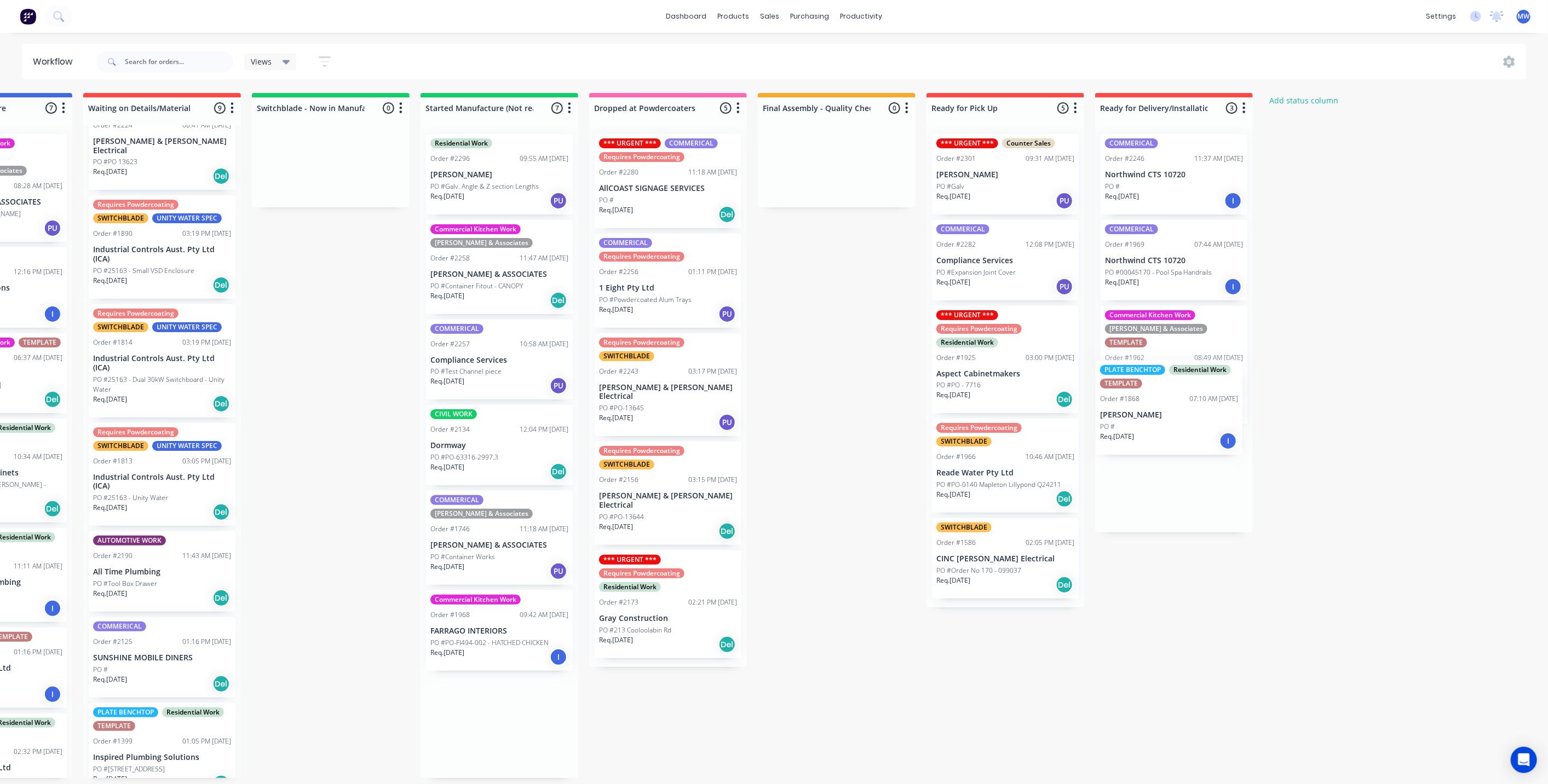
drag, startPoint x: 790, startPoint y: 706, endPoint x: 1186, endPoint y: 404, distance: 498.0
click at [1186, 404] on div "Submitted 13 Status colour #273444 hex #273444 Save Cancel Summaries Total orde…" at bounding box center [627, 436] width 1826 height 685
click at [1223, 559] on div "Mark as Delivered" at bounding box center [1228, 556] width 110 height 22
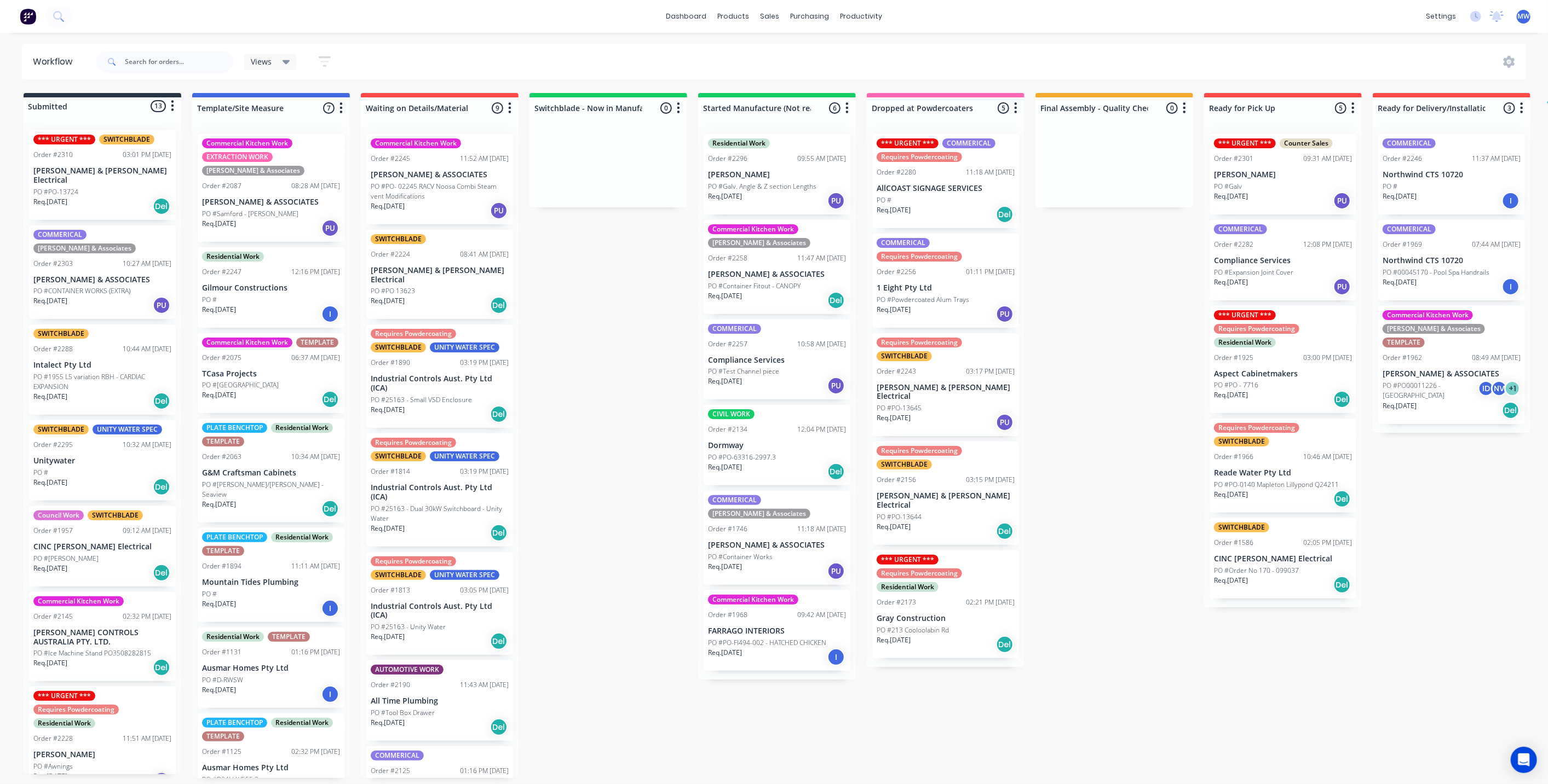
scroll to position [0, 0]
click at [1105, 396] on div "Submitted 13 Status colour #273444 hex #273444 Save Cancel Summaries Total orde…" at bounding box center [905, 436] width 1826 height 685
click at [664, 617] on div "Submitted 13 Status colour #273444 hex #273444 Save Cancel Summaries Total orde…" at bounding box center [905, 436] width 1826 height 685
click at [811, 700] on div "Submitted 13 Status colour #273444 hex #273444 Save Cancel Summaries Total orde…" at bounding box center [905, 436] width 1826 height 685
click at [665, 595] on div "Submitted 13 Status colour #273444 hex #273444 Save Cancel Summaries Total orde…" at bounding box center [905, 436] width 1826 height 685
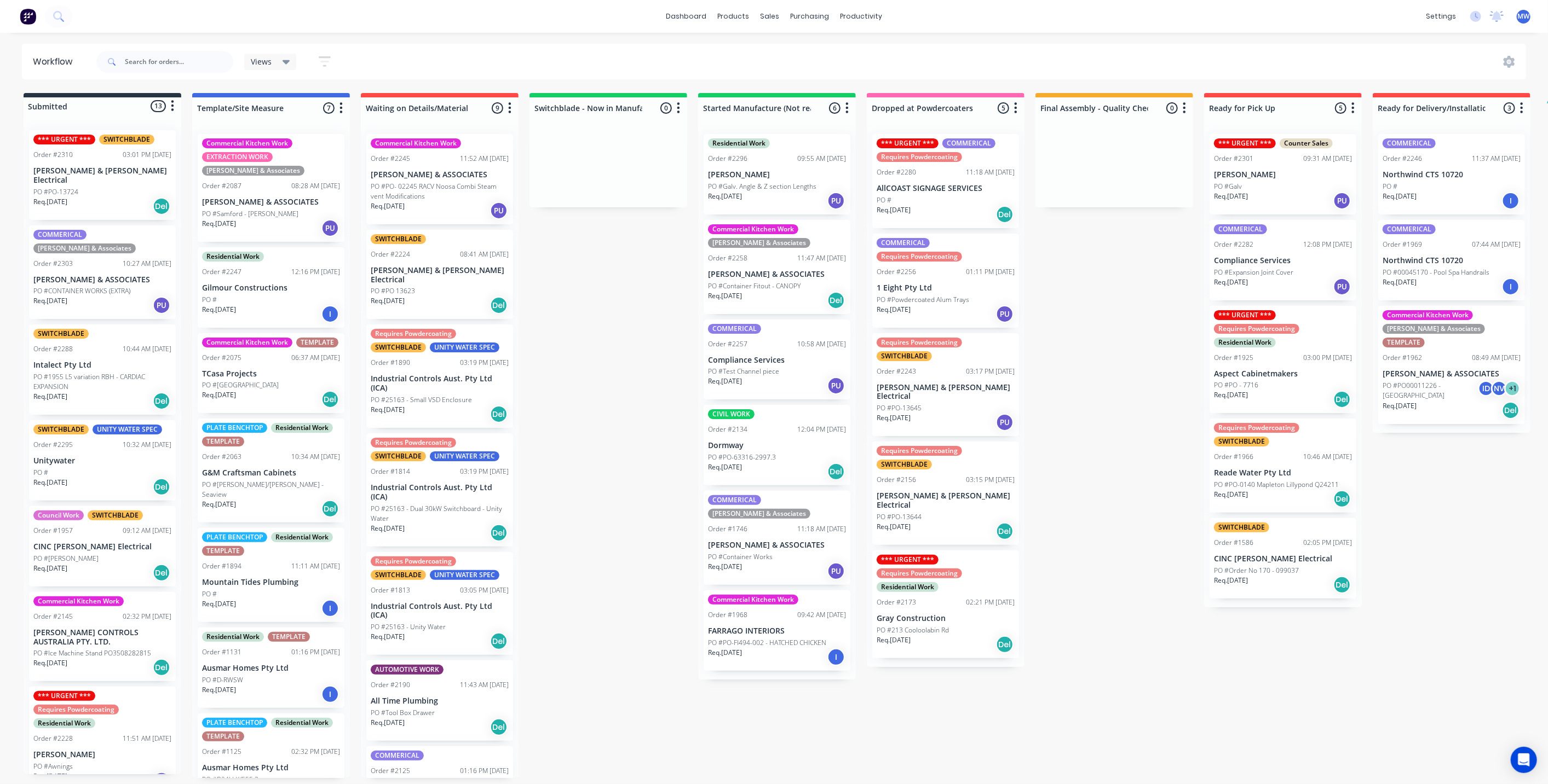
click at [786, 627] on p "FARRAGO INTERIORS" at bounding box center [777, 632] width 138 height 9
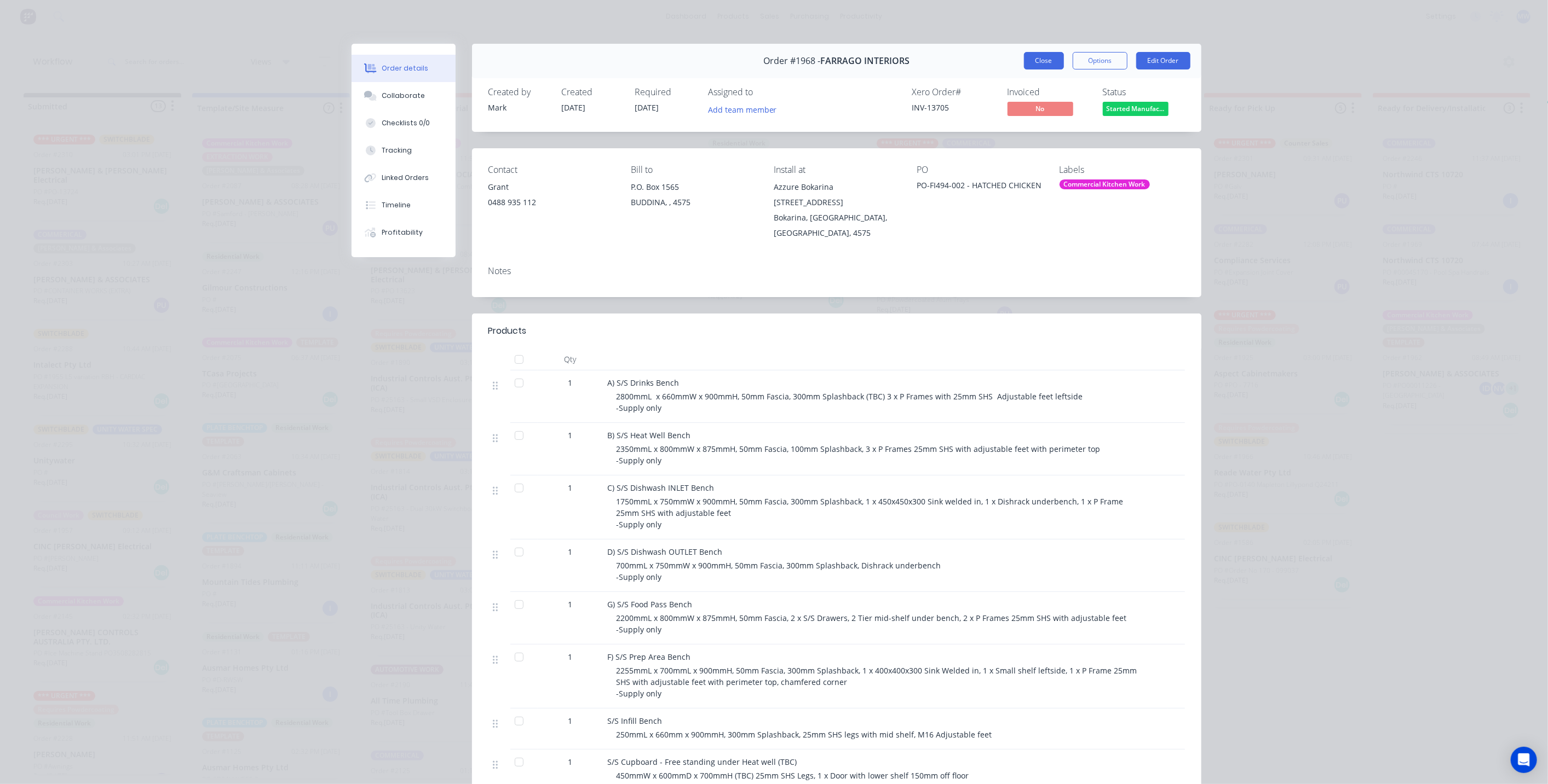
click at [1027, 67] on button "Close" at bounding box center [1044, 61] width 40 height 17
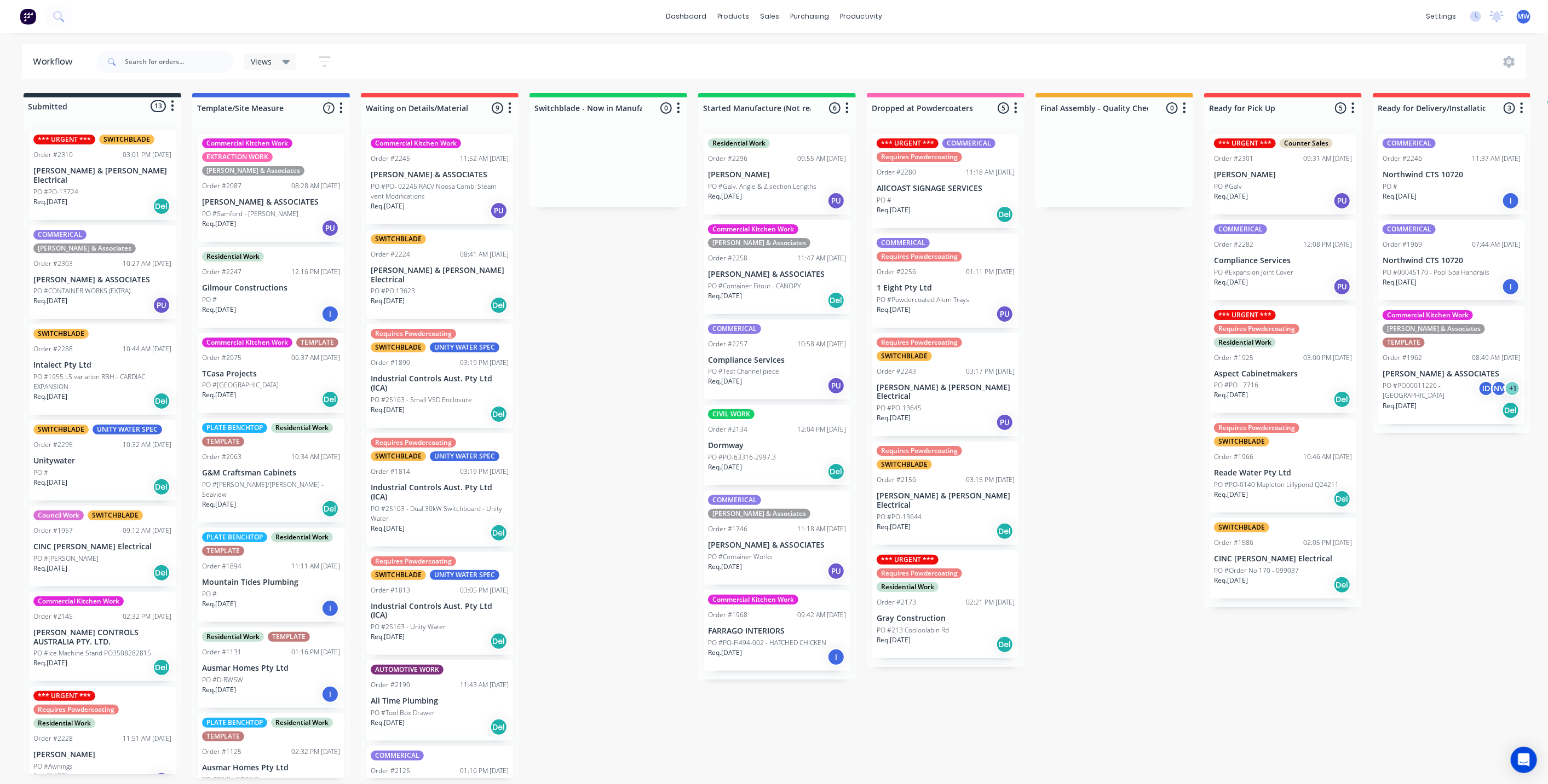
click at [657, 398] on div "Submitted 13 Status colour #273444 hex #273444 Save Cancel Summaries Total orde…" at bounding box center [905, 436] width 1826 height 685
click at [571, 302] on div "Submitted 13 Status colour #273444 hex #273444 Save Cancel Summaries Total orde…" at bounding box center [905, 436] width 1826 height 685
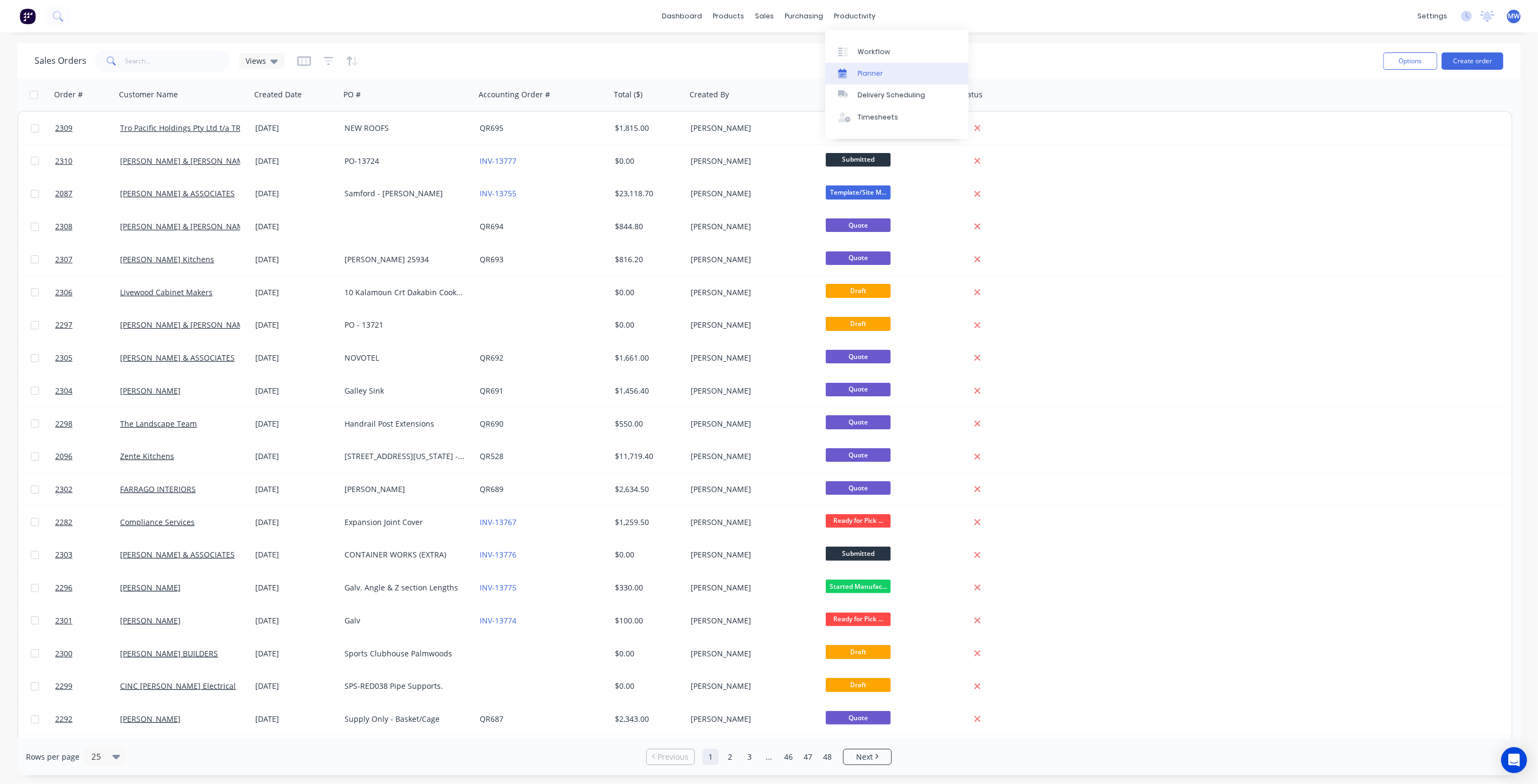
click at [874, 69] on div "Planner" at bounding box center [871, 73] width 25 height 10
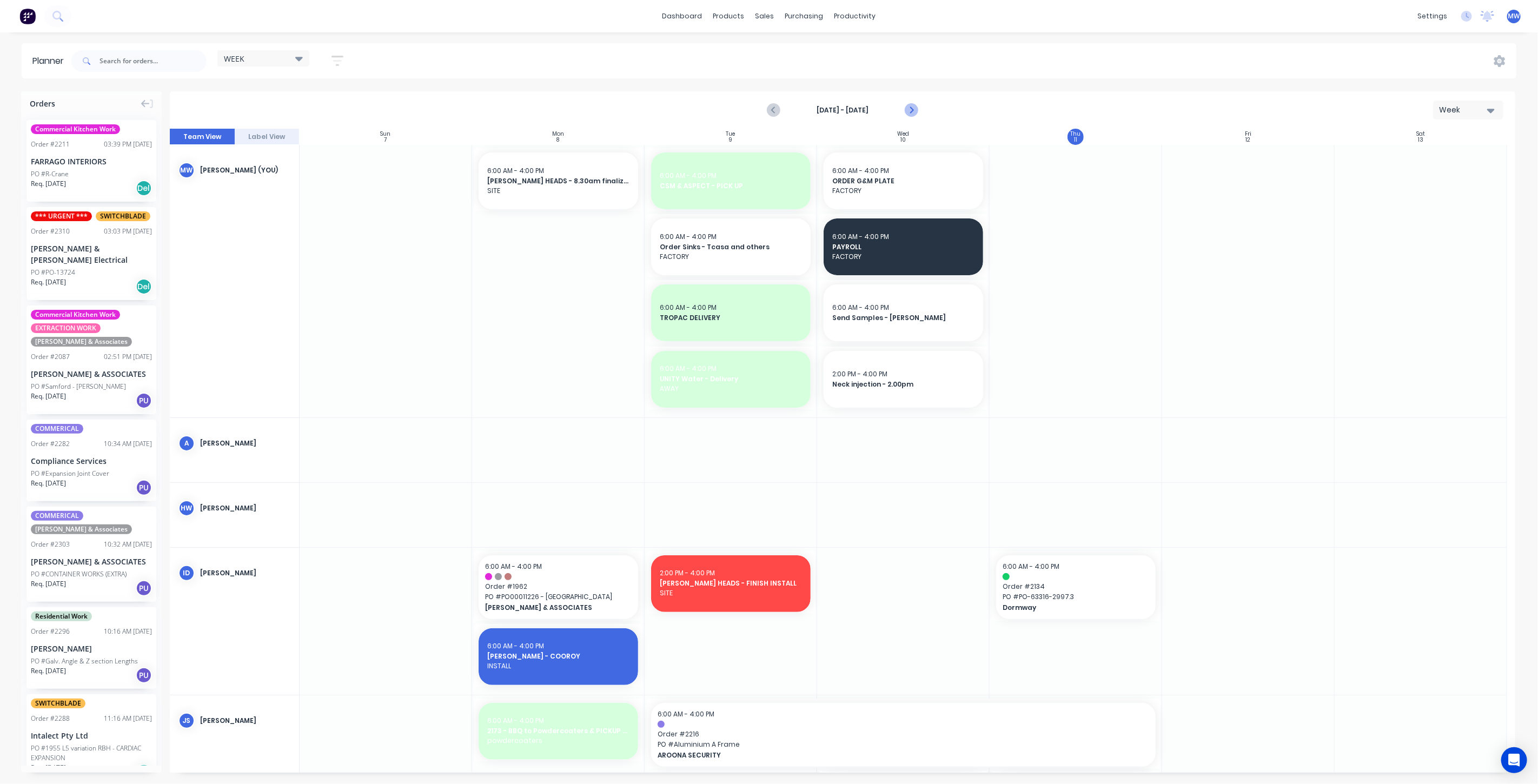
click at [911, 111] on icon "Next page" at bounding box center [910, 111] width 5 height 9
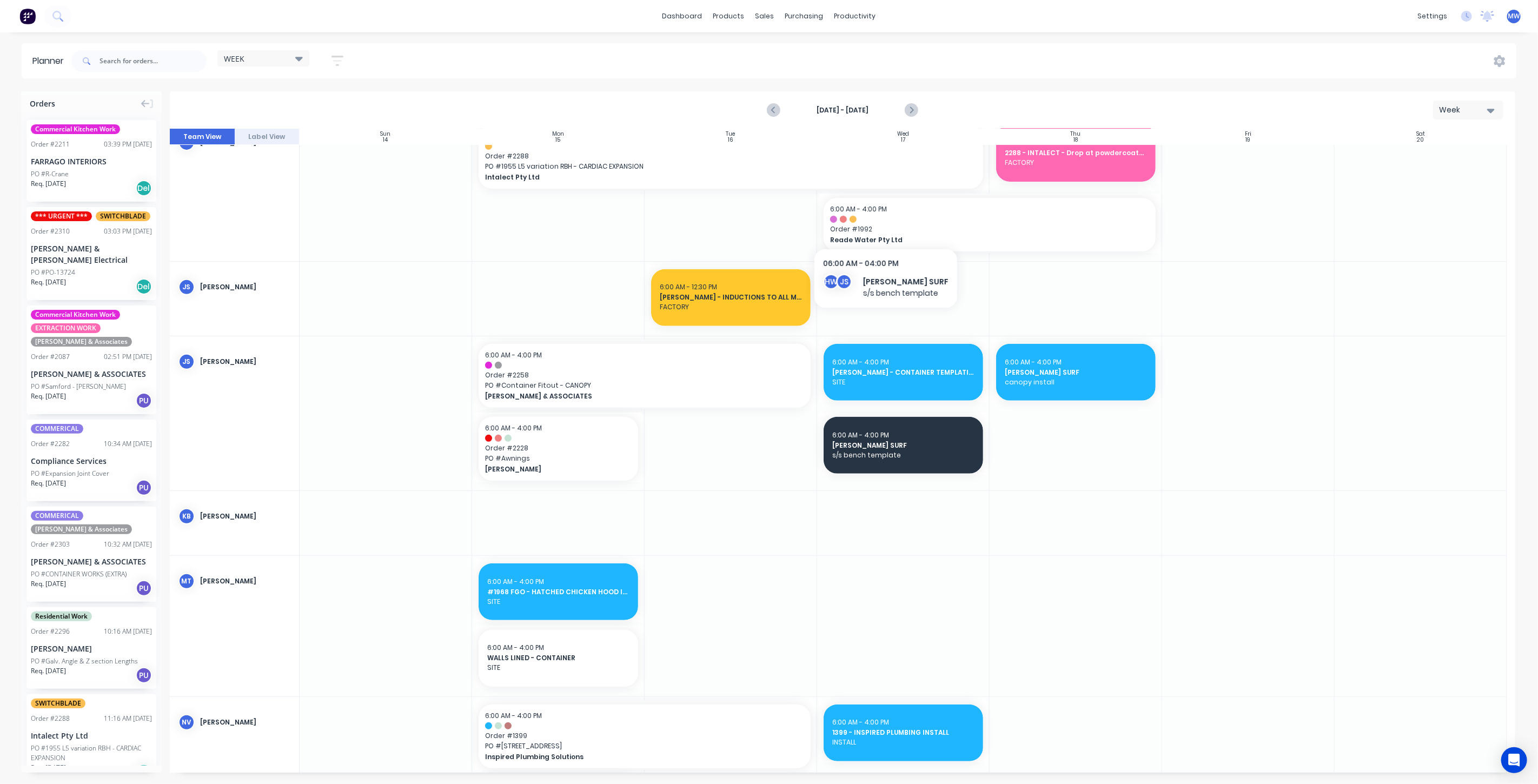
scroll to position [360, 0]
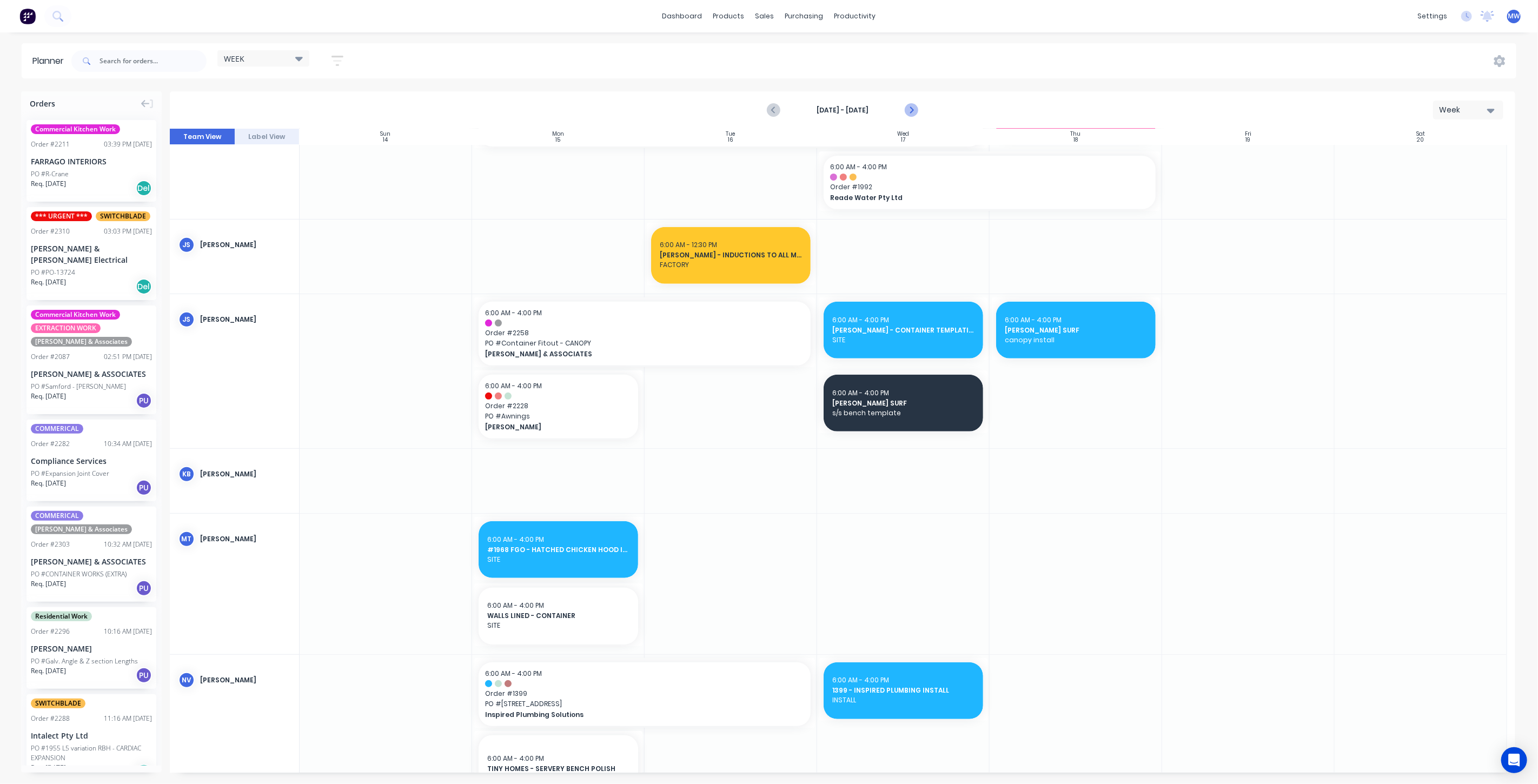
click at [910, 110] on icon "Next page" at bounding box center [911, 111] width 13 height 13
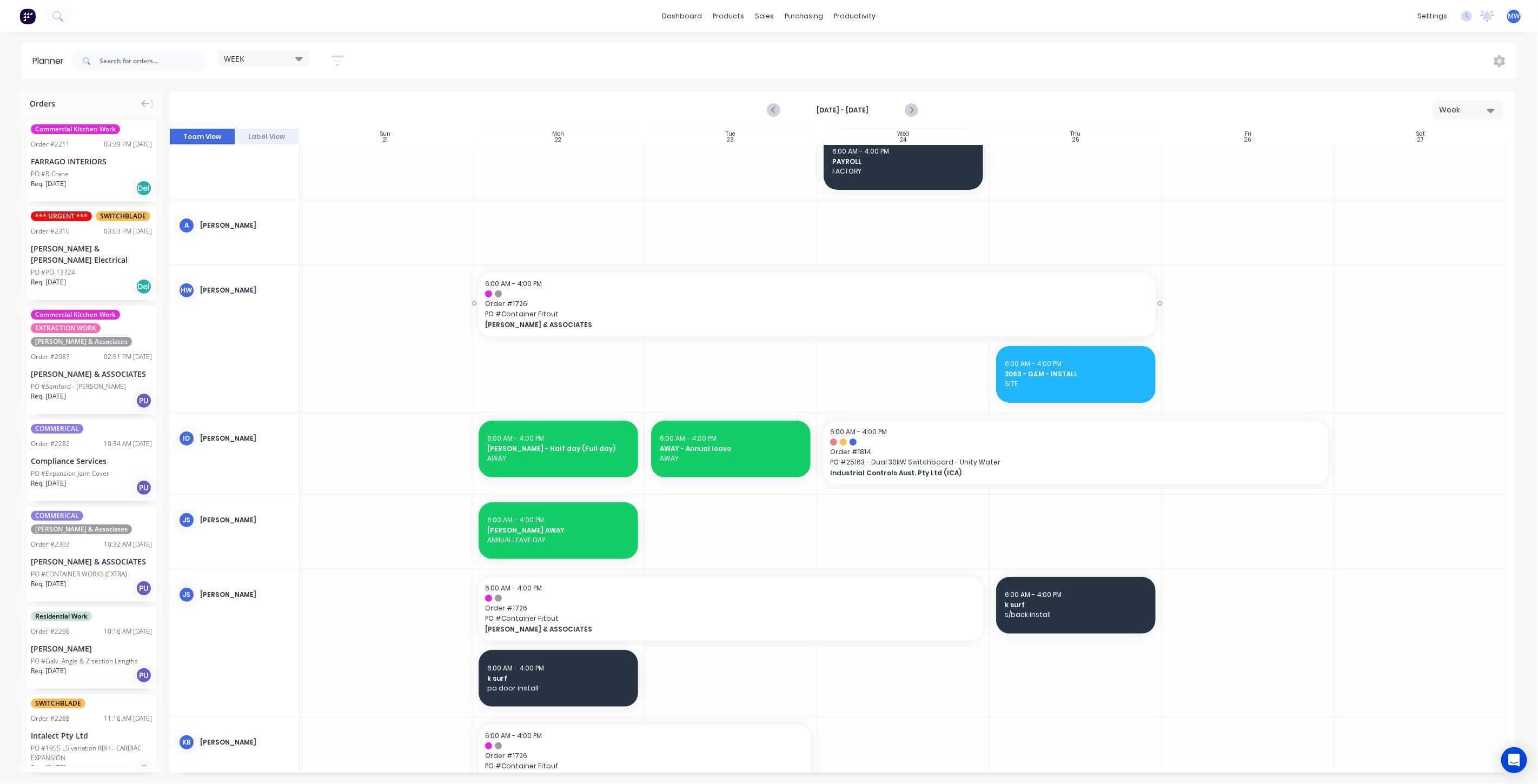
scroll to position [0, 0]
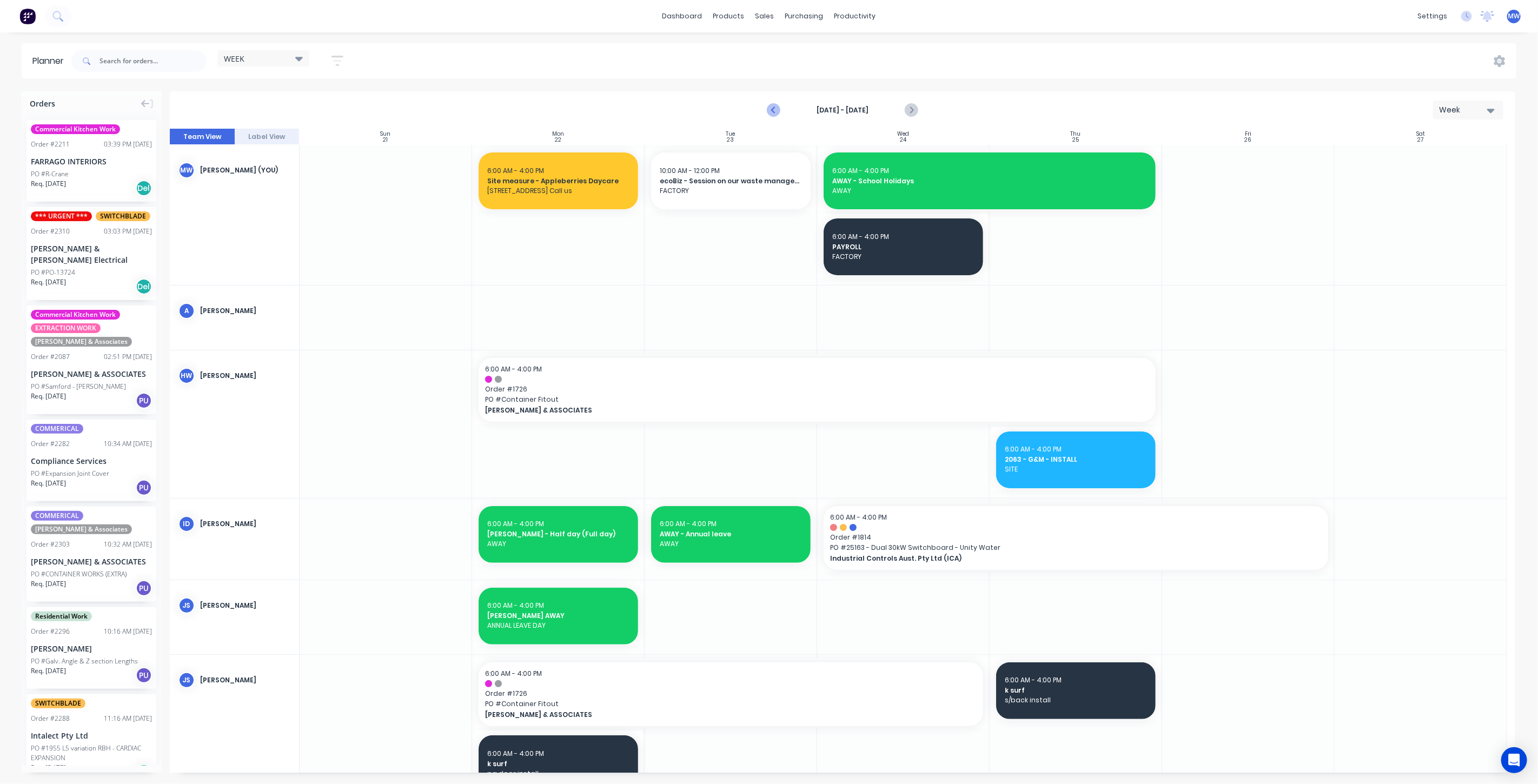
click at [774, 108] on icon "Previous page" at bounding box center [774, 111] width 5 height 9
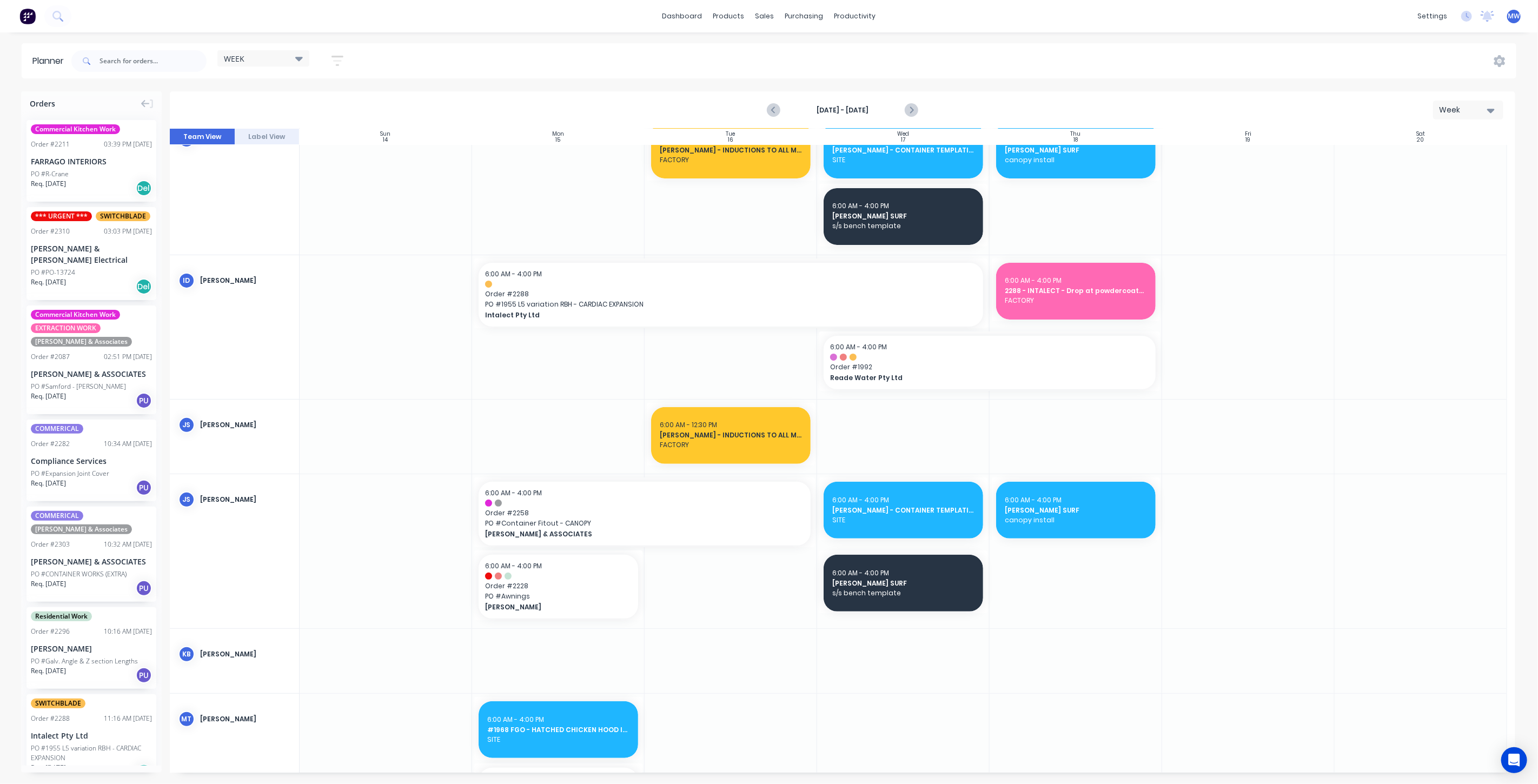
scroll to position [240, 0]
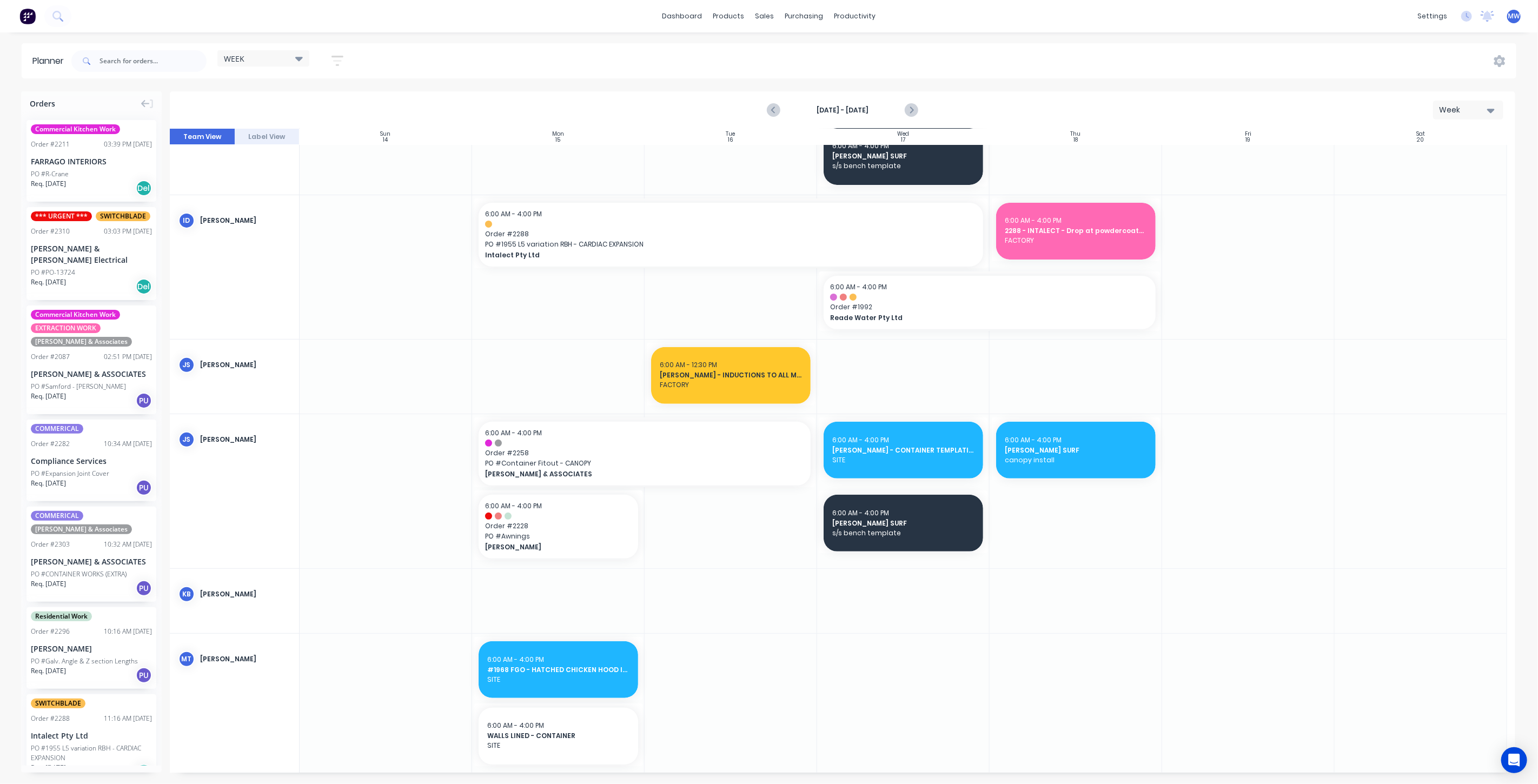
click at [1103, 372] on div at bounding box center [1076, 376] width 173 height 74
click at [1103, 371] on div at bounding box center [1076, 376] width 173 height 74
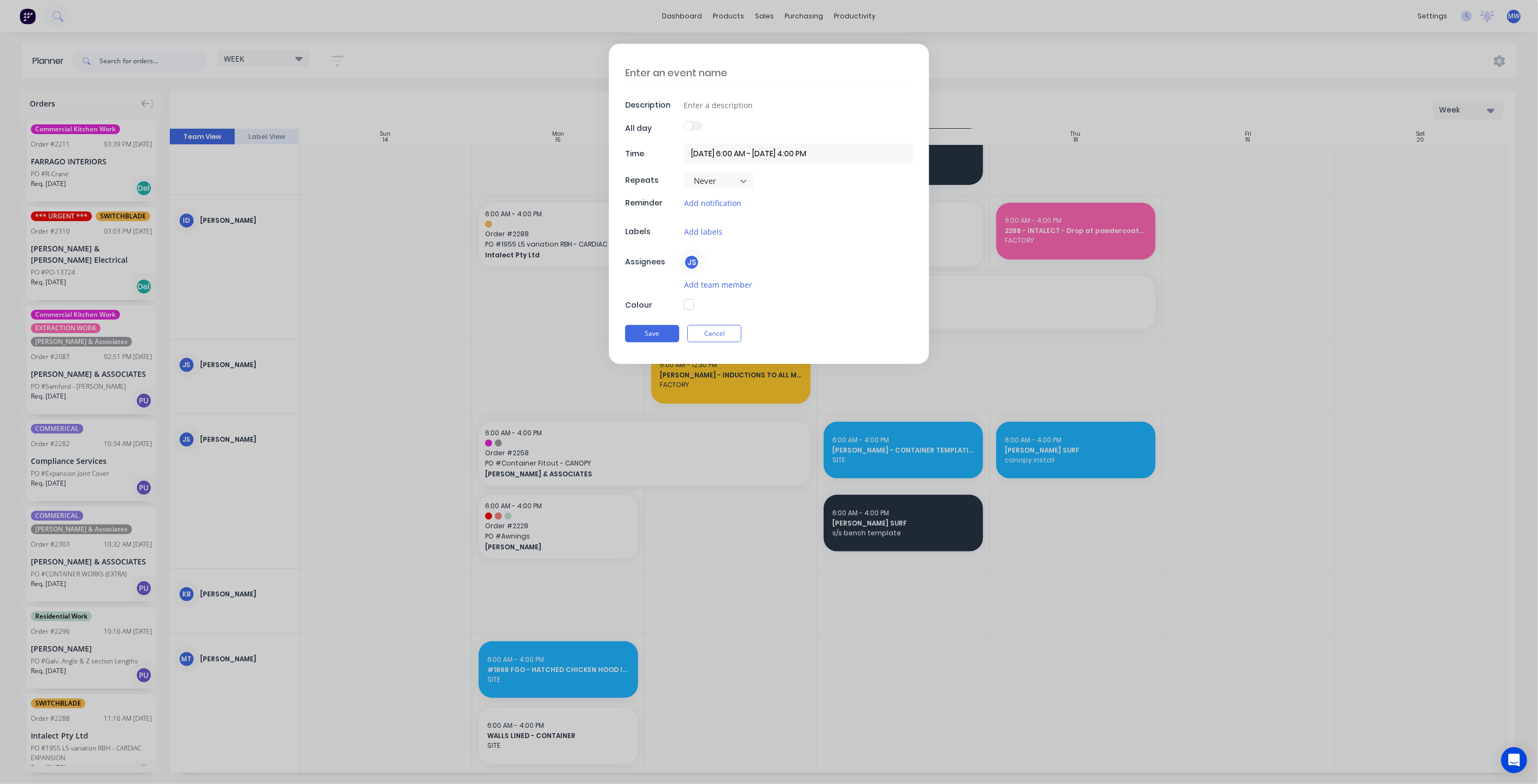
click at [744, 70] on textarea at bounding box center [769, 72] width 288 height 25
type textarea "B"
type textarea "x"
type textarea "BB"
type textarea "x"
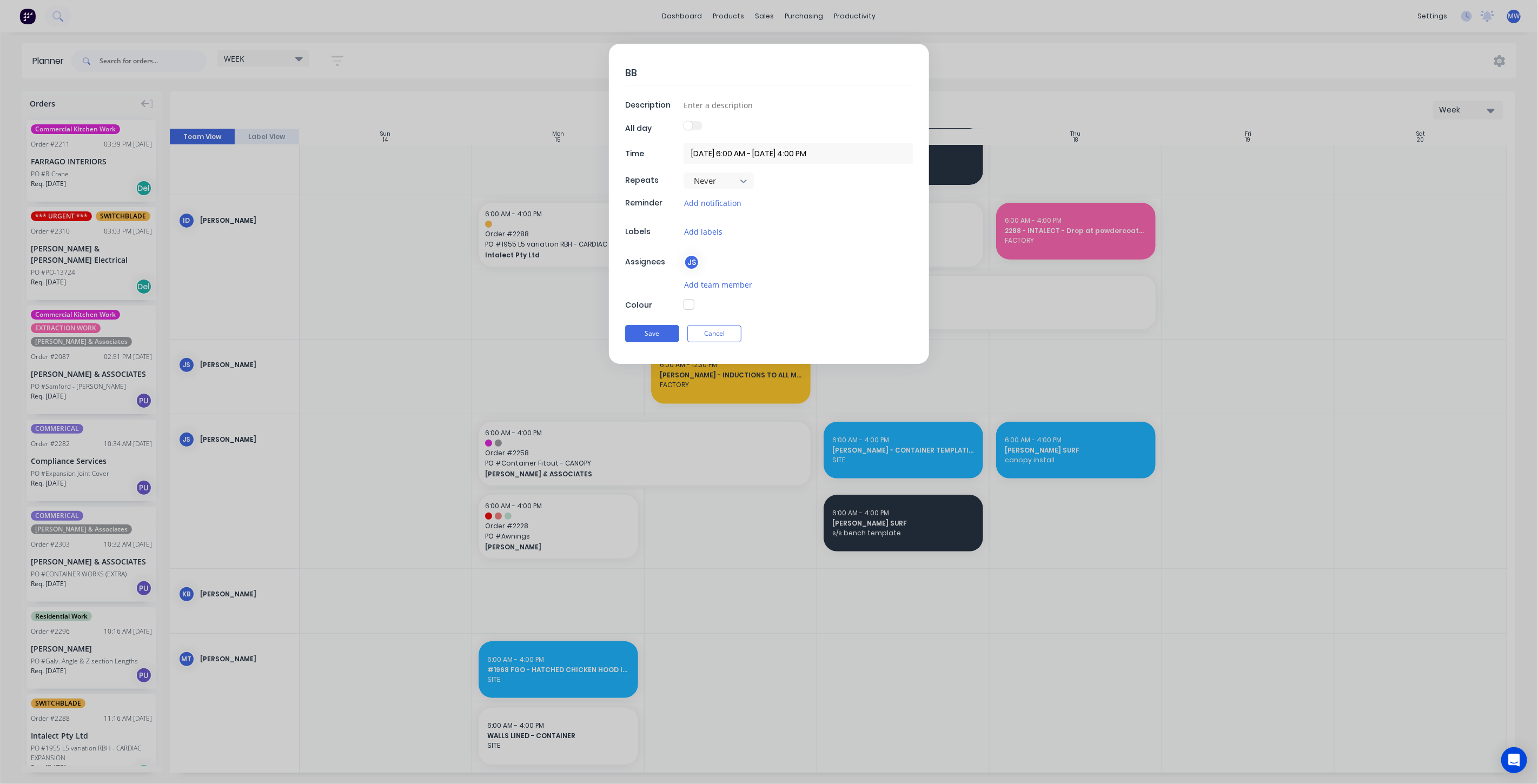
type textarea "BBQ"
type textarea "x"
type textarea "BBQ"
type textarea "x"
type textarea "BBQ -"
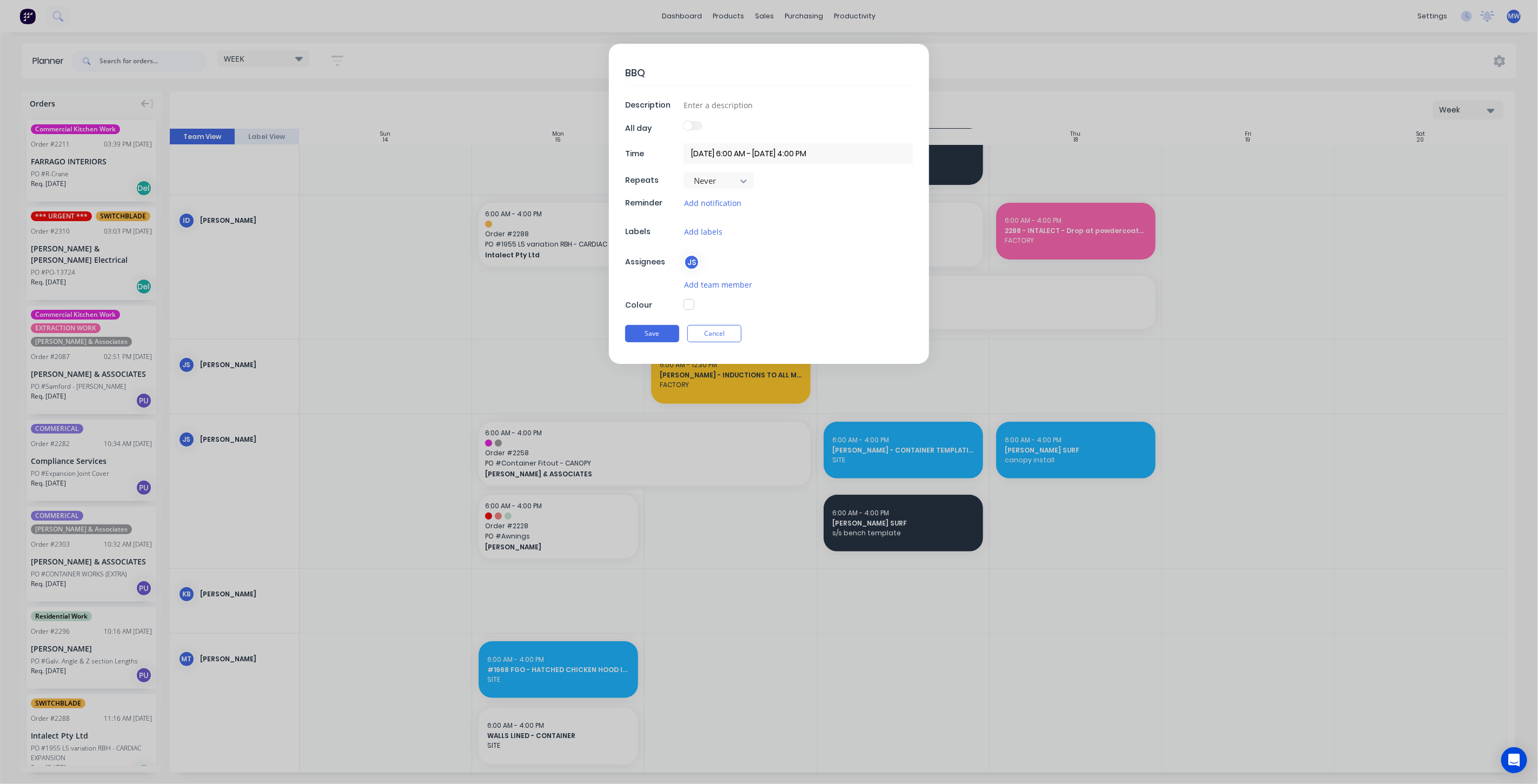
type textarea "x"
type textarea "BBQ -"
type textarea "x"
type textarea "BBQ - W"
type textarea "x"
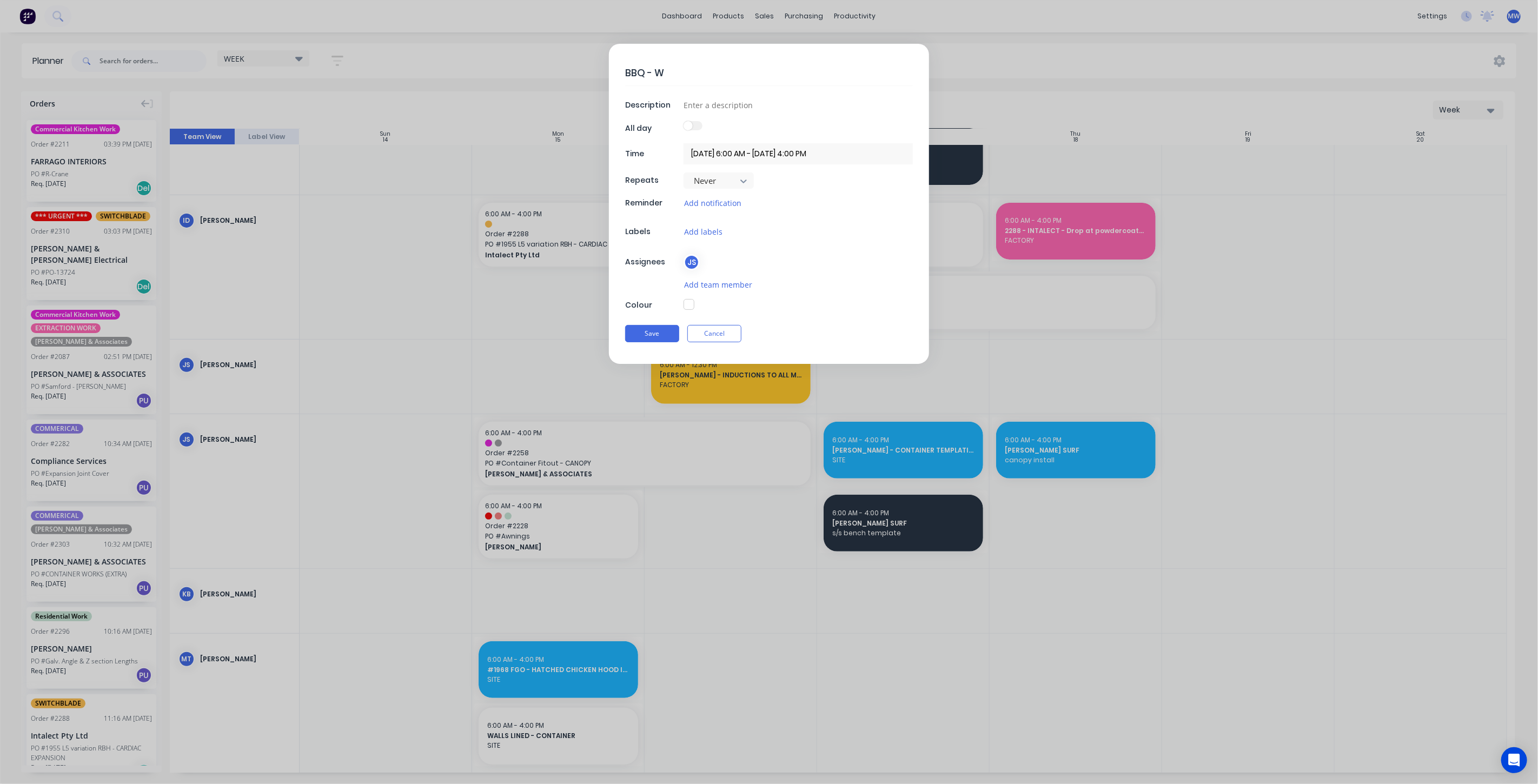
type textarea "BBQ - [GEOGRAPHIC_DATA]"
type textarea "x"
type textarea "BBQ - WAE"
type textarea "x"
type textarea "BBQ - WAEL"
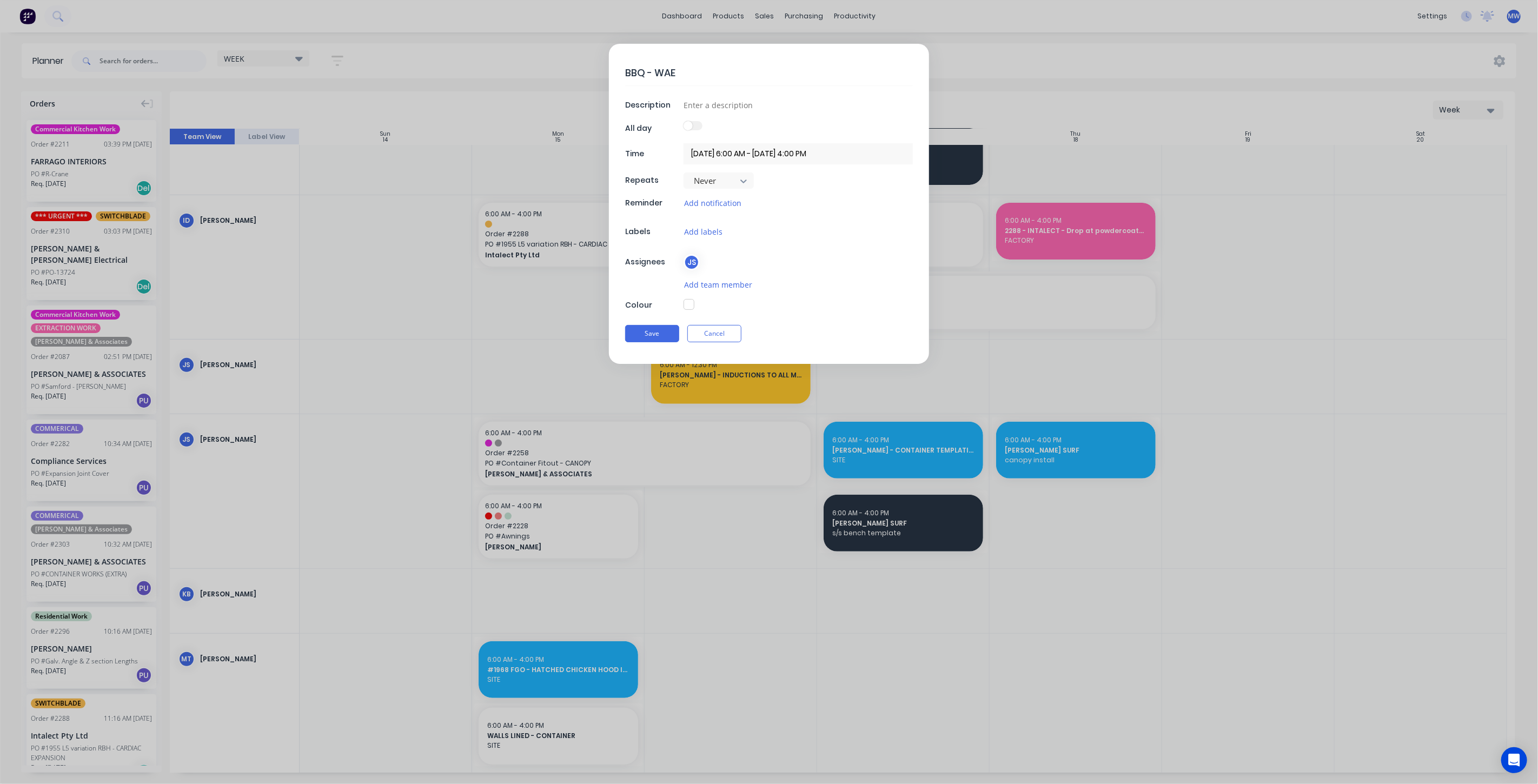
type textarea "x"
type textarea "BBQ - WAELC"
type textarea "x"
type textarea "BBQ - WAELCO"
type textarea "x"
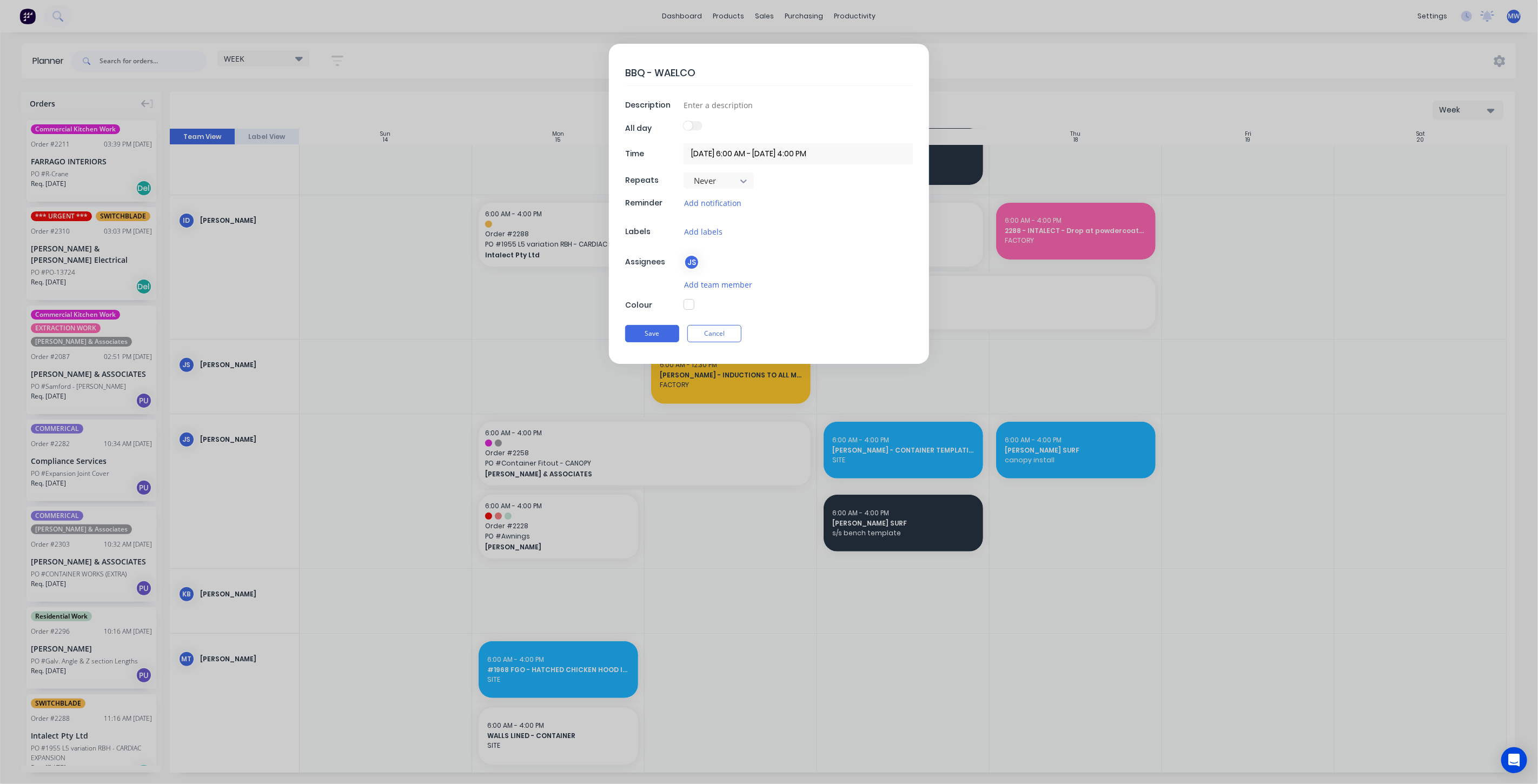
type textarea "BBQ - WAELCOM"
type textarea "x"
type textarea "BBQ - WAELCOME"
type textarea "x"
type textarea "BBQ - WAELCOME"
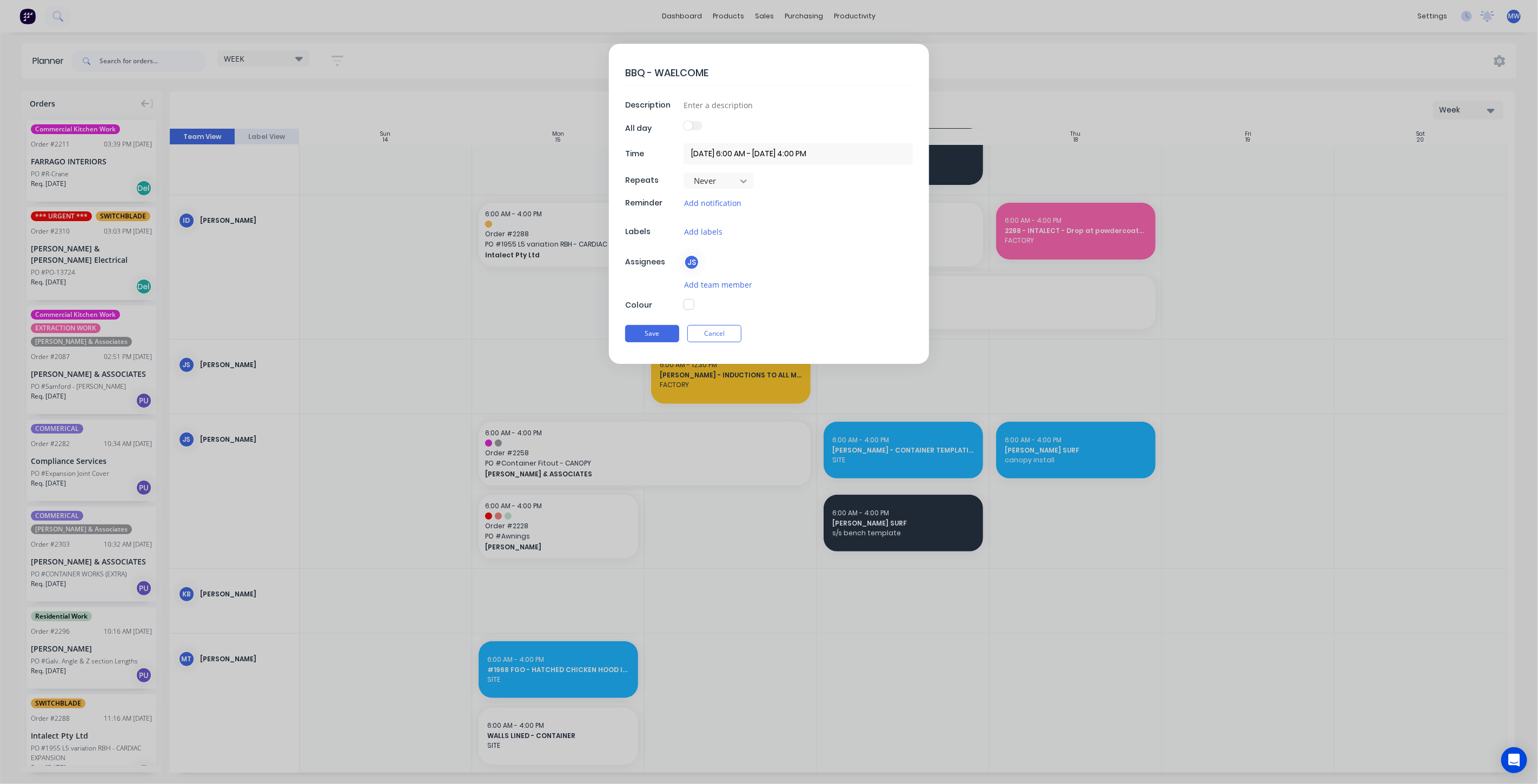
type textarea "x"
type textarea "BBQ - WAELCOME H"
type textarea "x"
type textarea "BBQ - WAELCOME HA"
type textarea "x"
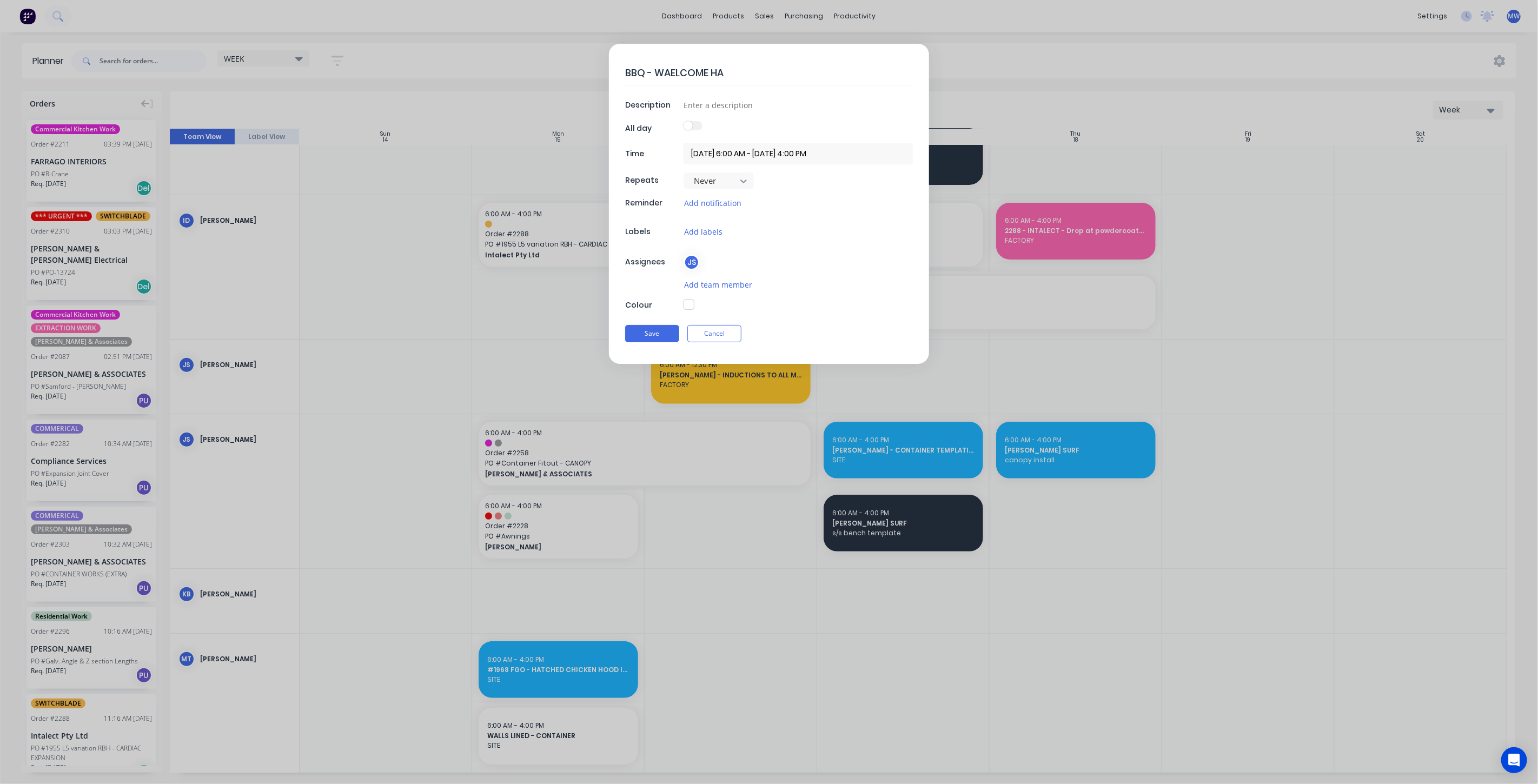
type textarea "BBQ - WAELCOME HAR"
type textarea "x"
type textarea "BBQ - WAELCOME [PERSON_NAME]"
type textarea "x"
type textarea "BBQ - WAELCOME HARRS"
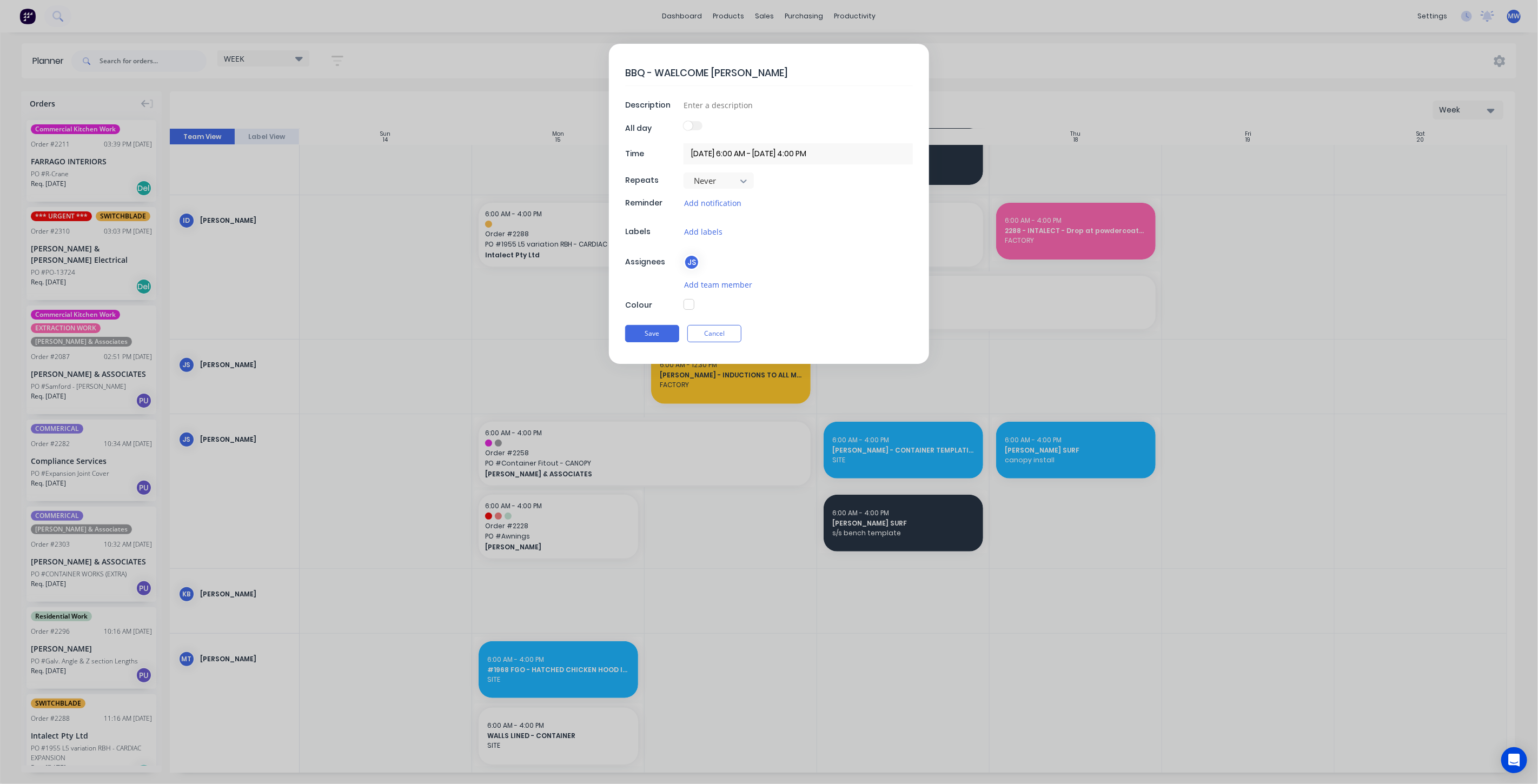
type textarea "x"
type textarea "BBQ - WAELCOME HARRSI"
type textarea "x"
type textarea "BBQ - WAELCOME [PERSON_NAME]"
type textarea "x"
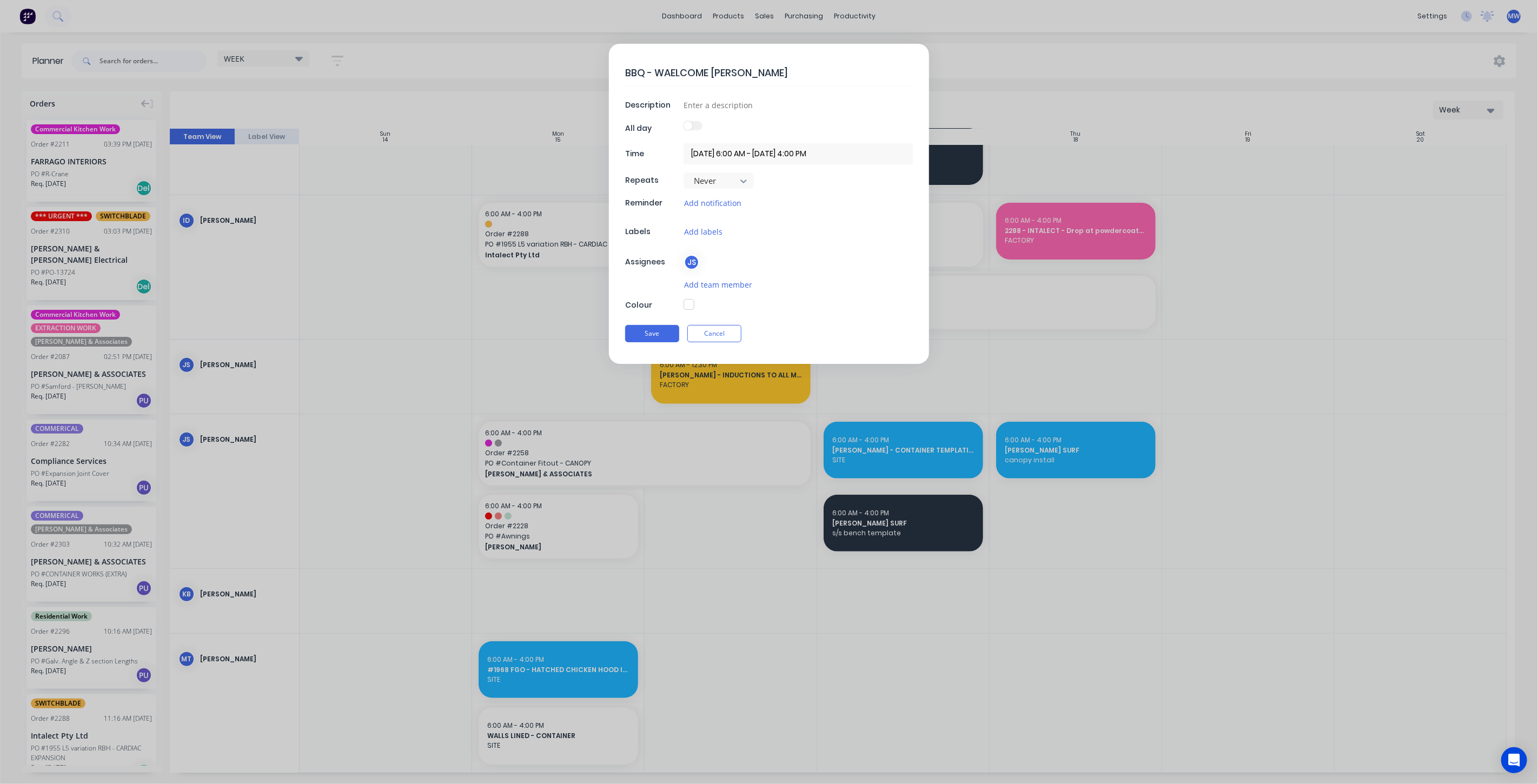
type textarea "BBQ - WAELCOME HARRSION"
type textarea "x"
type textarea "BBQ - WAELCOME HARRSION"
type textarea "x"
type textarea "BBQ - WAELCOME HARRSION"
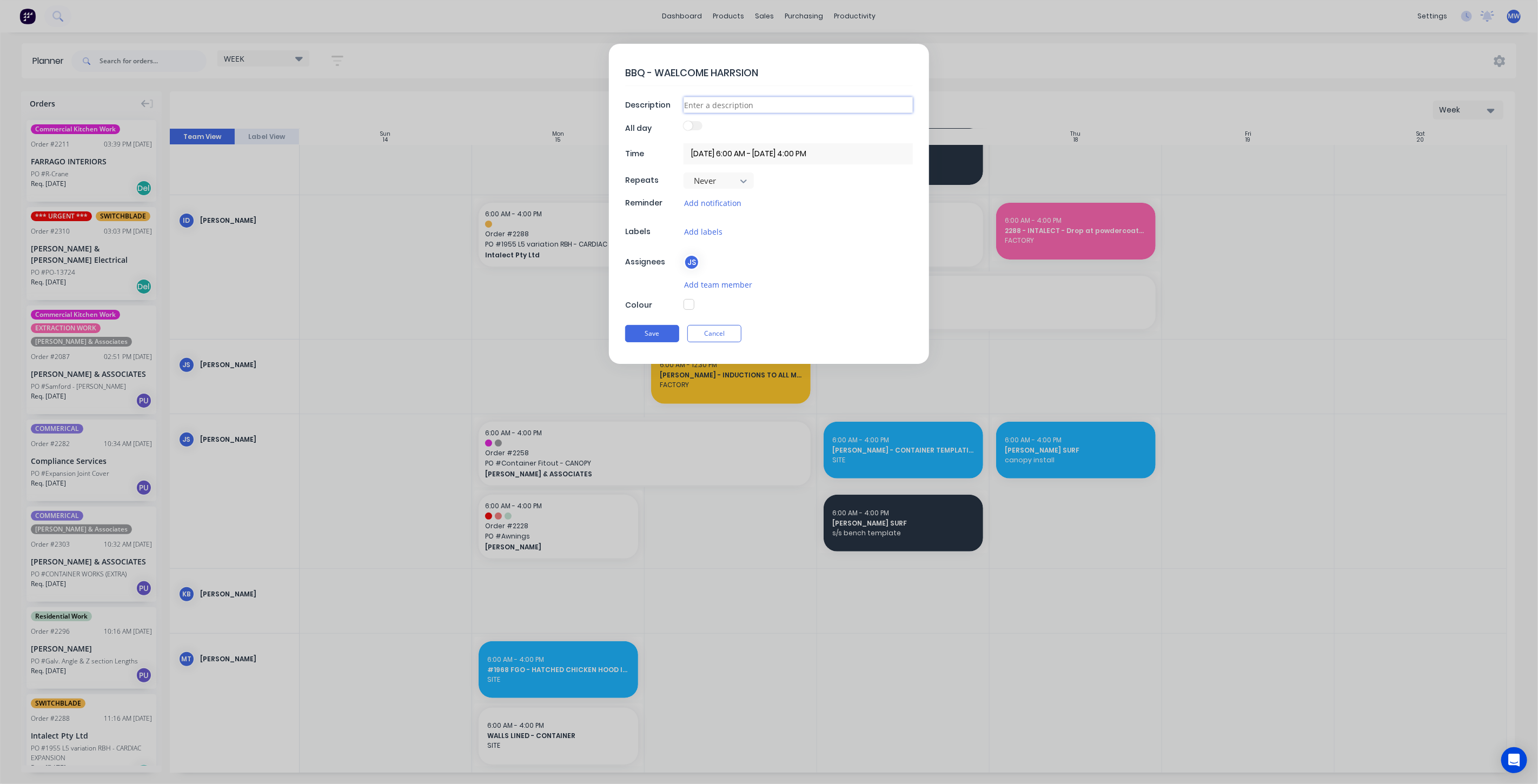
type textarea "x"
click at [724, 104] on input at bounding box center [798, 105] width 230 height 16
type input "FACTORY"
click at [689, 300] on button "button" at bounding box center [689, 304] width 11 height 11
type textarea "x"
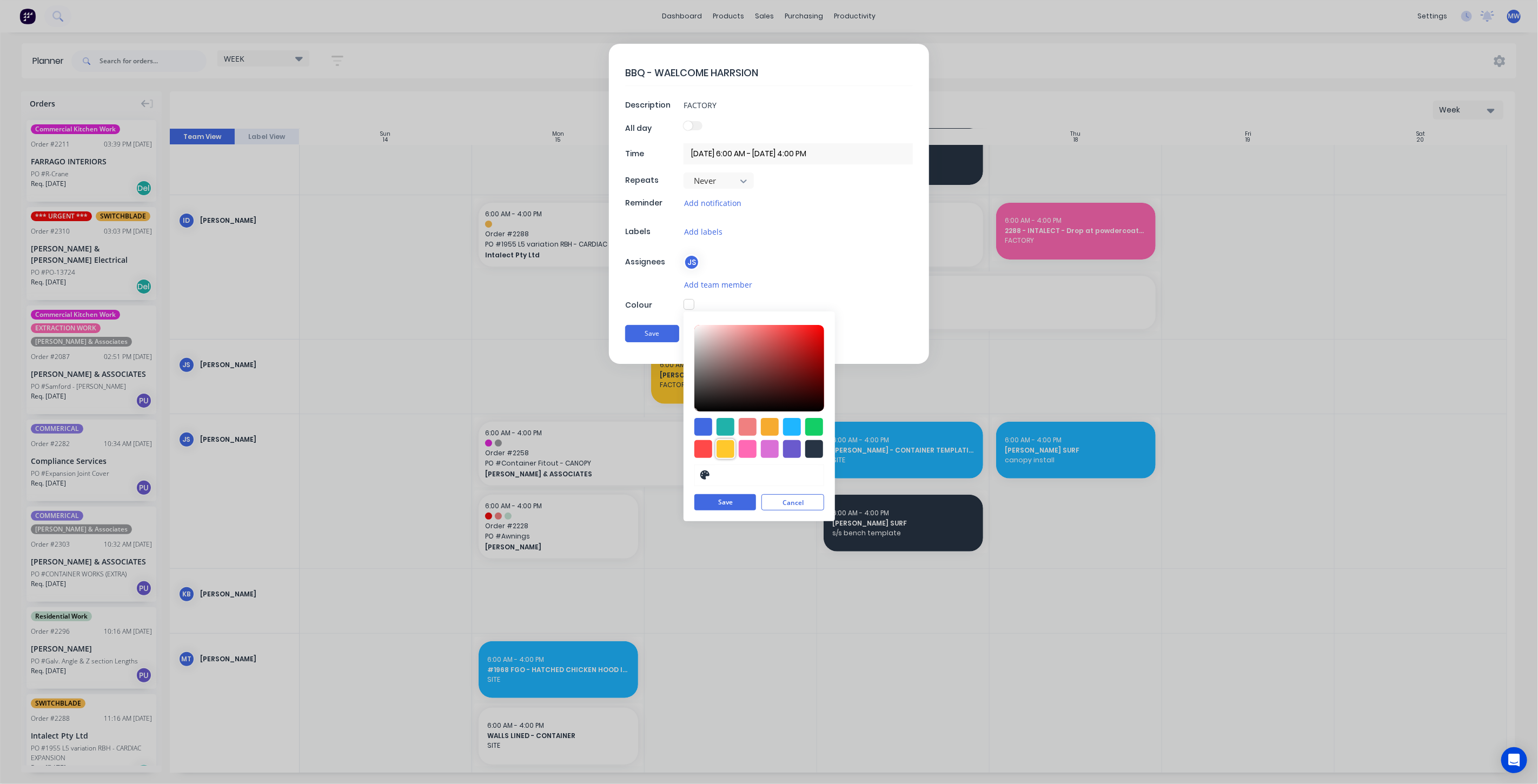
click at [727, 450] on div at bounding box center [725, 449] width 18 height 18
type input "#FFC82C"
click at [724, 501] on button "Save" at bounding box center [724, 503] width 61 height 16
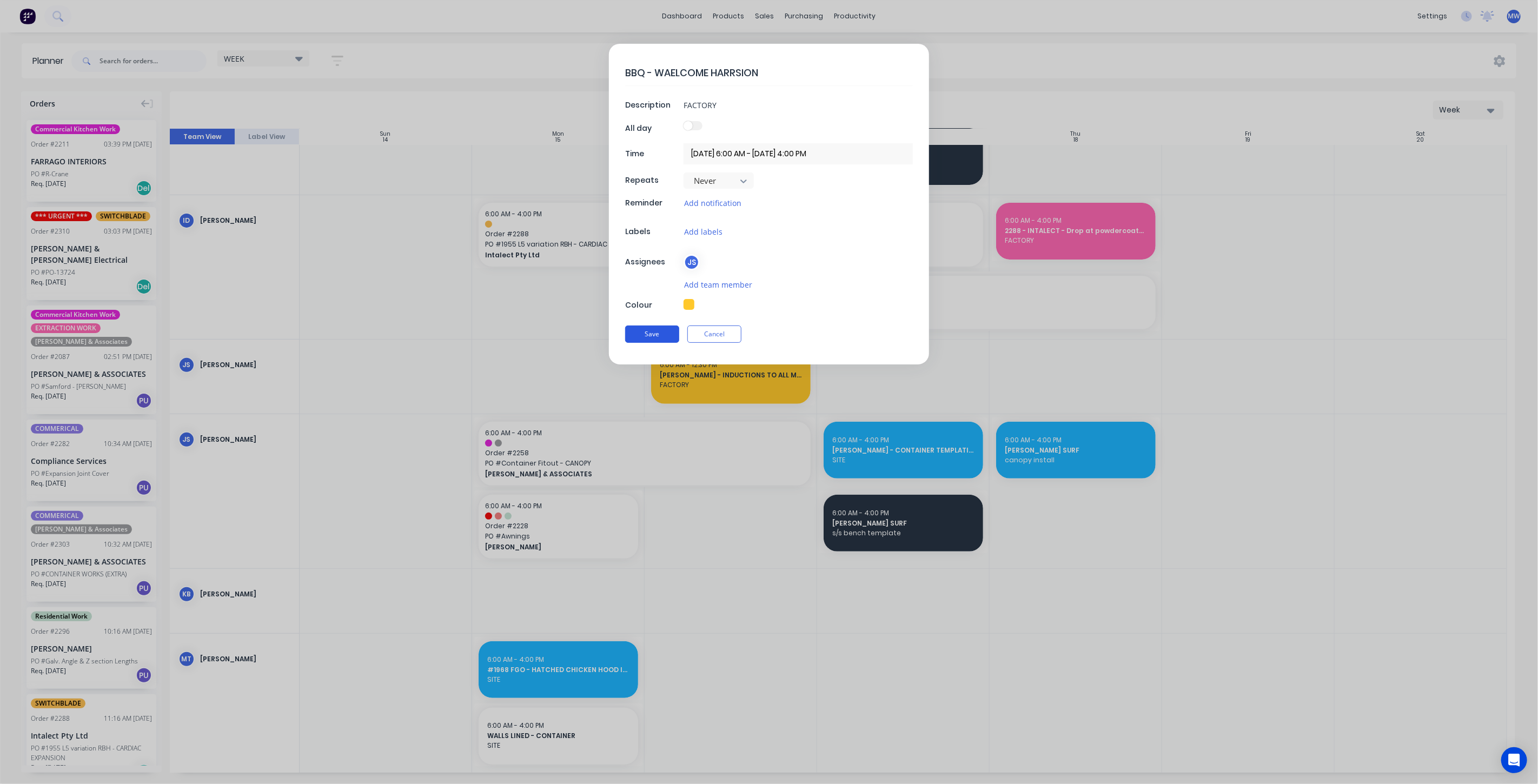
click at [661, 326] on button "Save" at bounding box center [652, 334] width 54 height 17
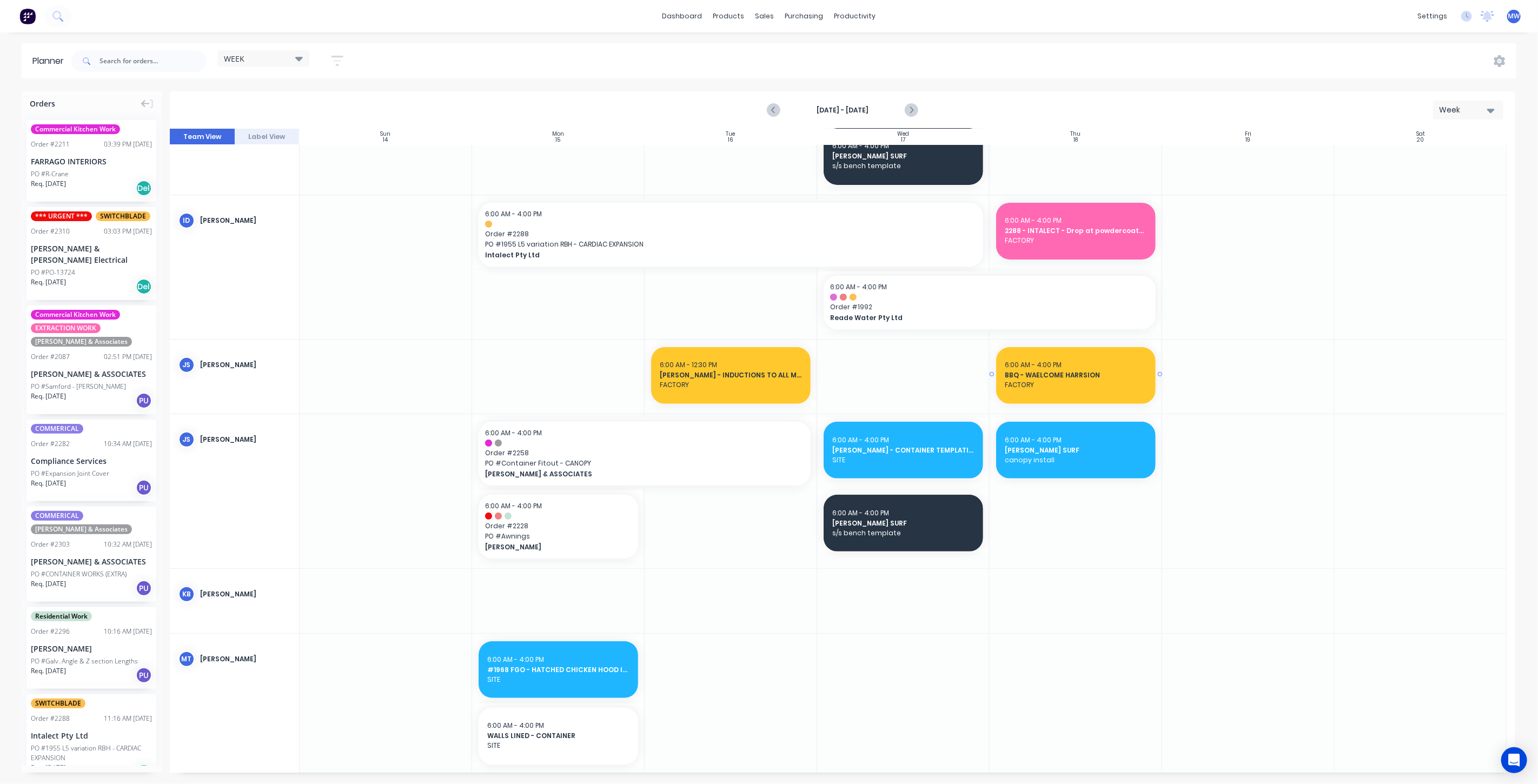
click at [1064, 388] on span "FACTORY" at bounding box center [1076, 385] width 143 height 10
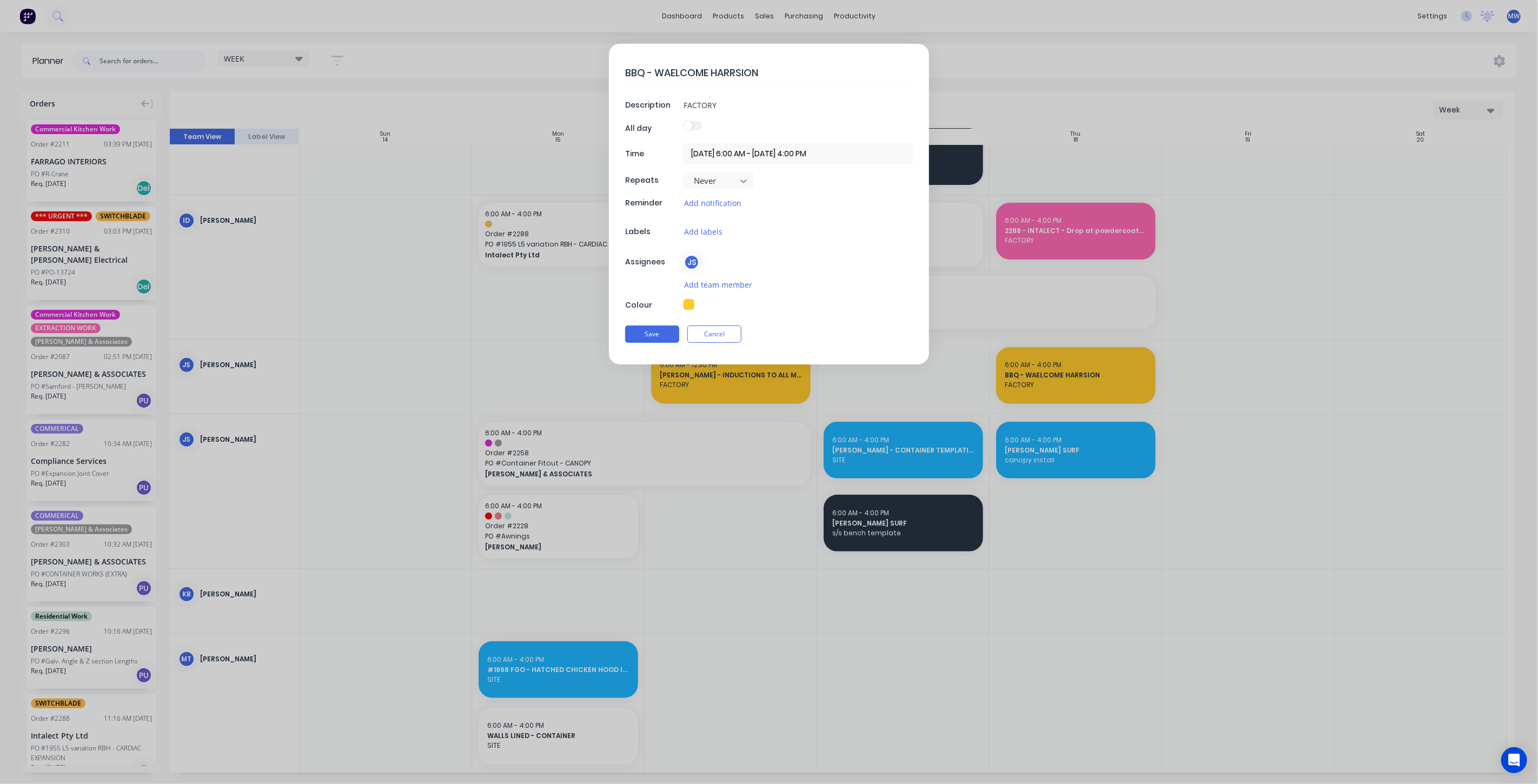
click at [670, 72] on textarea "BBQ - WAELCOME HARRSION" at bounding box center [769, 72] width 288 height 25
type textarea "x"
type textarea "BBQ - WELCOME HARRSION"
type textarea "x"
type textarea "BBQ - ELCOME HARRSION"
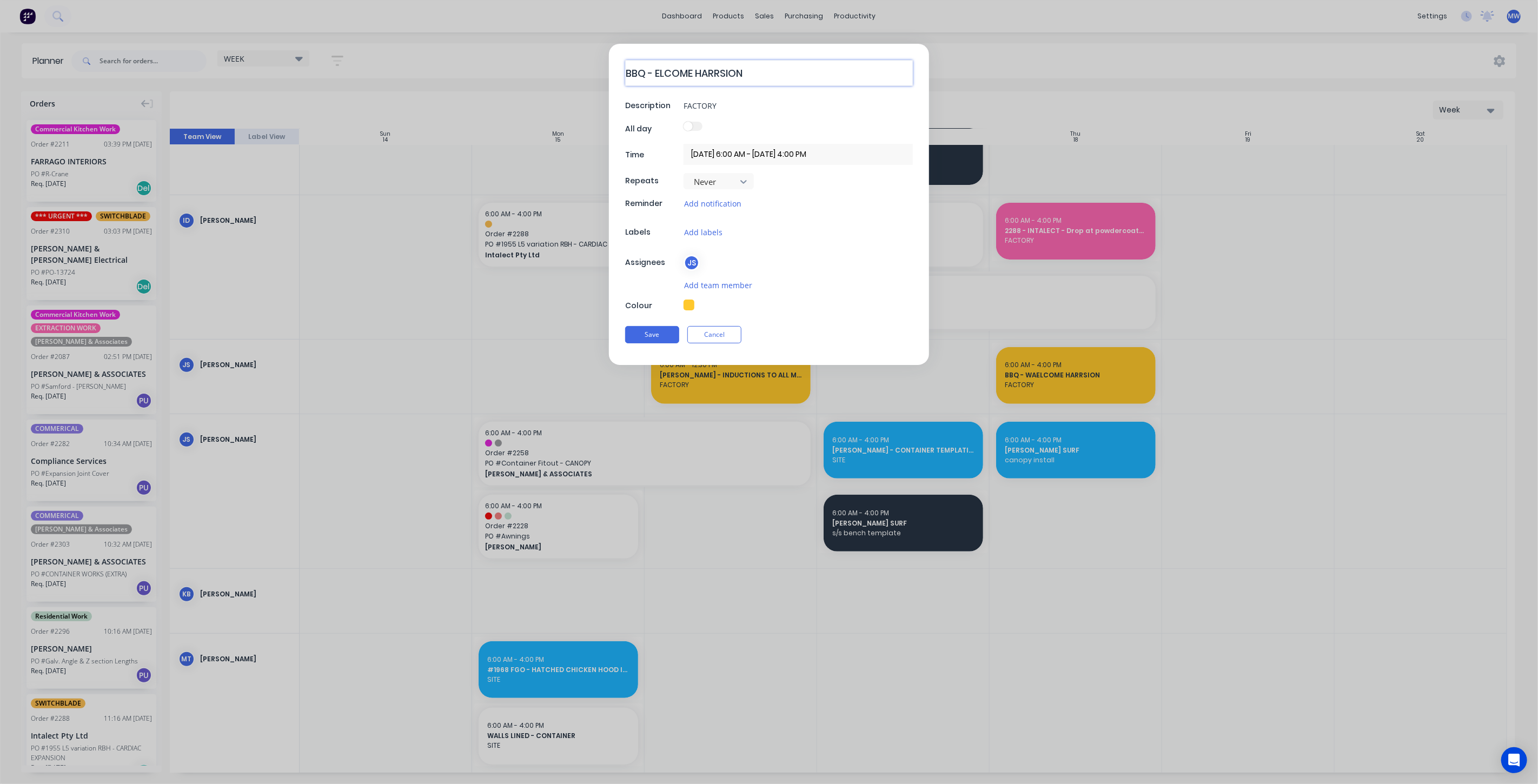
type textarea "x"
type textarea "BBQ - WELCOME HARRSION"
click at [667, 341] on div "Save Cancel" at bounding box center [769, 334] width 288 height 28
click at [661, 331] on button "Save" at bounding box center [652, 334] width 54 height 17
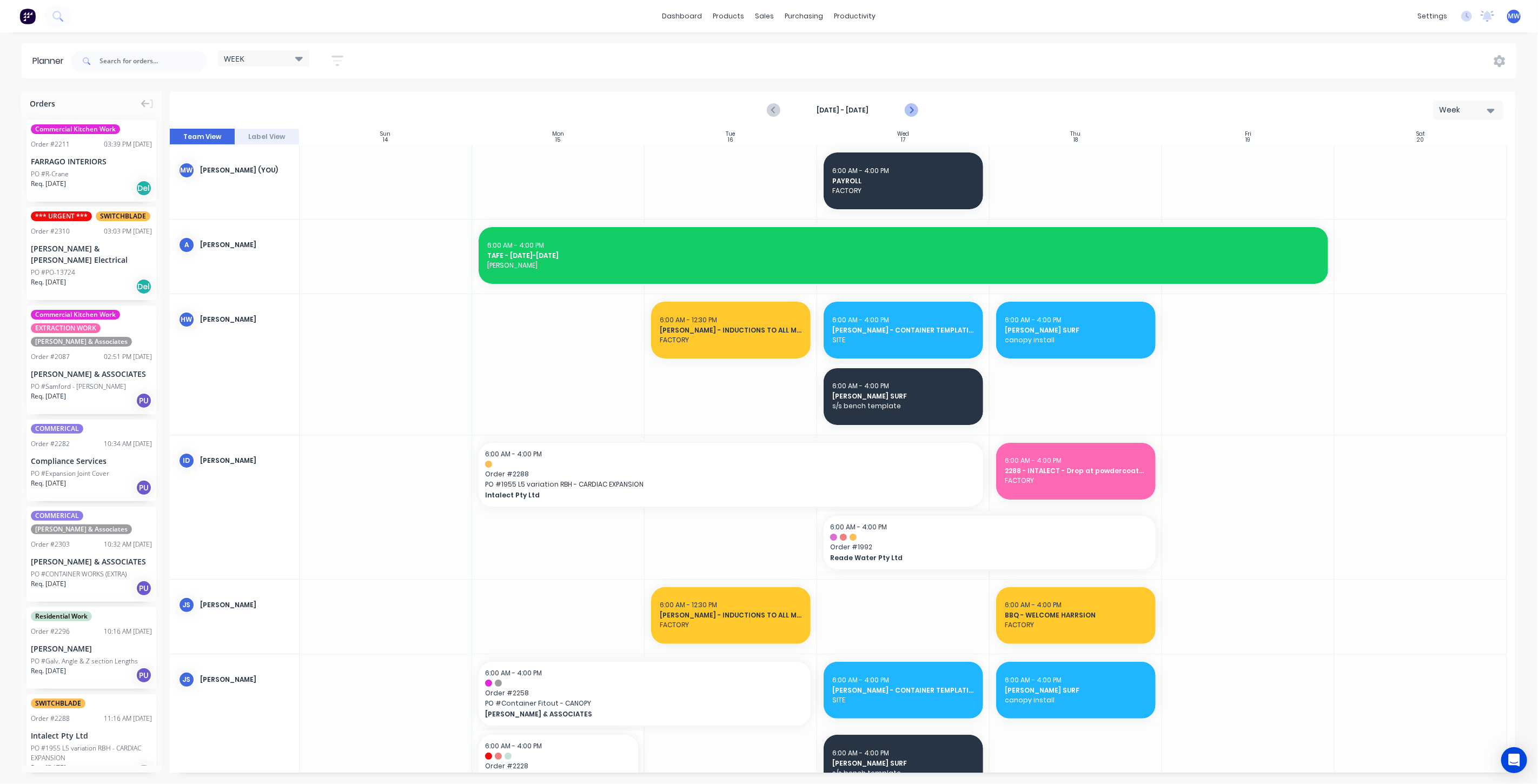
click at [905, 110] on icon "Next page" at bounding box center [911, 111] width 13 height 13
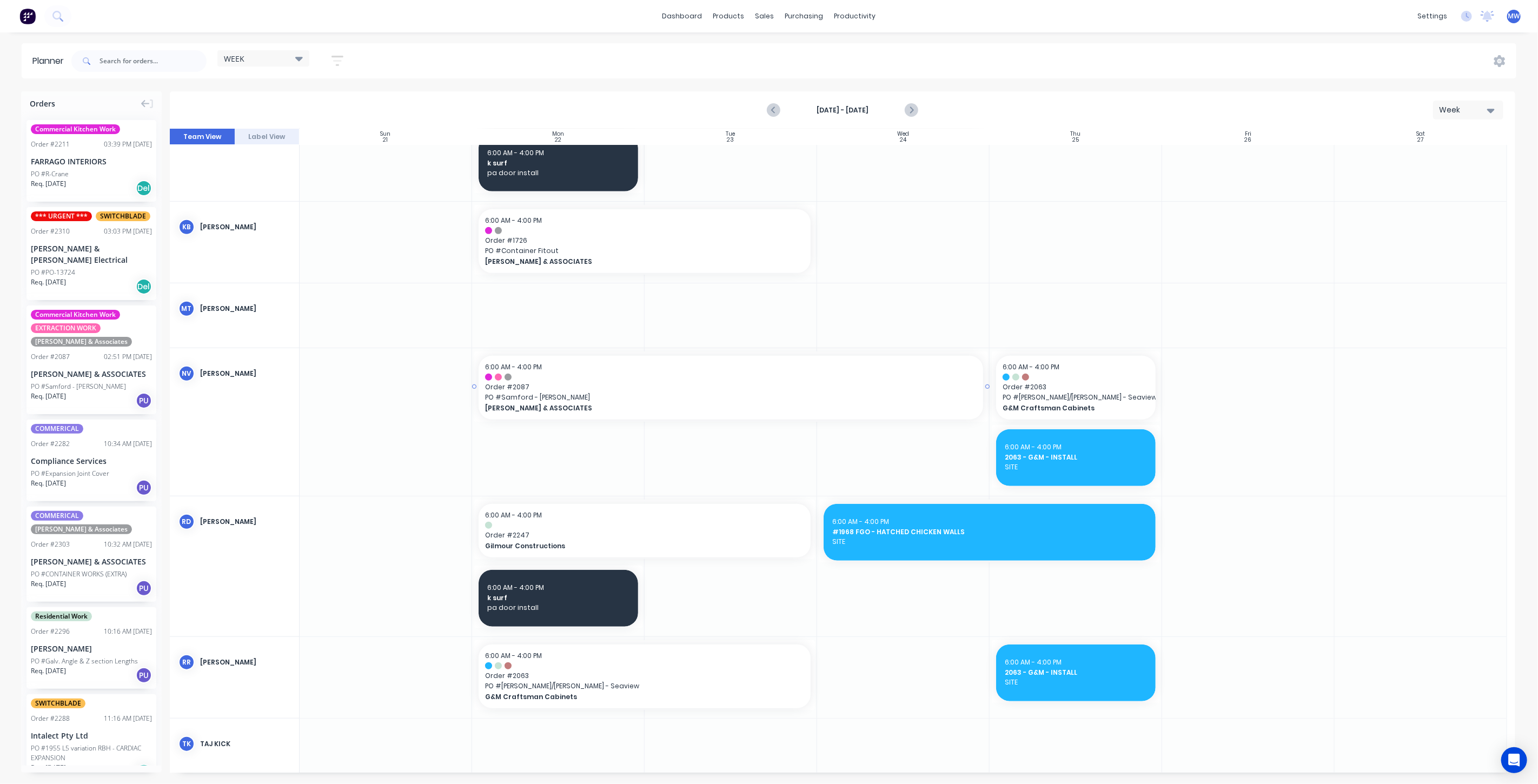
scroll to position [661, 0]
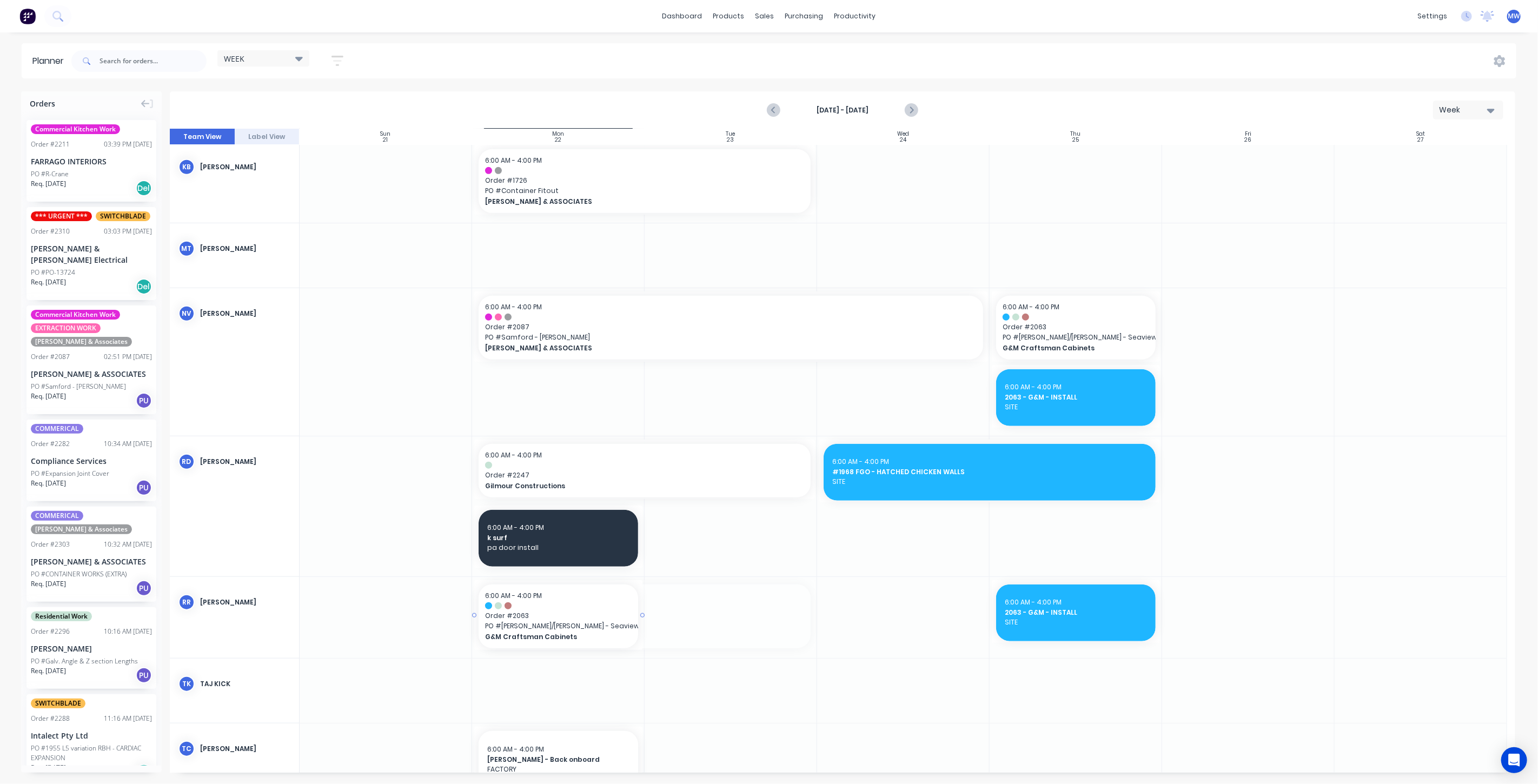
drag, startPoint x: 812, startPoint y: 616, endPoint x: 614, endPoint y: 612, distance: 198.0
click at [908, 110] on icon "Next page" at bounding box center [911, 111] width 13 height 13
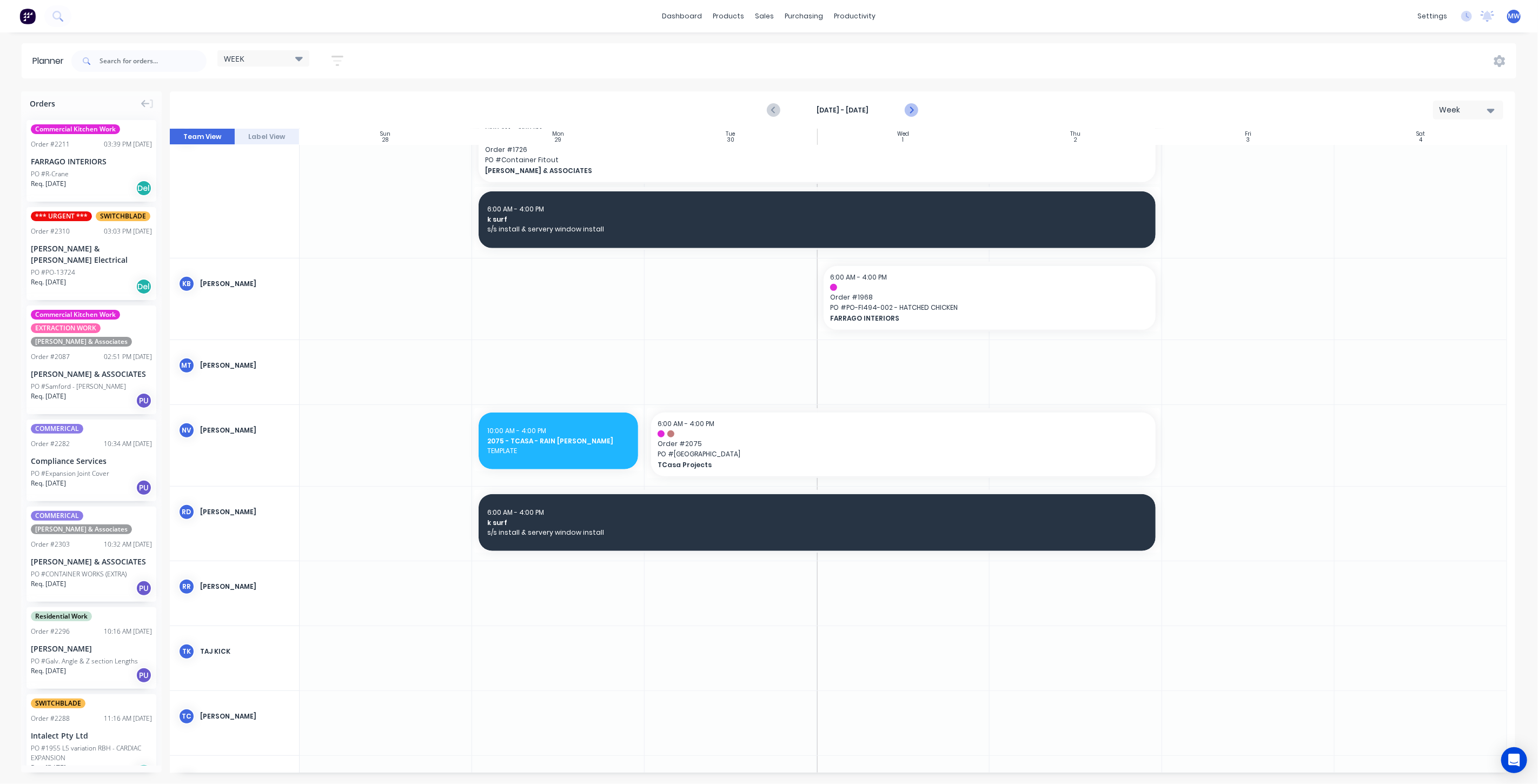
click at [910, 111] on icon "Next page" at bounding box center [911, 111] width 13 height 13
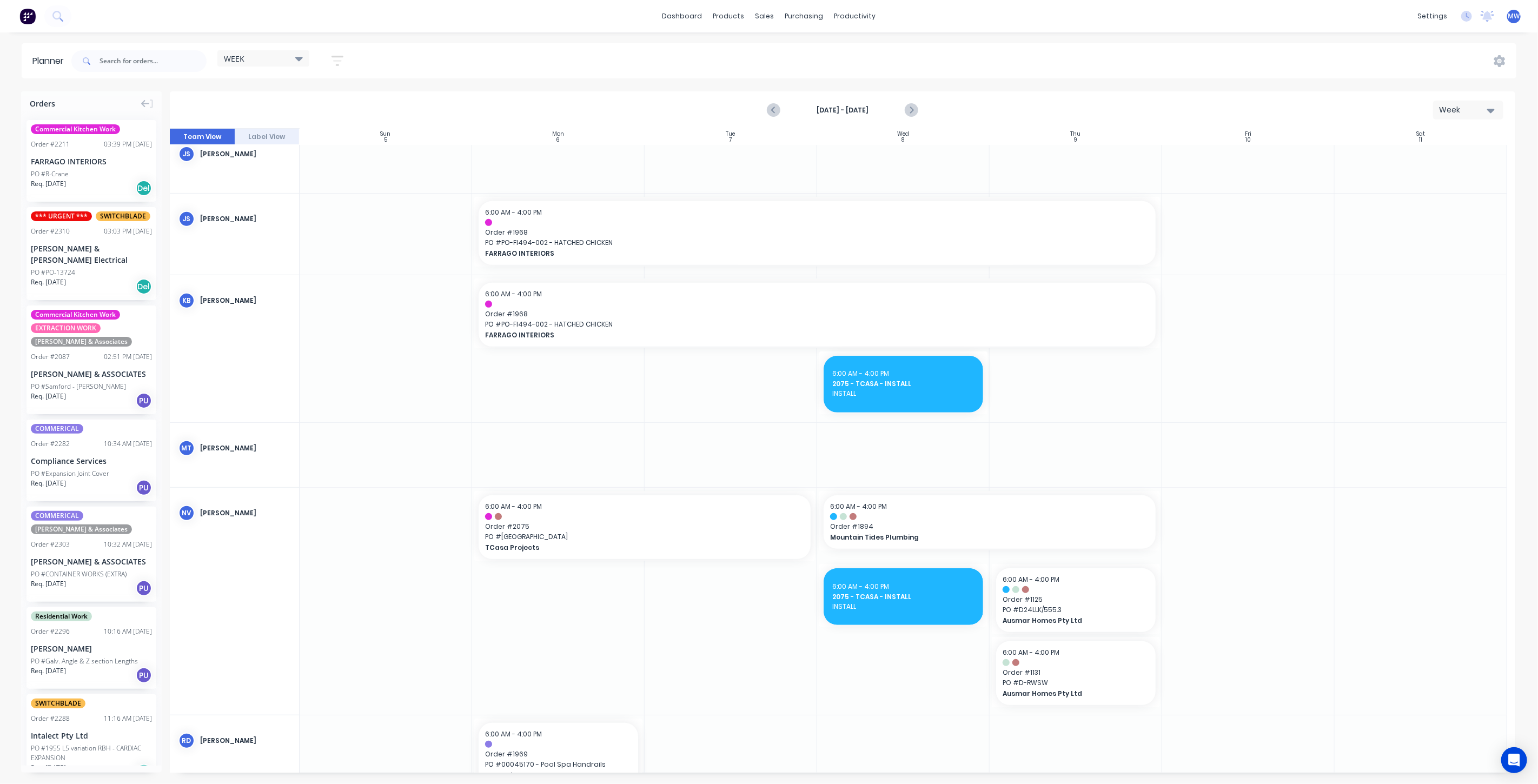
click at [909, 111] on icon "Next page" at bounding box center [911, 111] width 13 height 13
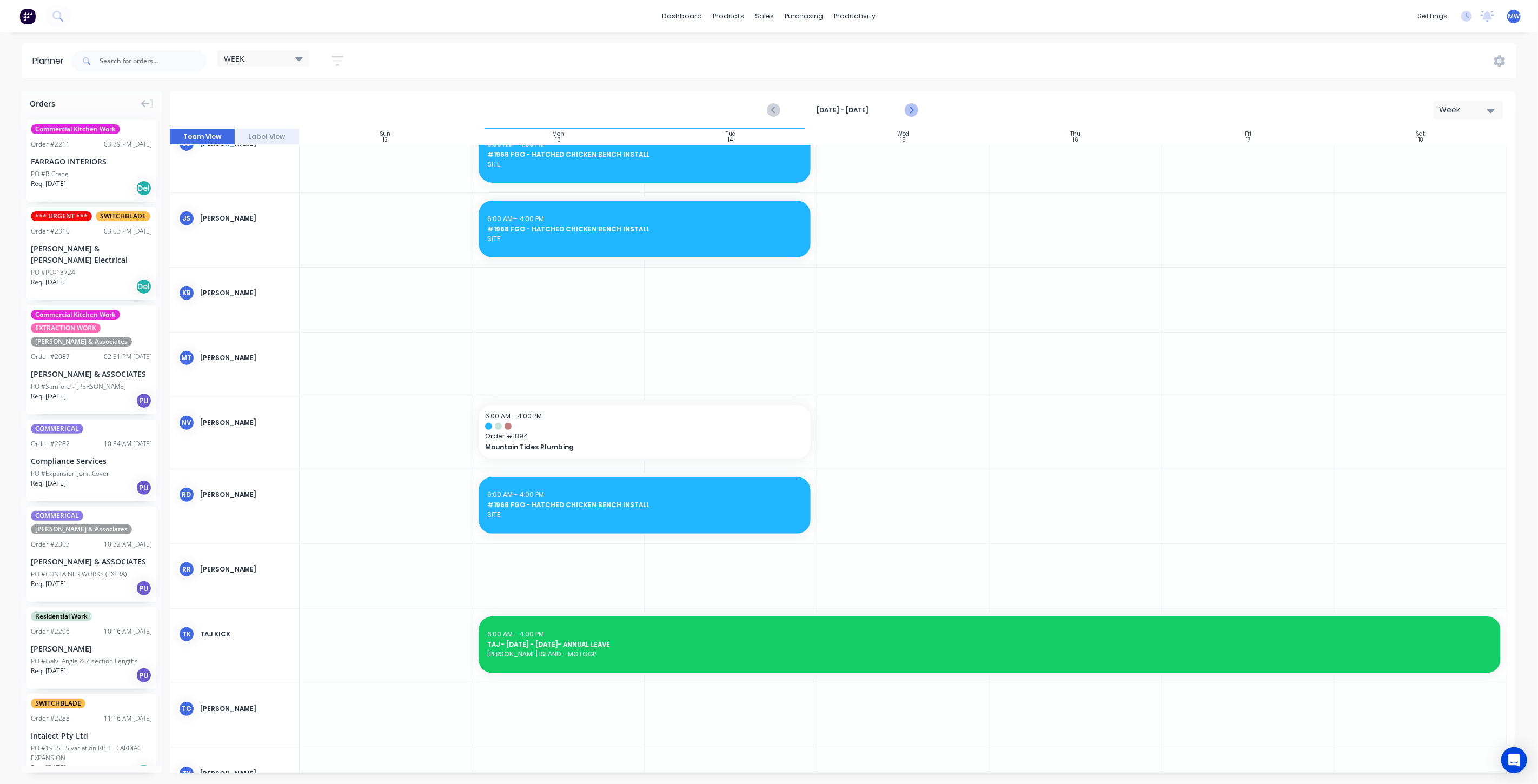
click at [913, 110] on icon "Next page" at bounding box center [910, 111] width 5 height 9
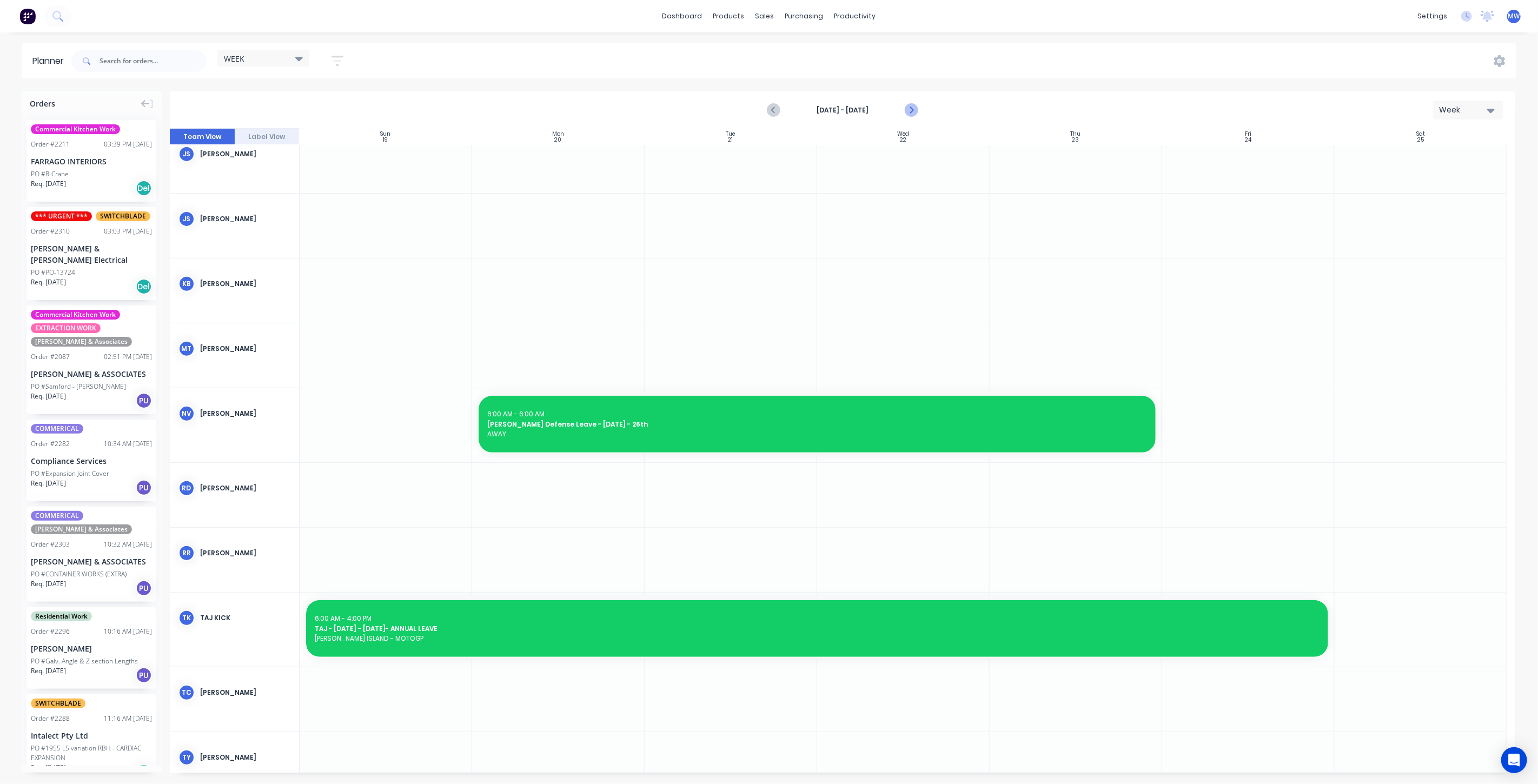
click at [913, 110] on icon "Next page" at bounding box center [910, 111] width 5 height 9
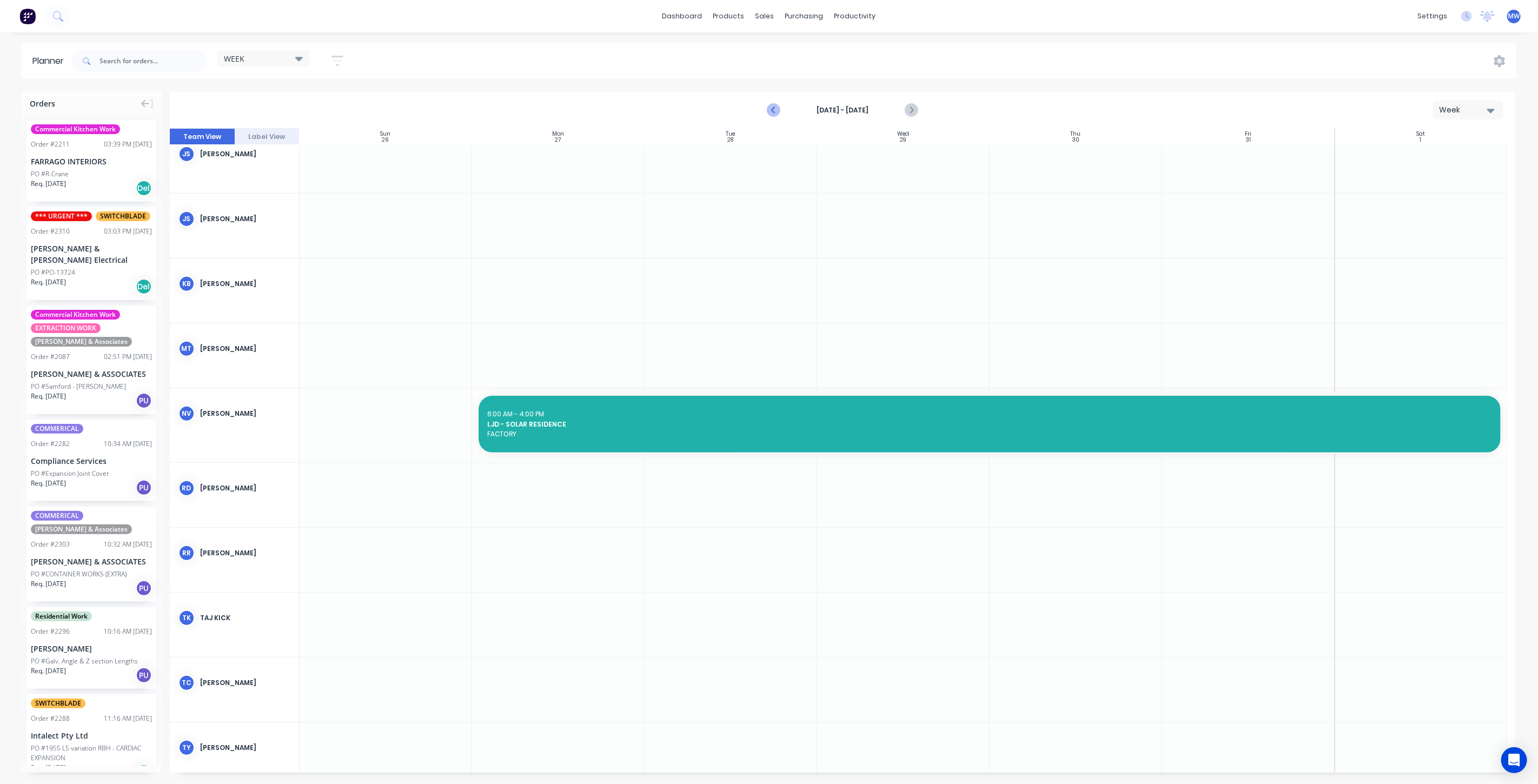
click at [774, 110] on icon "Previous page" at bounding box center [774, 111] width 13 height 13
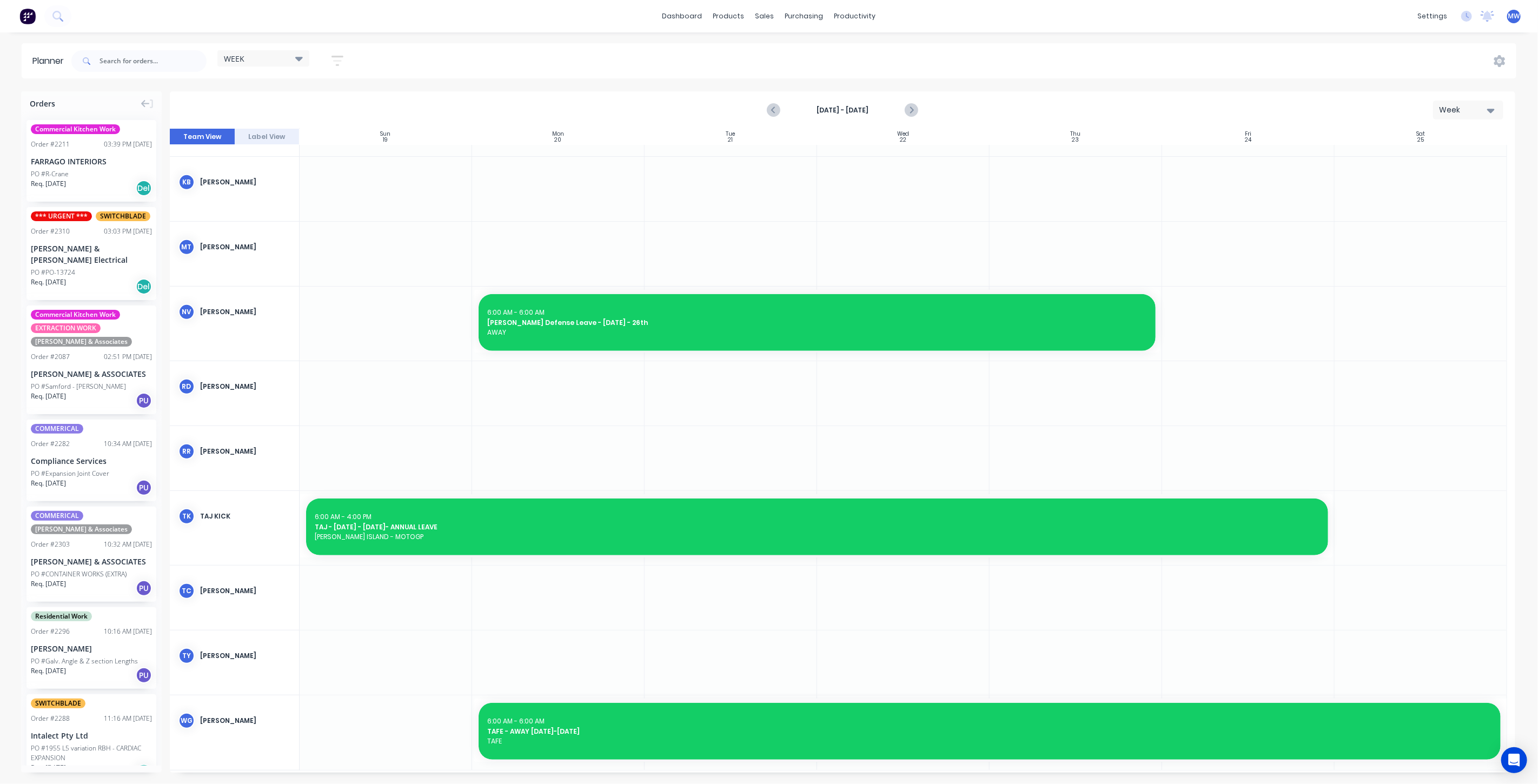
scroll to position [392, 0]
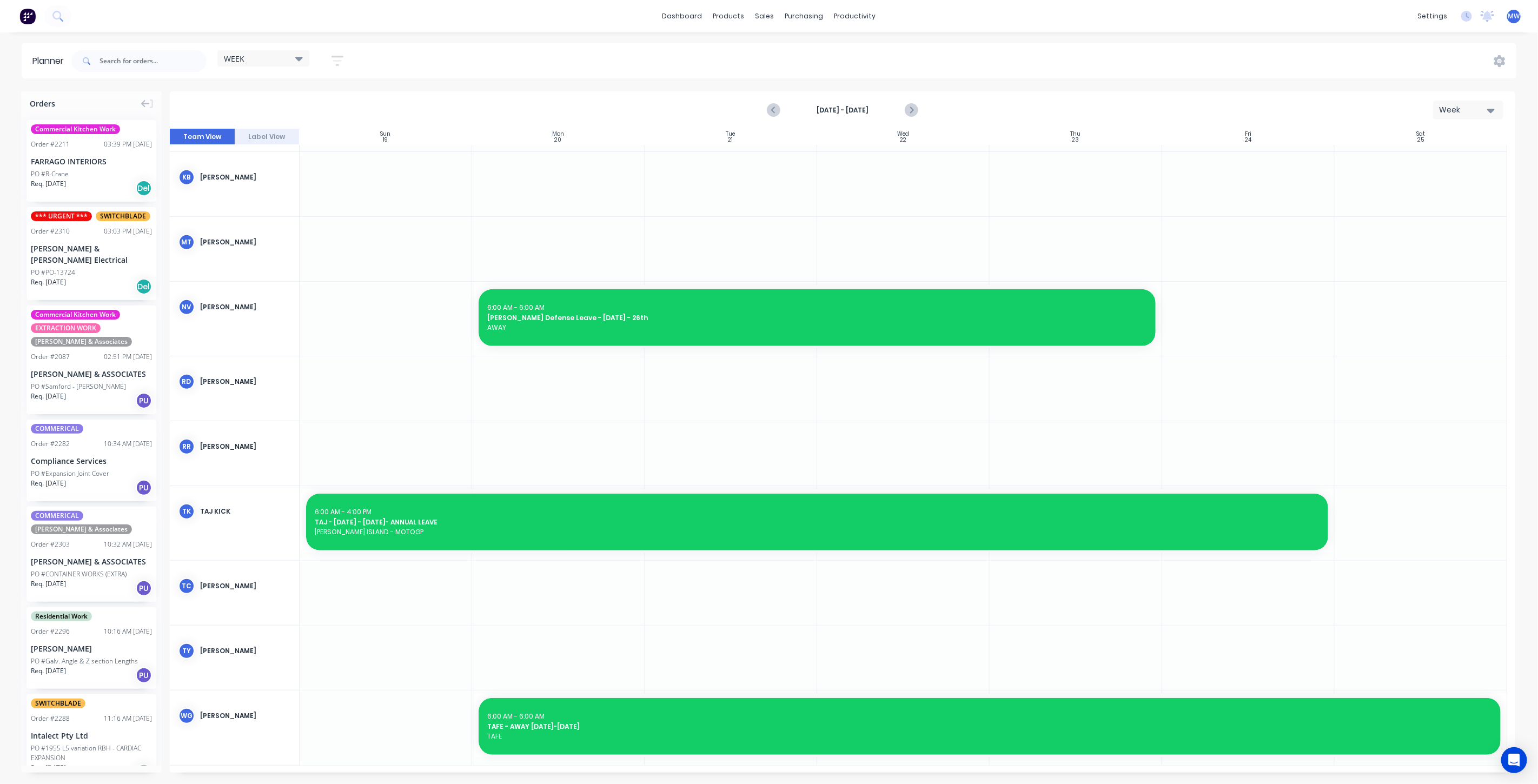
click at [1044, 464] on div at bounding box center [1076, 453] width 173 height 64
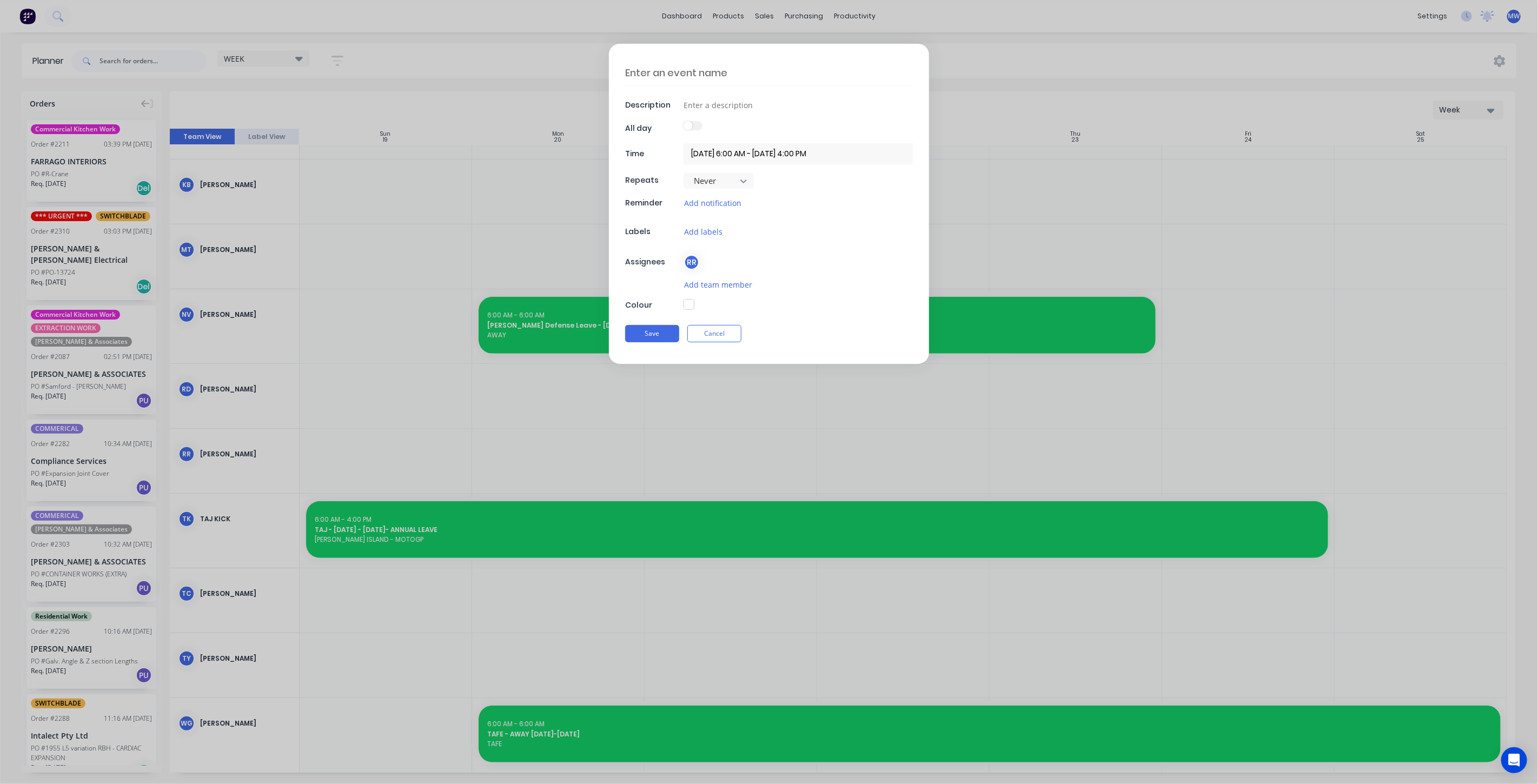
click at [709, 80] on textarea at bounding box center [769, 72] width 288 height 25
type textarea "x"
type textarea "A"
type textarea "x"
type textarea "AW"
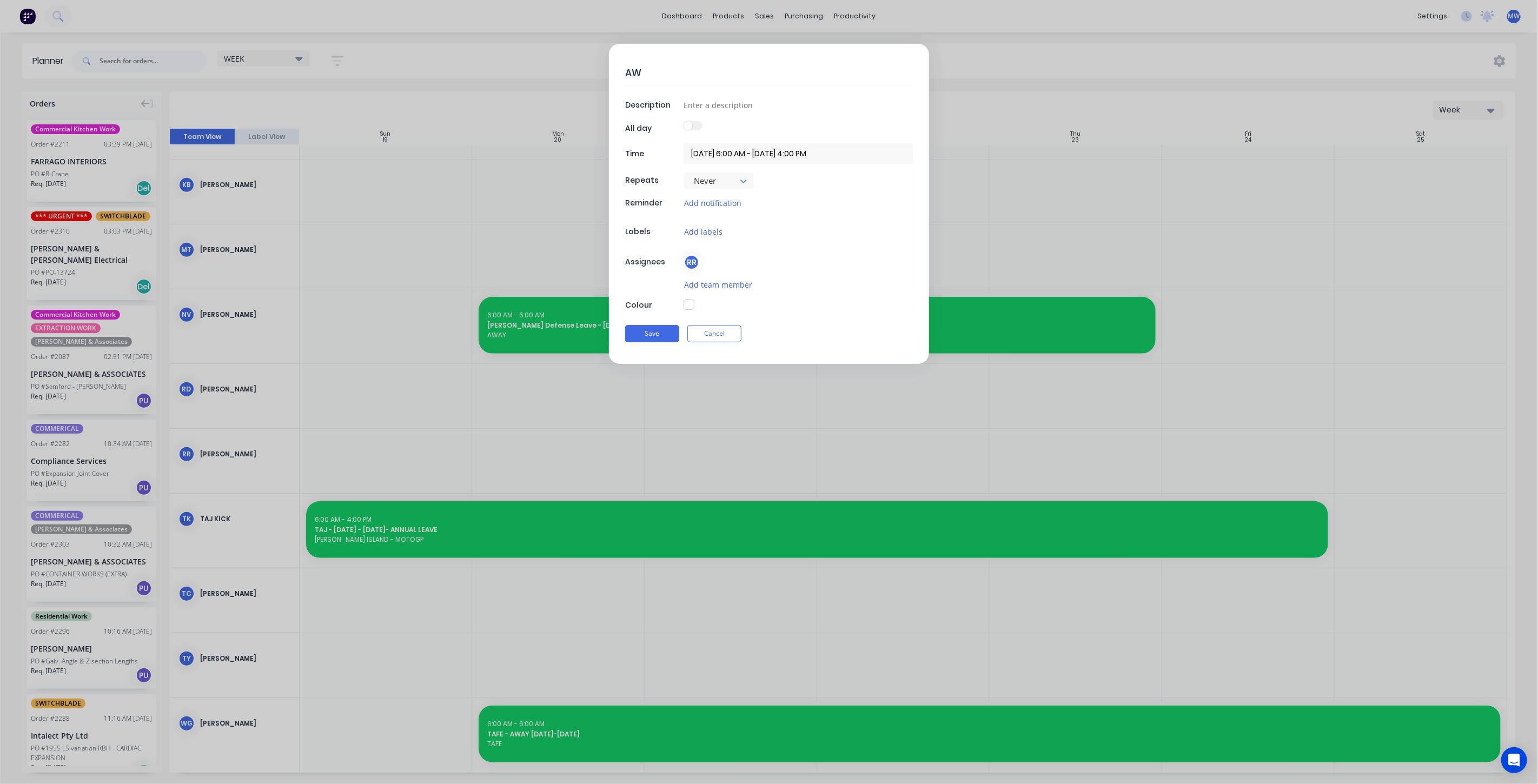
type textarea "x"
type textarea "AWA"
type textarea "x"
type textarea "AWAY"
type textarea "x"
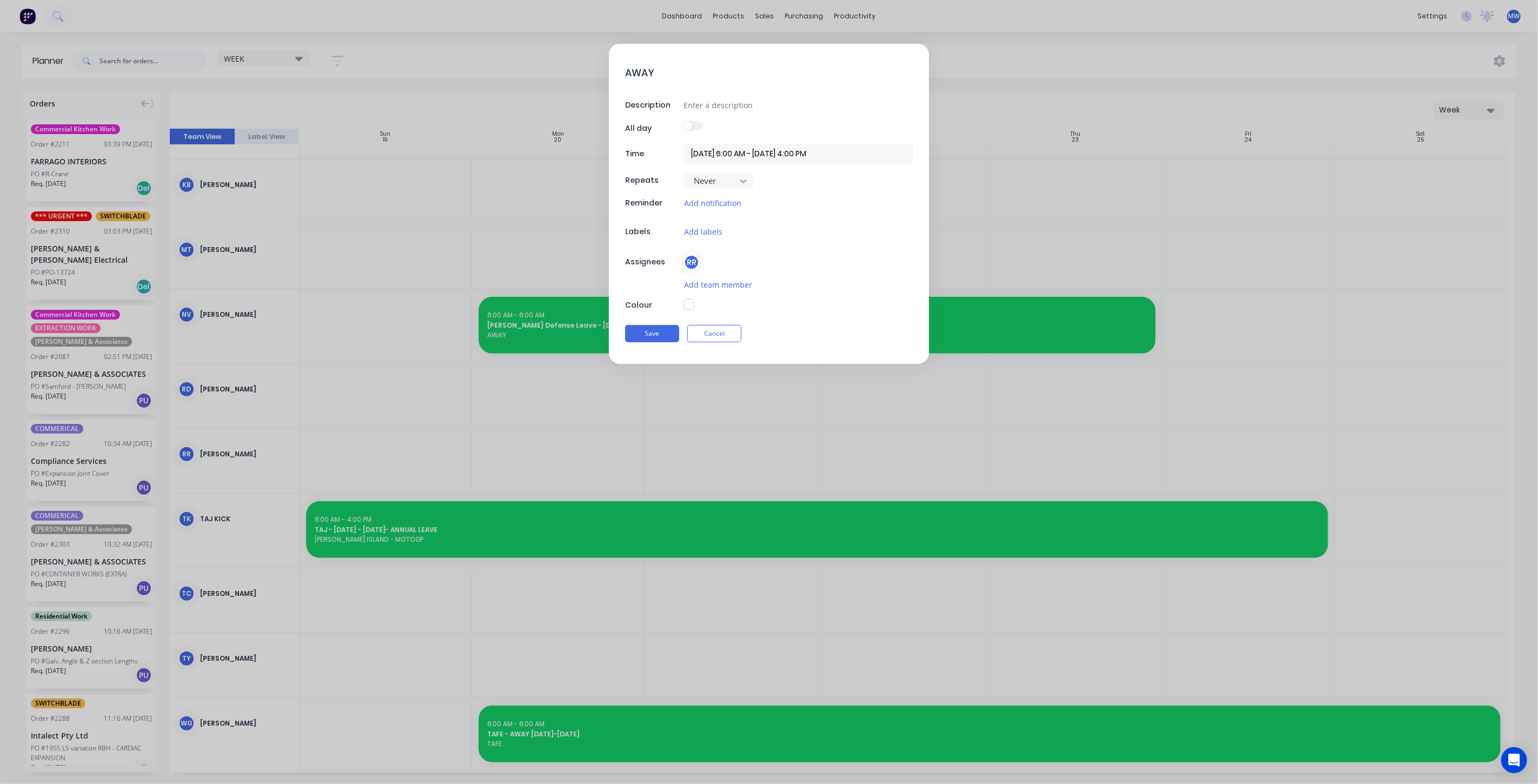
type textarea "AWAY"
type textarea "x"
type textarea "AWAY -"
type textarea "x"
type textarea "AWAY -"
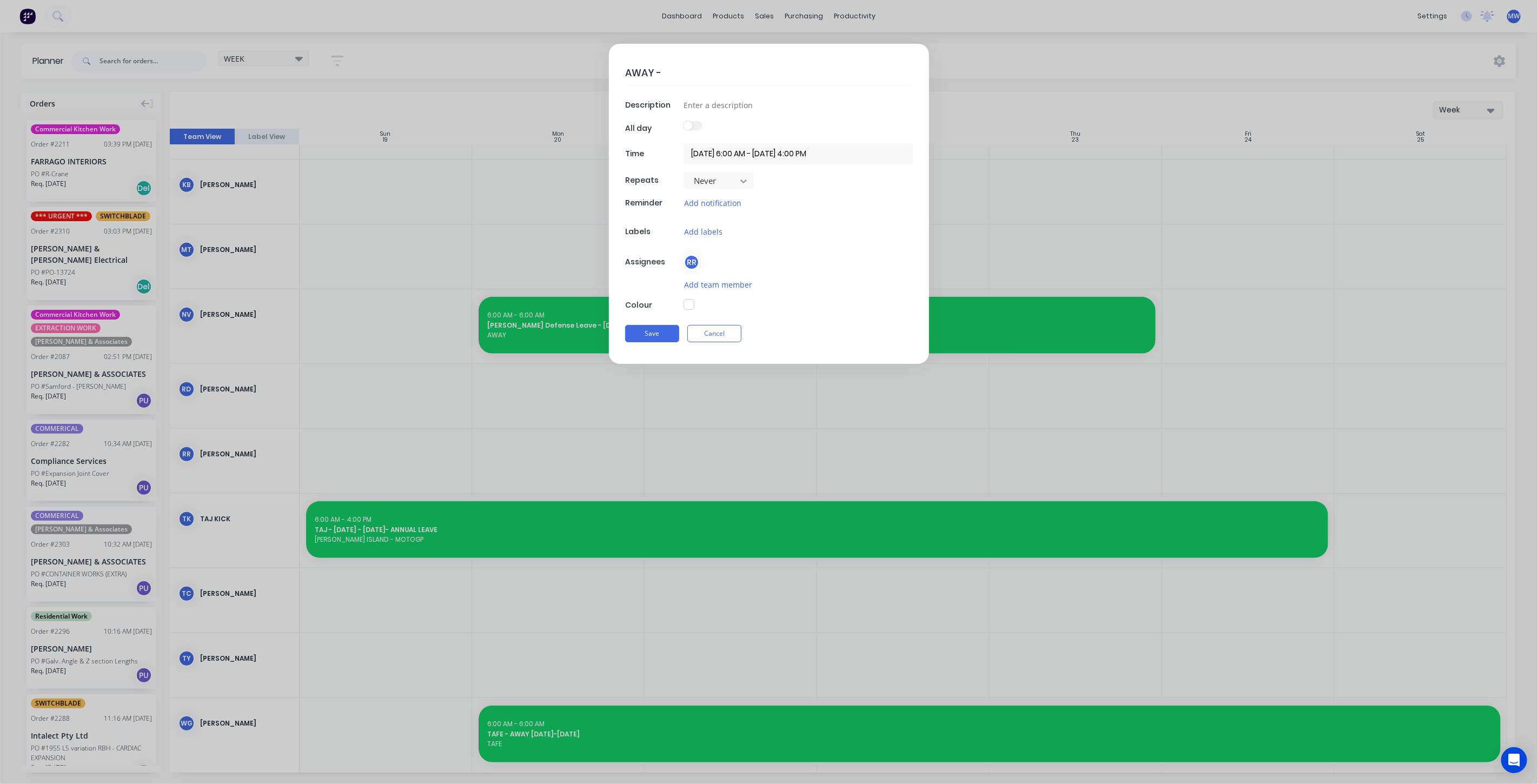
type textarea "x"
type textarea "AWAY - 2"
type textarea "x"
type textarea "AWAY - 23"
type textarea "x"
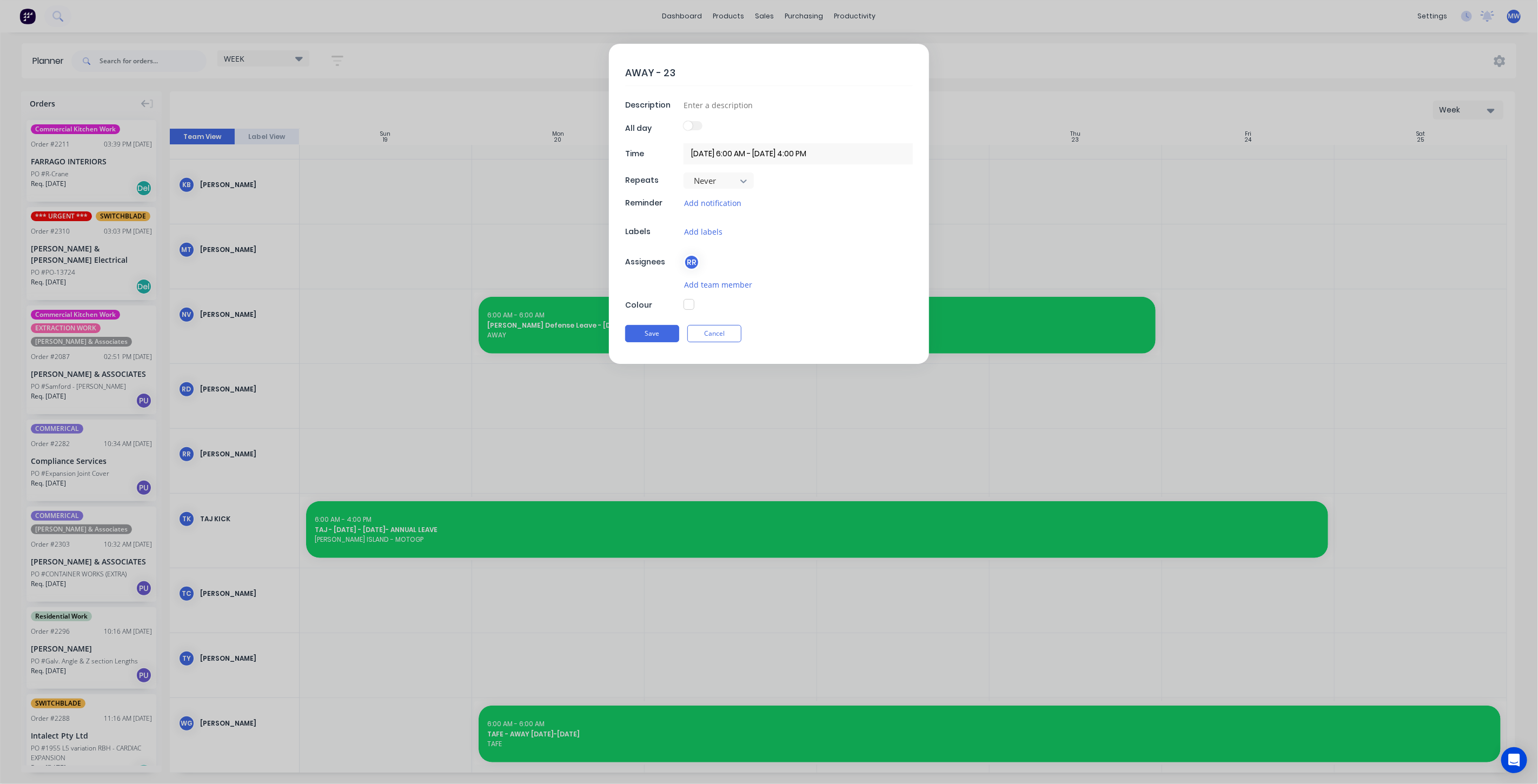
type textarea "AWAY - 23-"
type textarea "x"
type textarea "AWAY - 23-2"
type textarea "x"
type textarea "AWAY - 23-28"
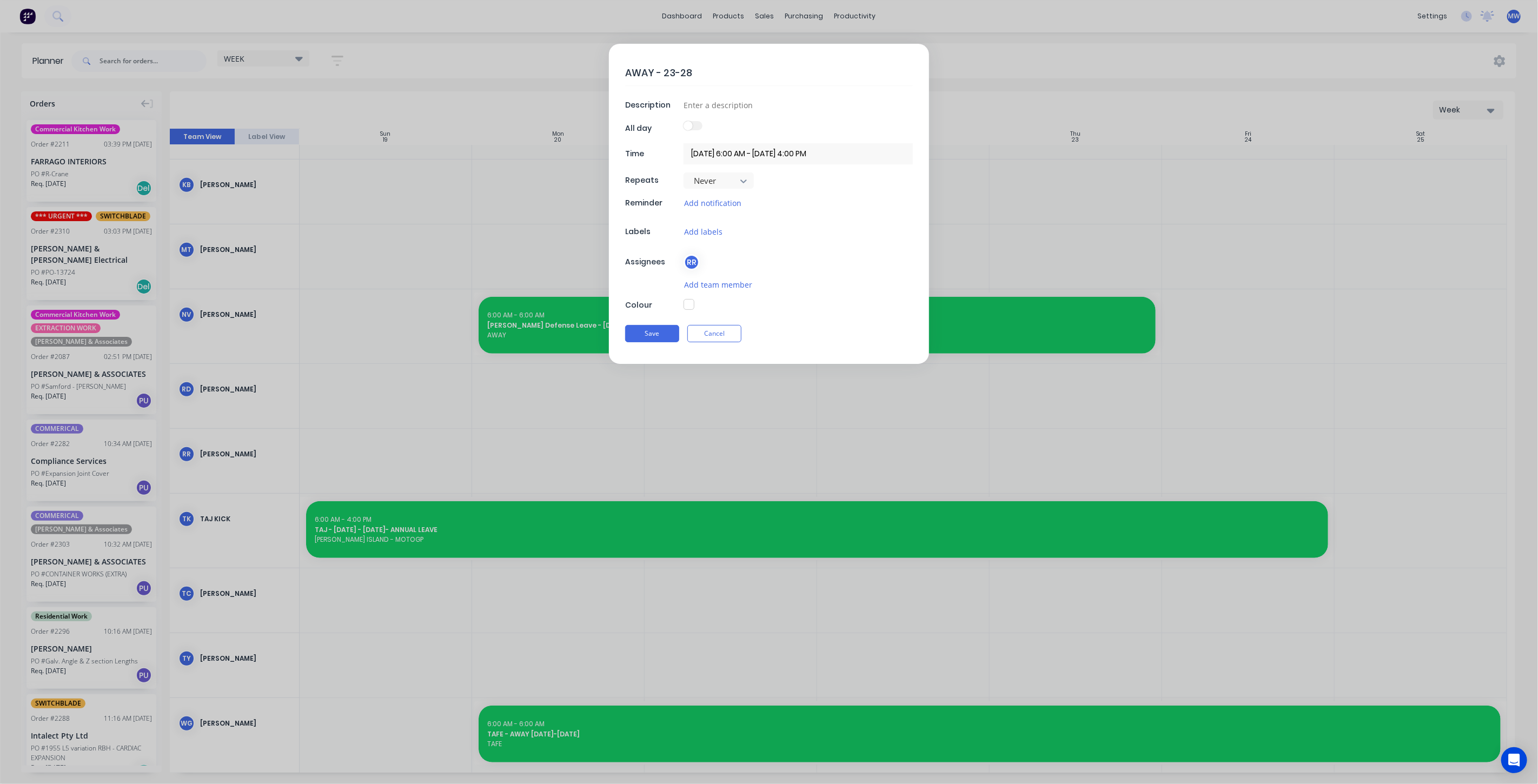
type textarea "x"
type textarea "AWAY - 23-28T"
type textarea "x"
type textarea "AWAY - 23-28TH"
type textarea "x"
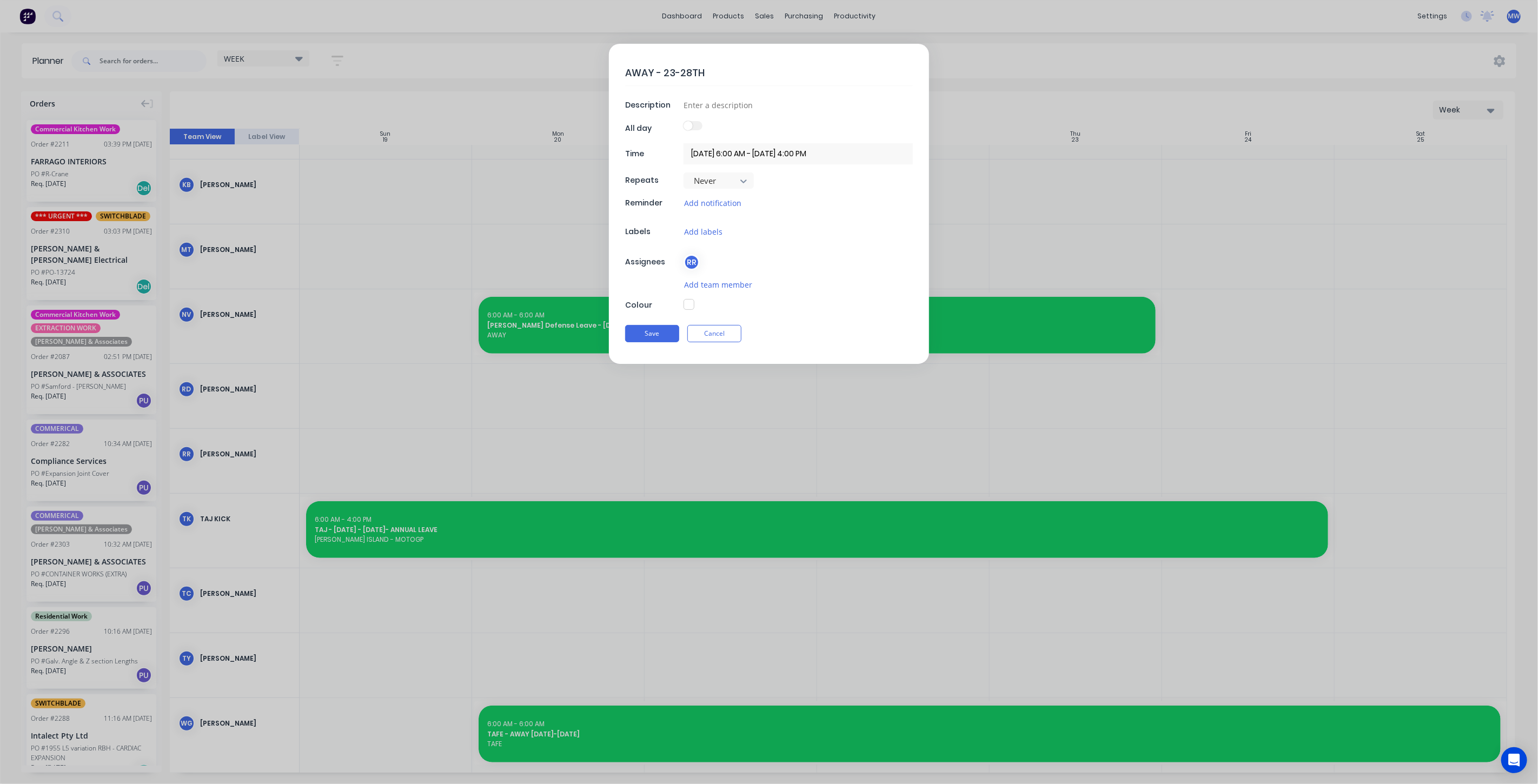
type textarea "AWAY - 23-28TH"
click at [626, 74] on textarea "AWAY - 23-28TH" at bounding box center [769, 72] width 288 height 25
type textarea "x"
type textarea "RAWAY - 23-28TH"
type textarea "x"
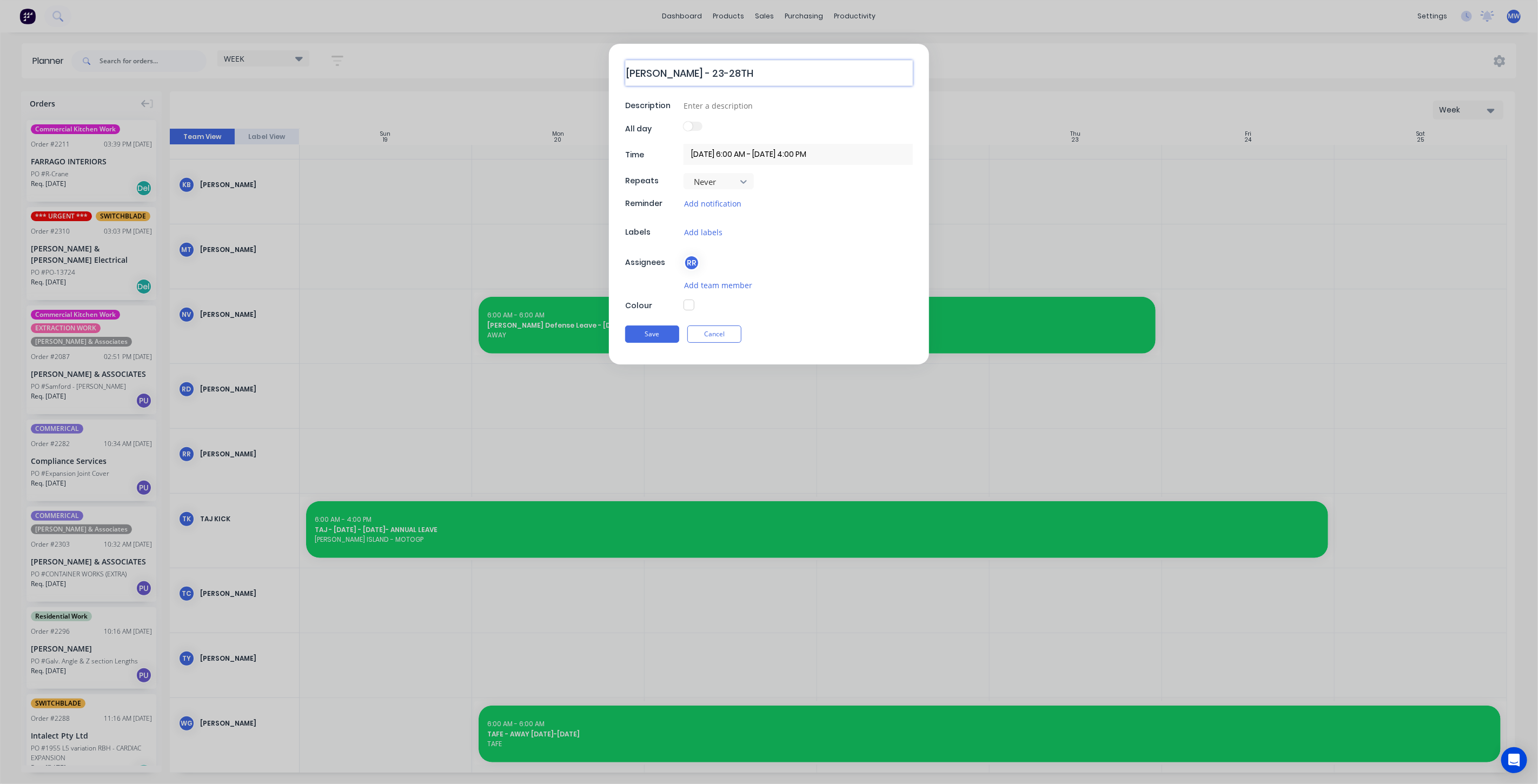
type textarea "RYAWAY - 23-28TH"
type textarea "x"
type textarea "RYAAWAY - 23-28TH"
type textarea "x"
type textarea "RYANAWAY - 23-28TH"
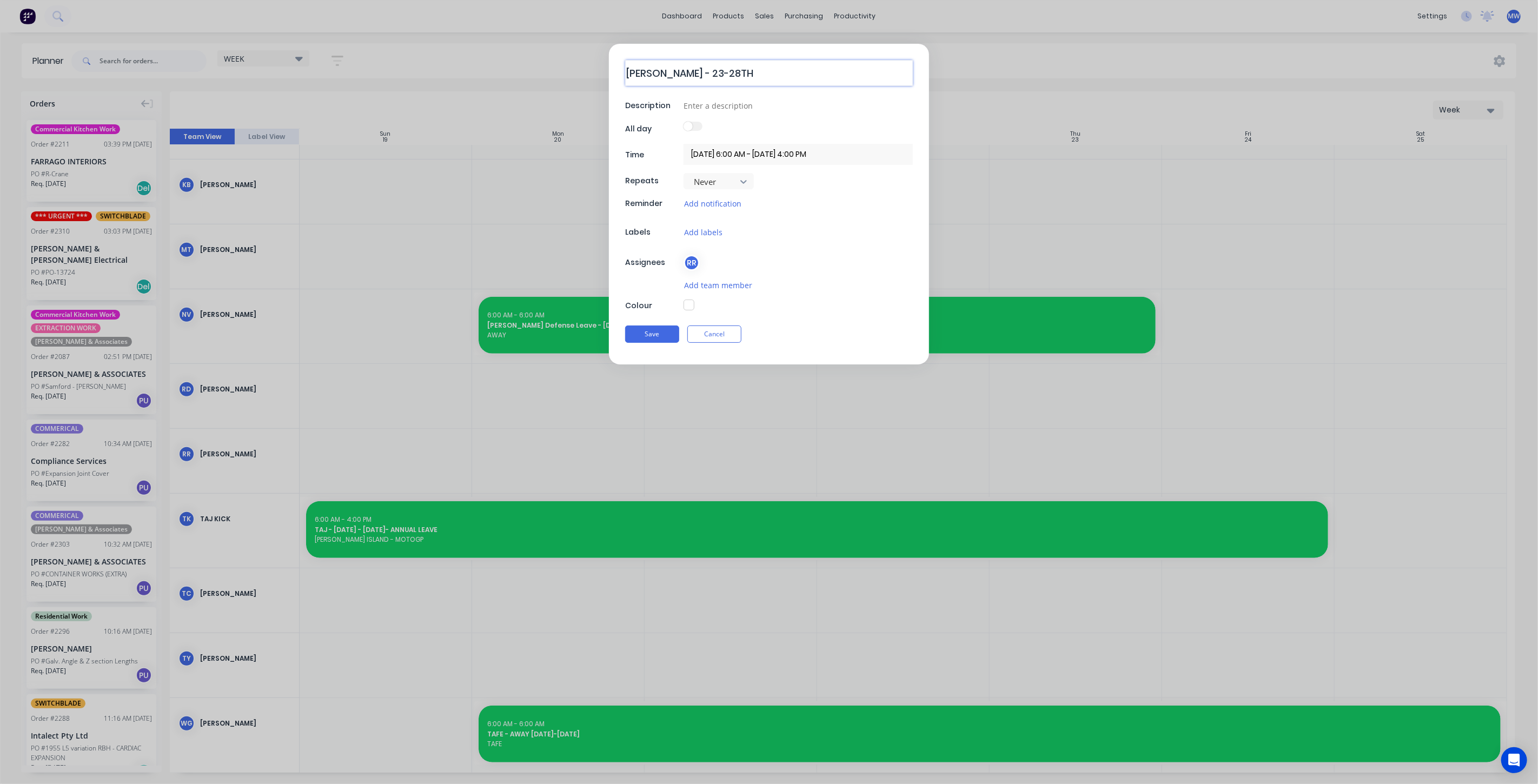
type textarea "x"
type textarea "RYAN AWAY - 23-28TH"
type textarea "x"
click at [710, 106] on input at bounding box center [798, 106] width 230 height 16
type input "AWAY"
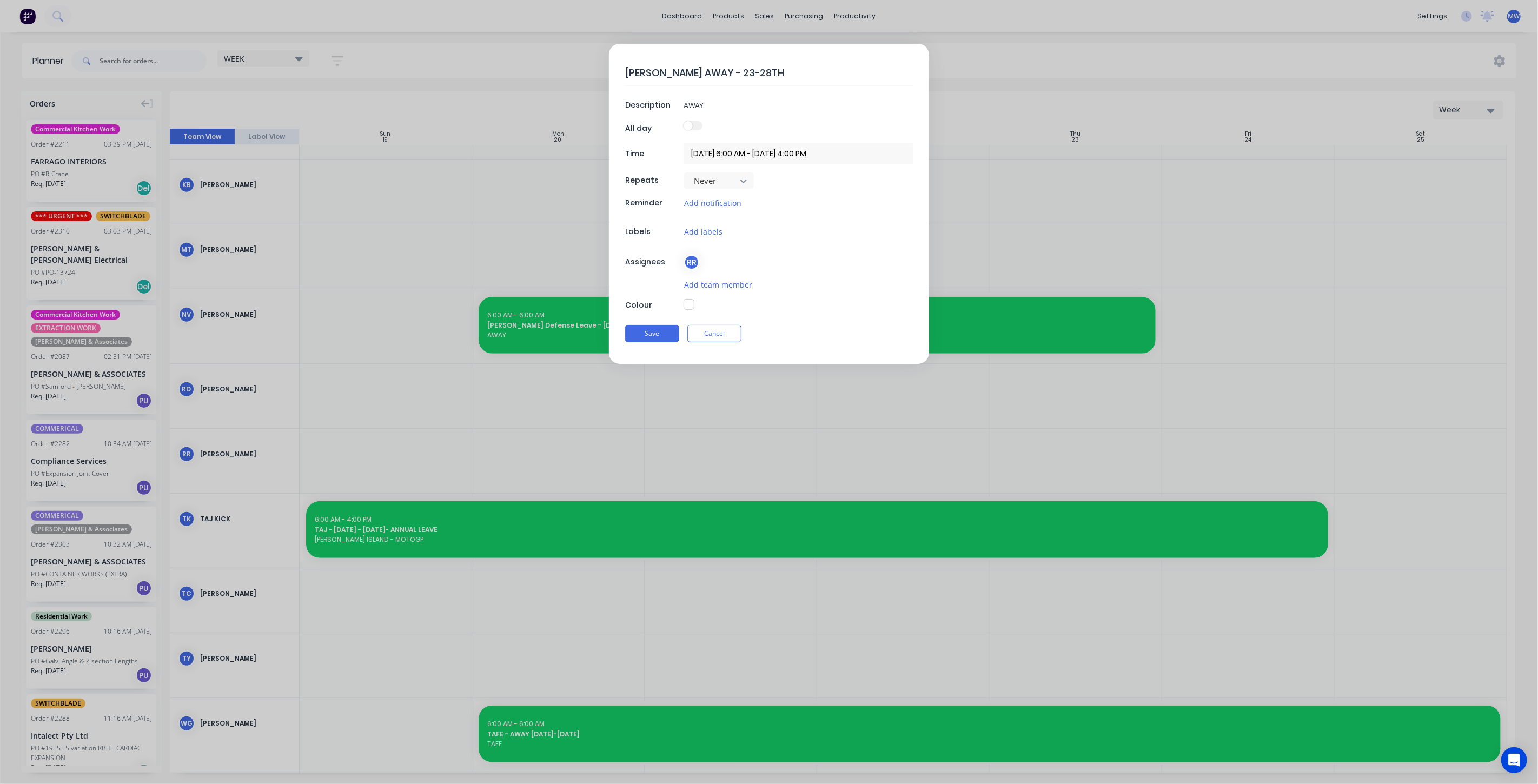
click at [687, 307] on button "button" at bounding box center [689, 304] width 11 height 11
type textarea "x"
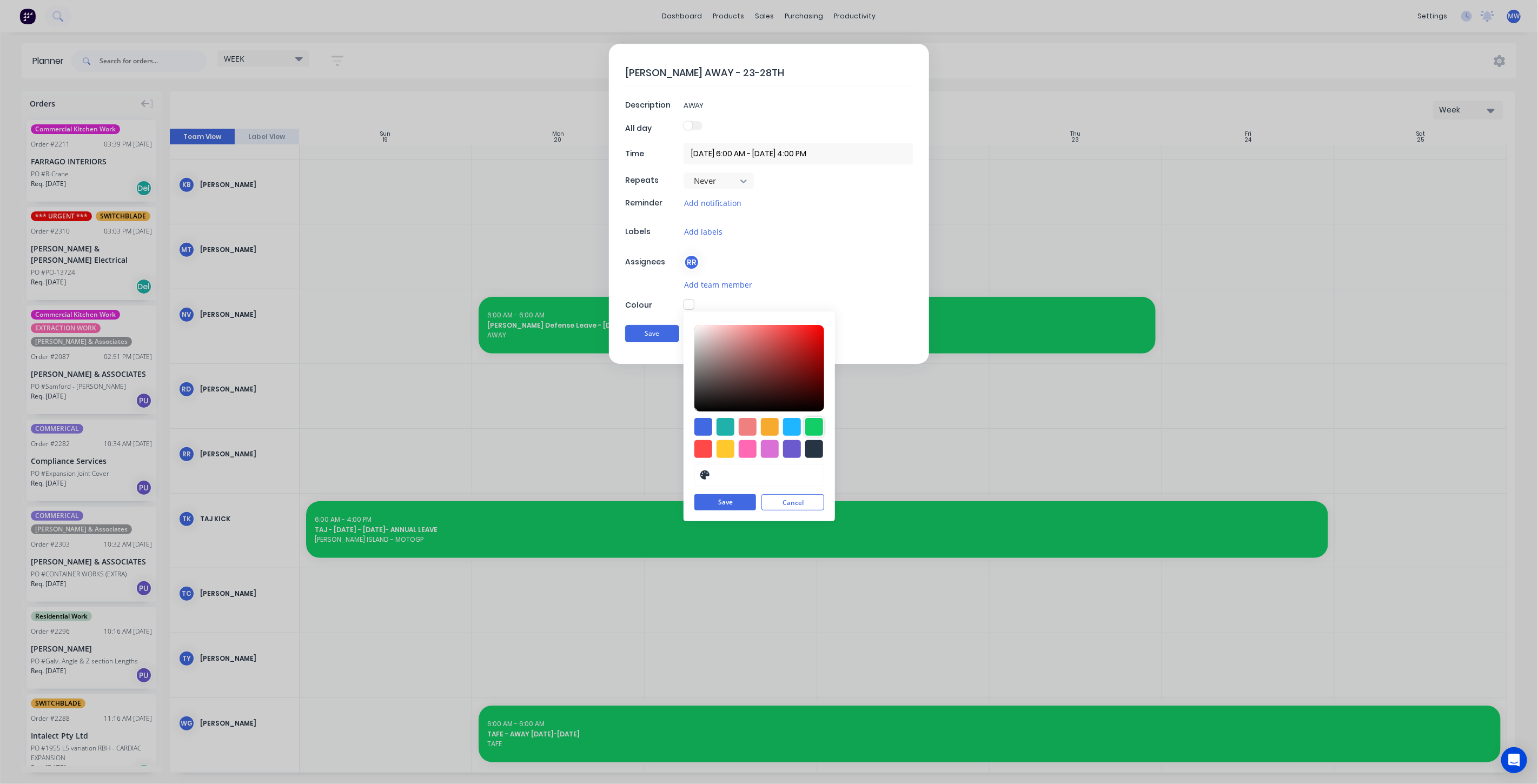
click at [814, 425] on div at bounding box center [814, 427] width 18 height 18
type input "#13CE66"
drag, startPoint x: 741, startPoint y: 501, endPoint x: 704, endPoint y: 417, distance: 91.8
click at [741, 501] on button "Save" at bounding box center [724, 503] width 61 height 16
type textarea "x"
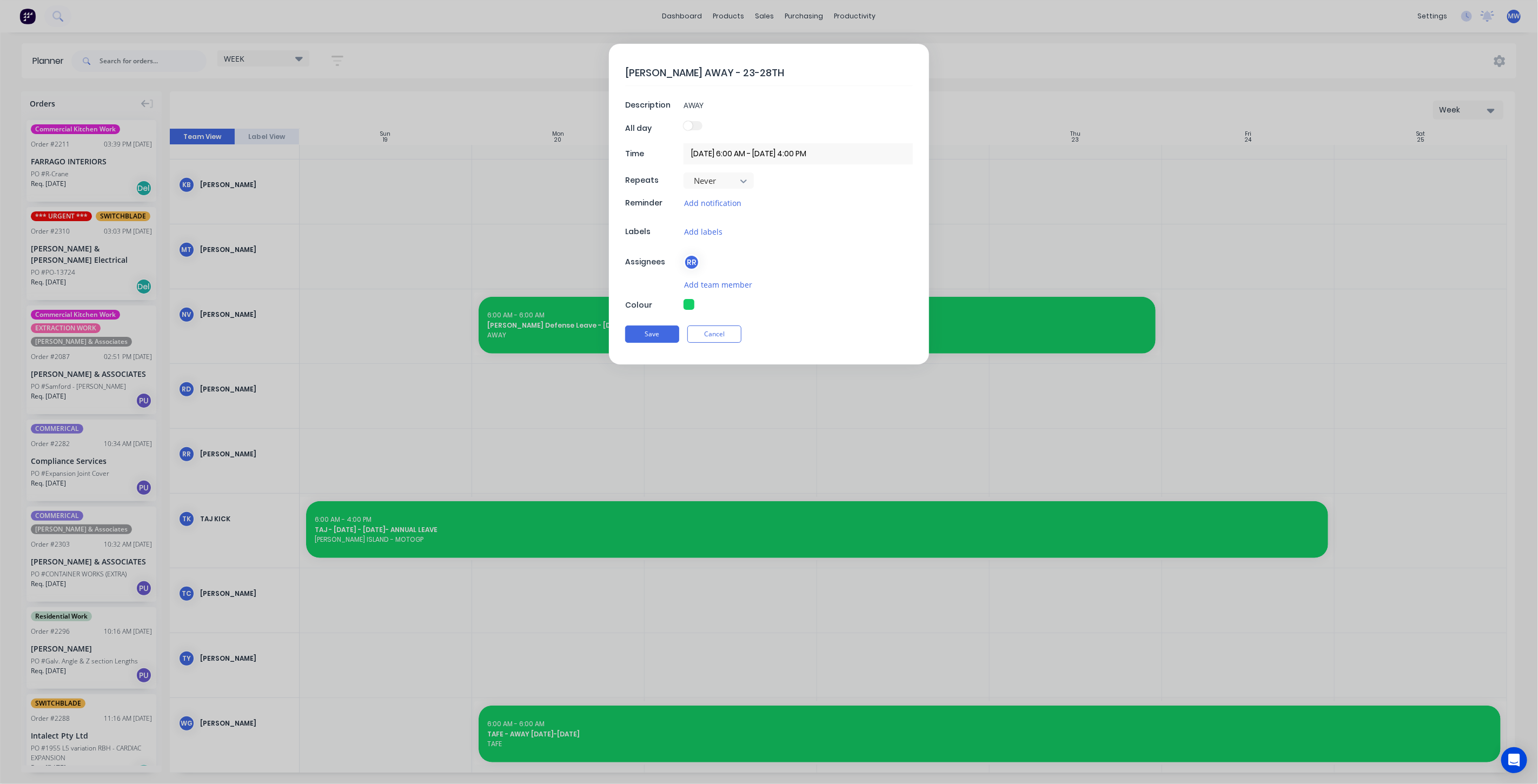
drag, startPoint x: 821, startPoint y: 162, endPoint x: 829, endPoint y: 151, distance: 13.6
click at [821, 160] on input "23/10/2025 6:00 AM - 23/10/2025 4:00 PM" at bounding box center [798, 154] width 230 height 21
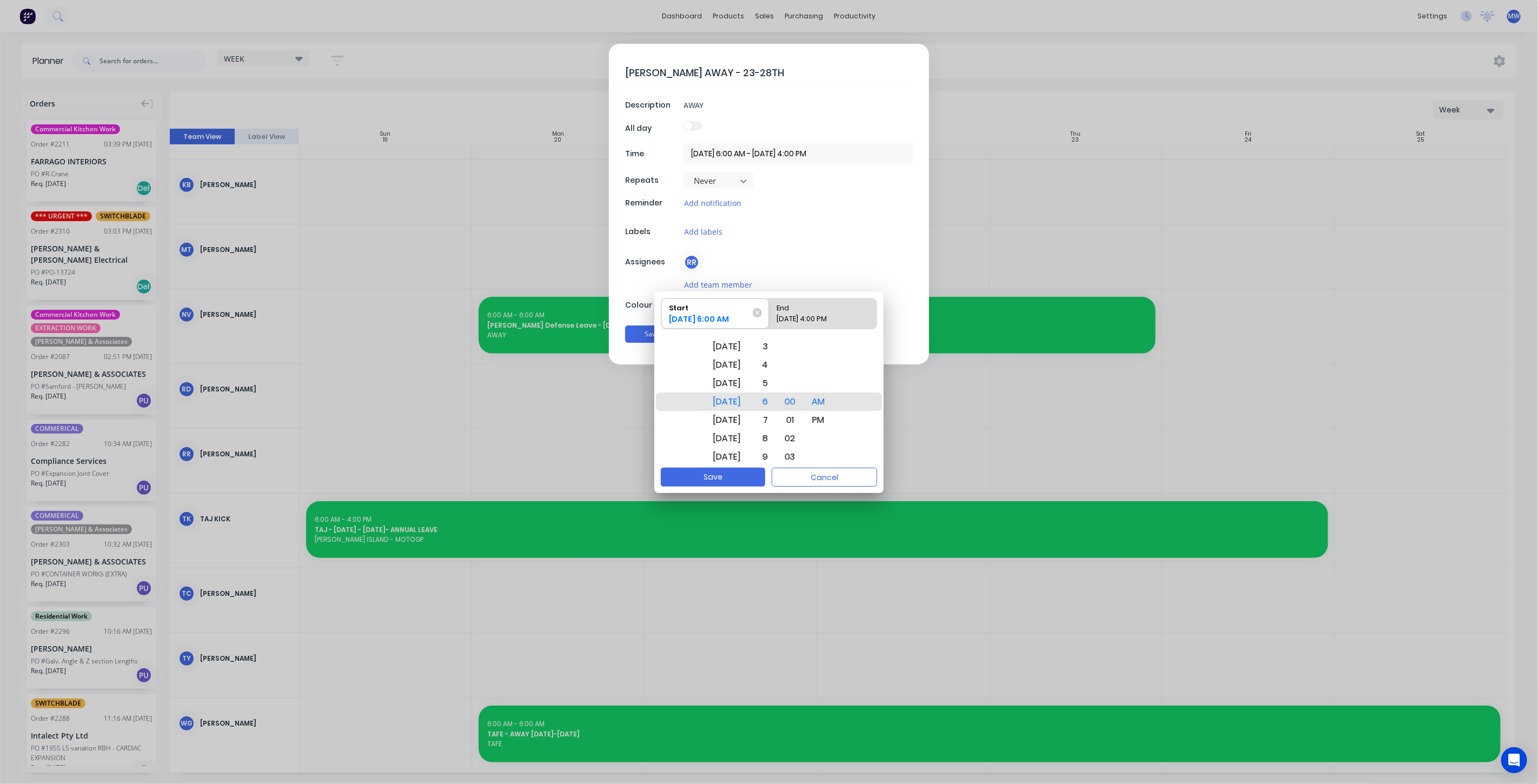
click at [829, 151] on input "23/10/2025 6:00 AM - 23/10/2025 4:00 PM" at bounding box center [798, 154] width 230 height 21
click at [732, 454] on div "Tue Oct 28" at bounding box center [727, 456] width 41 height 18
click at [741, 346] on div "Thu Oct 23" at bounding box center [727, 346] width 41 height 18
click at [817, 314] on div "Please select" at bounding box center [823, 321] width 100 height 16
click at [769, 314] on input "End Please select" at bounding box center [769, 313] width 1 height 30
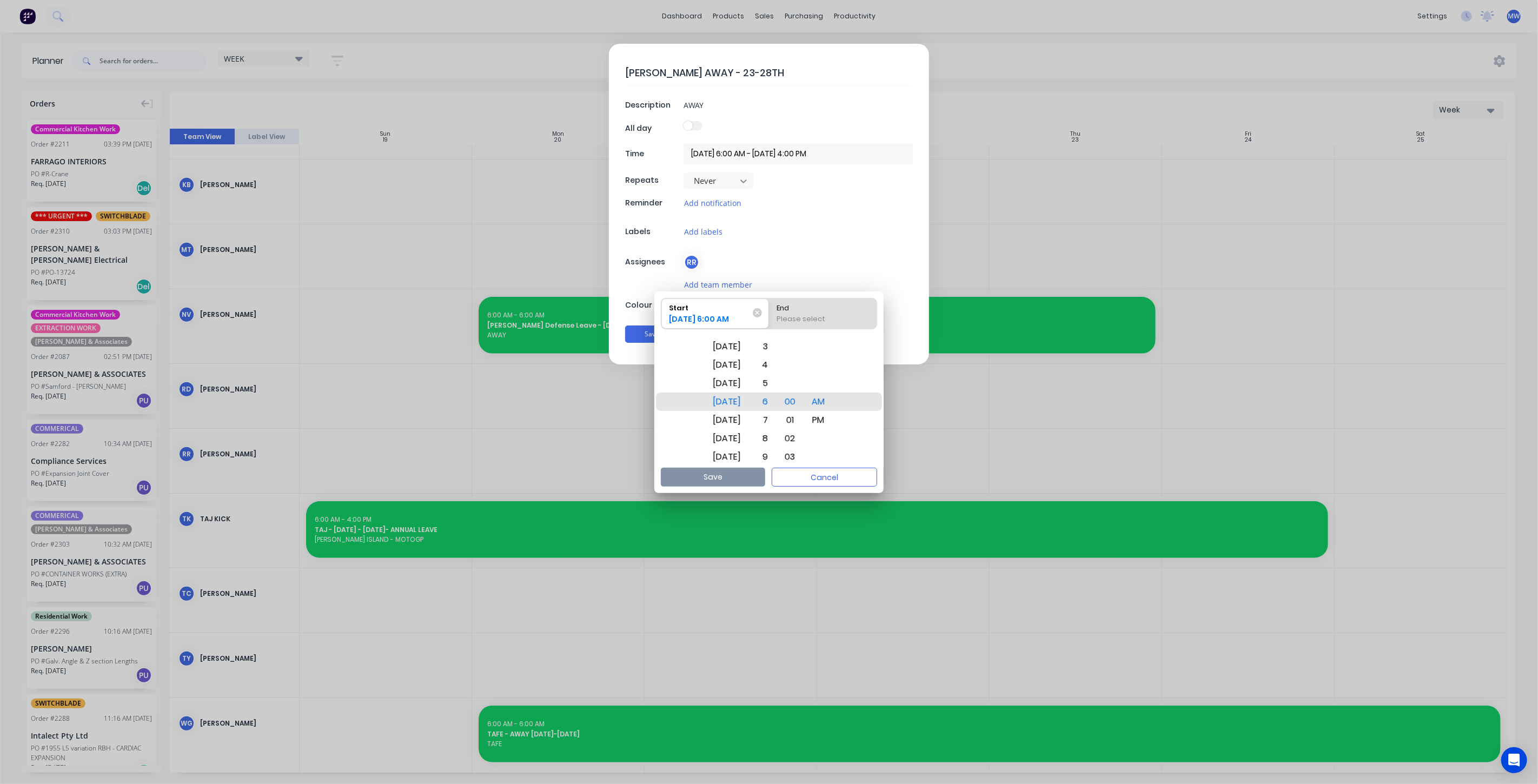
radio input "true"
click at [738, 417] on div "Tue Oct 28" at bounding box center [727, 420] width 41 height 18
drag, startPoint x: 834, startPoint y: 422, endPoint x: 825, endPoint y: 416, distance: 10.8
click at [831, 422] on div "PM" at bounding box center [818, 420] width 26 height 18
click at [775, 365] on div "4" at bounding box center [763, 365] width 24 height 18
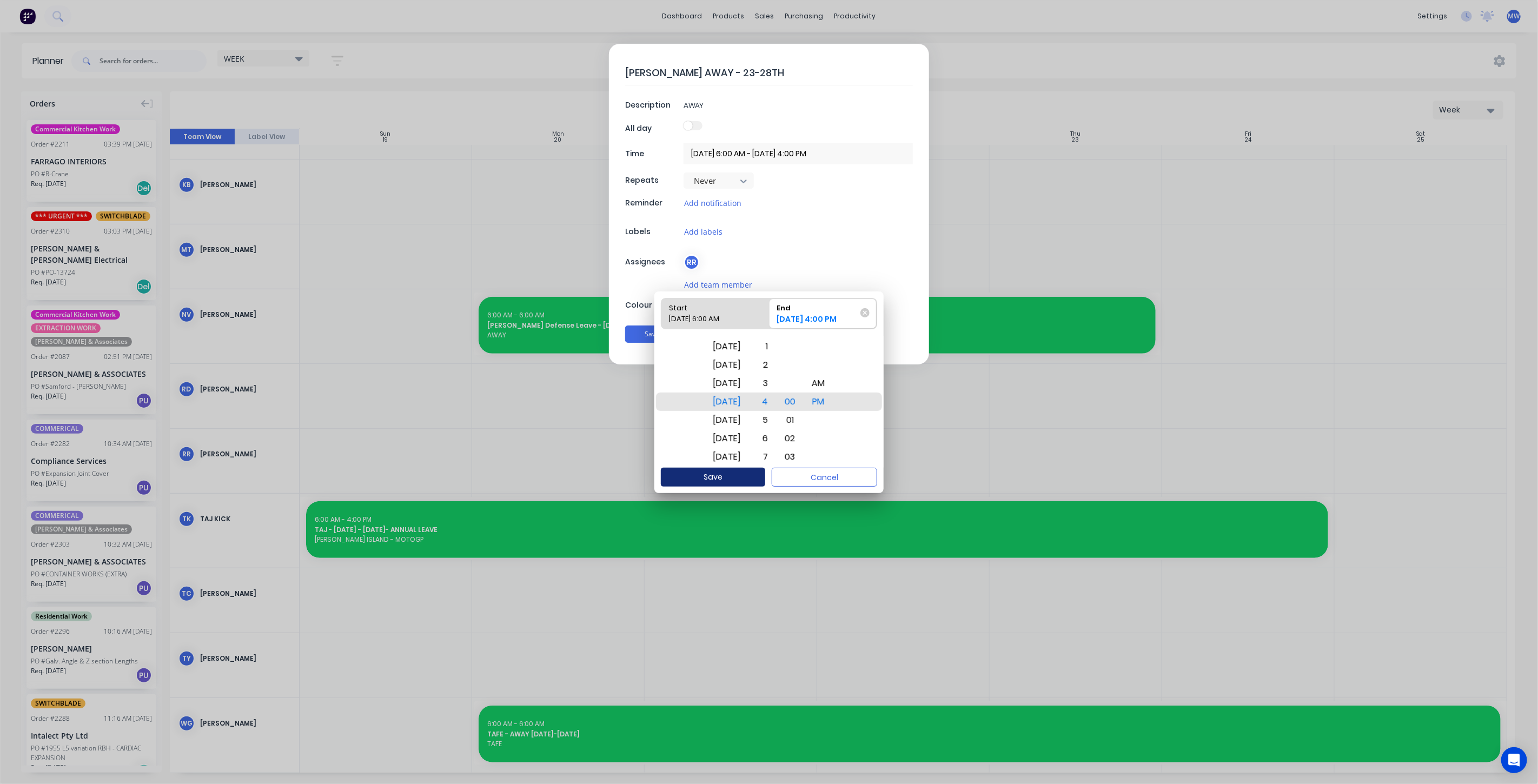
click at [739, 474] on button "Save" at bounding box center [713, 478] width 104 height 19
type textarea "x"
type input "23/10/2025 6:00 AM - 28/10/2025 4:00 PM"
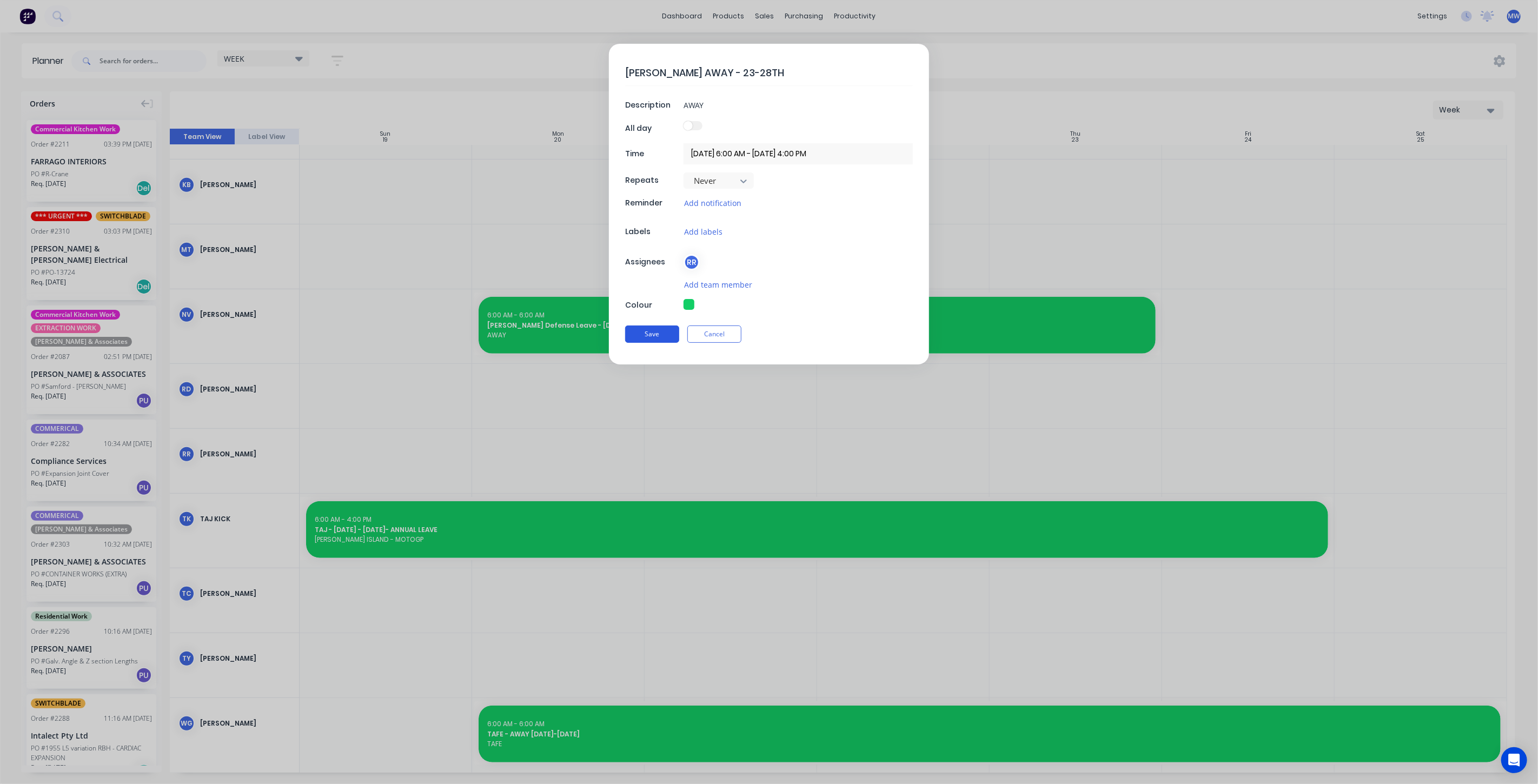
click at [648, 333] on button "Save" at bounding box center [652, 334] width 54 height 17
type textarea "x"
type input "23/10/2025 6:00 AM - 23/10/2025 4:00 PM"
type textarea "x"
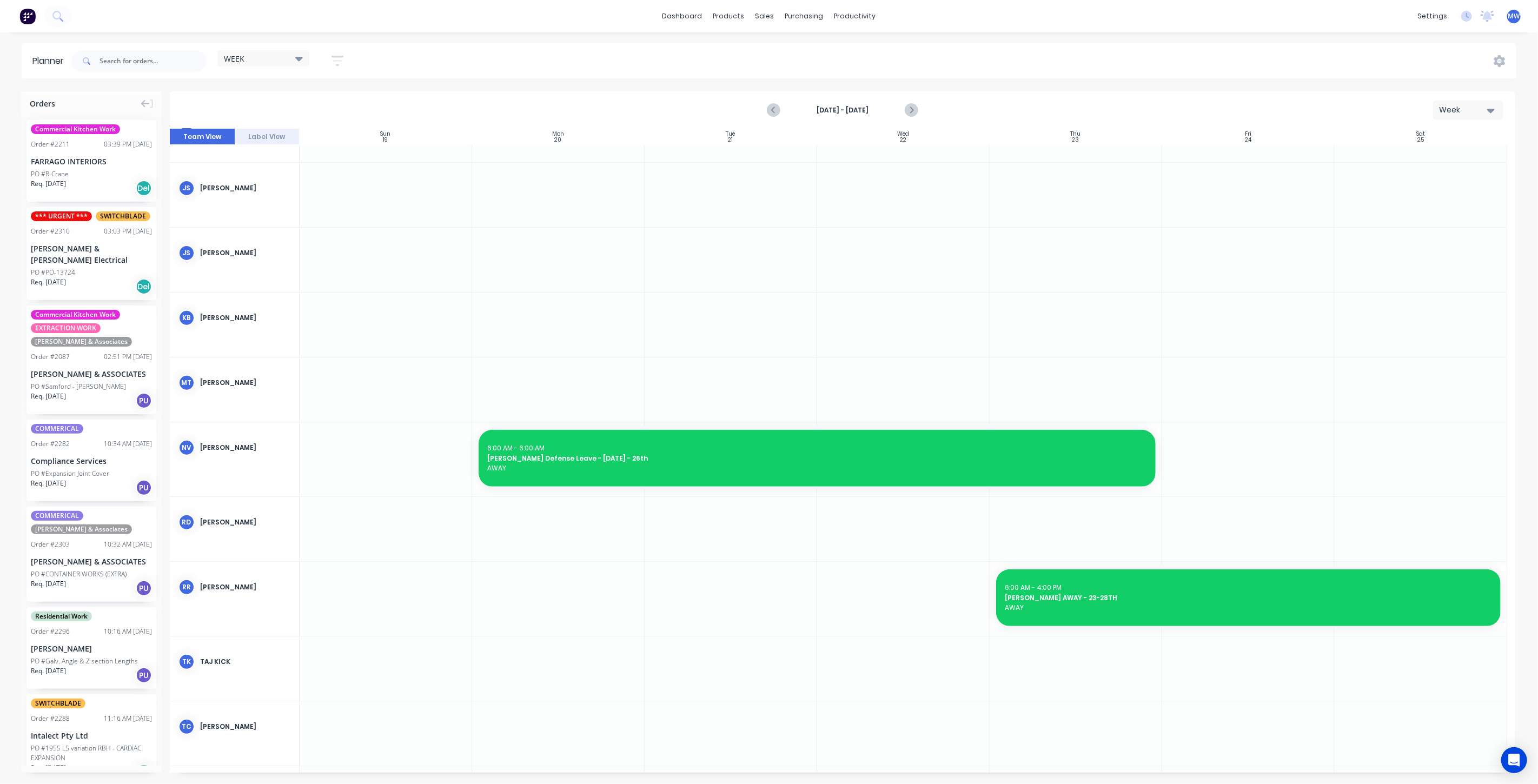
scroll to position [392, 0]
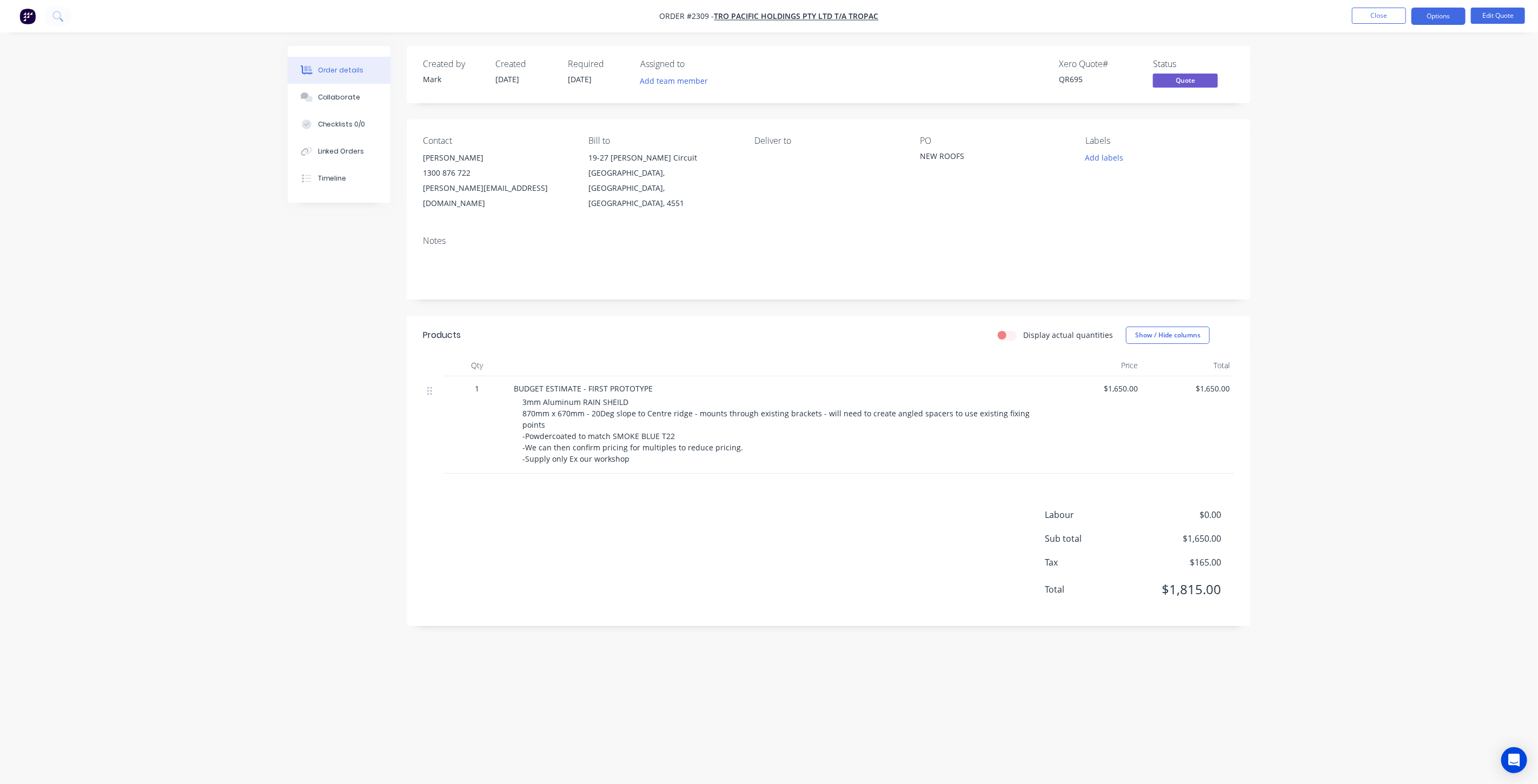
click at [1333, 140] on div "Order details Collaborate Checklists 0/0 Linked Orders Timeline Order details C…" at bounding box center [769, 392] width 1538 height 784
click at [1364, 18] on button "Close" at bounding box center [1379, 16] width 54 height 16
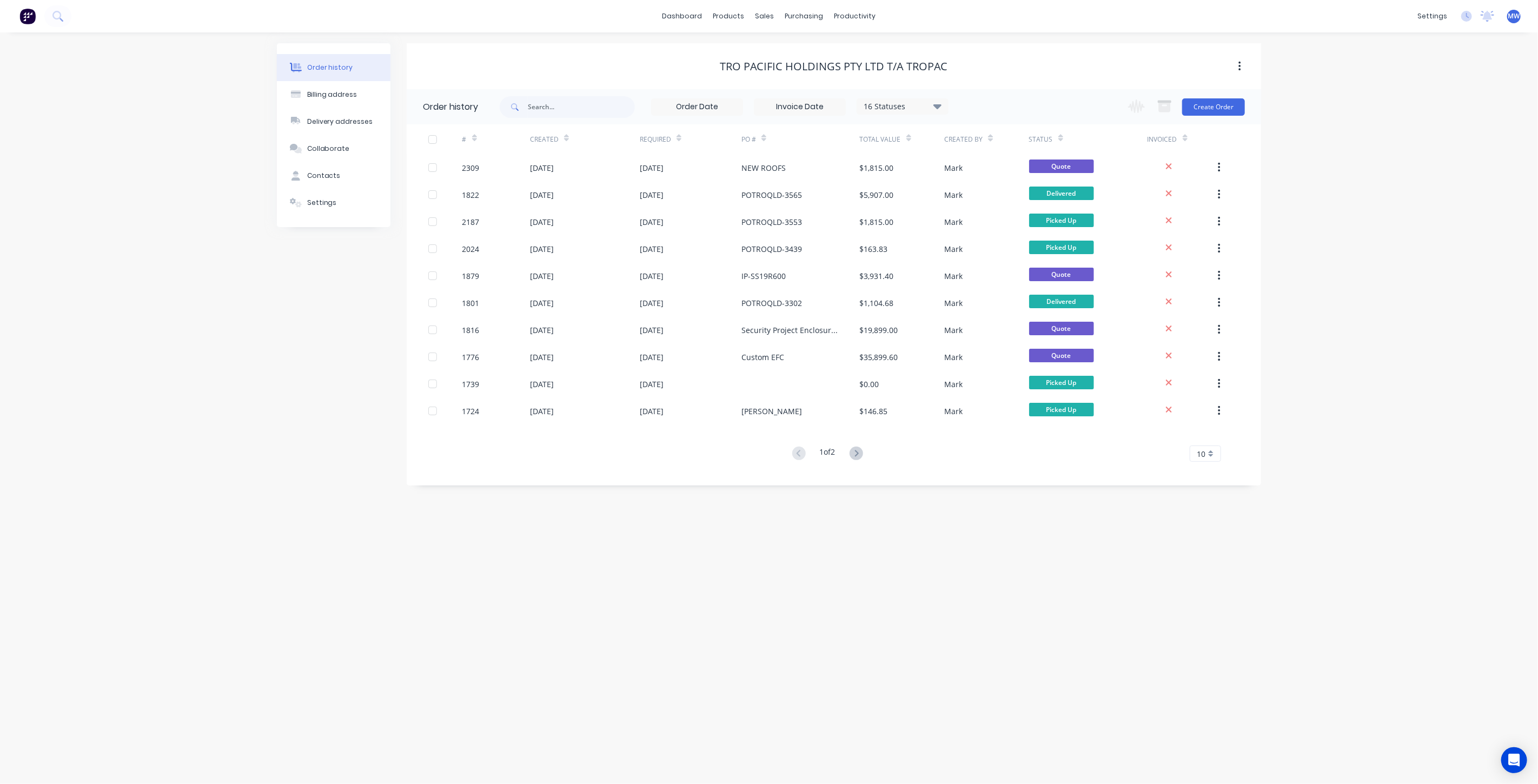
drag, startPoint x: 97, startPoint y: 340, endPoint x: 243, endPoint y: 330, distance: 146.3
click at [97, 340] on div "Order history Billing address Delivery addresses Collaborate Contacts Settings …" at bounding box center [769, 408] width 1538 height 752
click at [1320, 134] on div "Order history Billing address Delivery addresses Collaborate Contacts Settings …" at bounding box center [769, 408] width 1538 height 752
click at [768, 13] on div "sales" at bounding box center [765, 16] width 30 height 16
click at [792, 44] on link "Sales Orders" at bounding box center [823, 51] width 143 height 21
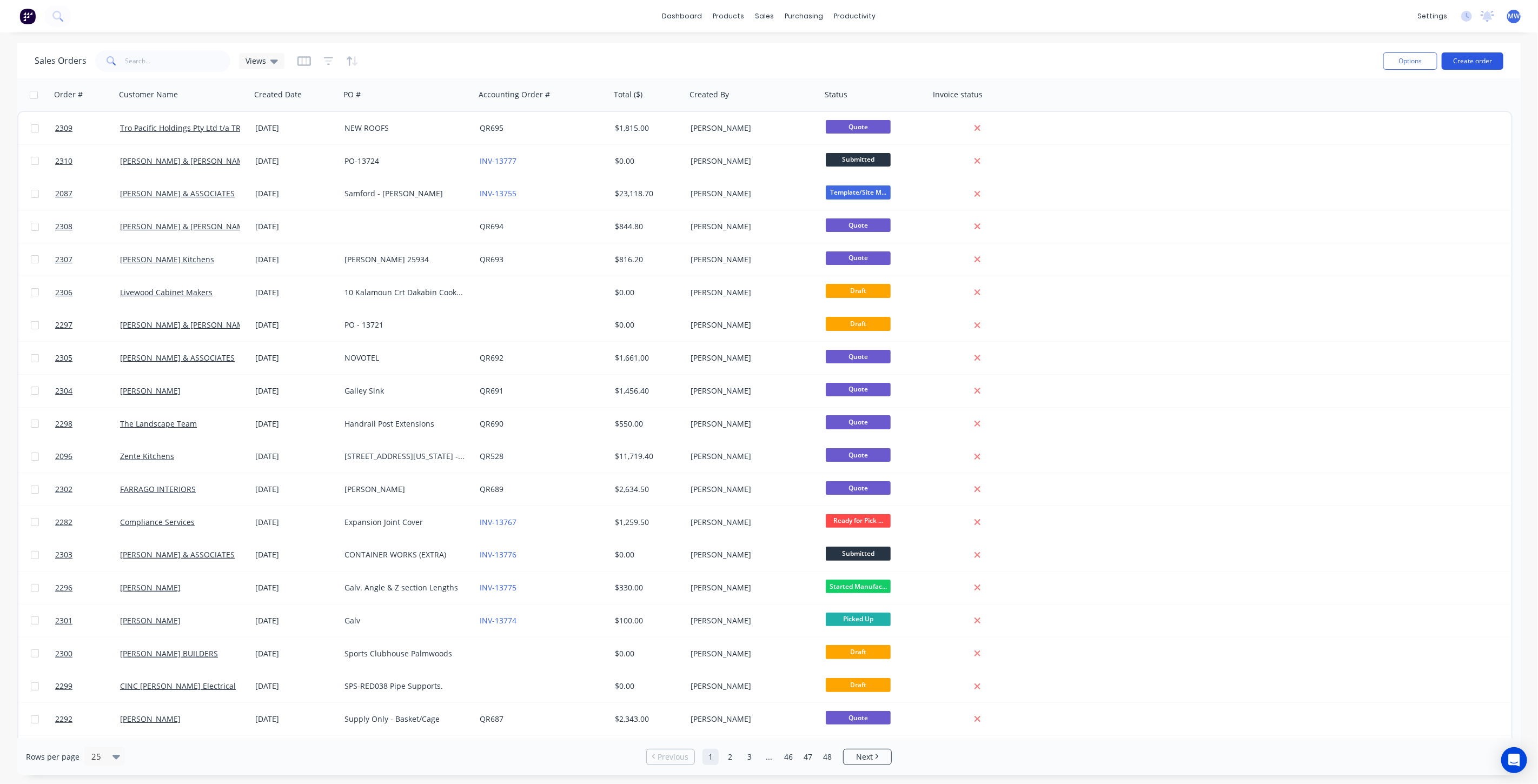
click at [1472, 66] on button "Create order" at bounding box center [1472, 61] width 61 height 17
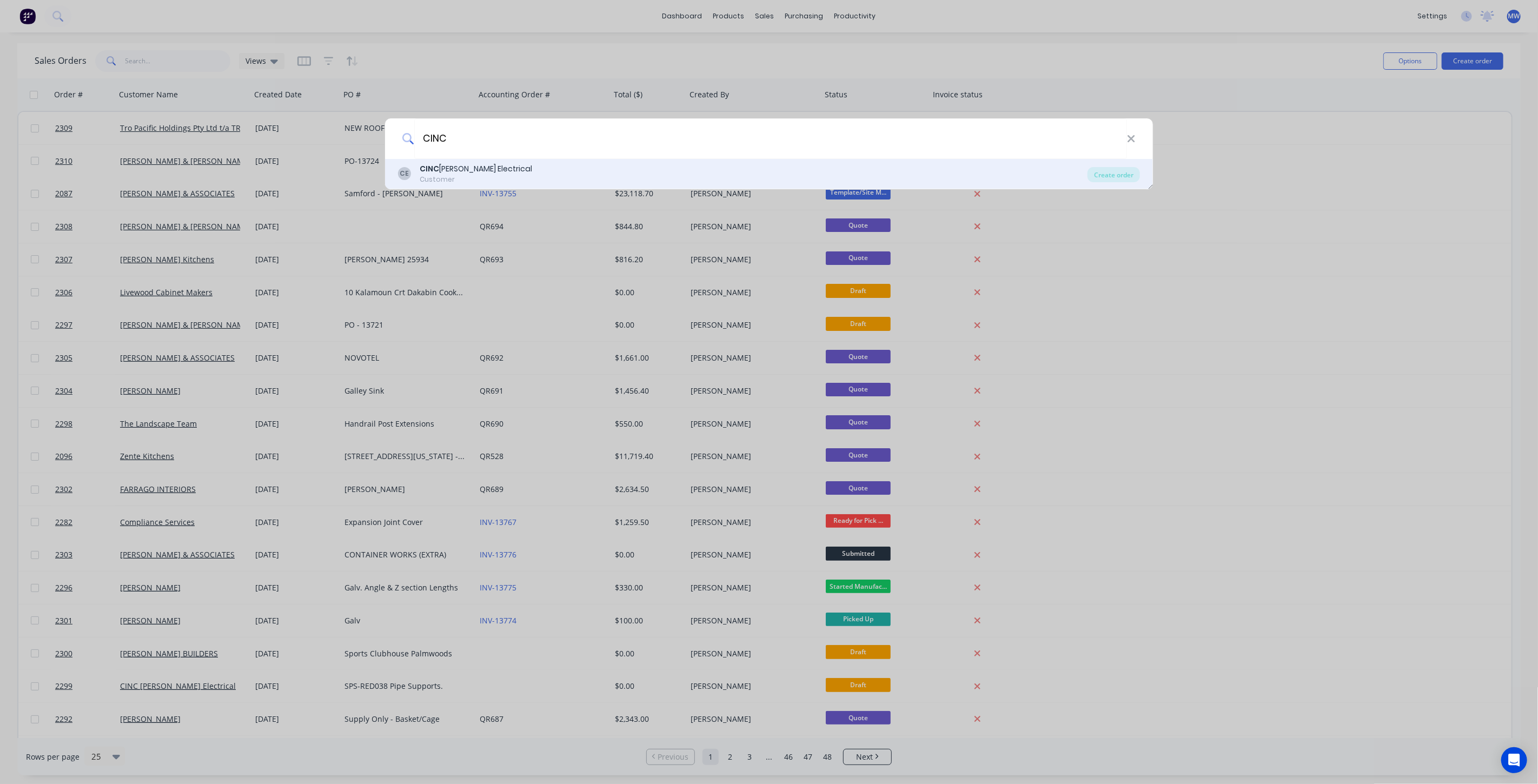
type input "CINC"
click at [605, 172] on div "CE CINC [PERSON_NAME] Electrical Customer" at bounding box center [743, 173] width 690 height 21
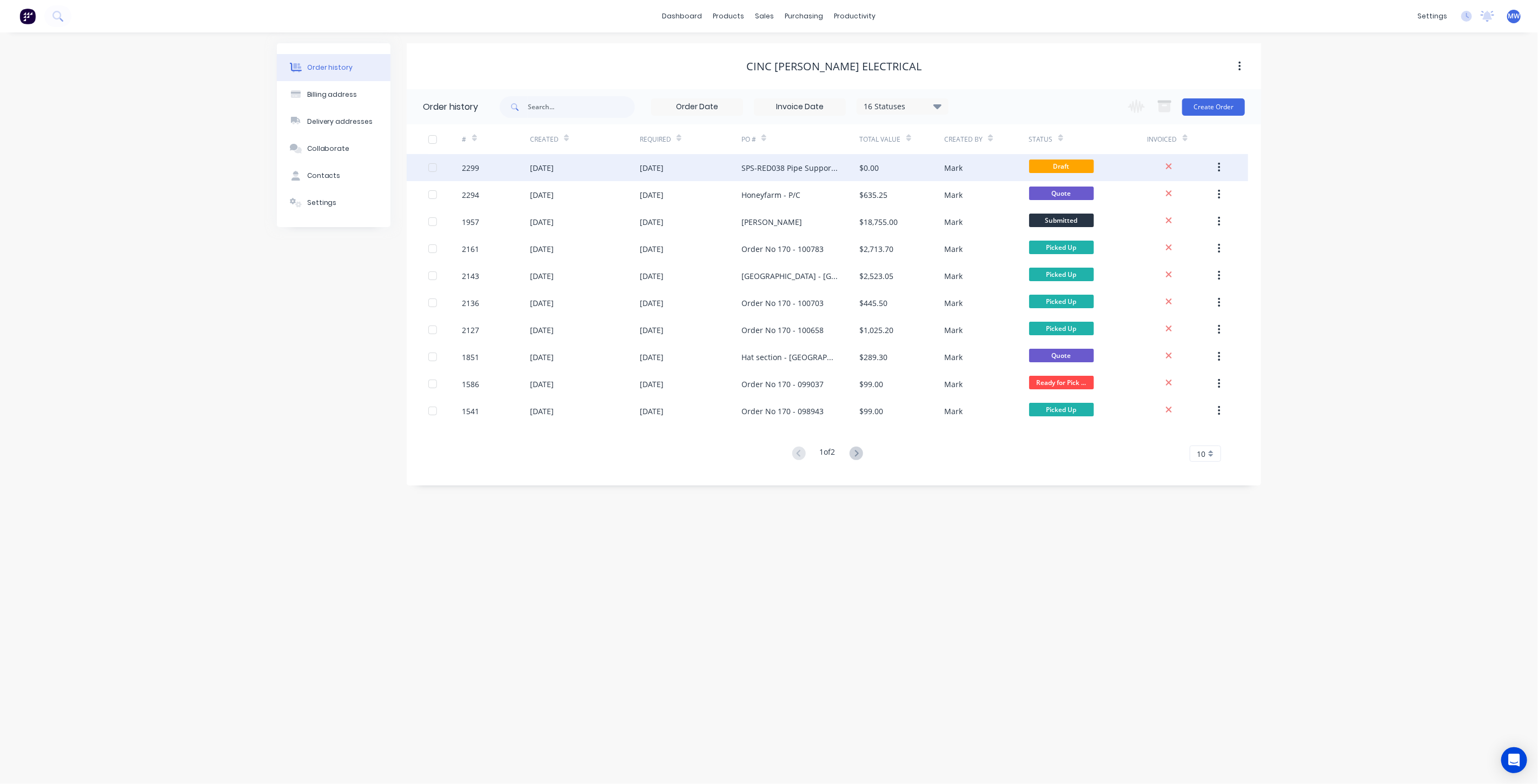
click at [729, 173] on div "[DATE]" at bounding box center [690, 168] width 102 height 27
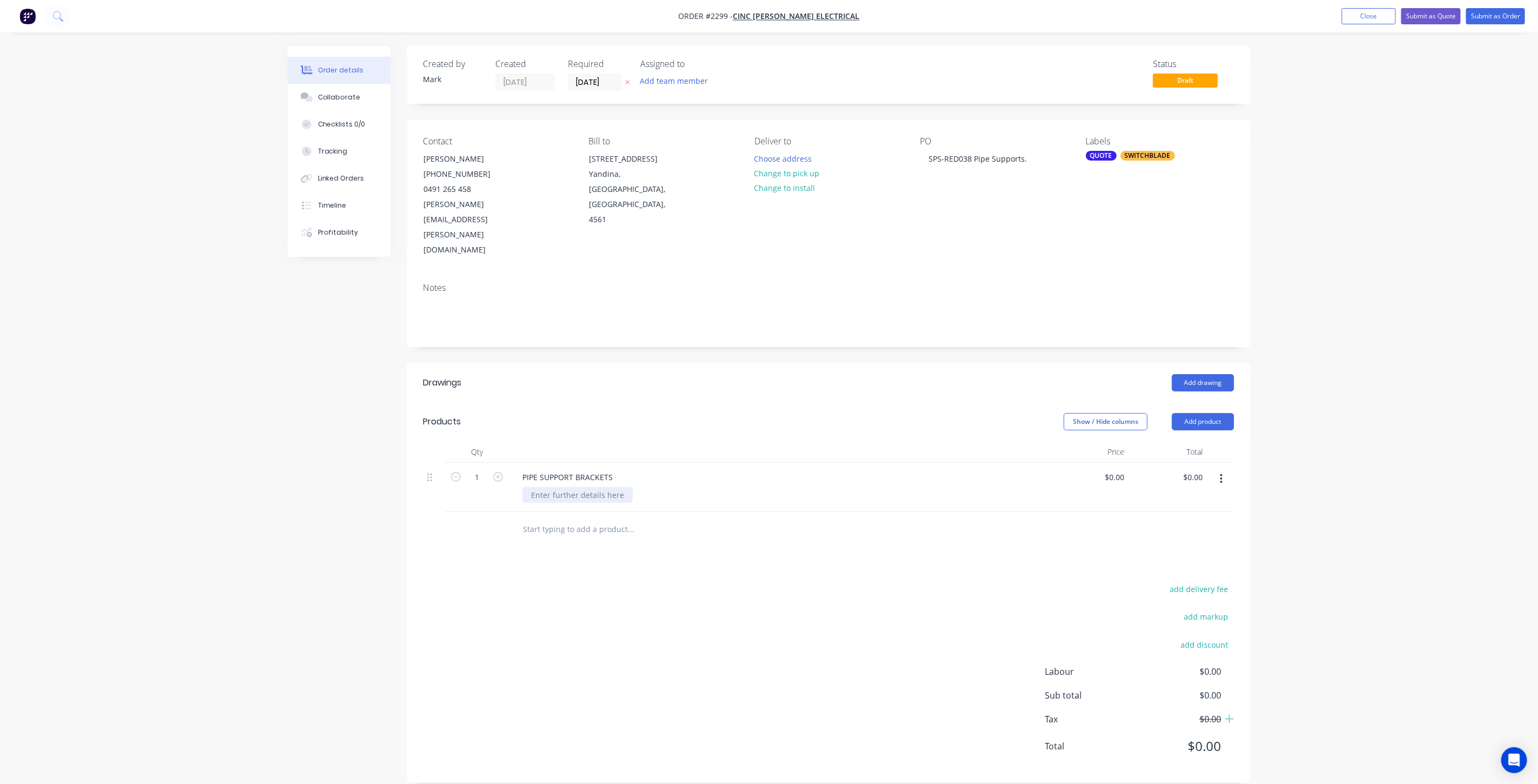
click at [540, 487] on div at bounding box center [577, 495] width 110 height 16
click at [554, 487] on div at bounding box center [577, 495] width 110 height 16
click at [557, 487] on div "Aluminum bracket 320x75 base, 500mm" at bounding box center [569, 501] width 93 height 27
click at [621, 487] on div "Aluminum bracket 320x75mm base, 500mm" at bounding box center [575, 501] width 107 height 27
click at [494, 472] on icon "button" at bounding box center [493, 476] width 10 height 10
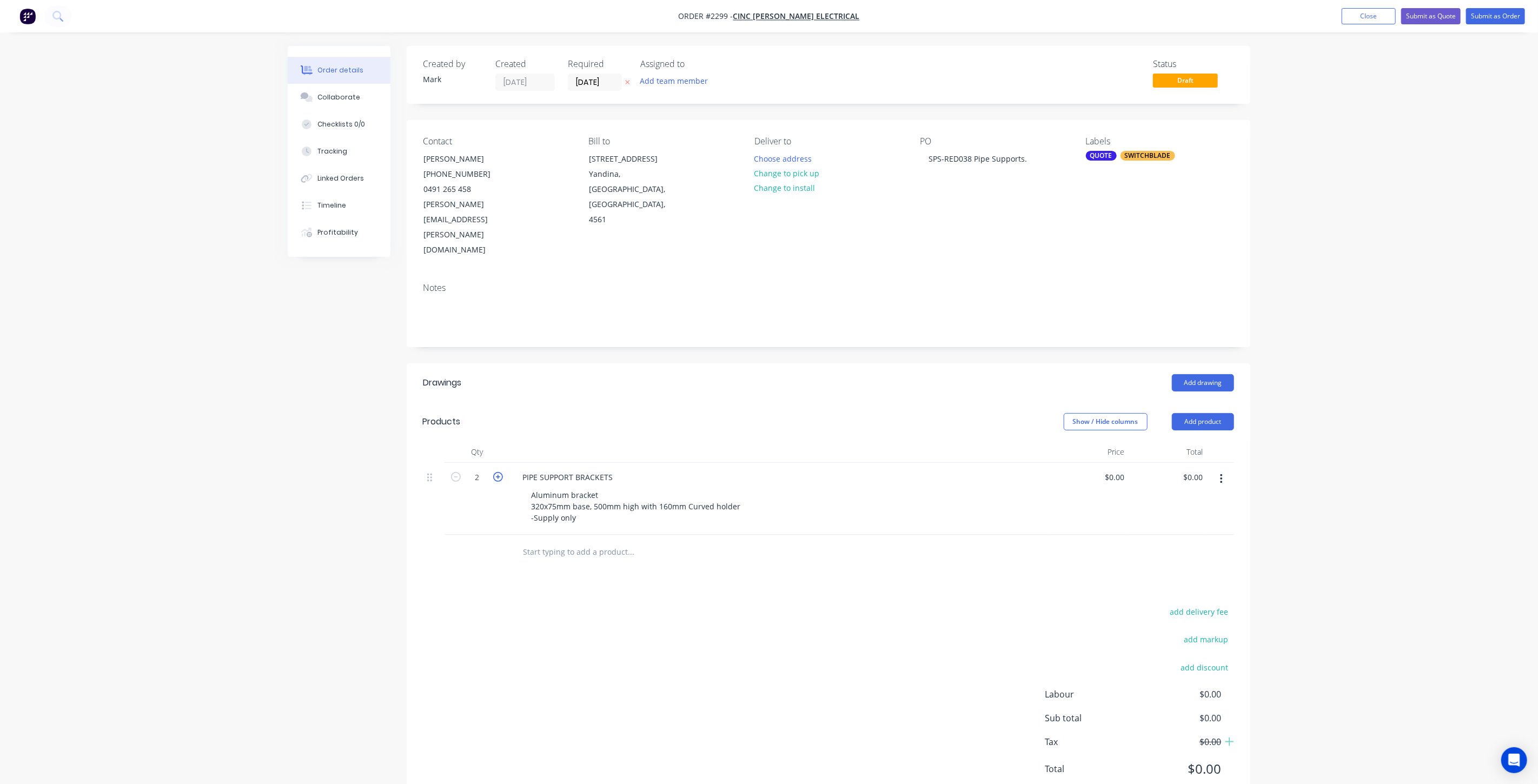
click at [494, 472] on icon "button" at bounding box center [498, 476] width 10 height 10
type input "4"
click at [1122, 470] on input "0" at bounding box center [1116, 477] width 25 height 16
type input "$438.00"
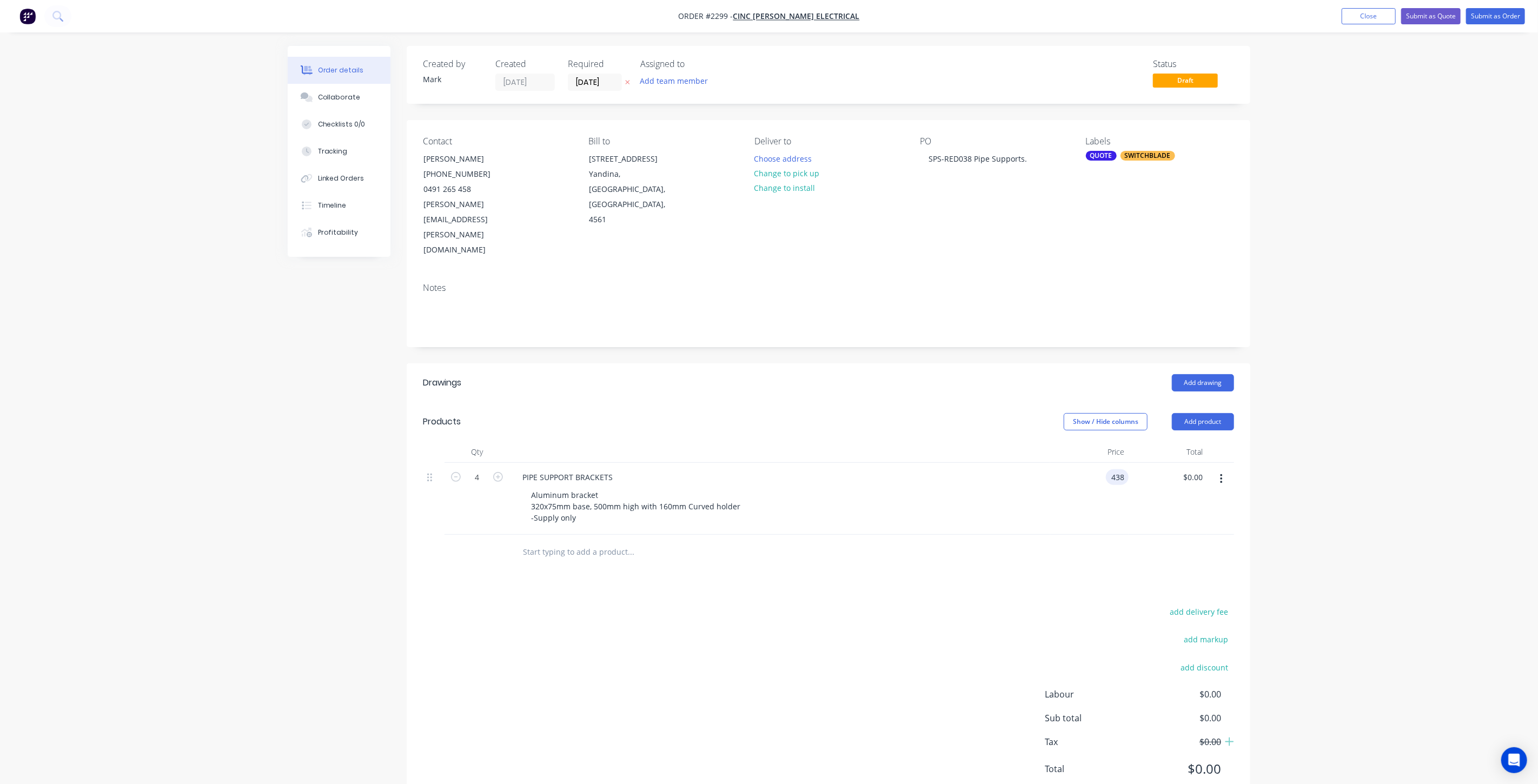
type input "$1,752.00"
click at [1319, 390] on div "Order details Collaborate Checklists 0/0 Tracking Linked Orders Timeline Profit…" at bounding box center [769, 410] width 1538 height 822
click at [1430, 16] on button "Submit as Quote" at bounding box center [1431, 16] width 60 height 16
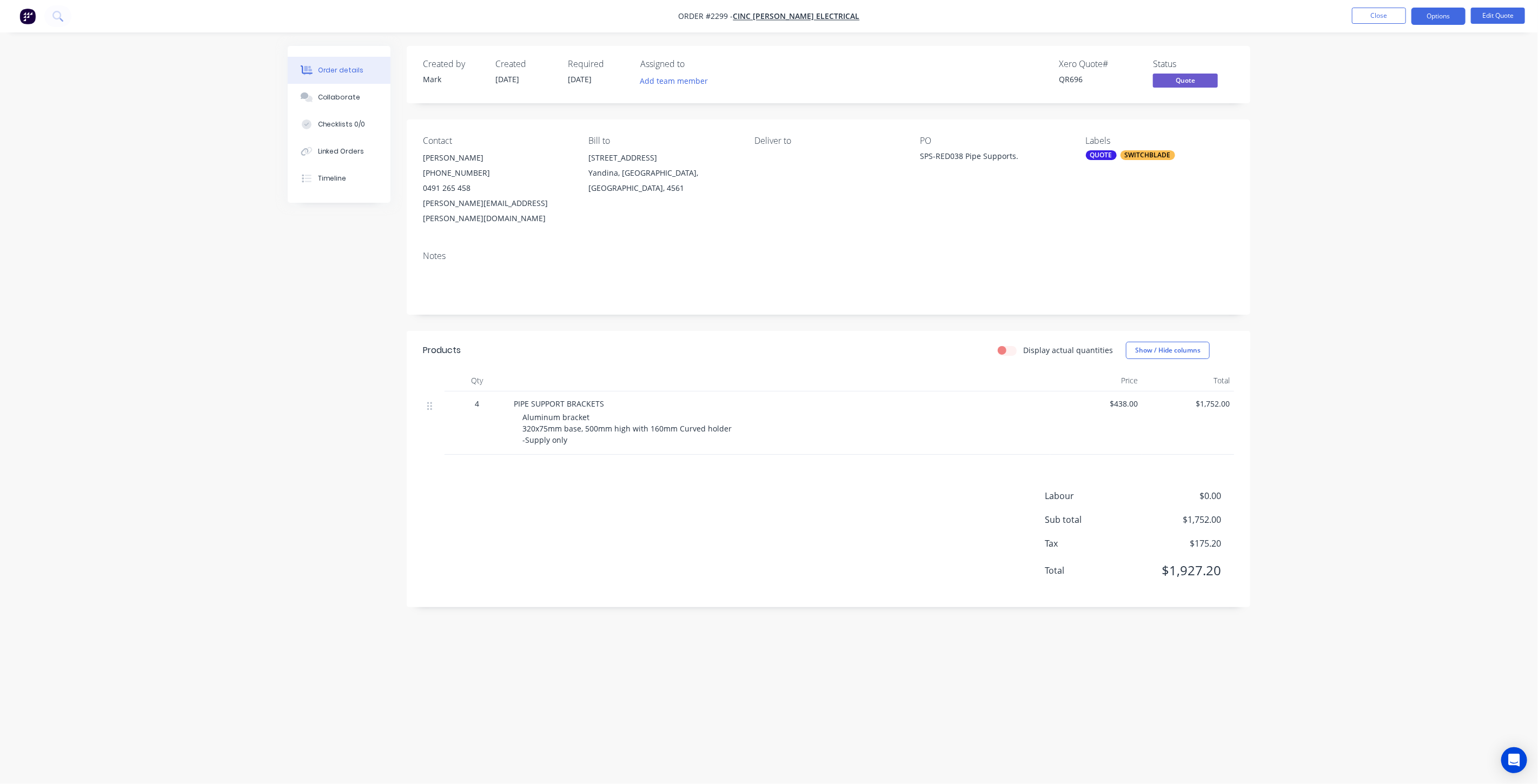
click at [1302, 334] on div "Order details Collaborate Checklists 0/0 Linked Orders Timeline Order details C…" at bounding box center [769, 392] width 1538 height 784
click at [1308, 261] on div "Order details Collaborate Checklists 0/0 Linked Orders Timeline Order details C…" at bounding box center [769, 392] width 1538 height 784
click at [1144, 154] on div "SWITCHBLADE" at bounding box center [1147, 155] width 55 height 10
click at [1300, 230] on div "Order details Collaborate Checklists 0/0 Linked Orders Timeline Order details C…" at bounding box center [769, 392] width 1538 height 784
click at [1434, 17] on button "Options" at bounding box center [1438, 16] width 54 height 17
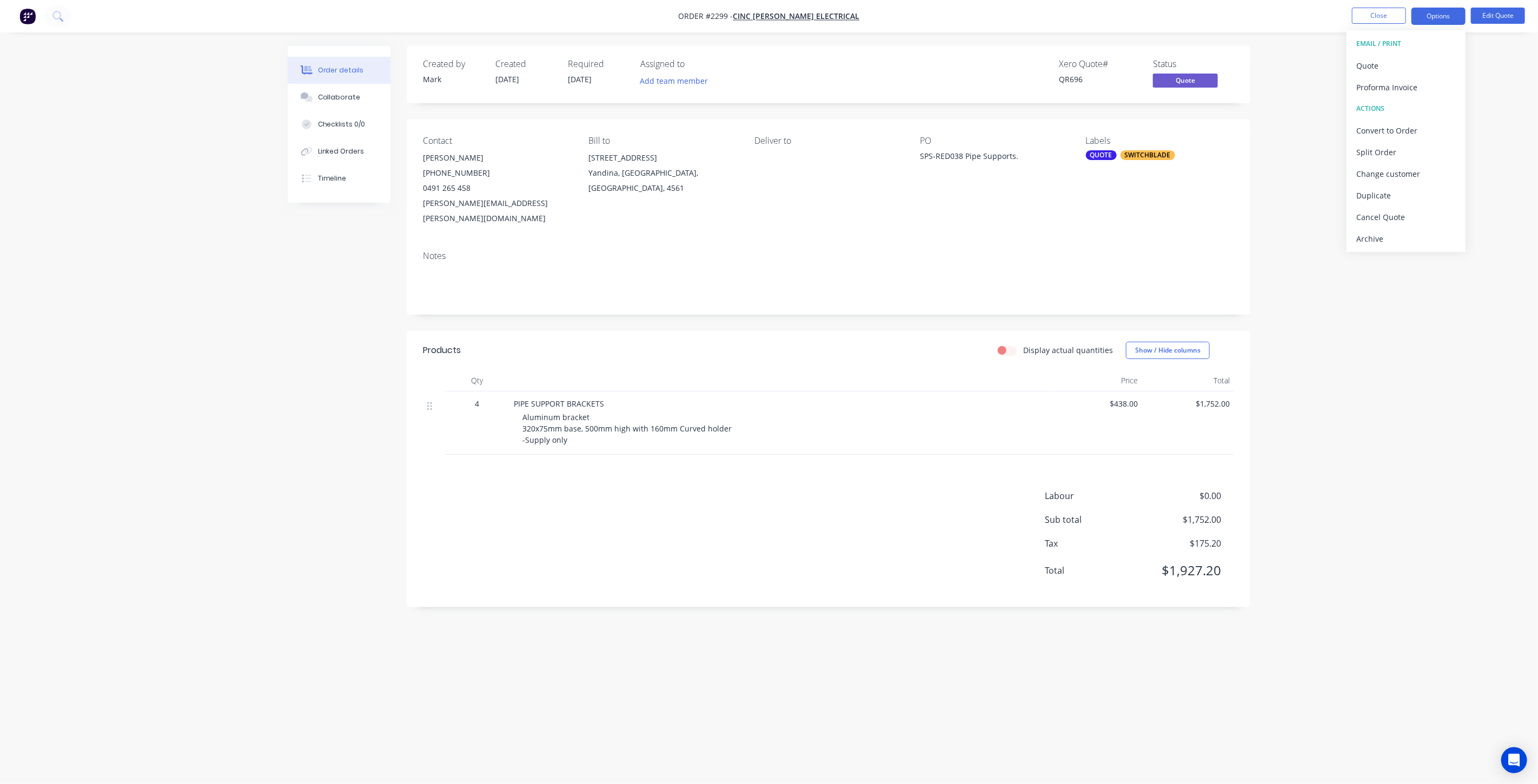
click at [1477, 92] on div "Order details Collaborate Checklists 0/0 Linked Orders Timeline Order details C…" at bounding box center [769, 392] width 1538 height 784
click at [1418, 303] on div "Order details Collaborate Checklists 0/0 Linked Orders Timeline Order details C…" at bounding box center [769, 392] width 1538 height 784
click at [344, 101] on div "Collaborate" at bounding box center [340, 97] width 43 height 10
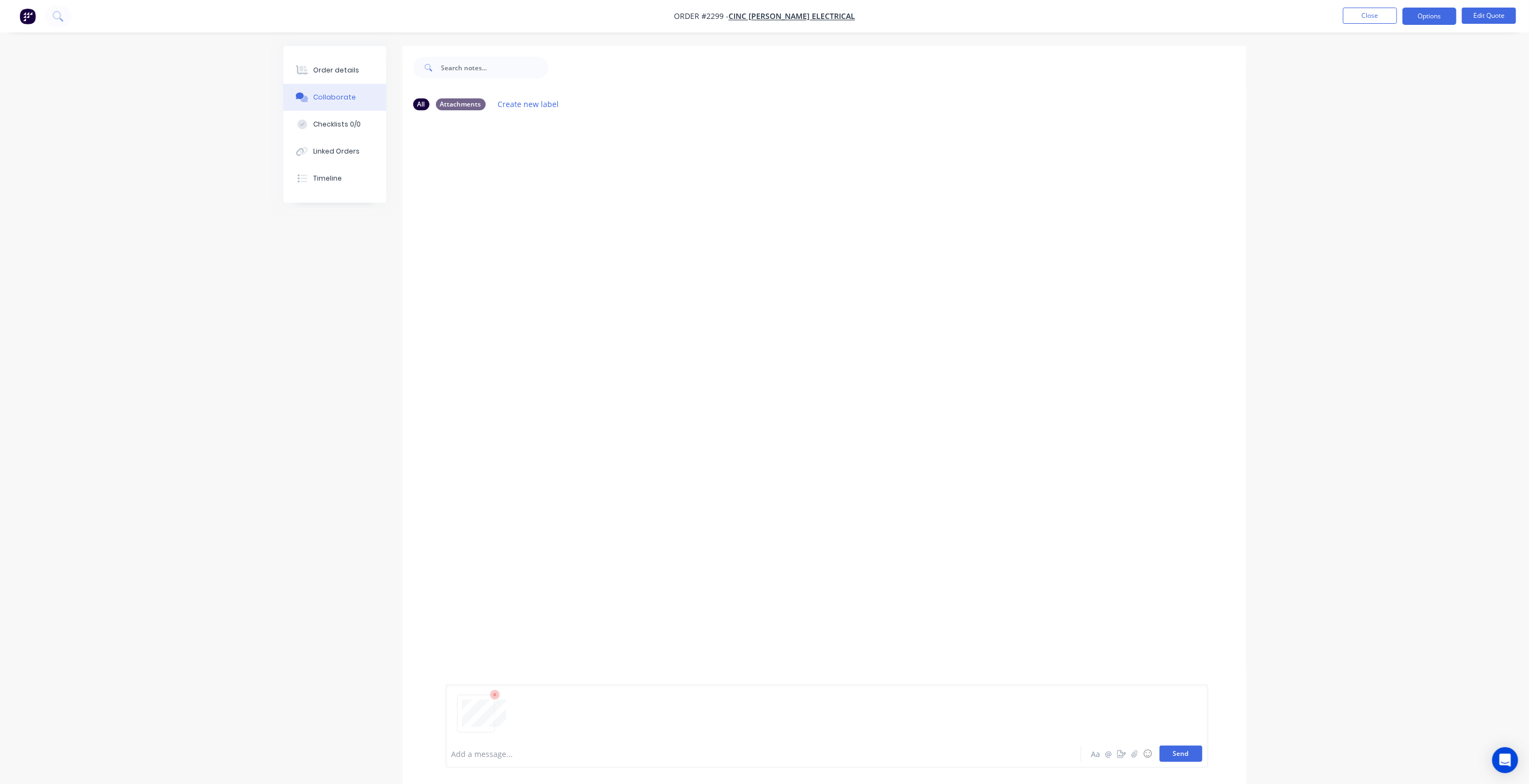
click at [1183, 751] on button "Send" at bounding box center [1181, 754] width 43 height 16
click at [1366, 256] on div "Order details Collaborate Checklists 0/0 Linked Orders Timeline Order details C…" at bounding box center [764, 400] width 1529 height 800
click at [1367, 21] on button "Close" at bounding box center [1369, 16] width 54 height 16
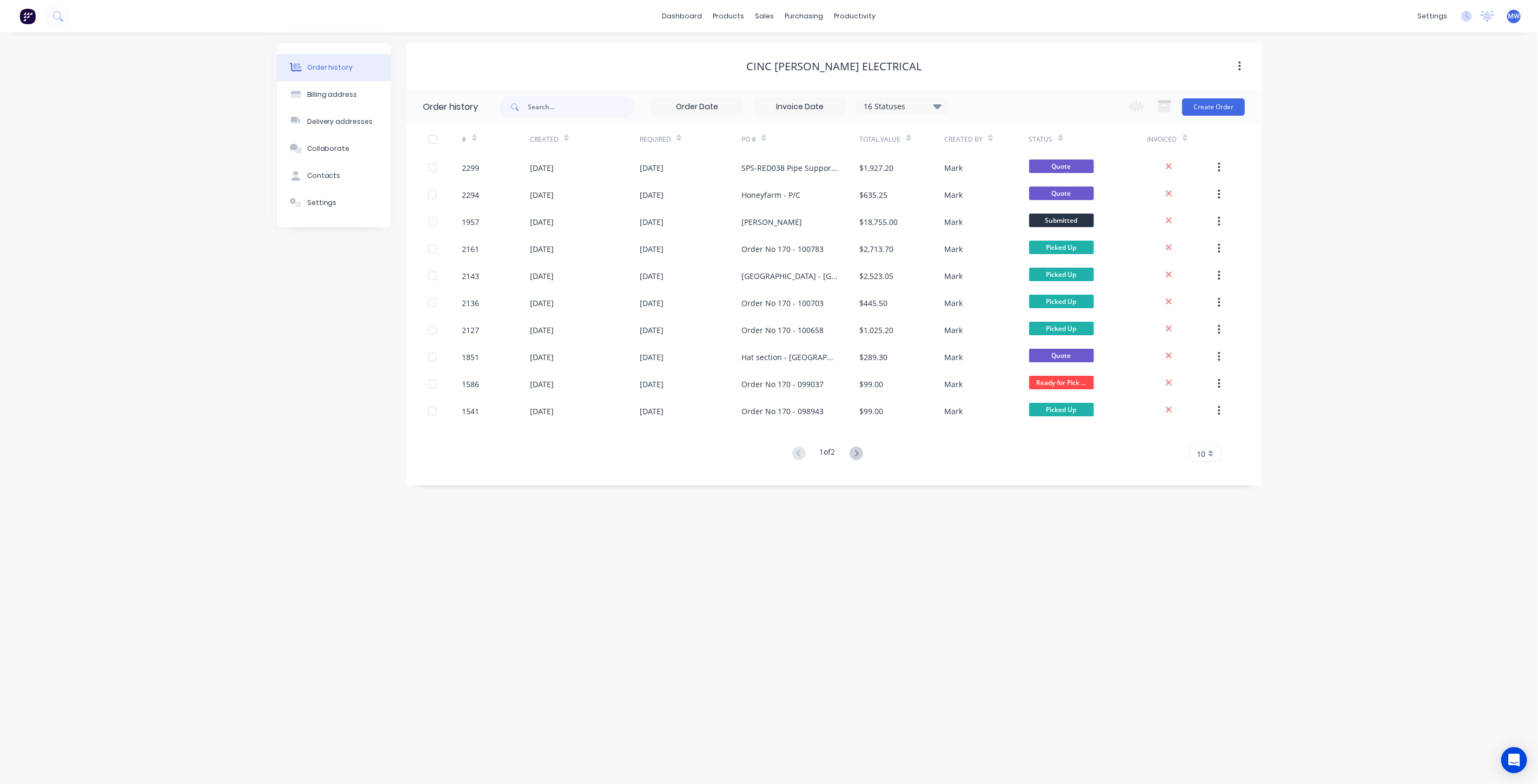
click at [1383, 236] on div "Order history Billing address Delivery addresses Collaborate Contacts Settings …" at bounding box center [769, 408] width 1538 height 752
click at [126, 188] on div "Order history Billing address Delivery addresses Collaborate Contacts Settings …" at bounding box center [769, 408] width 1538 height 752
click at [548, 103] on input "text" at bounding box center [581, 106] width 107 height 21
type input "2211"
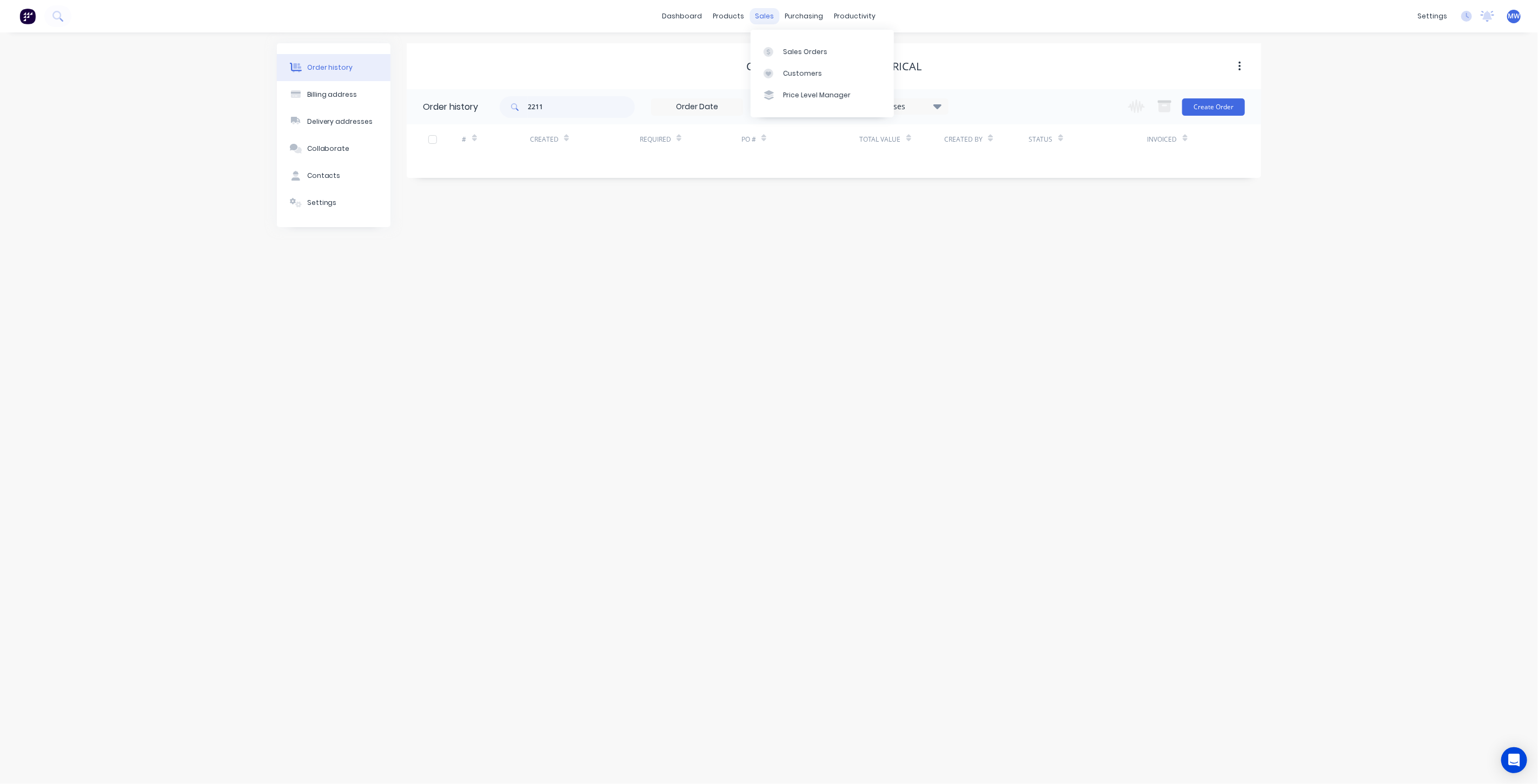
click at [766, 20] on div "sales" at bounding box center [765, 16] width 30 height 16
click at [804, 55] on div "Sales Orders" at bounding box center [805, 52] width 44 height 10
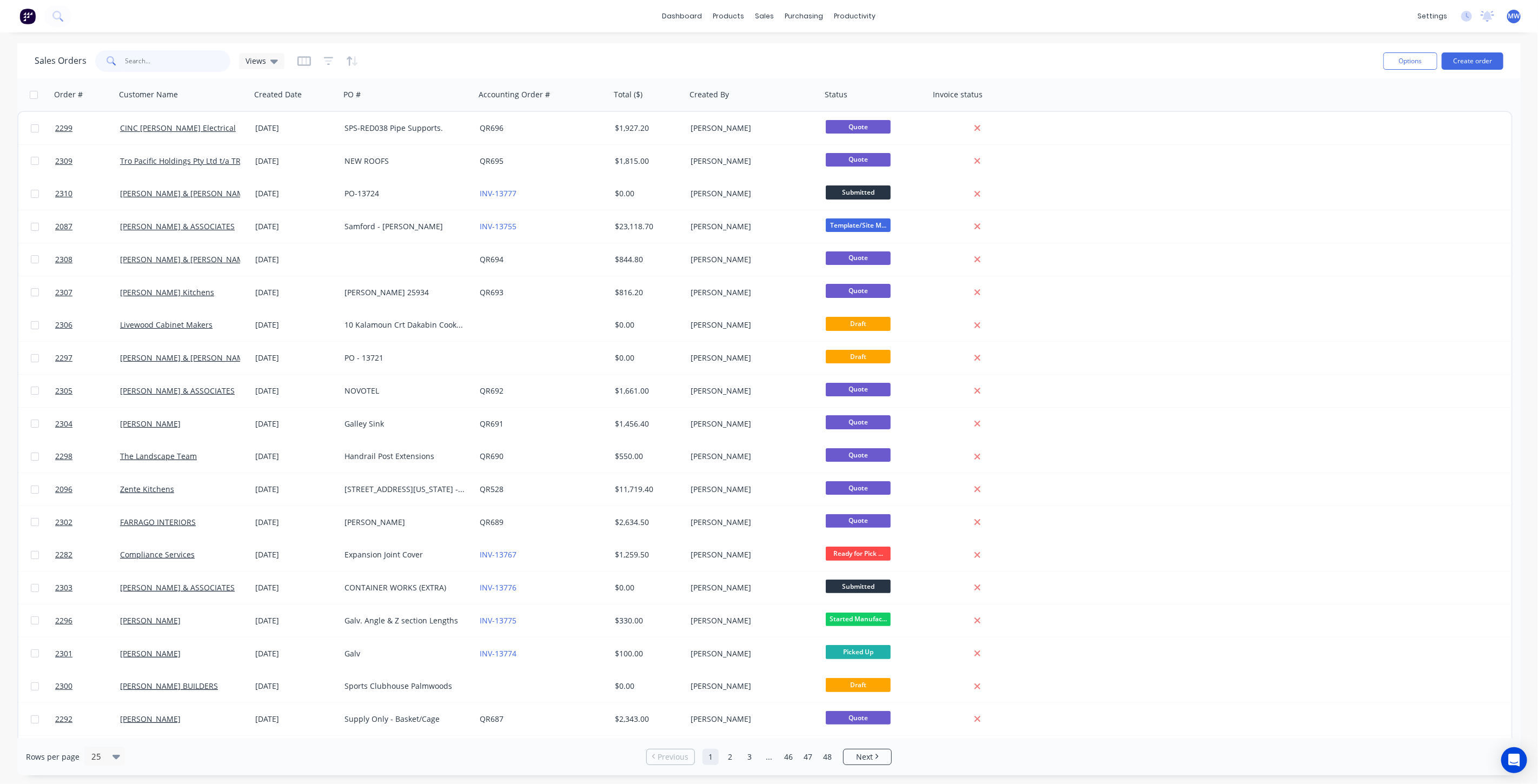
click at [208, 60] on input "text" at bounding box center [178, 61] width 106 height 21
type input "2211"
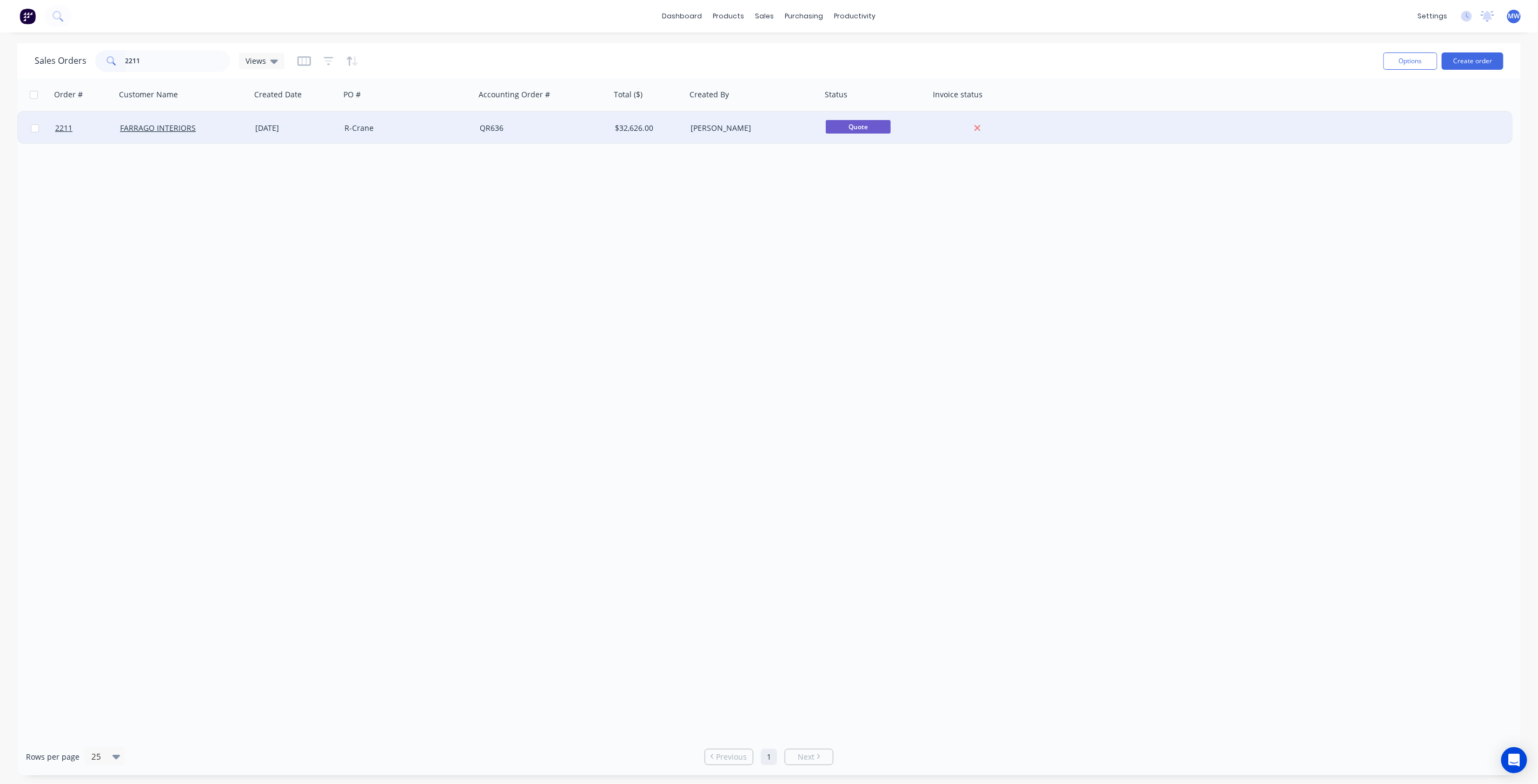
click at [351, 128] on div "R-Crane" at bounding box center [405, 128] width 120 height 11
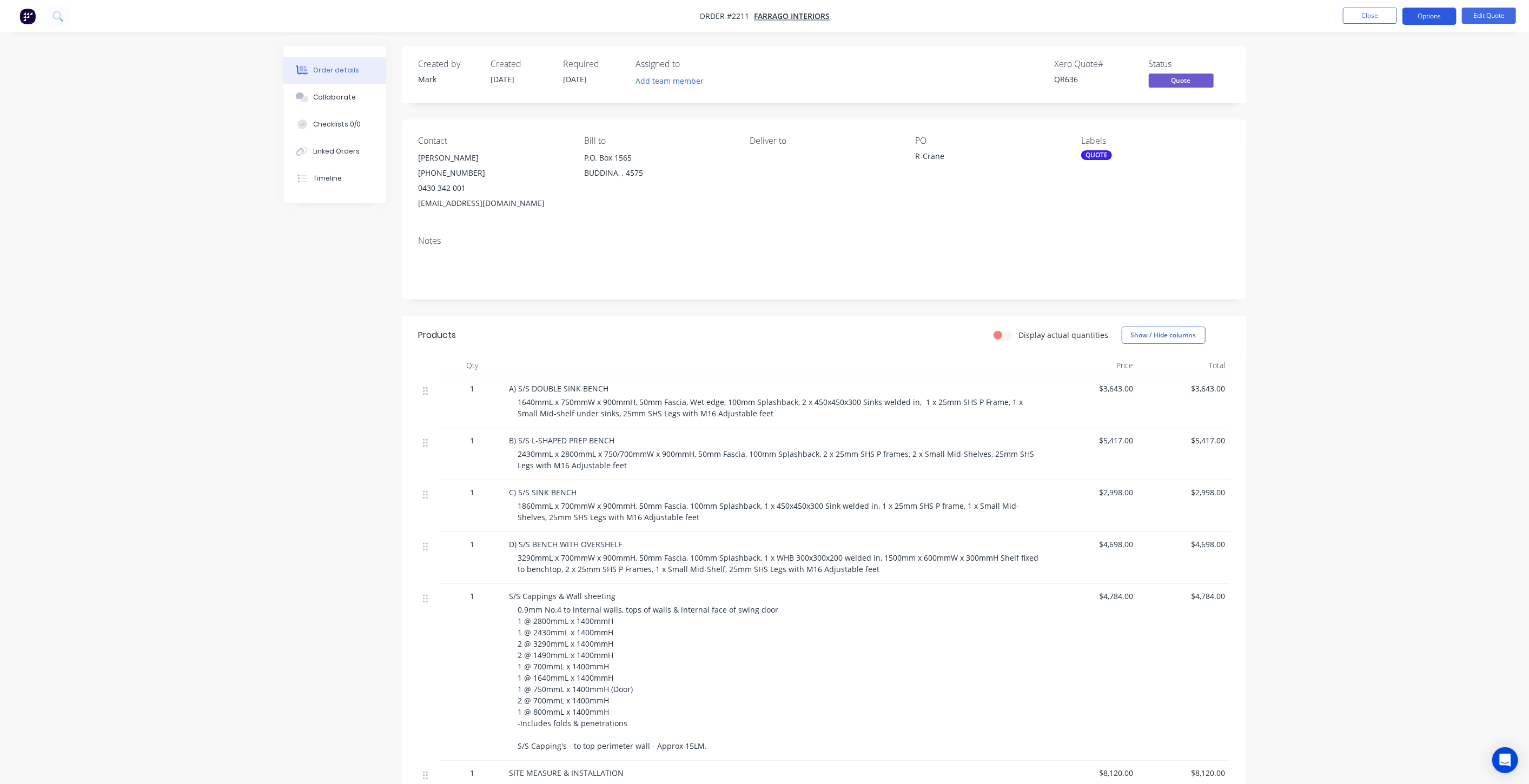
click at [1435, 23] on button "Options" at bounding box center [1429, 16] width 54 height 17
click at [1409, 137] on div "Convert to Order" at bounding box center [1397, 130] width 100 height 16
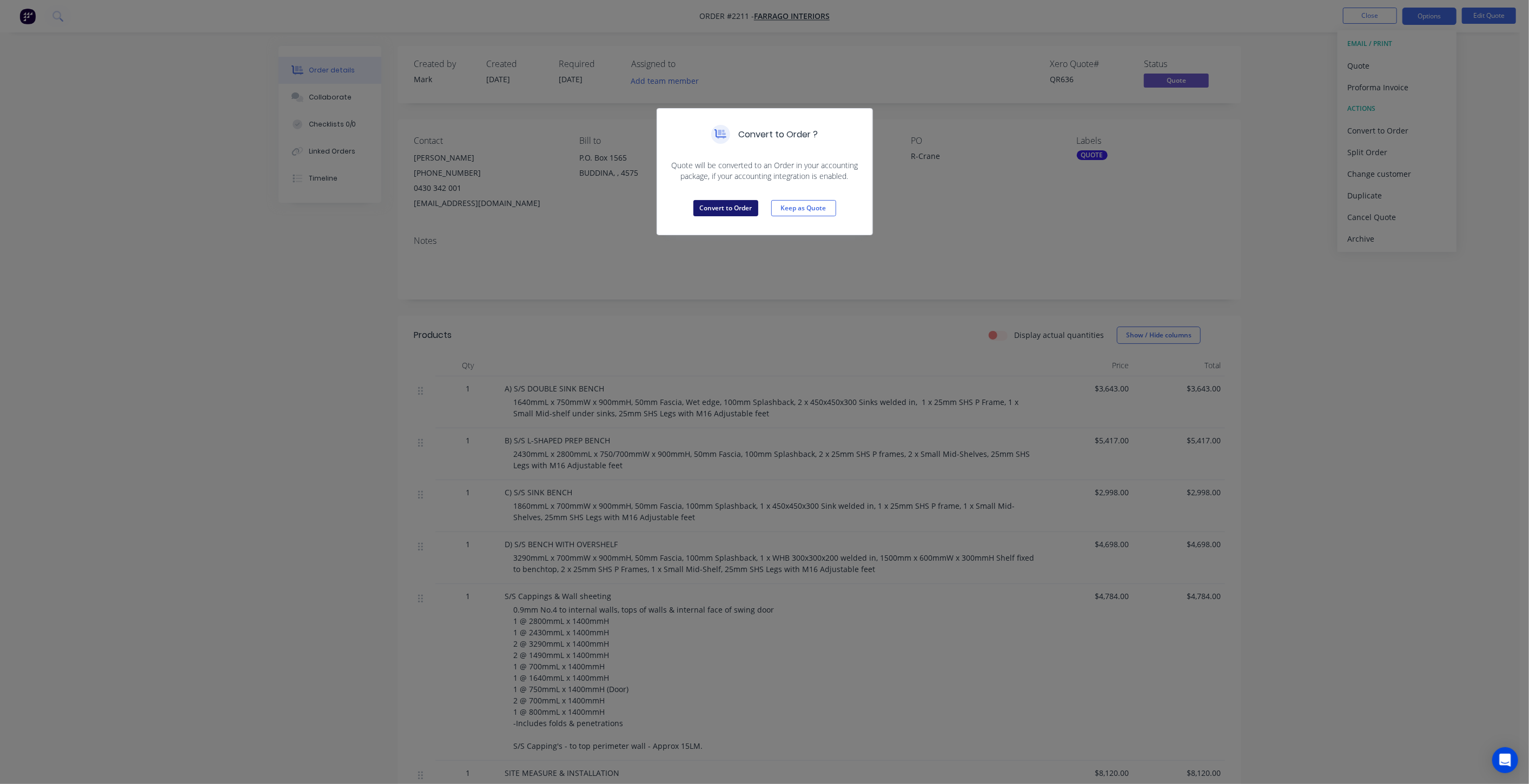
click at [729, 212] on button "Convert to Order" at bounding box center [726, 208] width 65 height 16
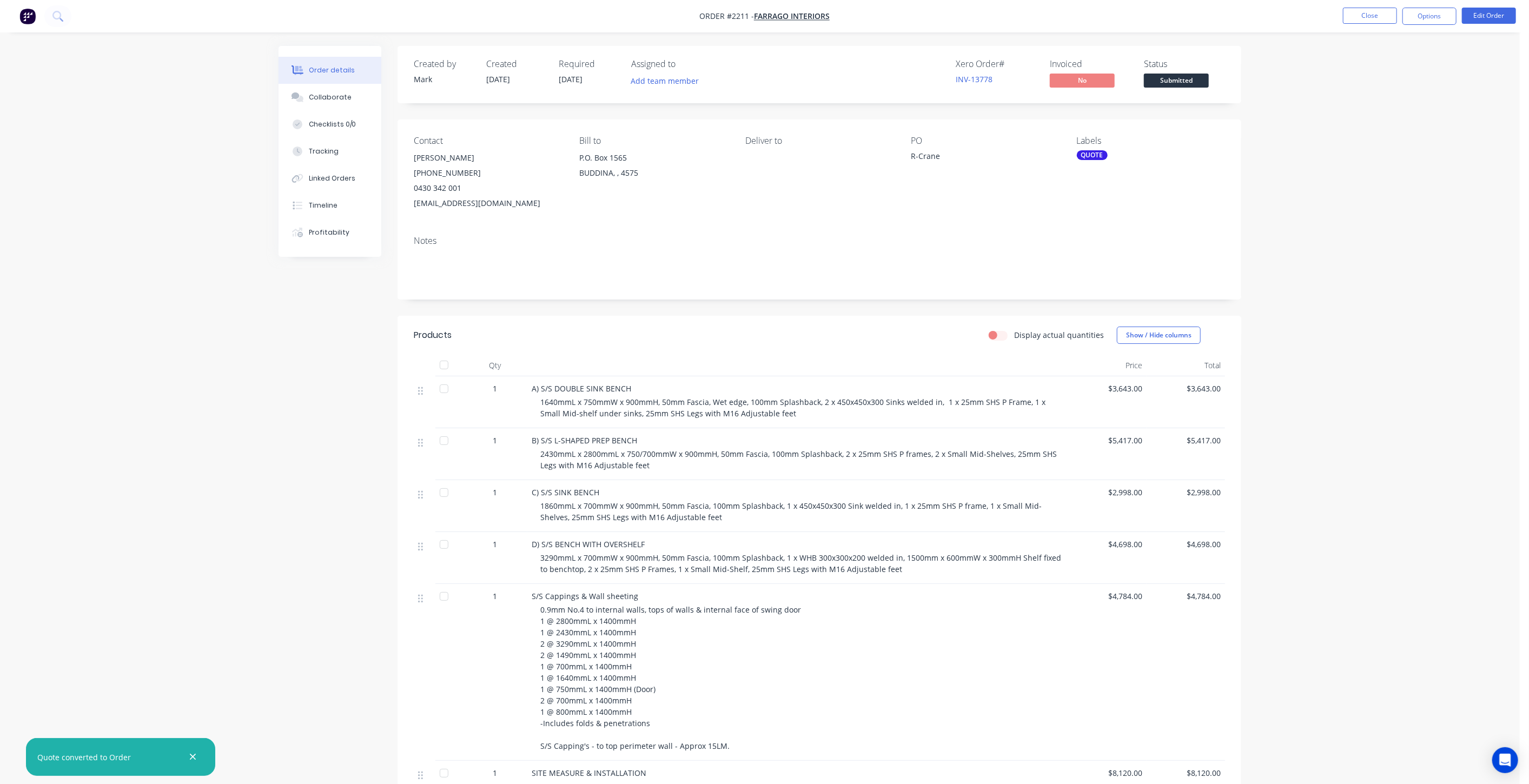
click at [1101, 154] on div "QUOTE" at bounding box center [1092, 155] width 31 height 10
click at [1097, 250] on div at bounding box center [1096, 249] width 21 height 21
click at [1097, 182] on div at bounding box center [1096, 182] width 21 height 21
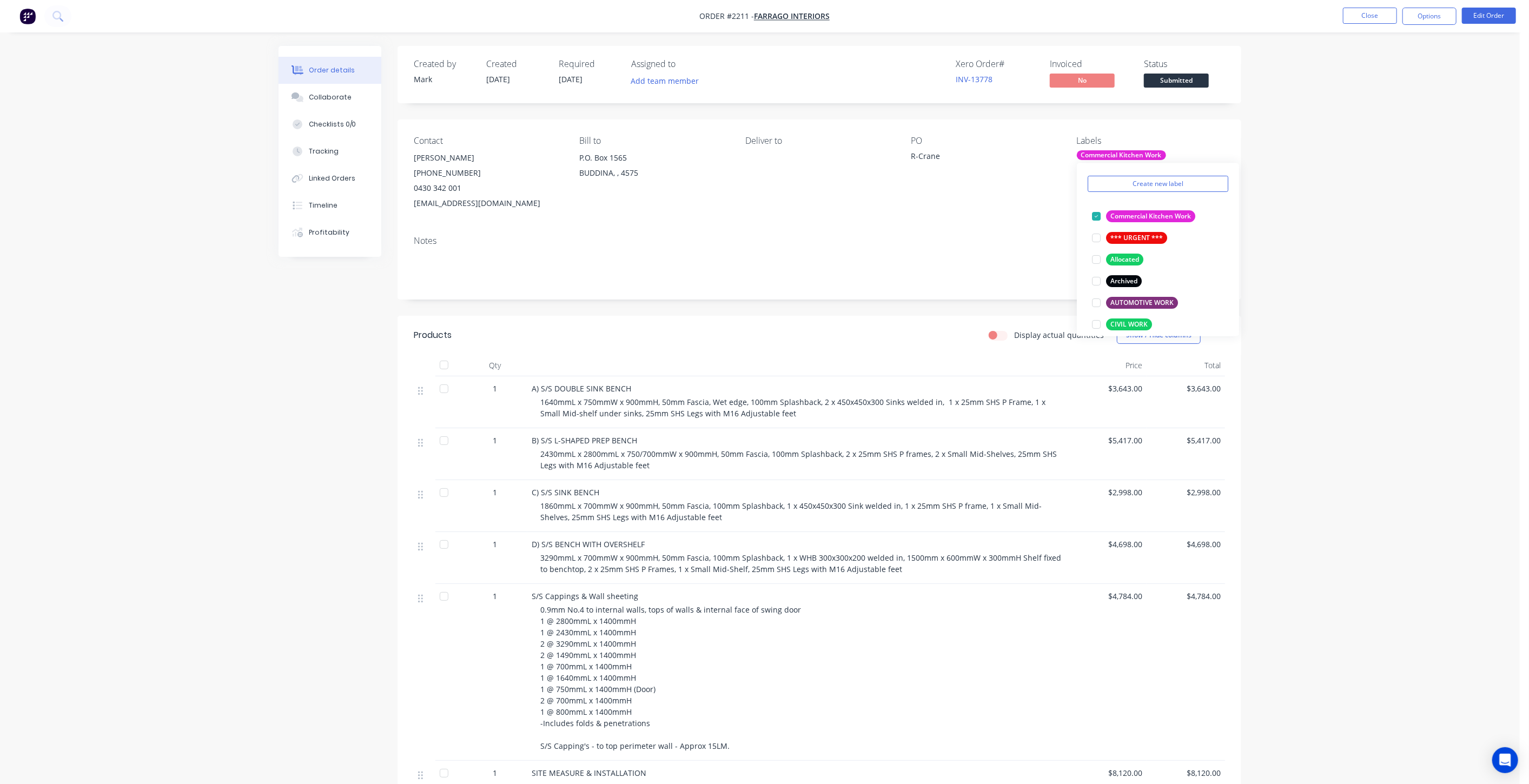
scroll to position [0, 0]
click at [1310, 183] on div "Order details Collaborate Checklists 0/0 Tracking Linked Orders Timeline Profit…" at bounding box center [760, 509] width 1520 height 1019
click at [1438, 19] on button "Options" at bounding box center [1429, 16] width 54 height 17
click at [1309, 131] on div "Order details Collaborate Checklists 0/0 Tracking Linked Orders Timeline Profit…" at bounding box center [760, 509] width 1520 height 1019
click at [1378, 17] on button "Close" at bounding box center [1369, 16] width 54 height 16
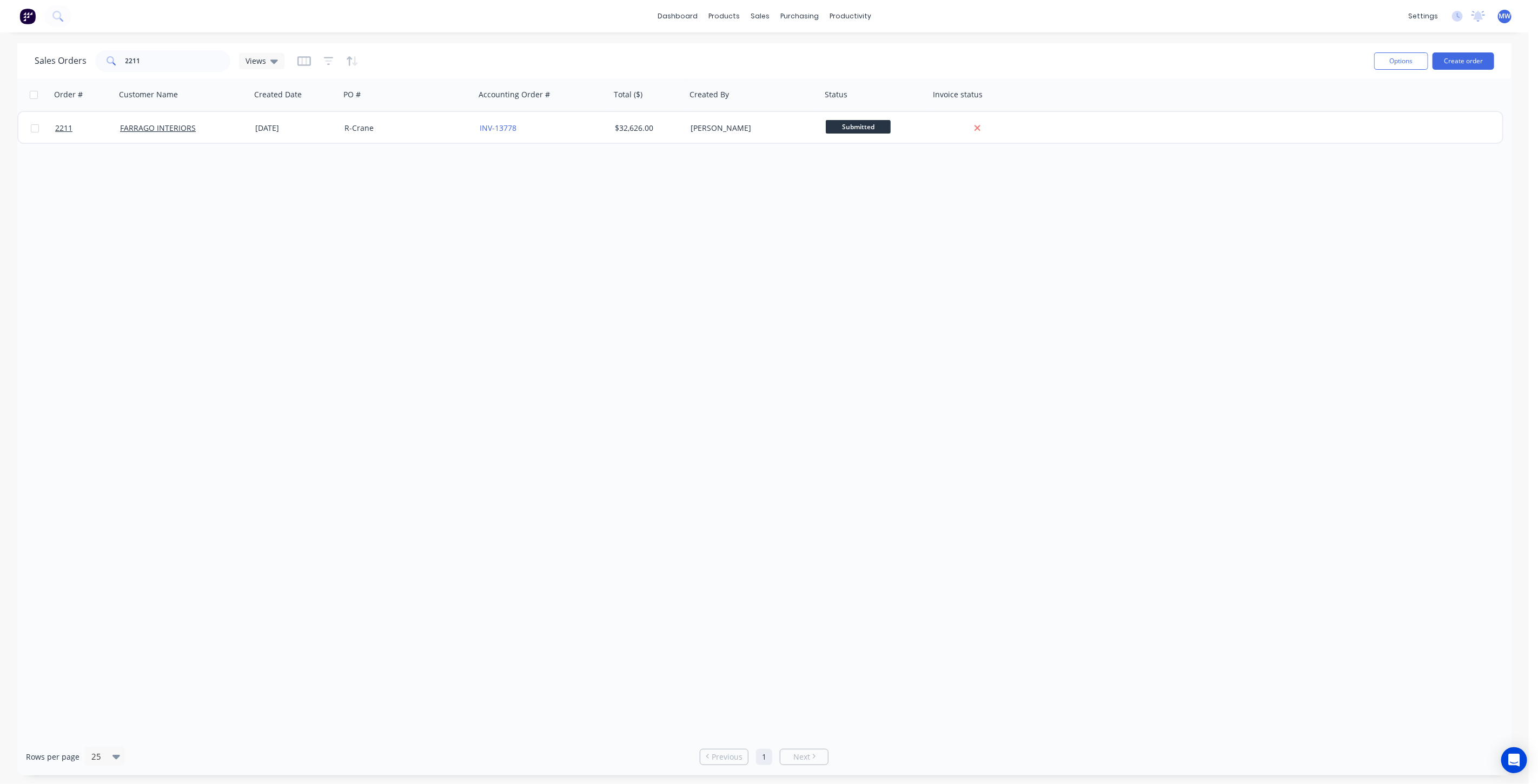
click at [278, 221] on div "Order # Customer Name Created Date PO # Accounting Order # Total ($) Created By…" at bounding box center [764, 408] width 1494 height 659
drag, startPoint x: 157, startPoint y: 65, endPoint x: 54, endPoint y: 66, distance: 103.0
click at [54, 66] on div "Sales Orders 2211 Views" at bounding box center [159, 61] width 250 height 21
type input "zente"
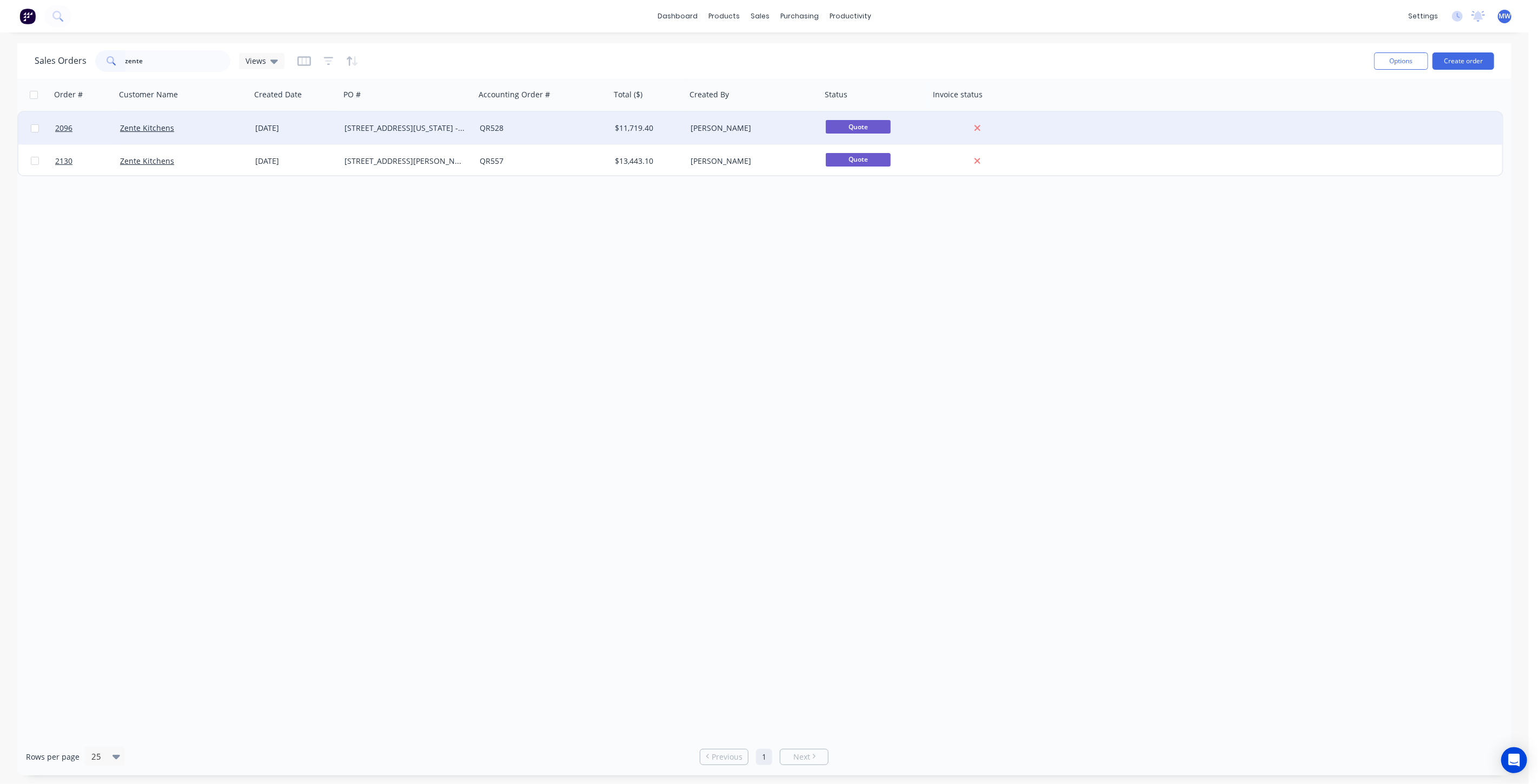
click at [537, 132] on div "QR528" at bounding box center [540, 128] width 120 height 11
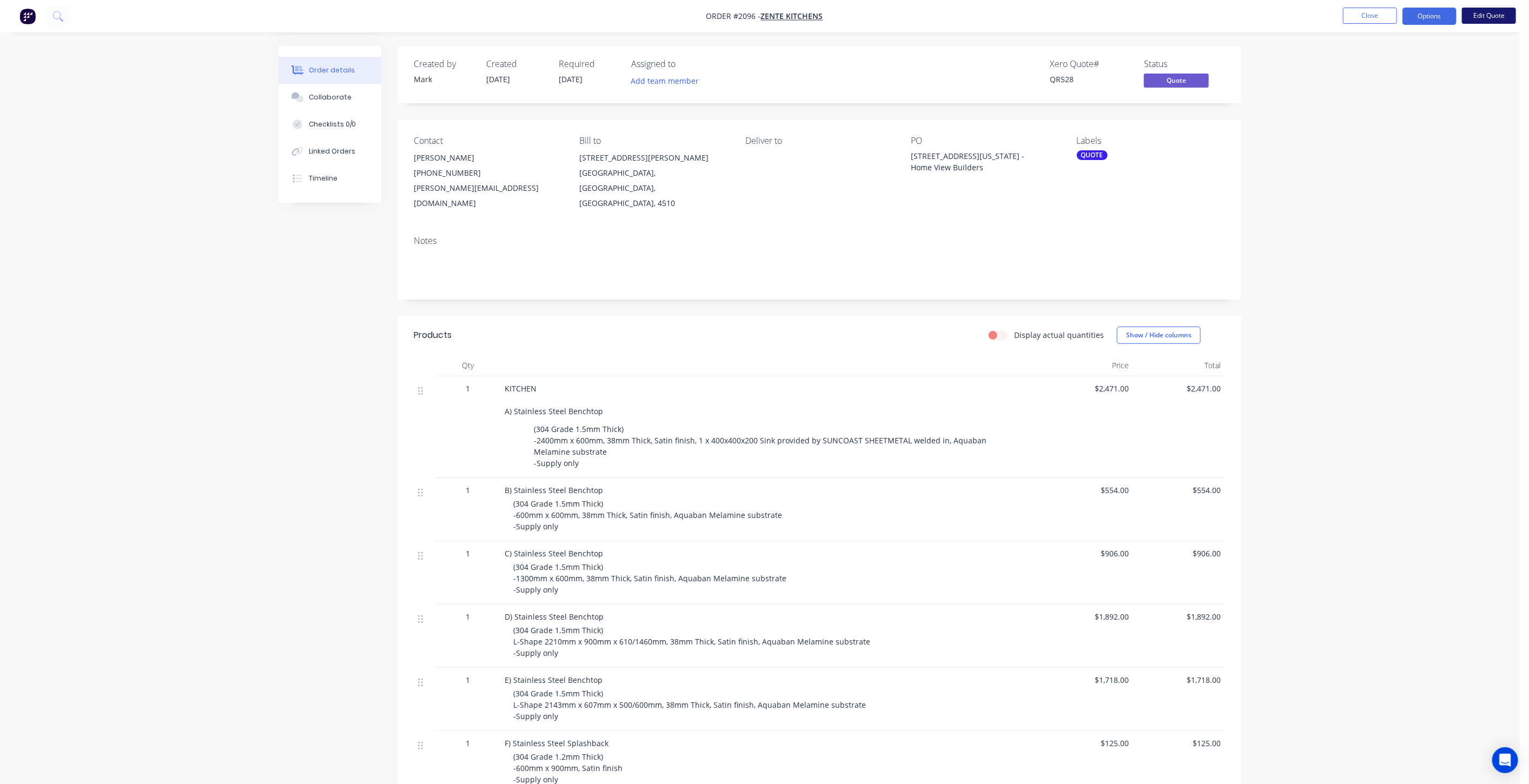
click at [1492, 11] on button "Edit Quote" at bounding box center [1489, 16] width 54 height 16
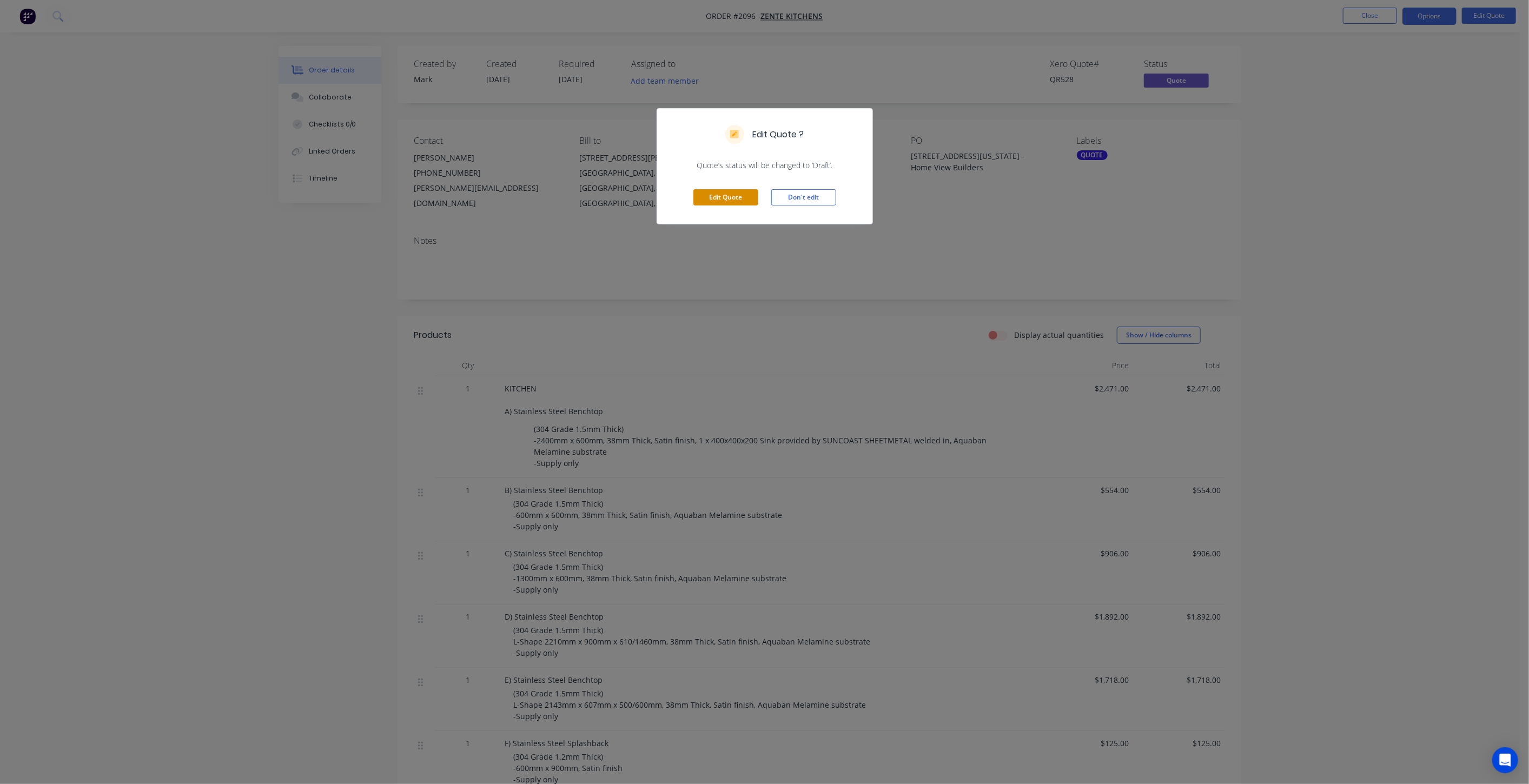
click at [729, 201] on button "Edit Quote" at bounding box center [726, 197] width 65 height 16
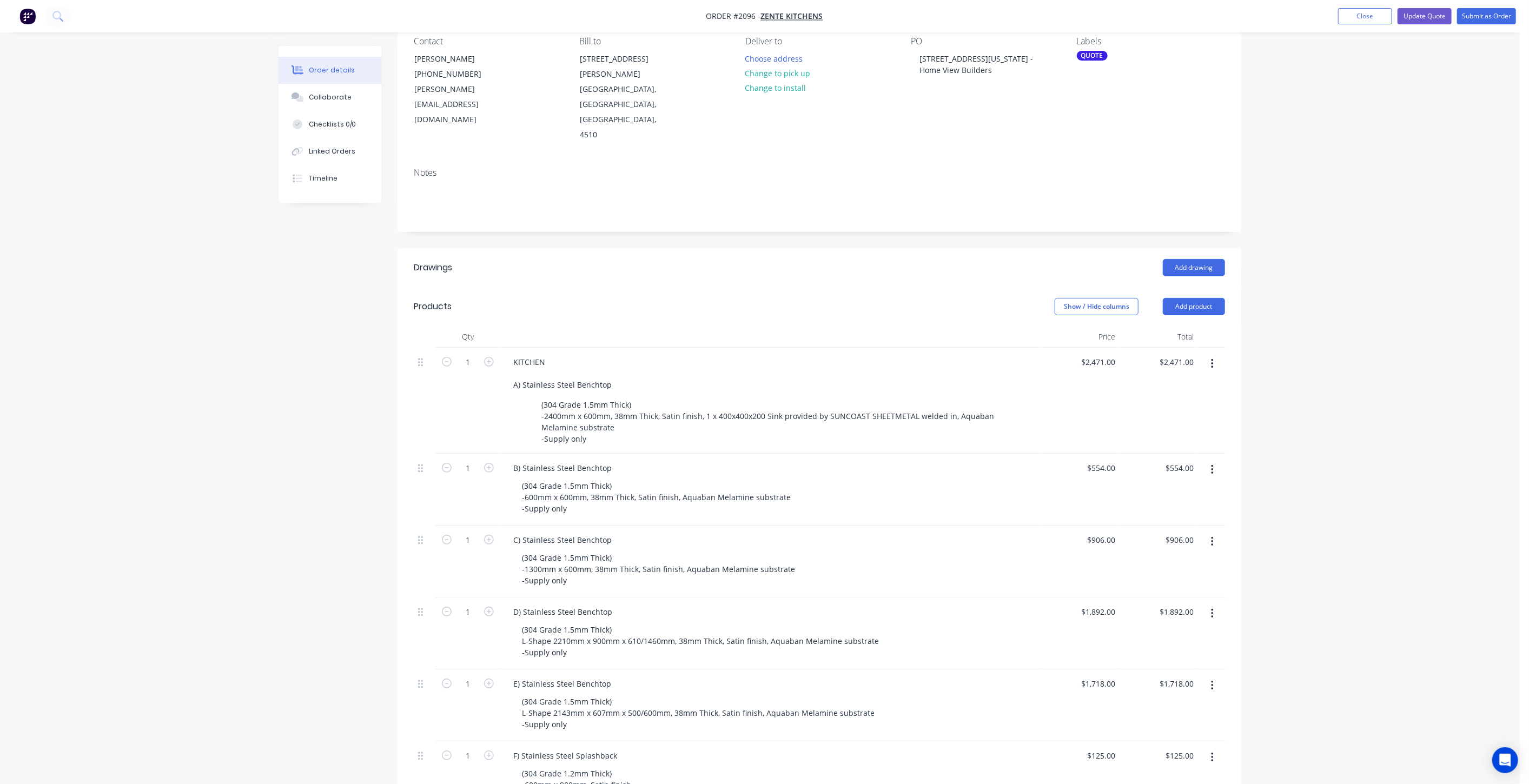
scroll to position [240, 0]
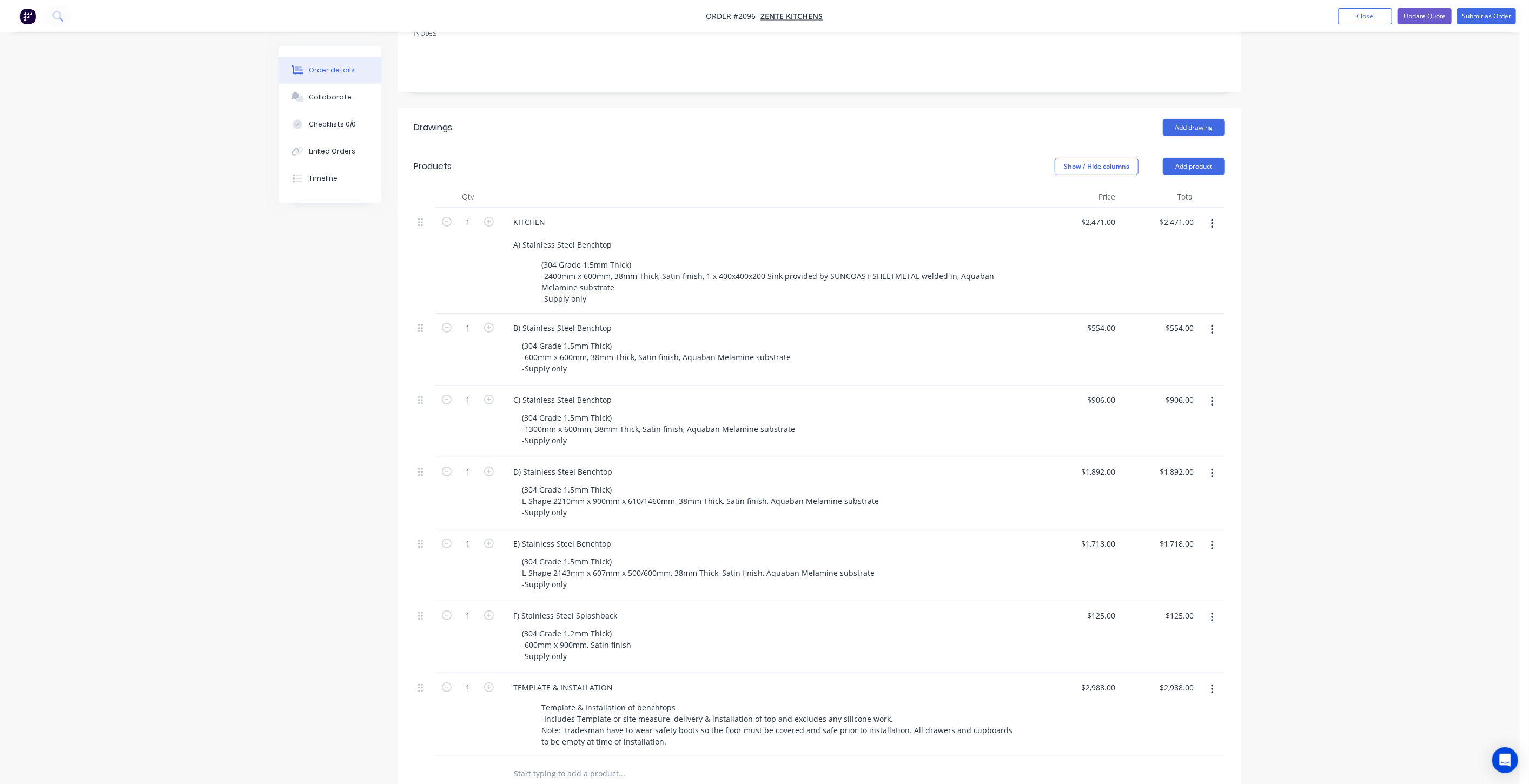
click at [1335, 254] on div "Order details Collaborate Checklists 0/0 Linked Orders Timeline Order details C…" at bounding box center [760, 402] width 1520 height 1284
click at [1101, 214] on input "2471" at bounding box center [1100, 221] width 39 height 16
type input "$3,006.00"
click at [1349, 267] on div "Order details Collaborate Checklists 0/0 Linked Orders Timeline Order details C…" at bounding box center [760, 402] width 1520 height 1284
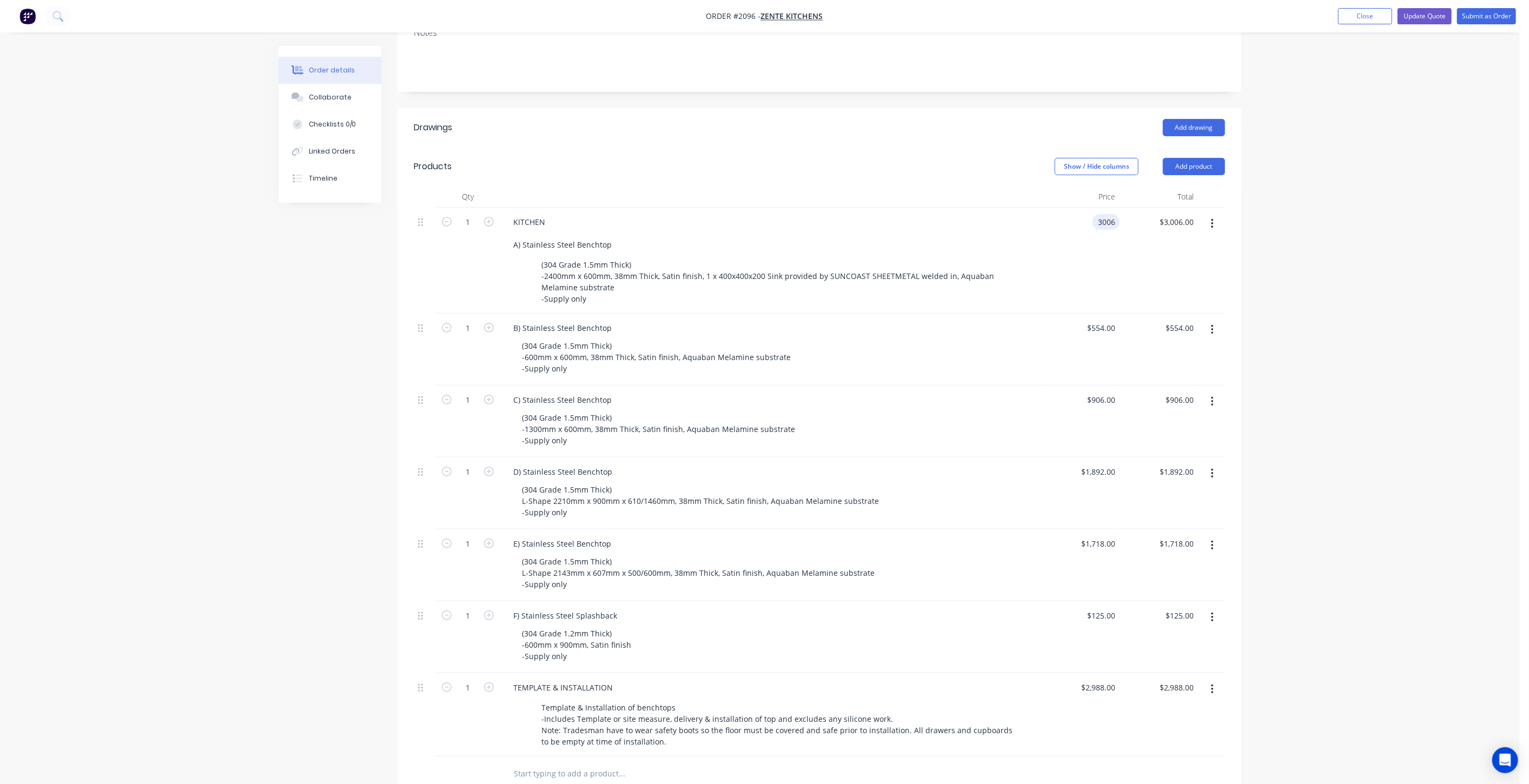
click at [1102, 214] on input "3006" at bounding box center [1108, 221] width 23 height 16
type input "$2,986.00"
click at [1324, 233] on div "Order details Collaborate Checklists 0/0 Linked Orders Timeline Order details C…" at bounding box center [760, 402] width 1520 height 1284
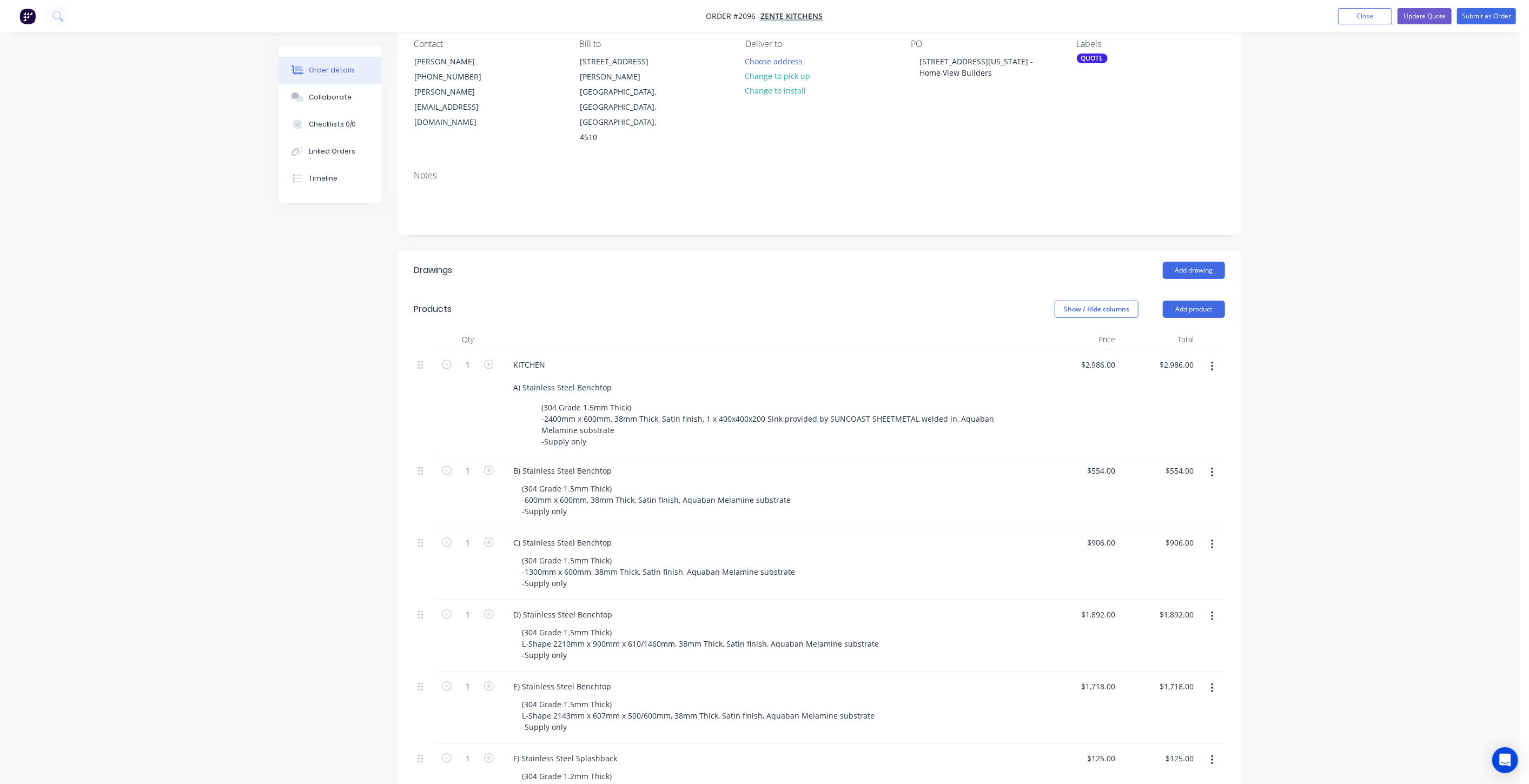
scroll to position [0, 0]
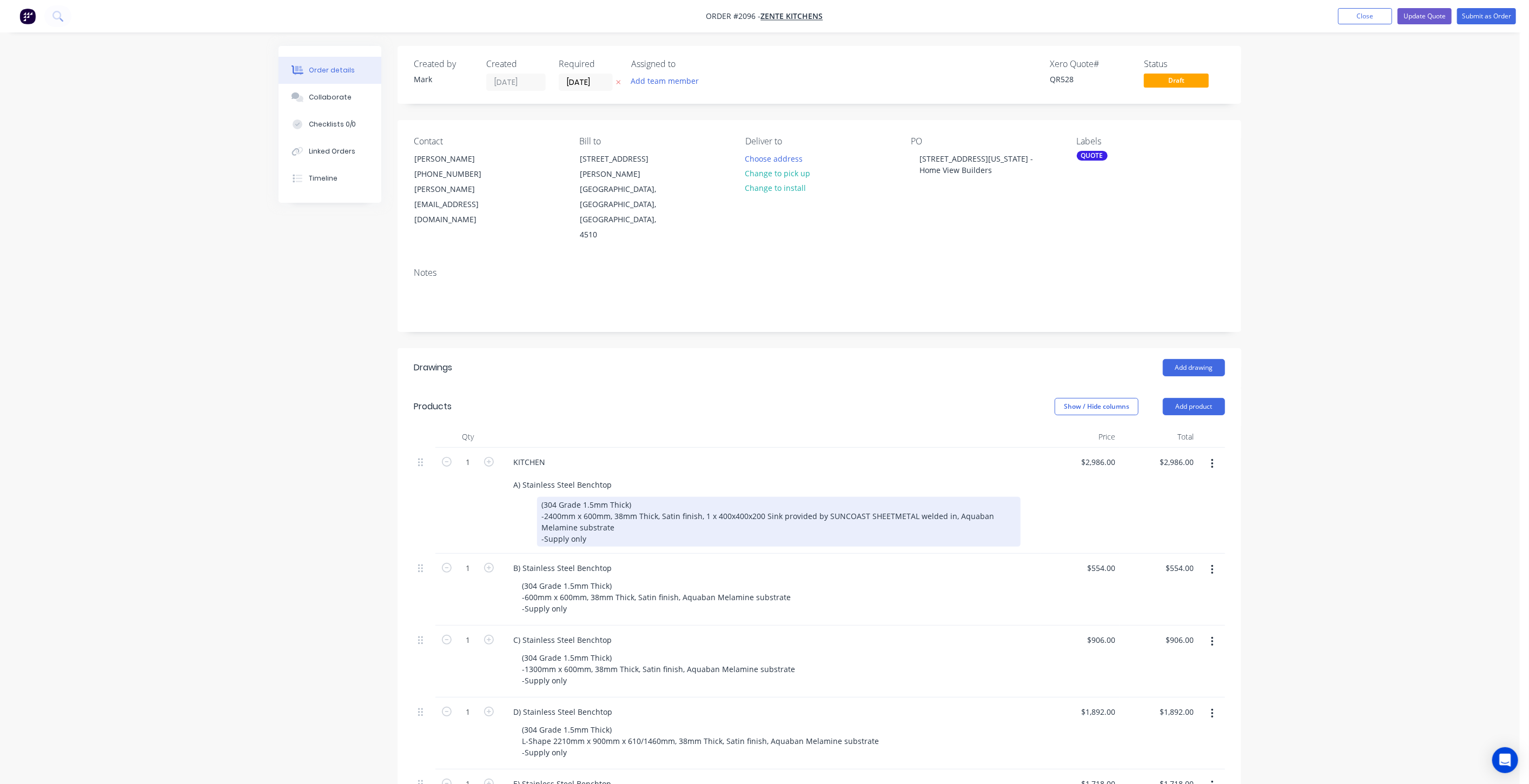
click at [708, 497] on div "(304 Grade 1.5mm Thick) -2400mm x 600mm, 38mm Thick, Satin finish, 1 x 400x400x…" at bounding box center [779, 521] width 484 height 49
click at [739, 497] on div "(304 Grade 1.5mm Thick) -2400mm x 600mm, 38mm Thick, Satin finish, 2 x 400x400x…" at bounding box center [779, 521] width 484 height 49
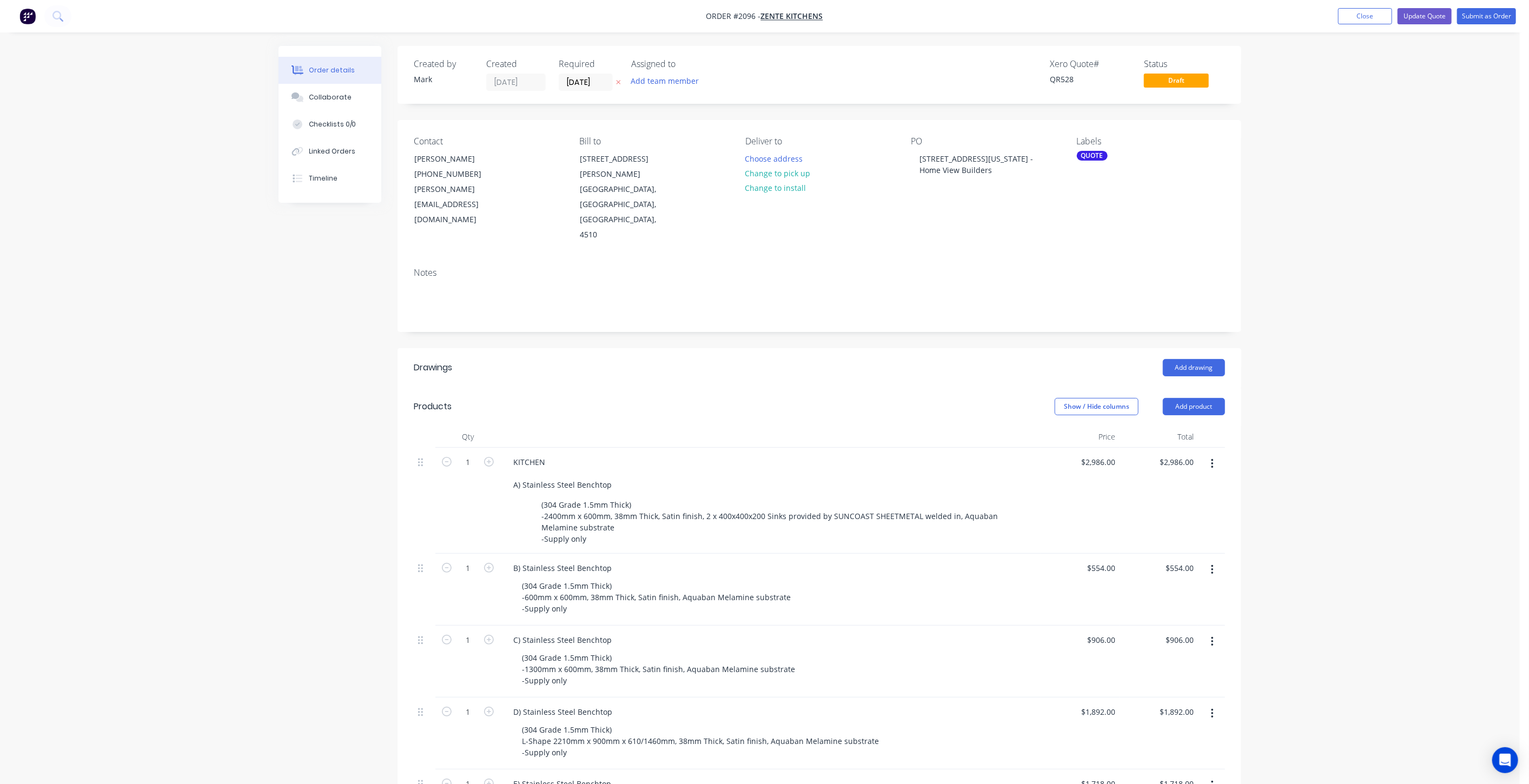
click at [1109, 467] on div "$2,986.00 $2,986.00" at bounding box center [1081, 501] width 78 height 106
click at [1335, 439] on div "Order details Collaborate Checklists 0/0 Linked Orders Timeline Order details C…" at bounding box center [760, 642] width 1520 height 1284
click at [1369, 335] on div "Order details Collaborate Checklists 0/0 Linked Orders Timeline Order details C…" at bounding box center [760, 642] width 1520 height 1284
click at [1431, 17] on button "Update Quote" at bounding box center [1424, 16] width 54 height 16
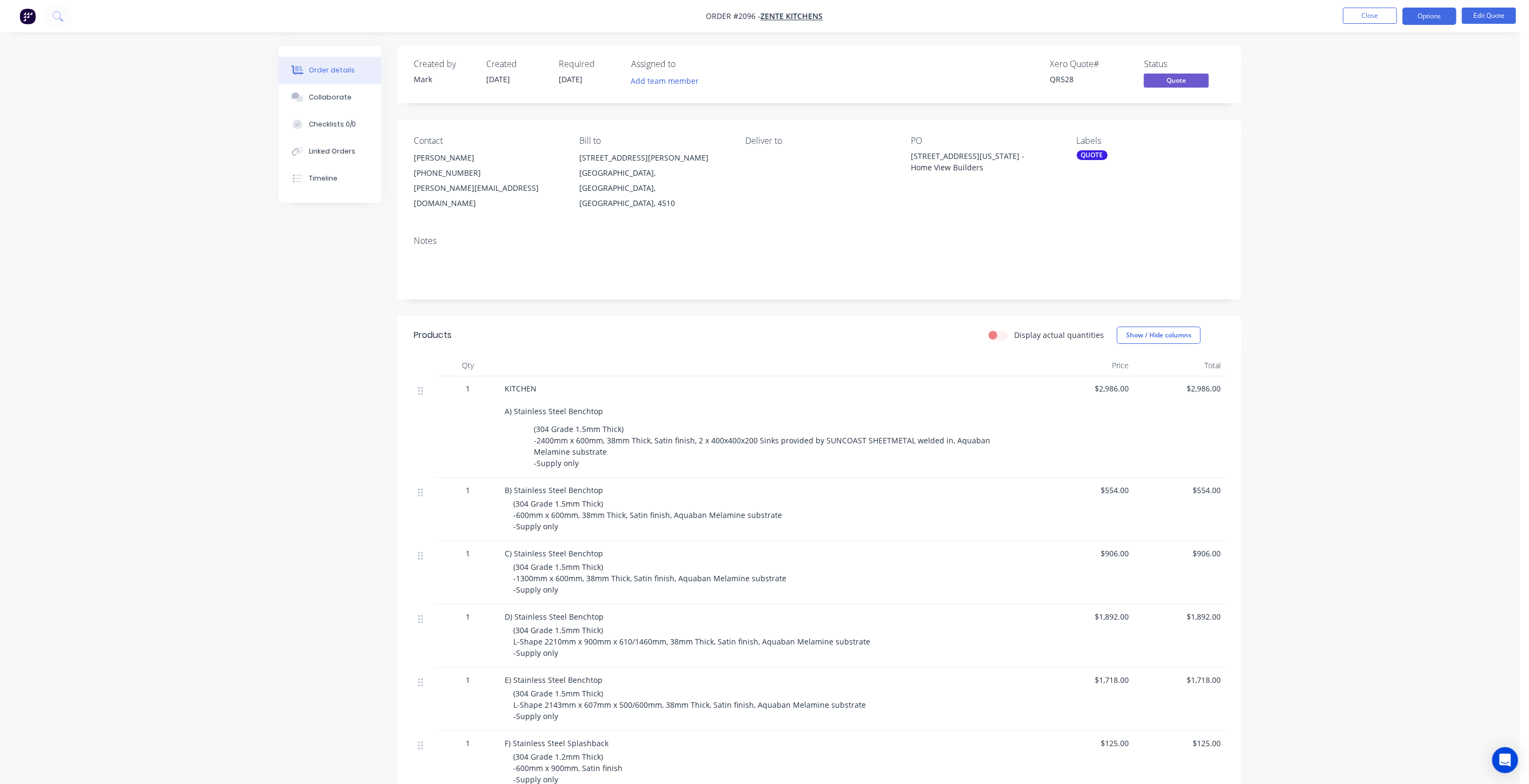
click at [1320, 298] on div "Order details Collaborate Checklists 0/0 Linked Orders Timeline Order details C…" at bounding box center [760, 520] width 1520 height 1042
click at [1366, 12] on button "Close" at bounding box center [1369, 16] width 54 height 16
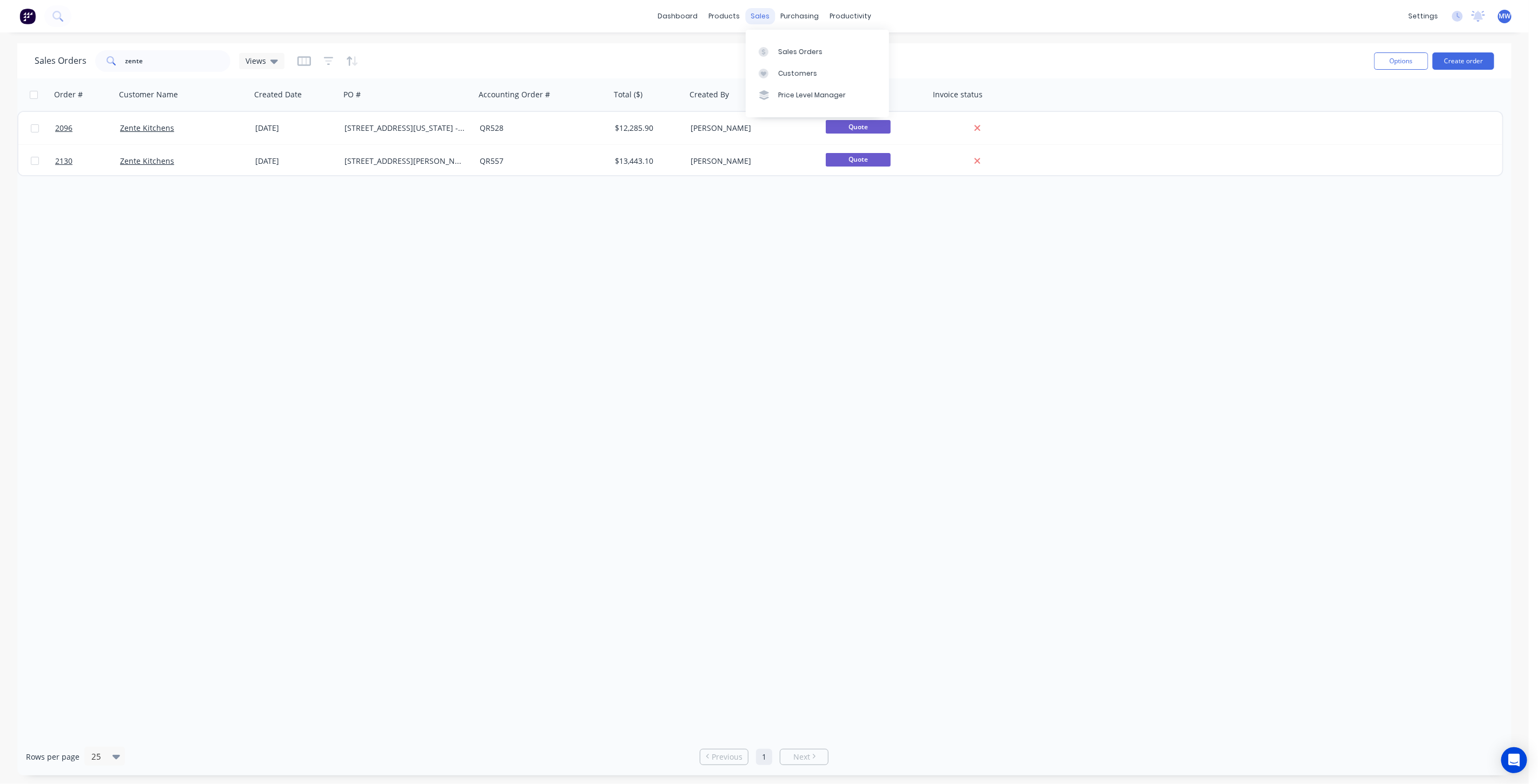
click at [757, 20] on div "sales" at bounding box center [760, 16] width 30 height 16
click at [821, 58] on link "Sales Orders" at bounding box center [817, 51] width 143 height 21
drag, startPoint x: 156, startPoint y: 75, endPoint x: 72, endPoint y: 64, distance: 84.7
click at [90, 67] on div "Sales Orders zente Views Options Create order" at bounding box center [764, 61] width 1494 height 35
click at [182, 61] on input "zente" at bounding box center [178, 61] width 106 height 21
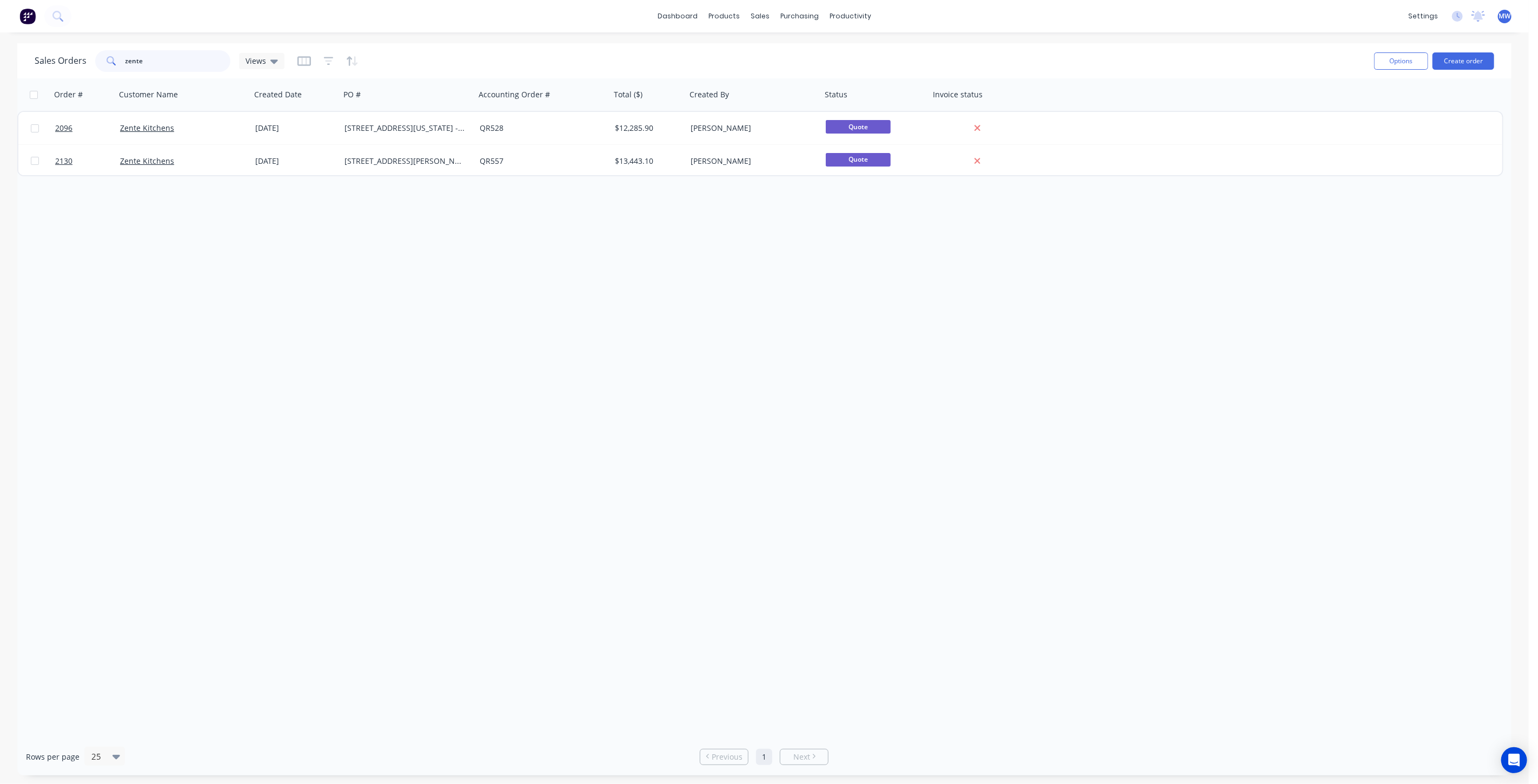
drag, startPoint x: 180, startPoint y: 59, endPoint x: 89, endPoint y: 60, distance: 91.0
click at [89, 60] on div "Sales Orders zente Views" at bounding box center [159, 61] width 250 height 21
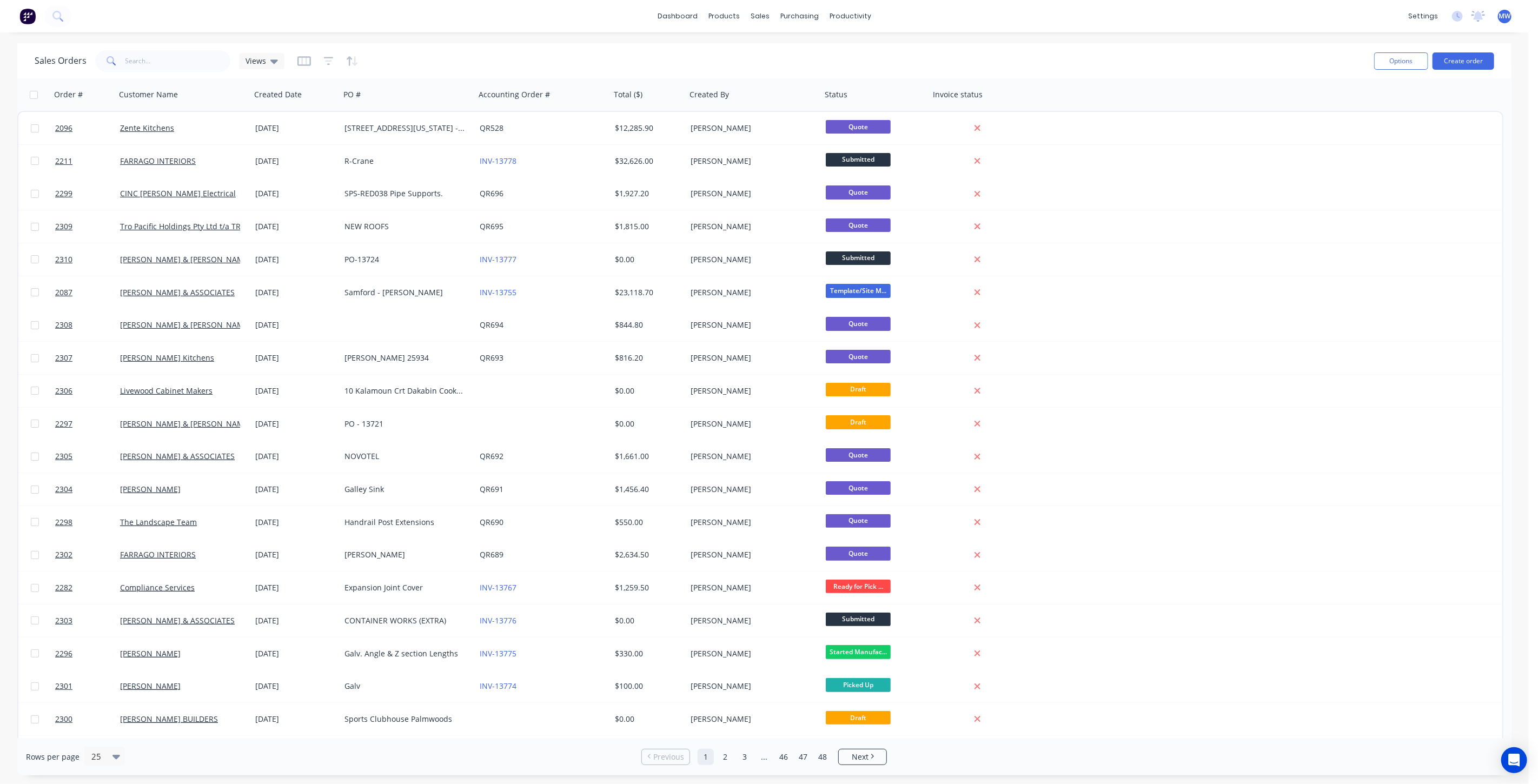
click at [301, 333] on div "[DATE]" at bounding box center [295, 325] width 89 height 32
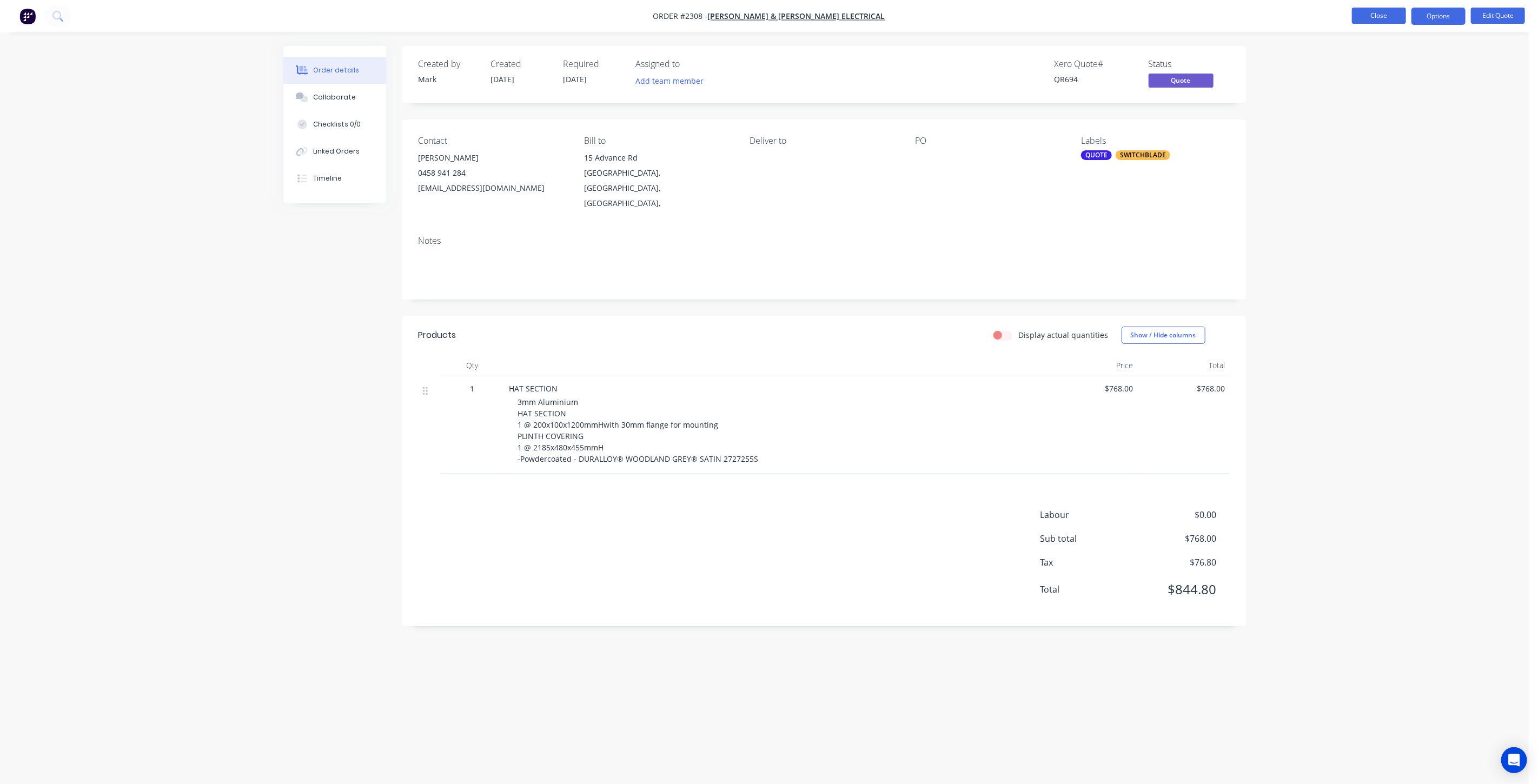
drag, startPoint x: 1305, startPoint y: 119, endPoint x: 1370, endPoint y: 19, distance: 119.3
click at [1305, 114] on div "Order details Collaborate Checklists 0/0 Linked Orders Timeline Order details C…" at bounding box center [764, 392] width 1528 height 784
click at [1375, 7] on nav "Order #2308 - [PERSON_NAME] & [PERSON_NAME] Electrical Close Options Edit Quote" at bounding box center [769, 16] width 1538 height 32
click at [1376, 11] on button "Close" at bounding box center [1379, 16] width 54 height 16
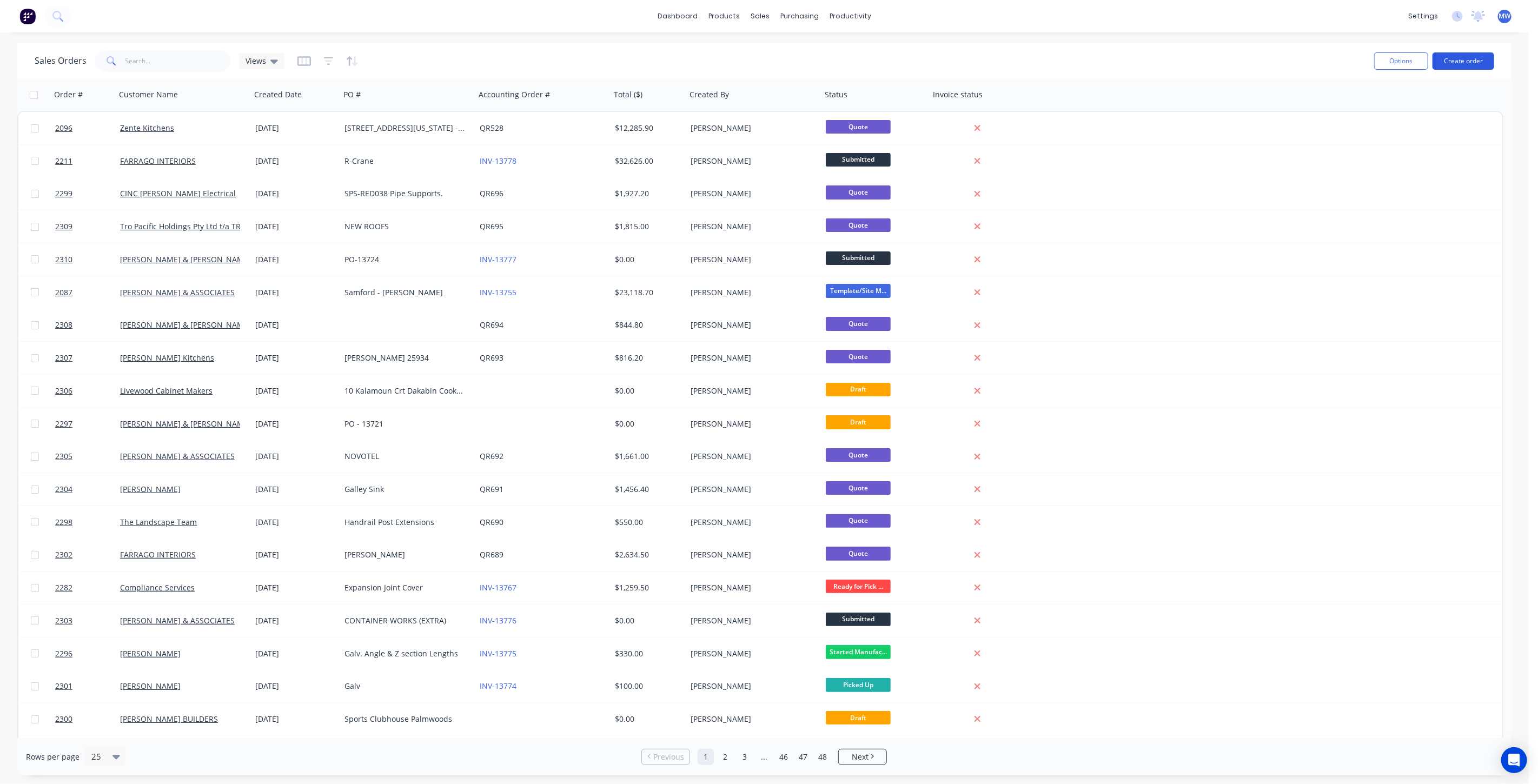
click at [1466, 58] on button "Create order" at bounding box center [1463, 61] width 61 height 17
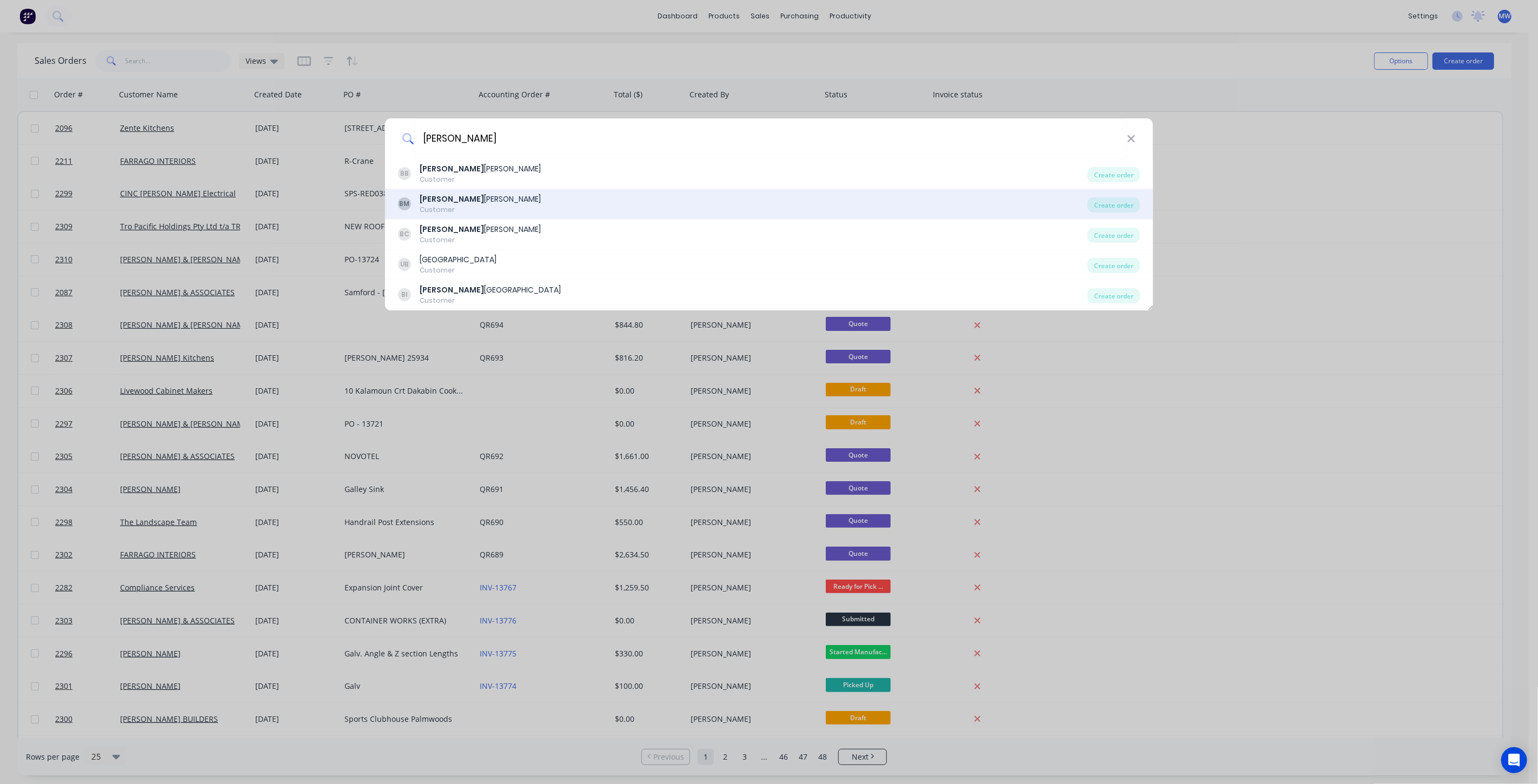
type input "[PERSON_NAME]"
click at [492, 199] on div "BM [PERSON_NAME] Customer" at bounding box center [743, 204] width 690 height 21
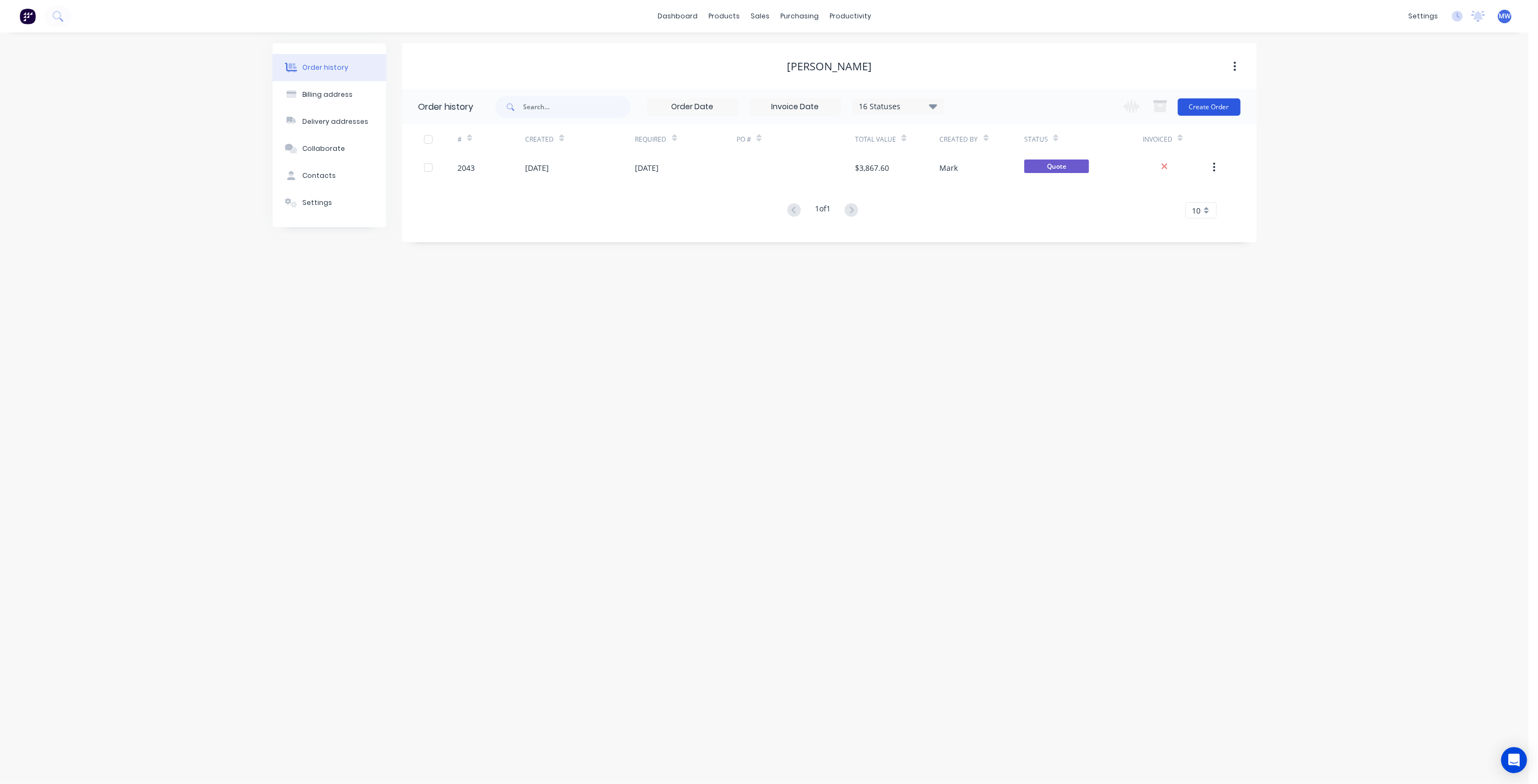
click at [1215, 108] on button "Create Order" at bounding box center [1209, 106] width 63 height 17
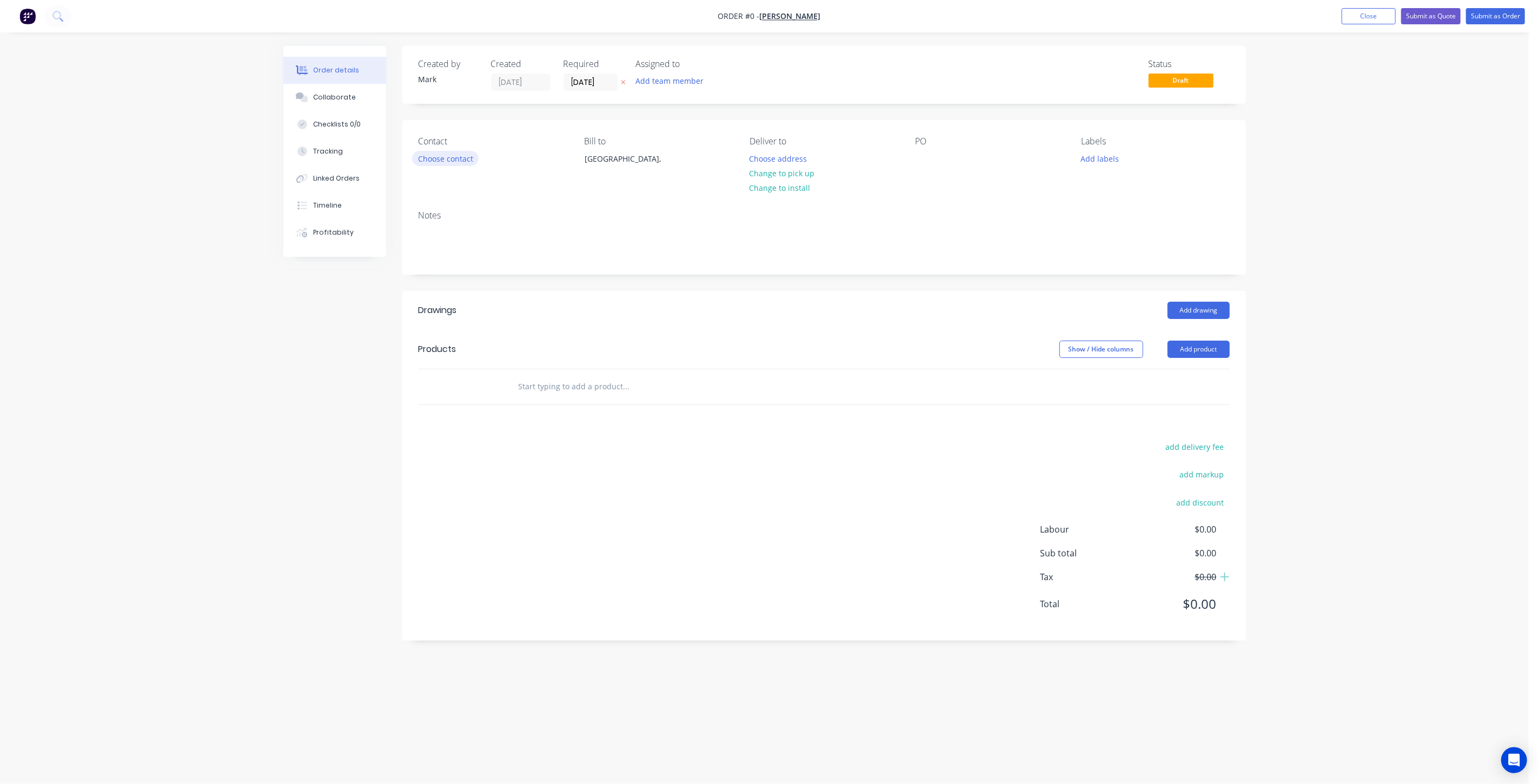
click at [453, 161] on button "Choose contact" at bounding box center [445, 158] width 66 height 15
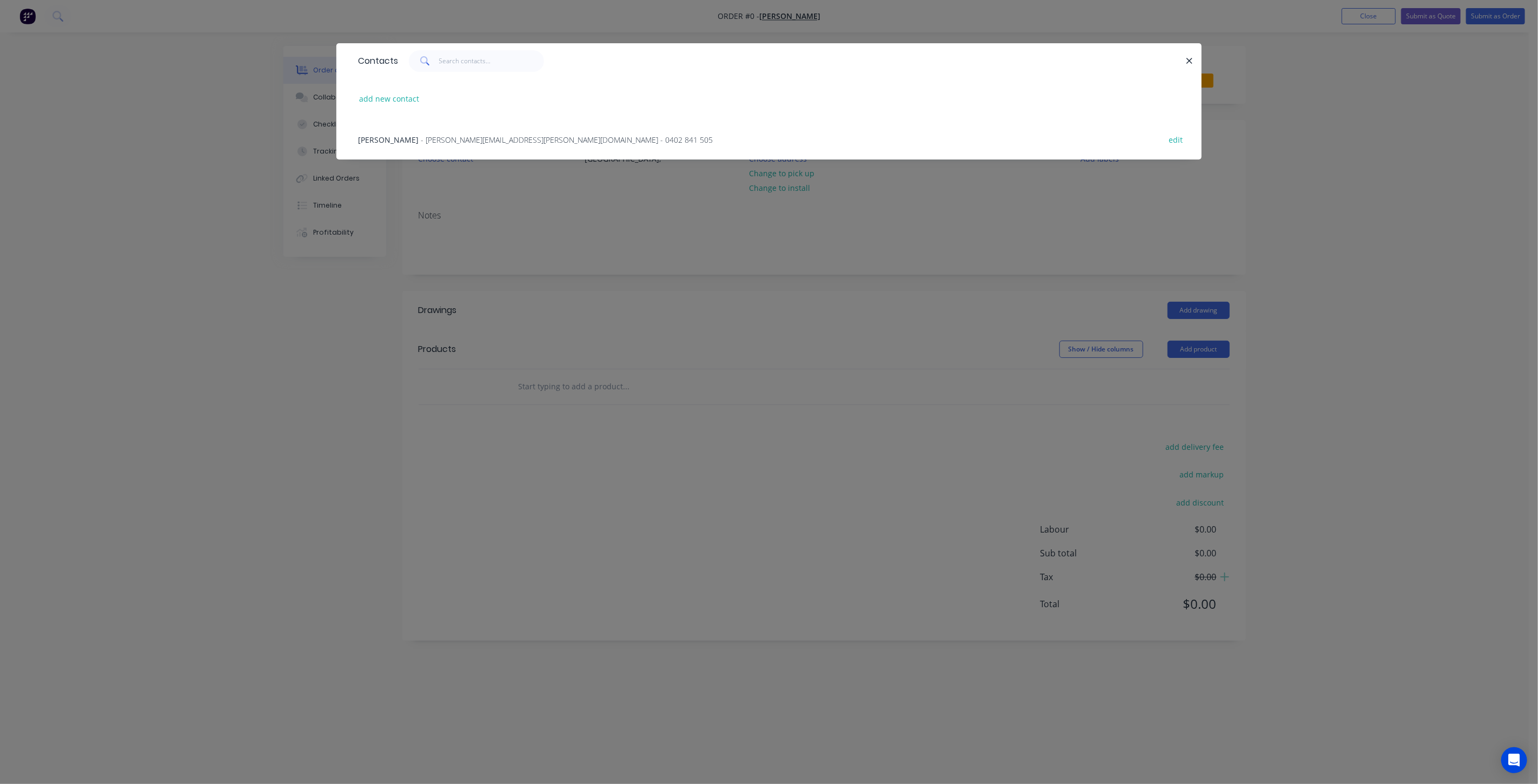
click at [415, 138] on div "[PERSON_NAME] - [PERSON_NAME][EMAIL_ADDRESS][PERSON_NAME][DOMAIN_NAME] - 0402 8…" at bounding box center [535, 140] width 354 height 11
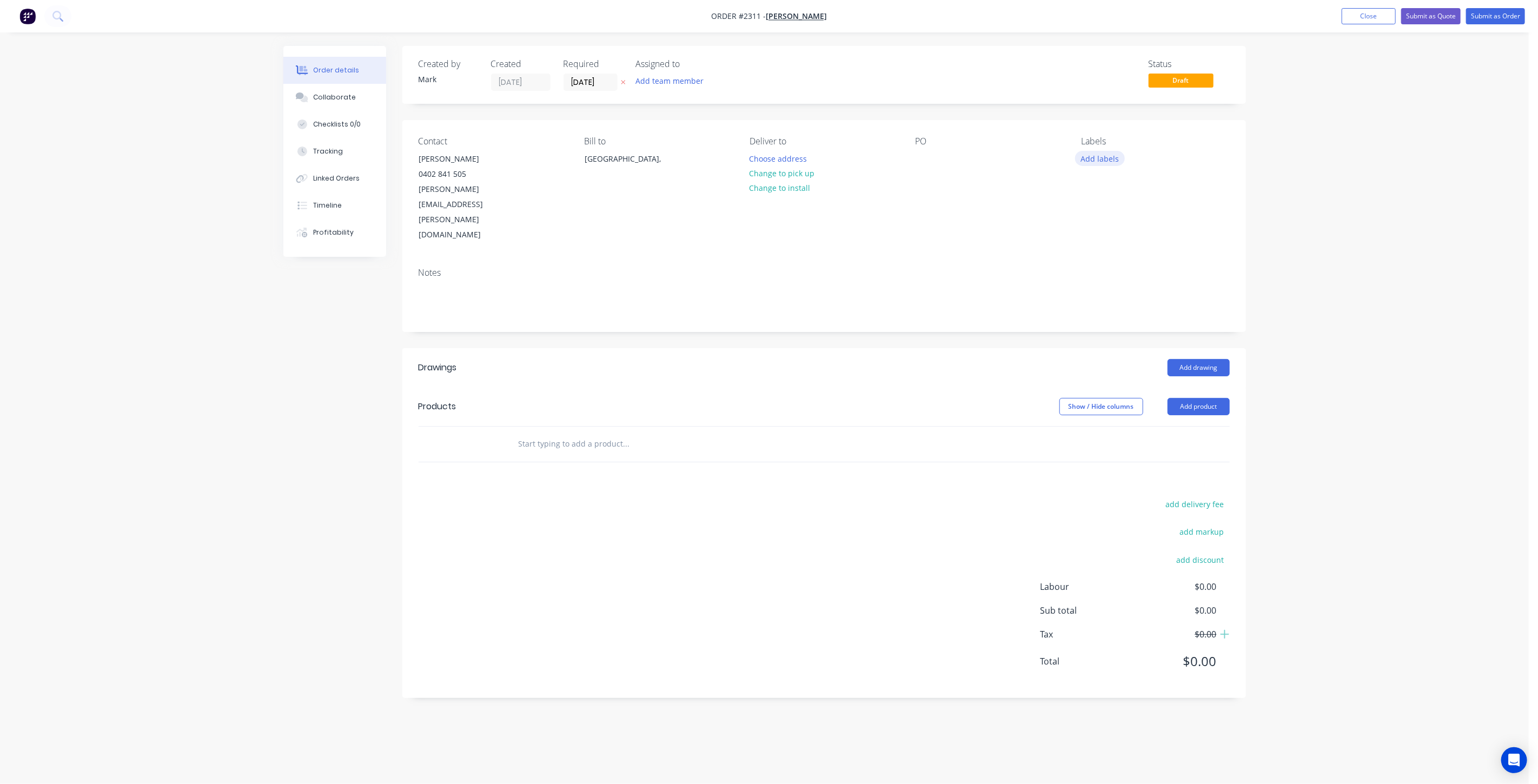
click at [1097, 155] on button "Add labels" at bounding box center [1099, 158] width 49 height 15
click at [1102, 242] on div at bounding box center [1100, 240] width 21 height 21
click at [1102, 278] on div at bounding box center [1100, 280] width 21 height 21
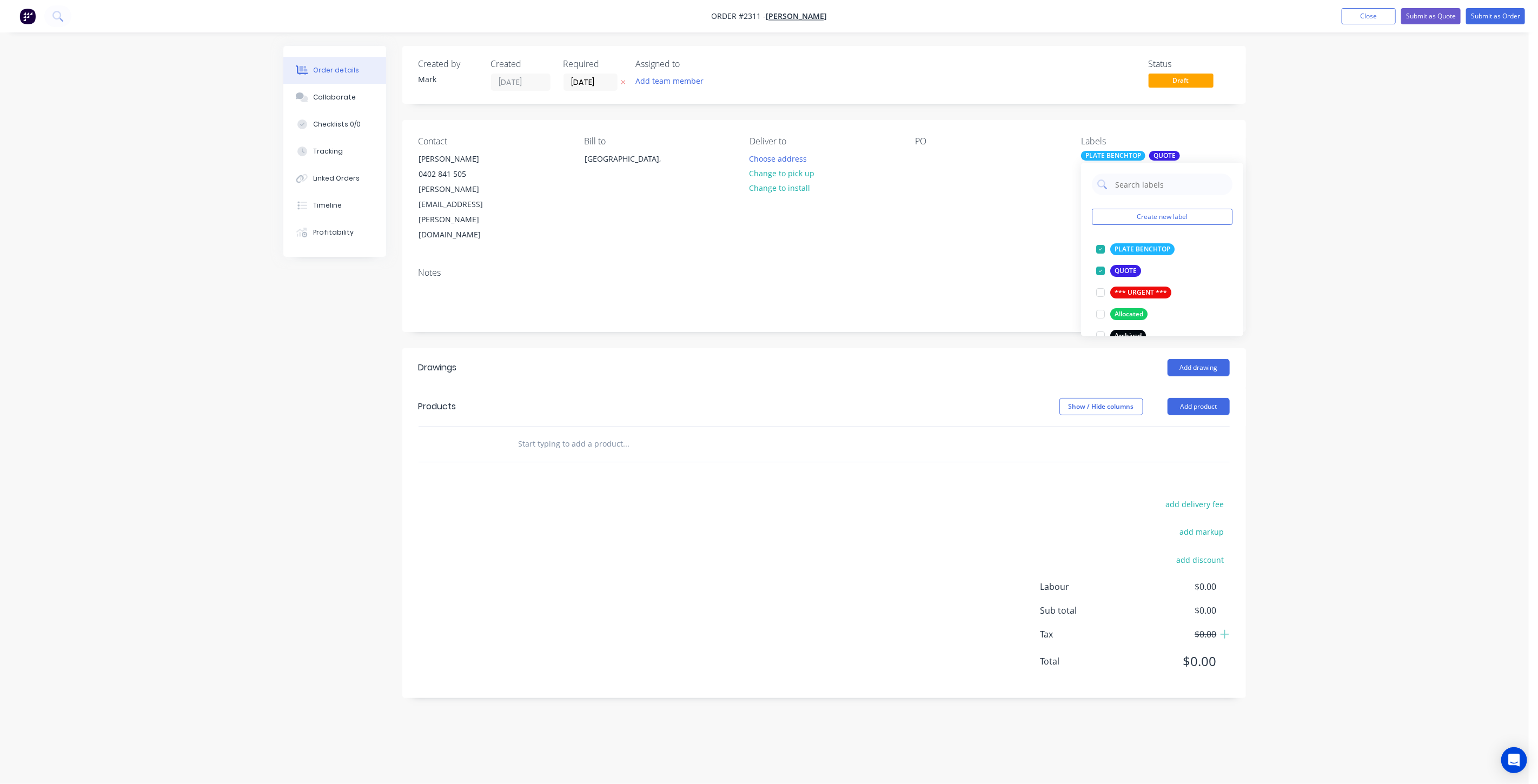
click at [1349, 183] on div "Order details Collaborate Checklists 0/0 Tracking Linked Orders Timeline Profit…" at bounding box center [764, 392] width 1528 height 784
click at [569, 433] on input "text" at bounding box center [626, 444] width 216 height 21
click at [351, 94] on button "Collaborate" at bounding box center [334, 97] width 103 height 27
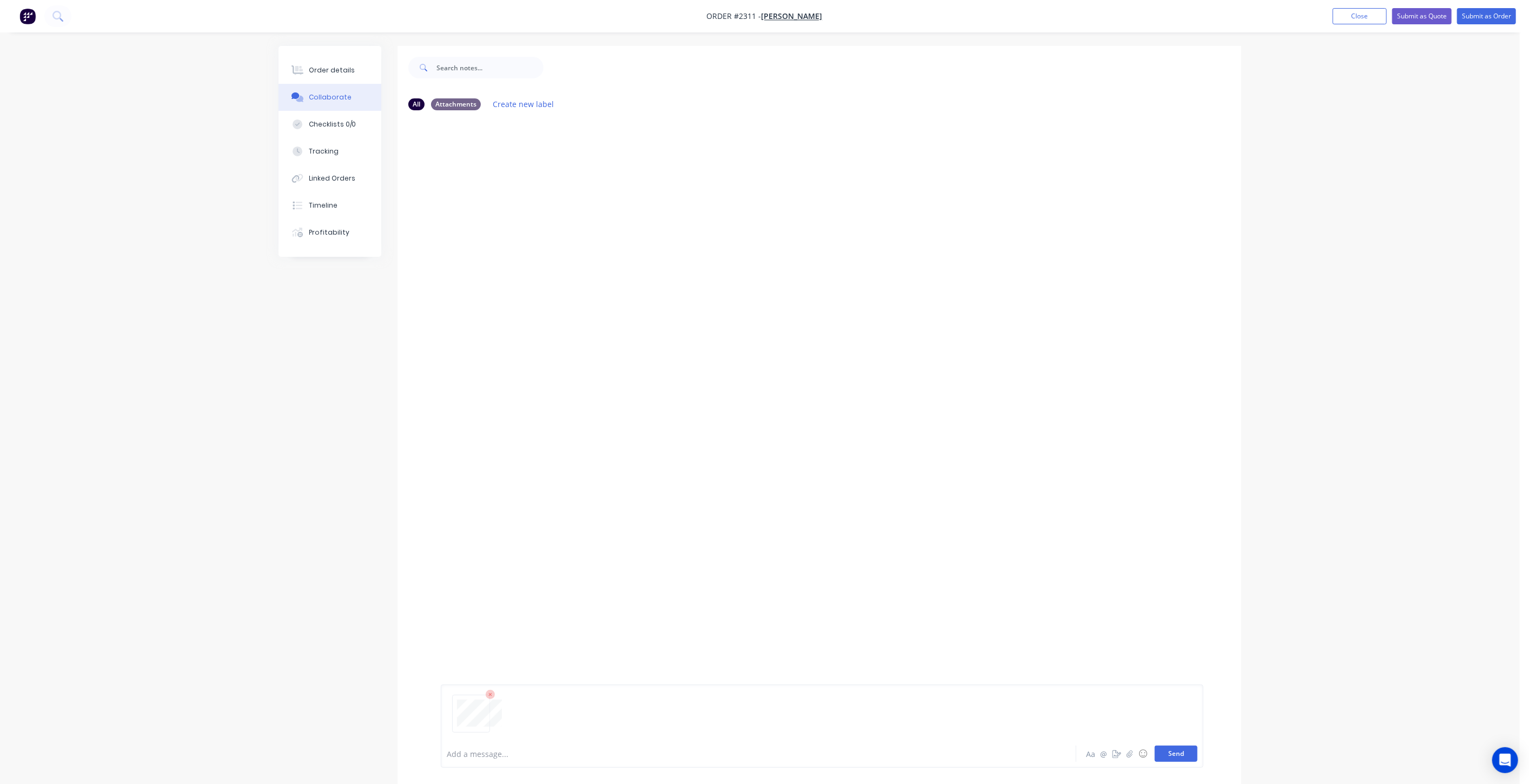
click at [1190, 759] on button "Send" at bounding box center [1177, 754] width 43 height 16
click at [1346, 16] on button "Close" at bounding box center [1360, 16] width 54 height 16
